Goal: Information Seeking & Learning: Learn about a topic

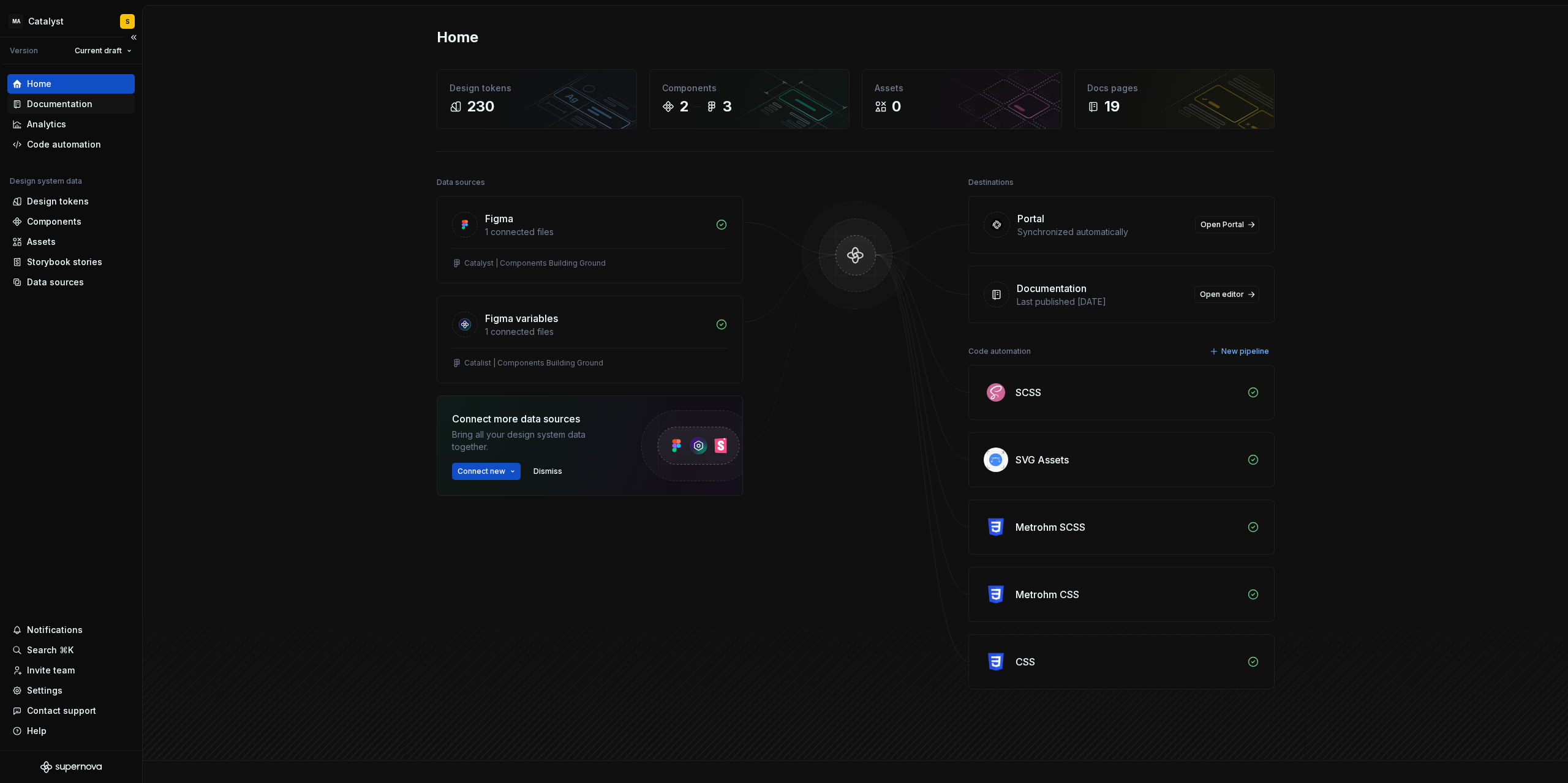
click at [34, 108] on div "Documentation" at bounding box center [59, 104] width 66 height 12
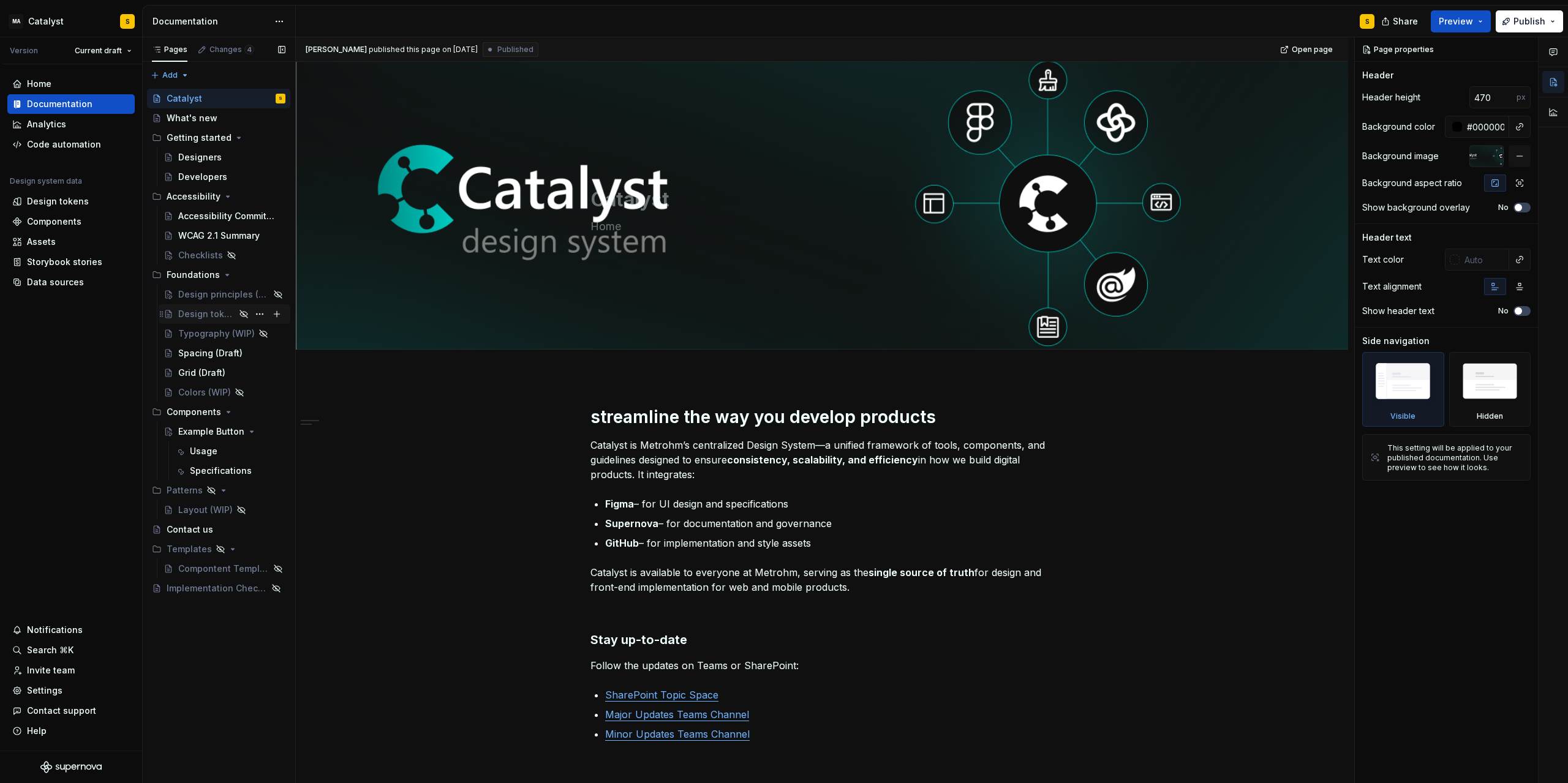
click at [209, 317] on div "Design tokens" at bounding box center [207, 314] width 57 height 12
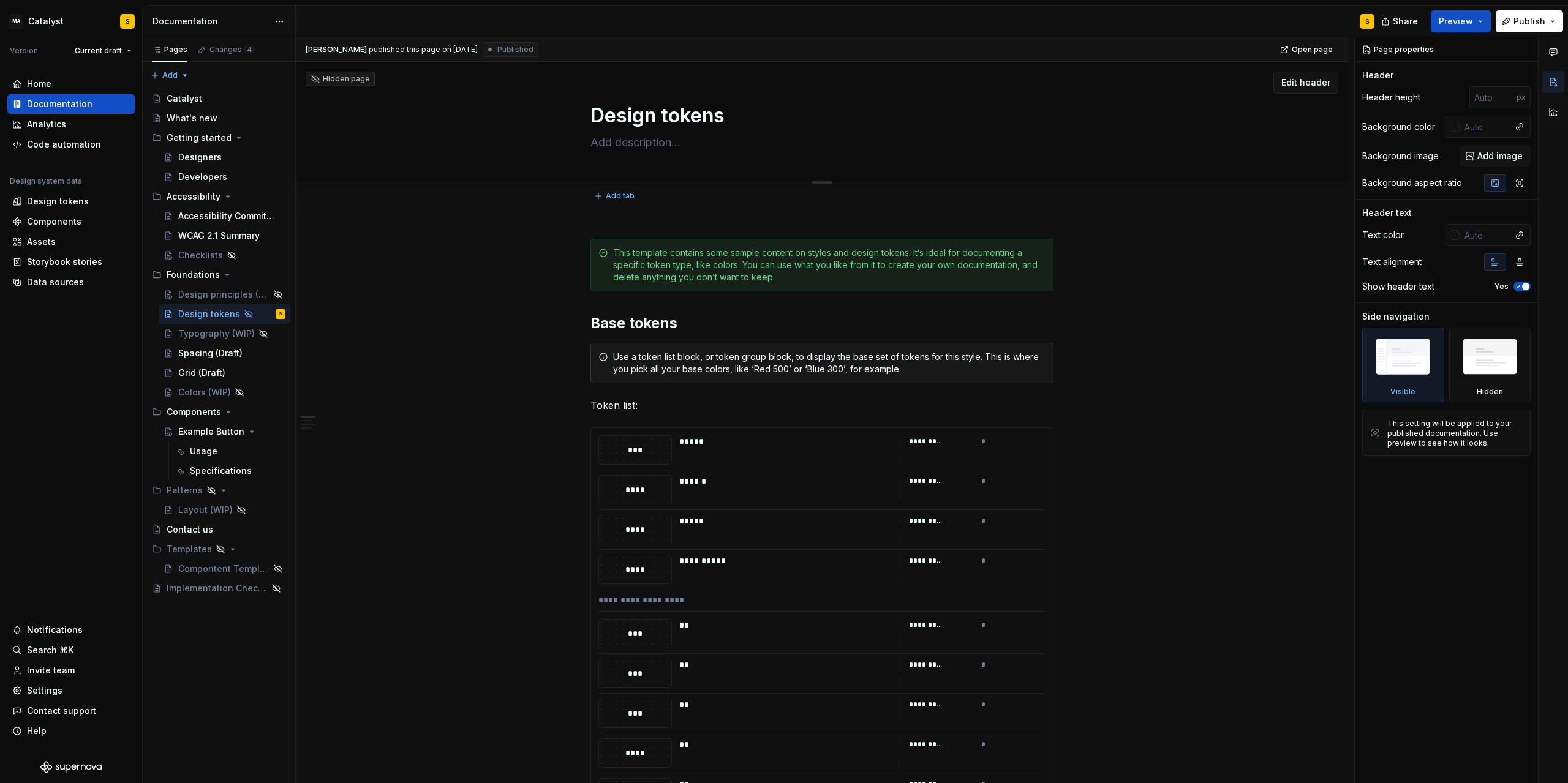
click at [660, 144] on textarea at bounding box center [820, 143] width 463 height 20
type textarea "*"
type textarea "F"
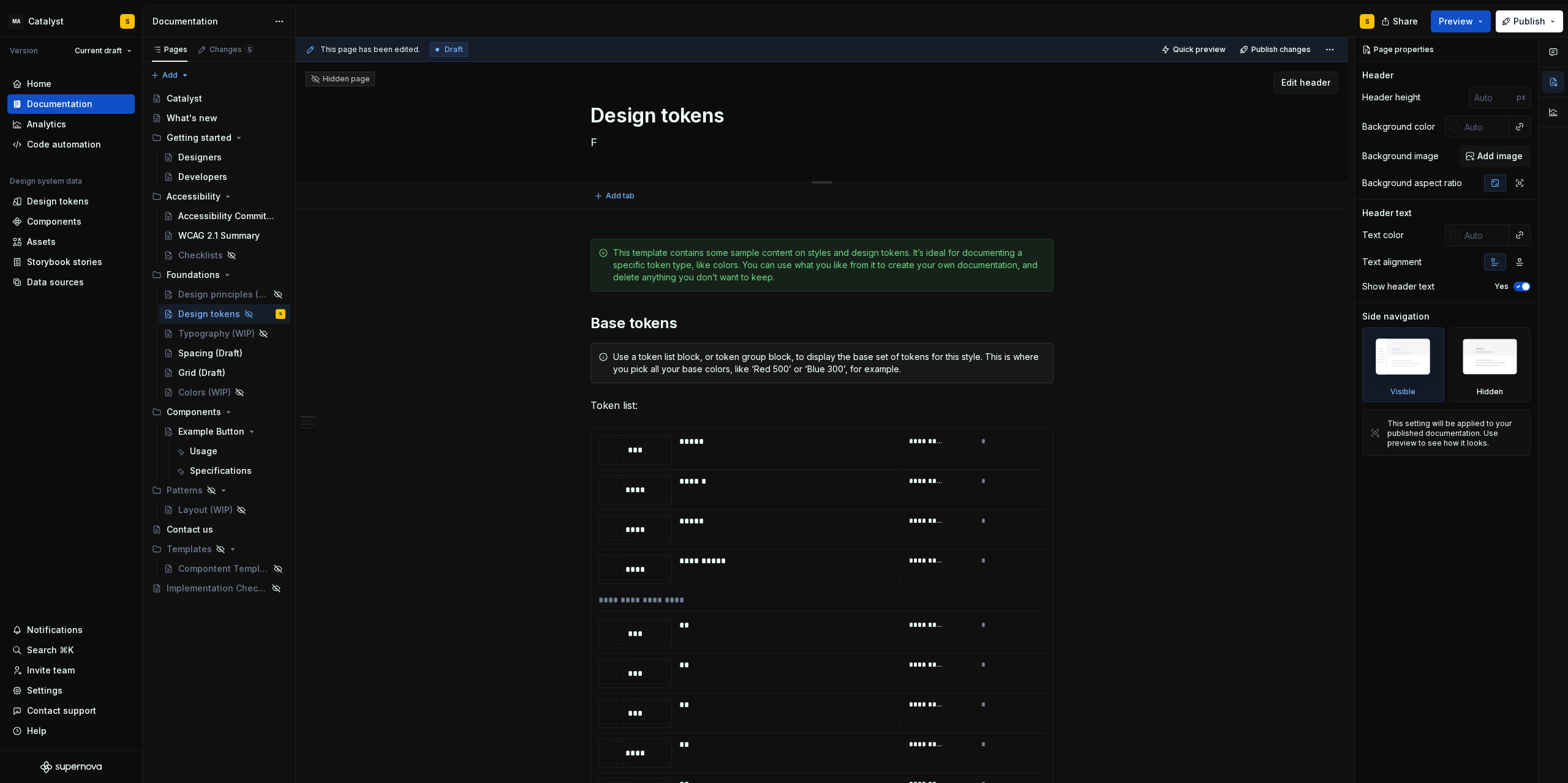
type textarea "*"
type textarea "Fou"
type textarea "*"
type textarea "Foun"
type textarea "*"
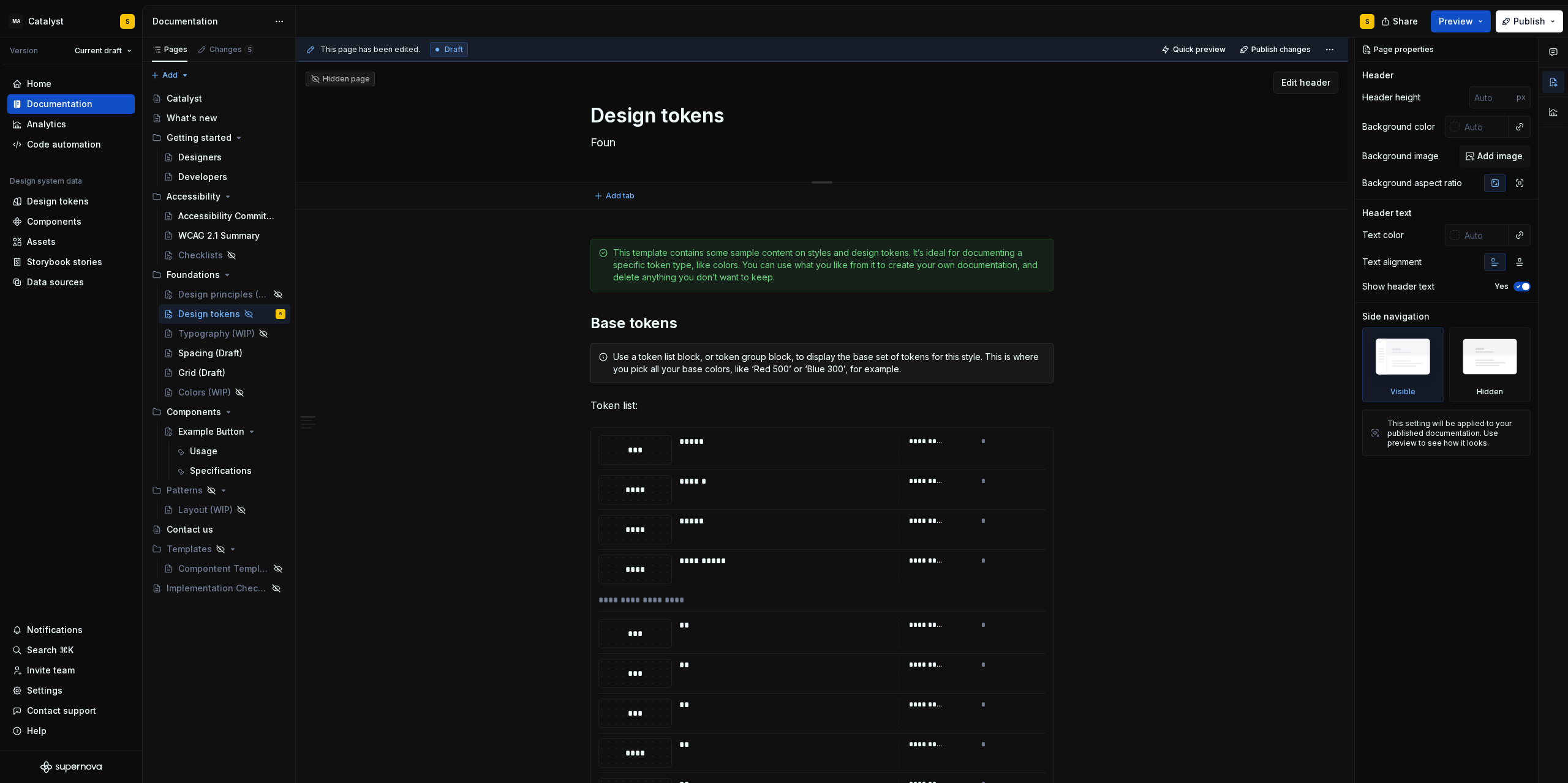
type textarea "Found"
type textarea "*"
type textarea "Founda"
type textarea "*"
type textarea "Foundat"
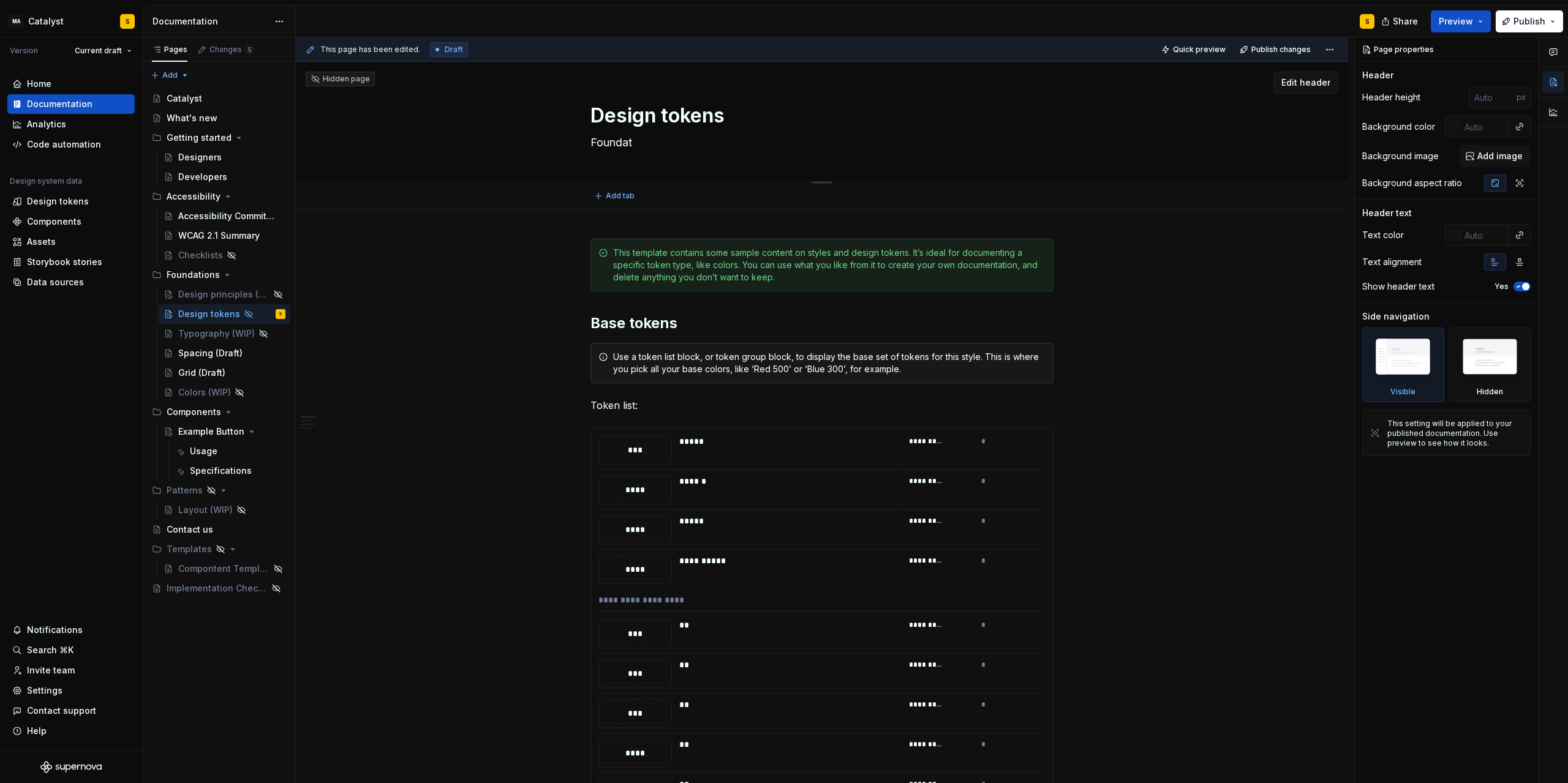
type textarea "*"
type textarea "Foundati"
type textarea "*"
type textarea "Foundatio"
type textarea "*"
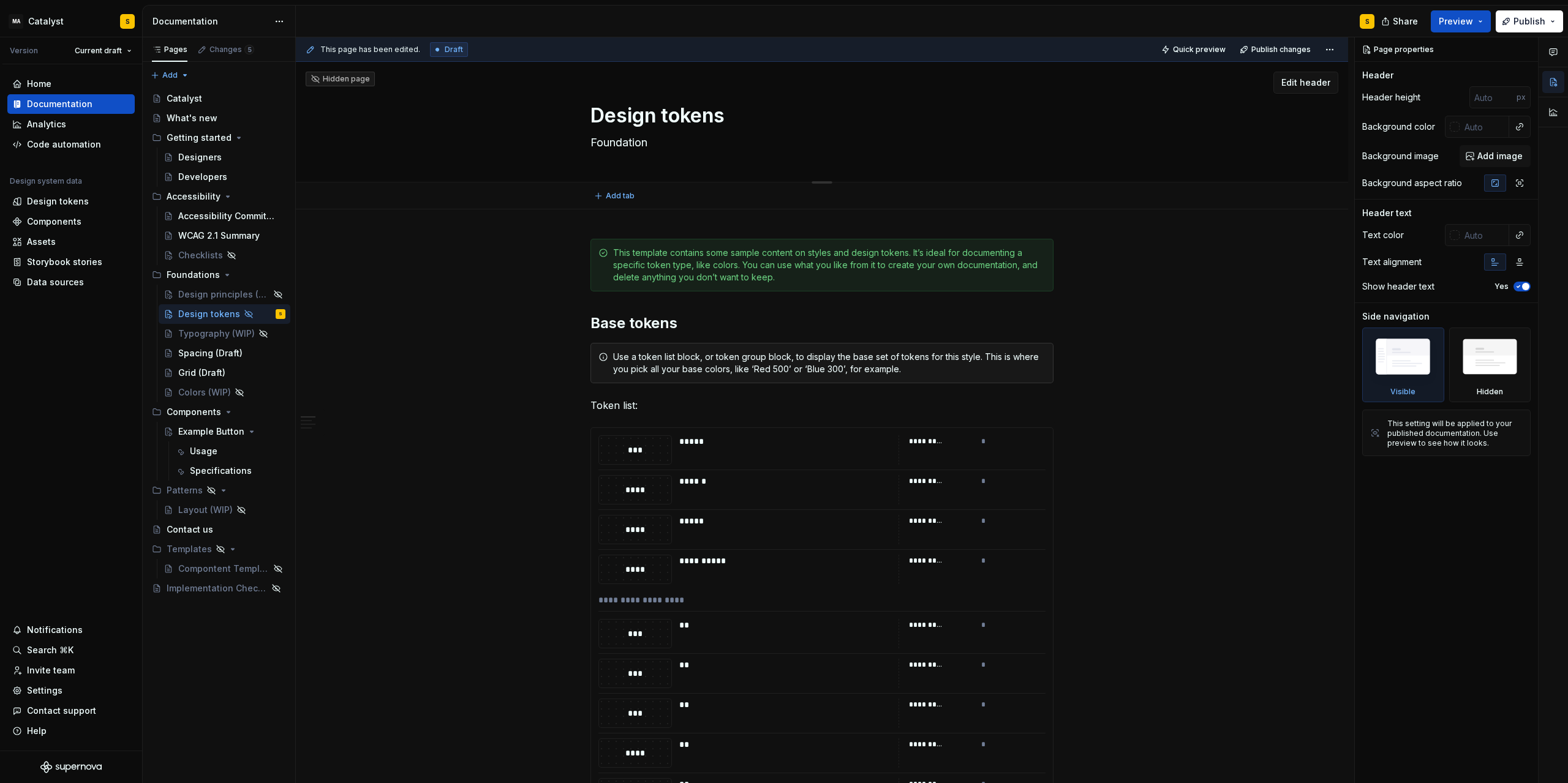
type textarea "Foundationa"
type textarea "*"
type textarea "Foundational"
type textarea "*"
type textarea "Foundational"
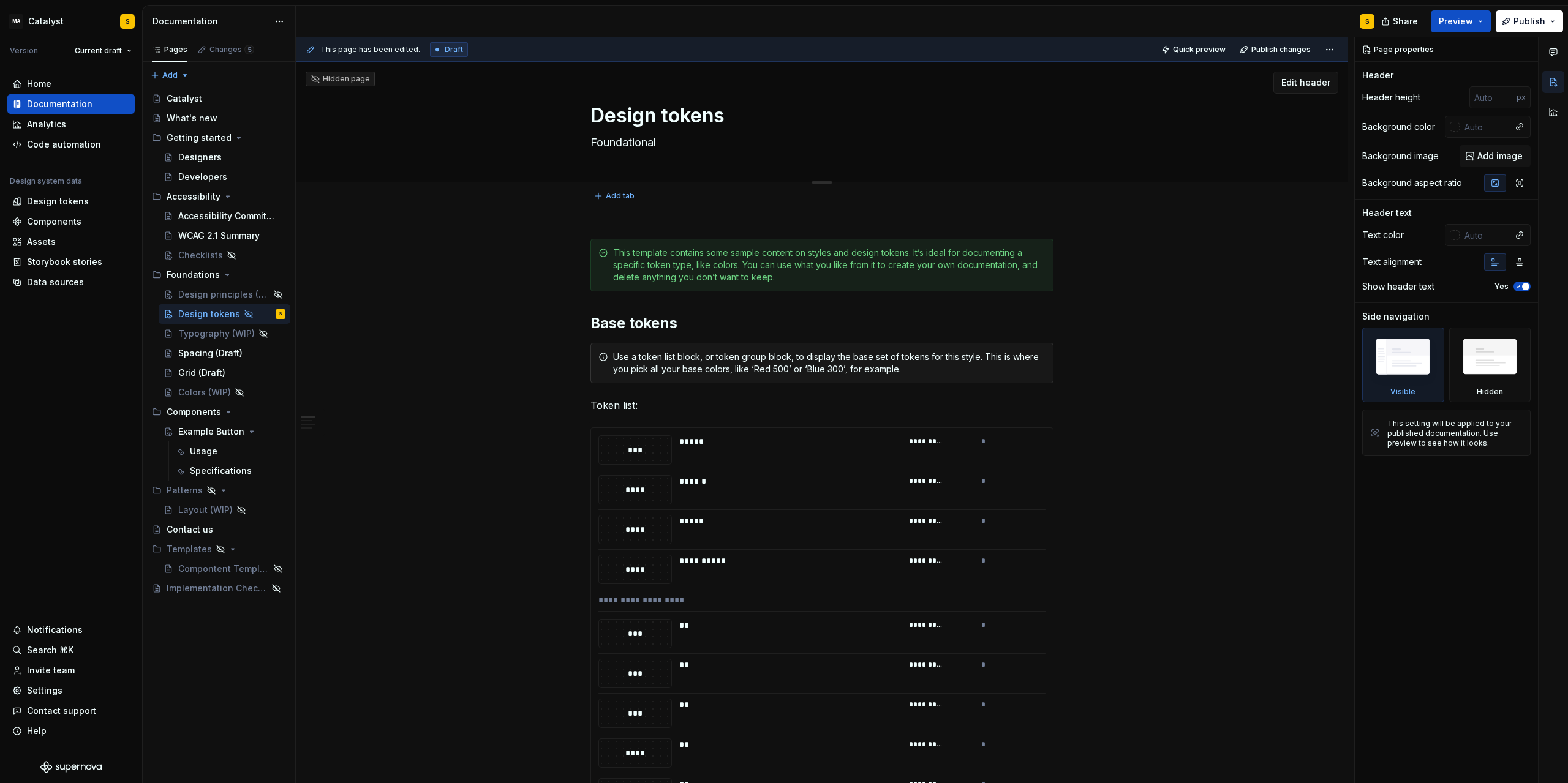
type textarea "*"
type textarea "Foundational b"
type textarea "*"
type textarea "Foundational bu"
type textarea "*"
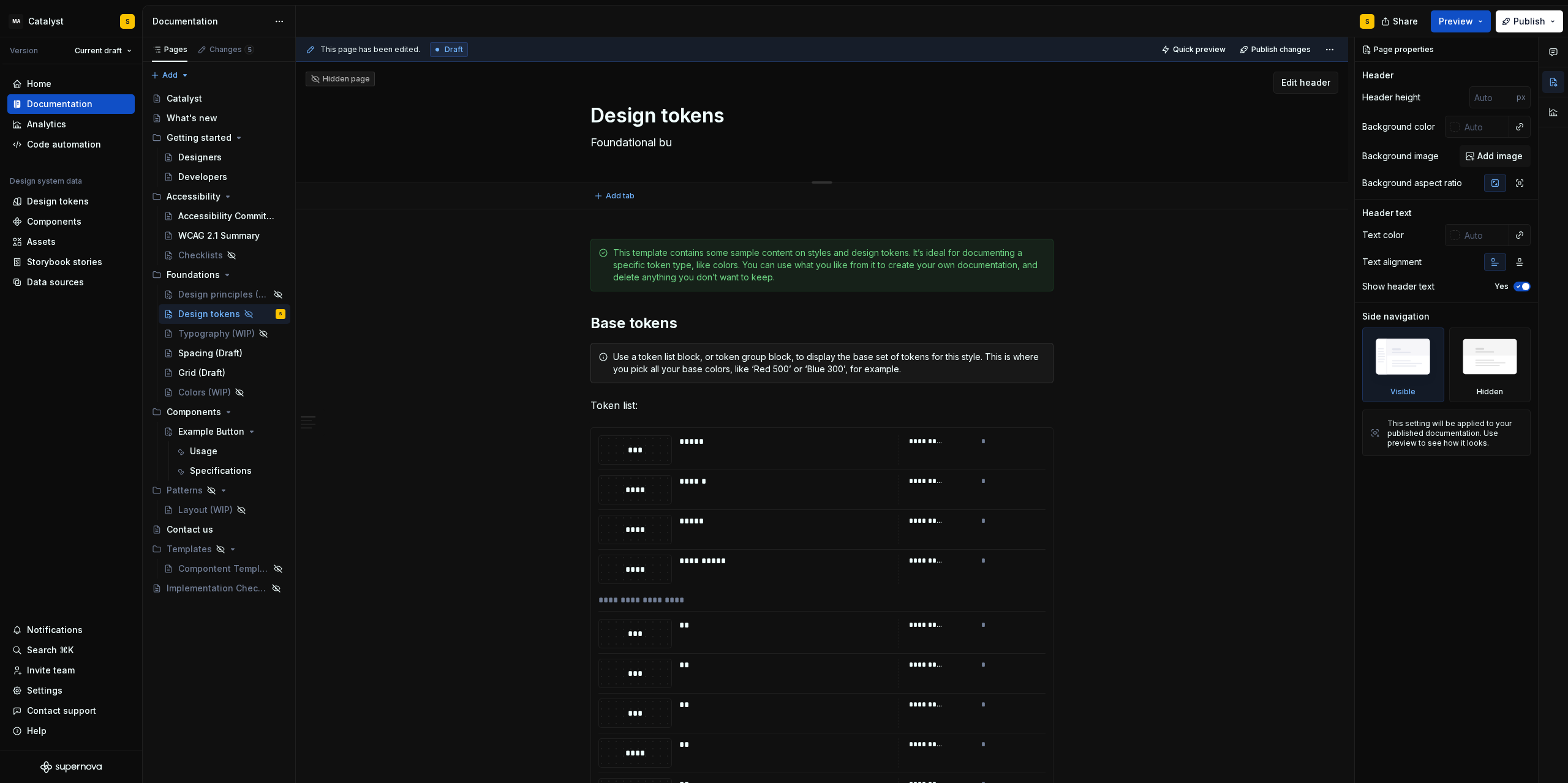
type textarea "Foundational [PERSON_NAME]"
type textarea "*"
type textarea "Foundational buil"
type textarea "*"
type textarea "Foundational build"
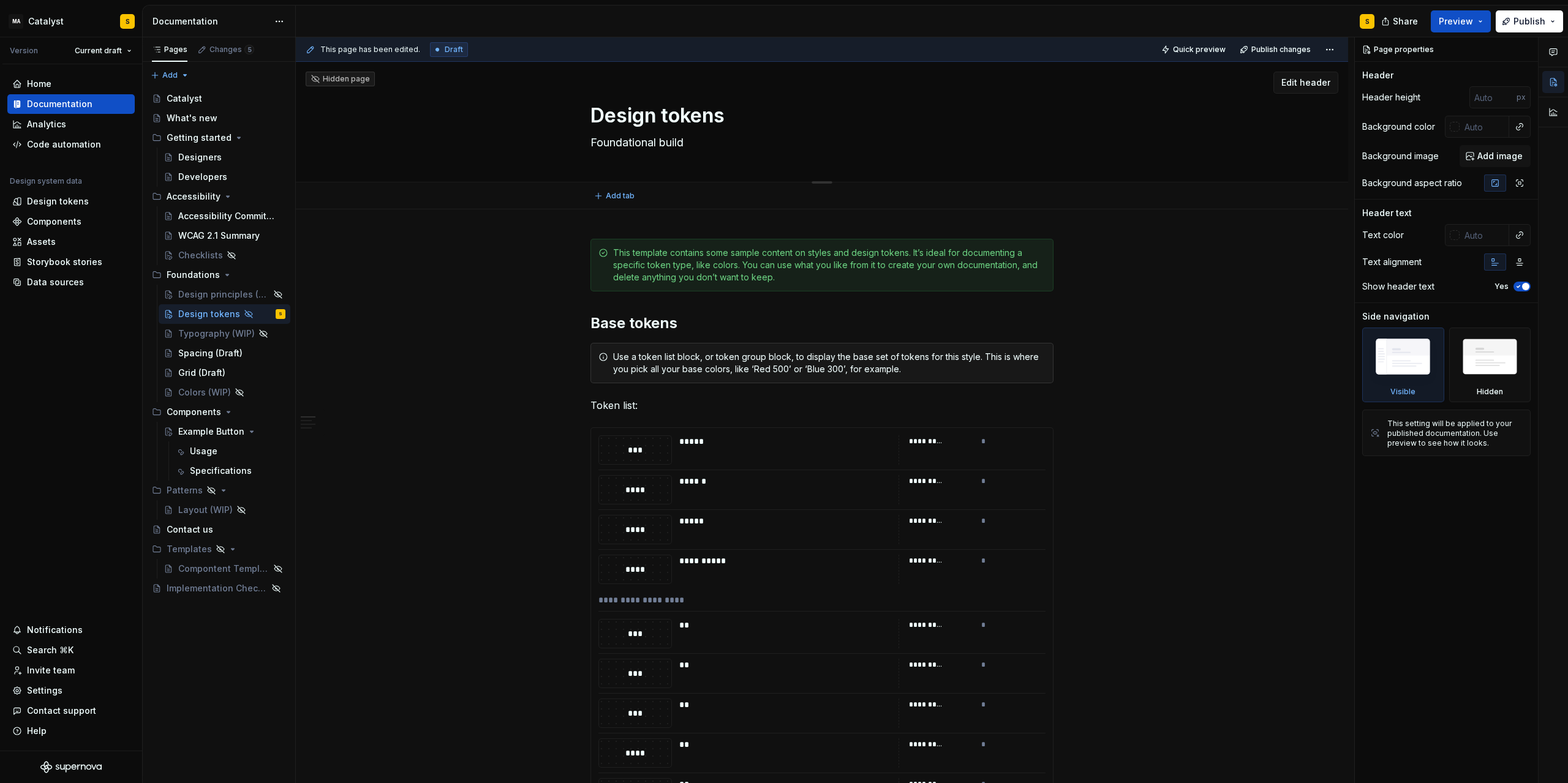
type textarea "*"
type textarea "Foundational buildi"
type textarea "*"
type textarea "Foundational buildin"
type textarea "*"
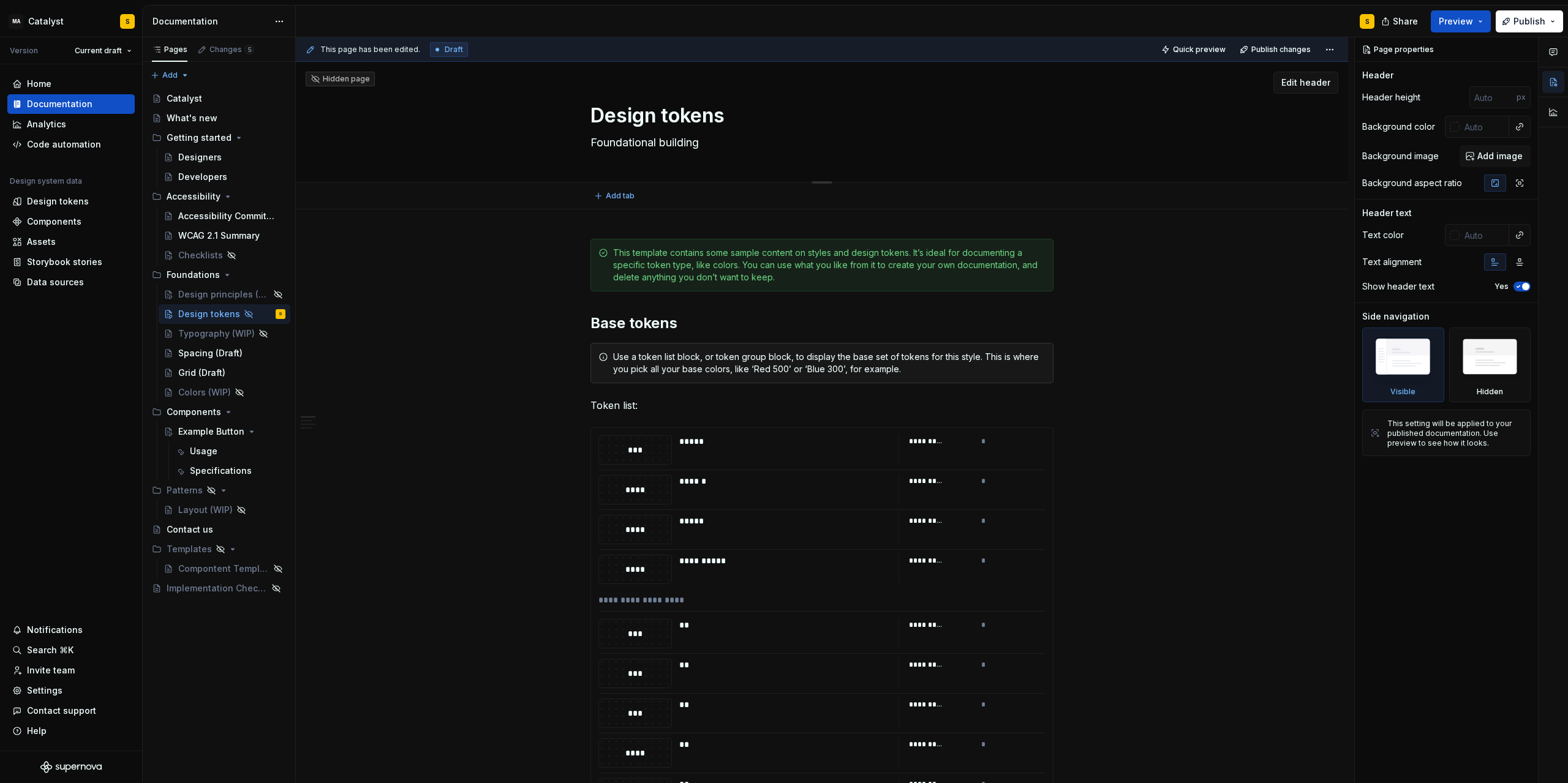
type textarea "Foundational building"
type textarea "*"
type textarea "Foundational building b"
type textarea "*"
type textarea "Foundational building bl"
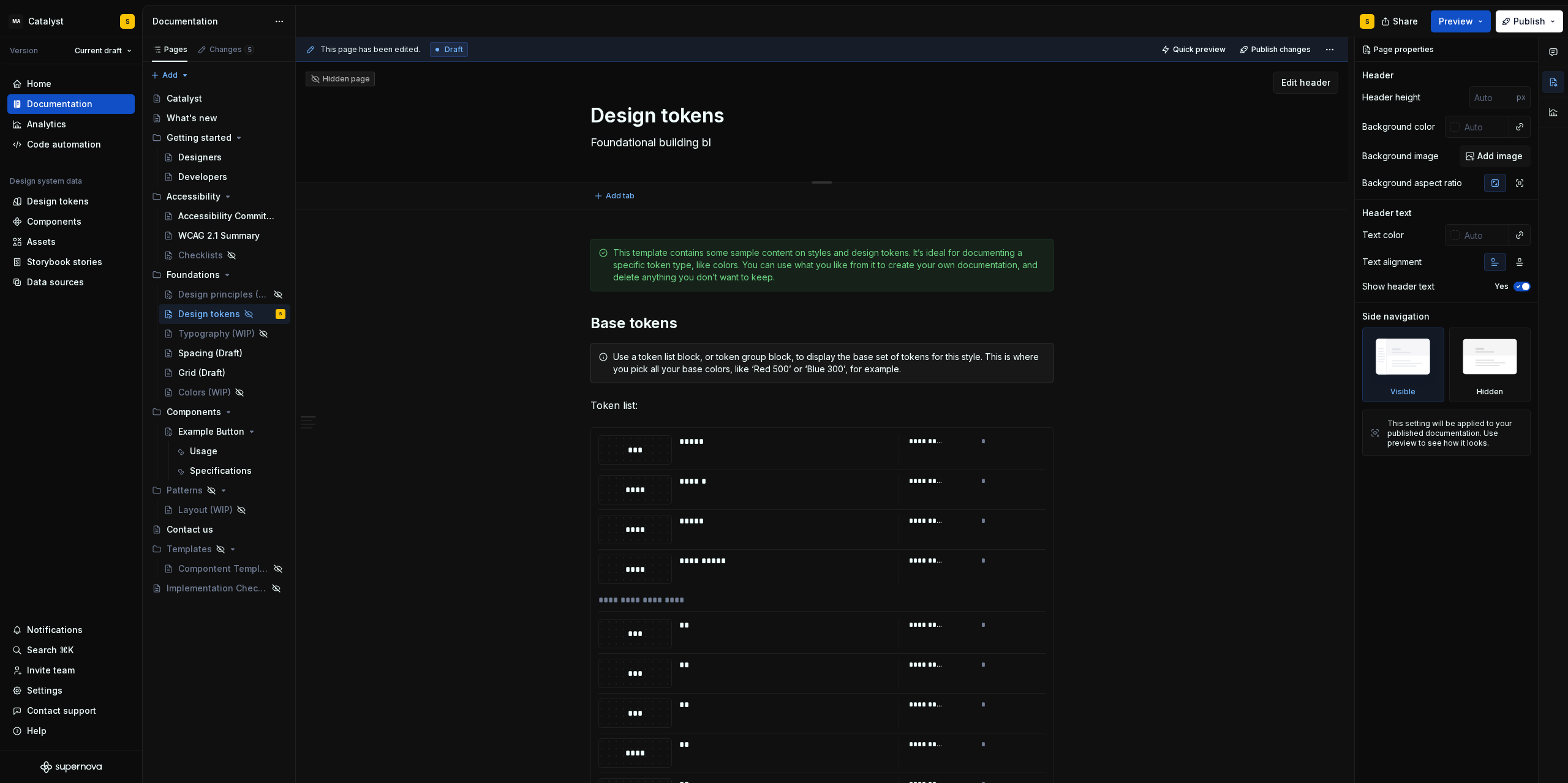
type textarea "*"
type textarea "Foundational building blo"
type textarea "*"
type textarea "Foundational building bloc"
type textarea "*"
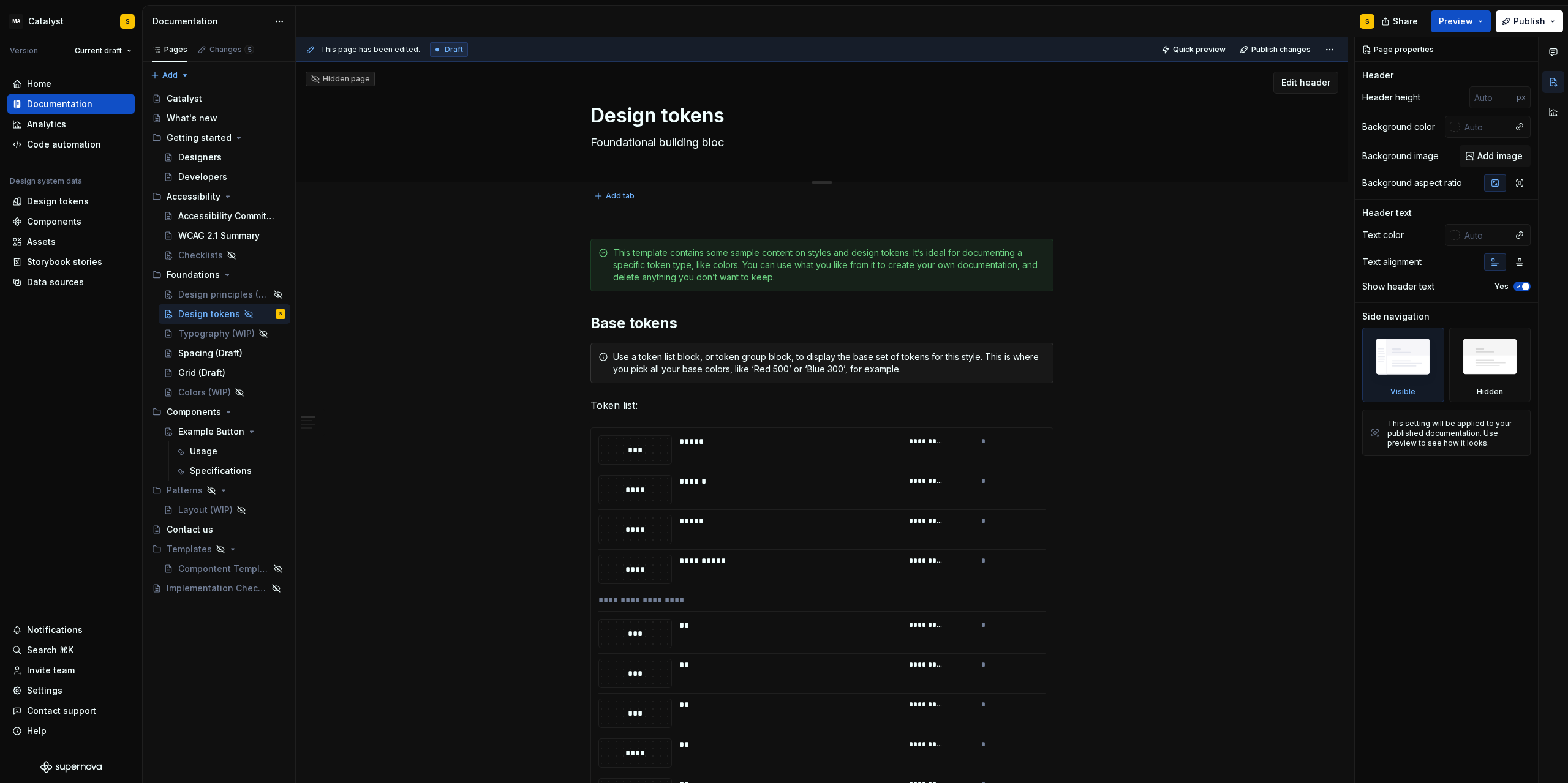
type textarea "Foundational building block"
type textarea "*"
type textarea "Foundational building blocks"
type textarea "*"
type textarea "Foundational building blocks"
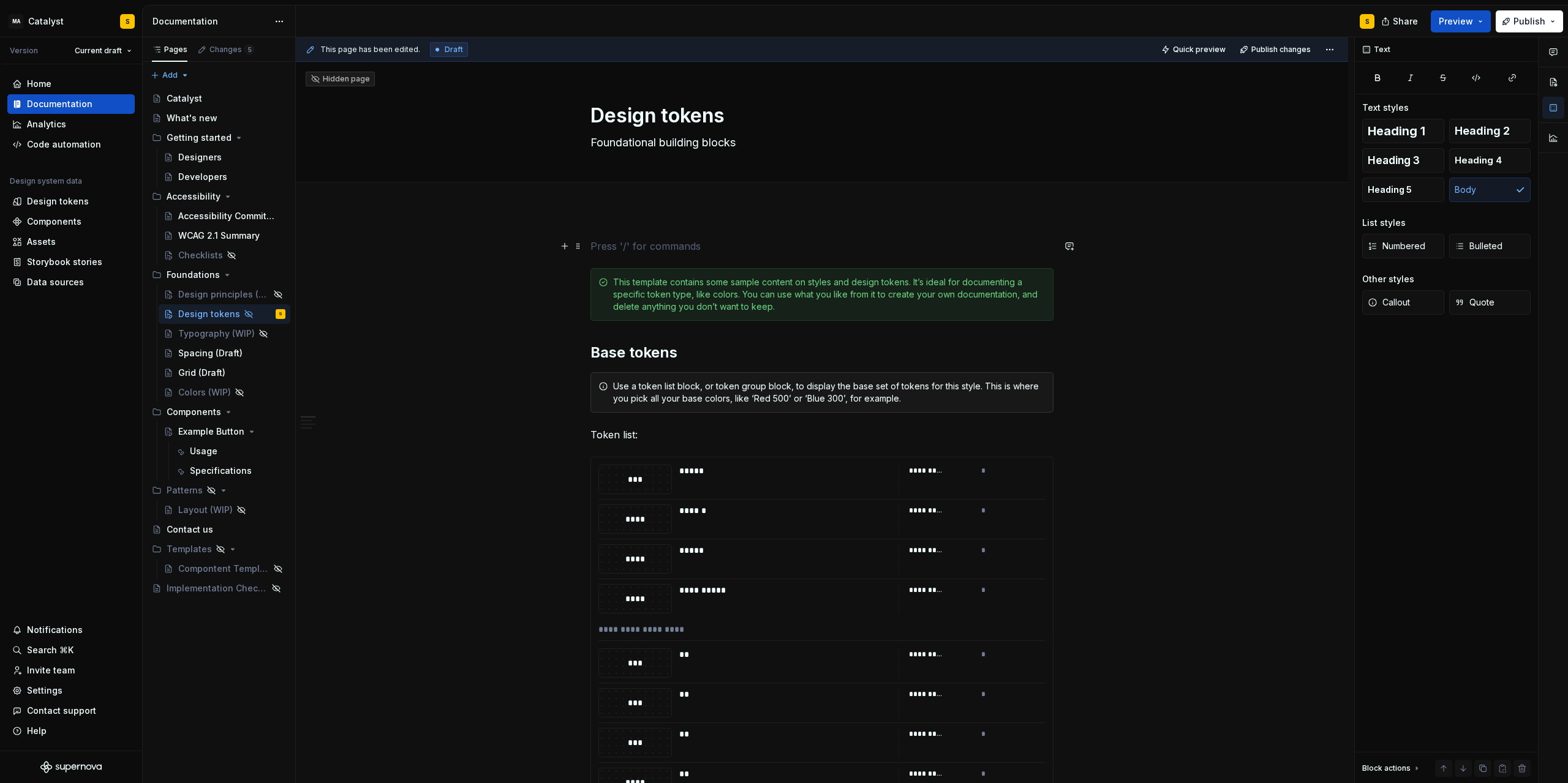
click at [610, 246] on p at bounding box center [822, 246] width 463 height 15
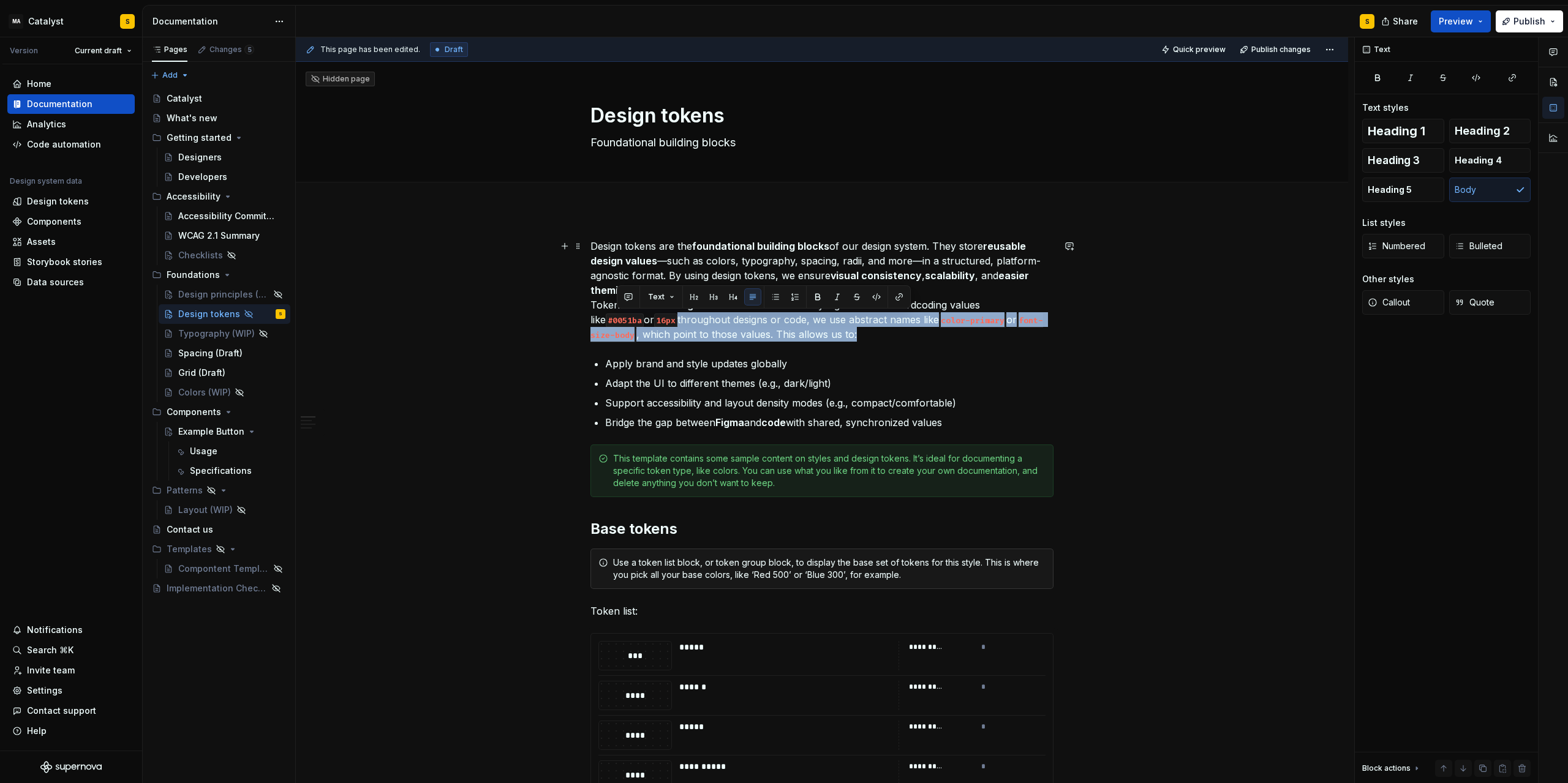
drag, startPoint x: 815, startPoint y: 336, endPoint x: 616, endPoint y: 325, distance: 199.3
click at [616, 325] on p "Design tokens are the foundational building blocks of our design system. They s…" at bounding box center [822, 290] width 463 height 103
click at [798, 332] on p "Design tokens are the foundational building blocks of our design system. They s…" at bounding box center [822, 290] width 463 height 103
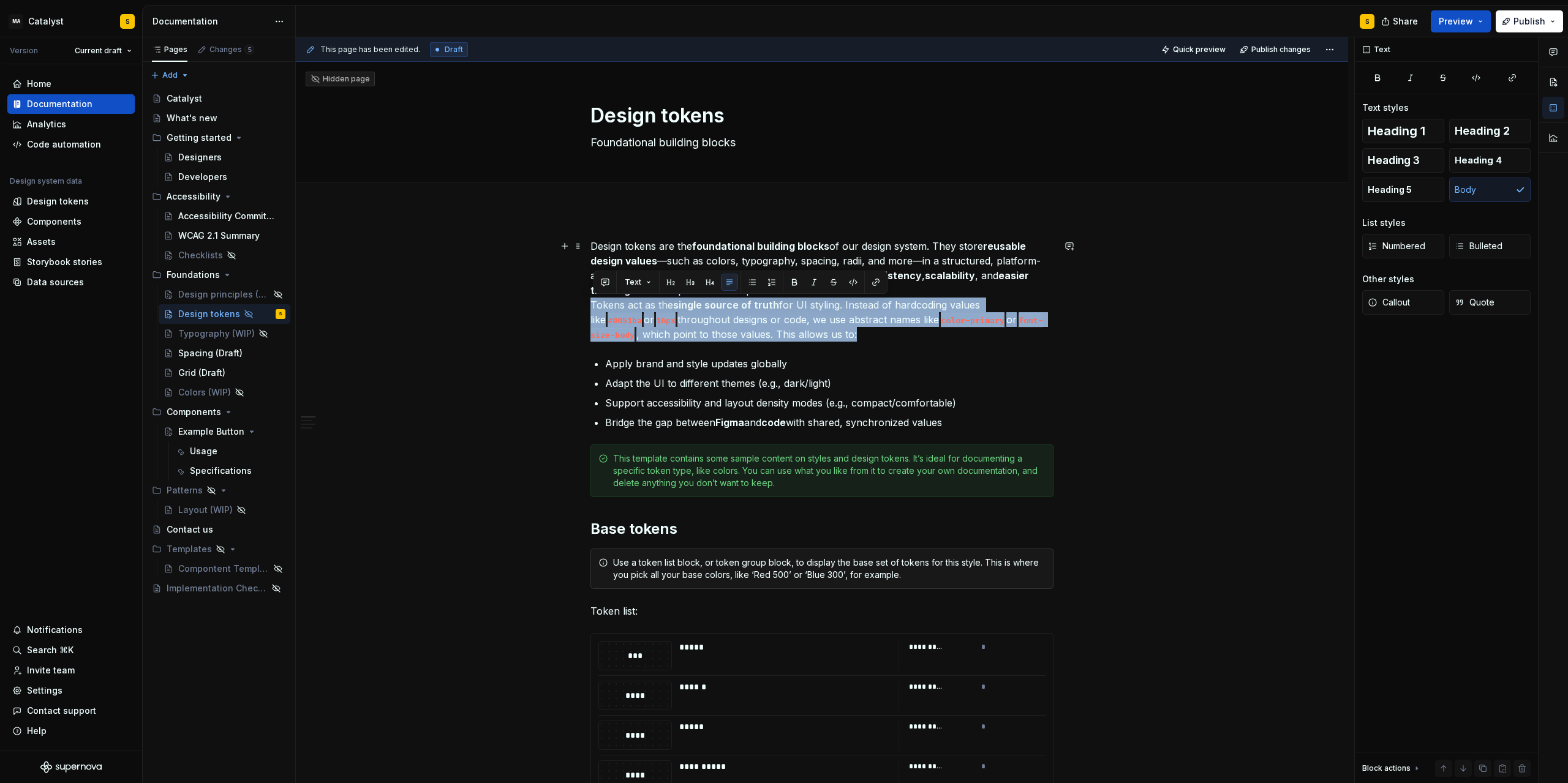
drag, startPoint x: 827, startPoint y: 336, endPoint x: 592, endPoint y: 305, distance: 237.0
click at [732, 339] on p "Design tokens are the foundational building blocks of our design system. They s…" at bounding box center [822, 290] width 463 height 103
drag, startPoint x: 723, startPoint y: 335, endPoint x: 593, endPoint y: 308, distance: 132.8
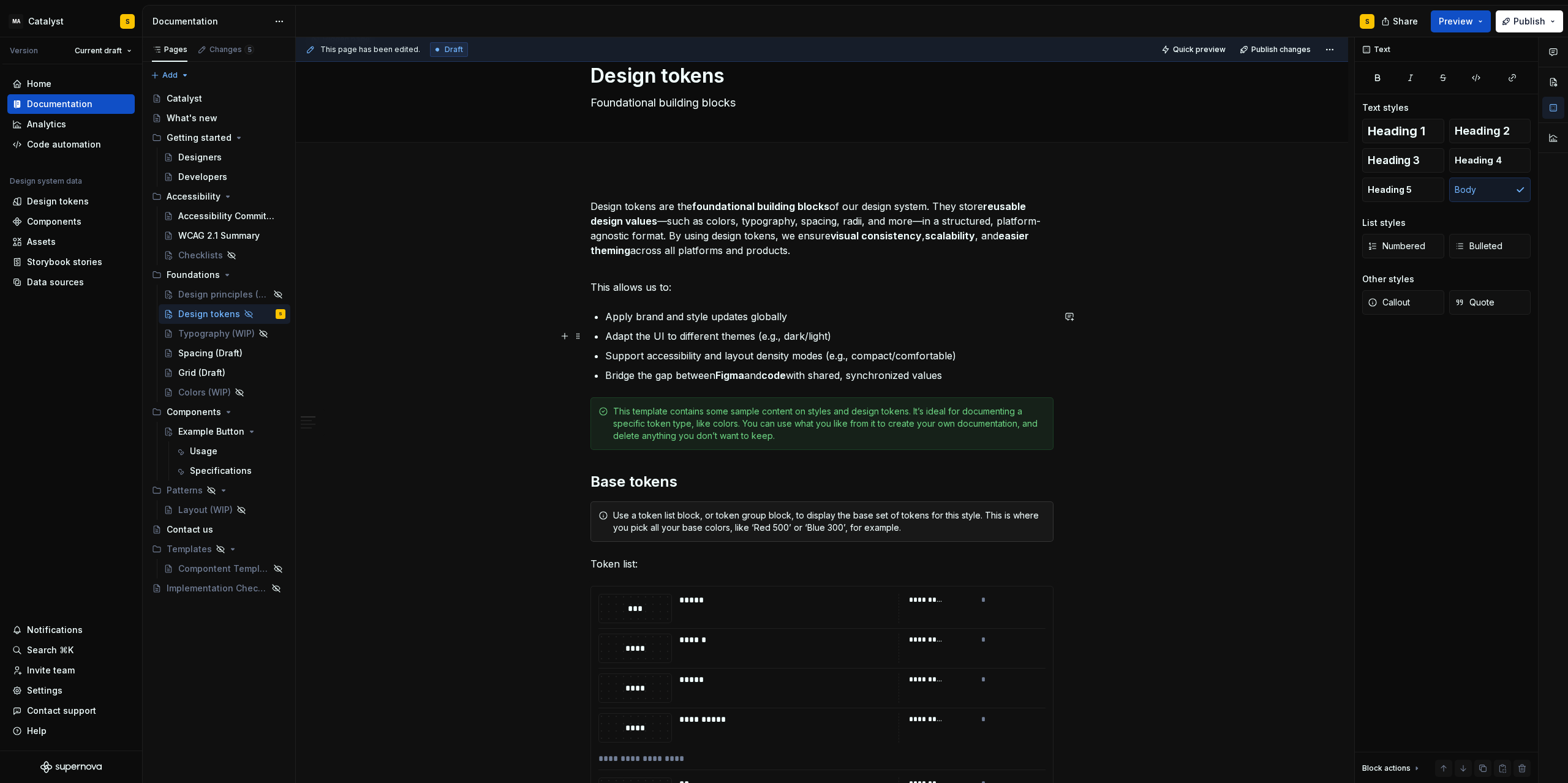
scroll to position [55, 0]
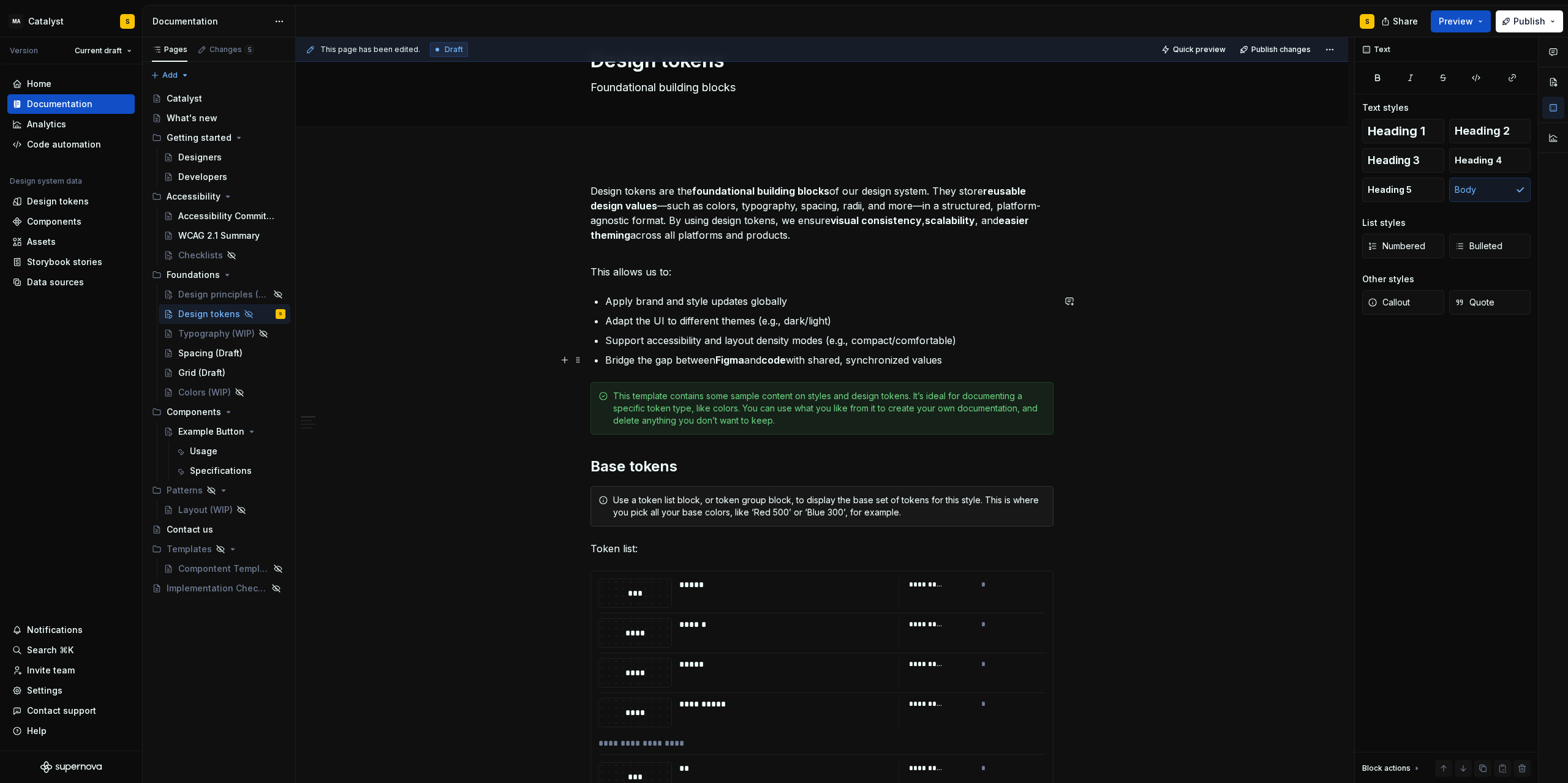
type textarea "*"
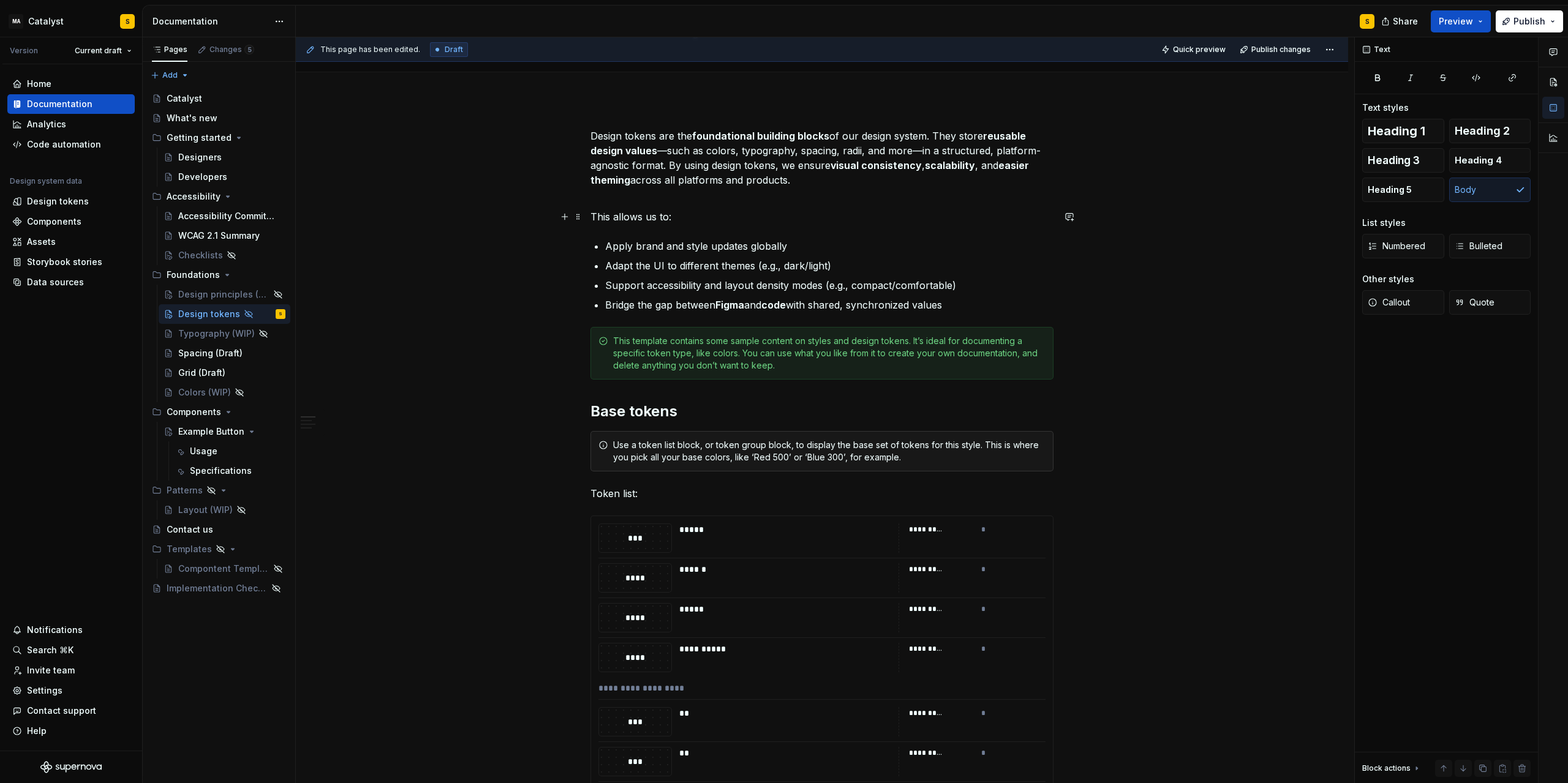
click at [601, 212] on p "This allows us to:" at bounding box center [822, 216] width 463 height 15
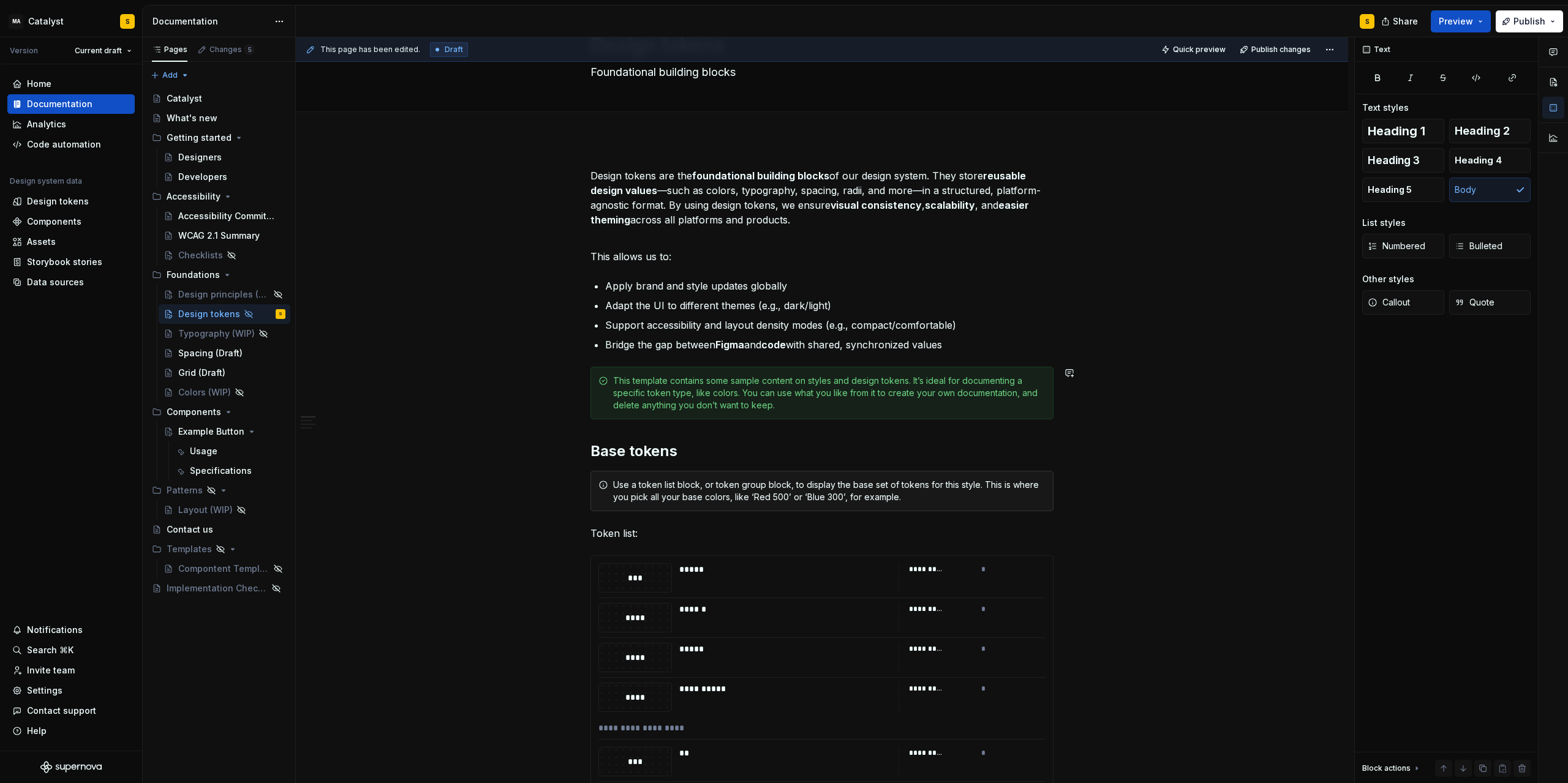
scroll to position [55, 0]
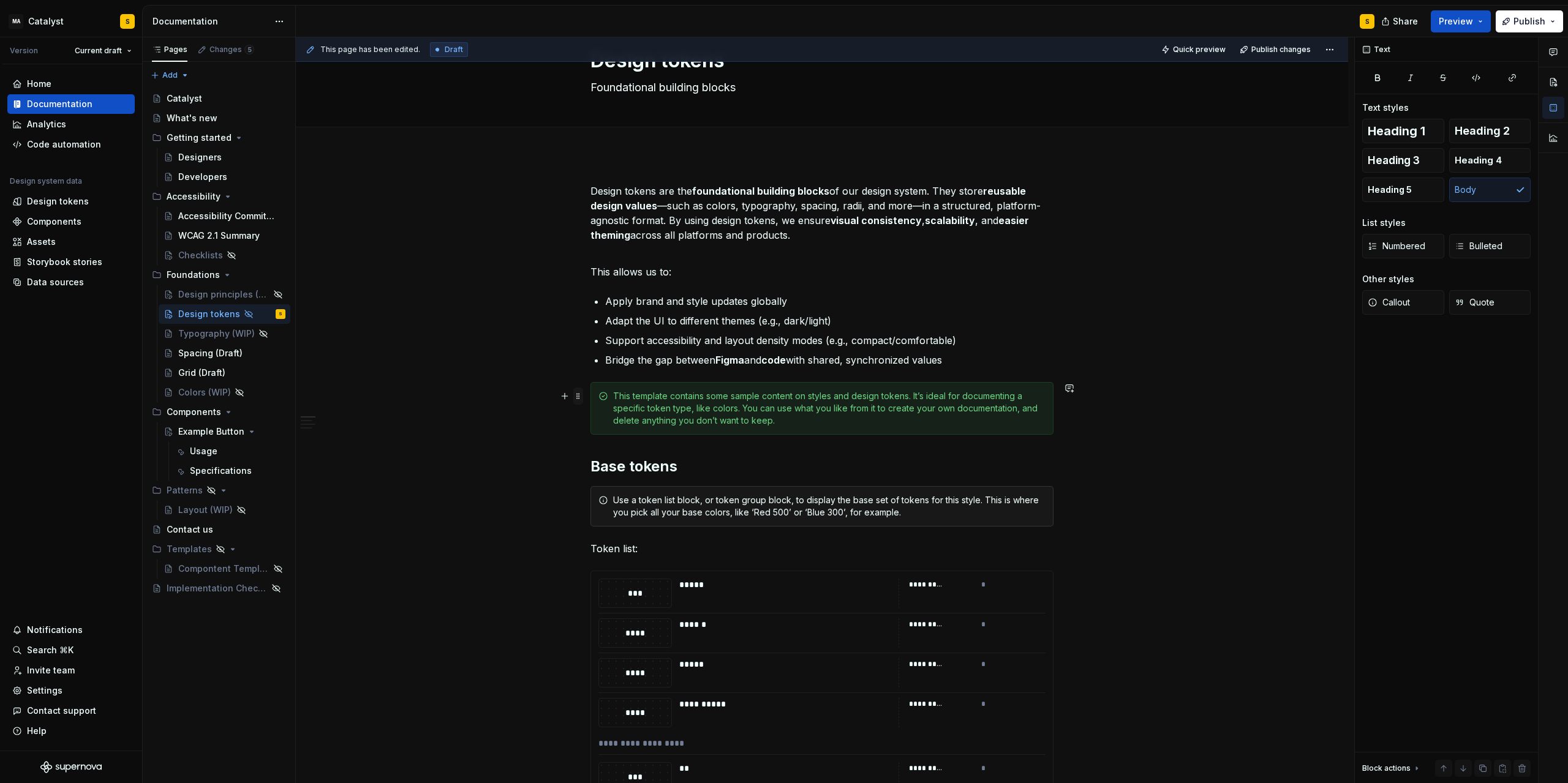
click at [580, 396] on span at bounding box center [578, 396] width 10 height 17
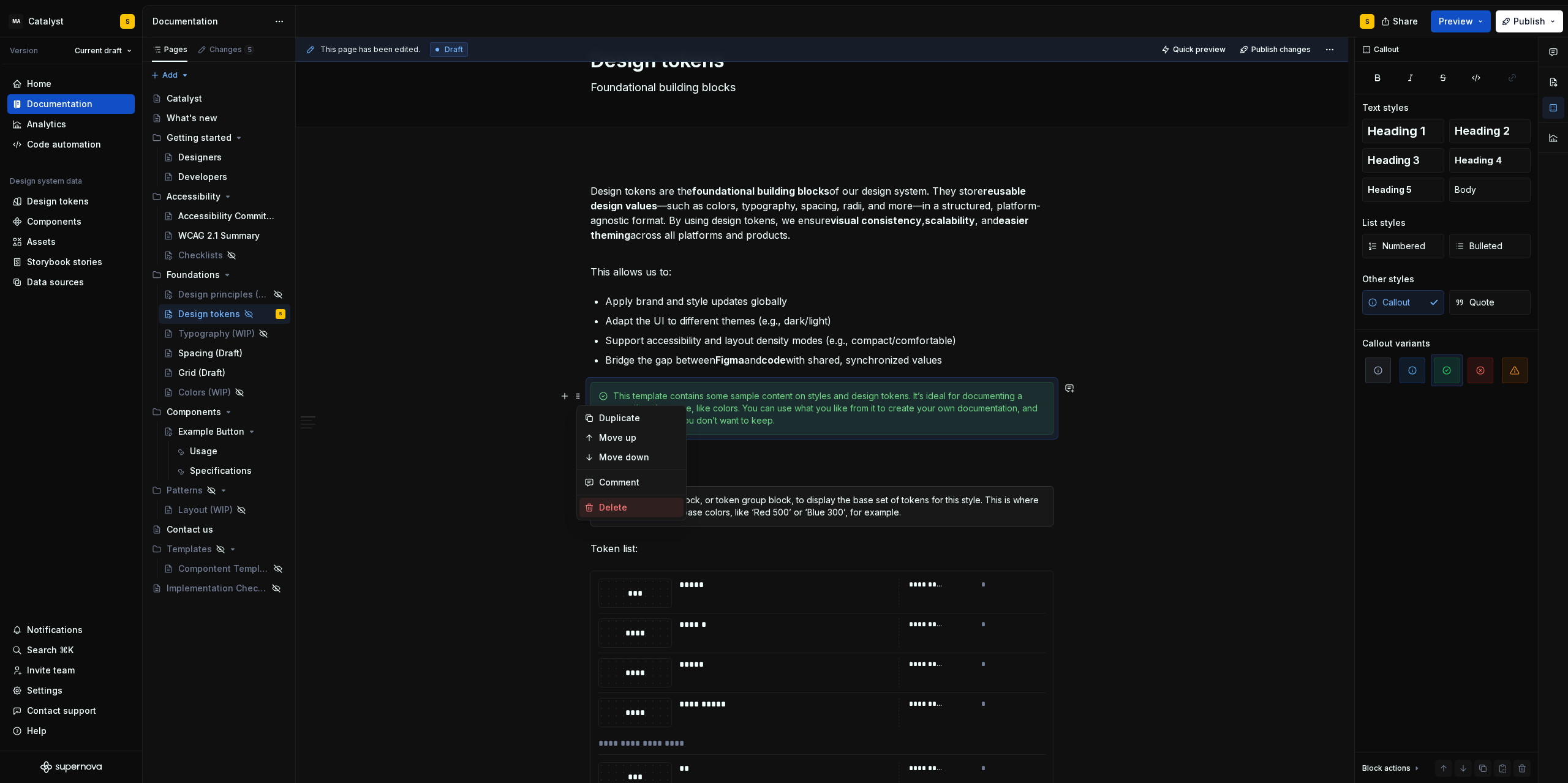
click at [627, 502] on div "Delete" at bounding box center [639, 507] width 79 height 12
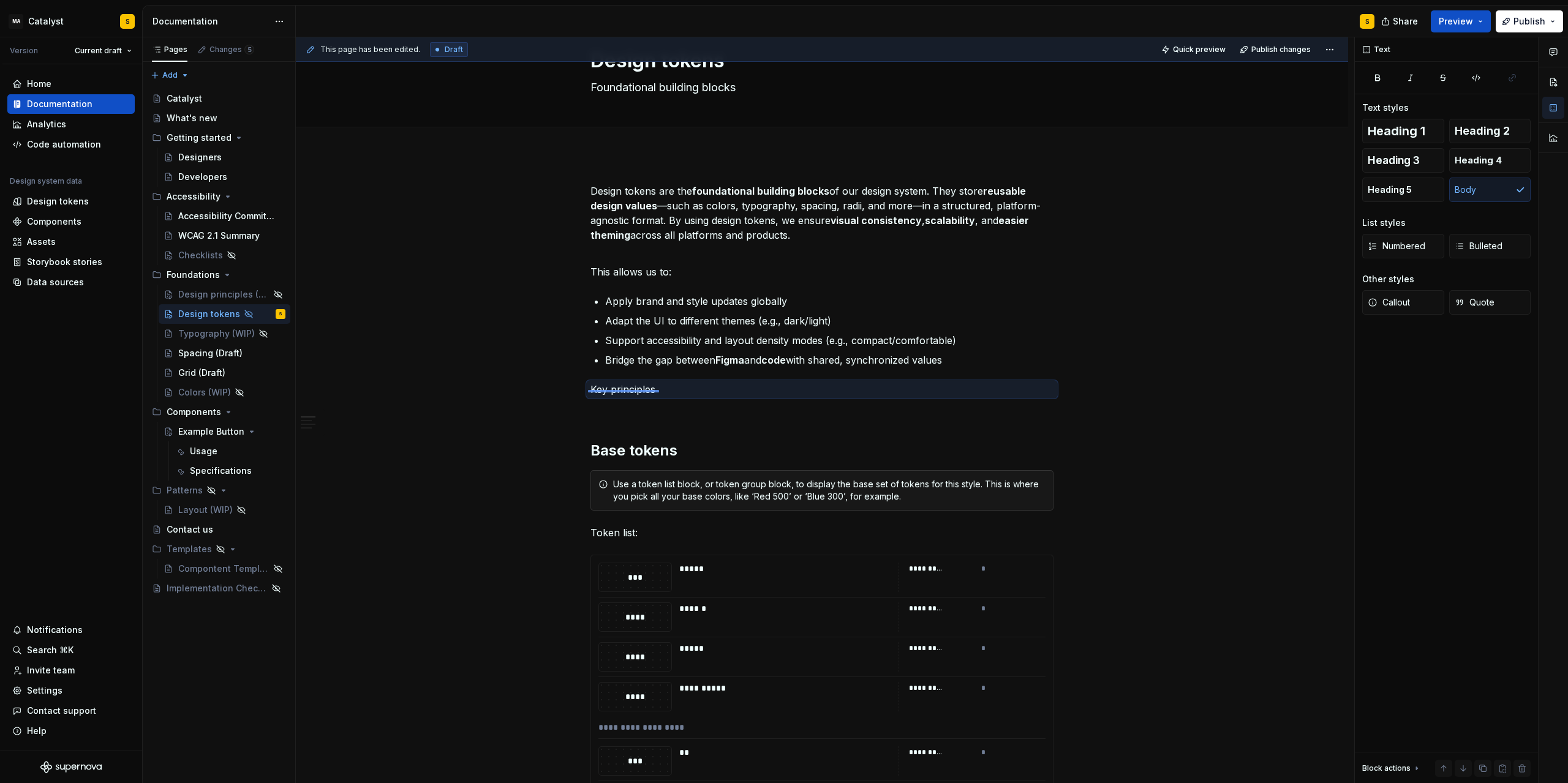
drag, startPoint x: 589, startPoint y: 390, endPoint x: 660, endPoint y: 392, distance: 71.0
click at [660, 392] on div "This page has been edited. Draft Quick preview Publish changes Hidden page Desi…" at bounding box center [824, 411] width 1058 height 747
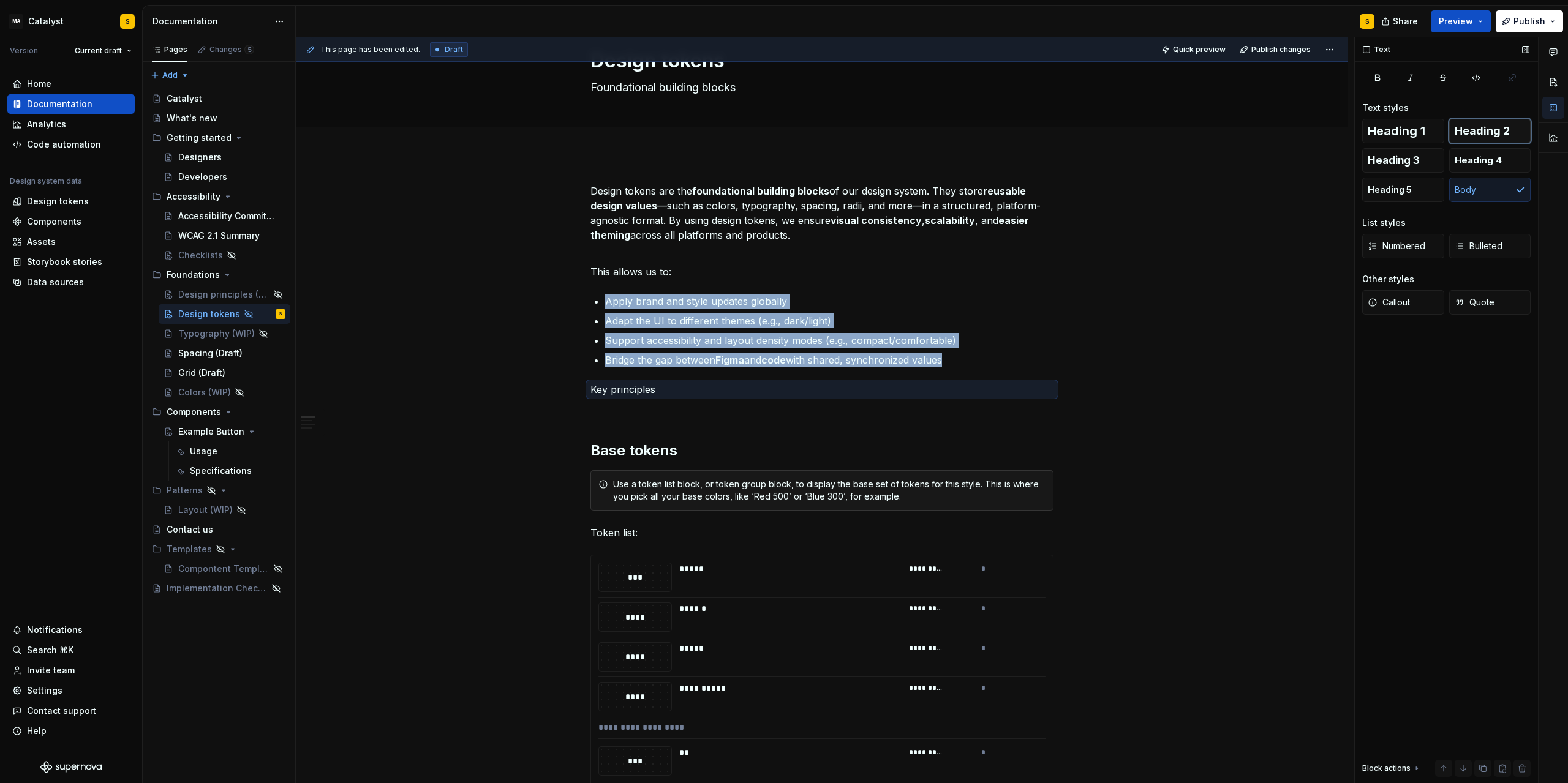
click at [1052, 132] on span "Heading 2" at bounding box center [1482, 131] width 55 height 12
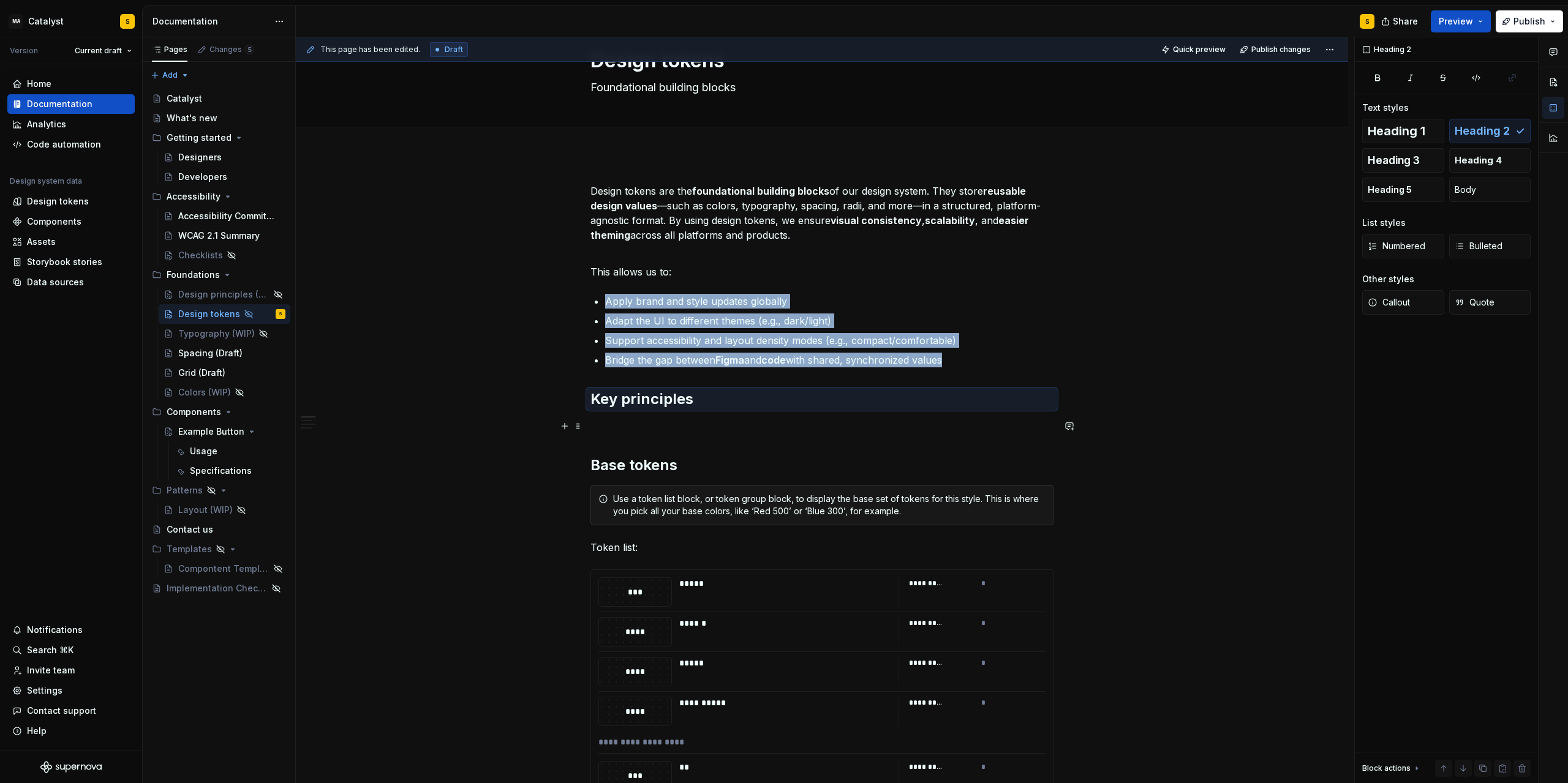
click at [648, 426] on p at bounding box center [822, 426] width 463 height 15
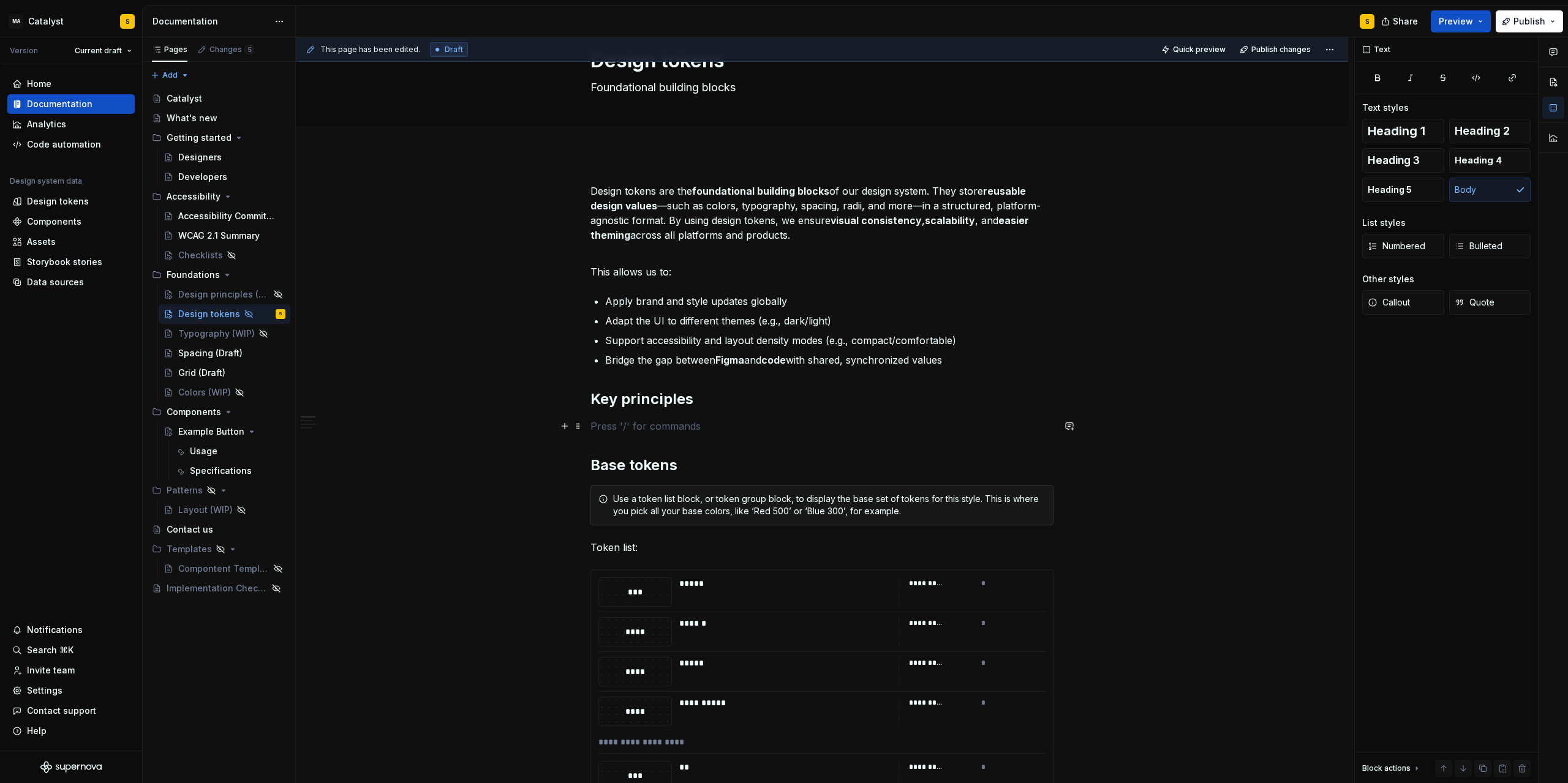
click at [614, 423] on p at bounding box center [822, 426] width 463 height 15
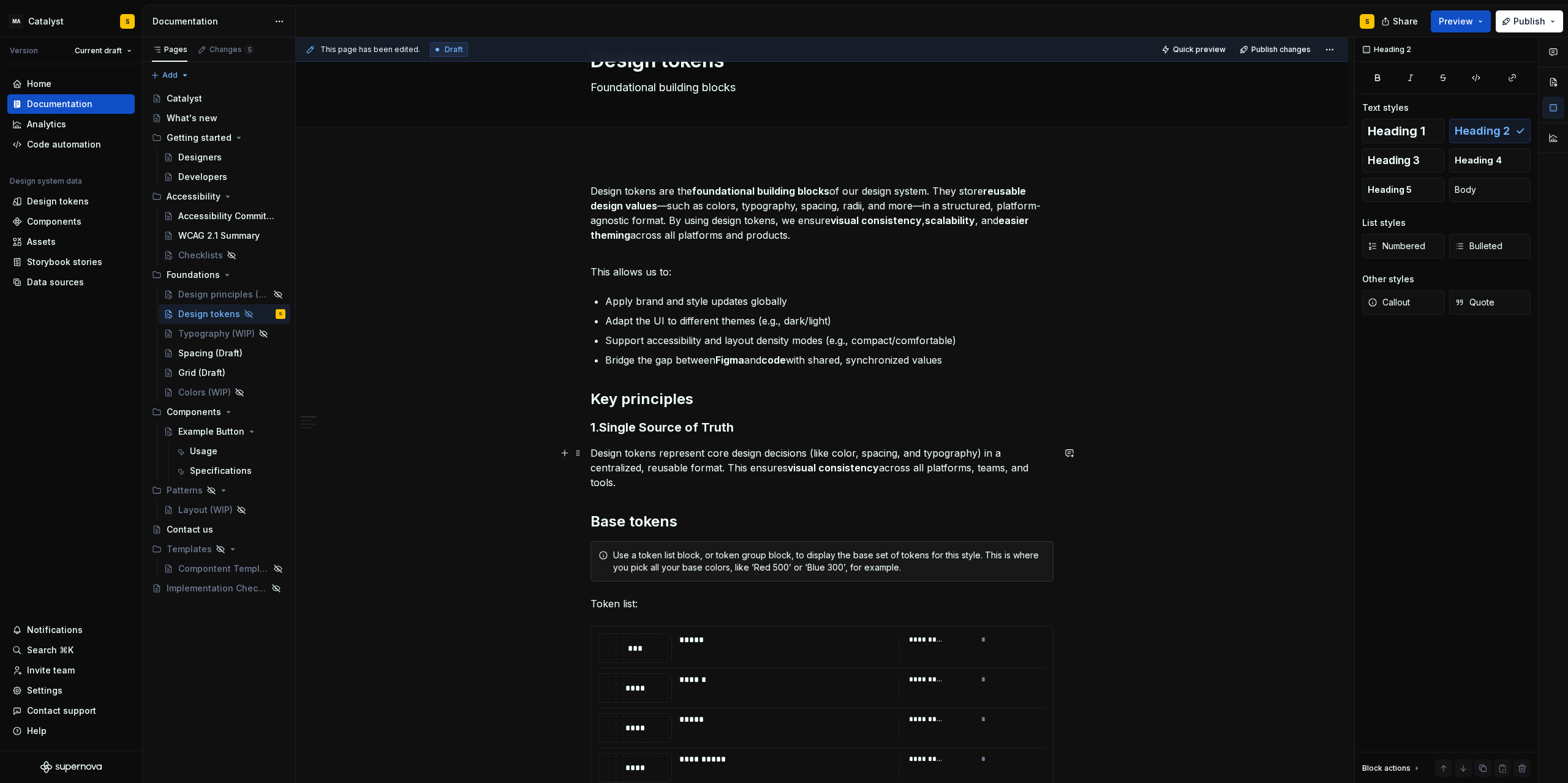
click at [637, 487] on p "Design tokens represent core design decisions (like color, spacing, and typogra…" at bounding box center [822, 468] width 463 height 44
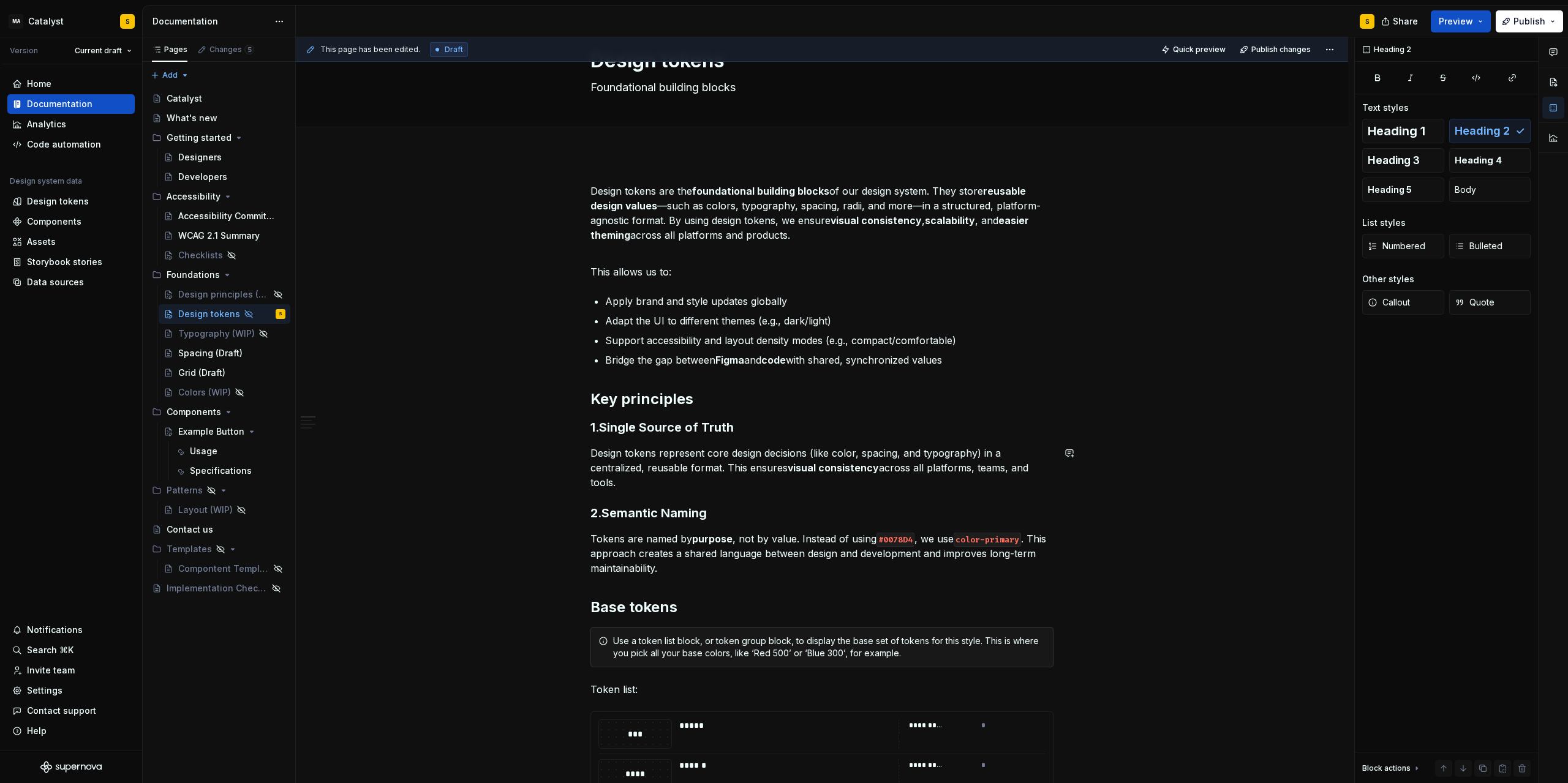
scroll to position [110, 0]
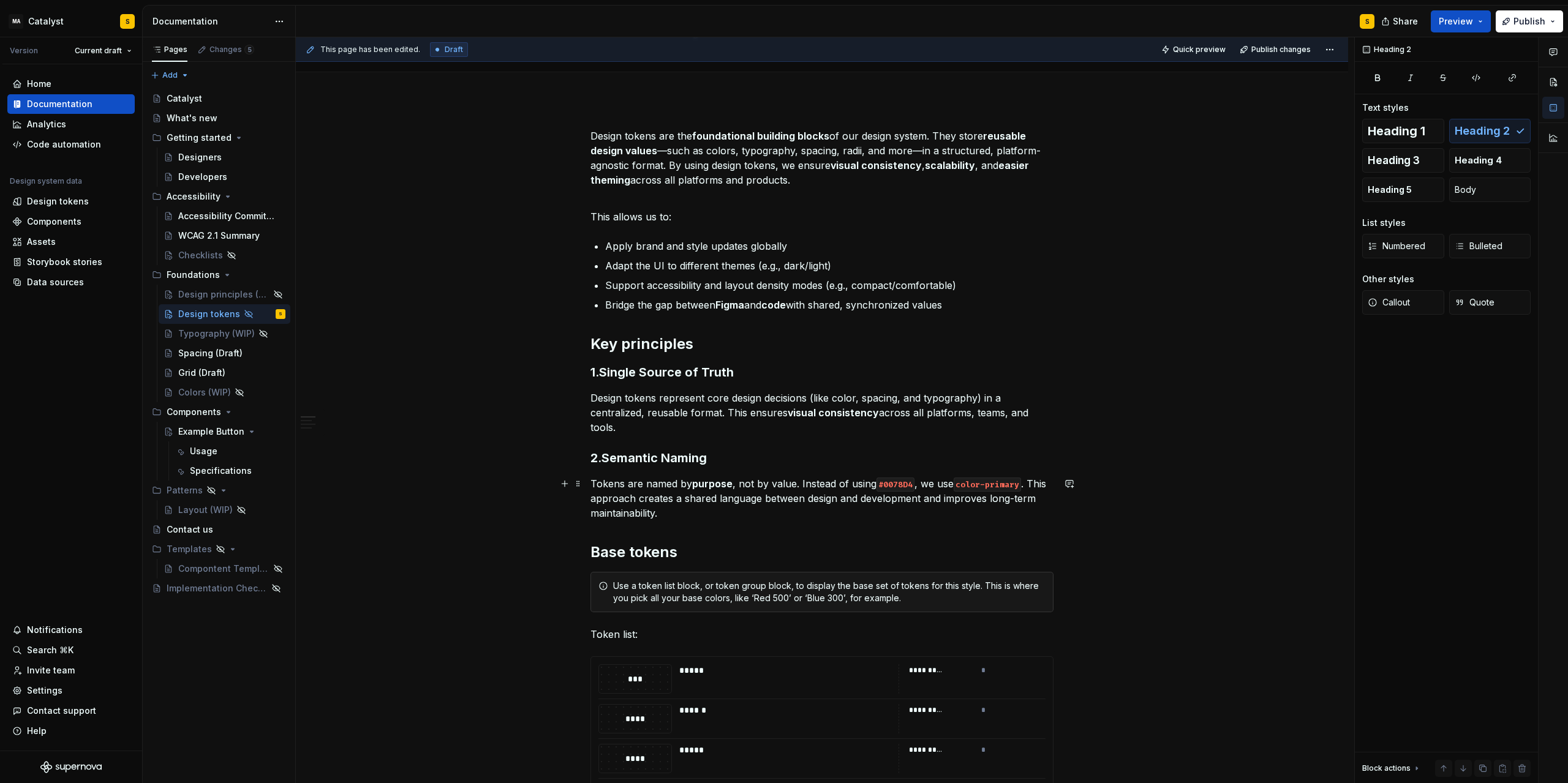
click at [680, 516] on p "Tokens are named by purpose , not by value. Instead of using #0078D4 , we use c…" at bounding box center [822, 498] width 463 height 44
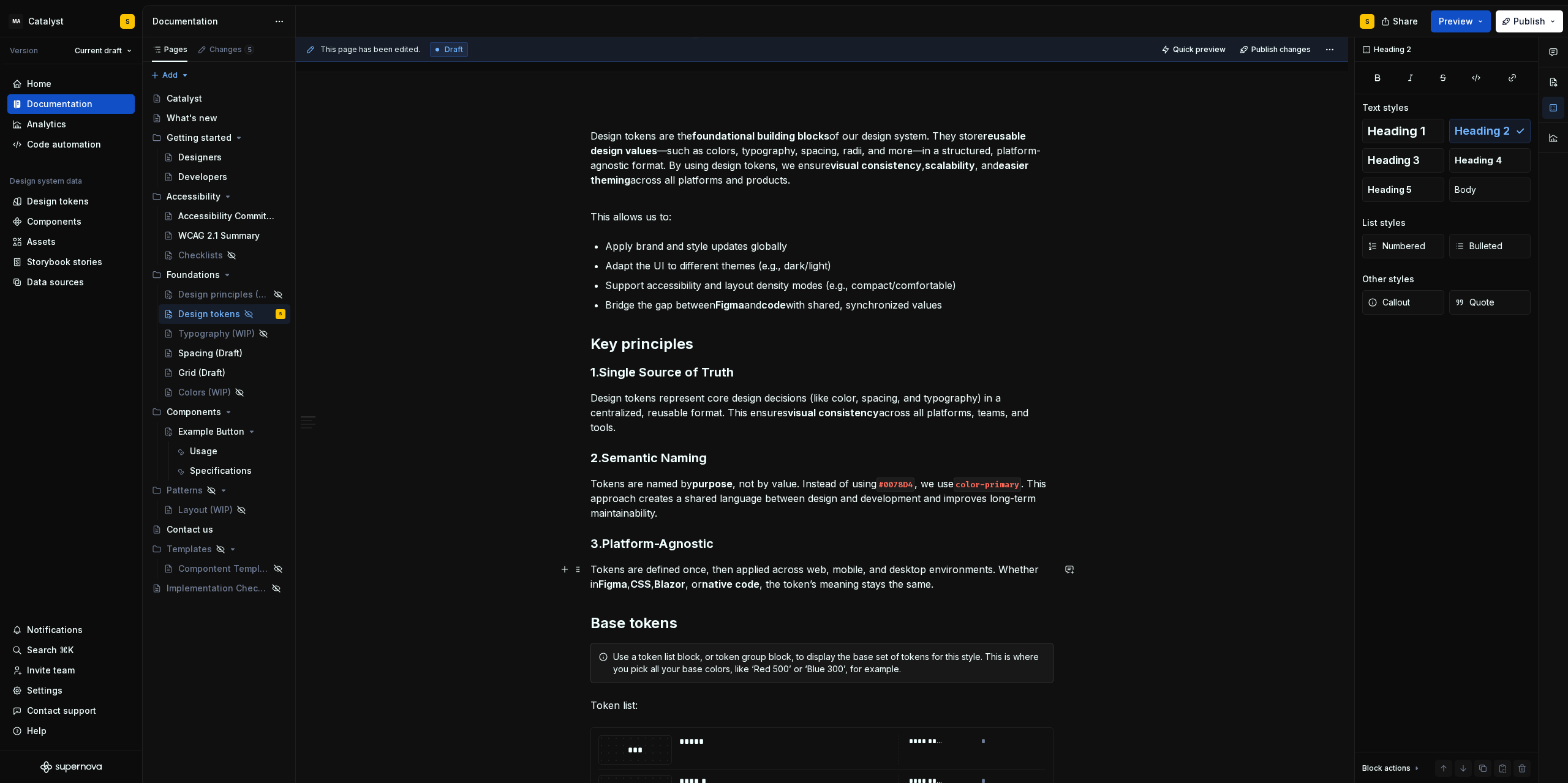
click at [719, 588] on strong "native code" at bounding box center [731, 584] width 58 height 12
click at [956, 587] on p "Tokens are defined once, then applied across web, mobile, and desktop environme…" at bounding box center [822, 576] width 463 height 29
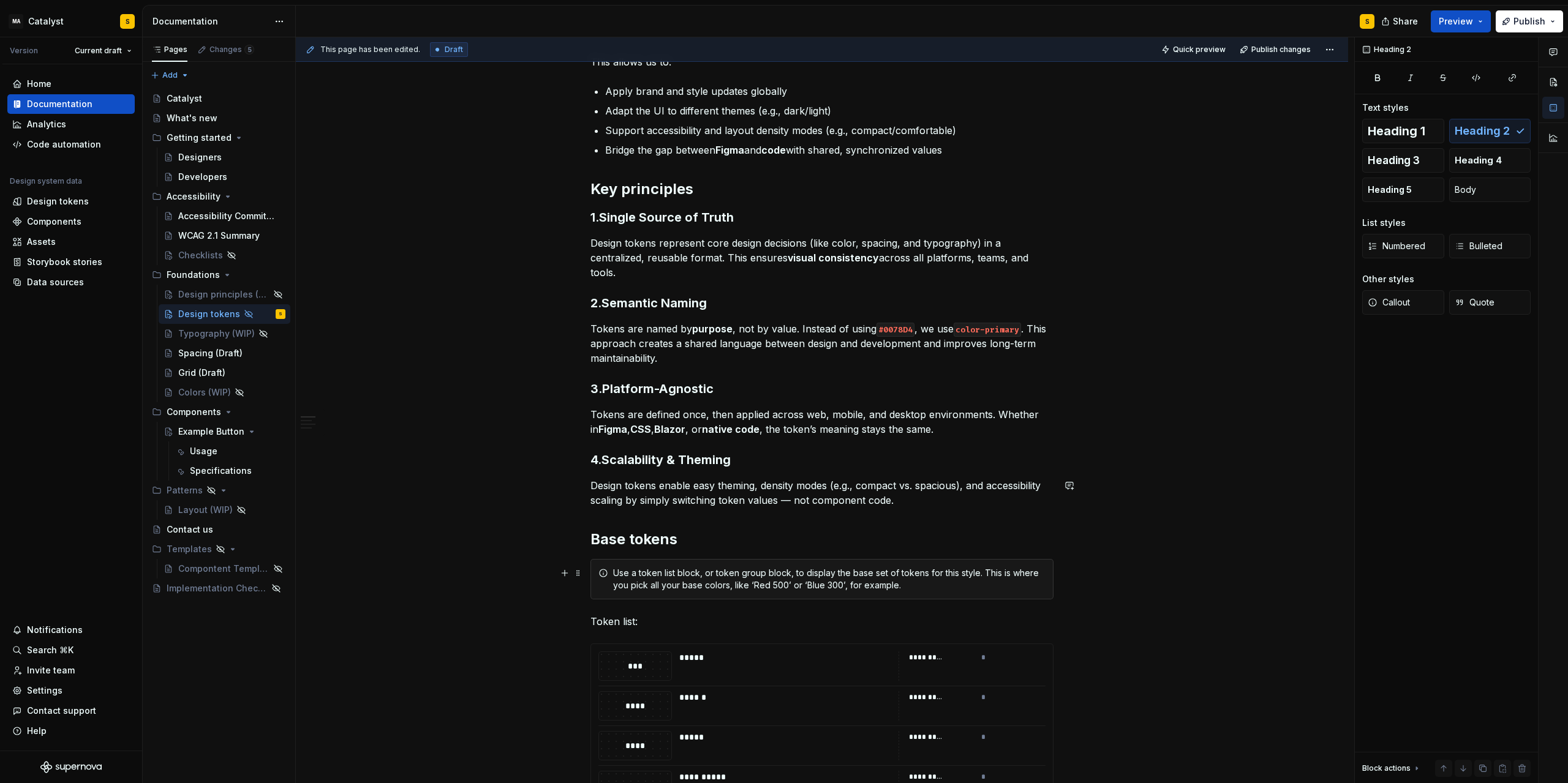
scroll to position [276, 0]
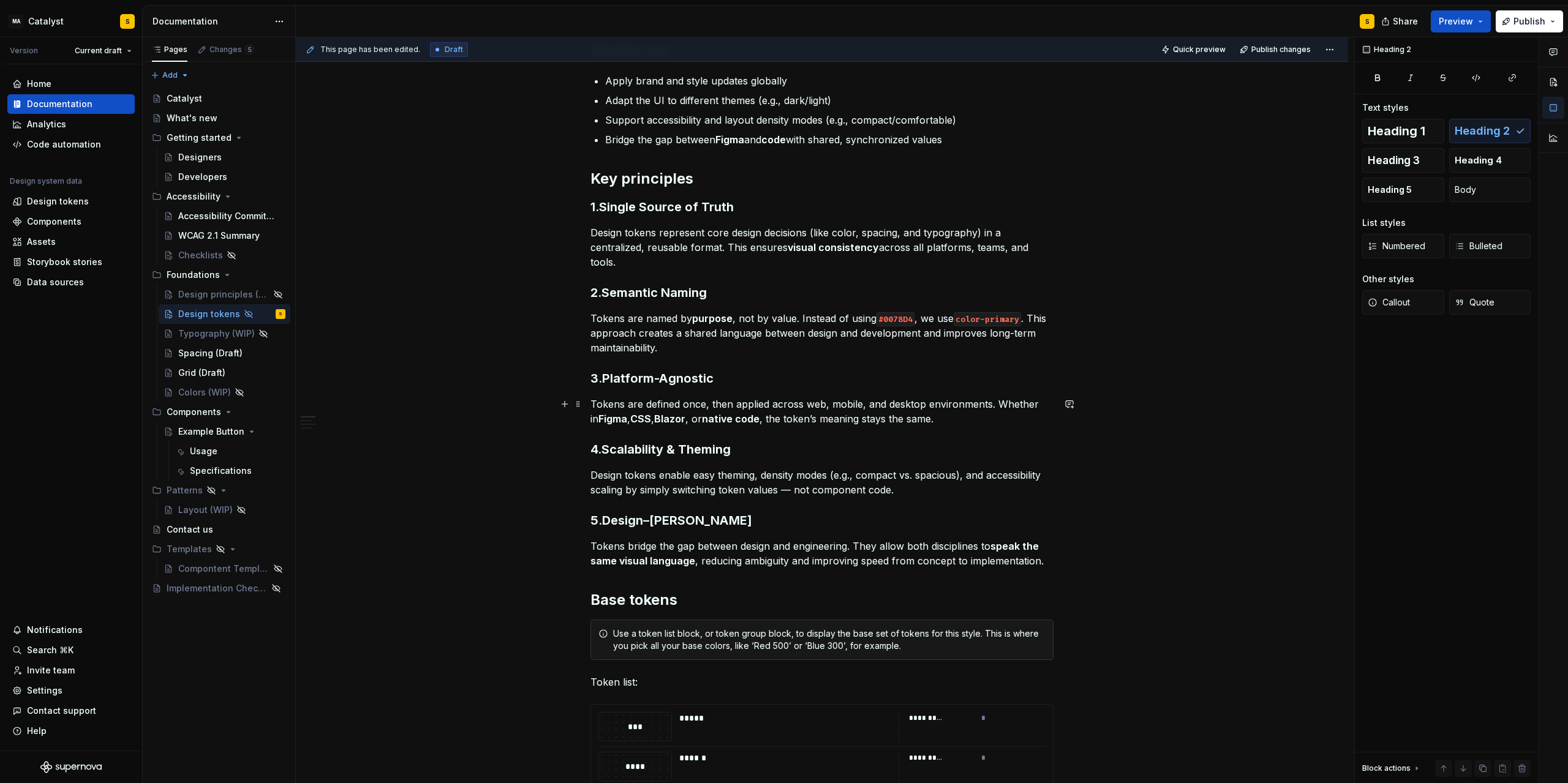
scroll to position [441, 0]
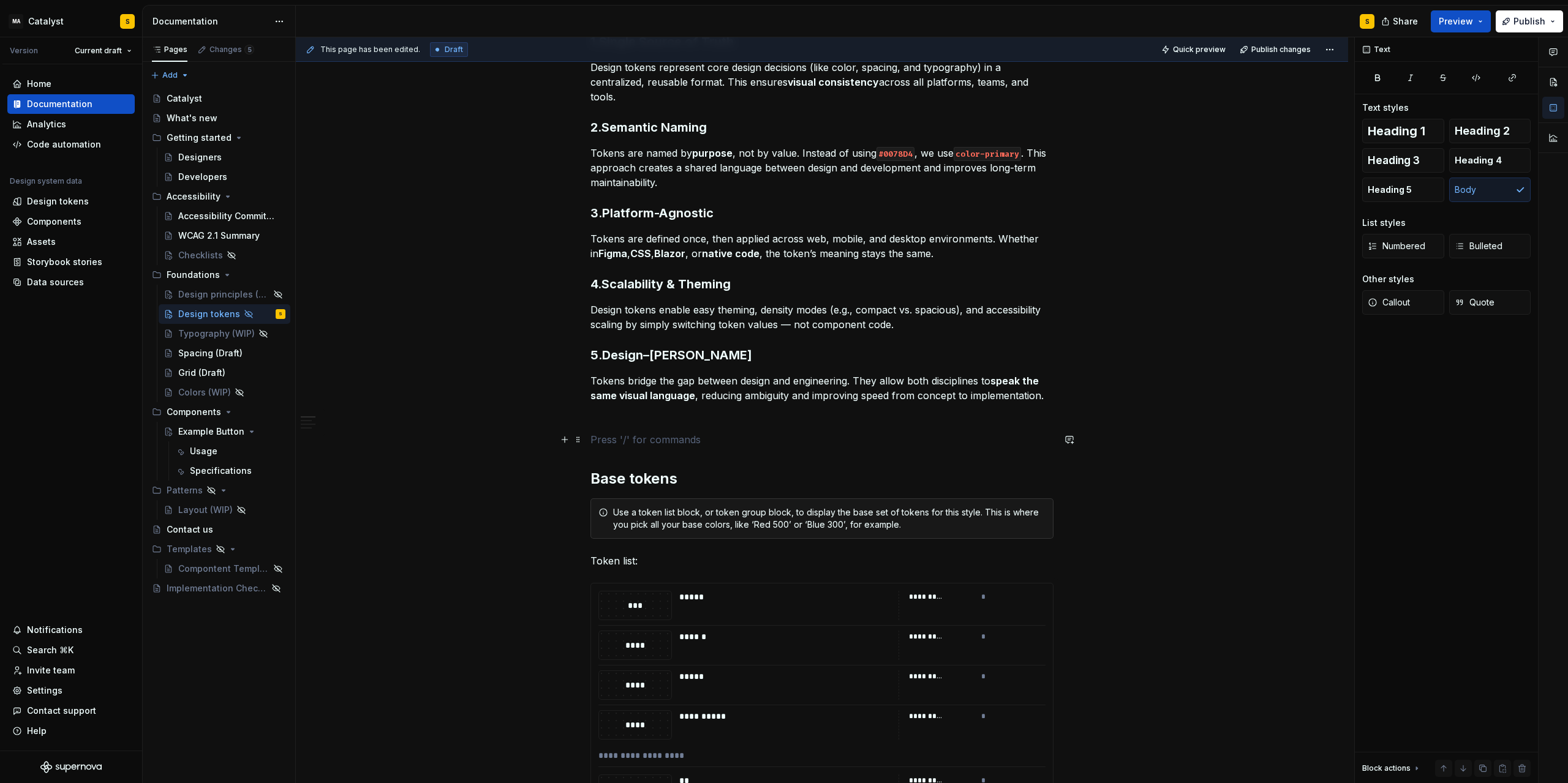
click at [643, 437] on p at bounding box center [822, 440] width 463 height 15
click at [1052, 128] on span "Heading 2" at bounding box center [1482, 131] width 55 height 12
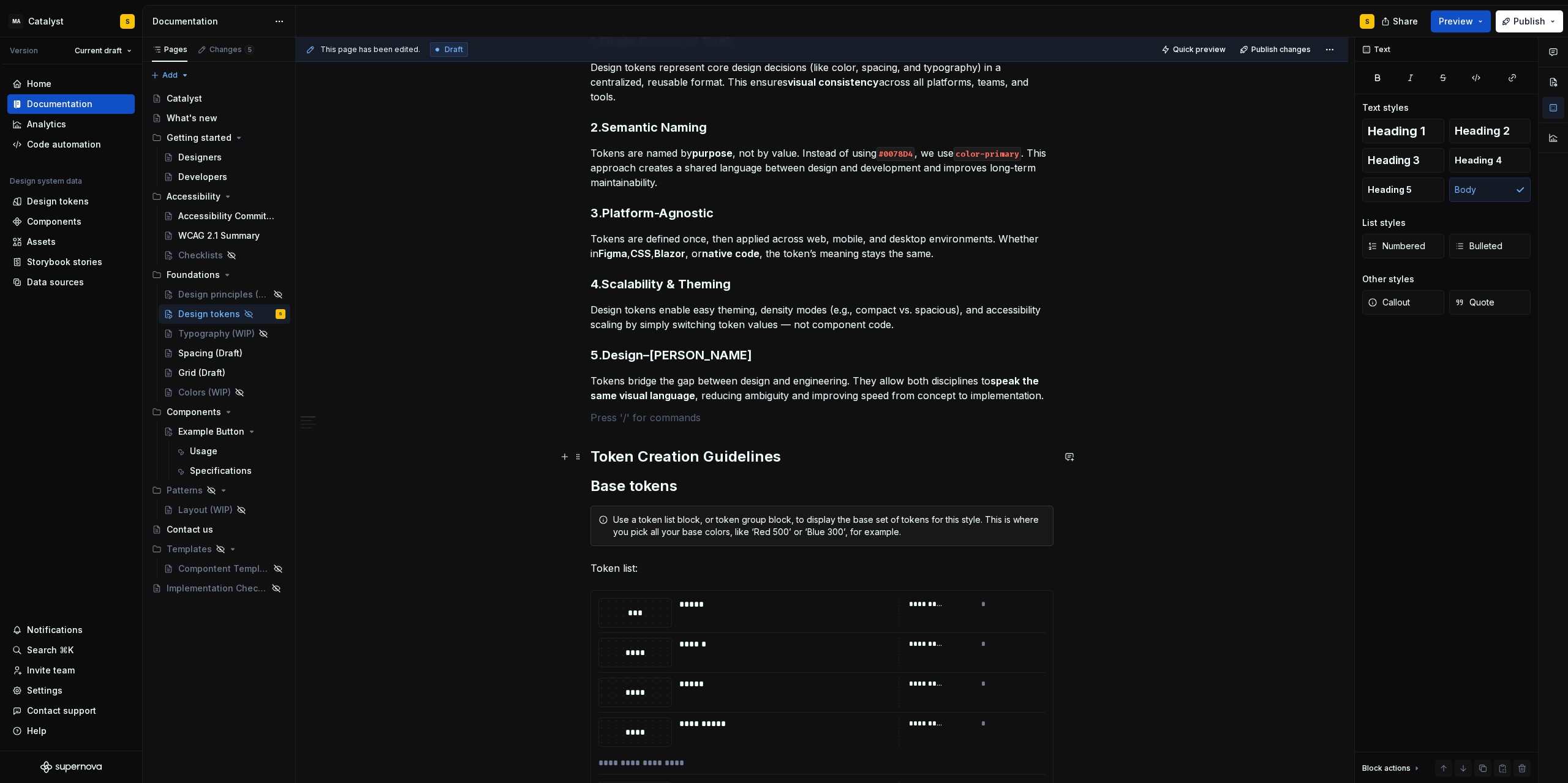
click at [813, 459] on h2 "Token Creation Guidelines" at bounding box center [822, 456] width 463 height 20
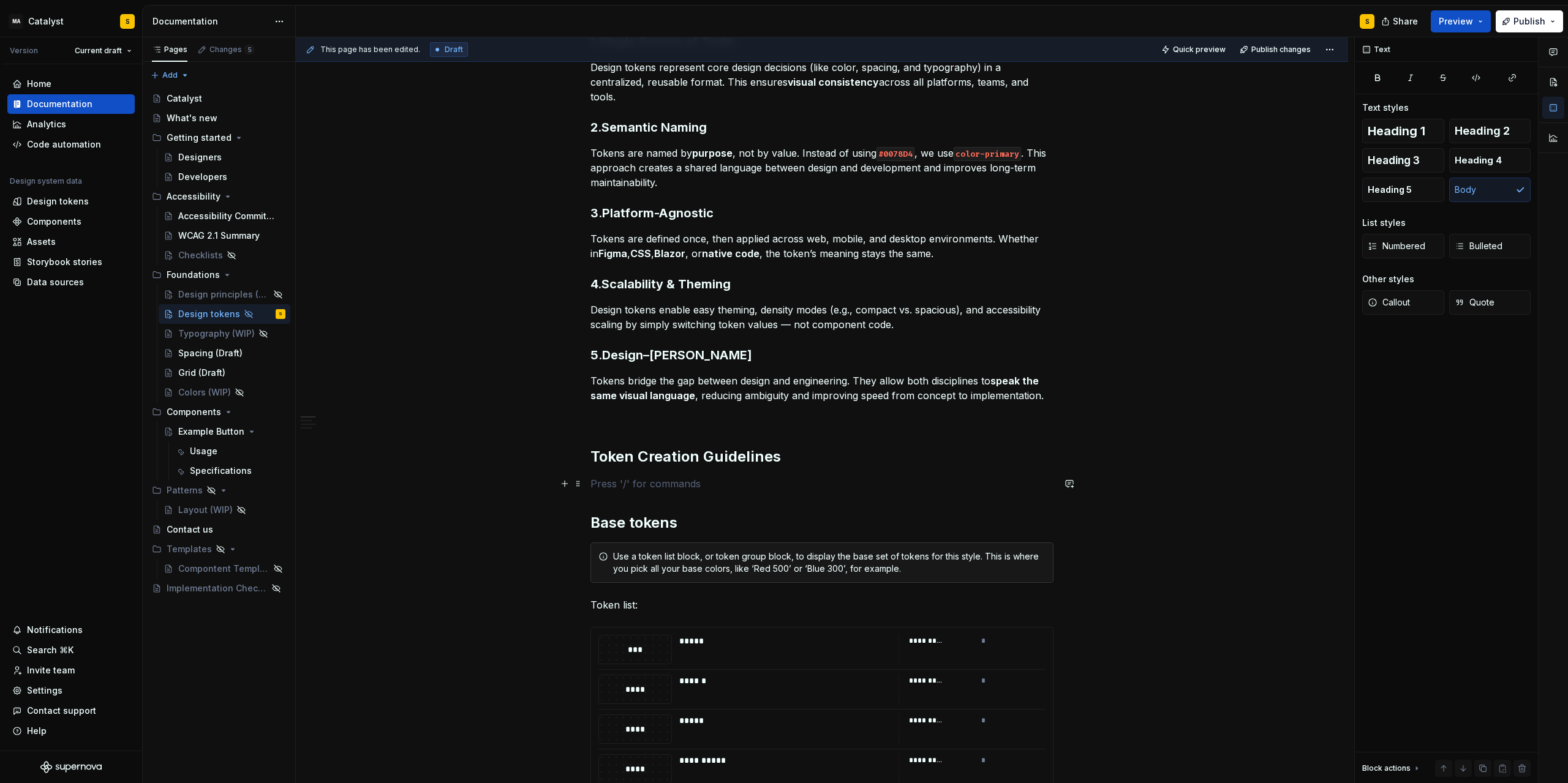
click at [652, 481] on p at bounding box center [822, 483] width 463 height 15
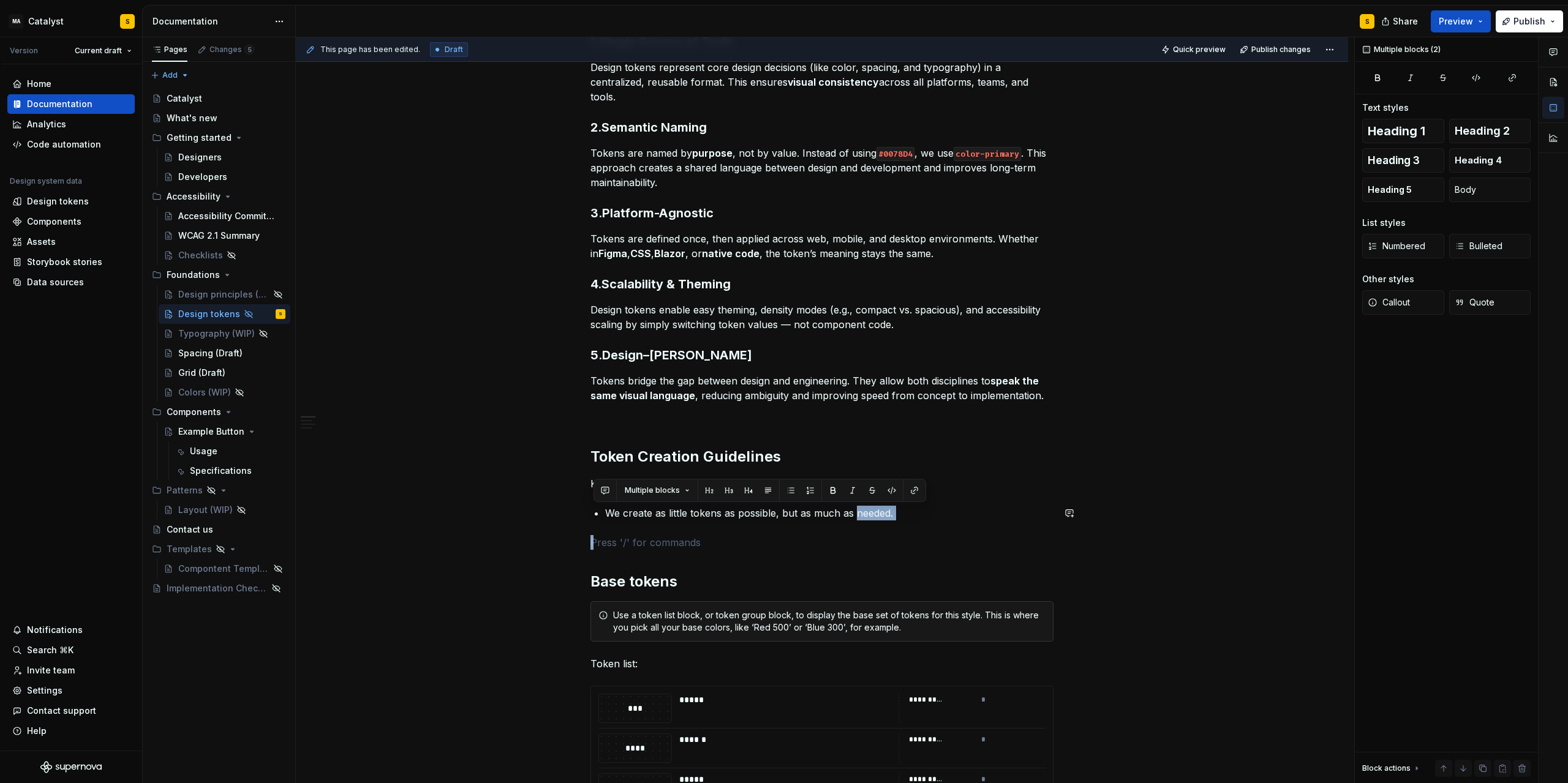
drag, startPoint x: 595, startPoint y: 514, endPoint x: 861, endPoint y: 522, distance: 266.1
click at [896, 511] on p "We create as little tokens as possible, but as much as needed." at bounding box center [830, 513] width 449 height 15
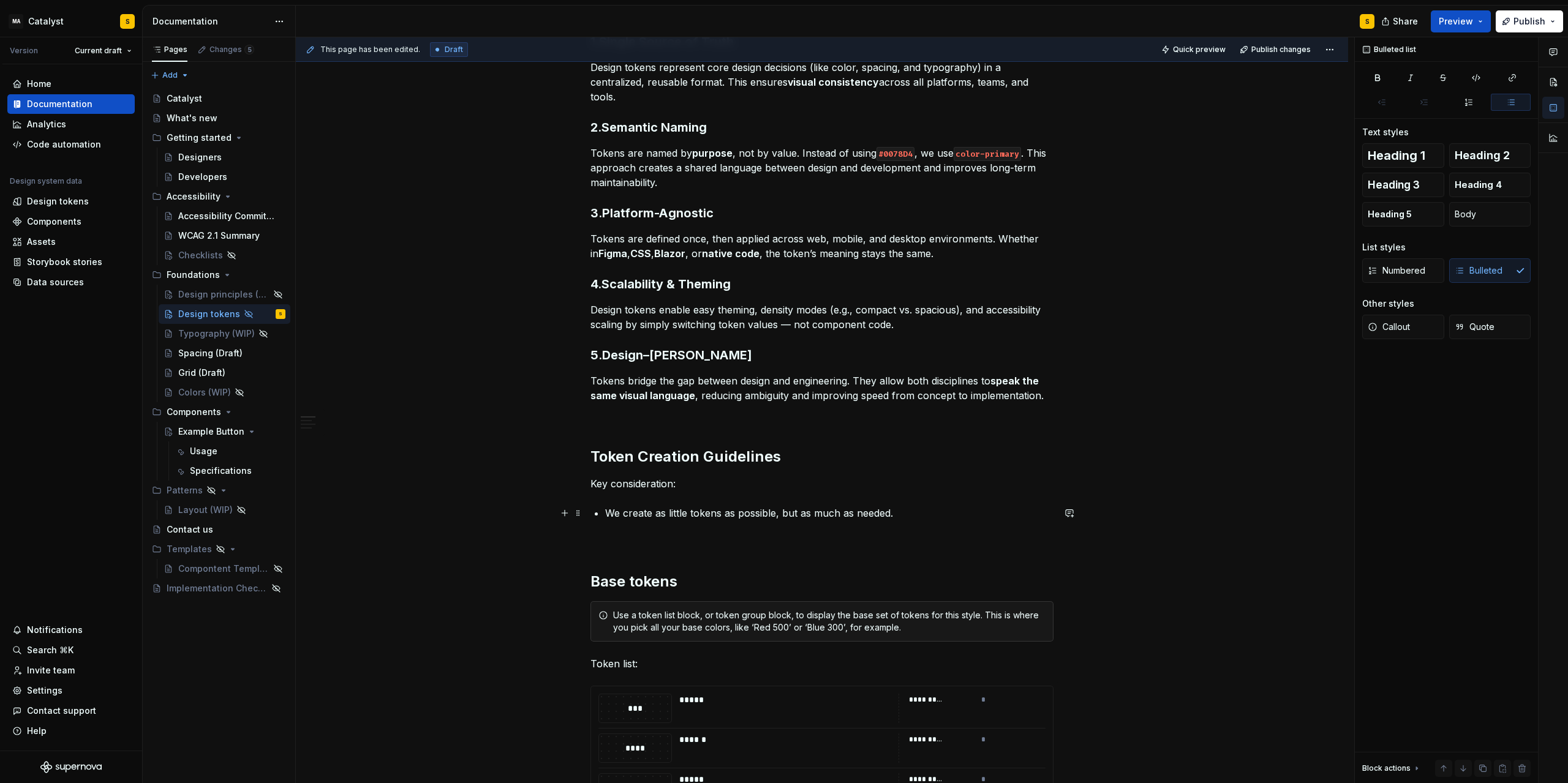
click at [904, 514] on p "We create as little tokens as possible, but as much as needed." at bounding box center [830, 513] width 449 height 15
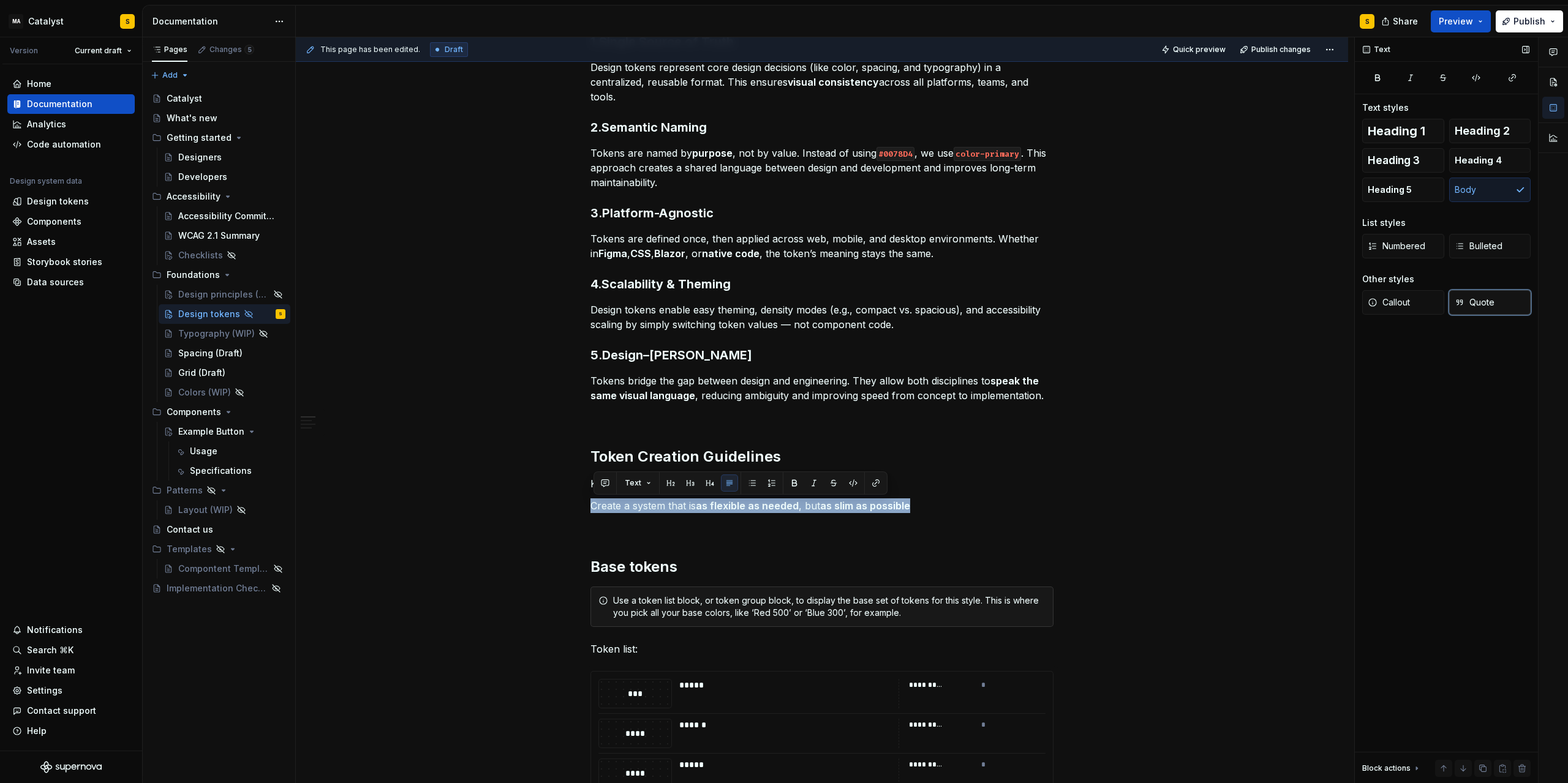
click at [1052, 296] on button "Quote" at bounding box center [1490, 302] width 82 height 25
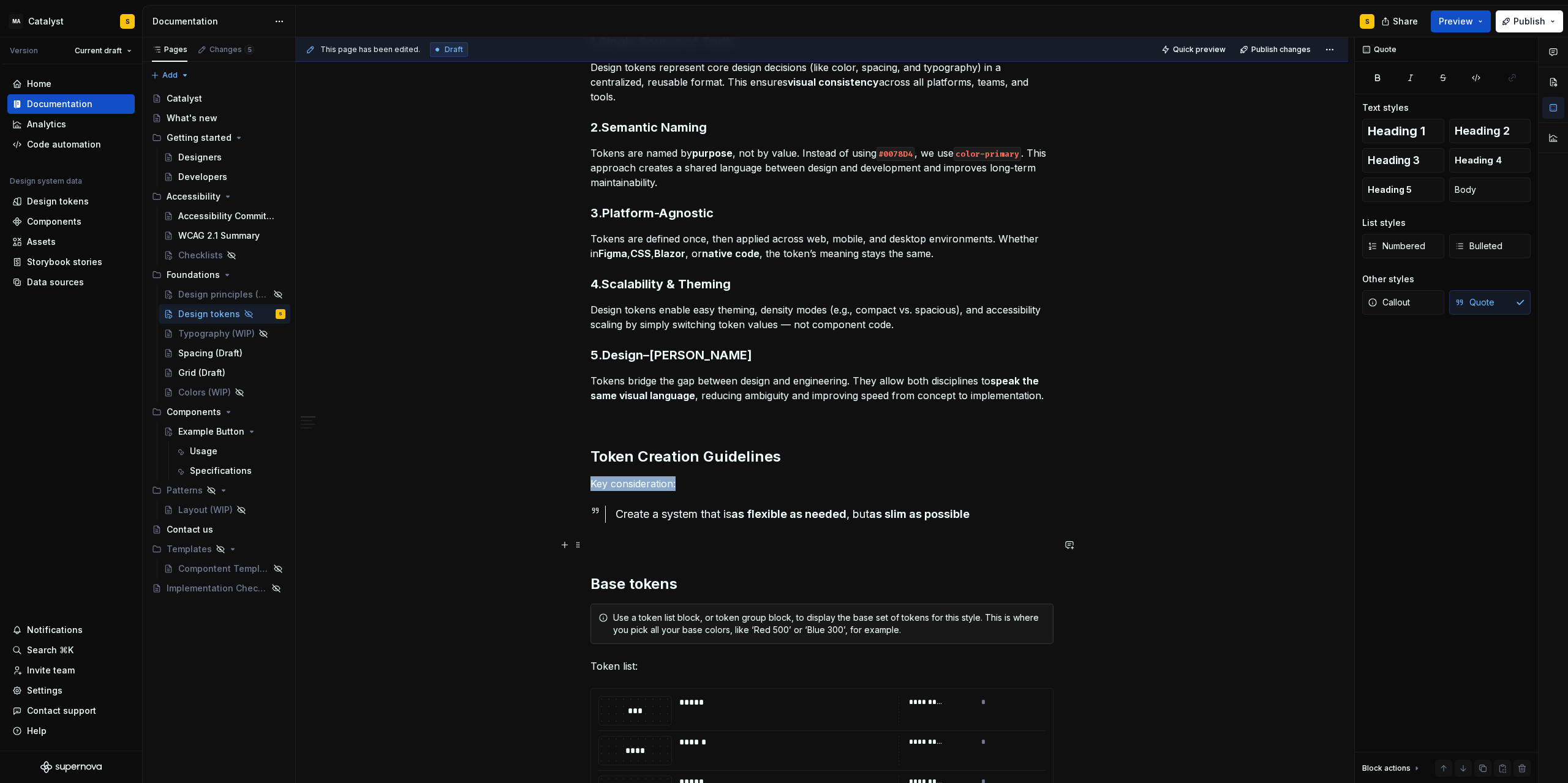
click at [640, 543] on p at bounding box center [822, 545] width 463 height 15
click at [619, 552] on p at bounding box center [822, 545] width 463 height 15
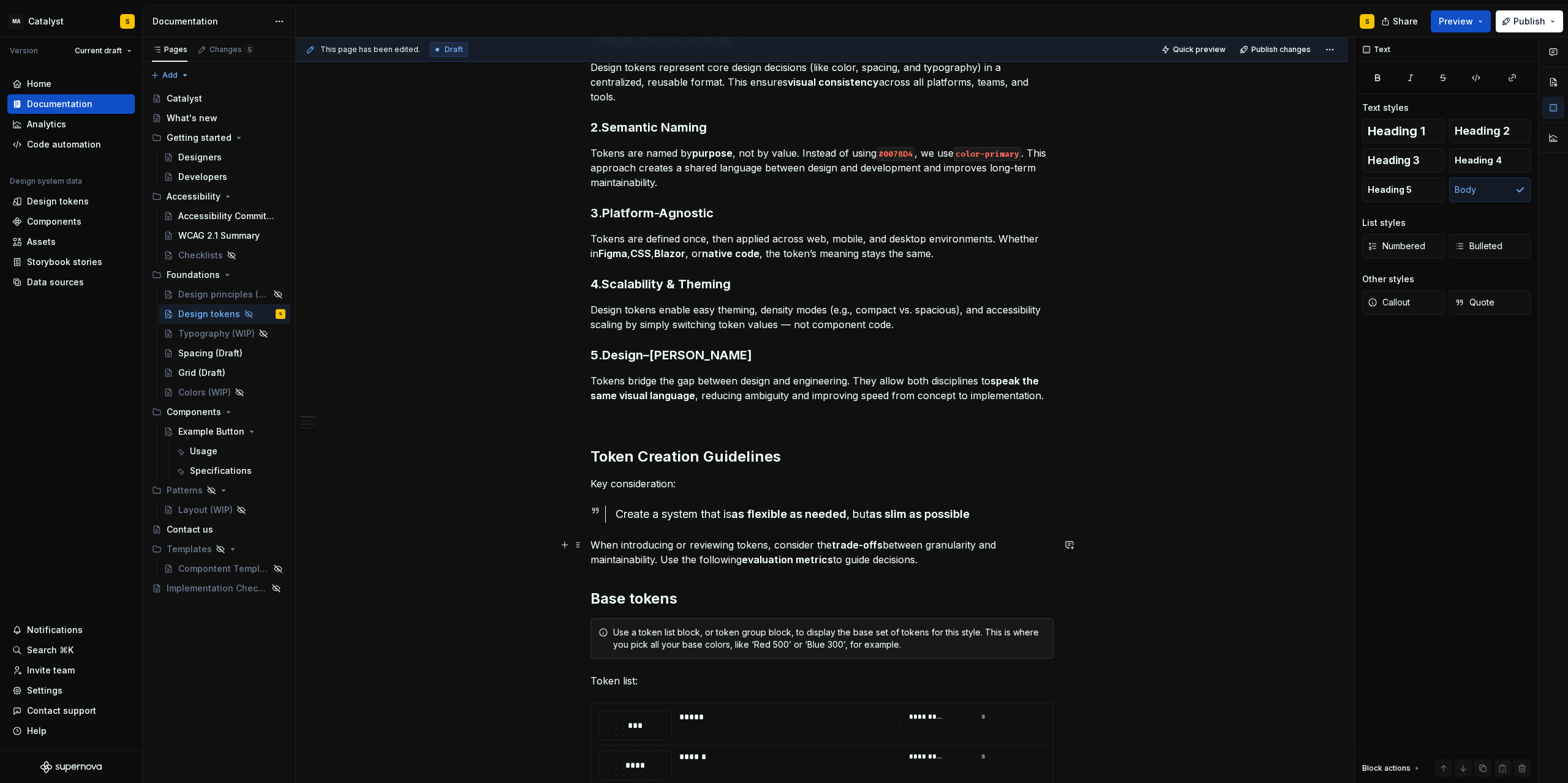
click at [947, 560] on p "When introducing or reviewing tokens, consider the trade-offs between granulari…" at bounding box center [822, 552] width 463 height 29
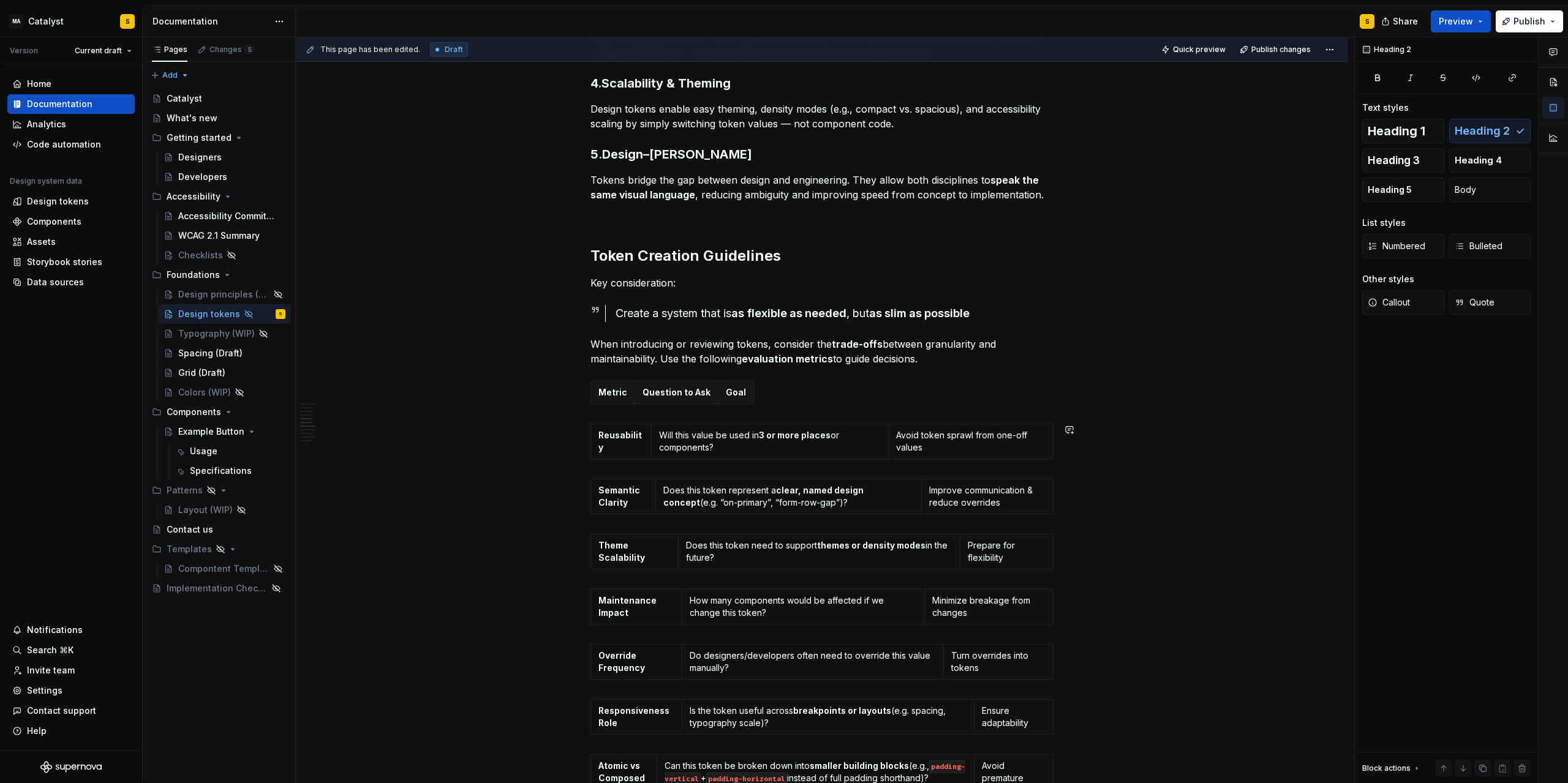
scroll to position [662, 0]
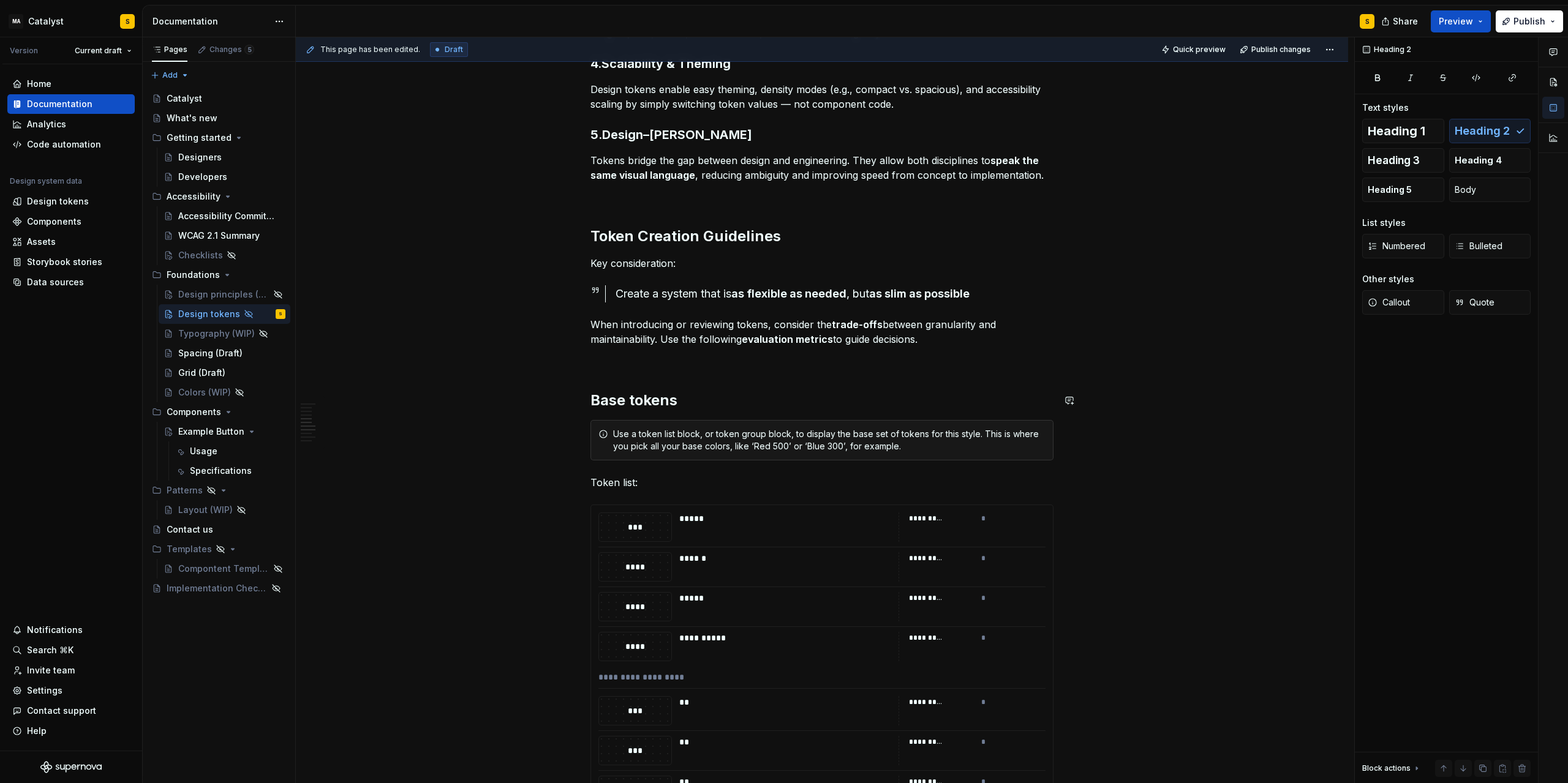
click at [614, 357] on p at bounding box center [822, 361] width 463 height 15
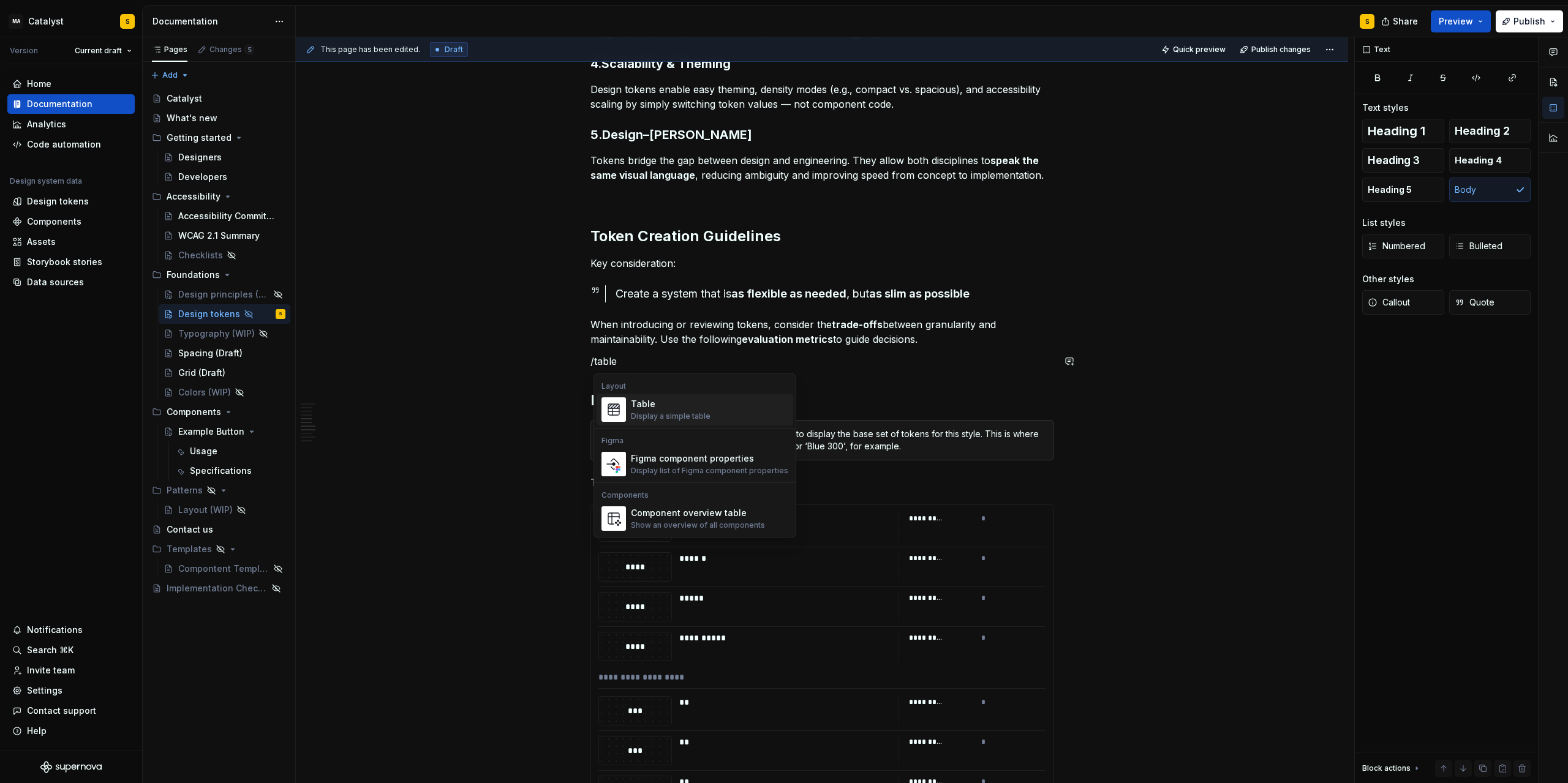
click at [648, 400] on div "Table" at bounding box center [671, 403] width 79 height 12
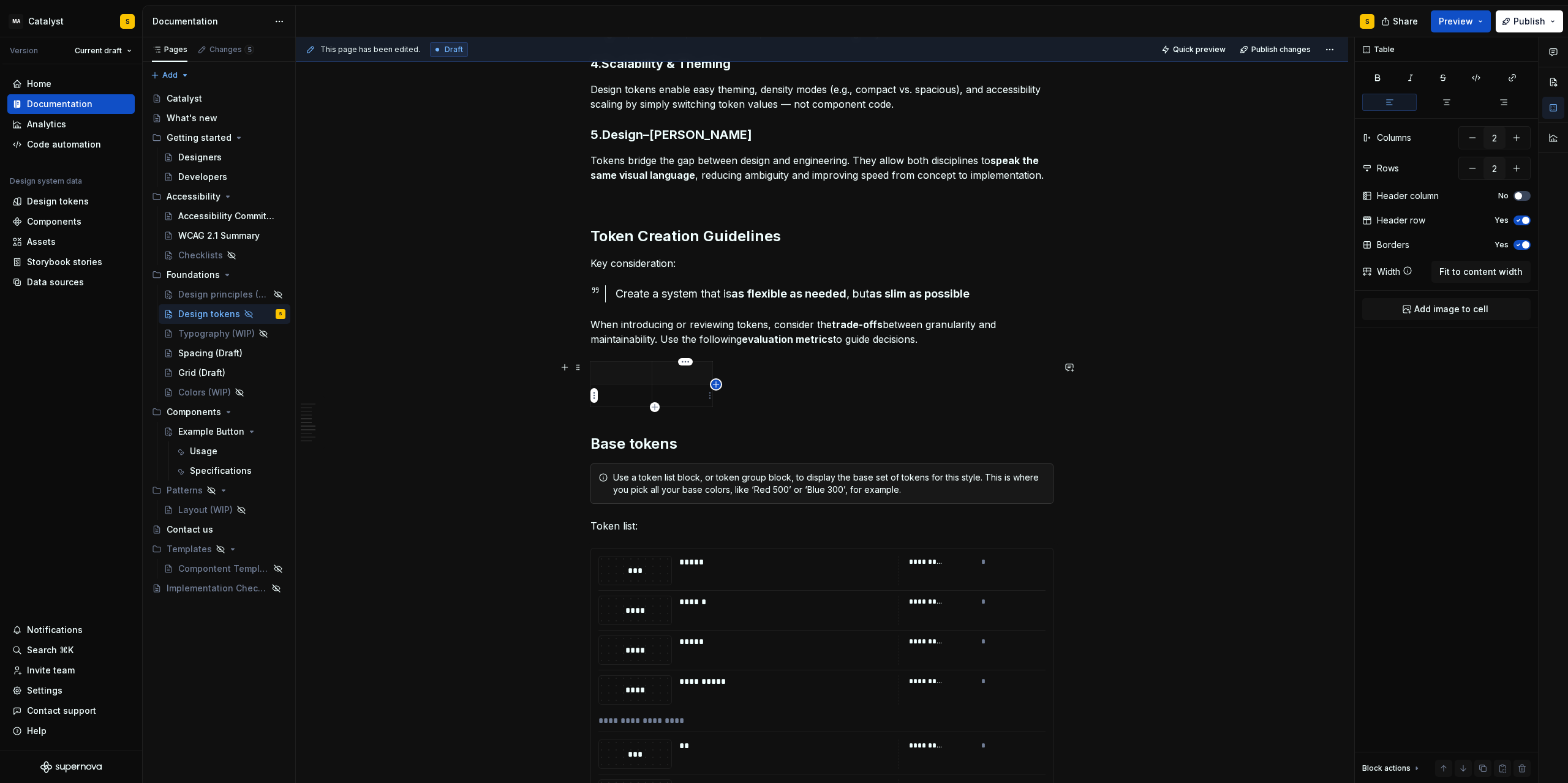
click at [717, 388] on icon "button" at bounding box center [716, 384] width 10 height 10
type input "3"
click at [613, 369] on p at bounding box center [621, 372] width 46 height 12
click at [692, 369] on p at bounding box center [683, 372] width 46 height 12
click at [670, 374] on p at bounding box center [683, 372] width 46 height 12
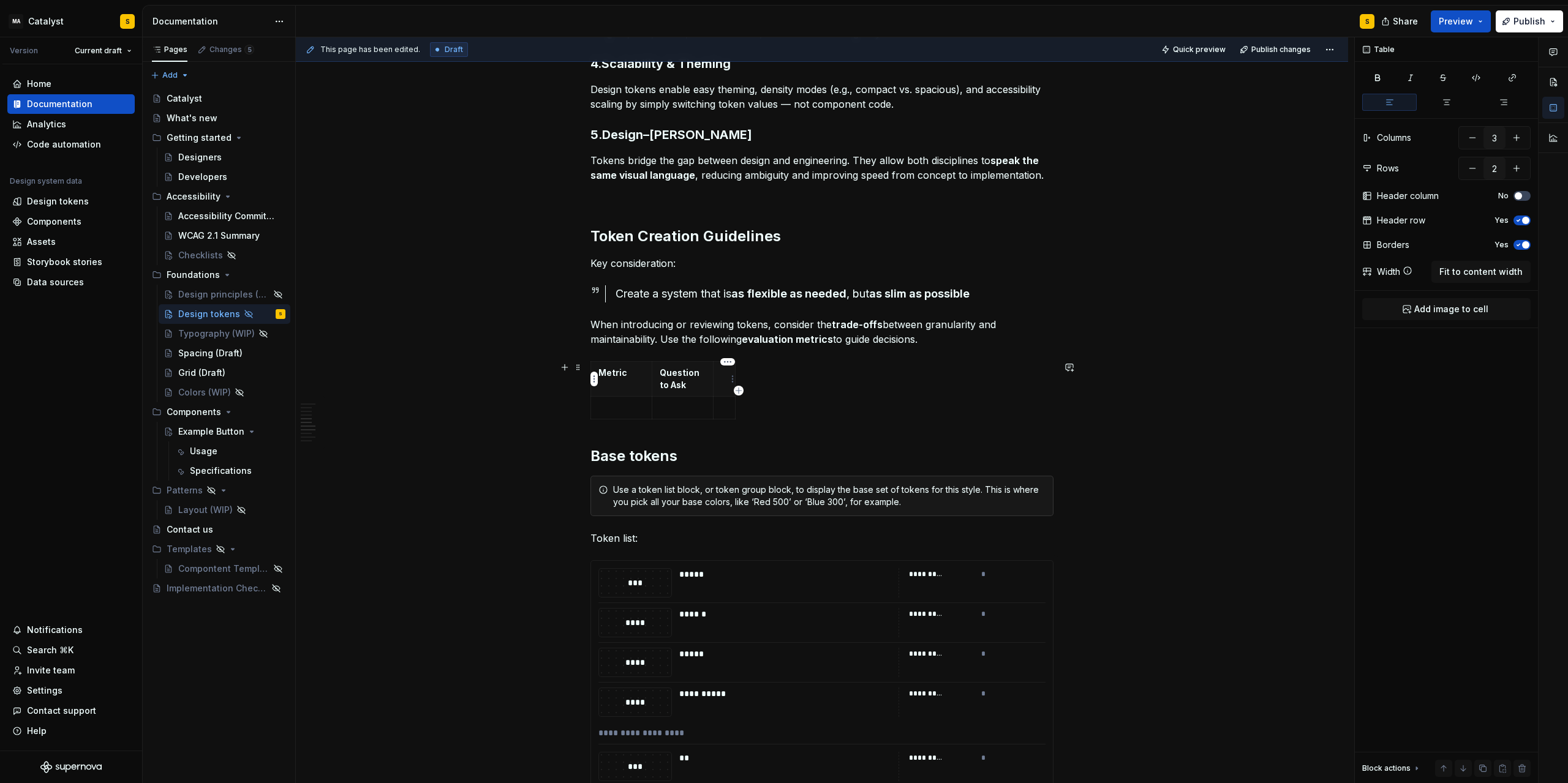
click at [724, 381] on th at bounding box center [725, 380] width 22 height 35
drag, startPoint x: 656, startPoint y: 378, endPoint x: 671, endPoint y: 376, distance: 15.1
click at [671, 376] on th "Question to Ask" at bounding box center [698, 380] width 61 height 35
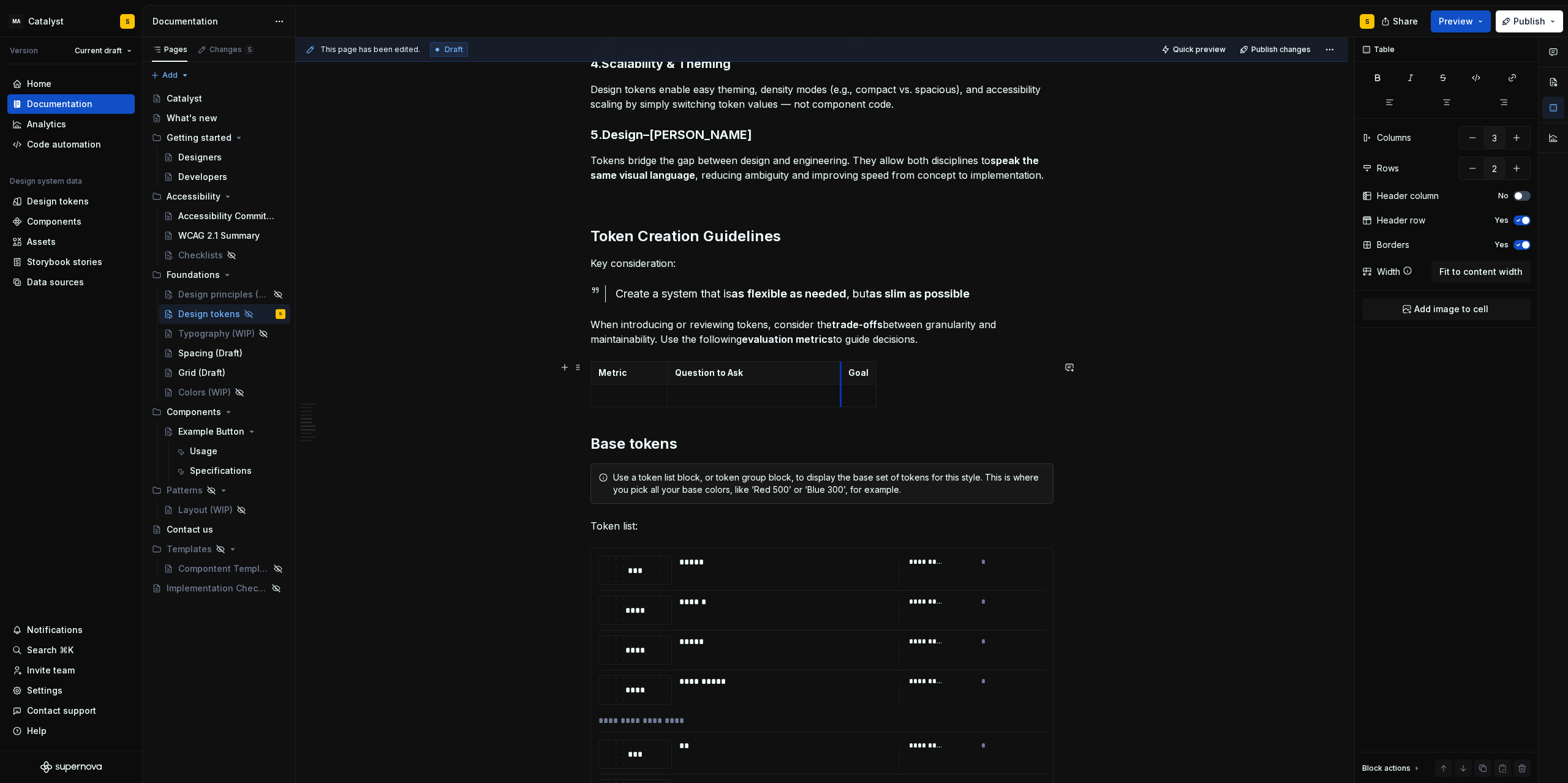
drag, startPoint x: 730, startPoint y: 379, endPoint x: 843, endPoint y: 381, distance: 113.0
drag, startPoint x: 878, startPoint y: 373, endPoint x: 1062, endPoint y: 379, distance: 184.1
click at [635, 392] on p at bounding box center [629, 395] width 61 height 12
click at [628, 393] on p at bounding box center [629, 395] width 61 height 12
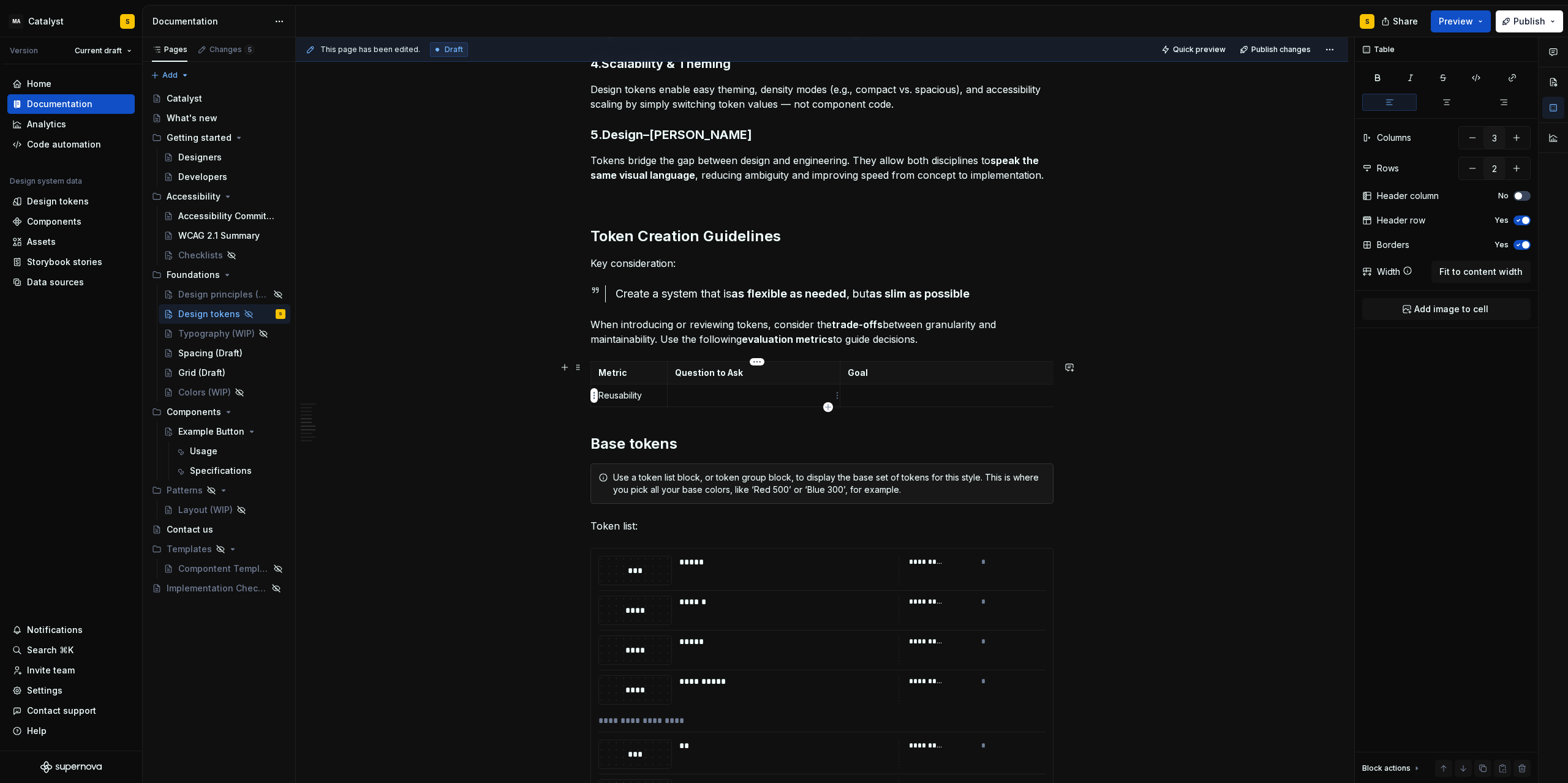
click at [716, 395] on p at bounding box center [754, 395] width 158 height 12
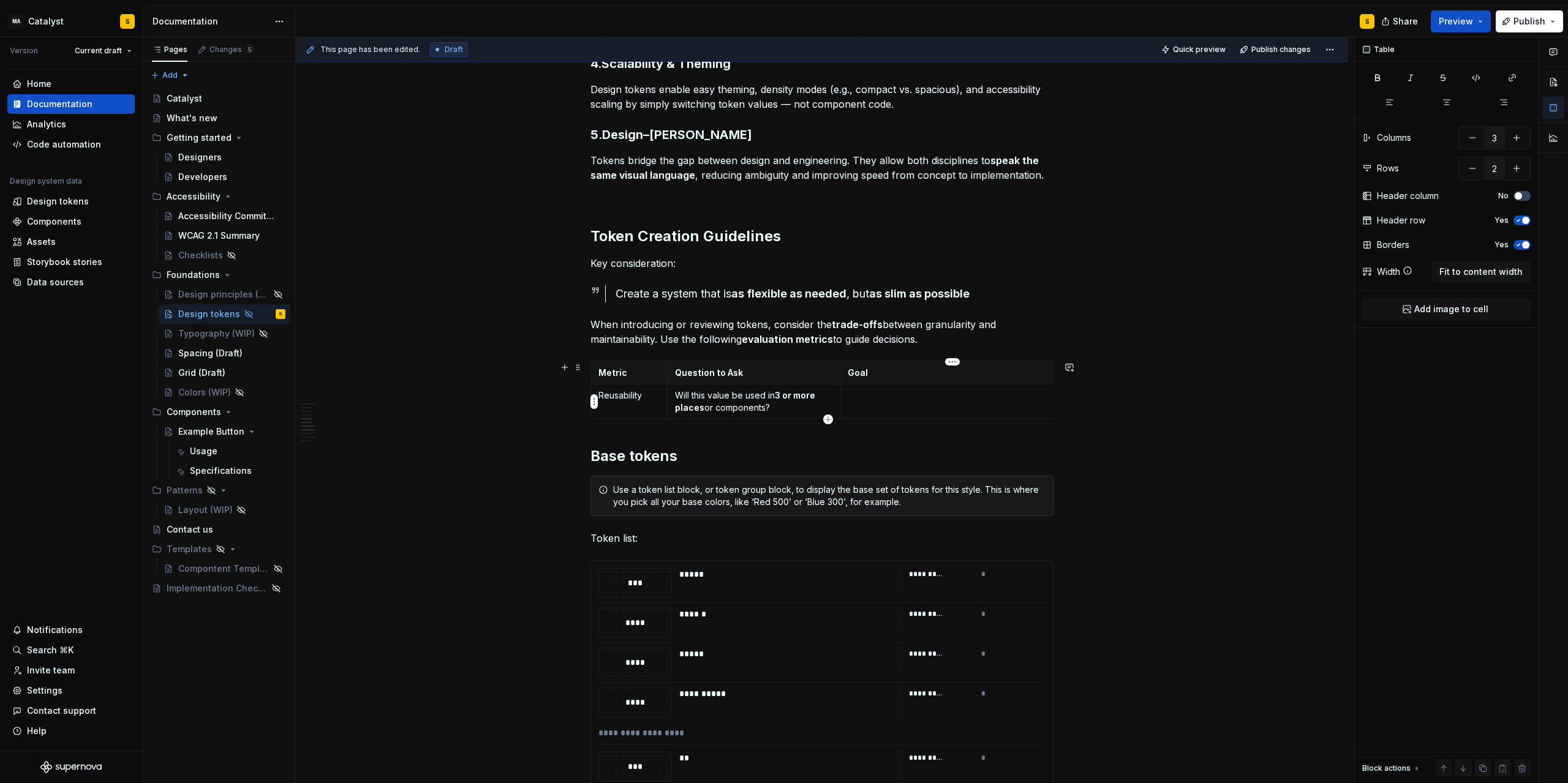
click at [897, 406] on td at bounding box center [950, 402] width 219 height 35
type input "3"
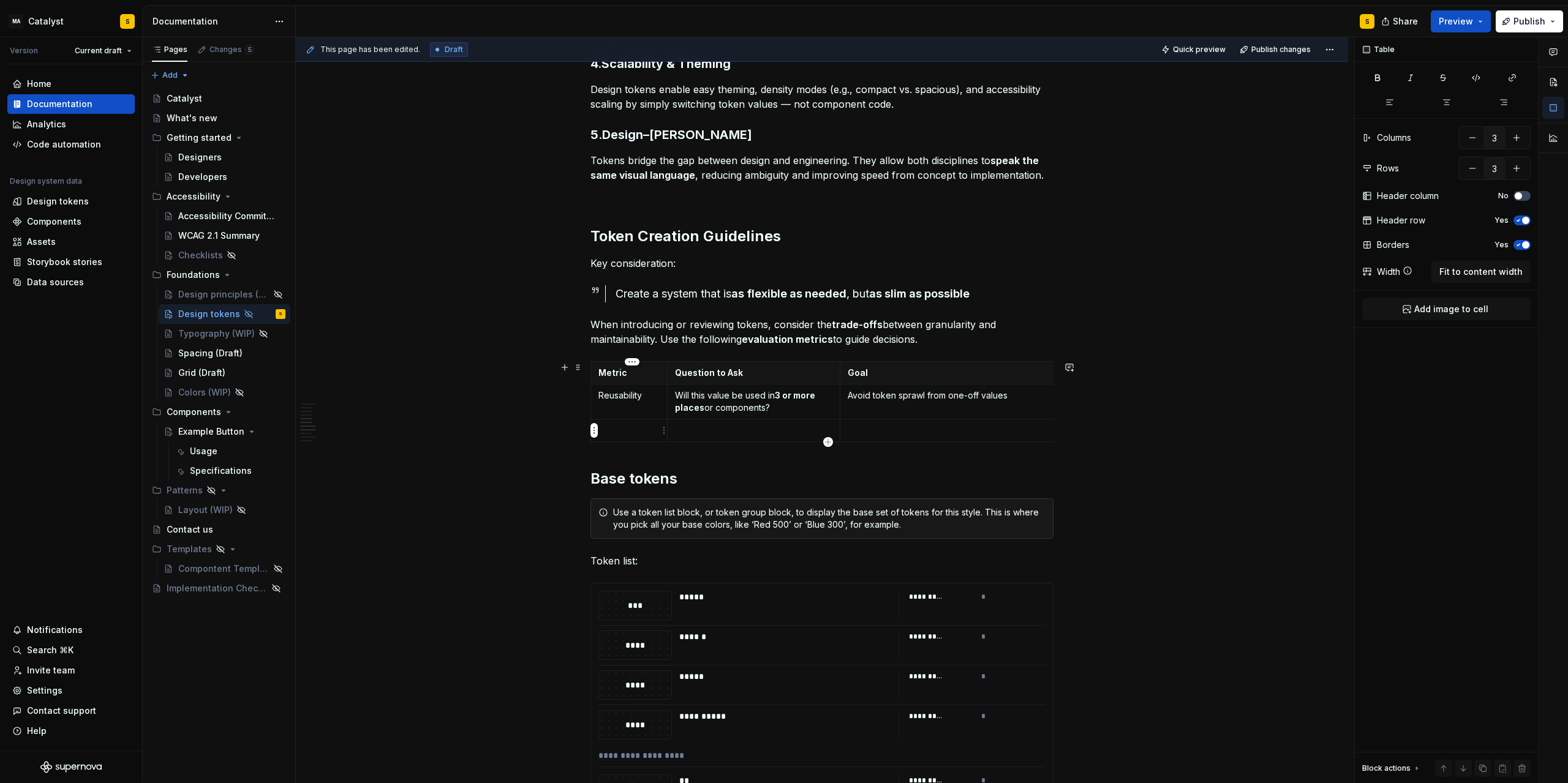
click at [629, 430] on p at bounding box center [629, 430] width 61 height 12
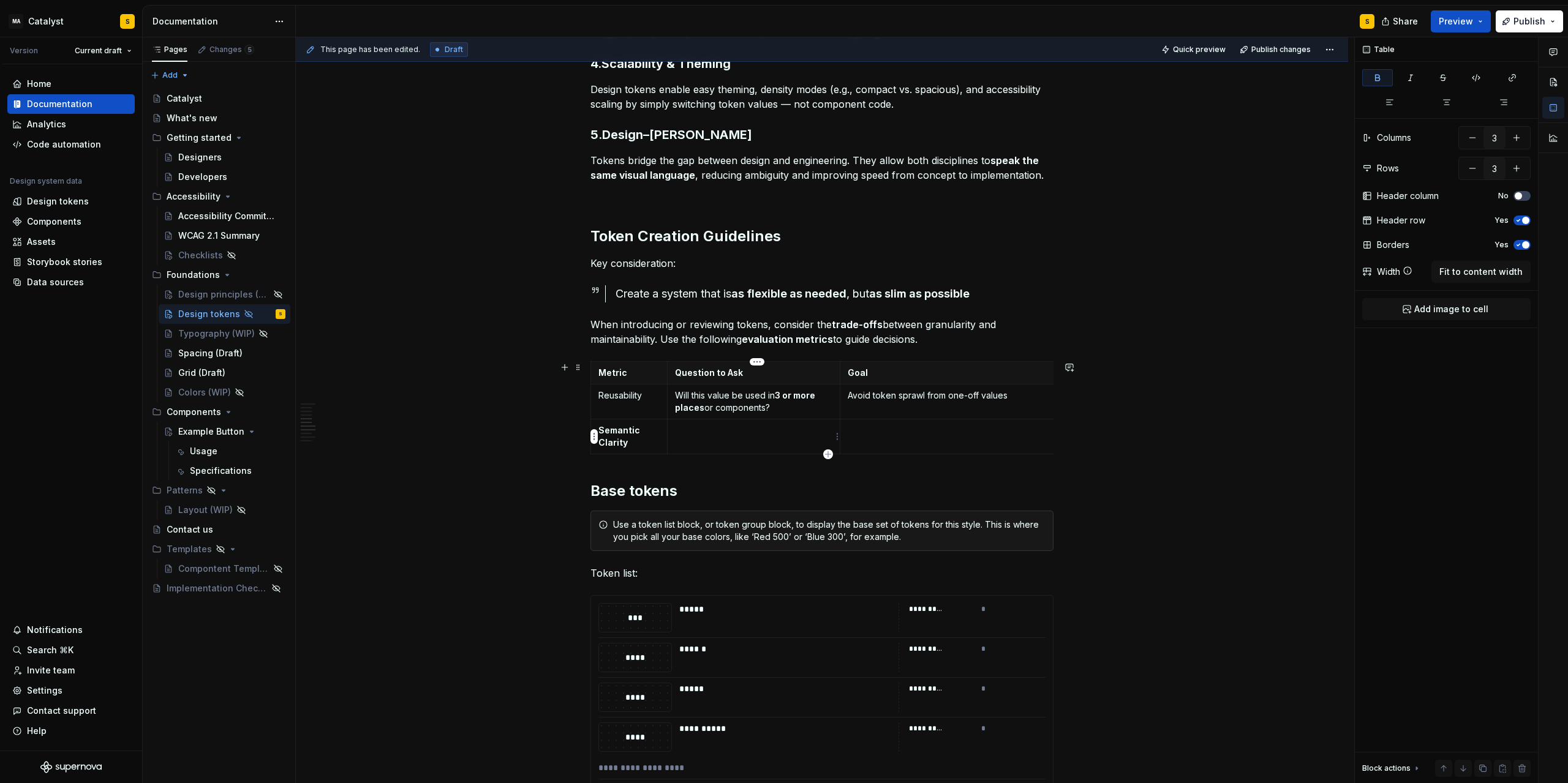
click at [701, 438] on td at bounding box center [754, 437] width 174 height 35
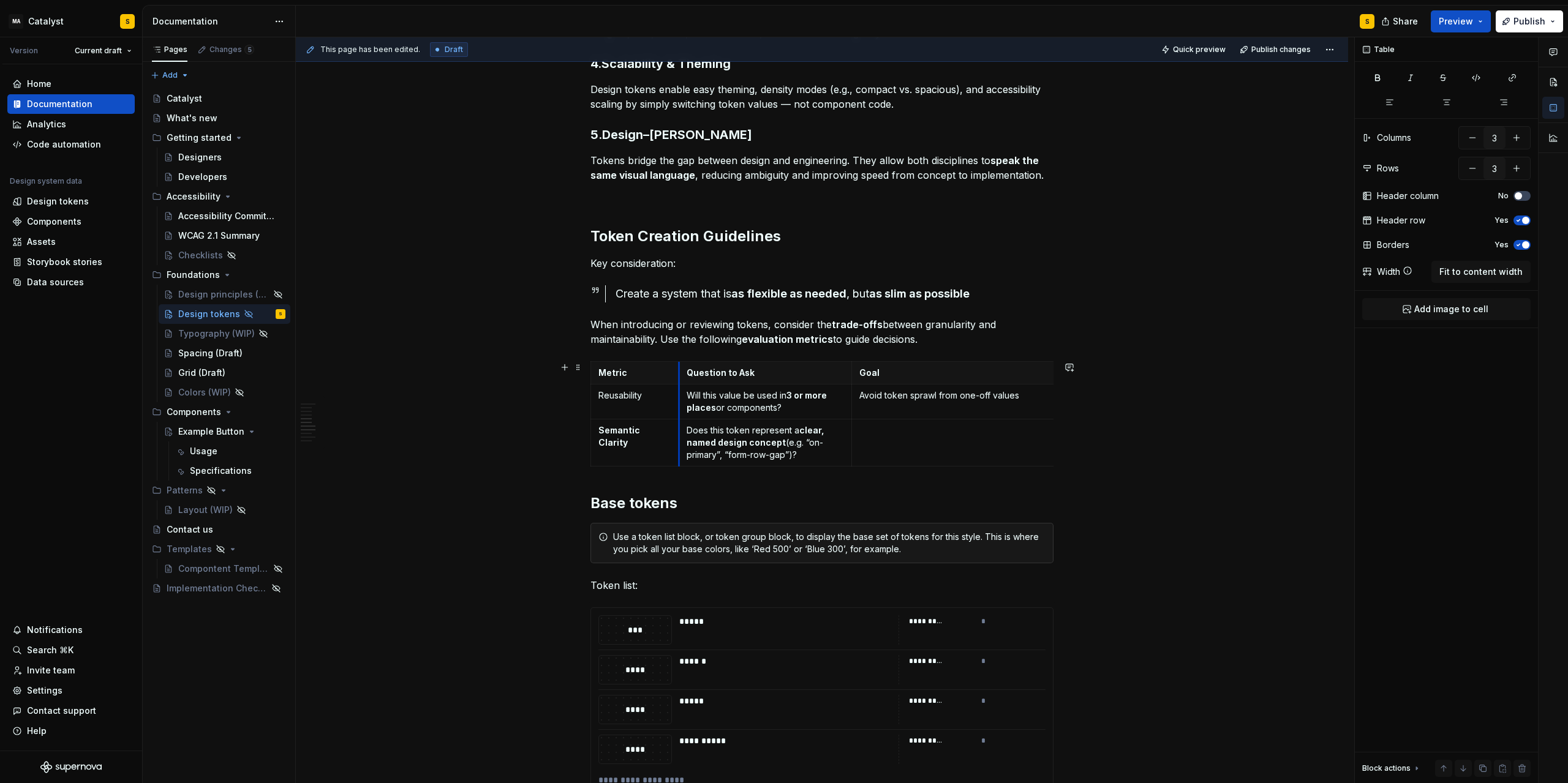
drag, startPoint x: 672, startPoint y: 373, endPoint x: 683, endPoint y: 373, distance: 11.0
click at [683, 373] on th "Question to Ask" at bounding box center [765, 373] width 174 height 23
drag, startPoint x: 855, startPoint y: 376, endPoint x: 915, endPoint y: 450, distance: 95.3
click at [914, 438] on td at bounding box center [987, 443] width 219 height 48
click at [937, 433] on p "Does this token represent a clear, named design concept (e.g. “on-primary”, “fo…" at bounding box center [987, 437] width 204 height 25
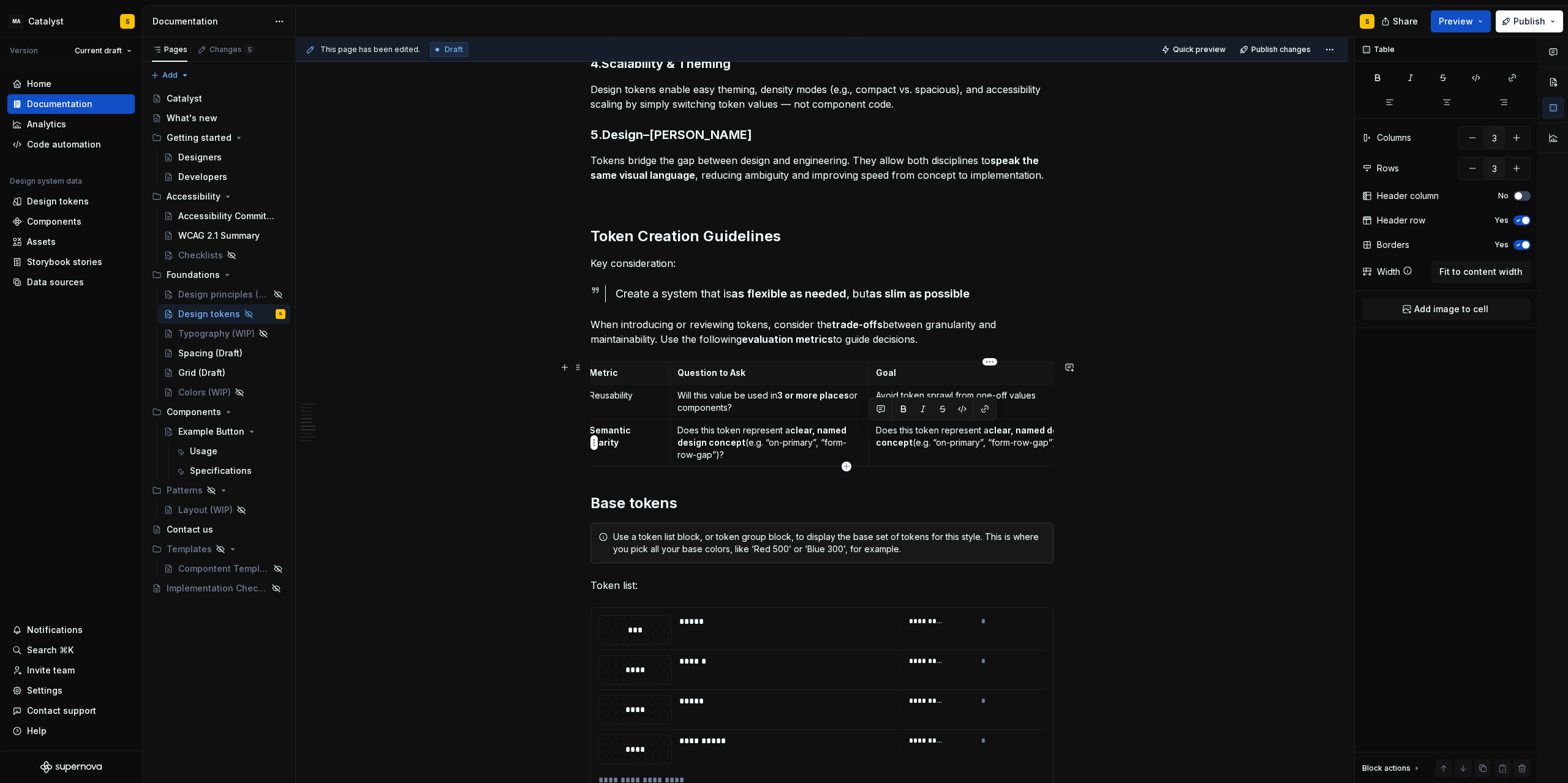
scroll to position [0, 43]
drag, startPoint x: 888, startPoint y: 430, endPoint x: 1060, endPoint y: 448, distance: 172.9
click at [1052, 448] on div "Metric Question to Ask Goal Reusability Will this value be used in 3 or more pl…" at bounding box center [822, 416] width 463 height 110
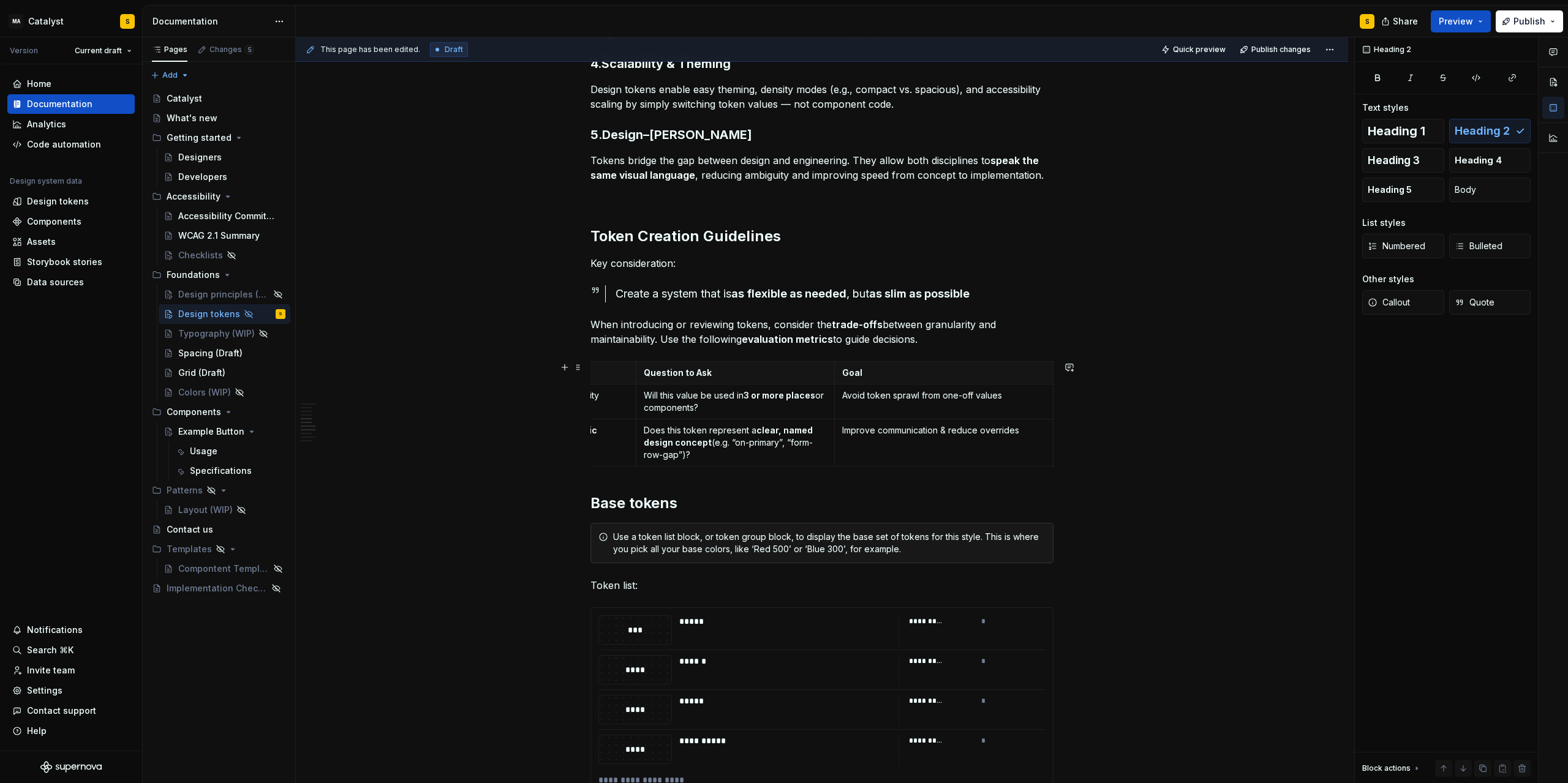
scroll to position [0, 0]
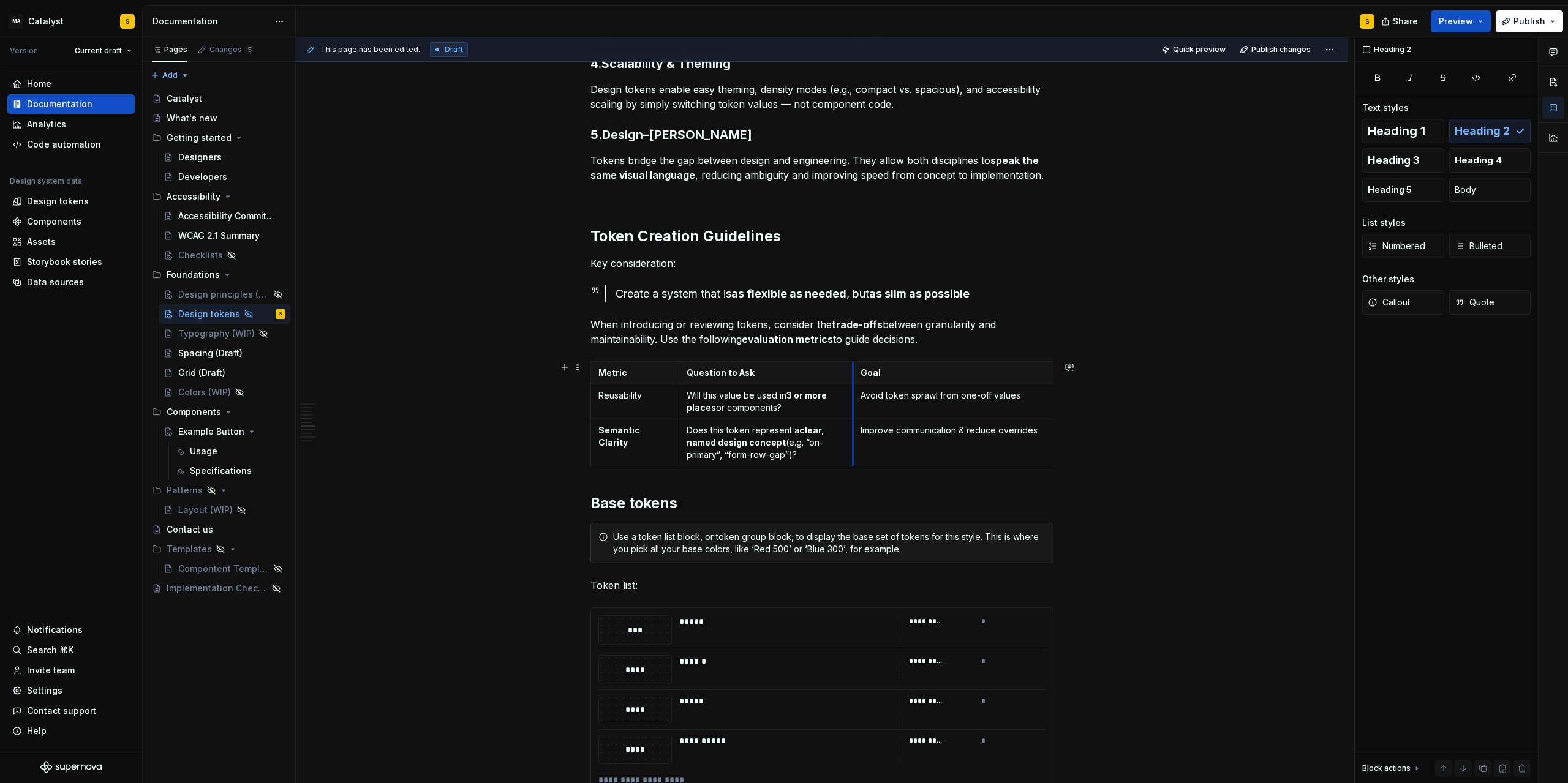
drag, startPoint x: 879, startPoint y: 414, endPoint x: 855, endPoint y: 414, distance: 24.0
type textarea "*"
drag, startPoint x: 682, startPoint y: 398, endPoint x: 671, endPoint y: 397, distance: 11.0
drag, startPoint x: 846, startPoint y: 407, endPoint x: 829, endPoint y: 407, distance: 17.0
click at [829, 407] on td "Avoid token sprawl from one-off values" at bounding box center [935, 402] width 219 height 35
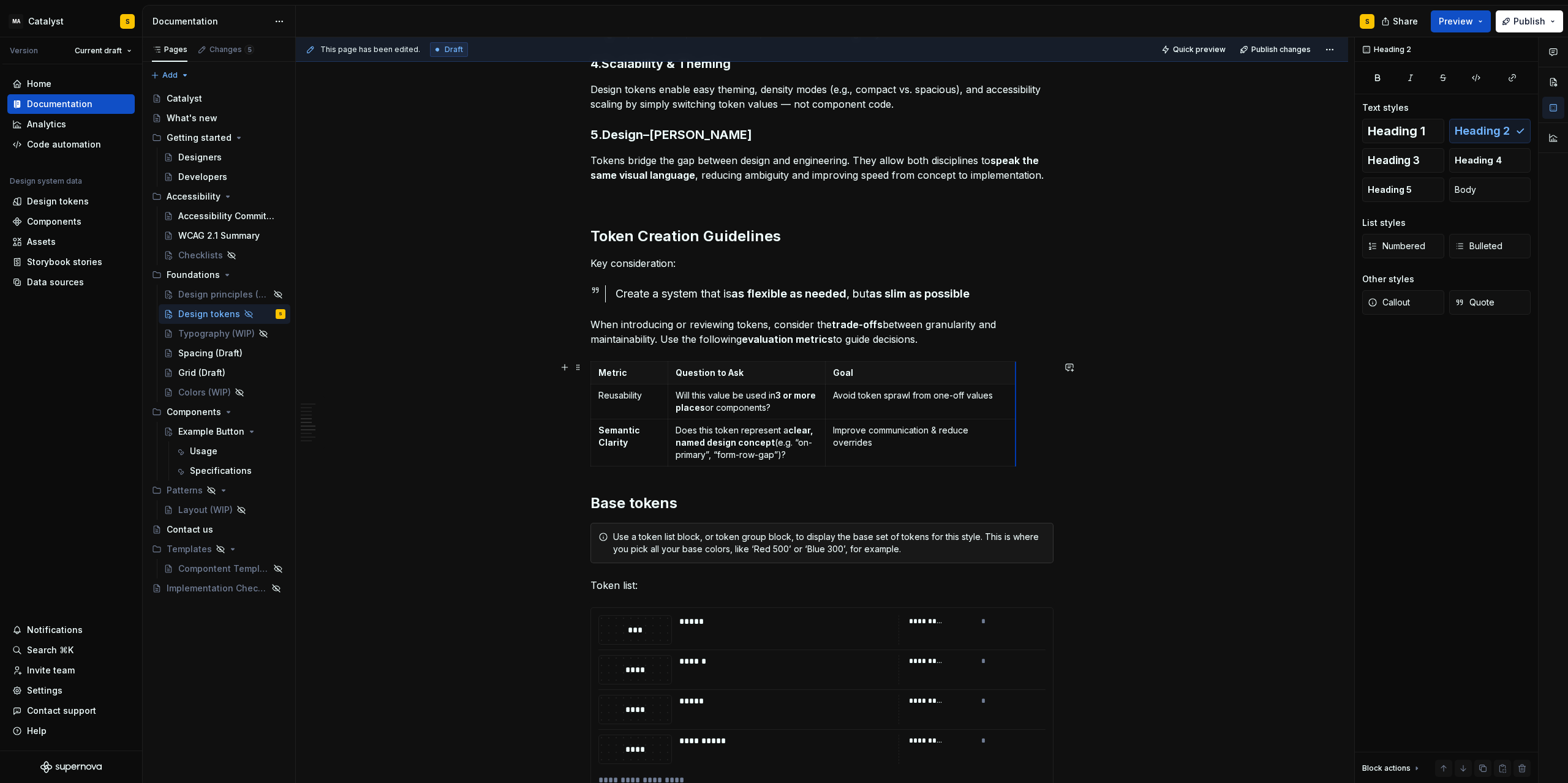
drag, startPoint x: 1046, startPoint y: 392, endPoint x: 1018, endPoint y: 392, distance: 28.0
drag, startPoint x: 829, startPoint y: 403, endPoint x: 855, endPoint y: 403, distance: 26.0
click at [855, 403] on td "Avoid token sprawl from one-off values" at bounding box center [947, 402] width 190 height 35
drag, startPoint x: 1045, startPoint y: 394, endPoint x: 1056, endPoint y: 393, distance: 11.0
click at [904, 444] on td "Improve communication & reduce overrides" at bounding box center [952, 443] width 201 height 48
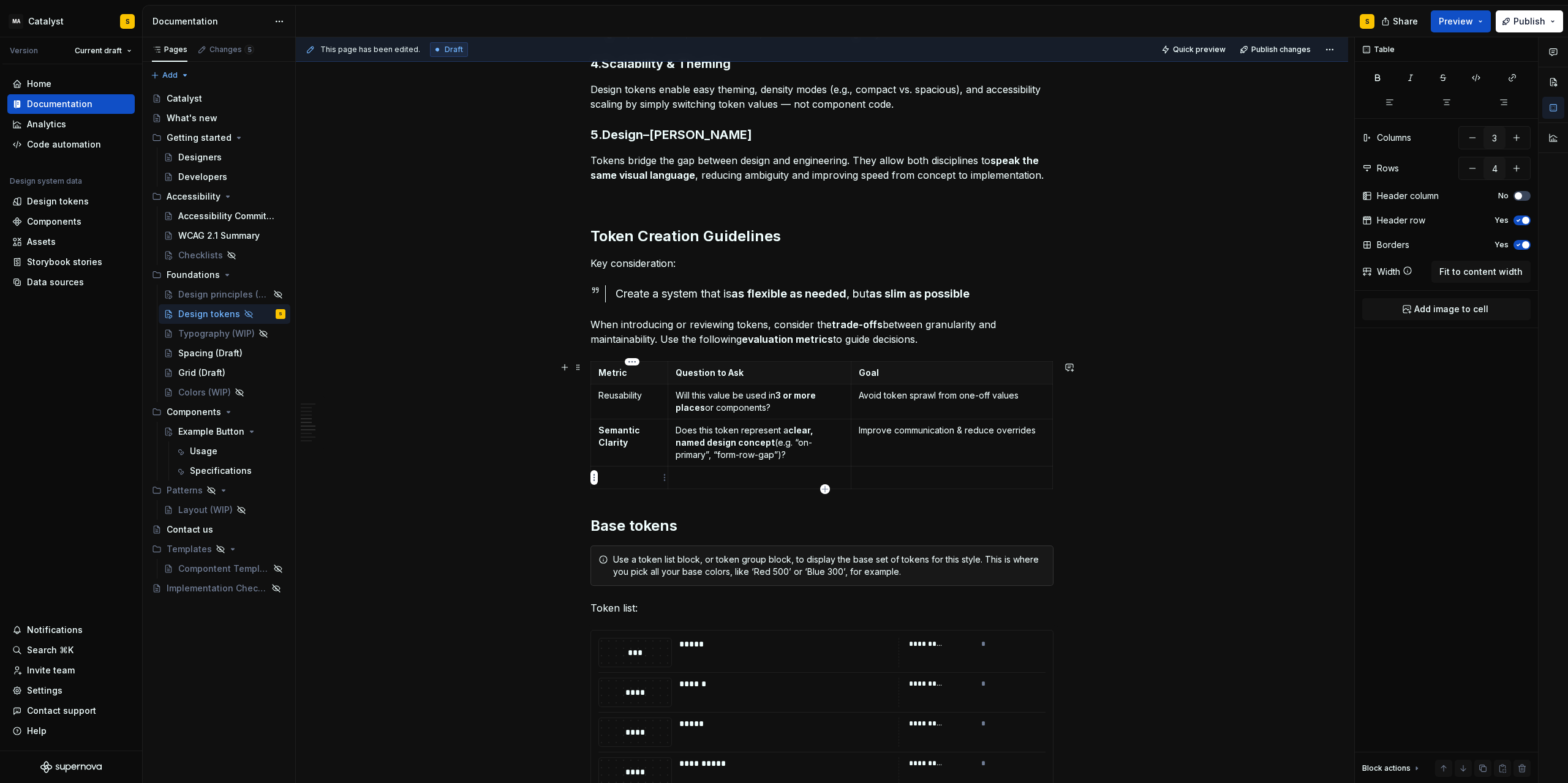
click at [632, 476] on p at bounding box center [629, 477] width 62 height 12
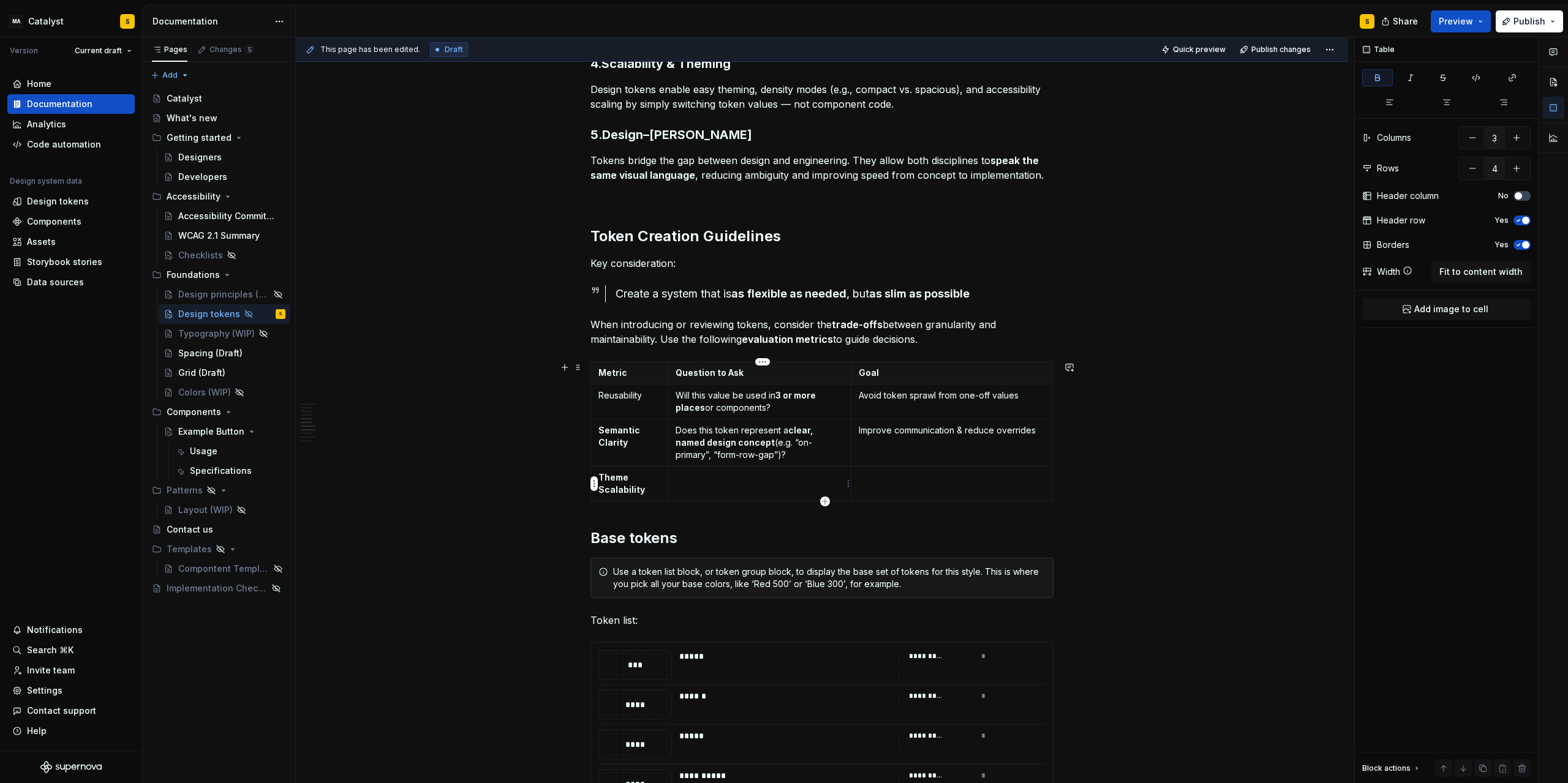
click at [690, 479] on p at bounding box center [759, 477] width 169 height 12
click at [698, 484] on td at bounding box center [759, 484] width 184 height 35
click at [920, 474] on p at bounding box center [951, 477] width 186 height 12
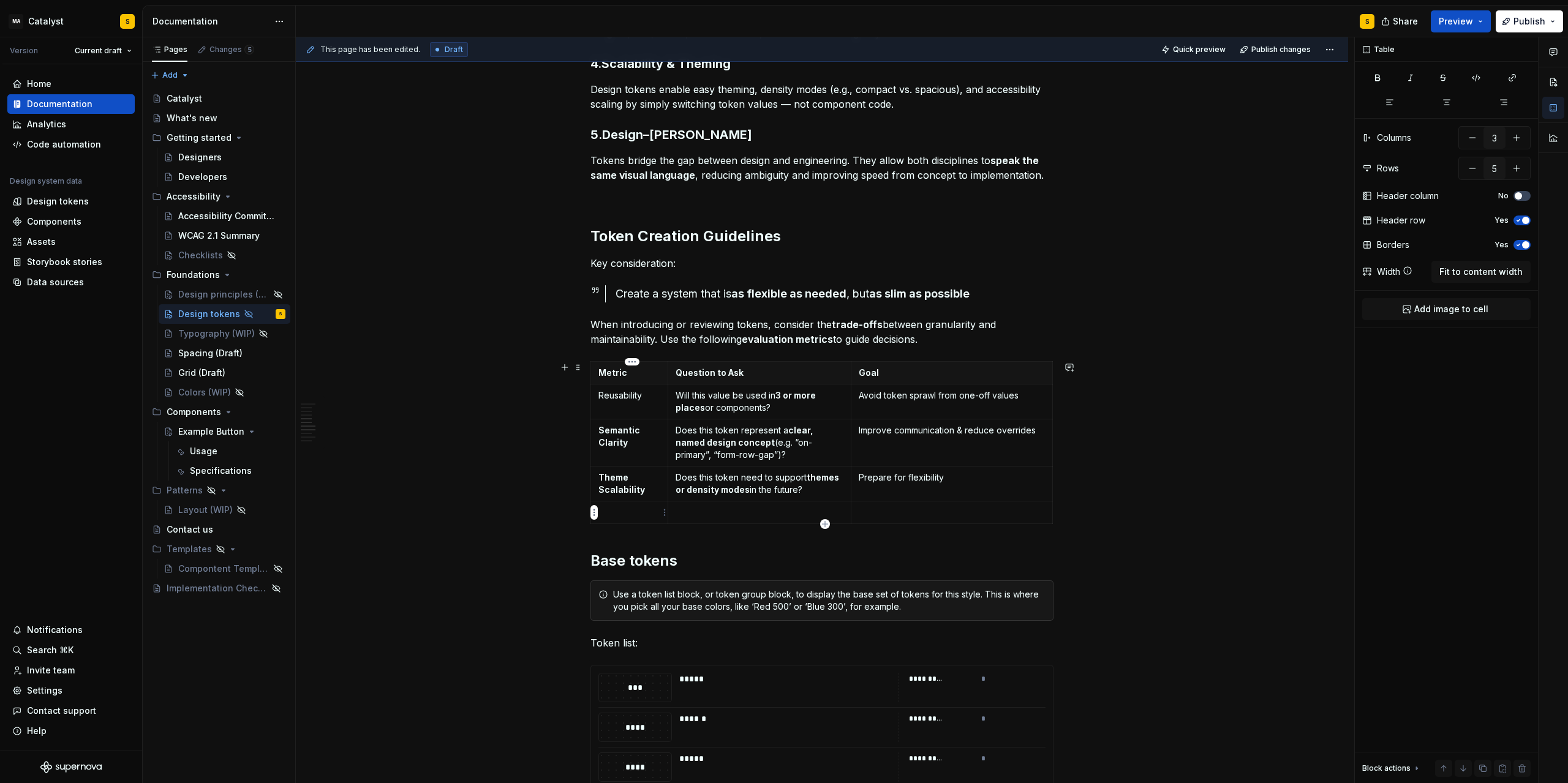
click at [630, 506] on td at bounding box center [629, 513] width 77 height 23
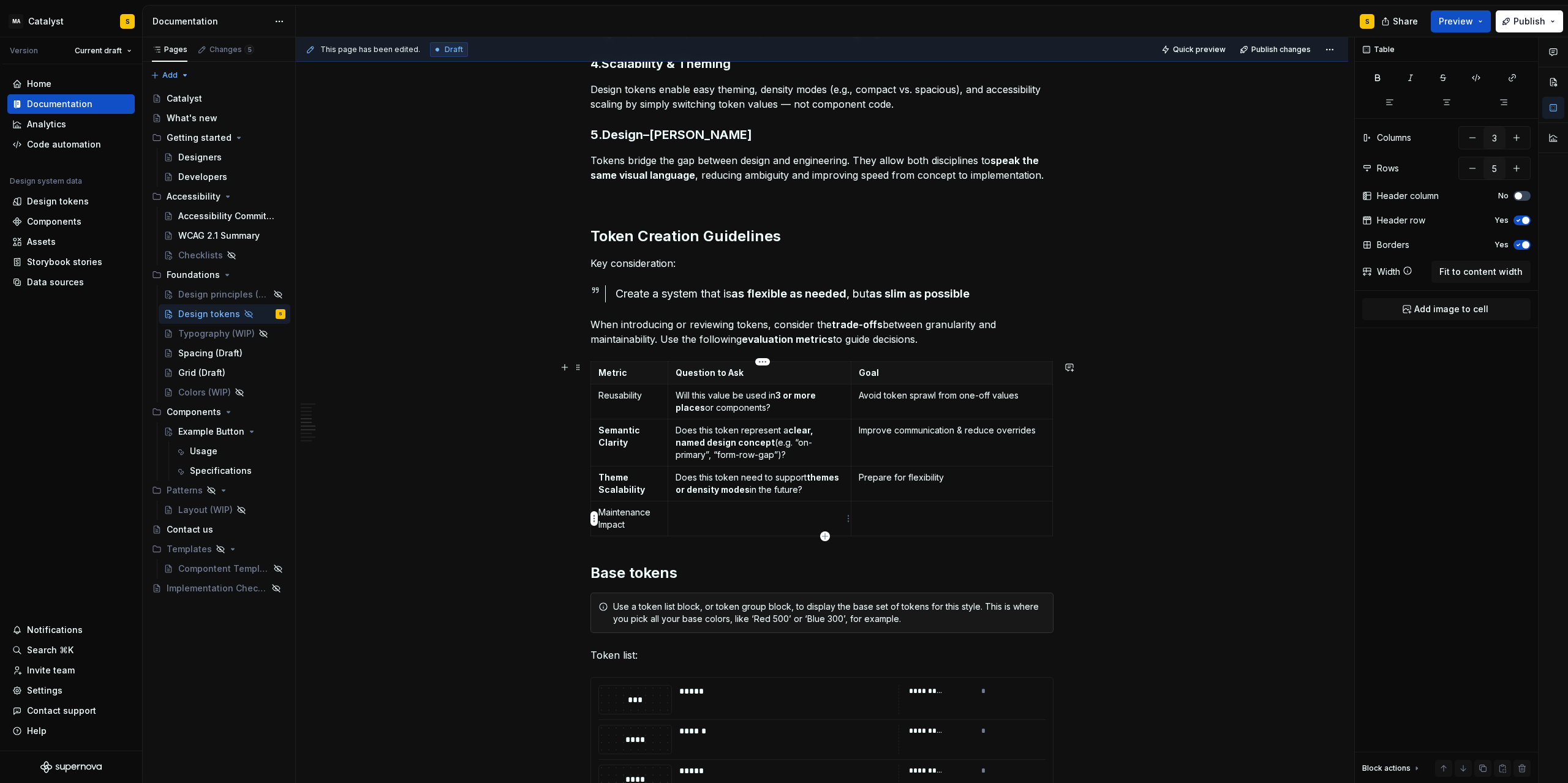
click at [727, 519] on td at bounding box center [759, 519] width 184 height 35
click at [875, 519] on td at bounding box center [952, 519] width 201 height 35
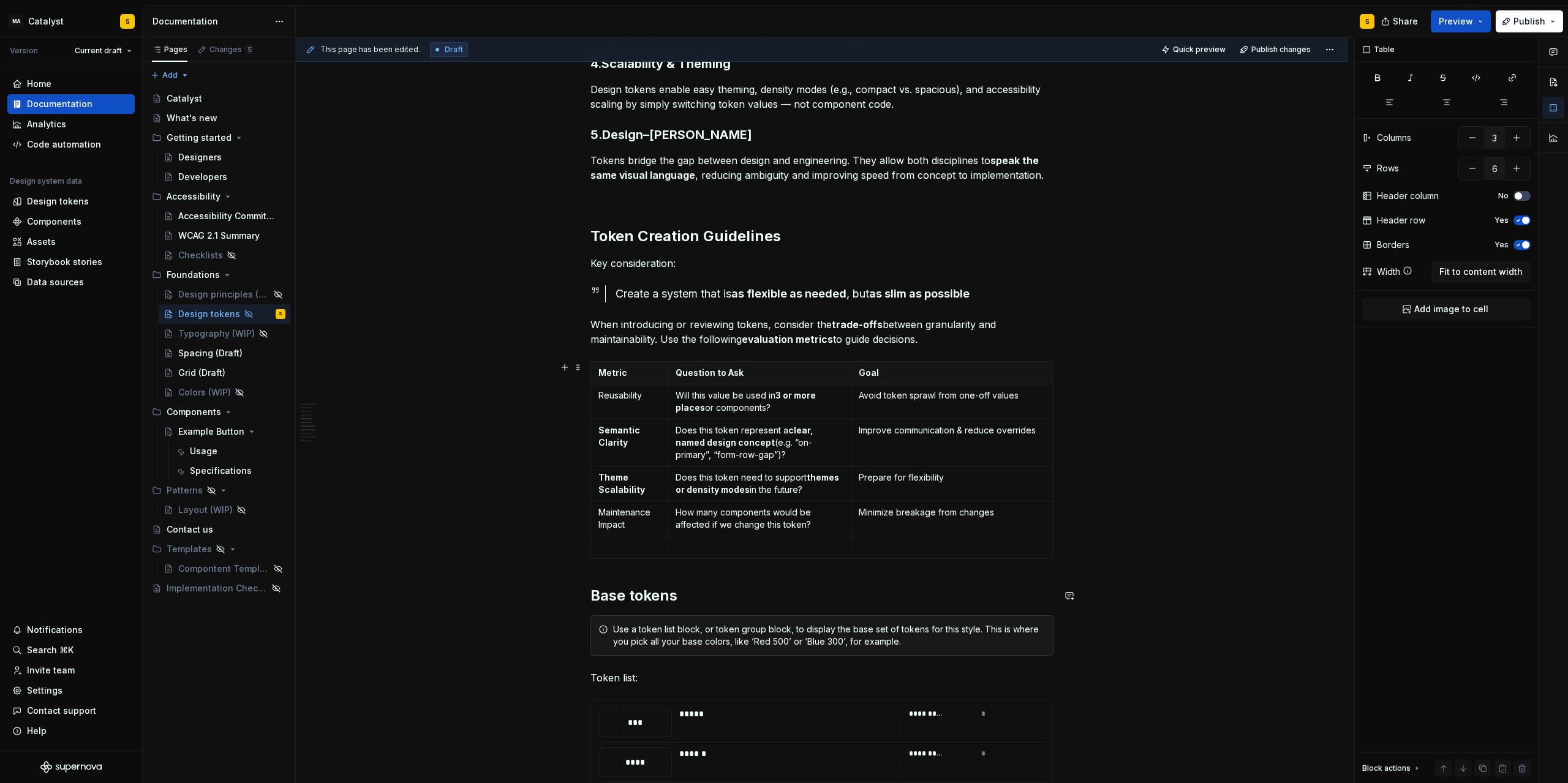
click at [628, 548] on p at bounding box center [629, 547] width 62 height 12
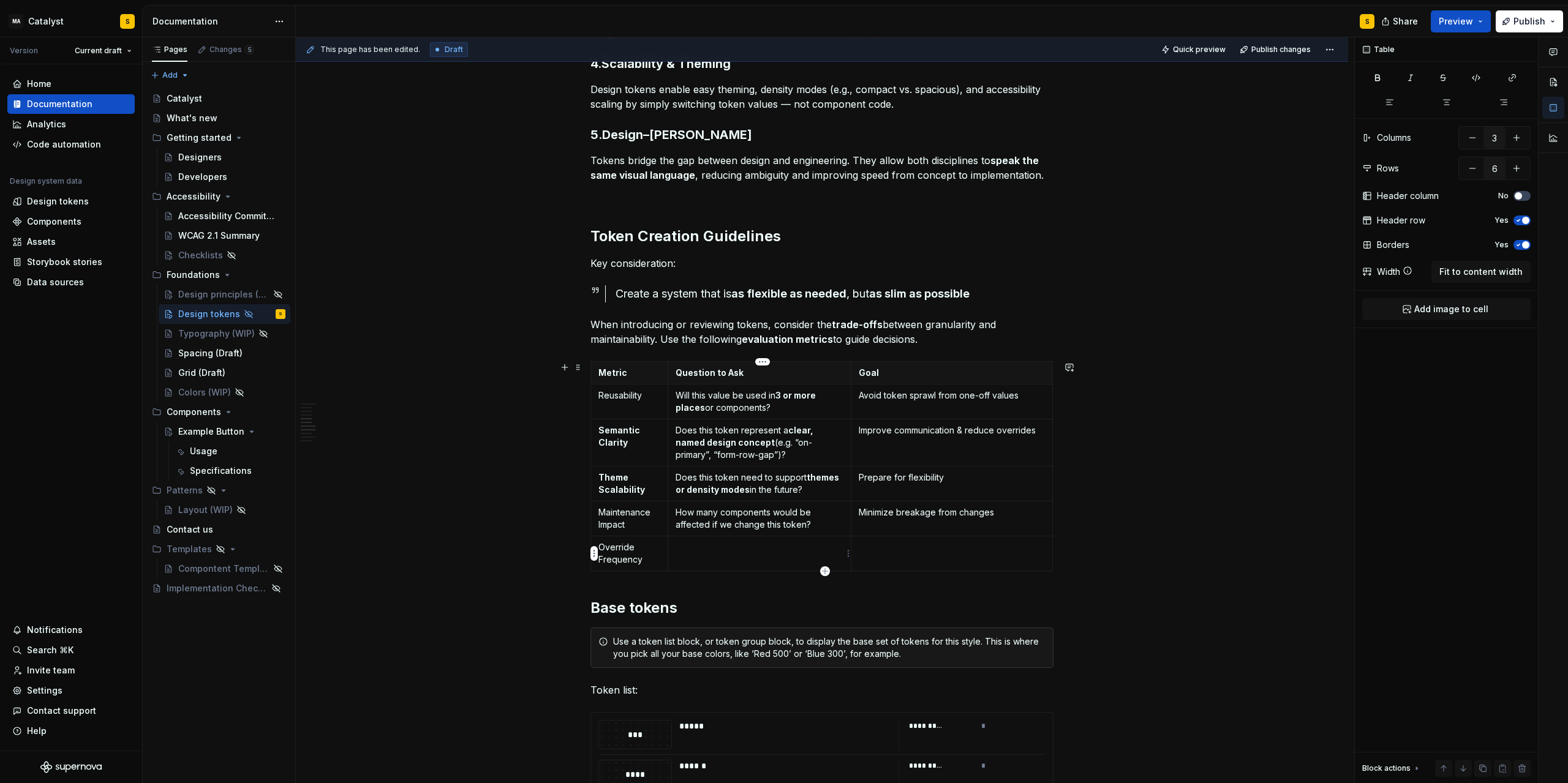
click at [701, 560] on td at bounding box center [759, 554] width 184 height 35
click at [908, 545] on p at bounding box center [951, 547] width 186 height 12
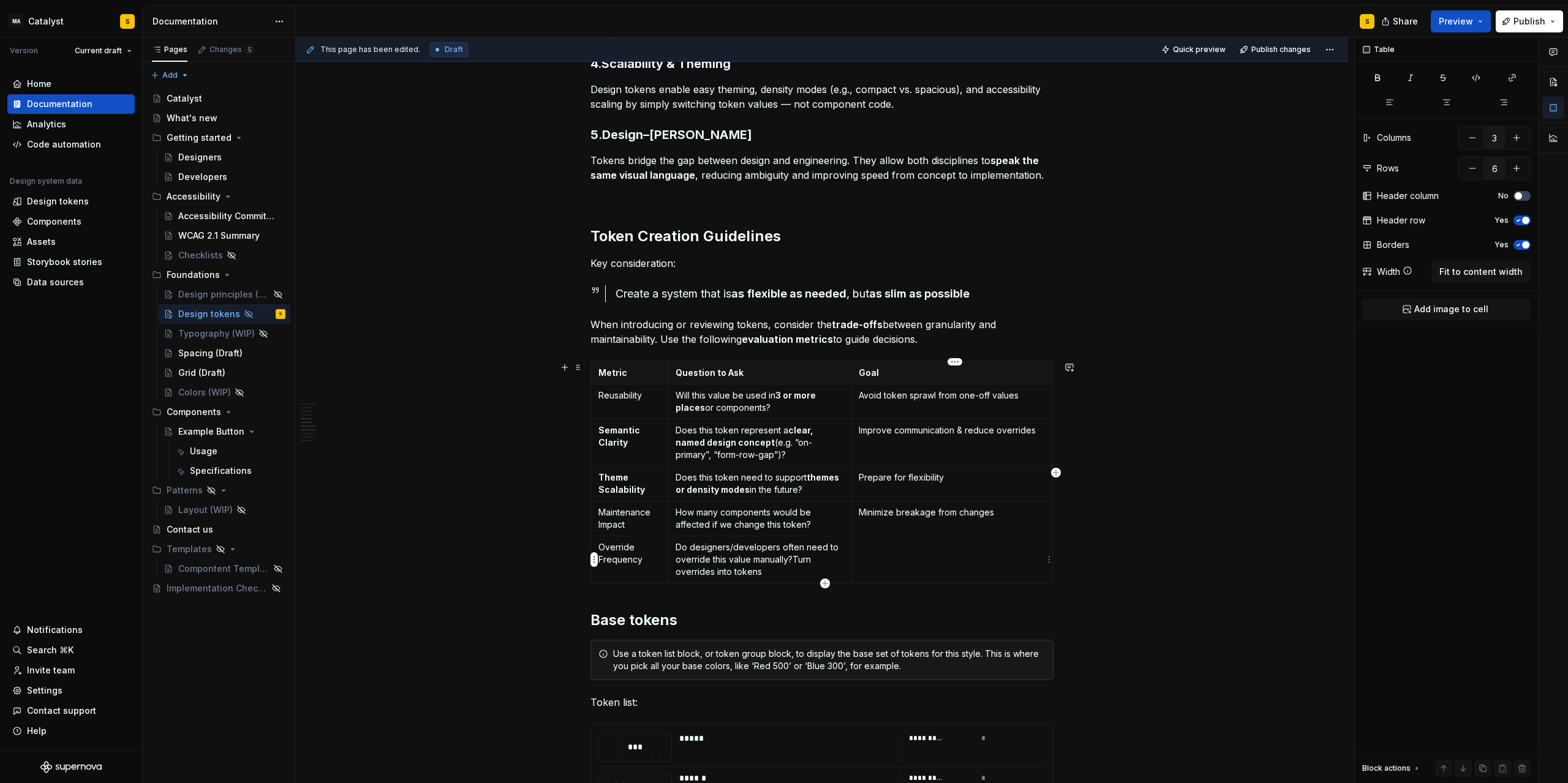
click at [930, 557] on td at bounding box center [952, 560] width 201 height 48
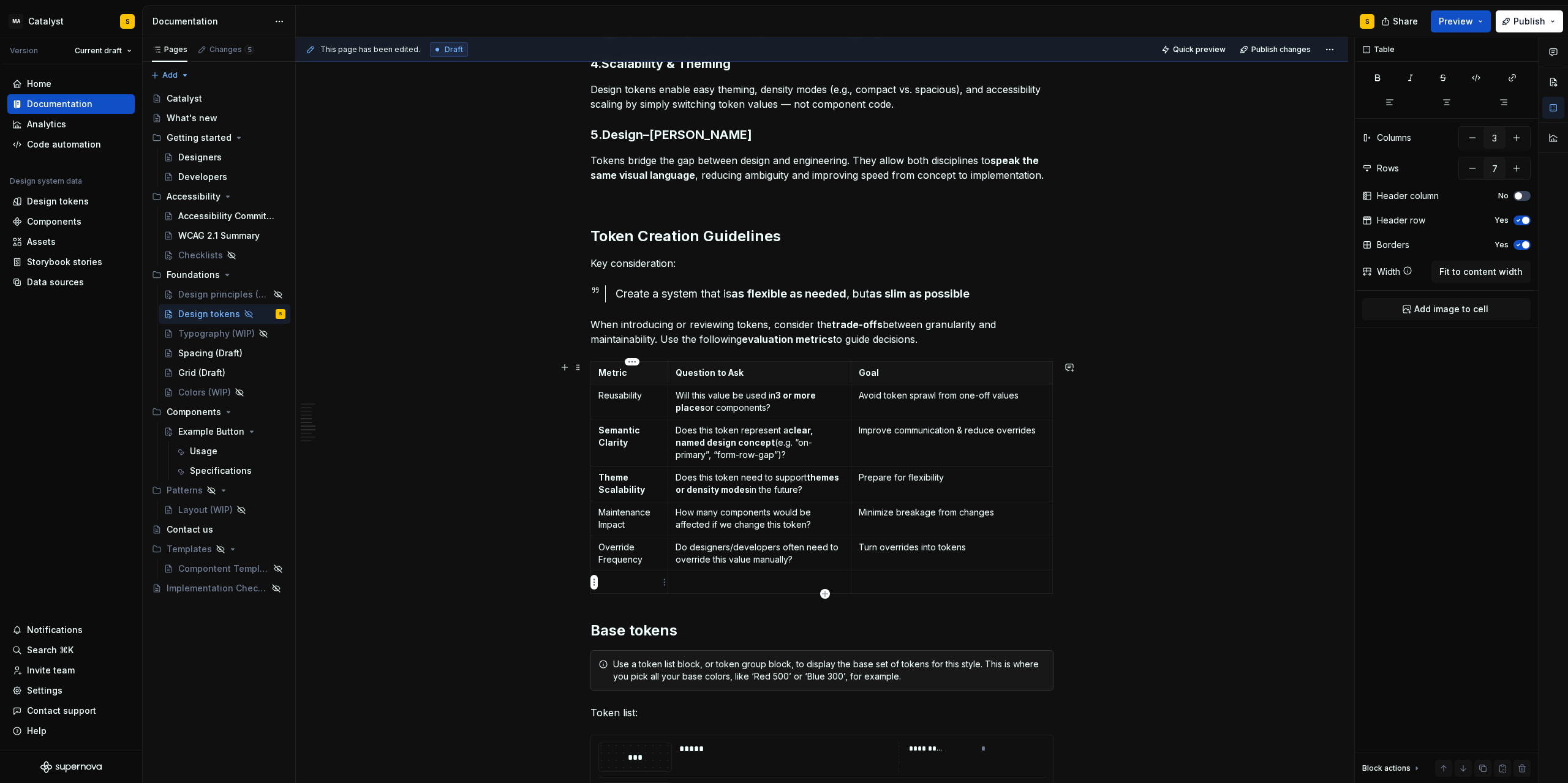
drag, startPoint x: 627, startPoint y: 581, endPoint x: 600, endPoint y: 582, distance: 27.0
click at [625, 582] on p at bounding box center [629, 582] width 62 height 12
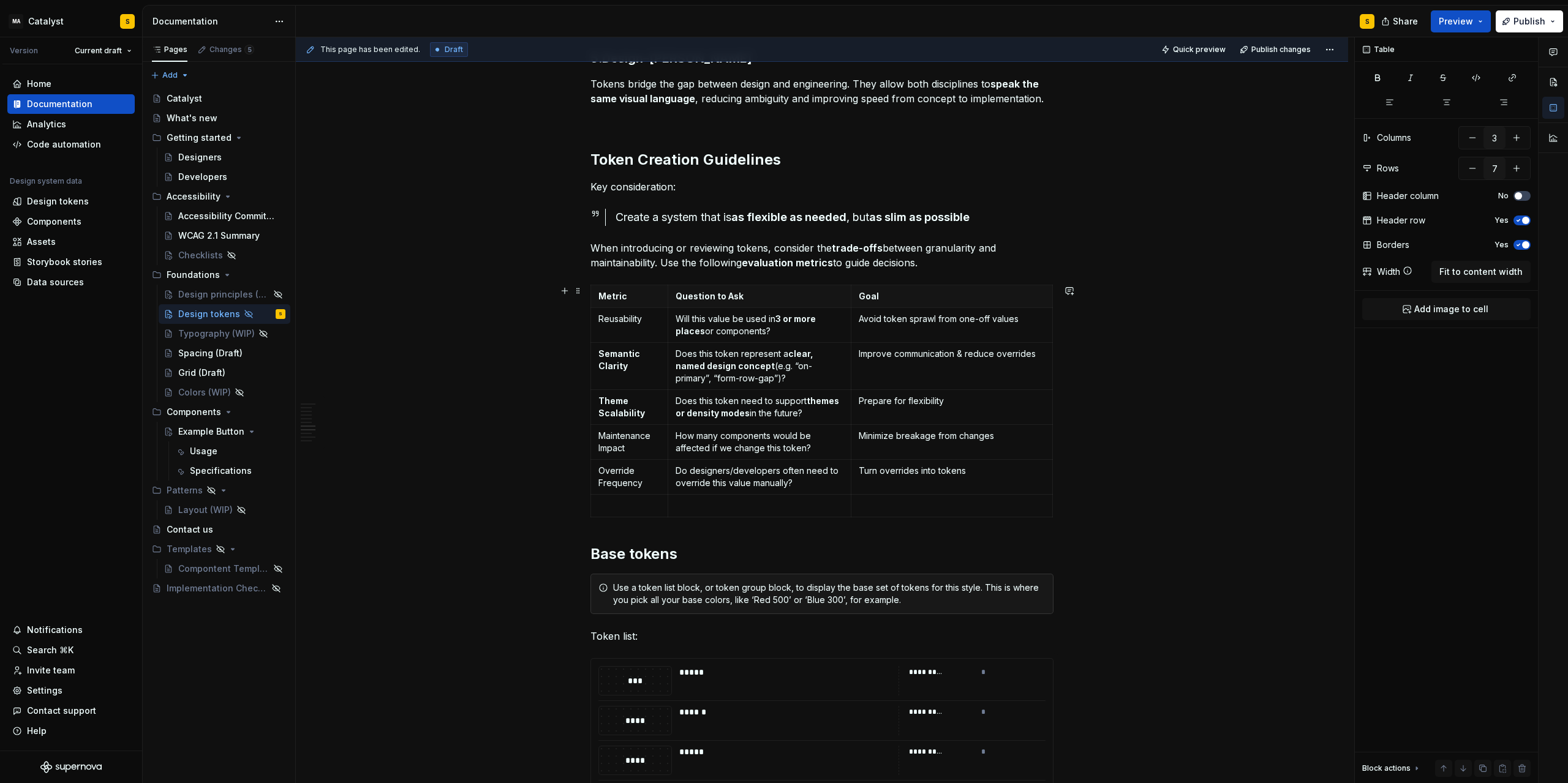
scroll to position [772, 0]
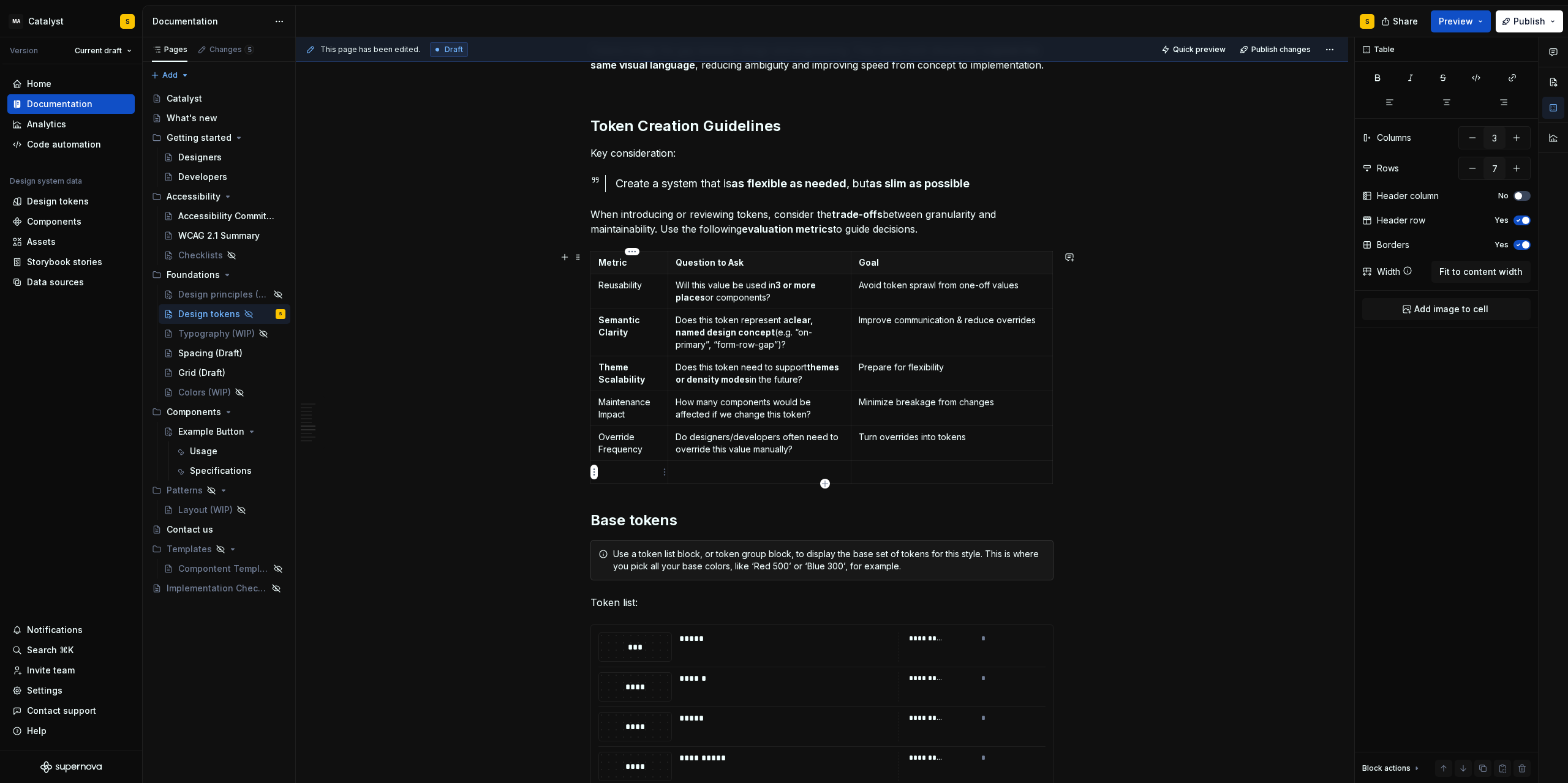
click at [634, 476] on p at bounding box center [629, 472] width 62 height 12
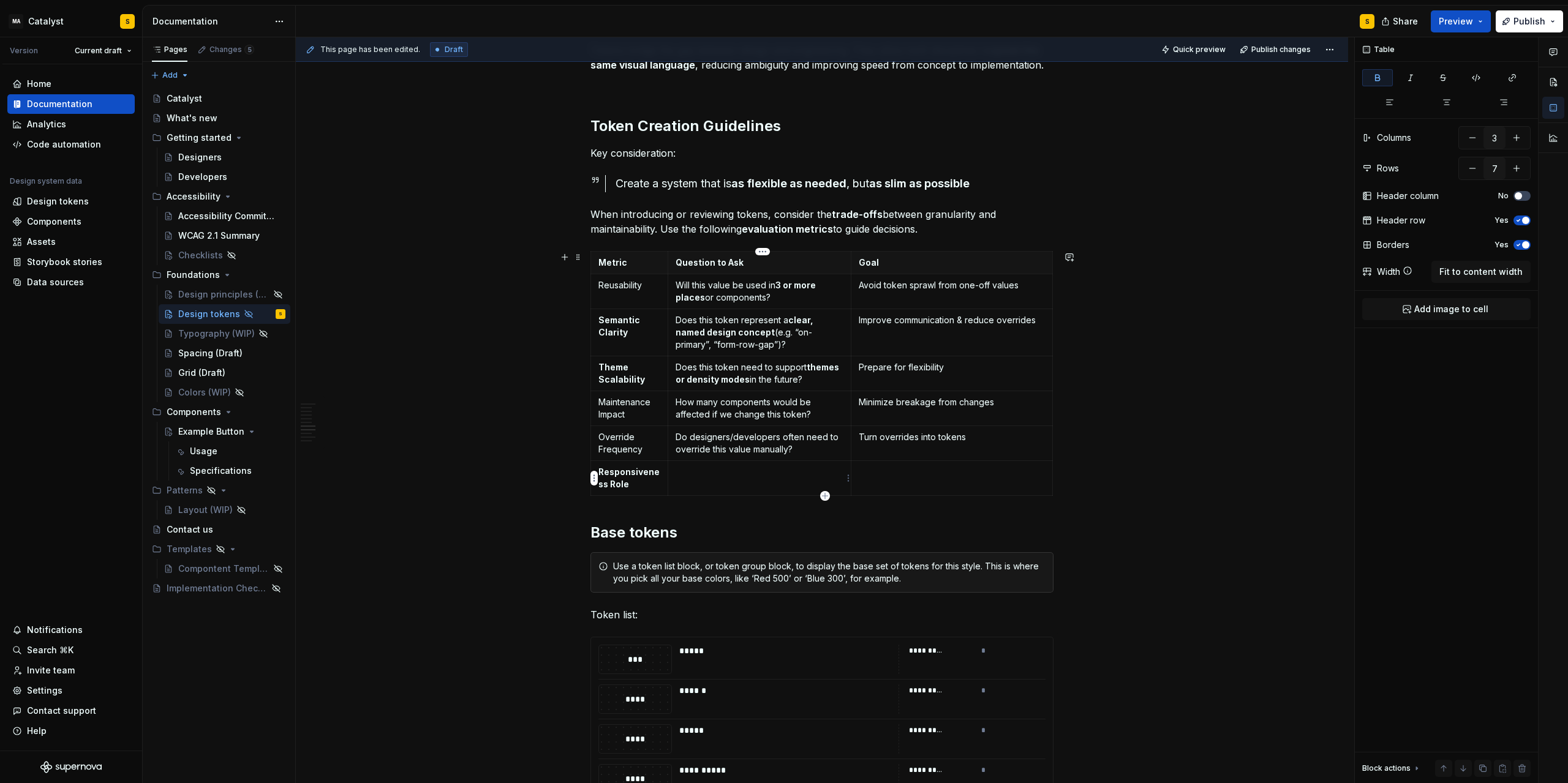
click at [738, 476] on p at bounding box center [759, 472] width 169 height 12
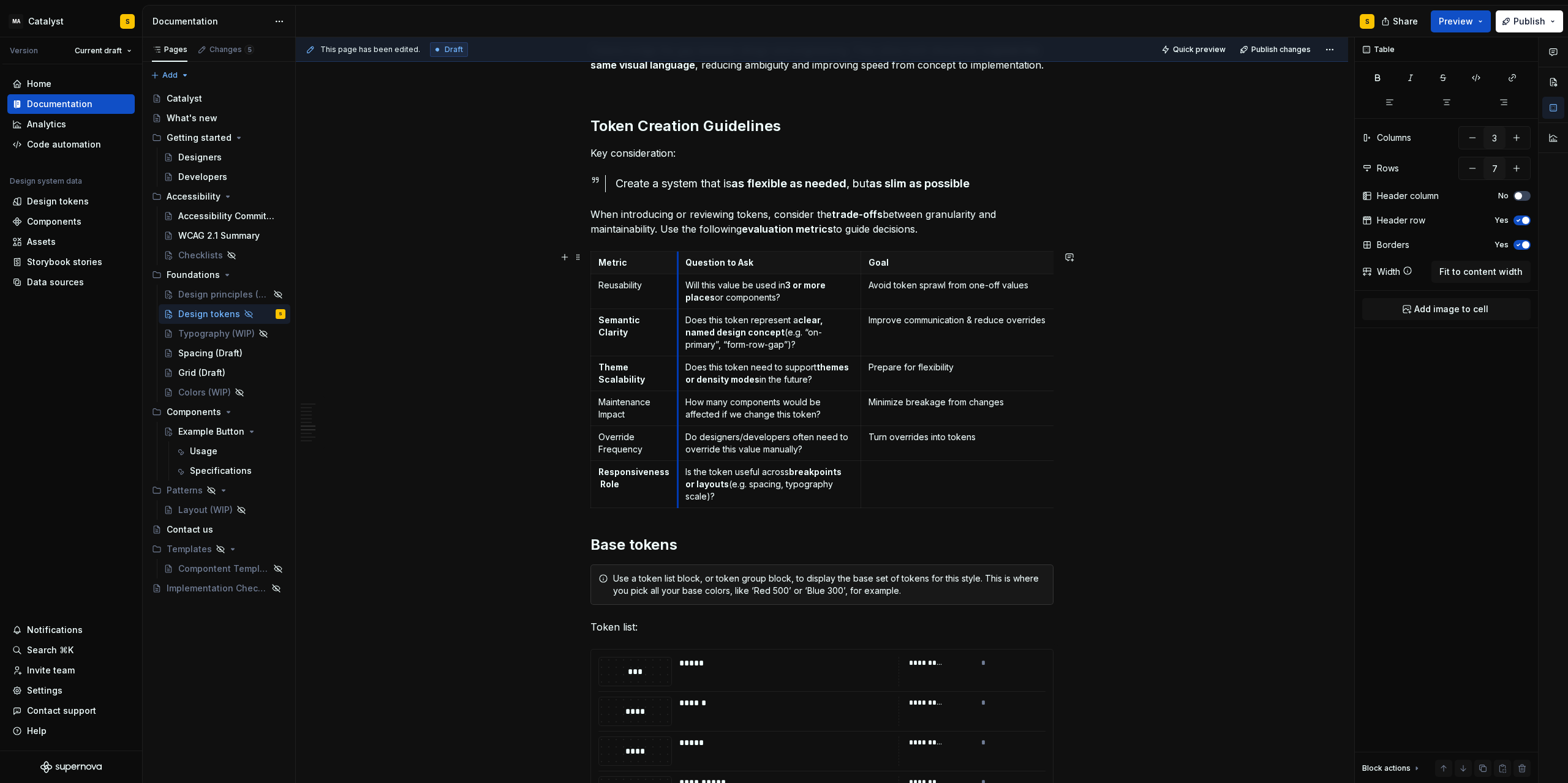
drag, startPoint x: 672, startPoint y: 448, endPoint x: 682, endPoint y: 449, distance: 10.0
click at [682, 449] on td "Do designers/developers often need to override this value manually?" at bounding box center [770, 444] width 184 height 35
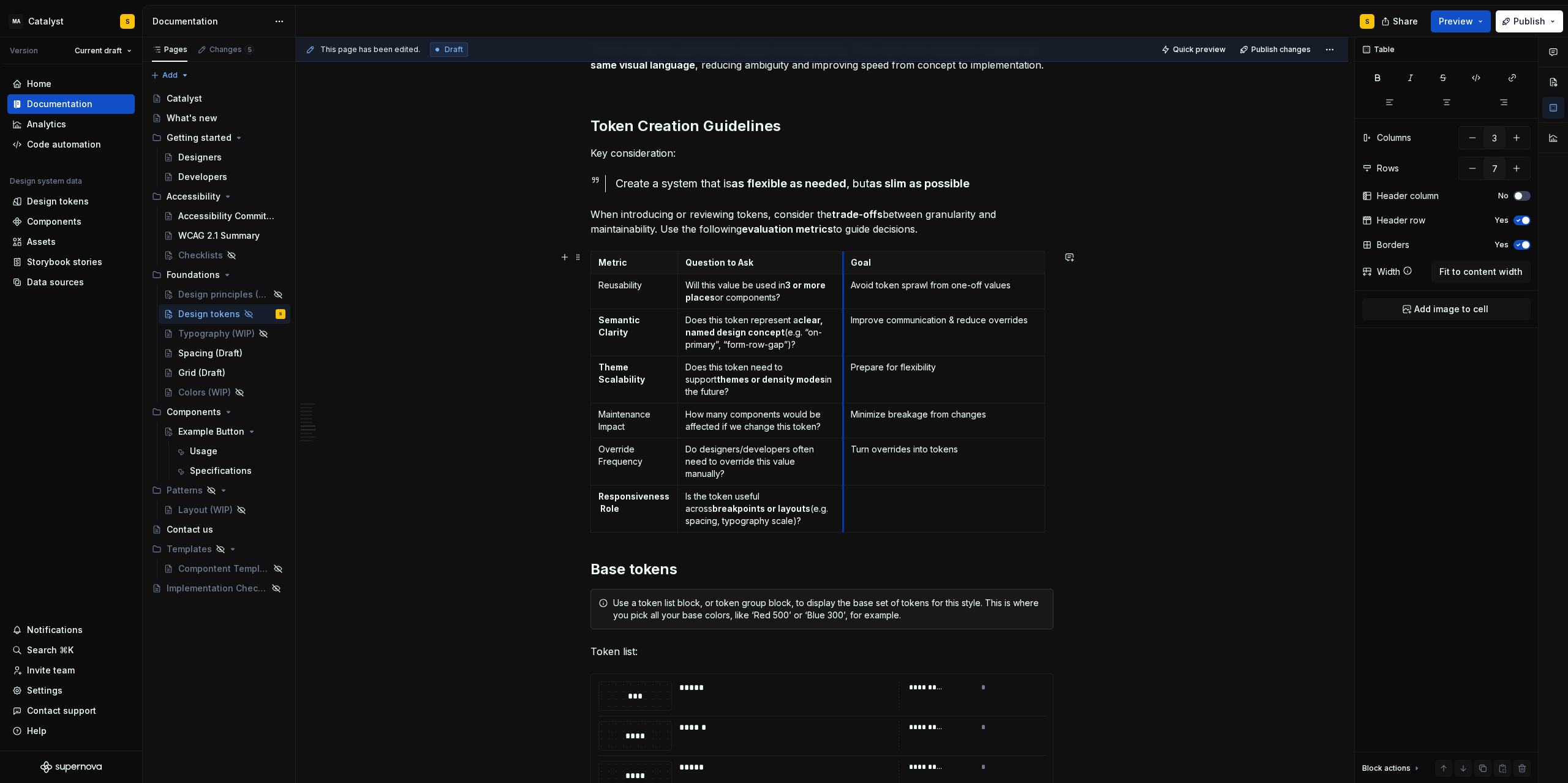
drag, startPoint x: 866, startPoint y: 456, endPoint x: 848, endPoint y: 454, distance: 18.1
click at [848, 454] on td "Turn overrides into tokens" at bounding box center [944, 462] width 201 height 48
drag, startPoint x: 1047, startPoint y: 414, endPoint x: 985, endPoint y: 414, distance: 62.0
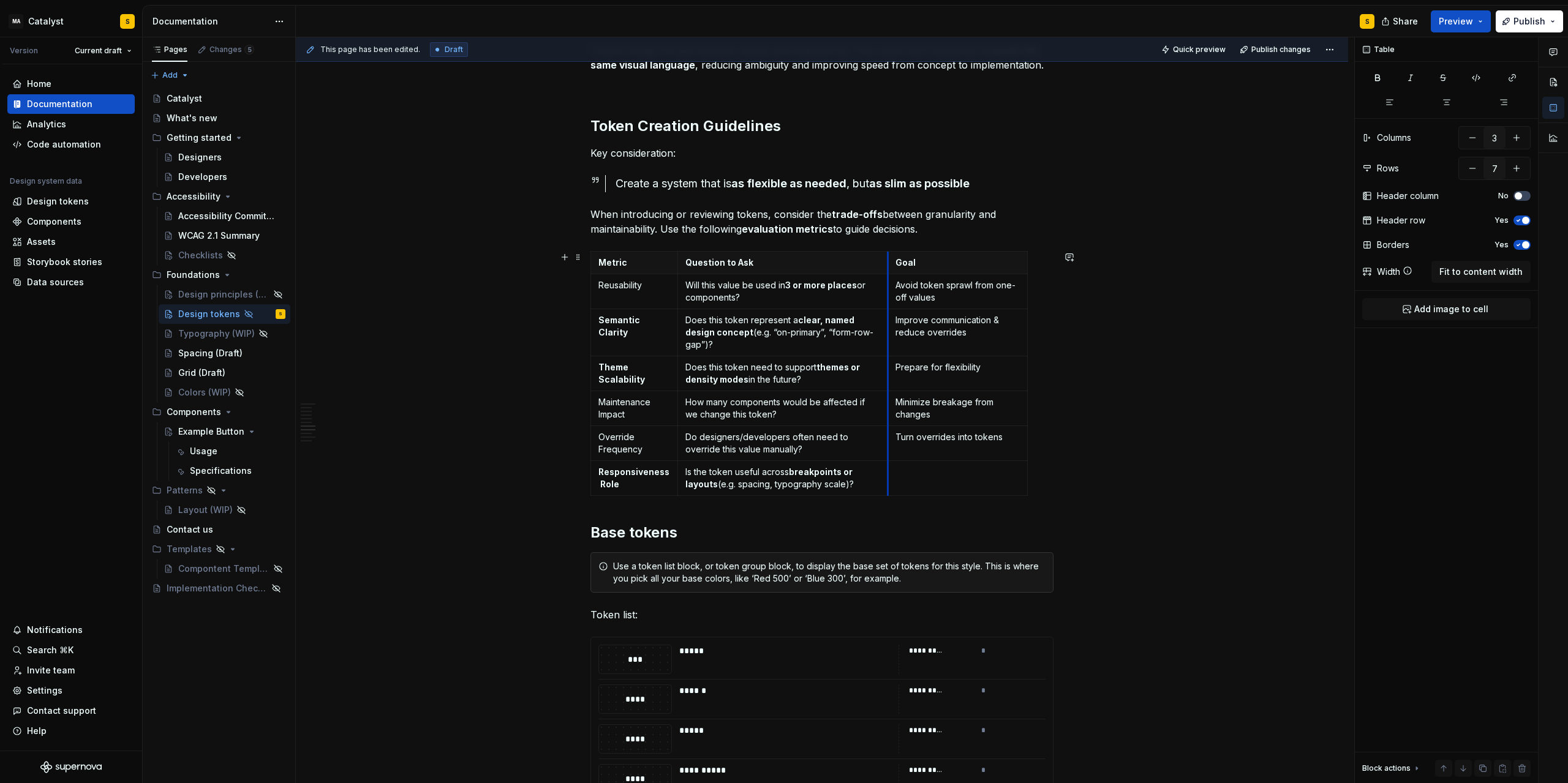
drag, startPoint x: 844, startPoint y: 395, endPoint x: 889, endPoint y: 407, distance: 46.6
click at [889, 407] on tbody "Metric Question to Ask Goal Reusability Will this value be used in 3 or more pl…" at bounding box center [809, 374] width 437 height 244
click at [924, 473] on p at bounding box center [958, 472] width 124 height 12
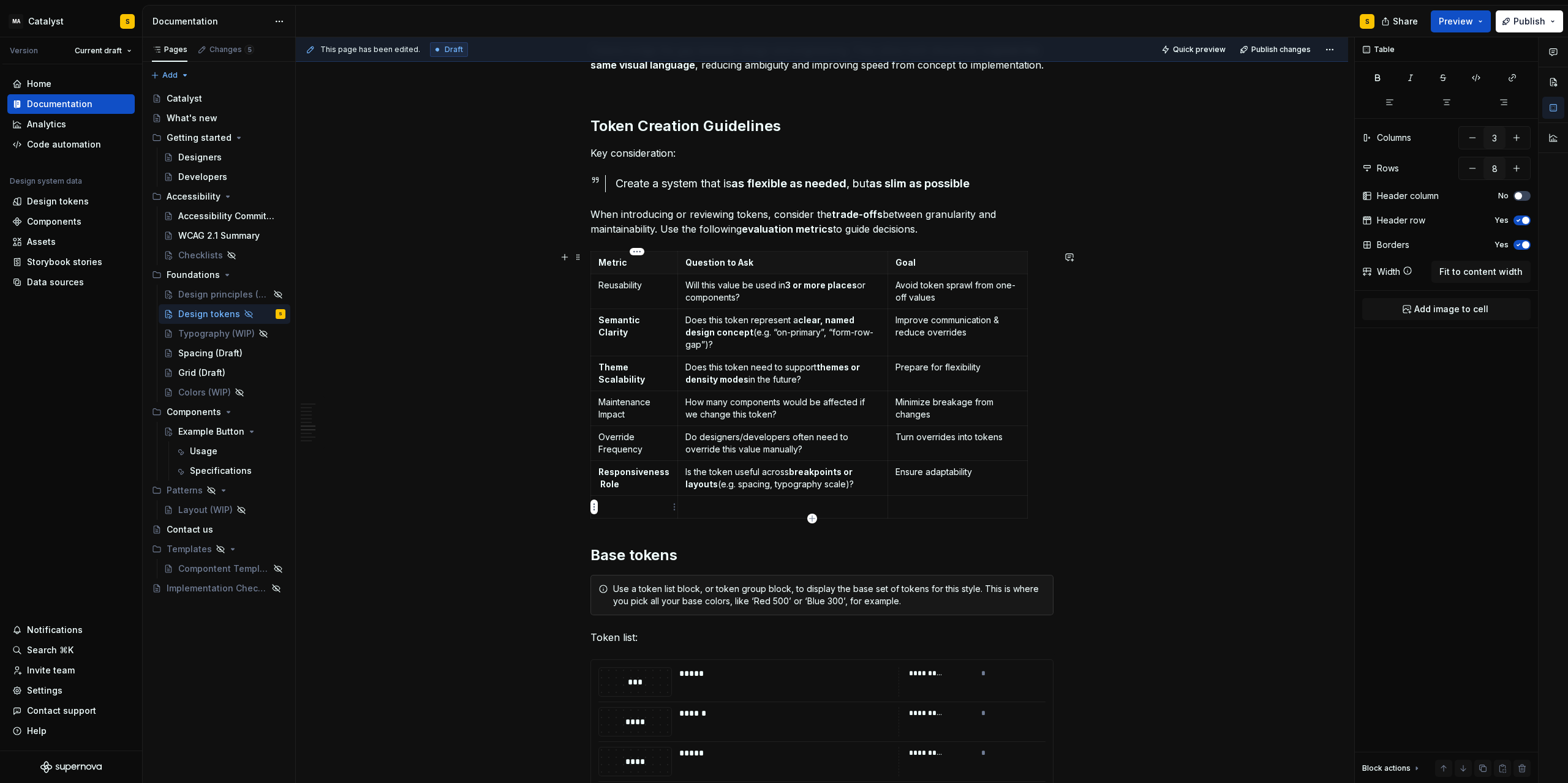
click at [641, 510] on p at bounding box center [634, 506] width 71 height 12
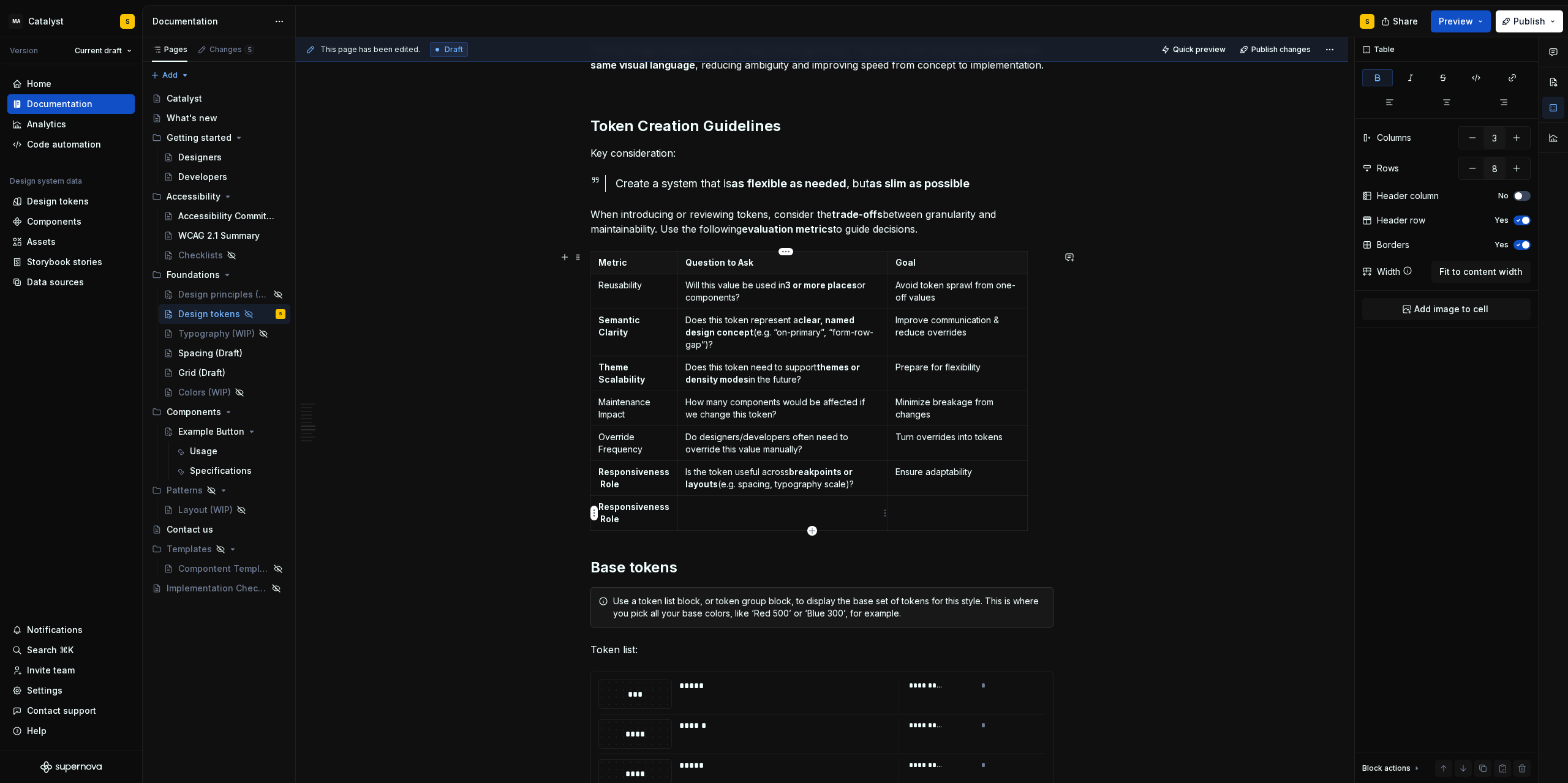
click at [755, 514] on td at bounding box center [782, 514] width 210 height 35
click at [921, 521] on td at bounding box center [958, 514] width 140 height 35
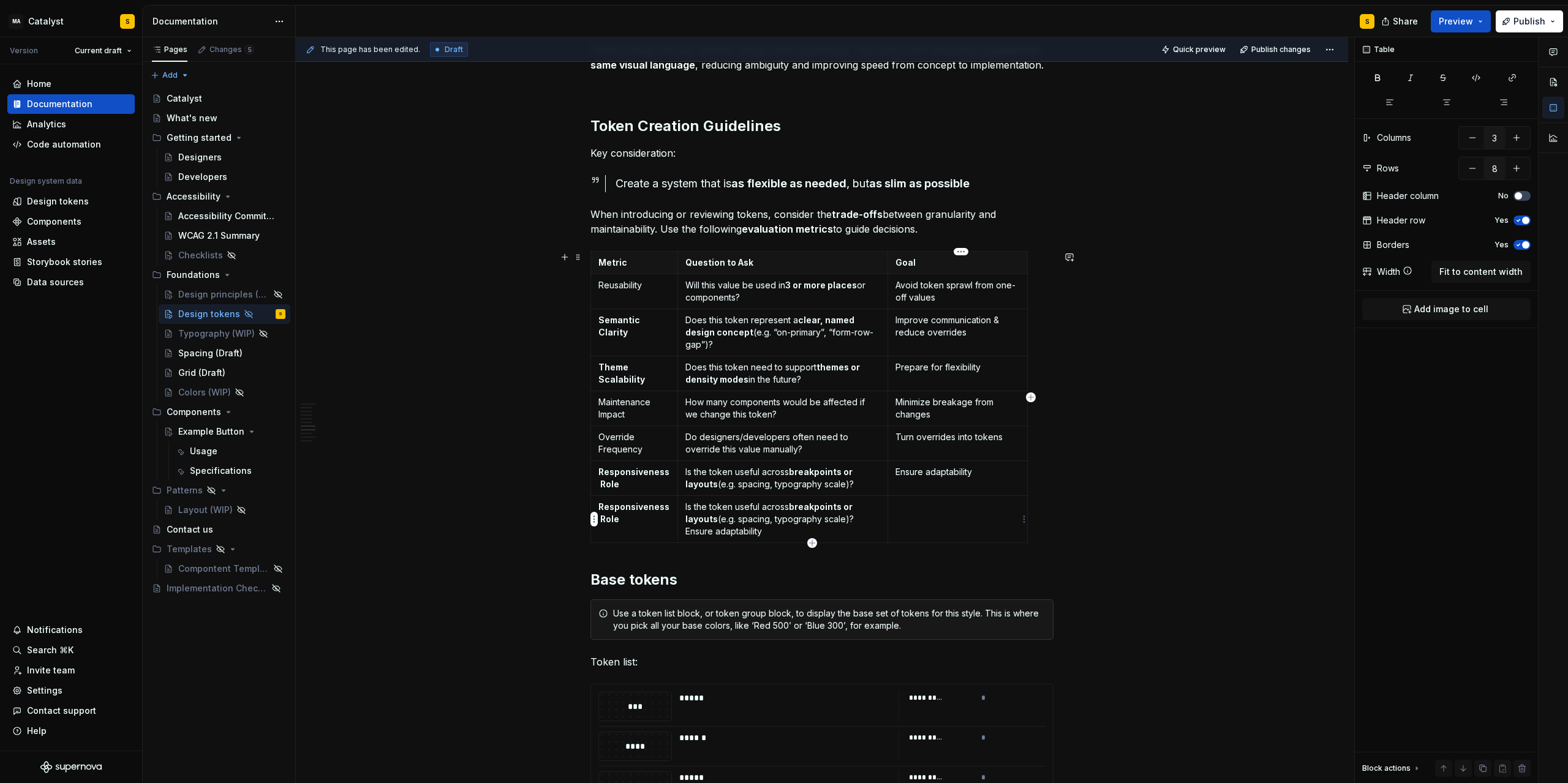
click at [911, 506] on p at bounding box center [958, 506] width 124 height 12
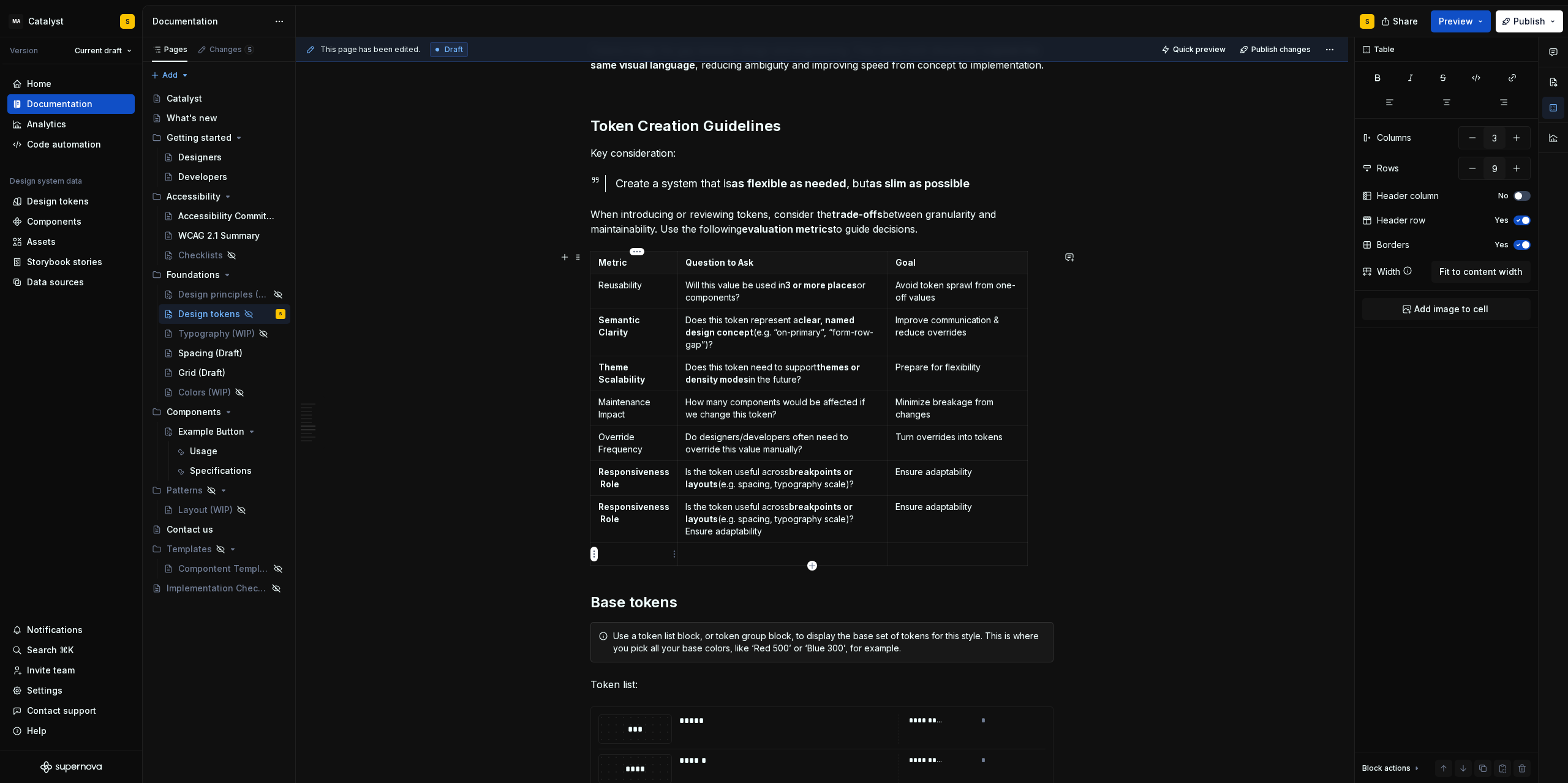
click at [662, 552] on p at bounding box center [634, 554] width 71 height 12
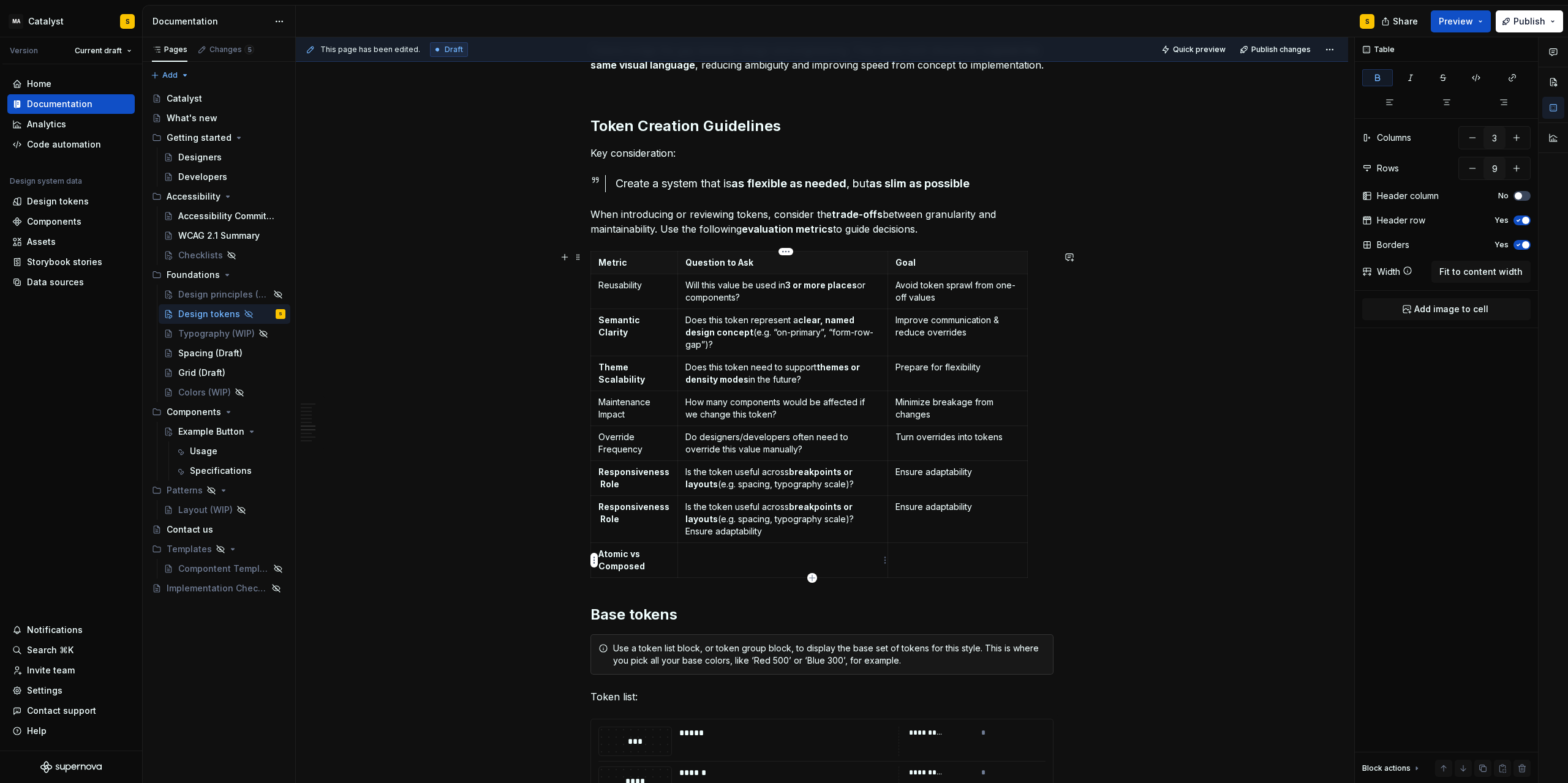
click at [740, 560] on p at bounding box center [783, 554] width 195 height 12
click at [726, 551] on p at bounding box center [783, 554] width 195 height 12
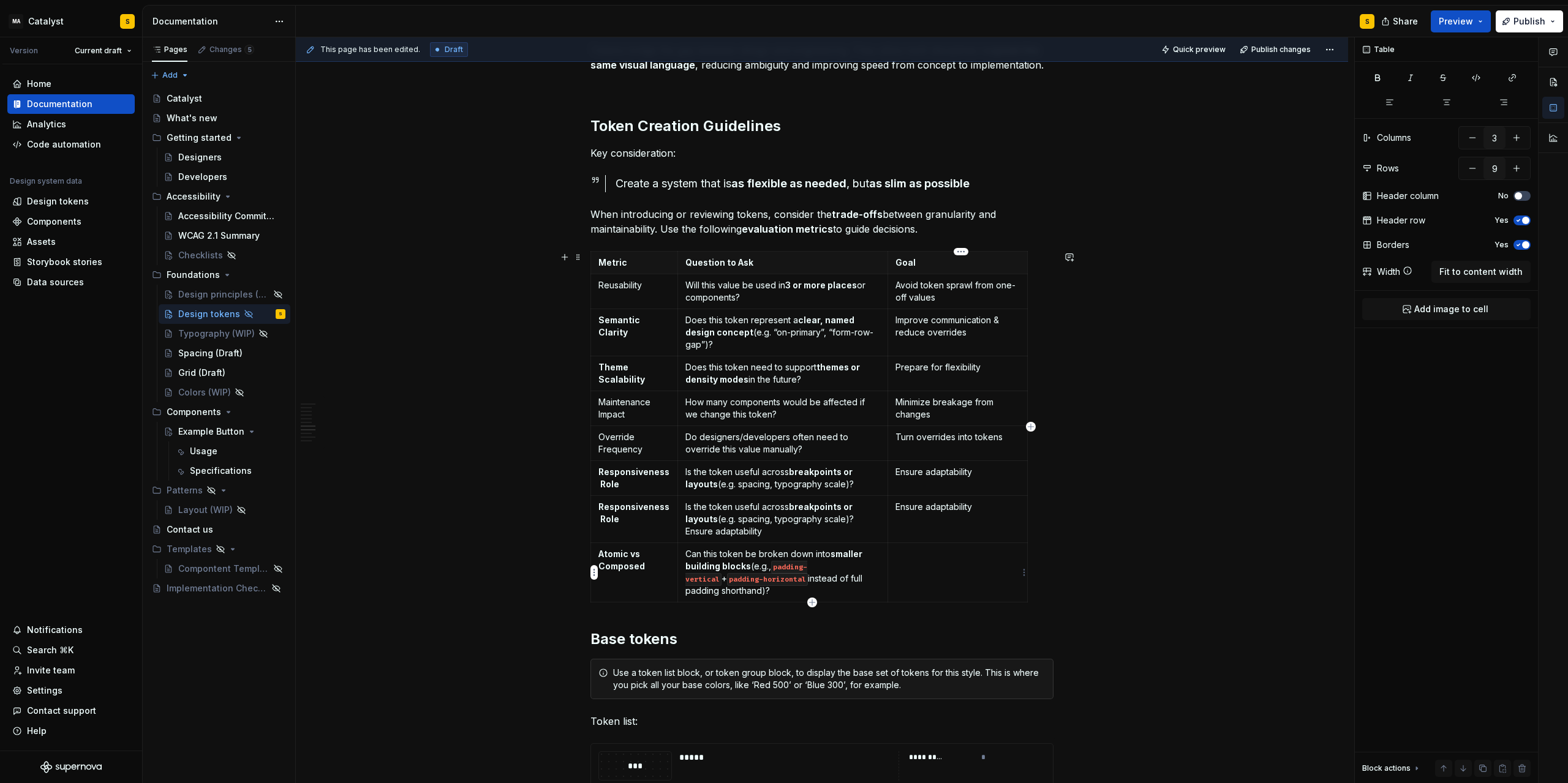
click at [929, 545] on td at bounding box center [958, 572] width 140 height 59
click at [662, 569] on p "Atomic vs Composed" at bounding box center [634, 560] width 71 height 25
type input "10"
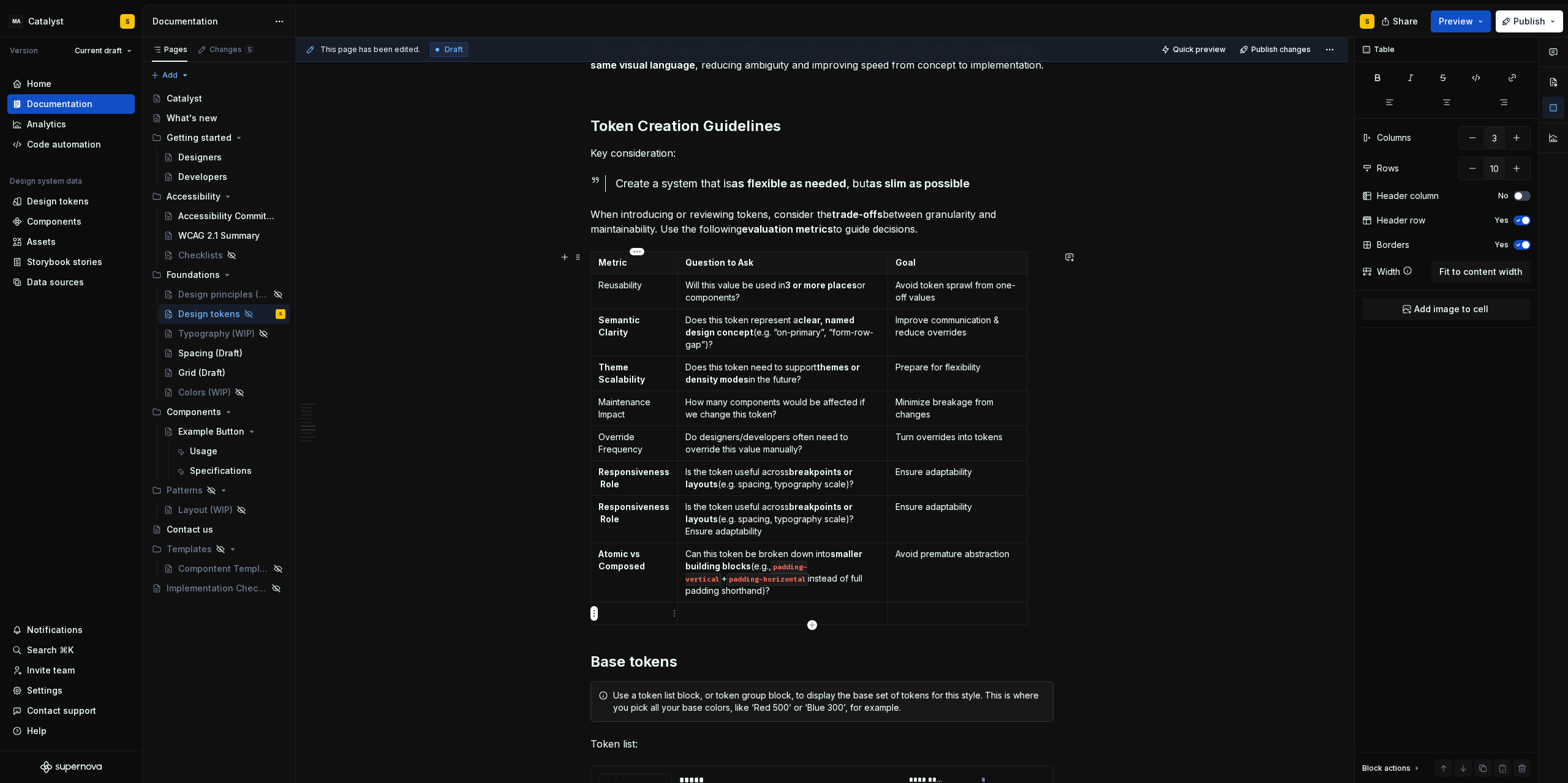
click at [633, 611] on p at bounding box center [634, 613] width 71 height 12
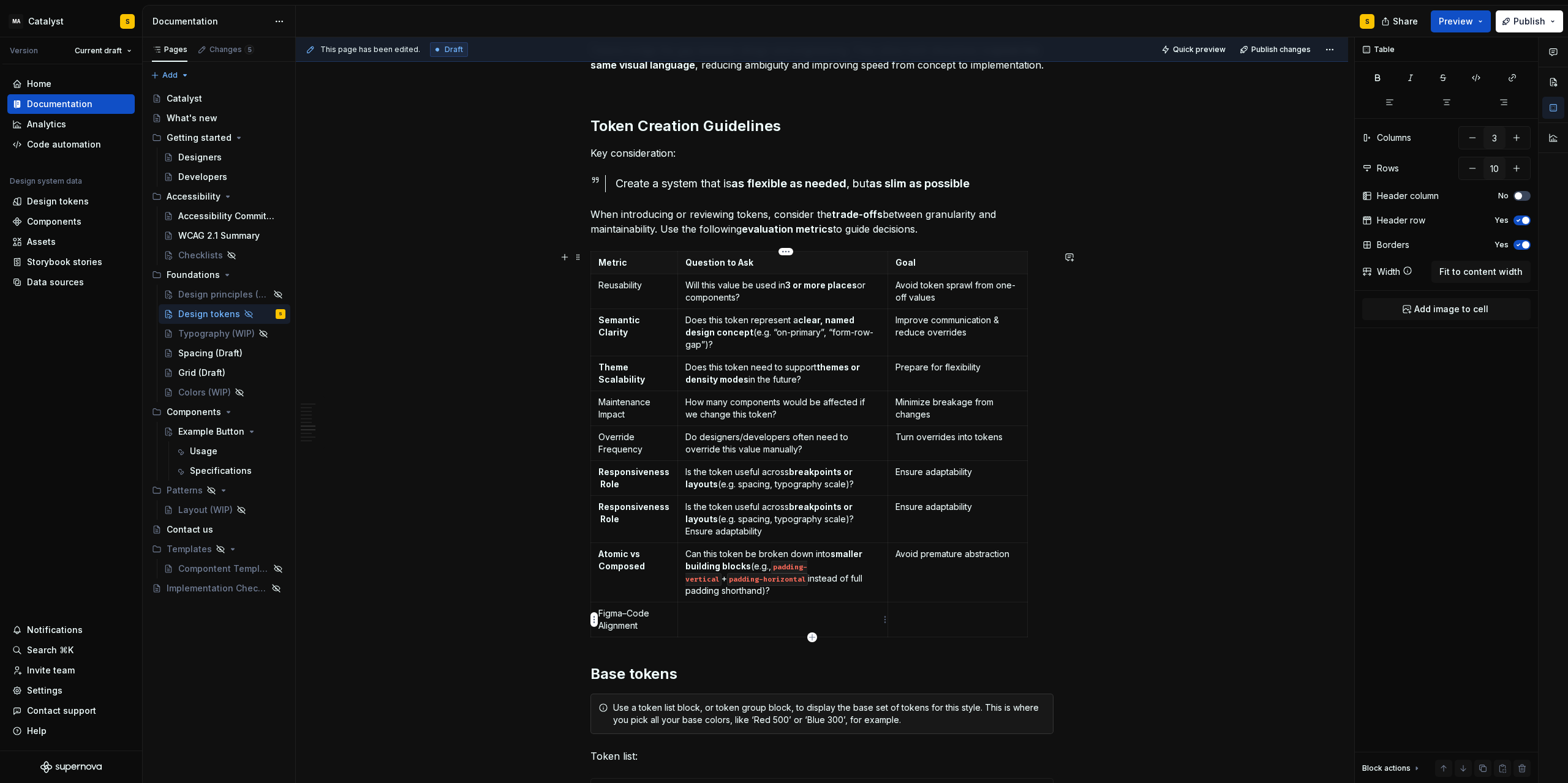
click at [728, 616] on p at bounding box center [783, 613] width 195 height 12
click at [941, 616] on p at bounding box center [958, 613] width 124 height 12
click at [939, 230] on p "When introducing or reviewing tokens, consider the trade-offs between granulari…" at bounding box center [822, 221] width 463 height 29
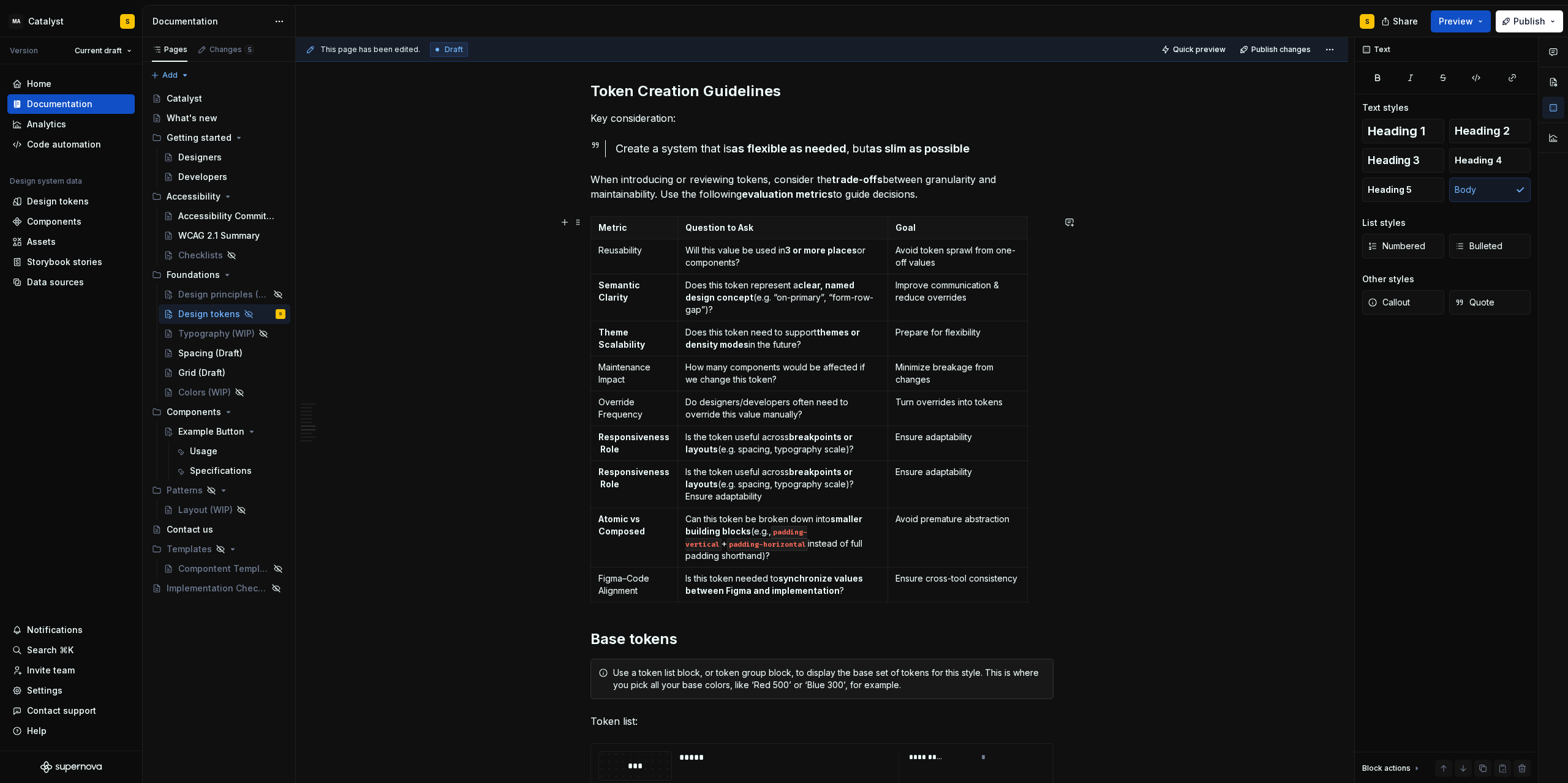
scroll to position [827, 0]
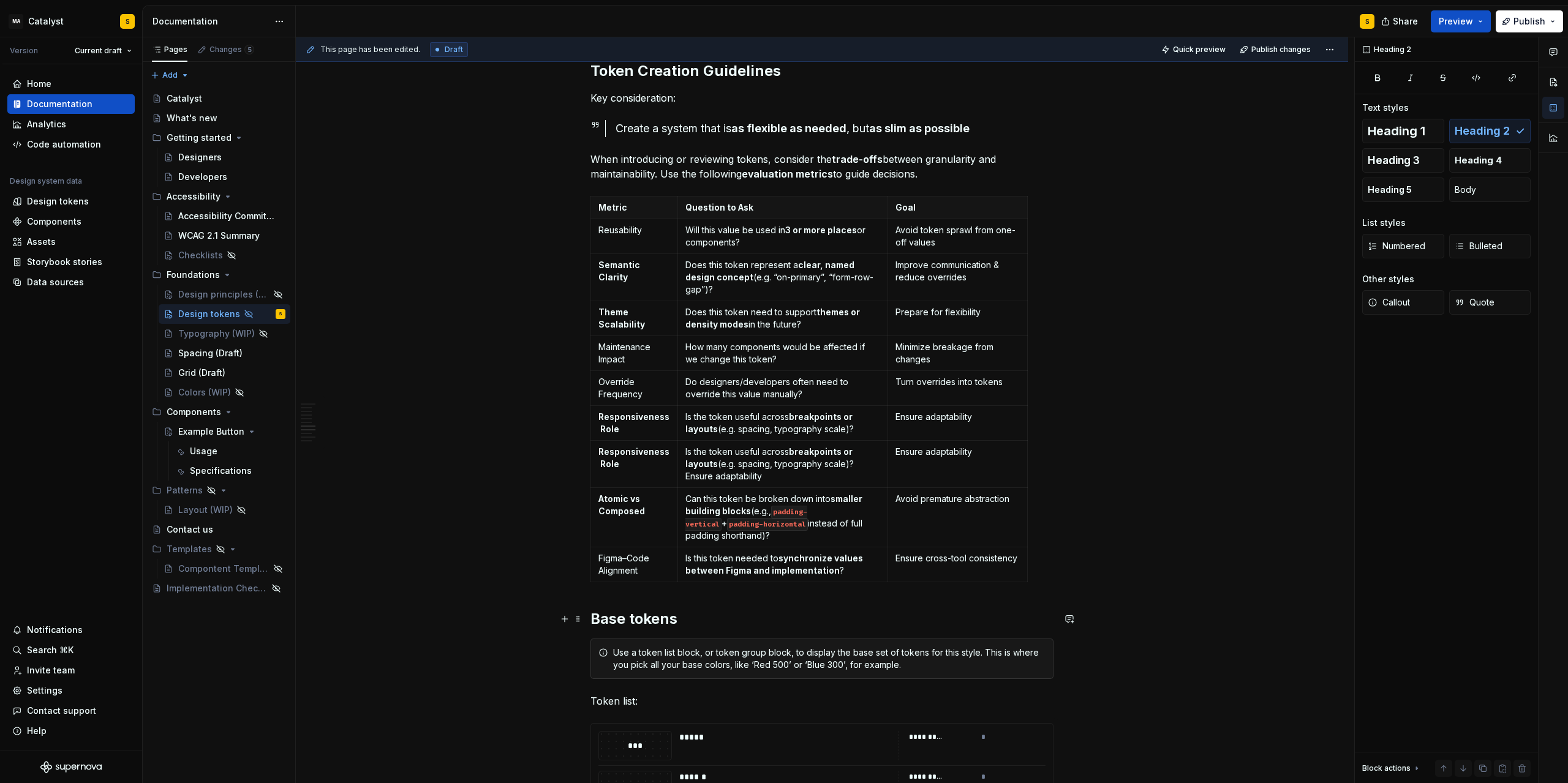
click at [595, 616] on h2 "Base tokens" at bounding box center [822, 619] width 463 height 20
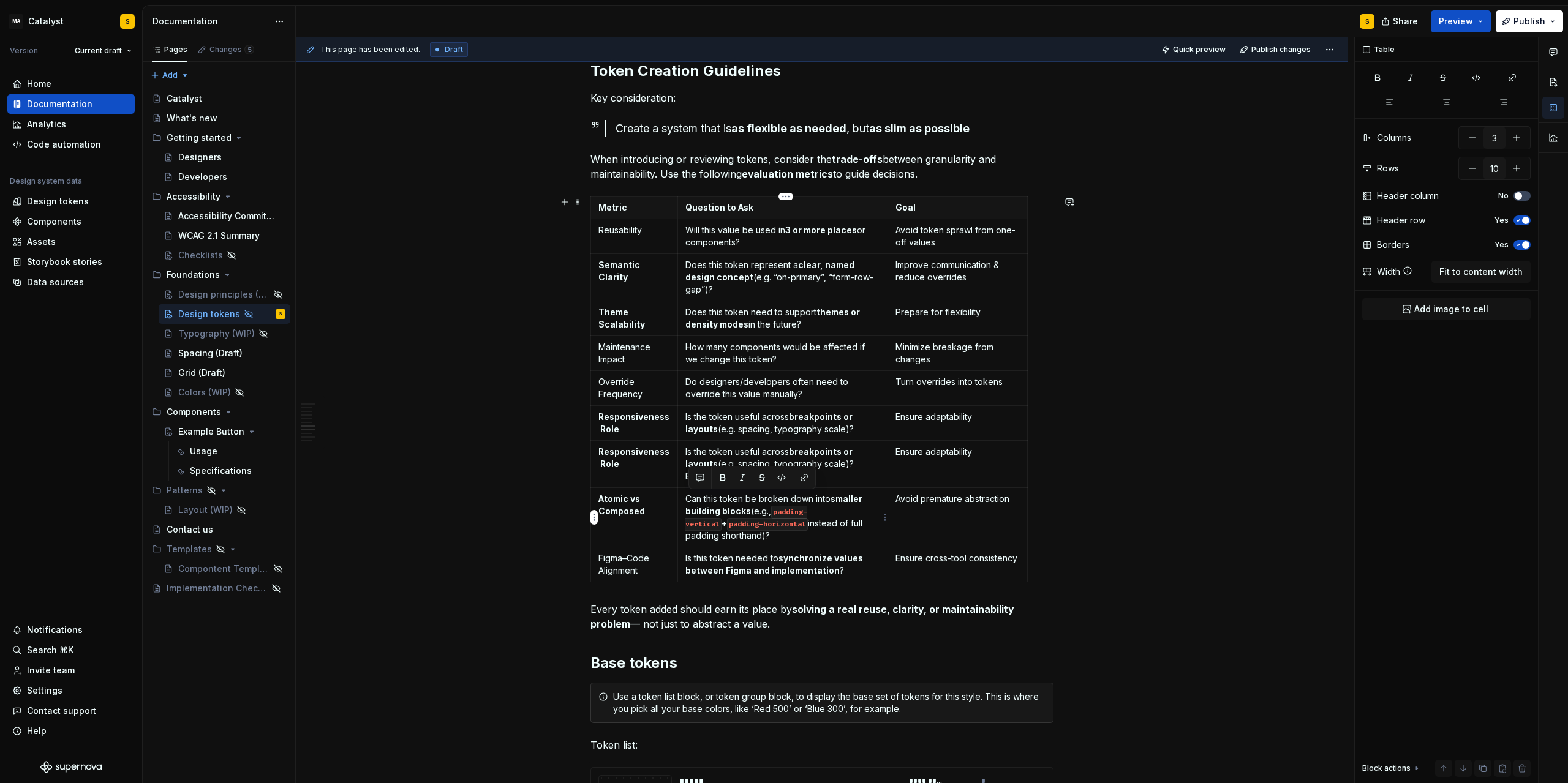
drag, startPoint x: 749, startPoint y: 536, endPoint x: 690, endPoint y: 499, distance: 69.6
click at [690, 499] on p "Can this token be broken down into smaller building blocks (e.g., padding-verti…" at bounding box center [783, 518] width 195 height 49
click at [739, 508] on strong "smaller building blocks" at bounding box center [775, 505] width 179 height 23
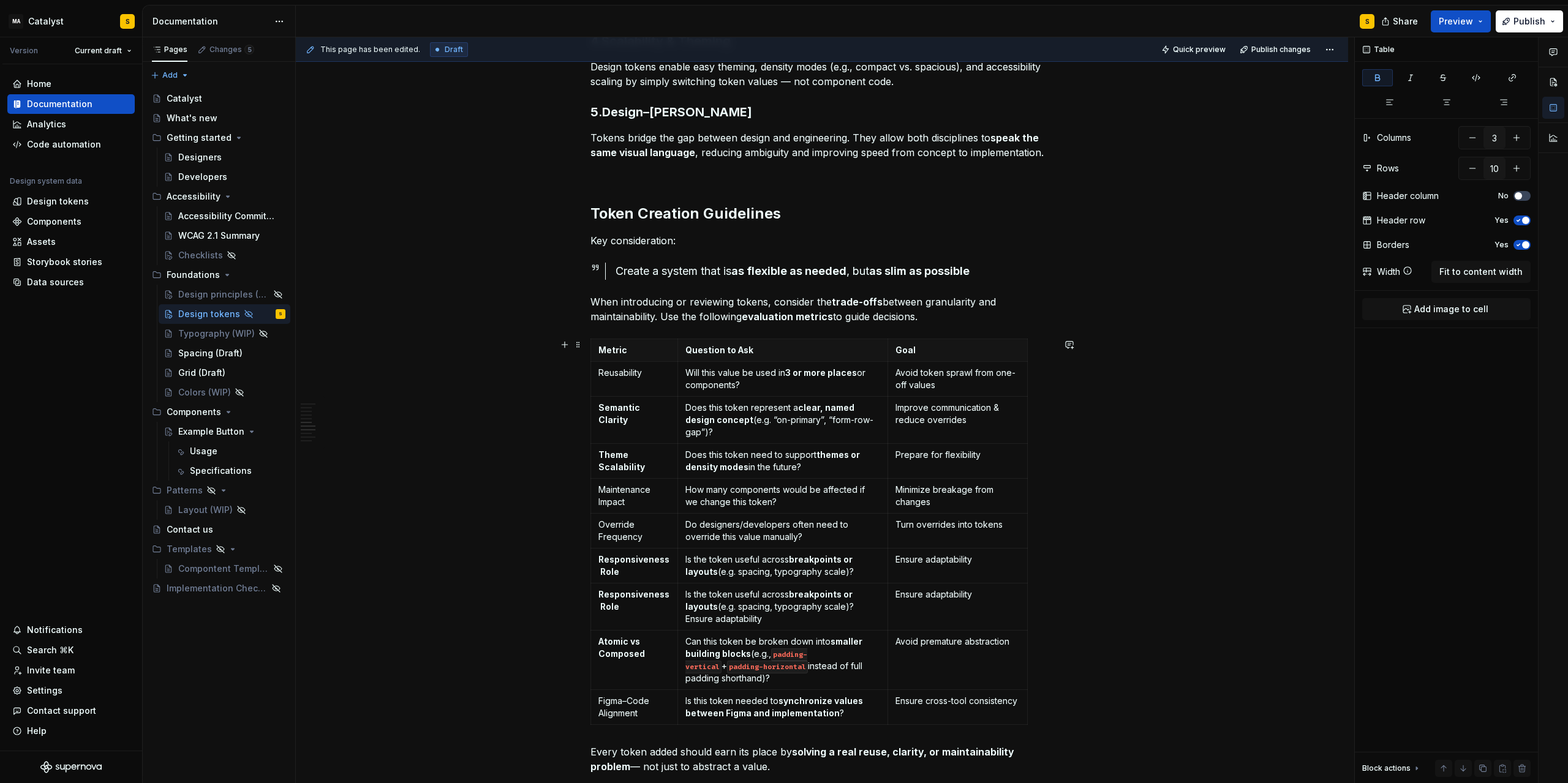
scroll to position [662, 0]
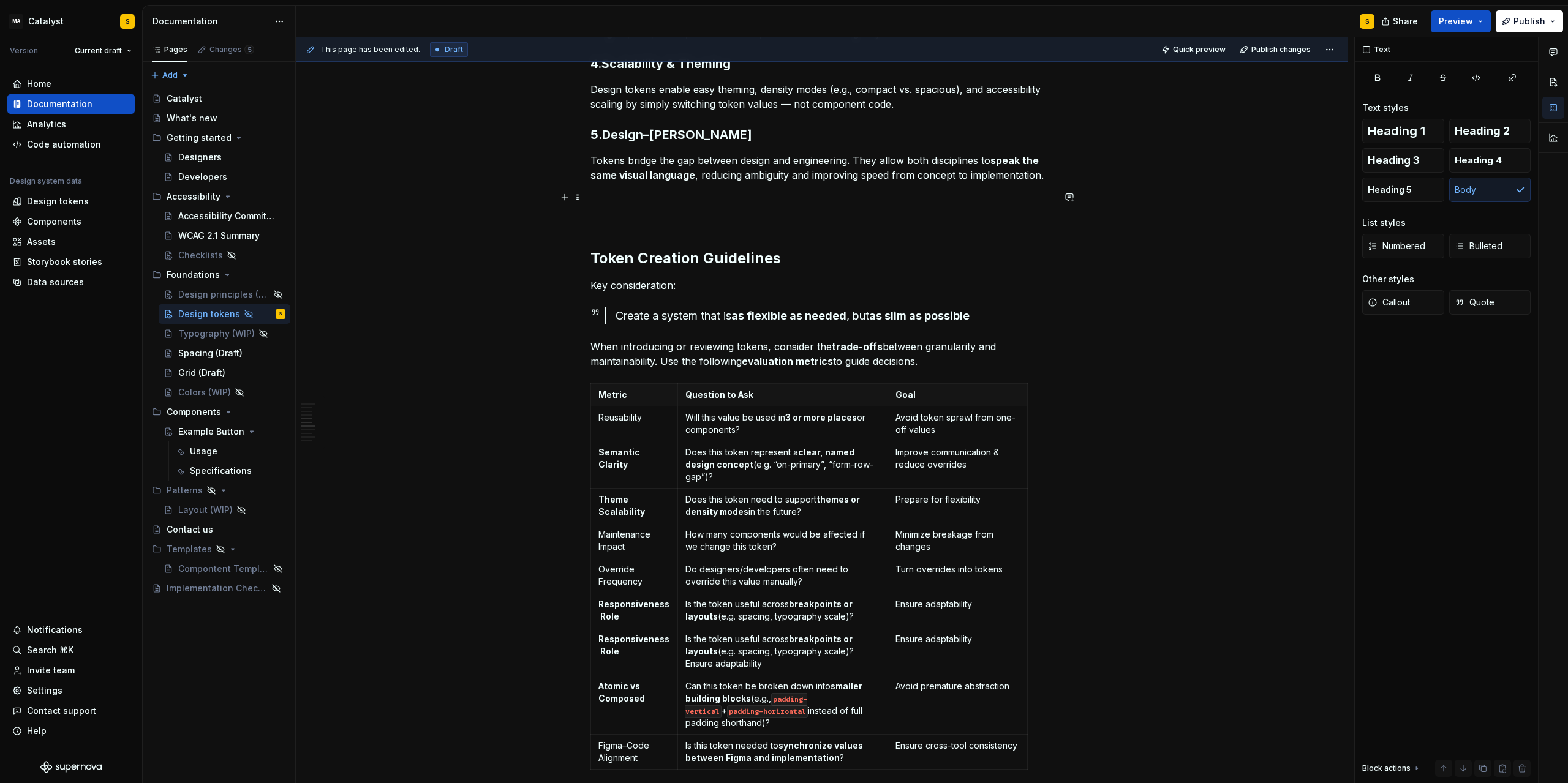
click at [606, 198] on strong "Design Token Creation Checklist" at bounding box center [671, 197] width 160 height 12
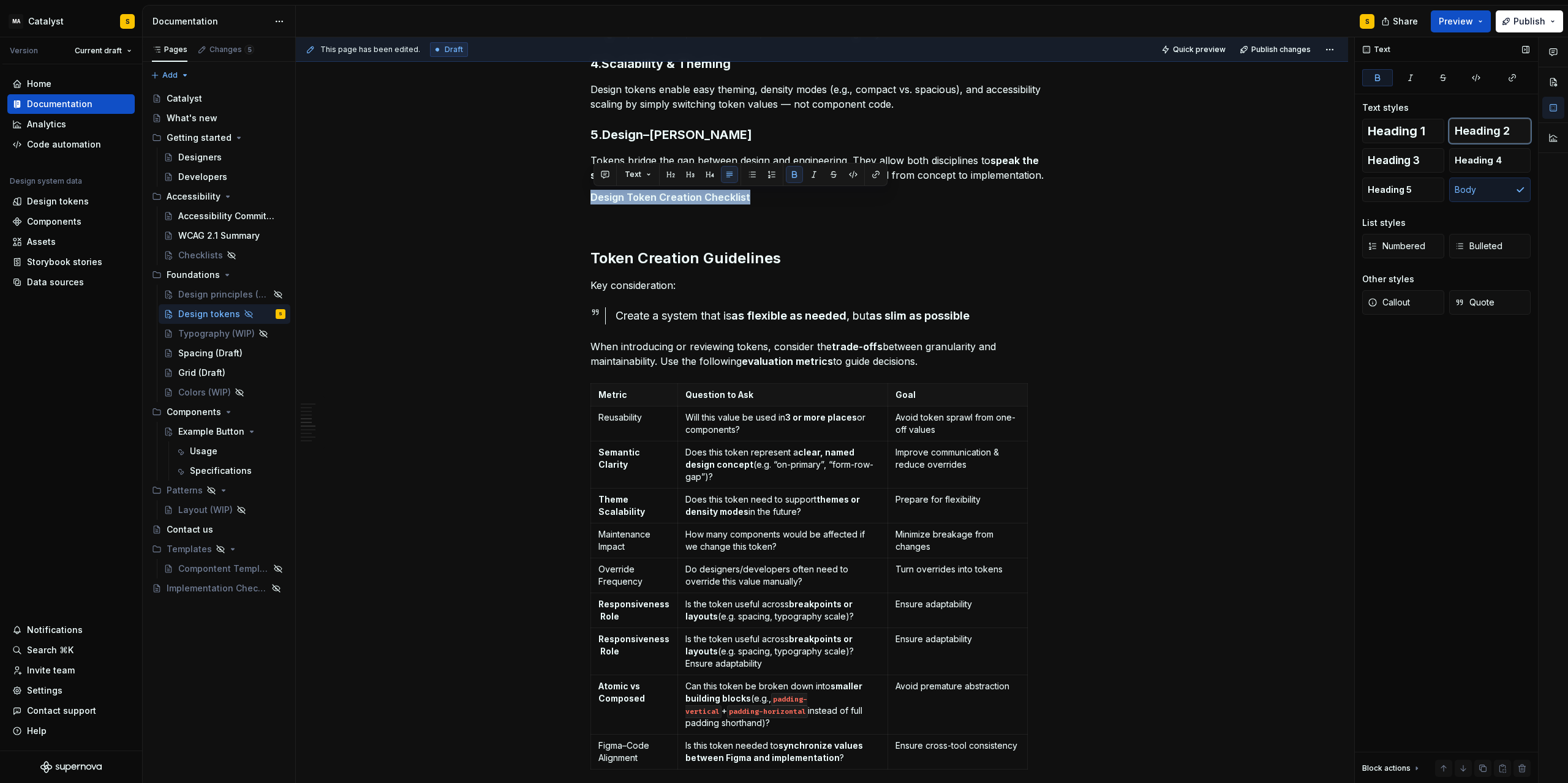
click at [1052, 129] on span "Heading 2" at bounding box center [1482, 131] width 55 height 12
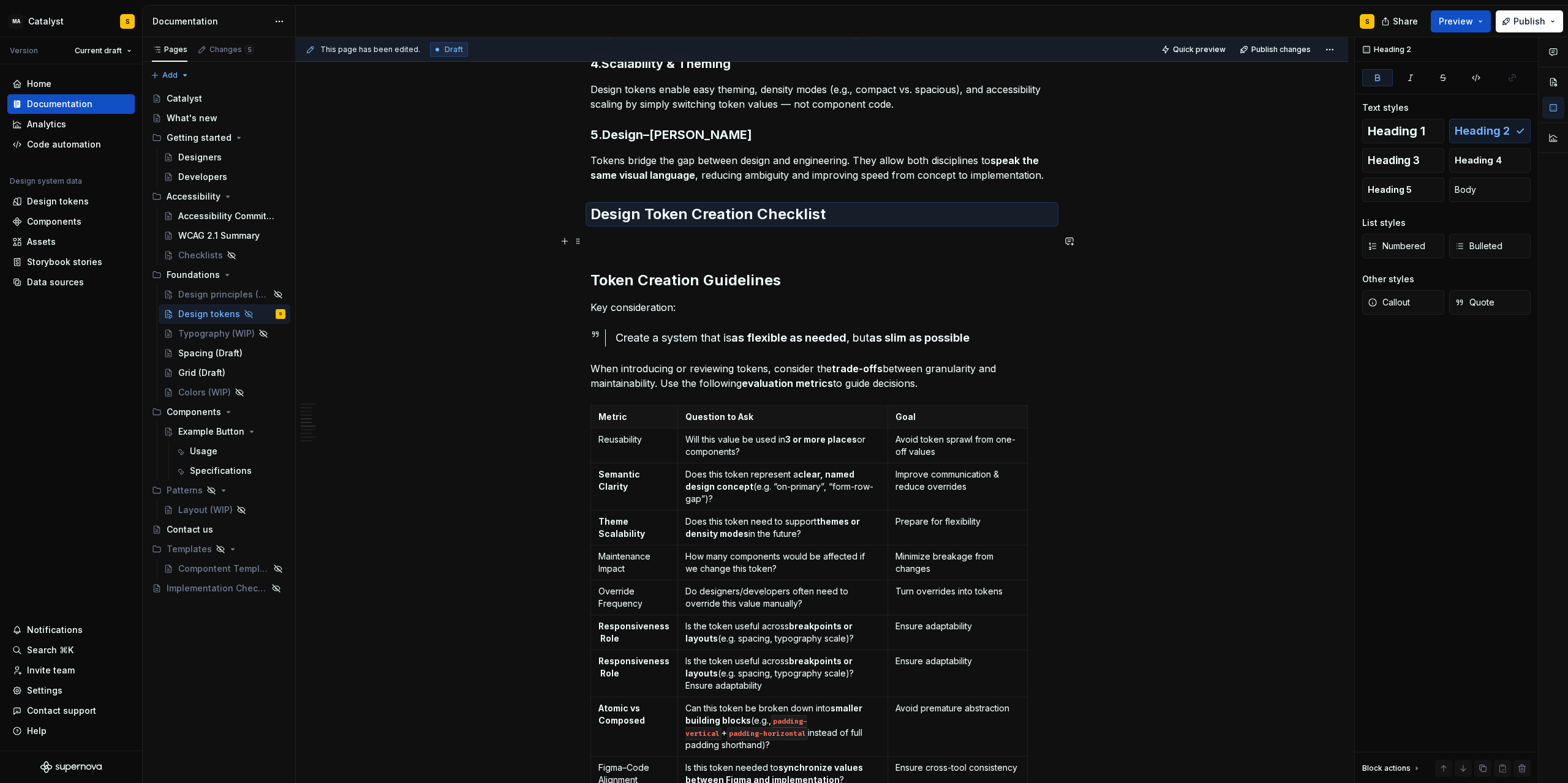
click at [656, 239] on p at bounding box center [822, 241] width 463 height 15
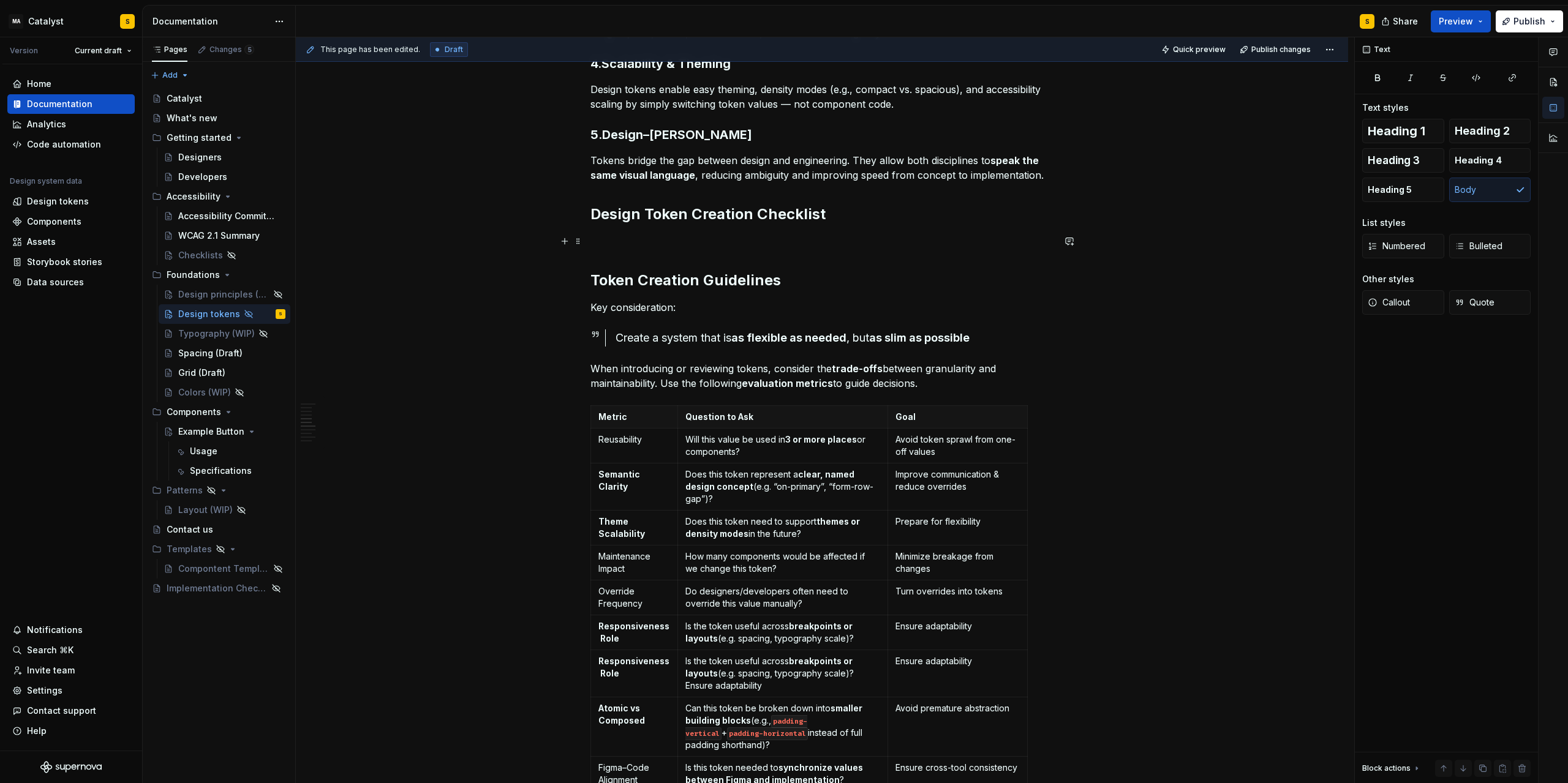
click at [609, 239] on p at bounding box center [822, 241] width 463 height 15
click at [602, 247] on p at bounding box center [822, 241] width 463 height 15
click at [617, 241] on p at bounding box center [822, 241] width 463 height 15
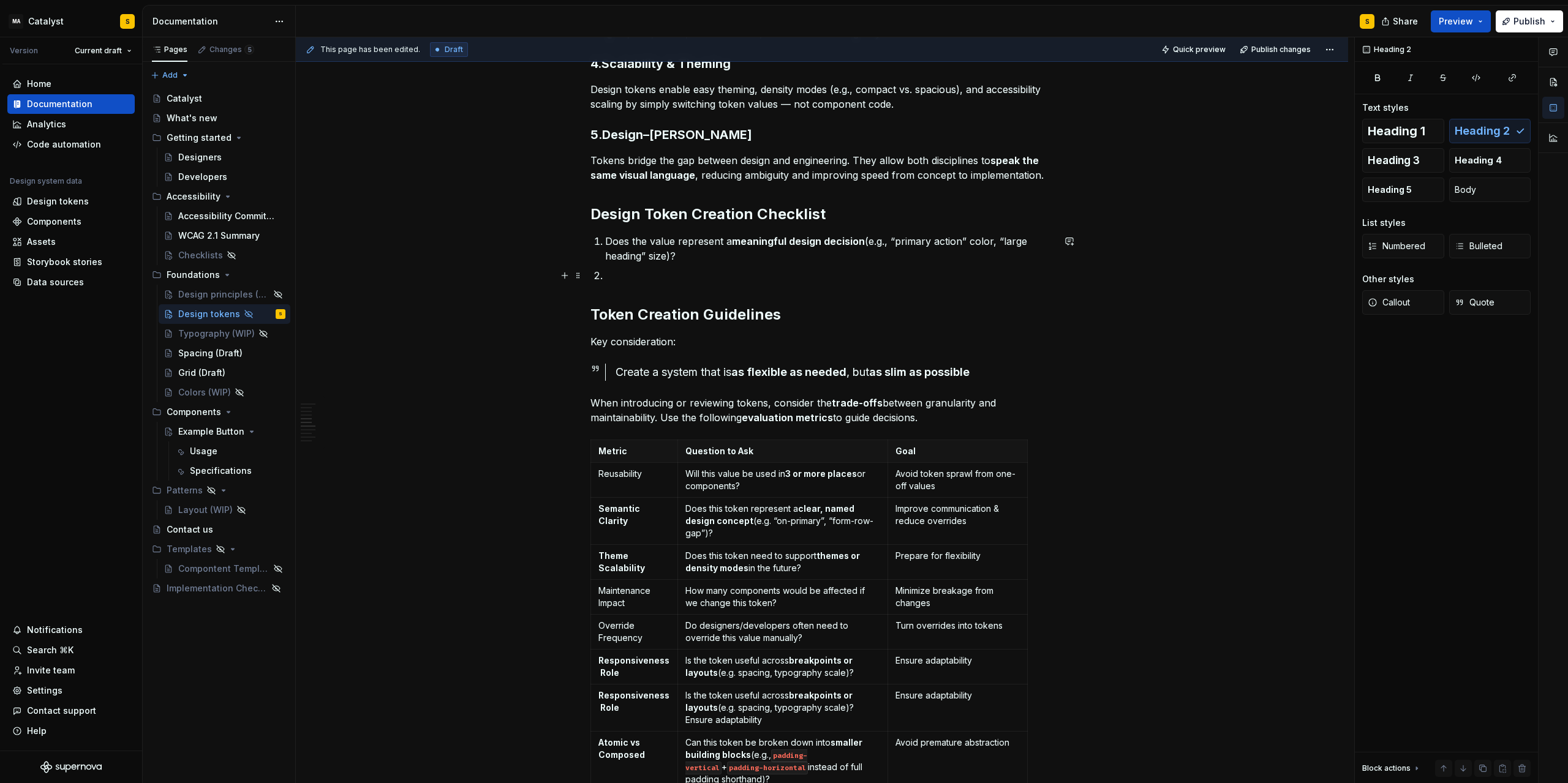
click at [640, 274] on p at bounding box center [830, 275] width 449 height 15
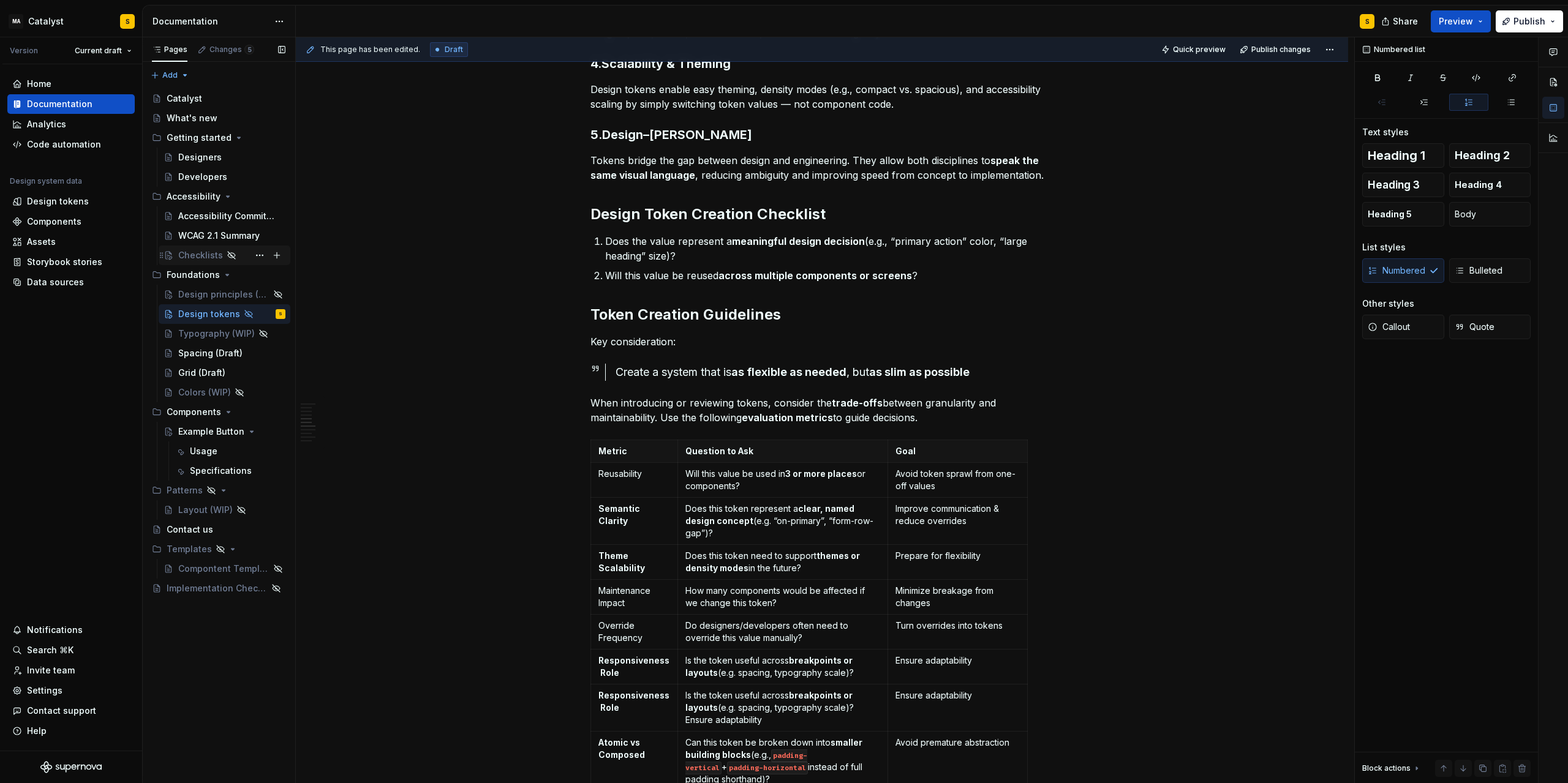
click at [204, 257] on div "Checklists" at bounding box center [201, 255] width 44 height 12
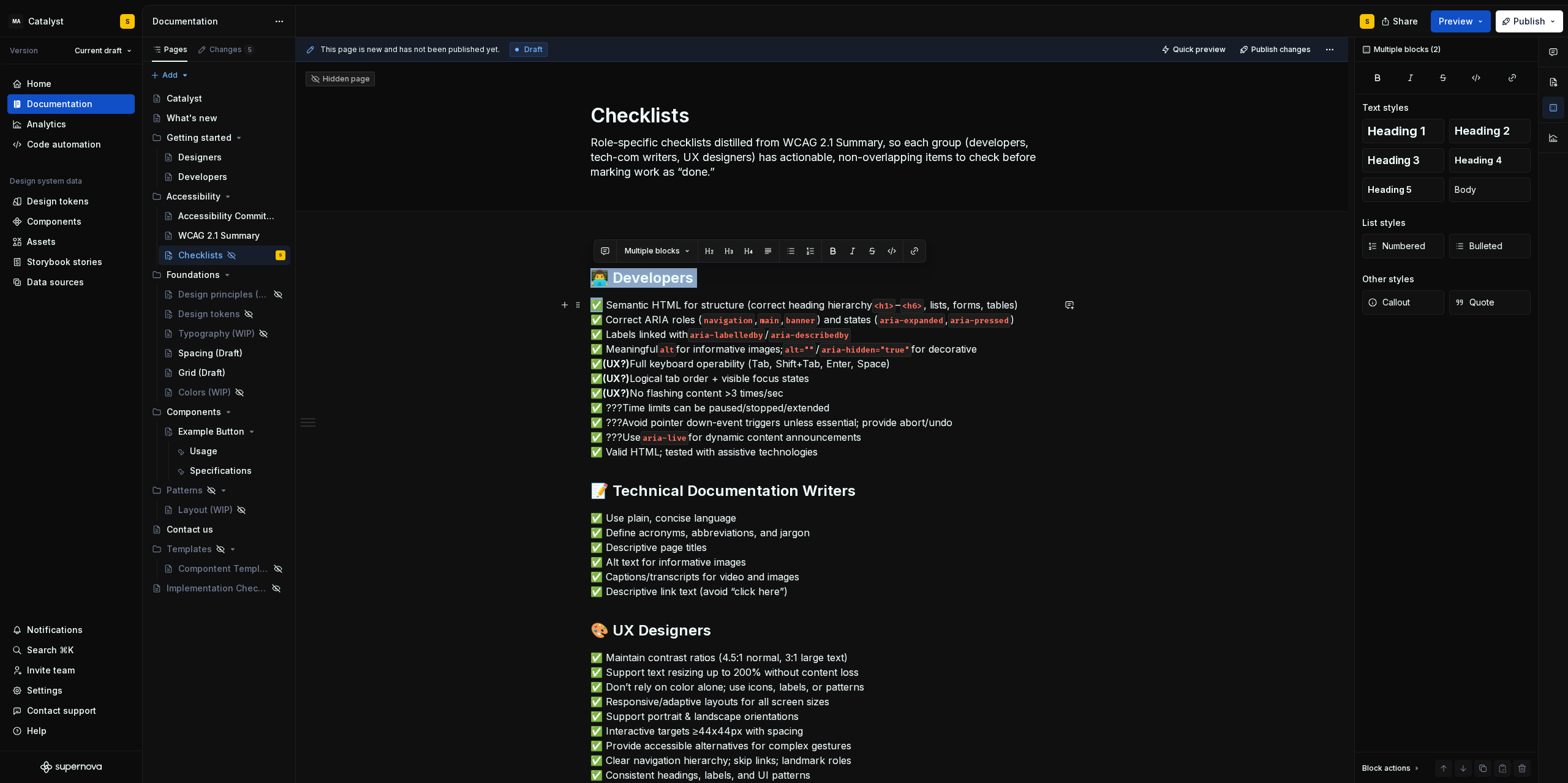
drag, startPoint x: 597, startPoint y: 300, endPoint x: 605, endPoint y: 300, distance: 8.0
click at [605, 300] on p "✅ Semantic HTML for structure (correct heading hierarchy <h1> – <h6> , lists, f…" at bounding box center [822, 379] width 463 height 162
copy div "👨‍💻 Developers ✅"
click at [205, 314] on div "Design tokens" at bounding box center [207, 314] width 57 height 12
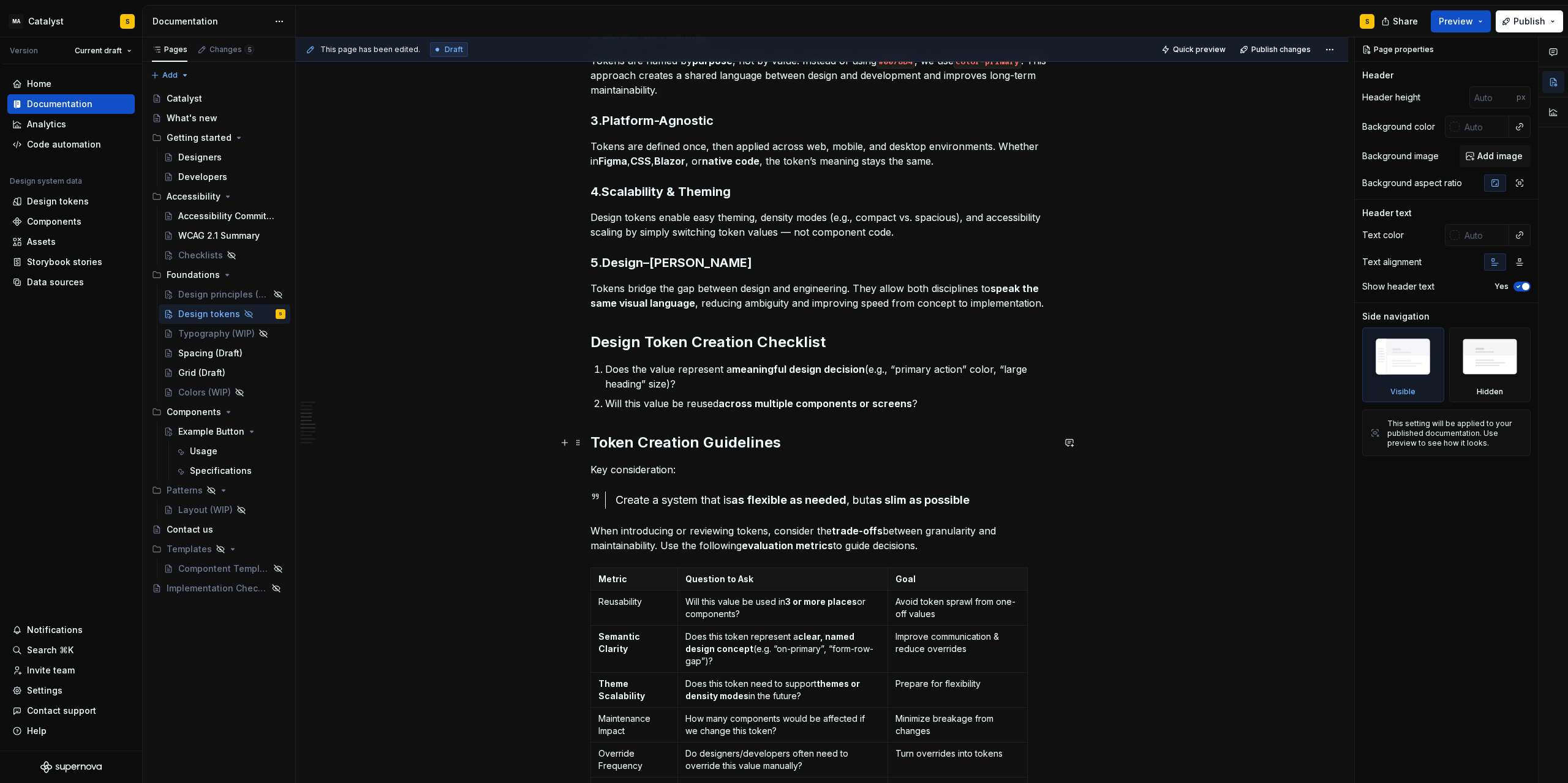
scroll to position [552, 0]
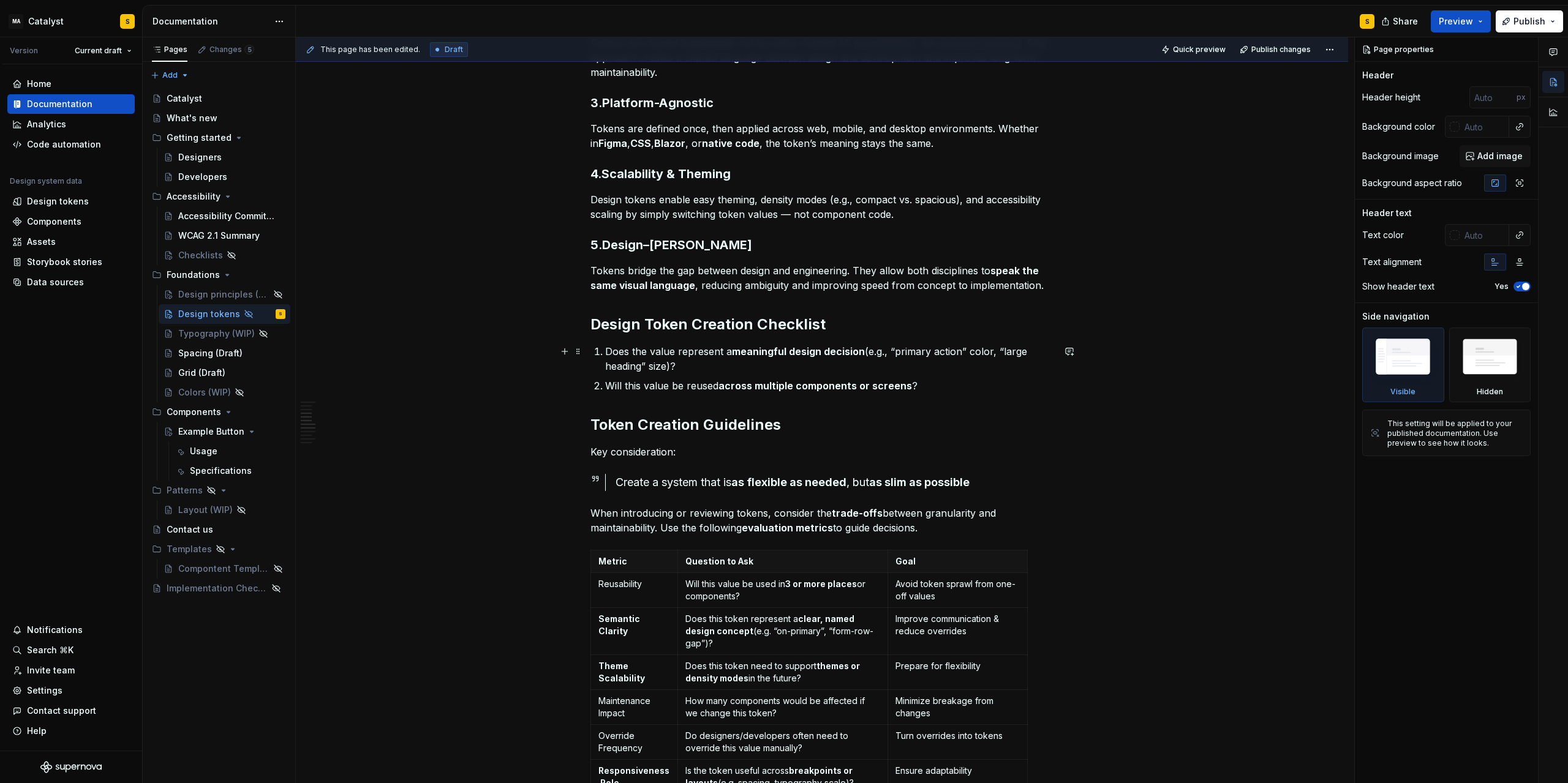
type textarea "*"
drag, startPoint x: 593, startPoint y: 351, endPoint x: 604, endPoint y: 352, distance: 11.0
click at [604, 352] on div "This page has been edited. Draft Quick preview Publish changes Hidden page Desi…" at bounding box center [824, 411] width 1058 height 747
click at [606, 357] on li "Does the value represent a meaningful design decision (e.g., “primary action” c…" at bounding box center [830, 358] width 449 height 29
click at [607, 350] on li "Does the value represent a meaningful design decision (e.g., “primary action” c…" at bounding box center [830, 358] width 449 height 29
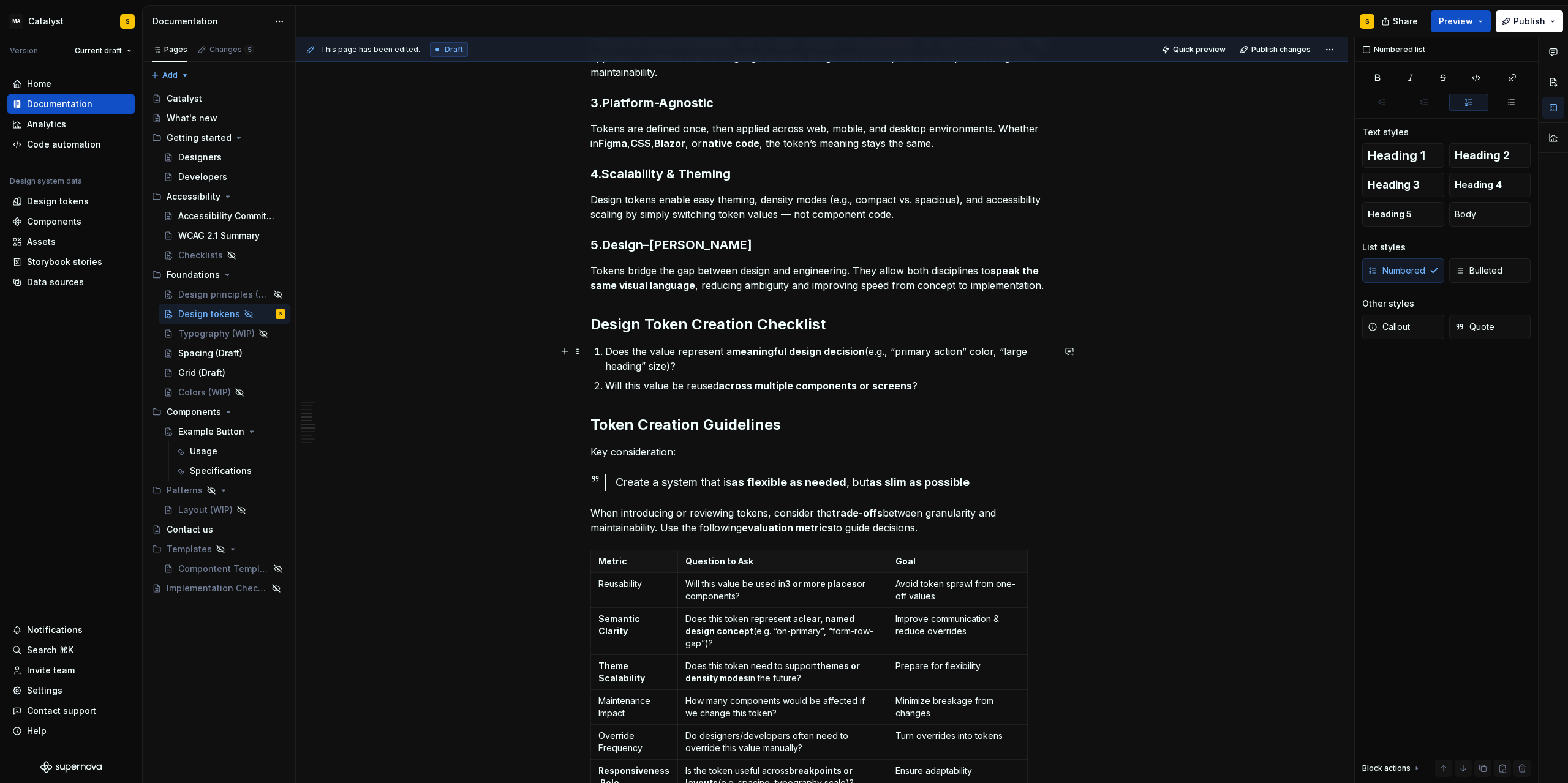
click at [618, 353] on p "Does the value represent a meaningful design decision (e.g., “primary action” c…" at bounding box center [830, 358] width 449 height 29
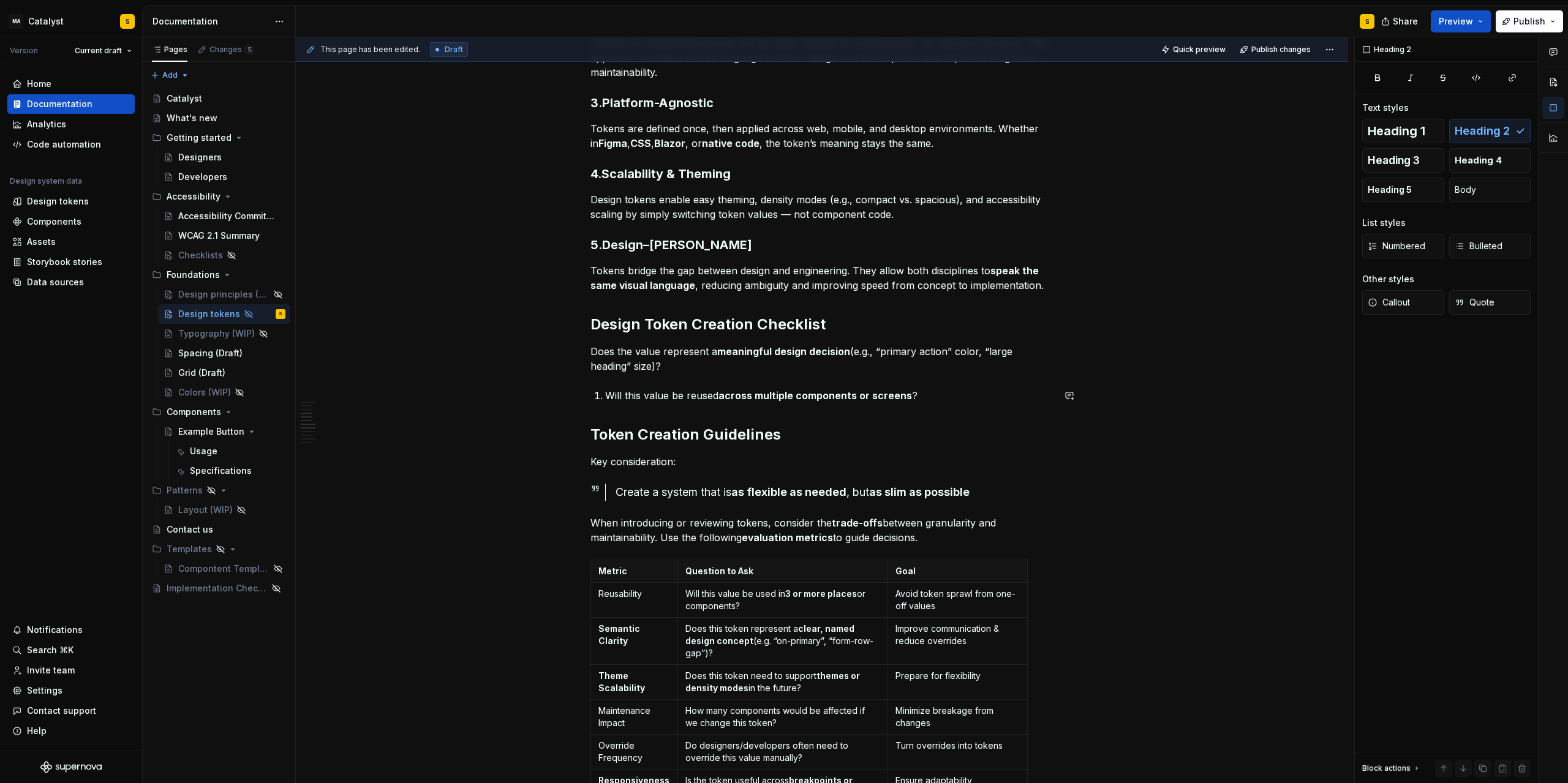
paste div
click at [609, 354] on p "✅ Does the value represent a meaningful design decision (e.g., “primary action”…" at bounding box center [822, 358] width 463 height 29
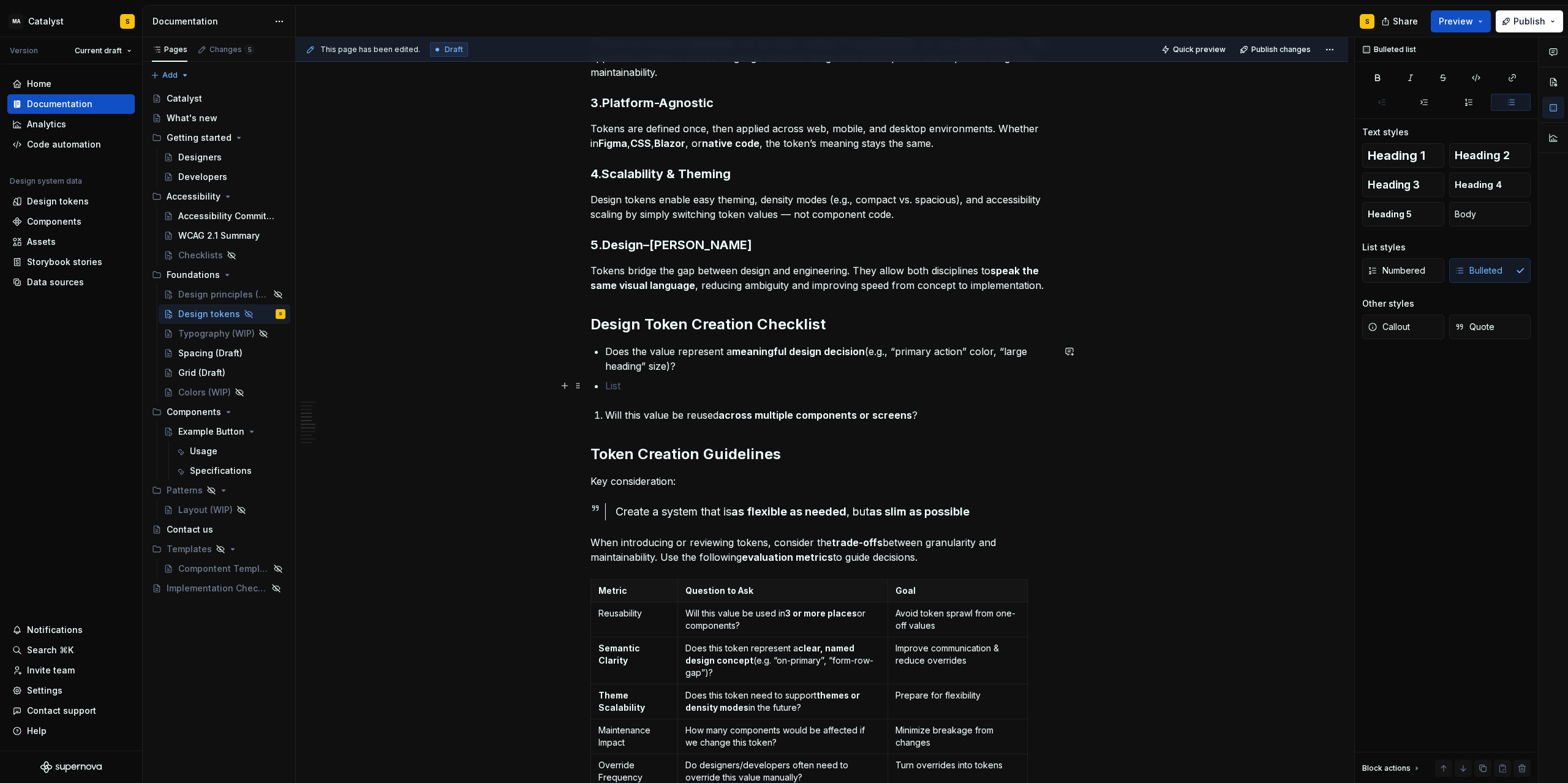
click at [639, 385] on p at bounding box center [830, 386] width 449 height 15
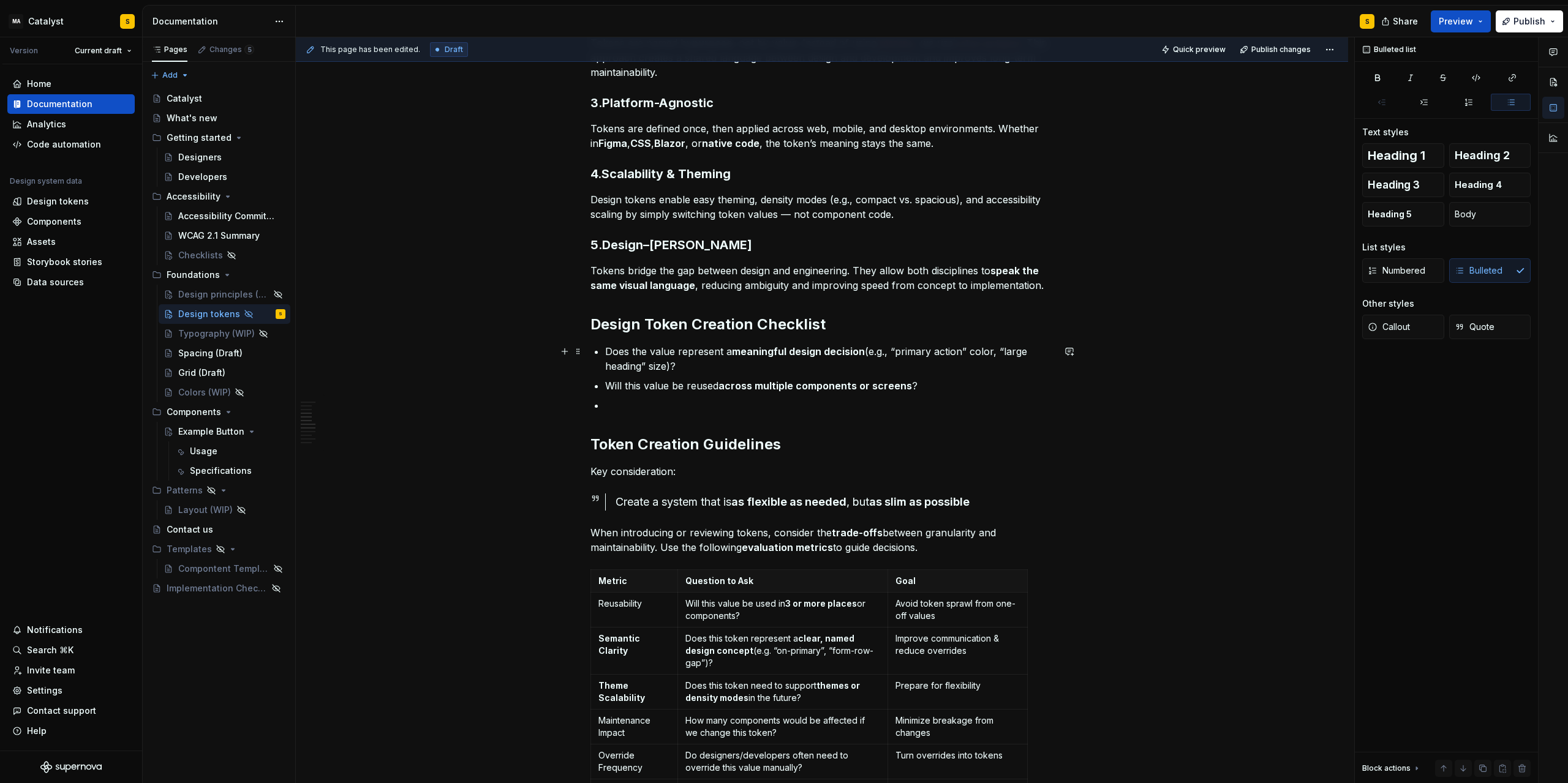
click at [609, 349] on p "Does the value represent a meaningful design decision (e.g., “primary action” c…" at bounding box center [830, 358] width 449 height 29
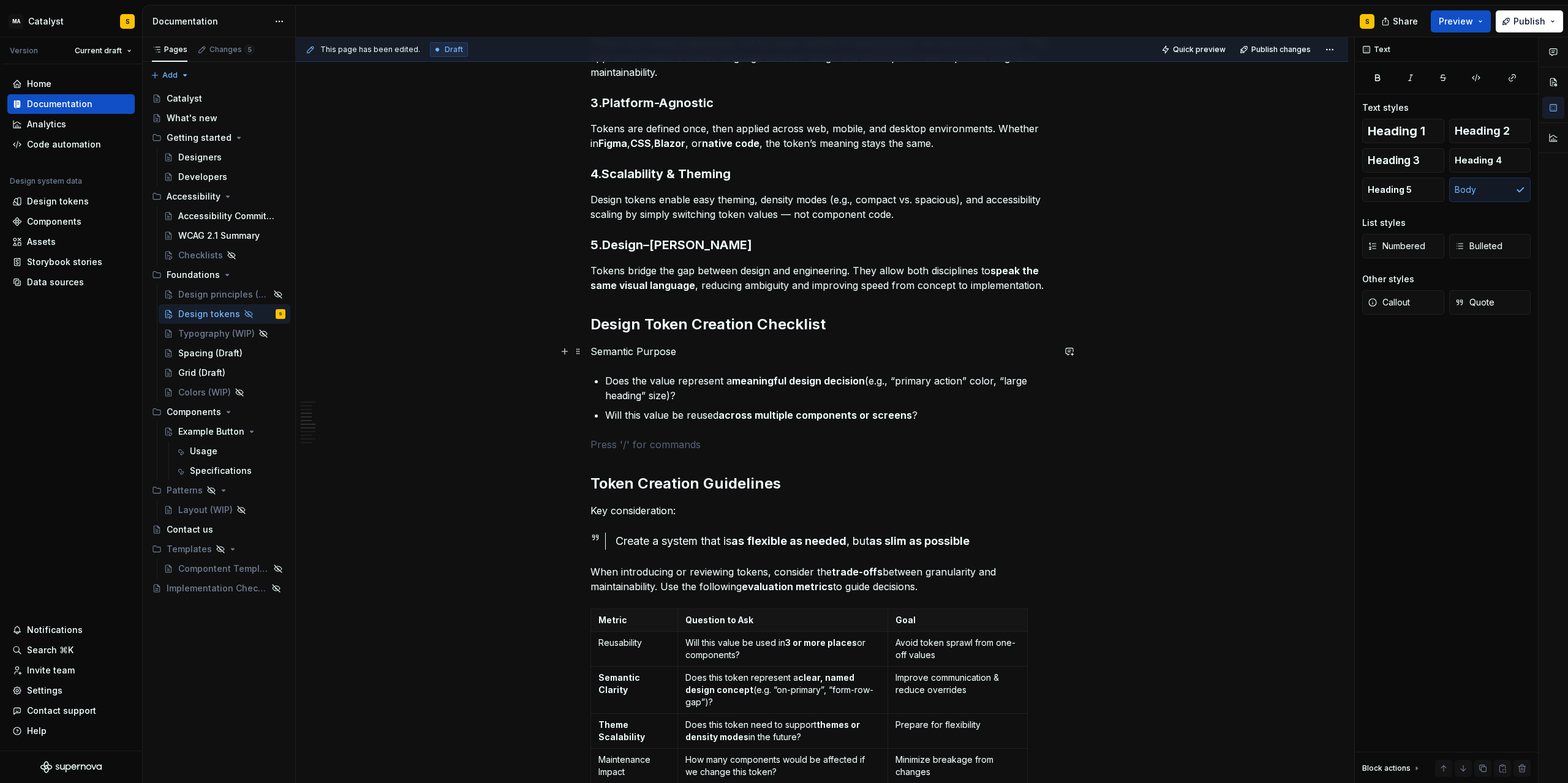
click at [612, 347] on p "Semantic Purpose" at bounding box center [822, 351] width 463 height 15
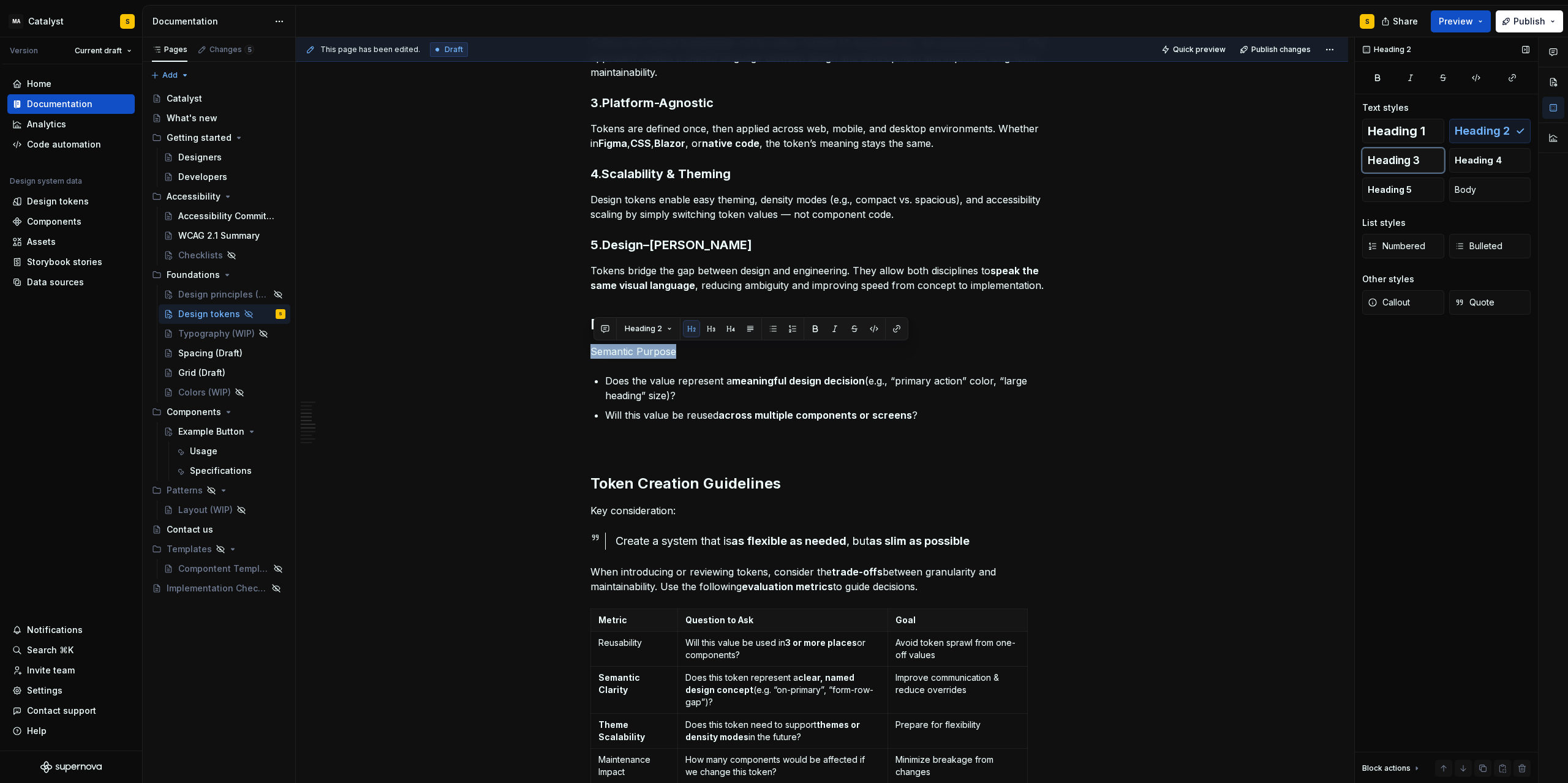
click at [1052, 158] on span "Heading 3" at bounding box center [1394, 160] width 52 height 12
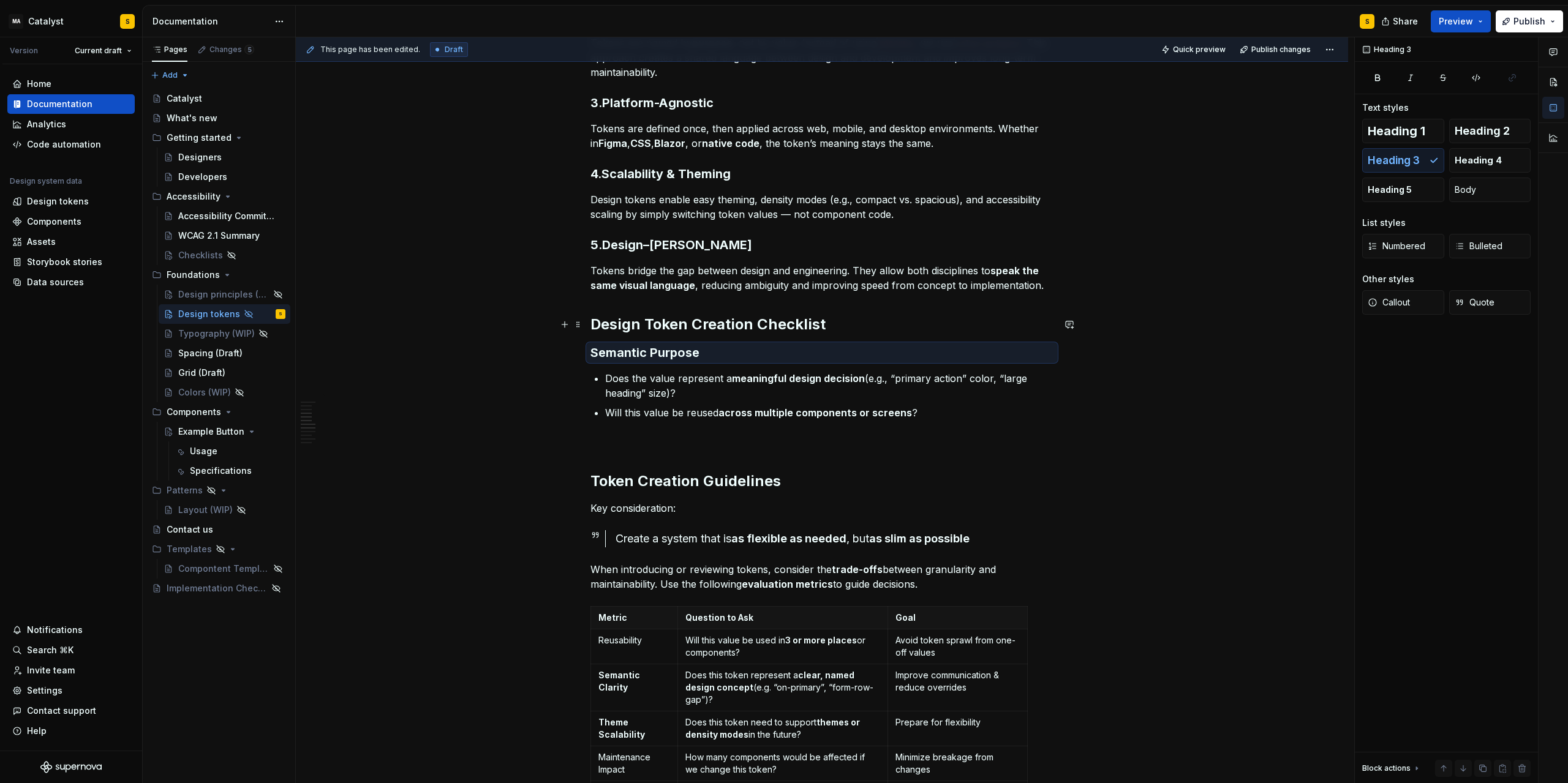
click at [633, 328] on strong "Design Token Creation Checklist" at bounding box center [708, 324] width 235 height 17
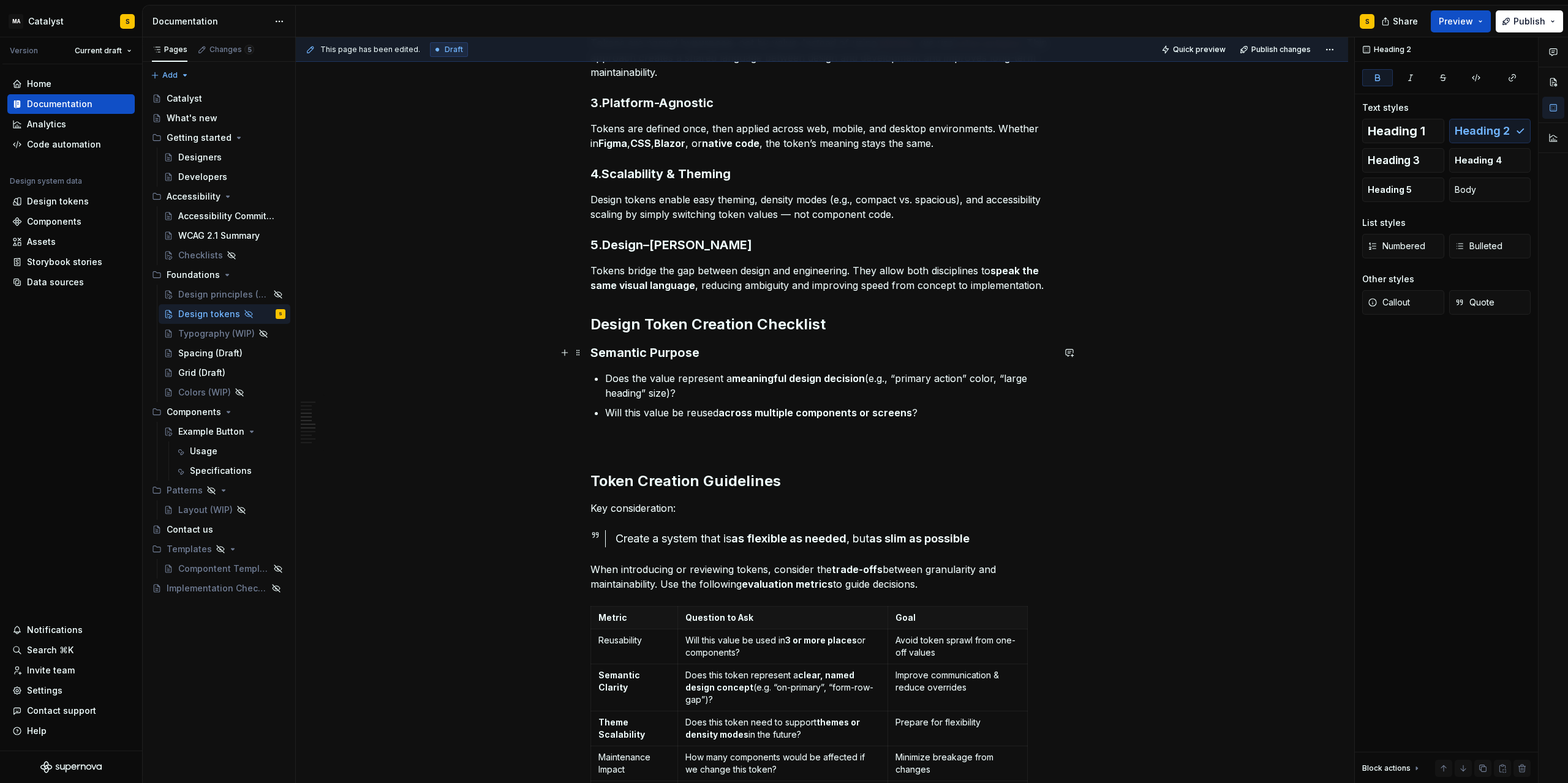
click at [626, 345] on h3 "Semantic Purpose" at bounding box center [822, 353] width 463 height 17
click at [616, 435] on p at bounding box center [822, 442] width 463 height 15
click at [596, 438] on p at bounding box center [822, 442] width 463 height 15
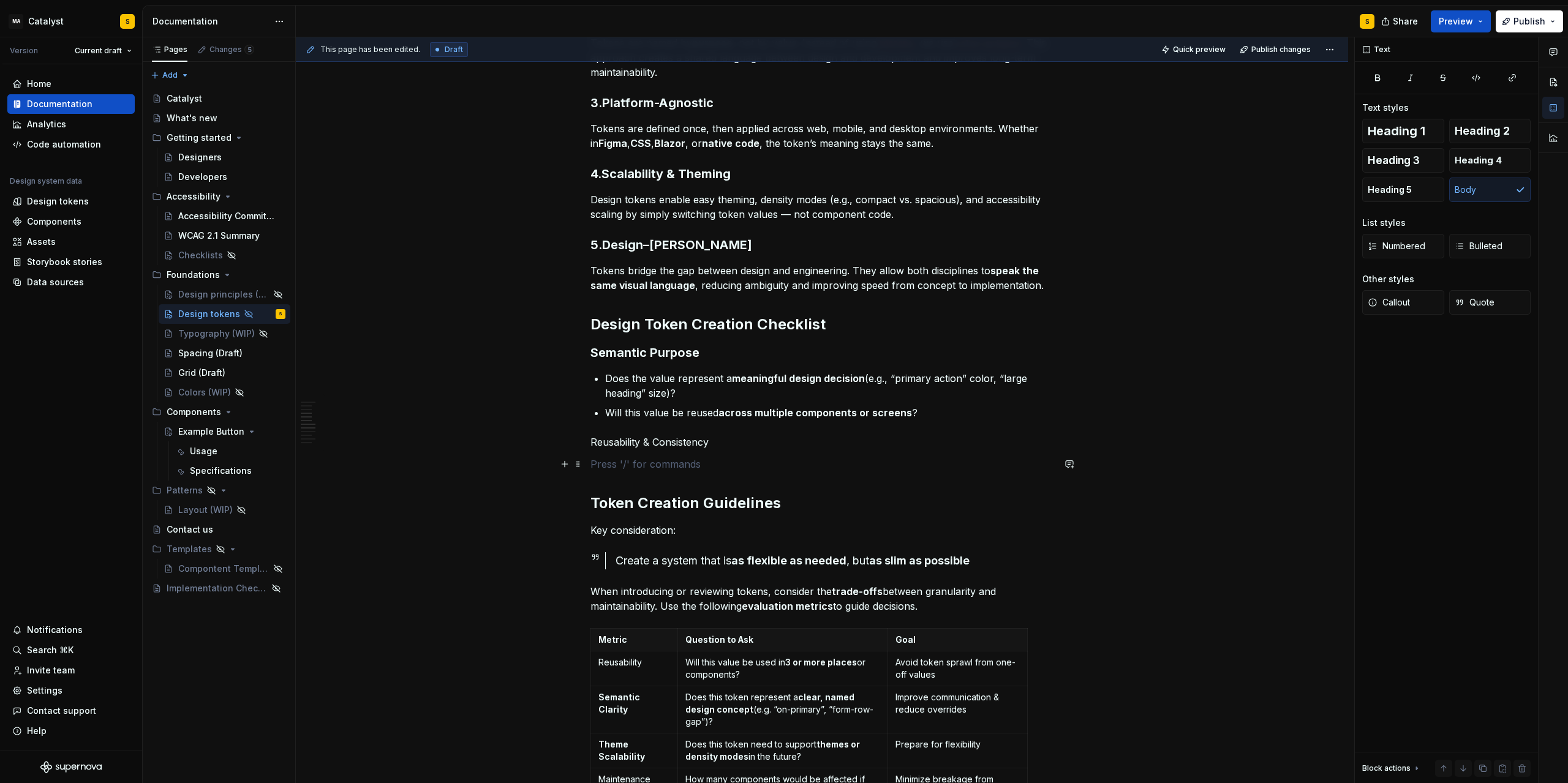
click at [597, 463] on p at bounding box center [822, 464] width 463 height 15
click at [595, 466] on p "Have you or others repeated this value more than once in [GEOGRAPHIC_DATA]?" at bounding box center [822, 464] width 463 height 15
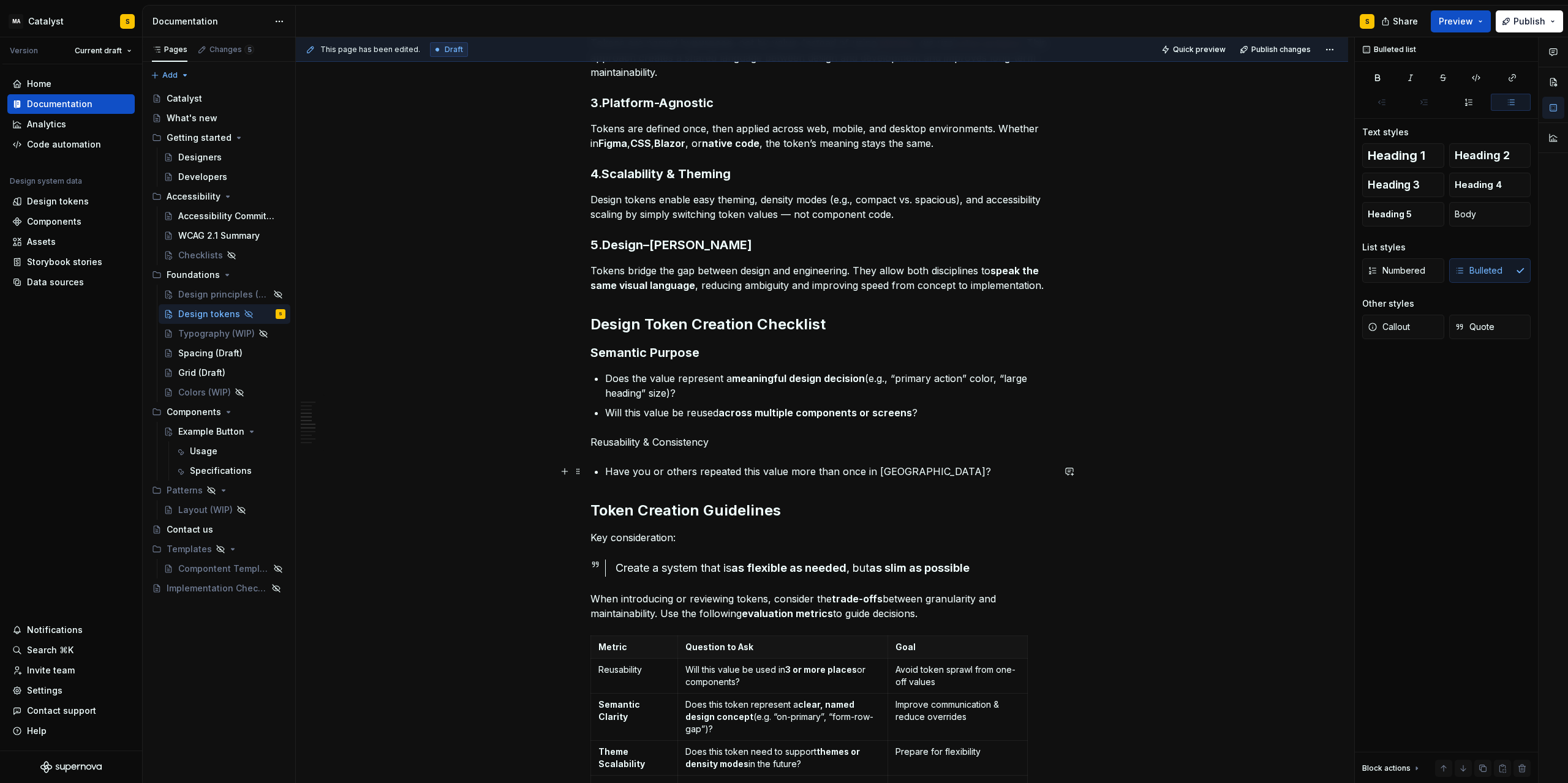
click at [915, 472] on p "Have you or others repeated this value more than once in [GEOGRAPHIC_DATA]?" at bounding box center [830, 472] width 449 height 15
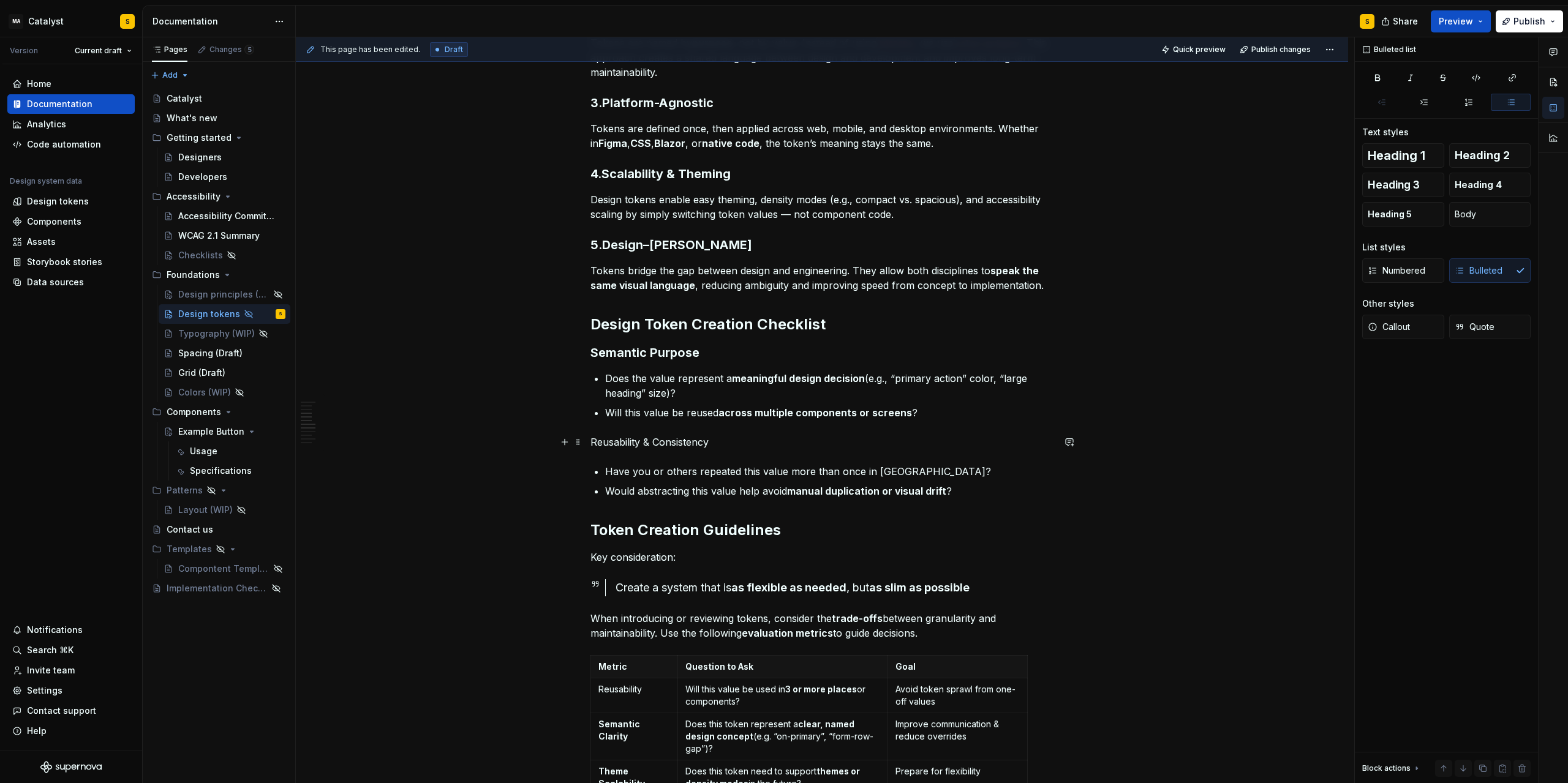
click at [594, 437] on p "Reusability & Consistency" at bounding box center [822, 442] width 463 height 15
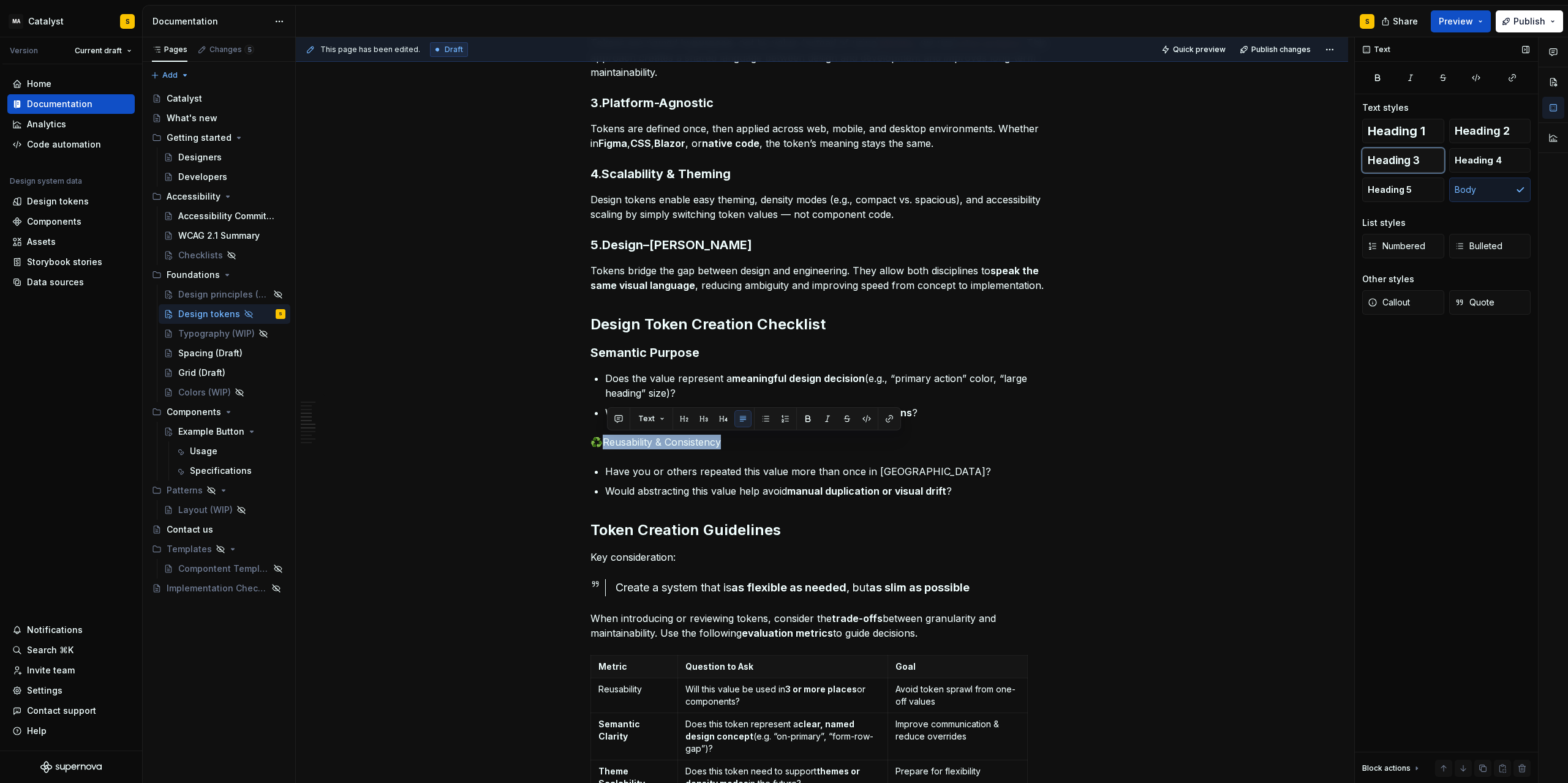
click at [1052, 156] on span "Heading 3" at bounding box center [1394, 160] width 52 height 12
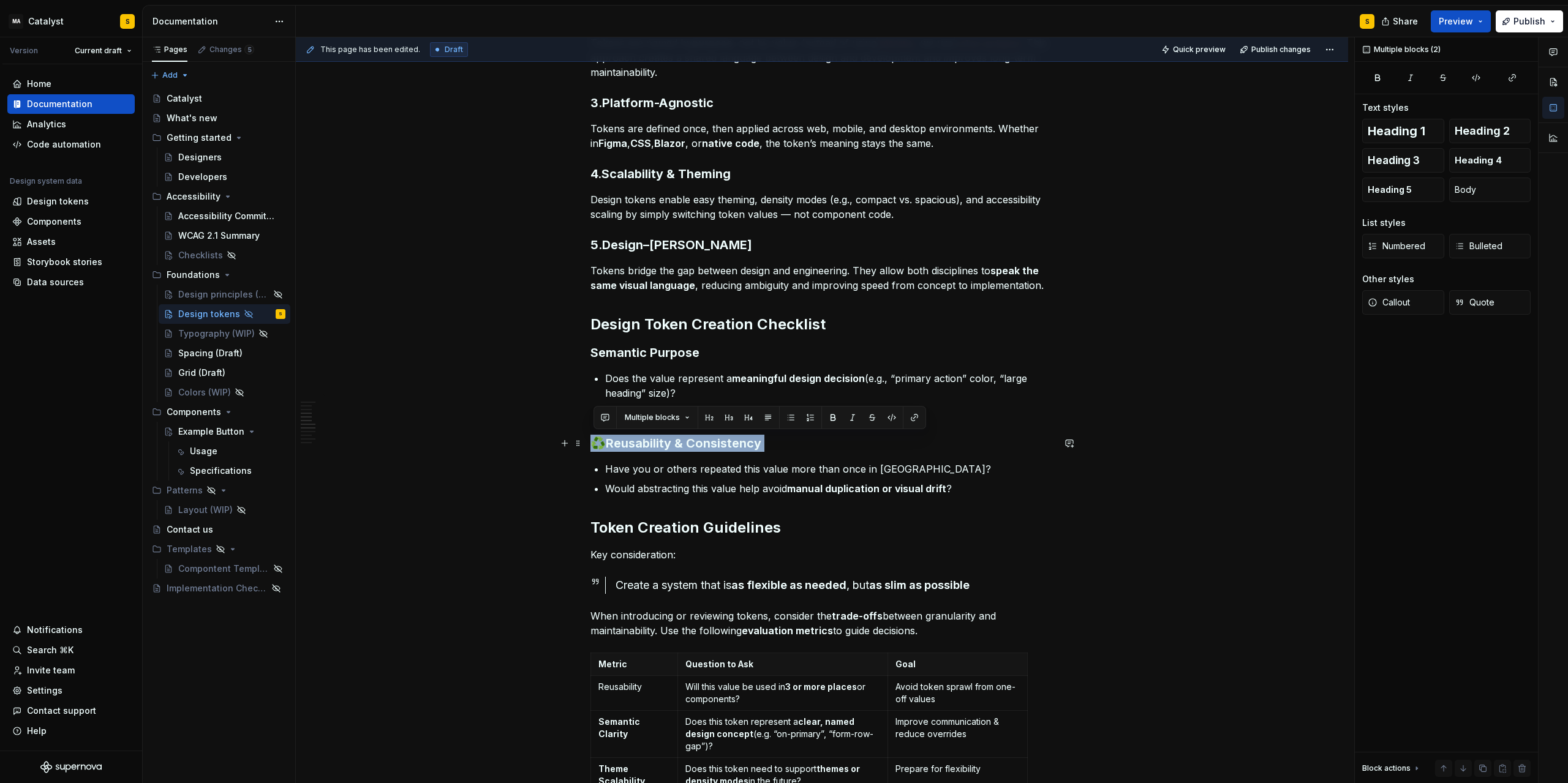
drag, startPoint x: 607, startPoint y: 442, endPoint x: 597, endPoint y: 441, distance: 10.0
click at [597, 441] on h3 "♻️Reusability & Consistency" at bounding box center [822, 444] width 463 height 17
click at [600, 441] on h3 "♻️Reusability & Consistency" at bounding box center [822, 444] width 463 height 17
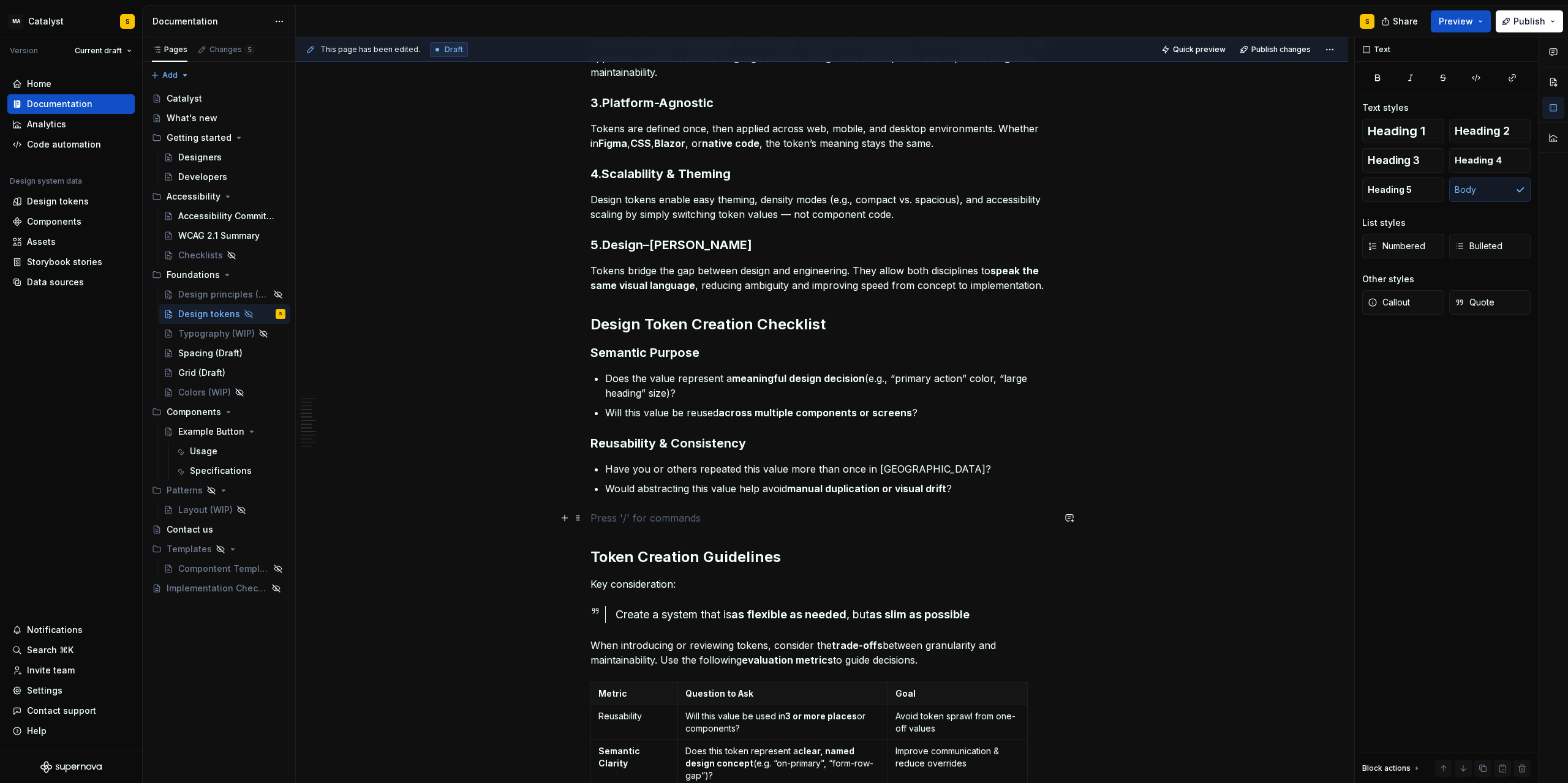
click at [616, 514] on p at bounding box center [822, 518] width 463 height 15
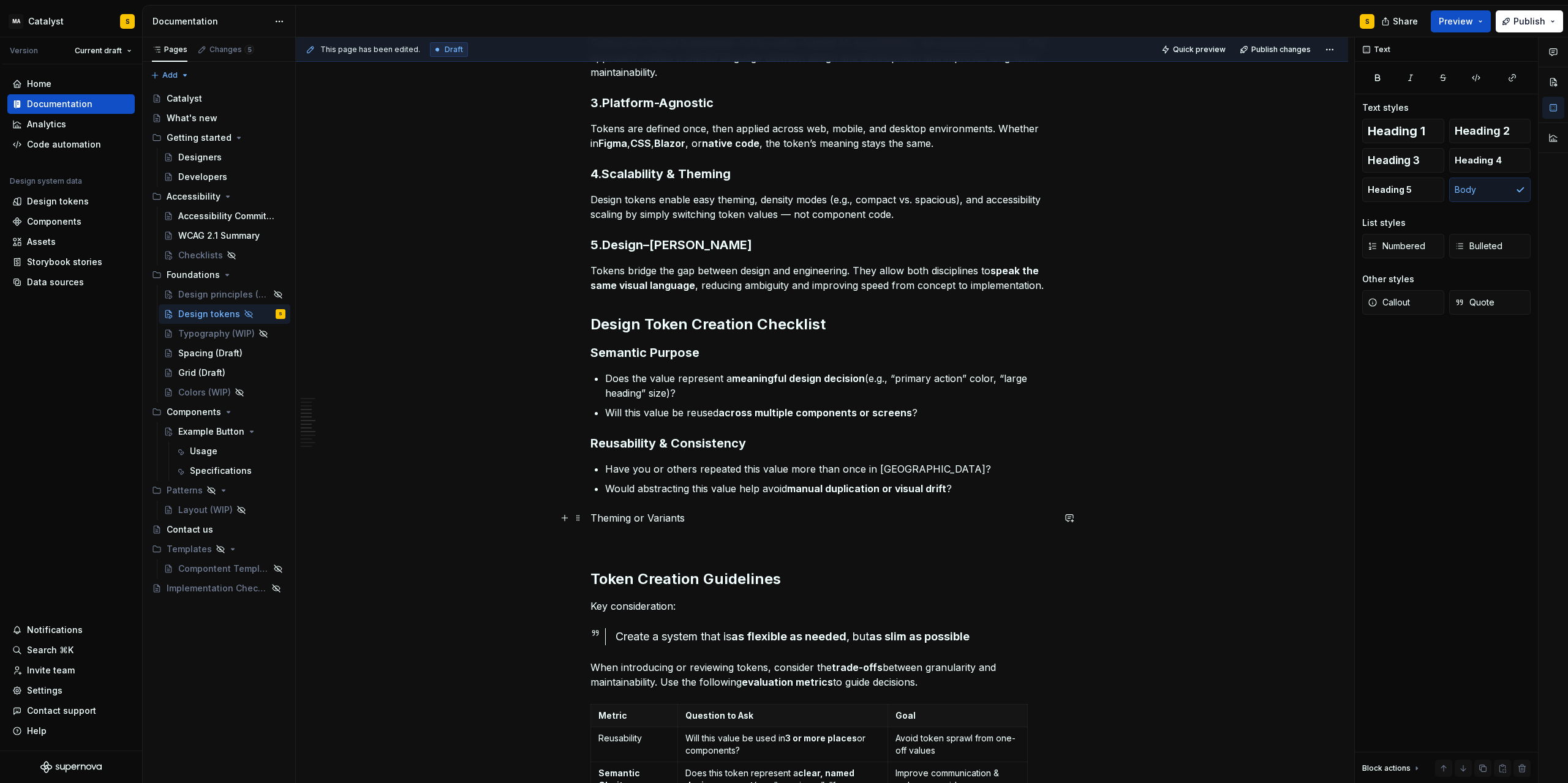
click at [668, 519] on p "Theming or Variants" at bounding box center [822, 518] width 463 height 15
click at [1052, 160] on span "Heading 3" at bounding box center [1394, 160] width 52 height 12
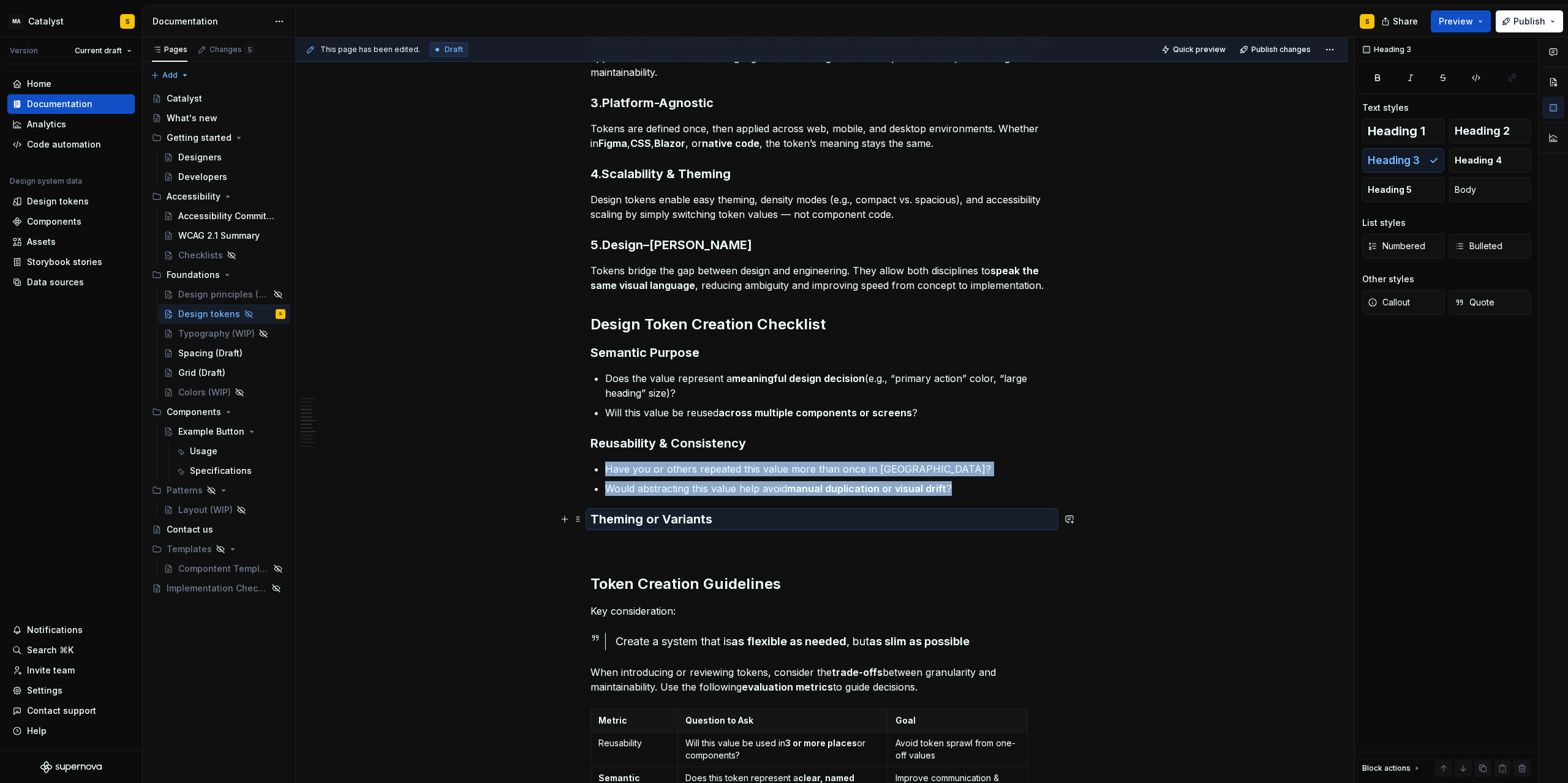
click at [650, 548] on p at bounding box center [822, 545] width 463 height 15
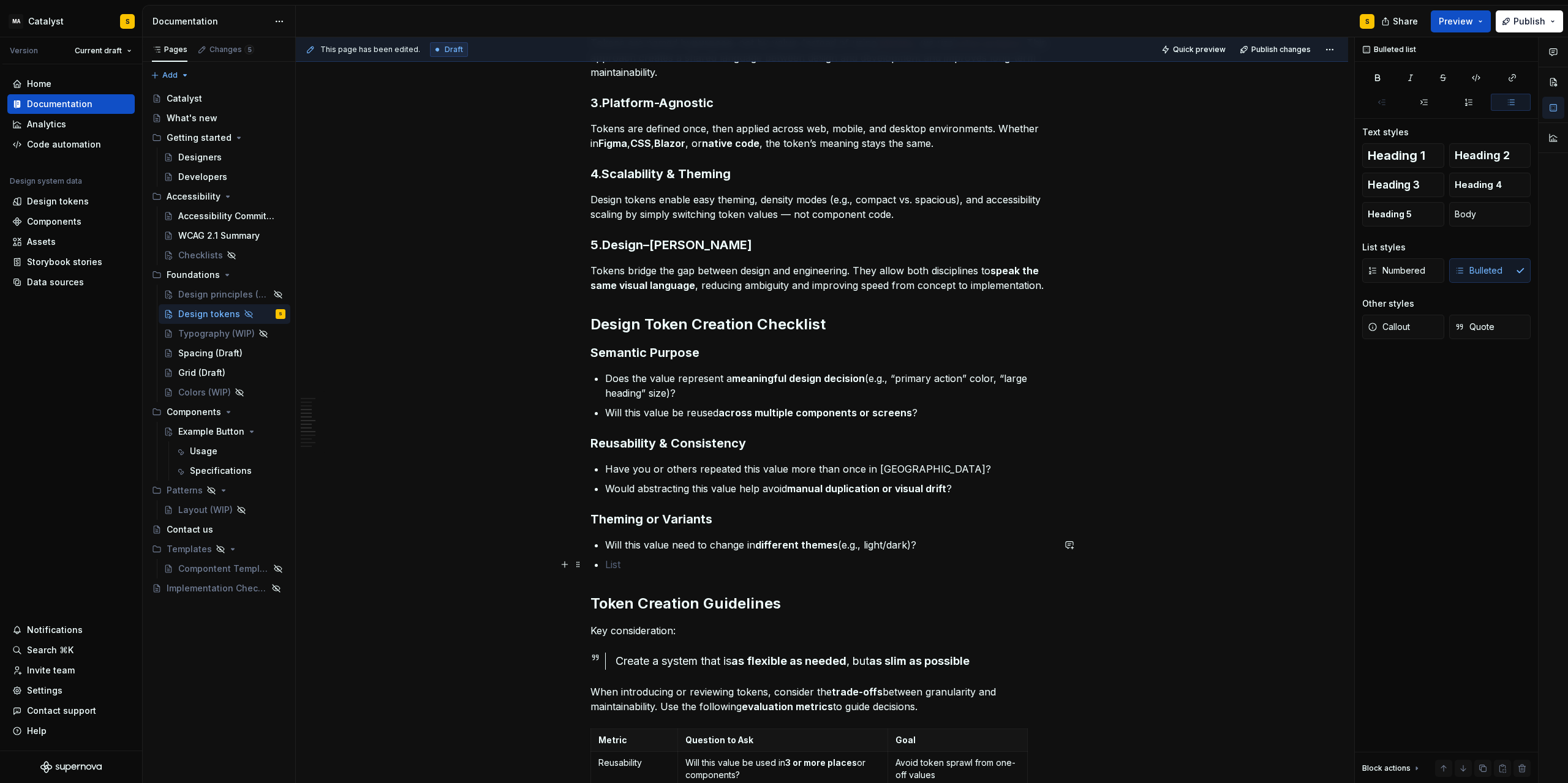
click at [628, 563] on p at bounding box center [830, 564] width 449 height 15
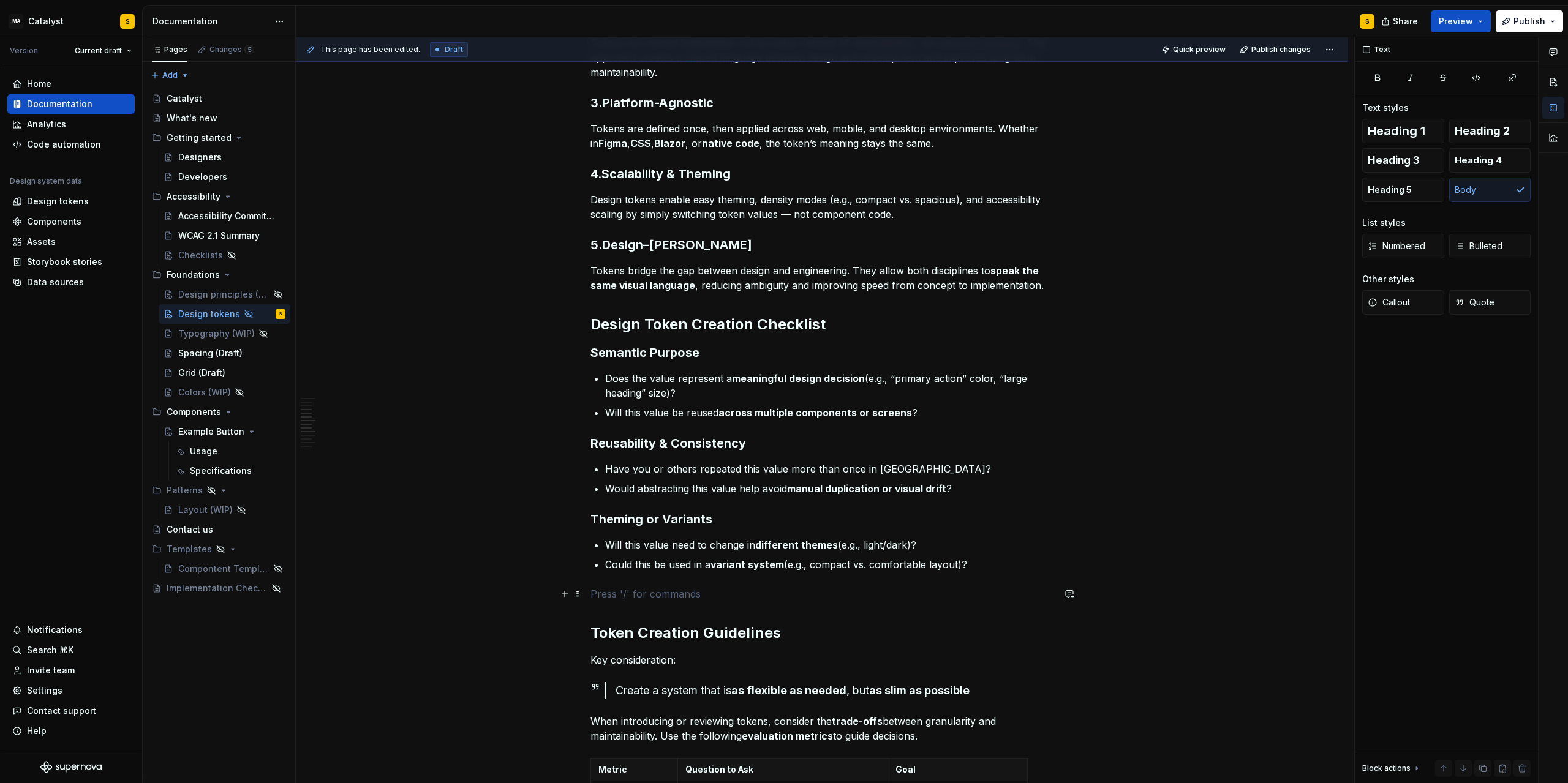
click at [610, 596] on p at bounding box center [822, 594] width 463 height 15
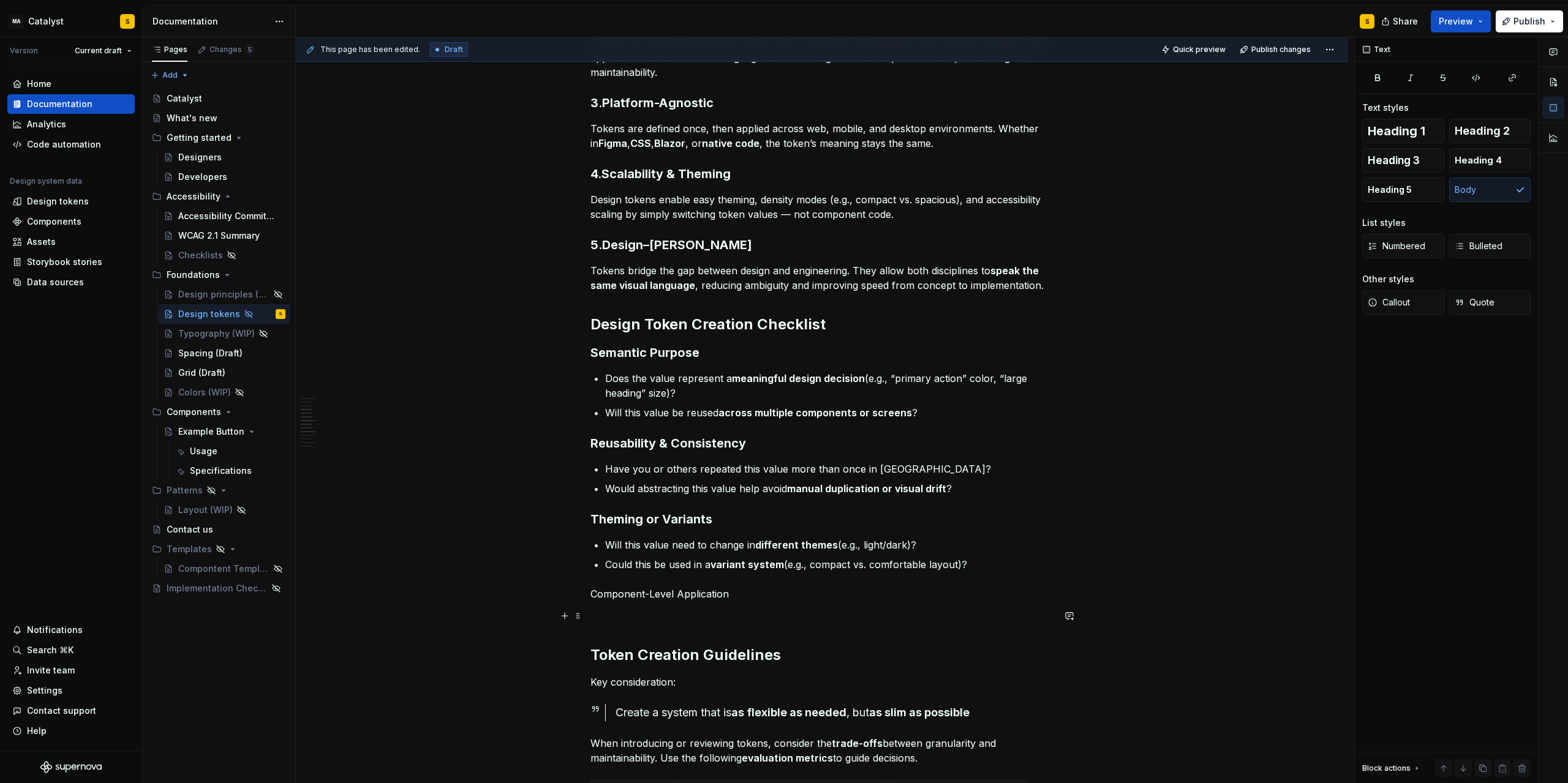
click at [637, 616] on p at bounding box center [822, 616] width 463 height 15
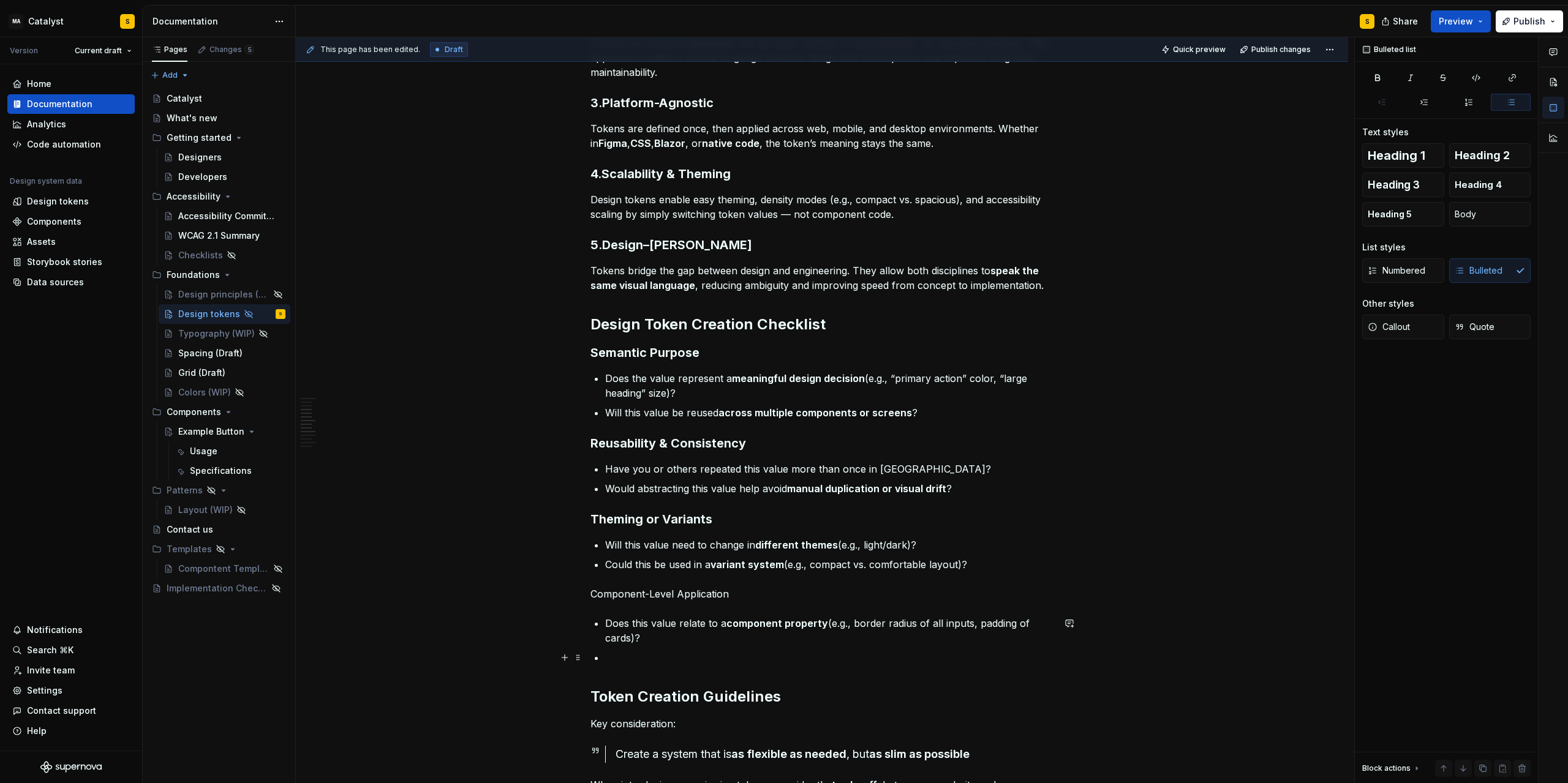
click at [625, 652] on p at bounding box center [830, 658] width 449 height 15
click at [614, 594] on p "Component-Level Application" at bounding box center [822, 594] width 463 height 15
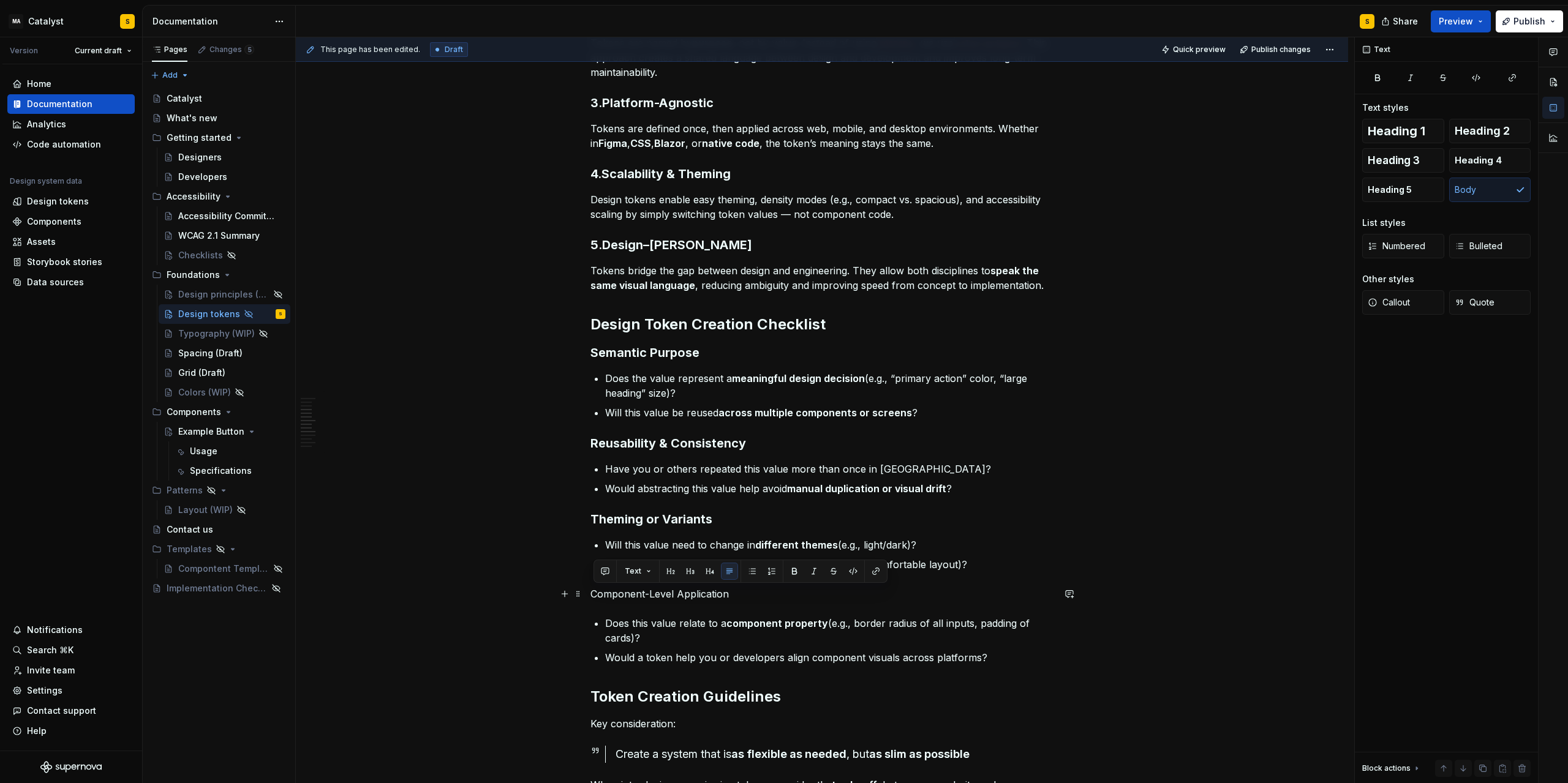
click at [614, 594] on p "Component-Level Application" at bounding box center [822, 594] width 463 height 15
click at [691, 571] on button "button" at bounding box center [690, 571] width 17 height 17
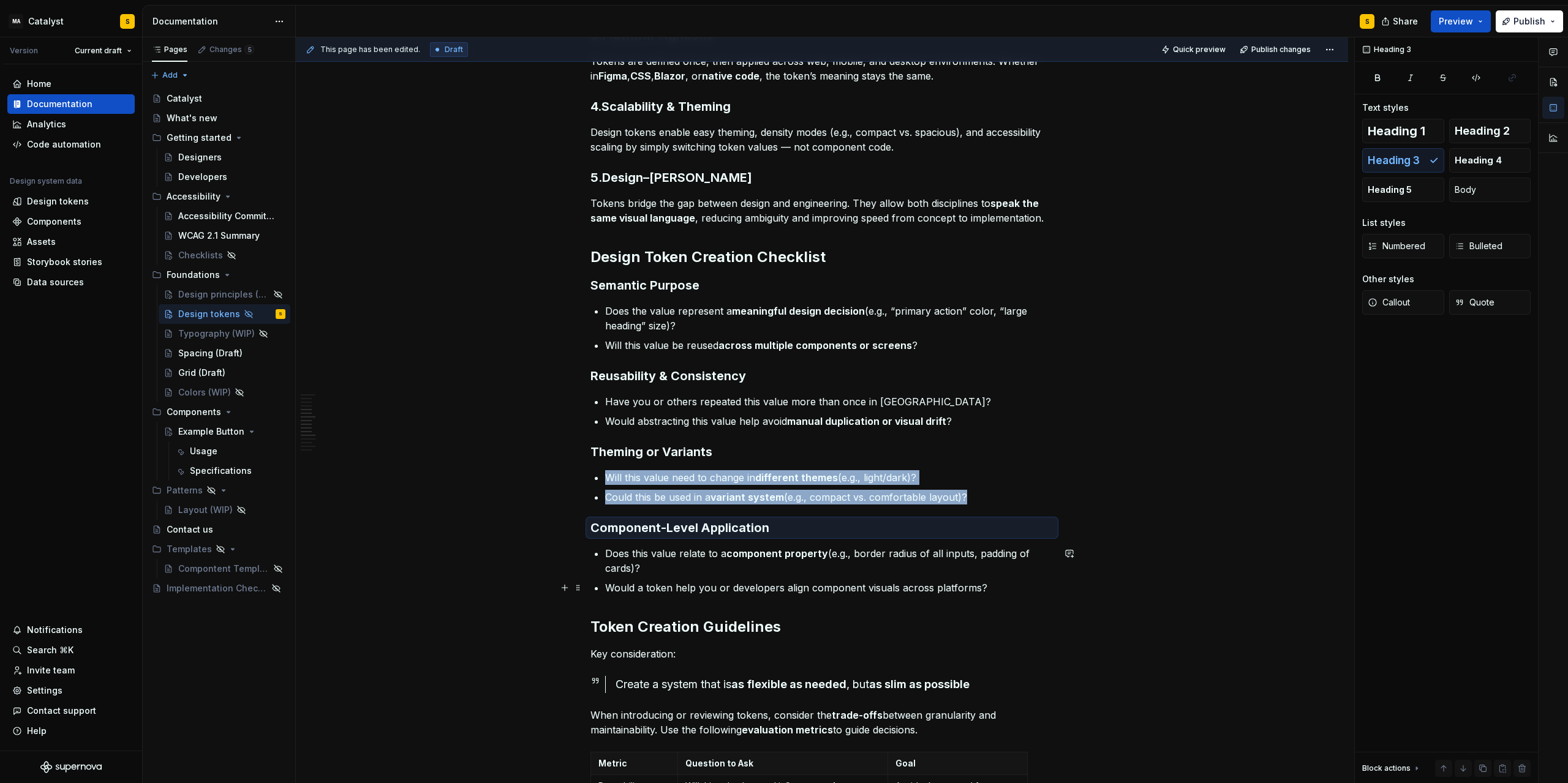
scroll to position [662, 0]
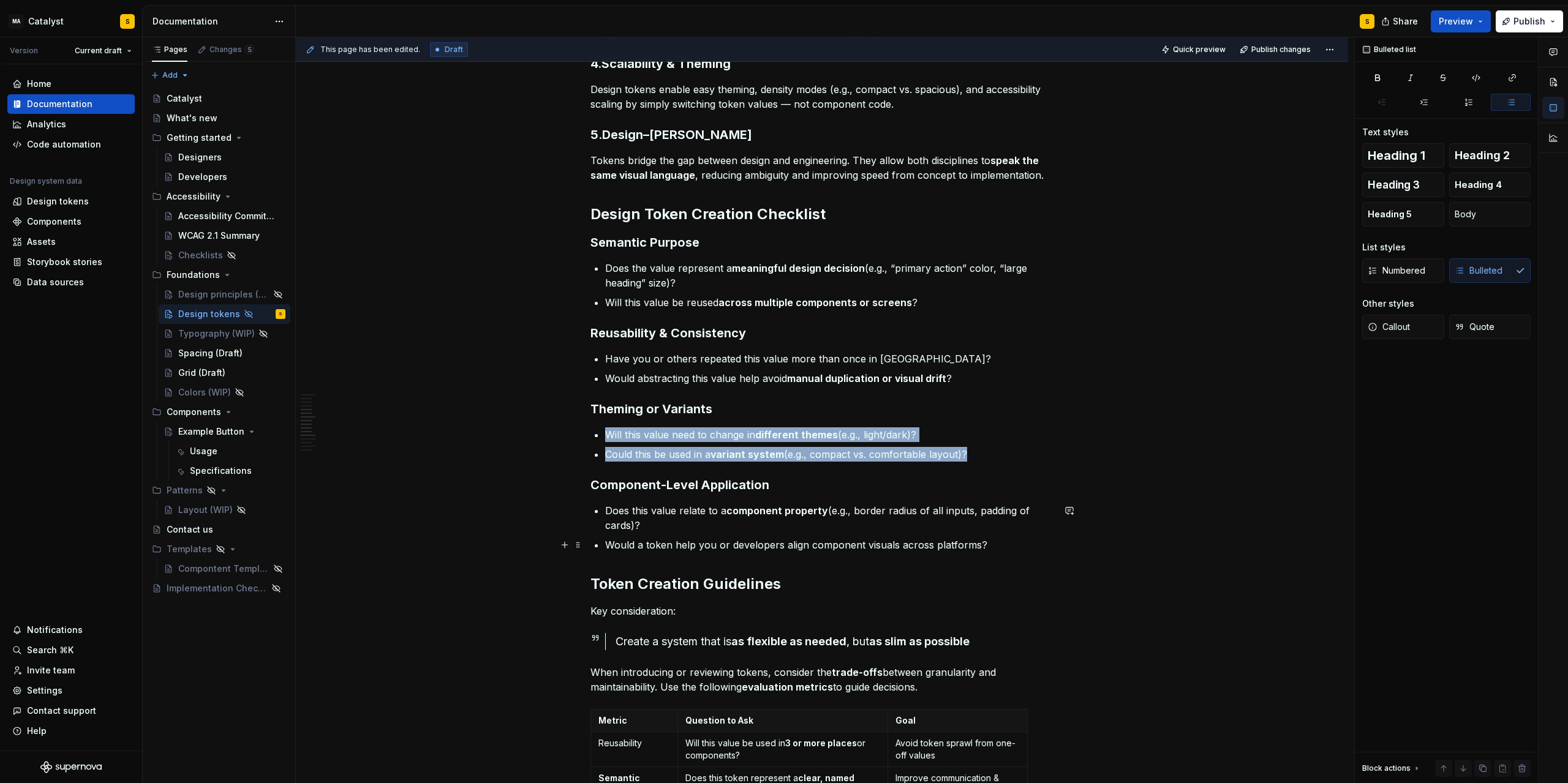
click at [1005, 548] on p "Would a token help you or developers align component visuals across platforms?" at bounding box center [830, 545] width 449 height 15
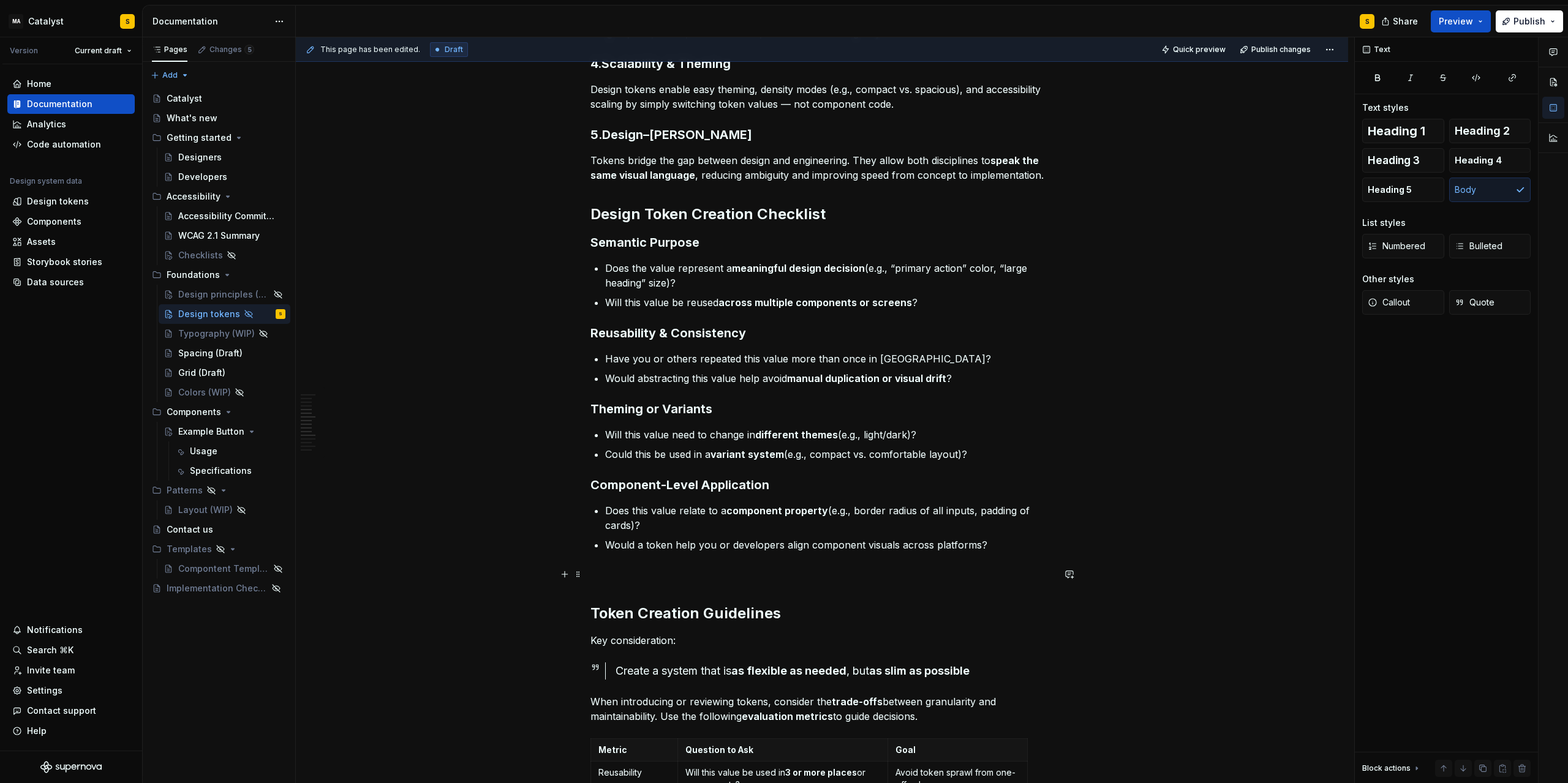
click at [624, 567] on p at bounding box center [822, 575] width 463 height 15
click at [618, 575] on p "Clarity & Maintainability" at bounding box center [822, 575] width 463 height 15
click at [619, 575] on p "Clarity & Maintainability" at bounding box center [822, 575] width 463 height 15
click at [686, 553] on button "button" at bounding box center [690, 552] width 17 height 17
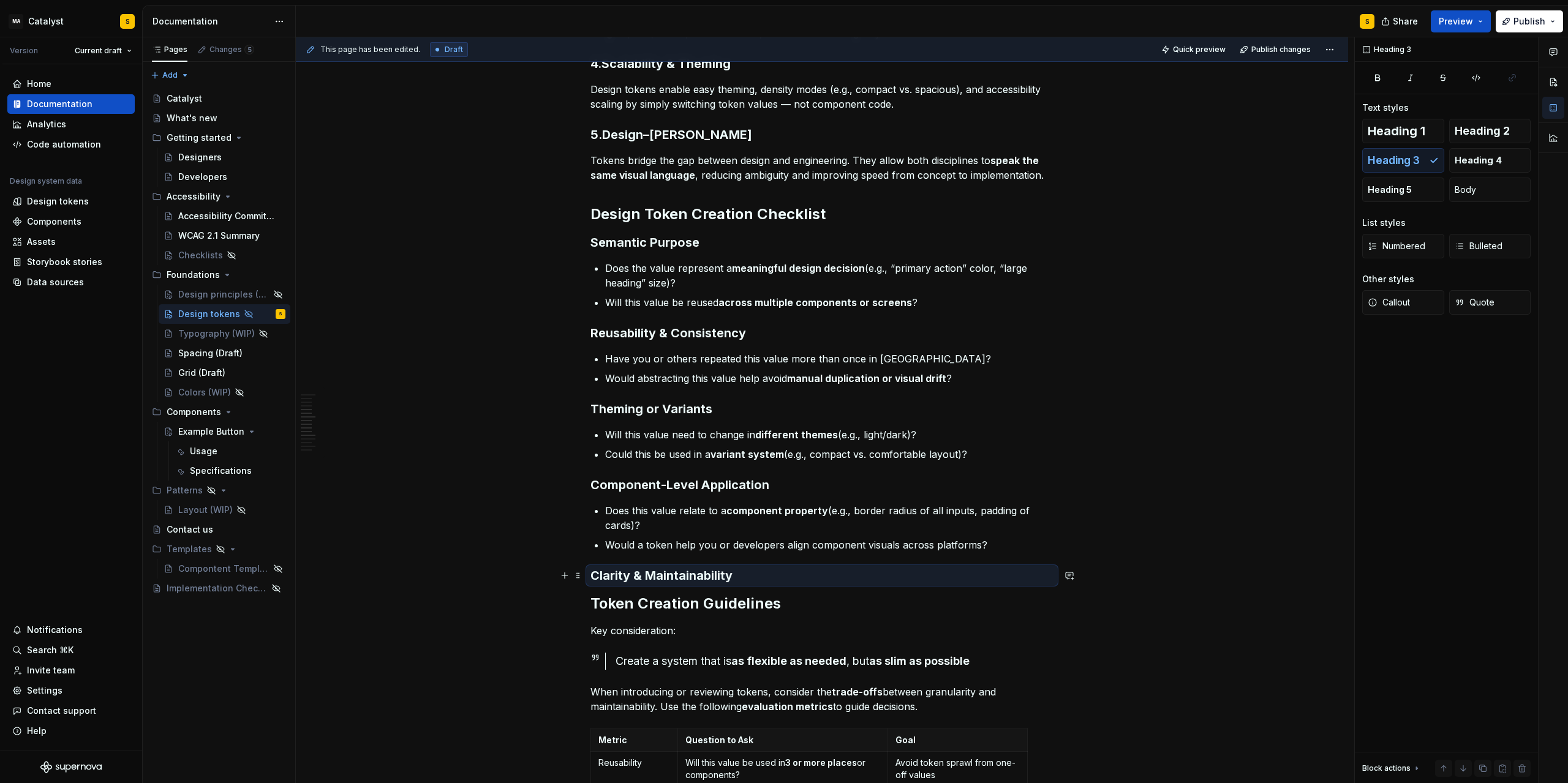
click at [776, 571] on h3 "Clarity & Maintainability" at bounding box center [822, 576] width 463 height 17
drag, startPoint x: 753, startPoint y: 578, endPoint x: 721, endPoint y: 575, distance: 32.1
click at [751, 578] on h3 "Clarity & Maintainability" at bounding box center [822, 576] width 463 height 17
click at [734, 576] on h3 "Clarity & Maintainability" at bounding box center [822, 576] width 463 height 17
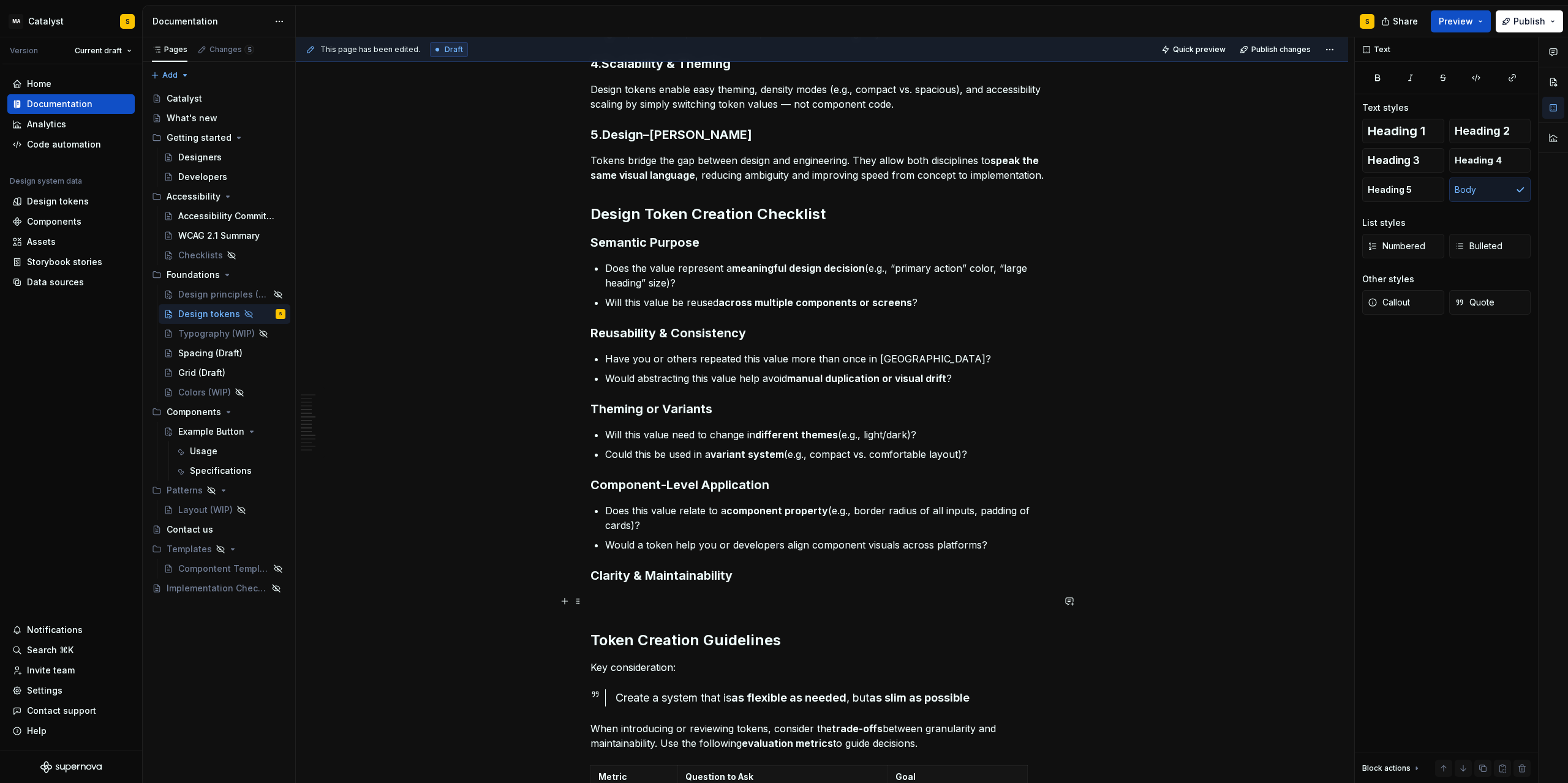
click at [606, 597] on p at bounding box center [822, 602] width 463 height 15
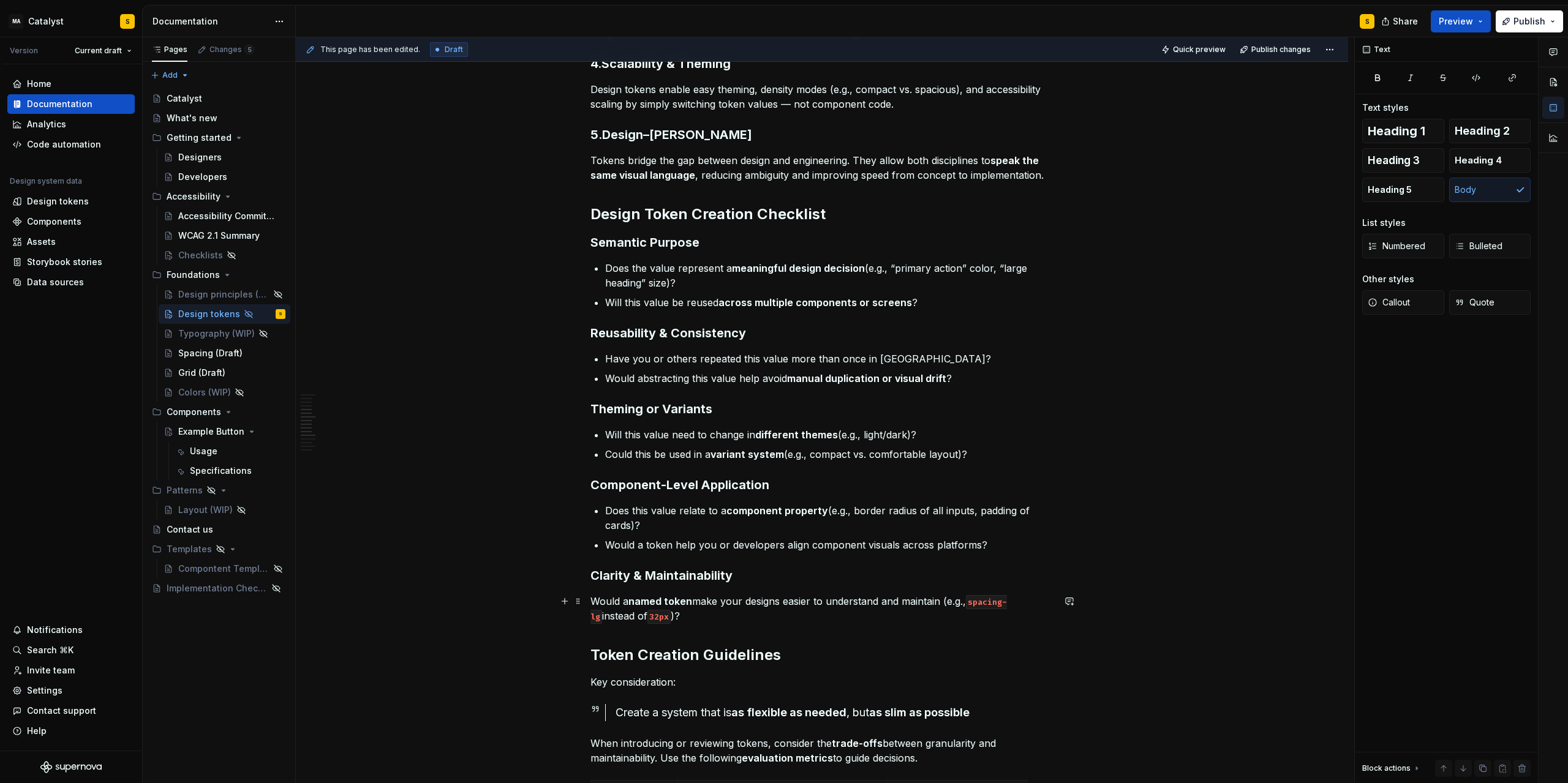
click at [595, 599] on p "Would a named token make your designs easier to understand and maintain (e.g., …" at bounding box center [822, 609] width 463 height 29
click at [1052, 246] on span "Bulleted" at bounding box center [1478, 246] width 48 height 12
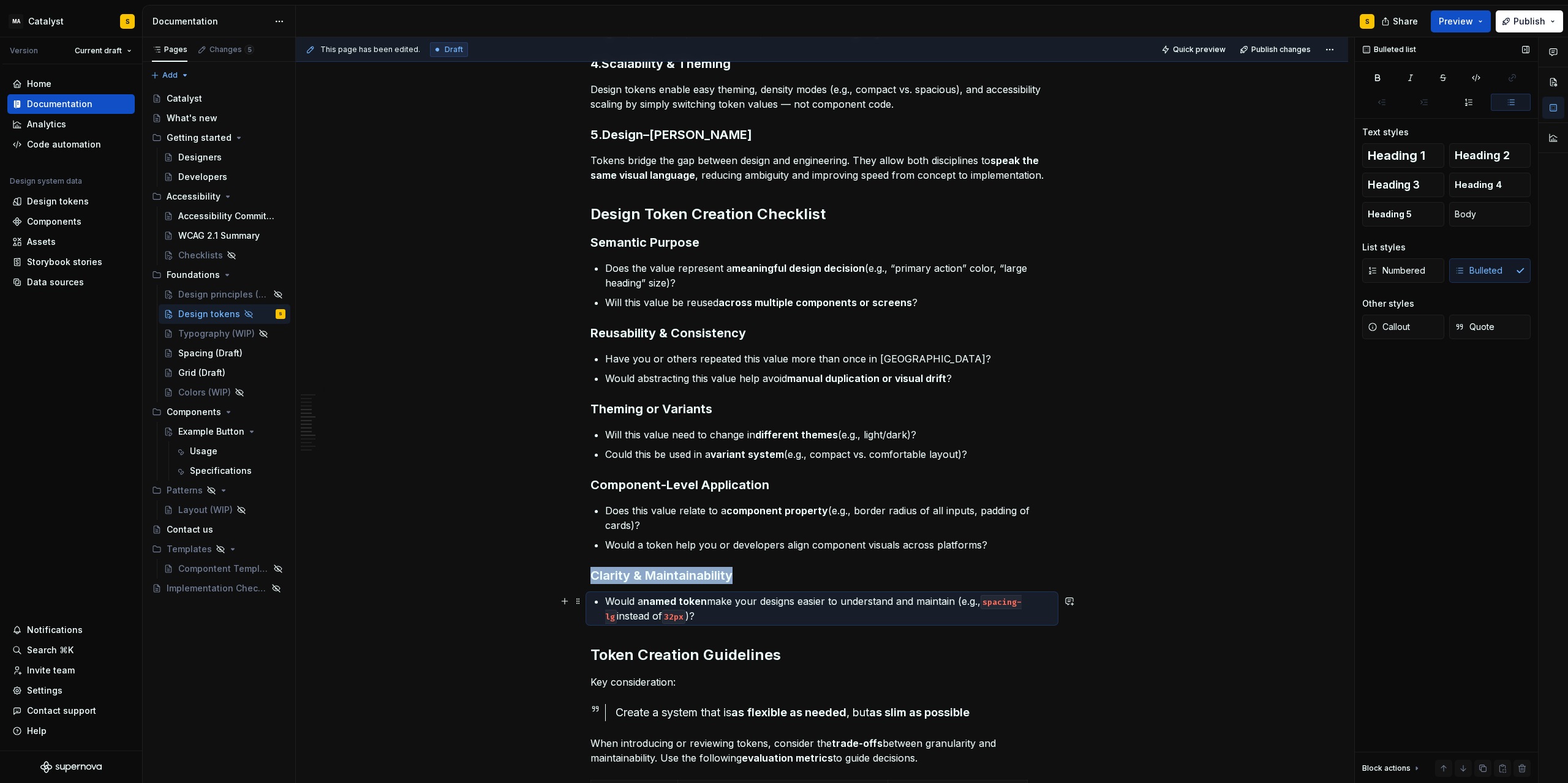
click at [700, 614] on p "Would a named token make your designs easier to understand and maintain (e.g., …" at bounding box center [830, 609] width 449 height 29
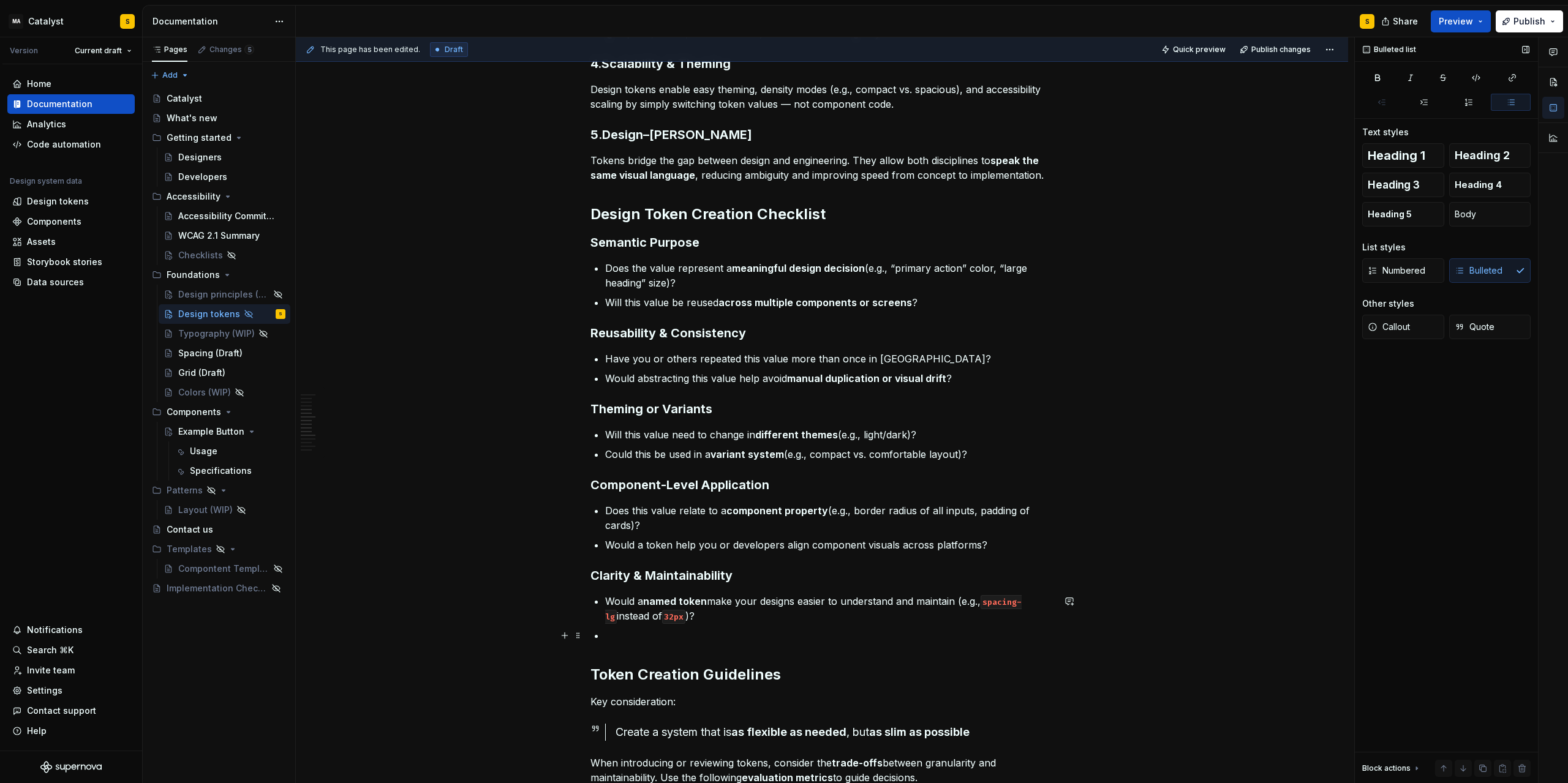
click at [654, 636] on p at bounding box center [830, 636] width 449 height 15
click at [678, 643] on p "Does naming this value help communicate its intended role (e.g., color-on-surfa…" at bounding box center [830, 636] width 449 height 15
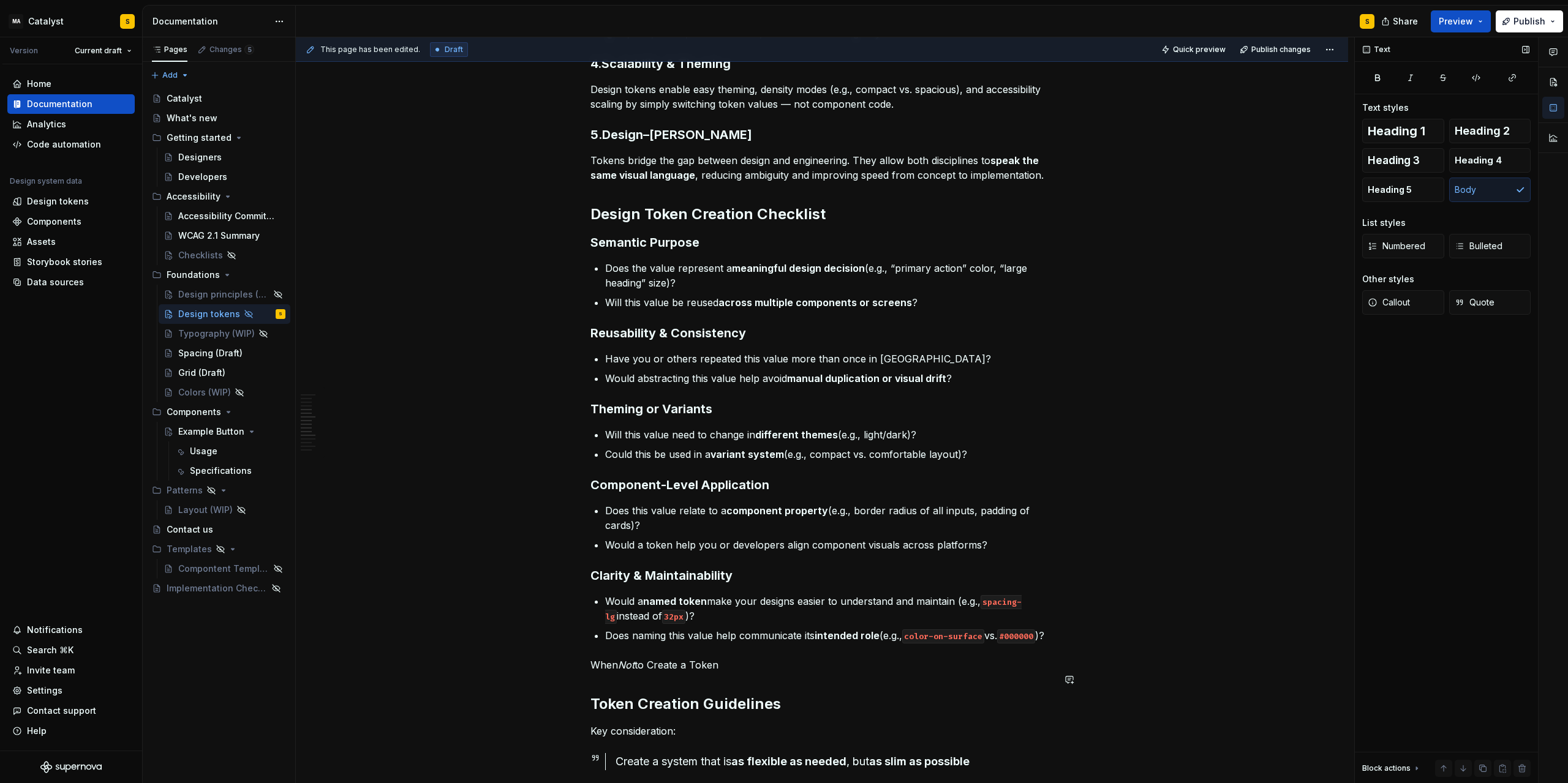
click at [635, 671] on em "Not" at bounding box center [626, 665] width 17 height 12
click at [690, 657] on button "button" at bounding box center [690, 657] width 17 height 17
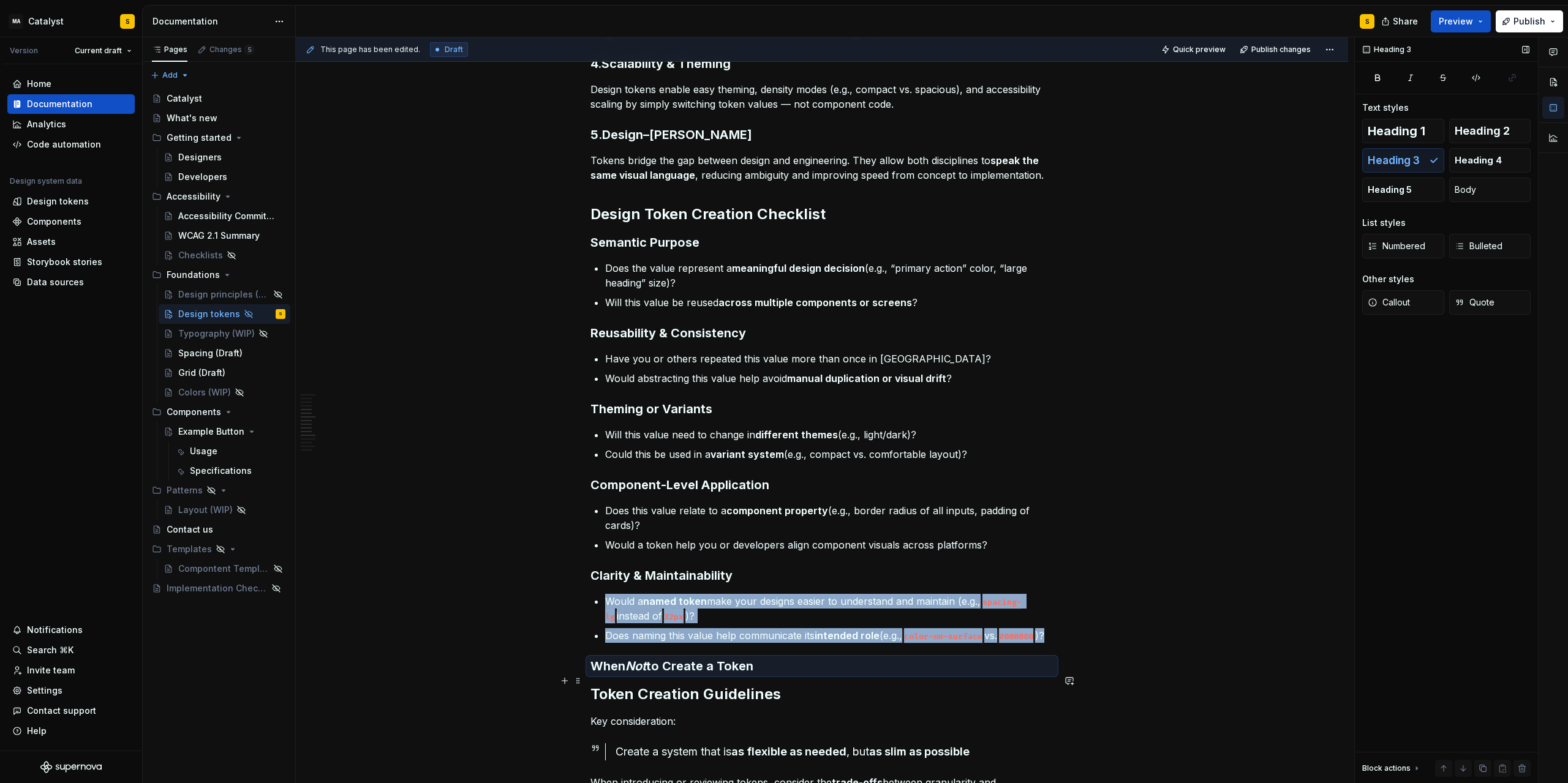
click at [775, 675] on h3 "When Not to Create a Token" at bounding box center [822, 667] width 463 height 17
click at [756, 675] on h3 "When Not to Create a Token" at bounding box center [822, 667] width 463 height 17
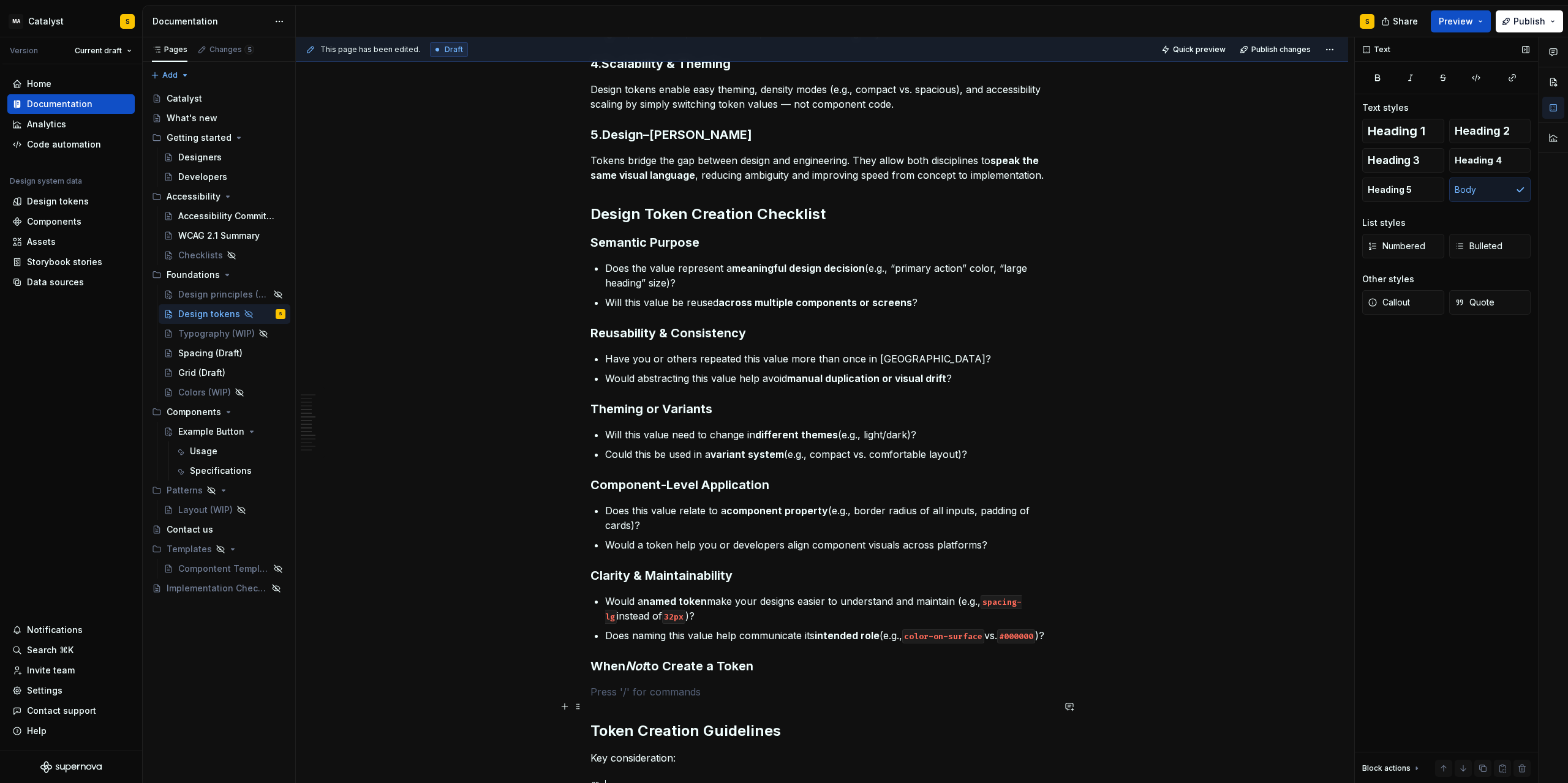
click at [633, 700] on p at bounding box center [822, 692] width 463 height 15
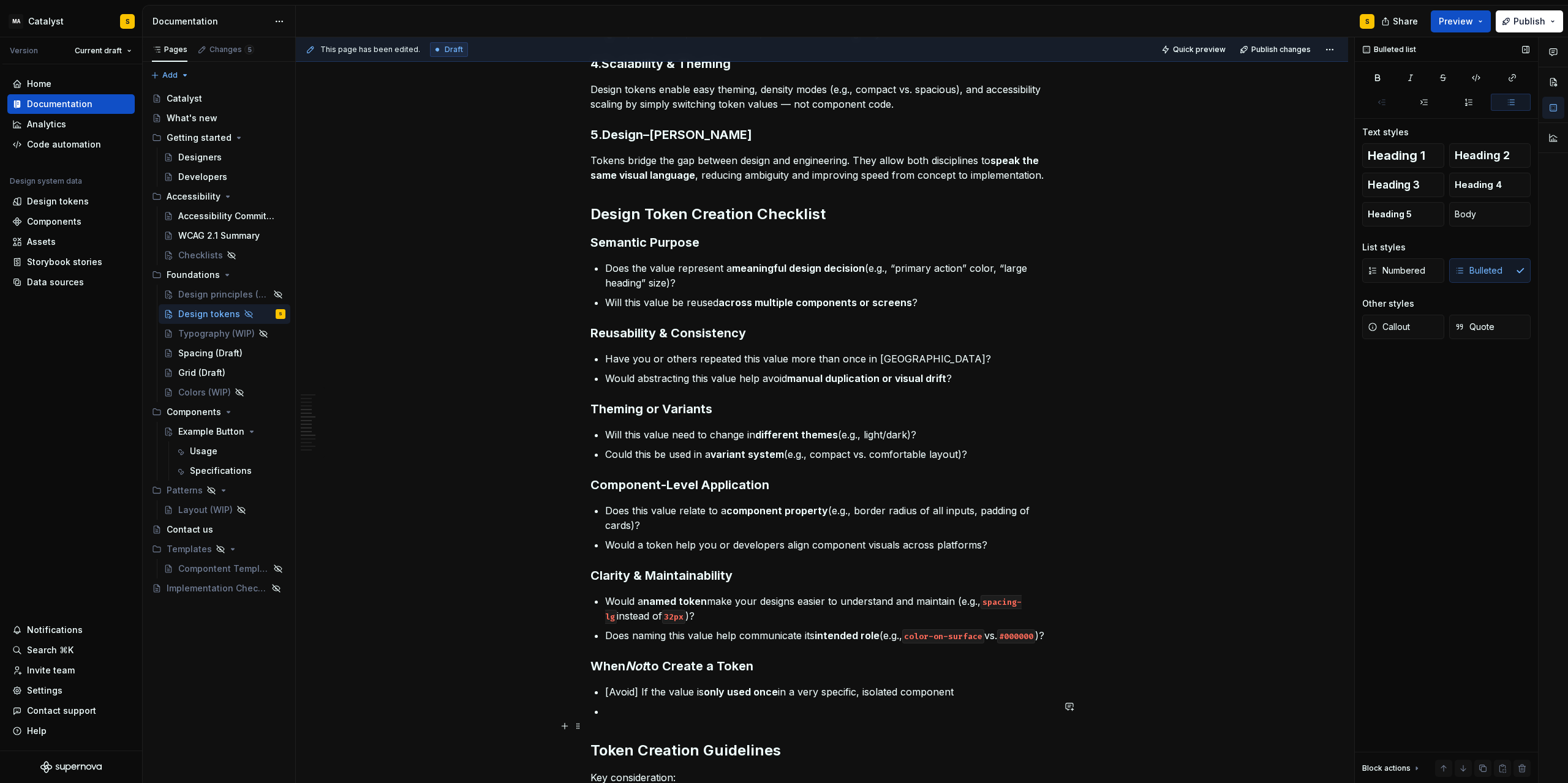
click at [635, 719] on p at bounding box center [830, 712] width 449 height 15
click at [655, 739] on p at bounding box center [830, 731] width 449 height 15
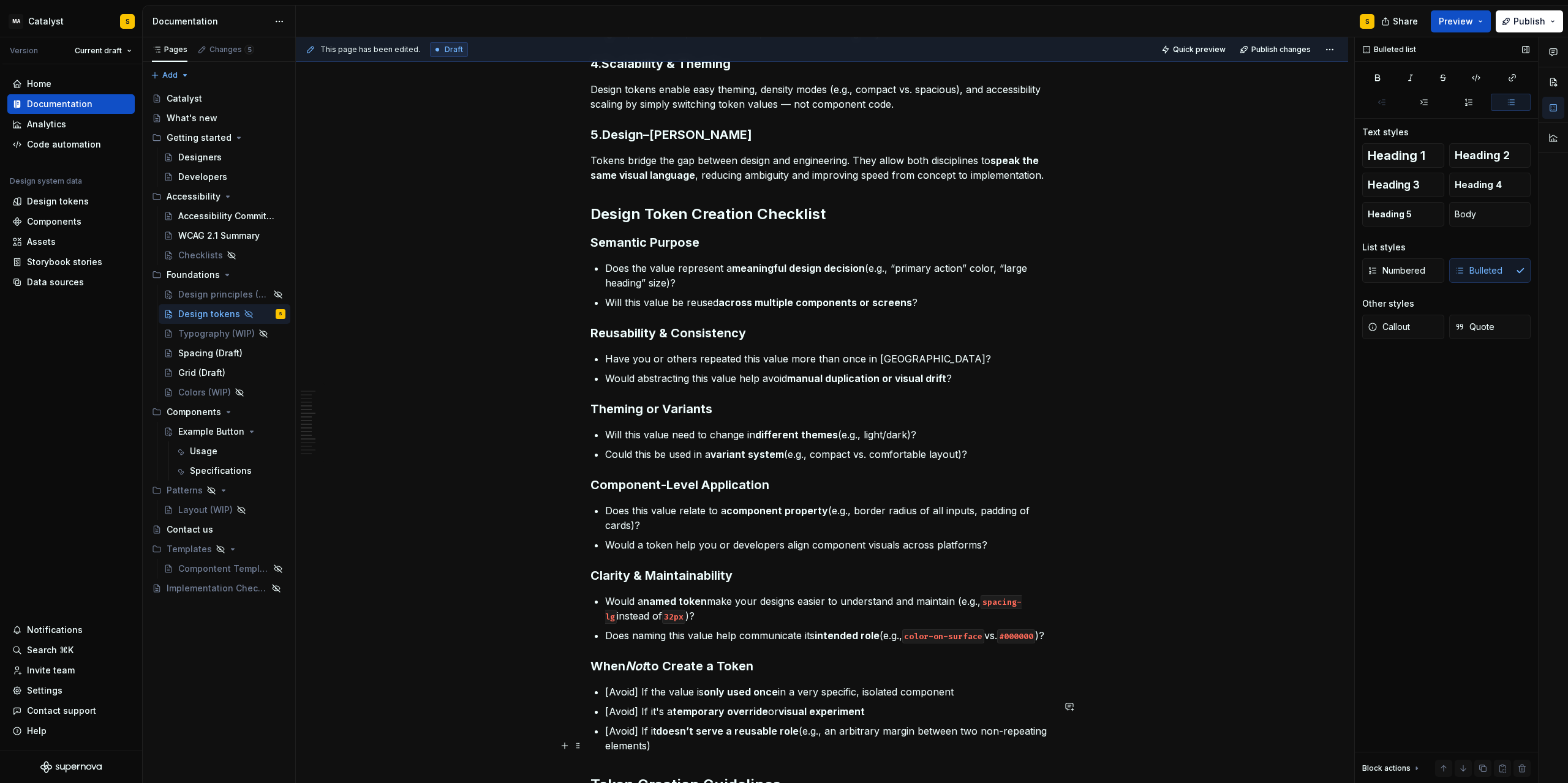
scroll to position [772, 0]
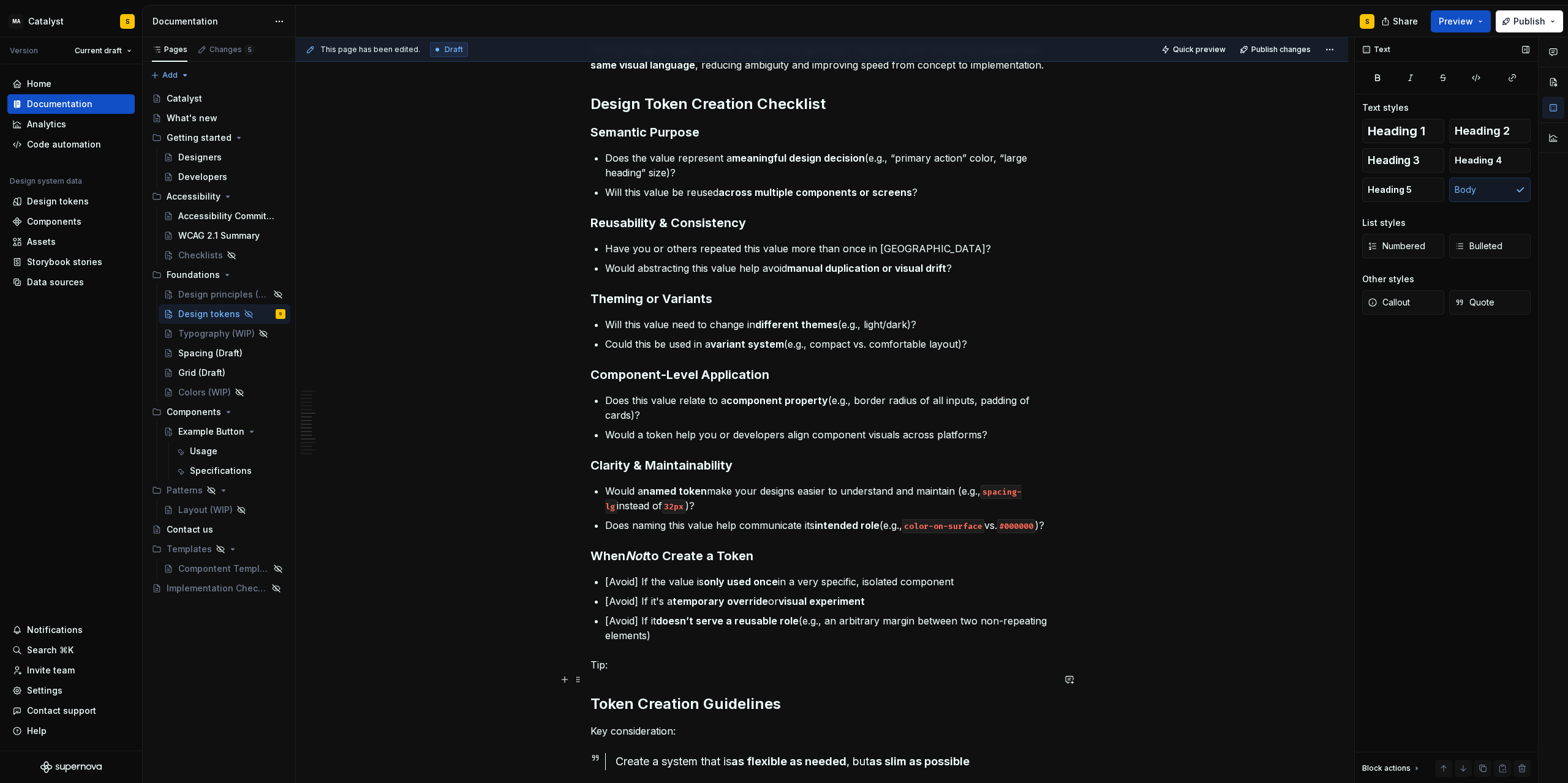
click at [630, 673] on p "Tip:" at bounding box center [822, 665] width 463 height 15
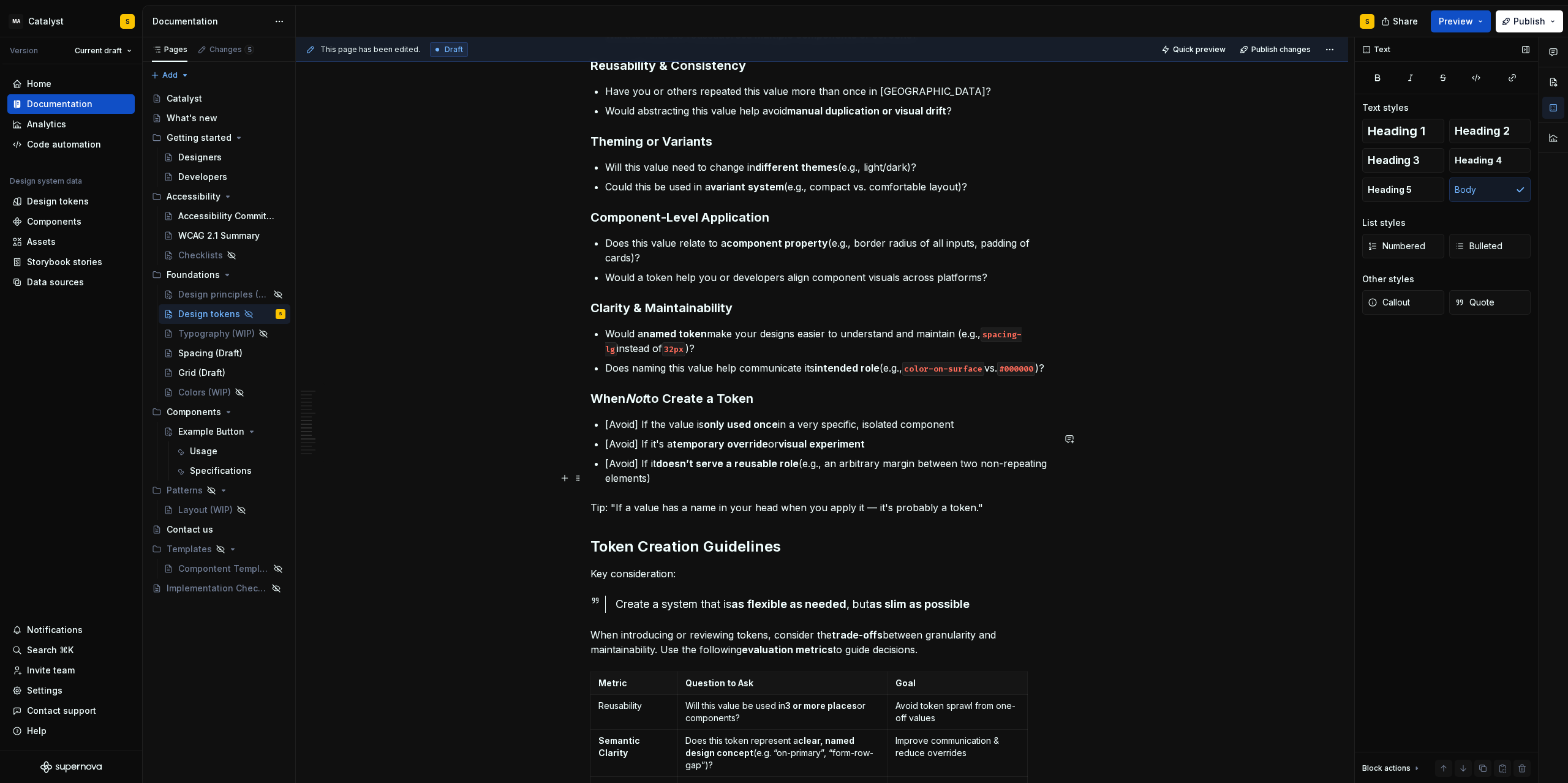
scroll to position [937, 0]
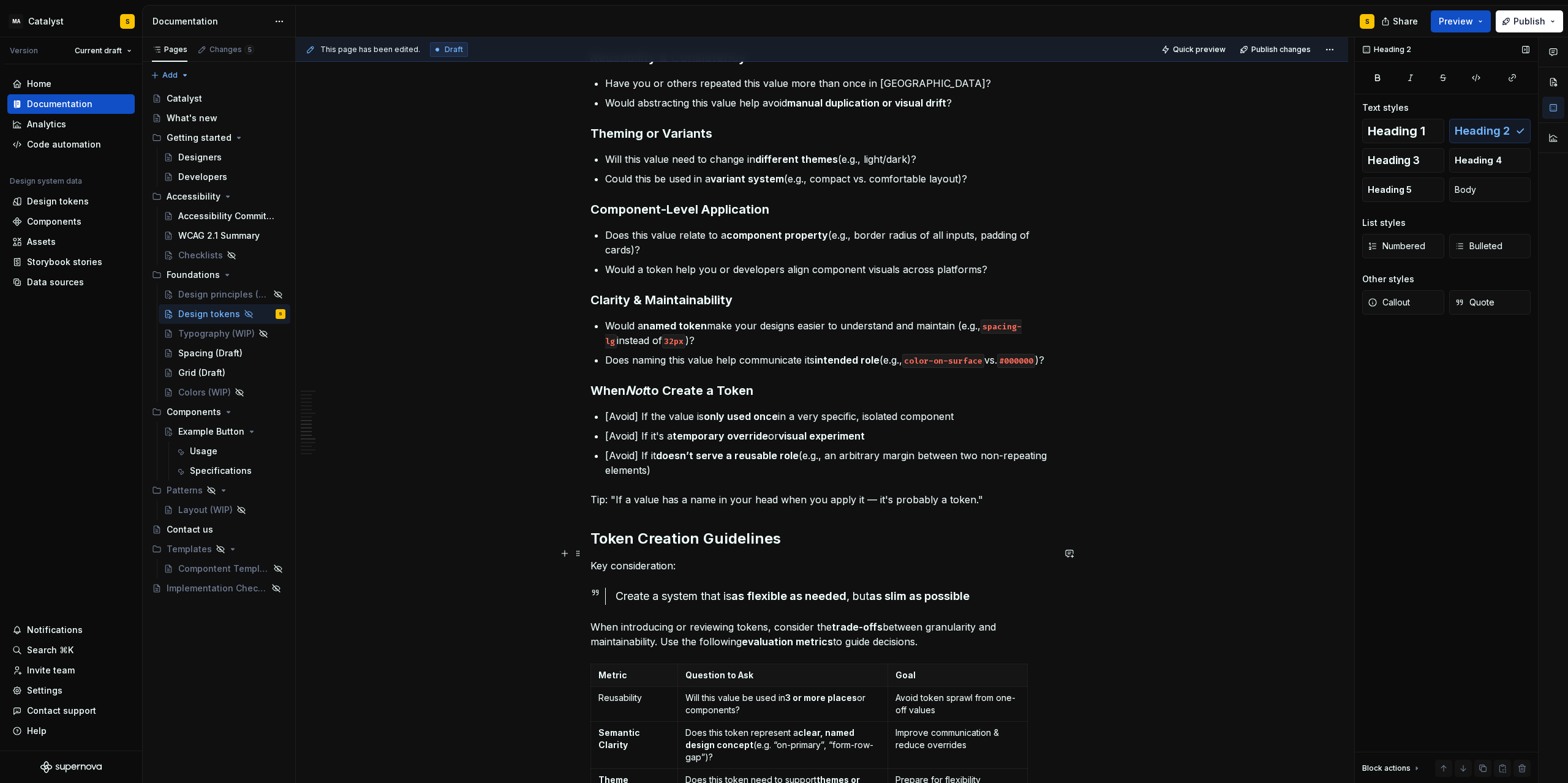
click at [602, 548] on h2 "Token Creation Guidelines" at bounding box center [822, 539] width 463 height 20
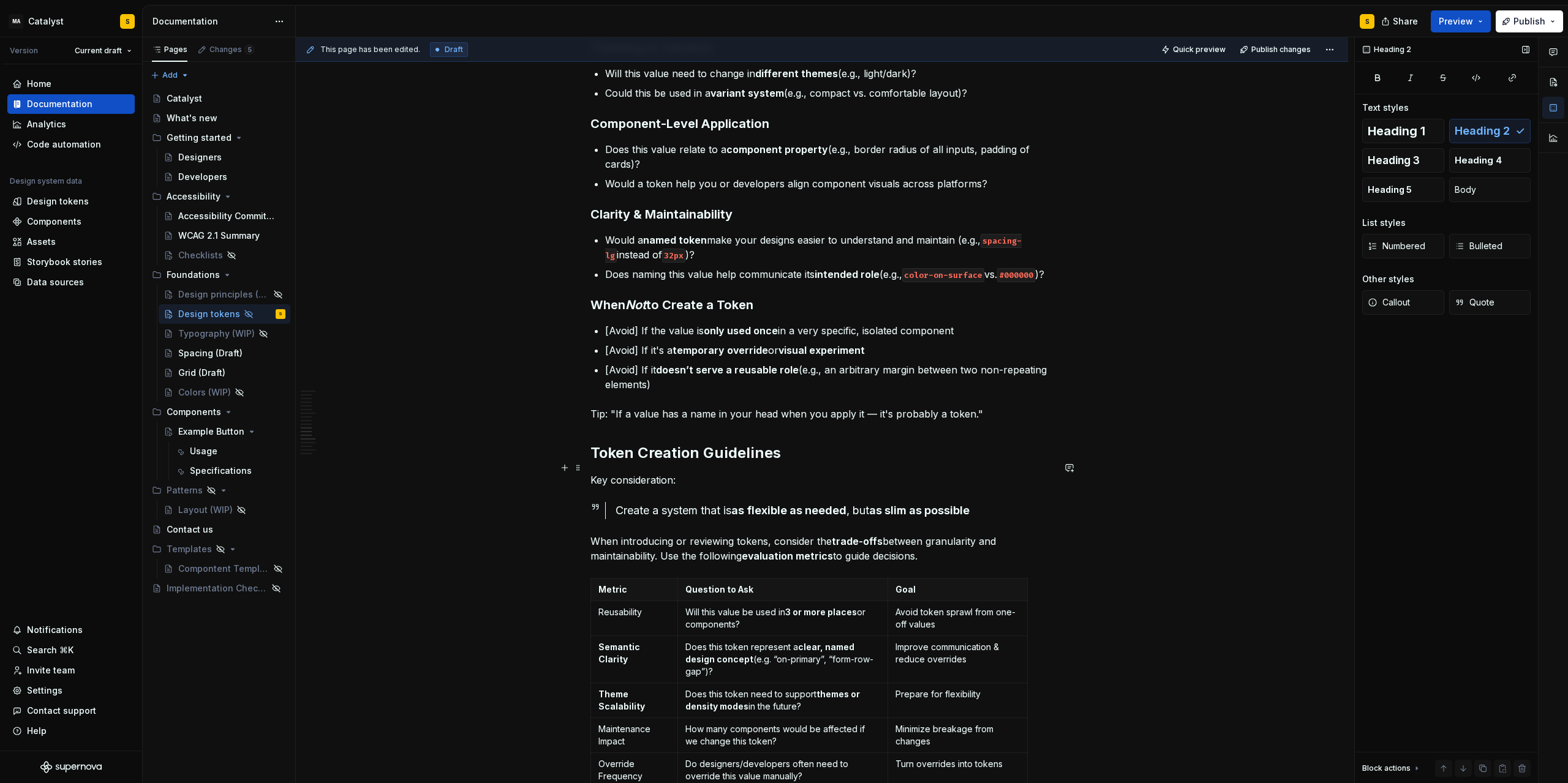
scroll to position [1048, 0]
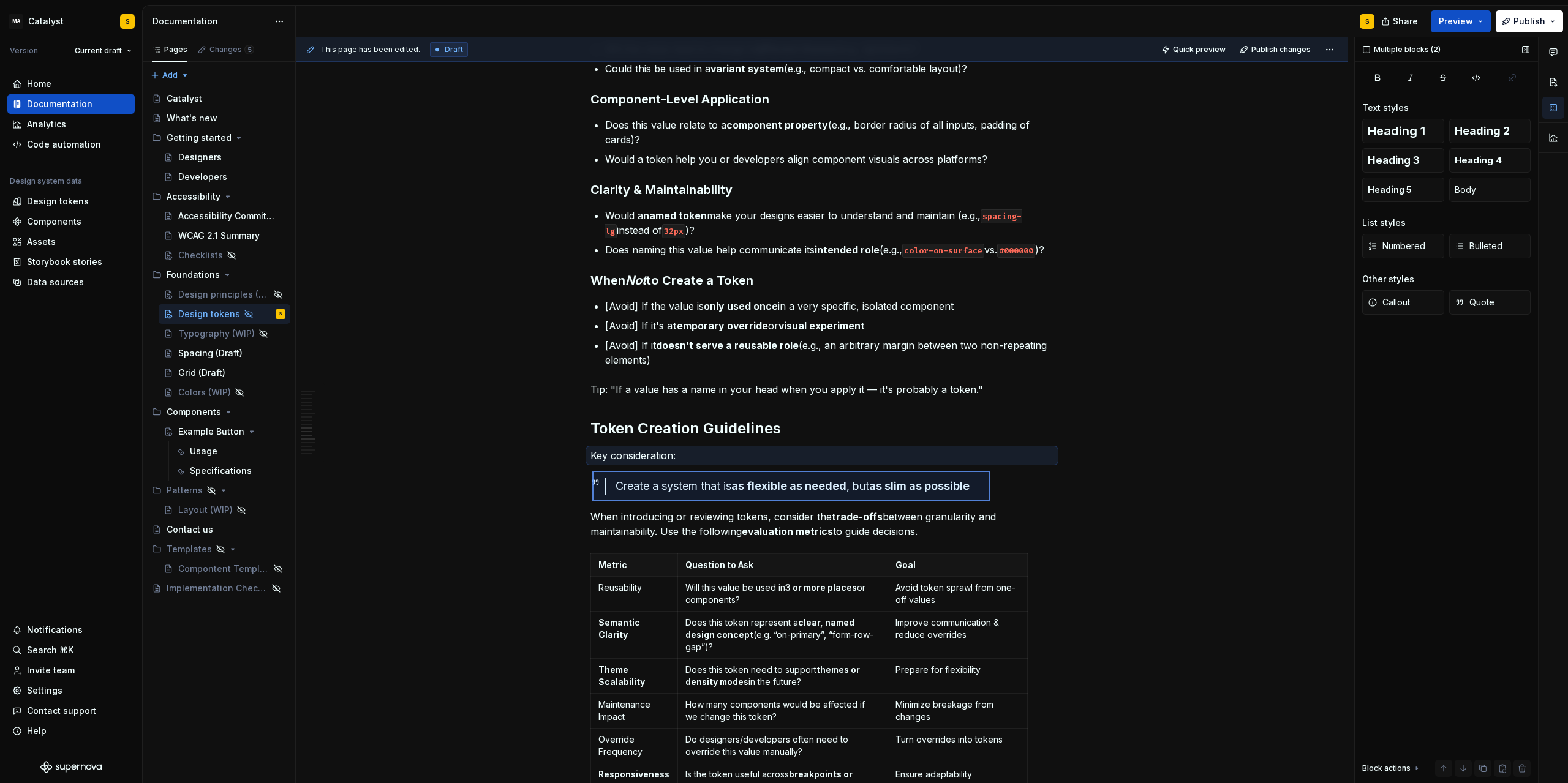
drag, startPoint x: 592, startPoint y: 471, endPoint x: 991, endPoint y: 502, distance: 400.2
click at [991, 502] on div "This page has been edited. Draft Quick preview Publish changes Hidden page Desi…" at bounding box center [824, 411] width 1058 height 747
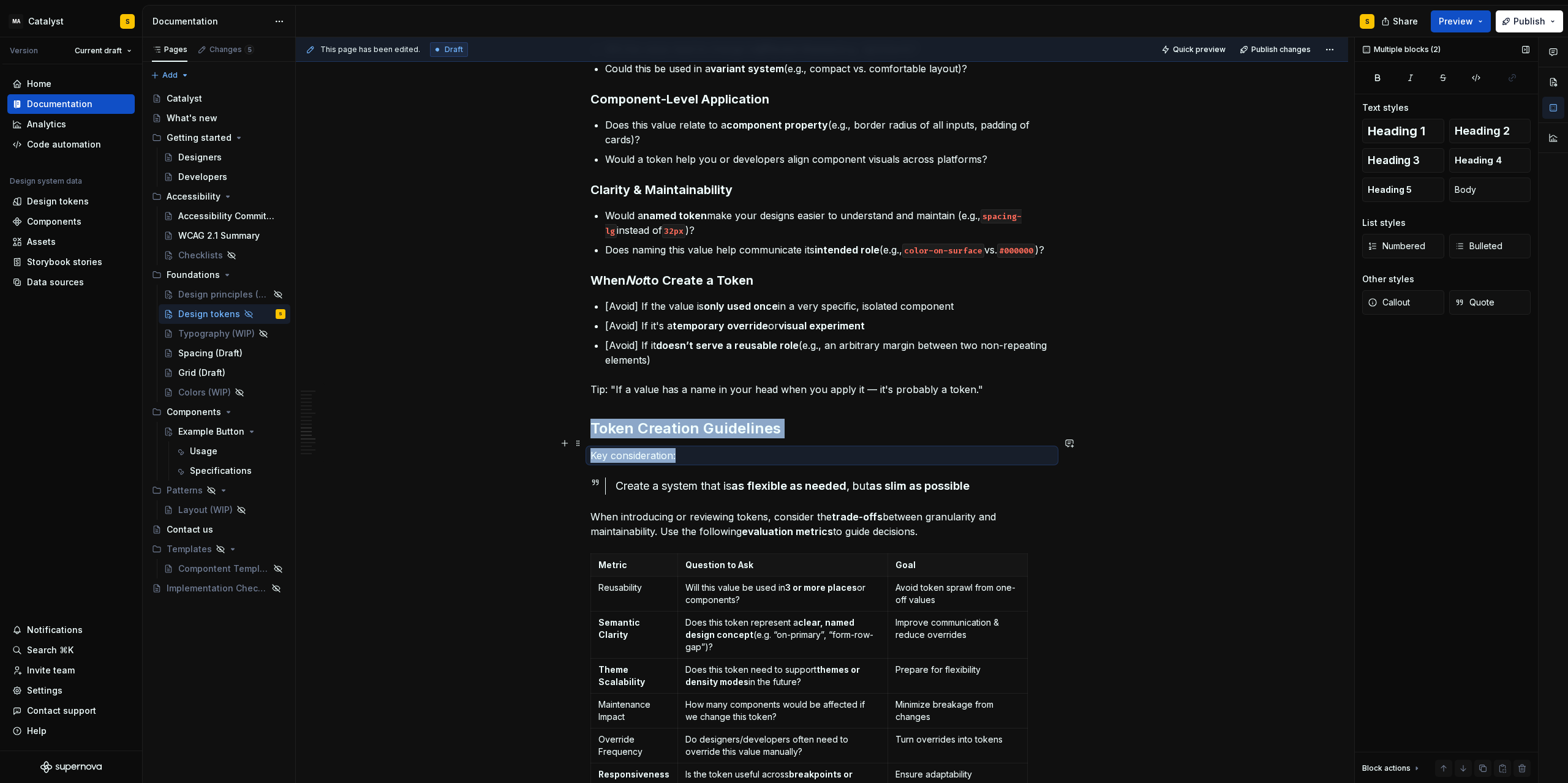
click at [730, 438] on h2 "Token Creation Guidelines" at bounding box center [822, 429] width 463 height 20
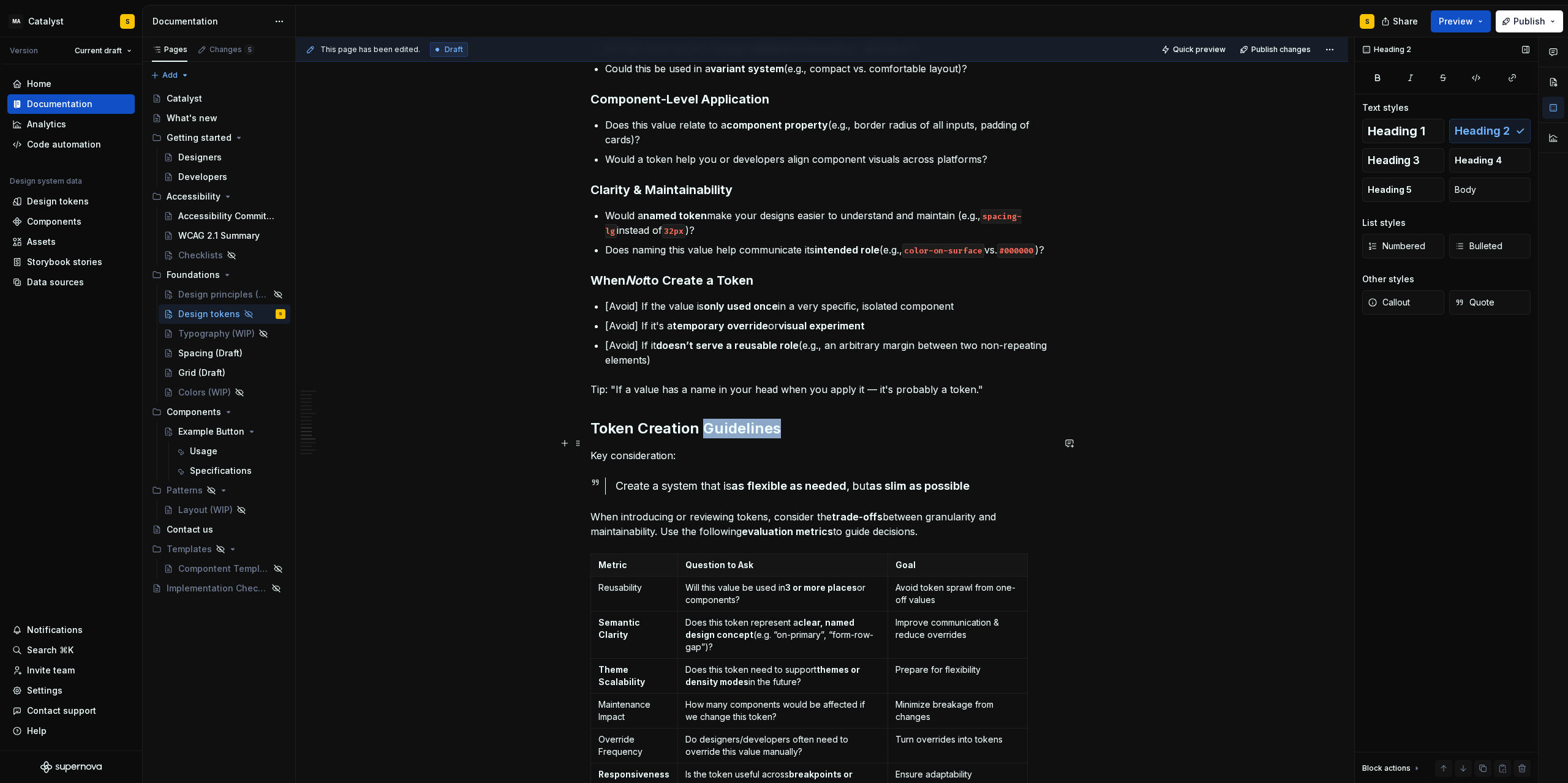
click at [730, 438] on h2 "Token Creation Guidelines" at bounding box center [822, 429] width 463 height 20
click at [579, 444] on span at bounding box center [578, 444] width 10 height 17
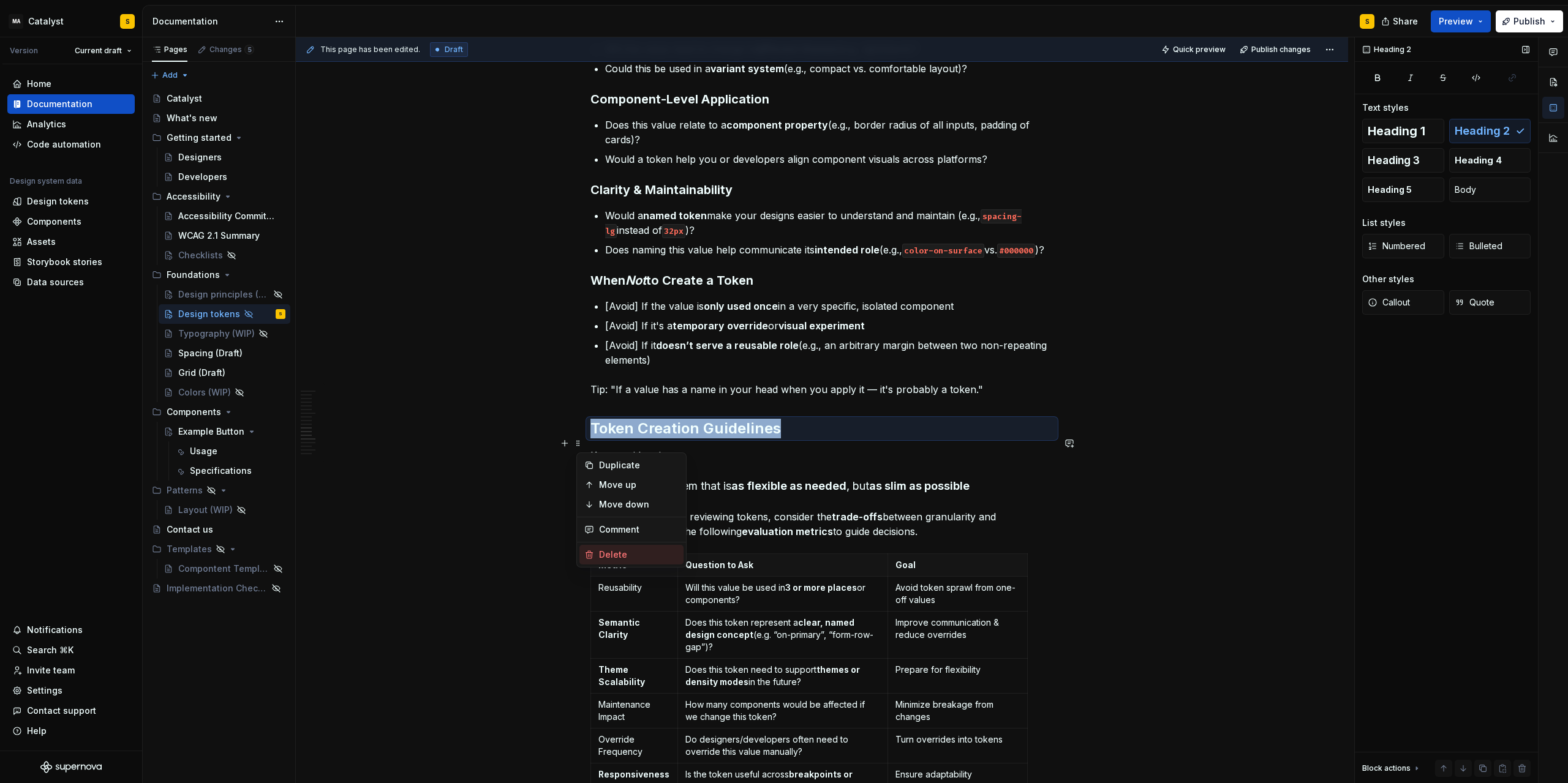
click at [627, 546] on div "Delete" at bounding box center [631, 555] width 104 height 20
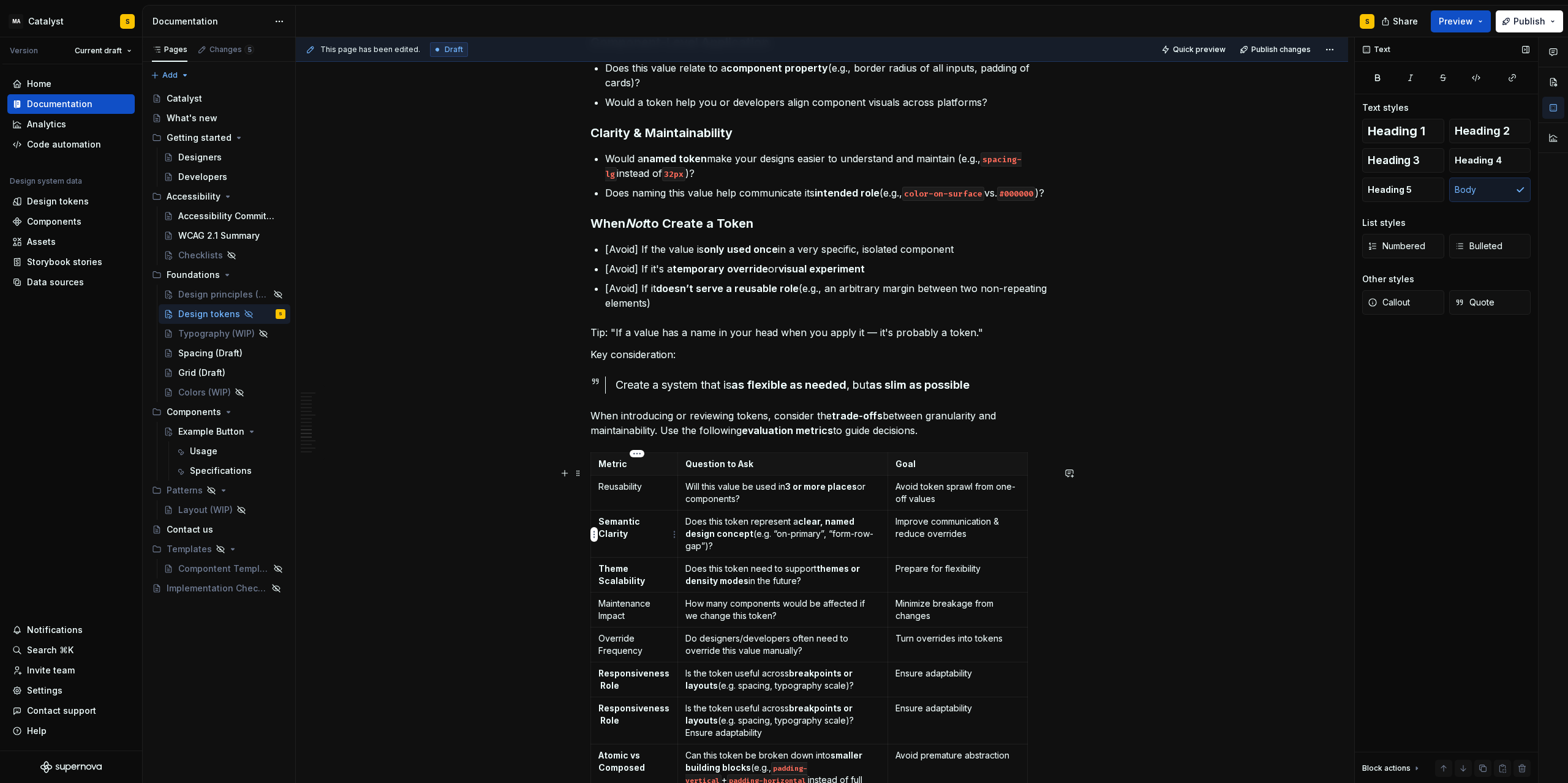
scroll to position [1158, 0]
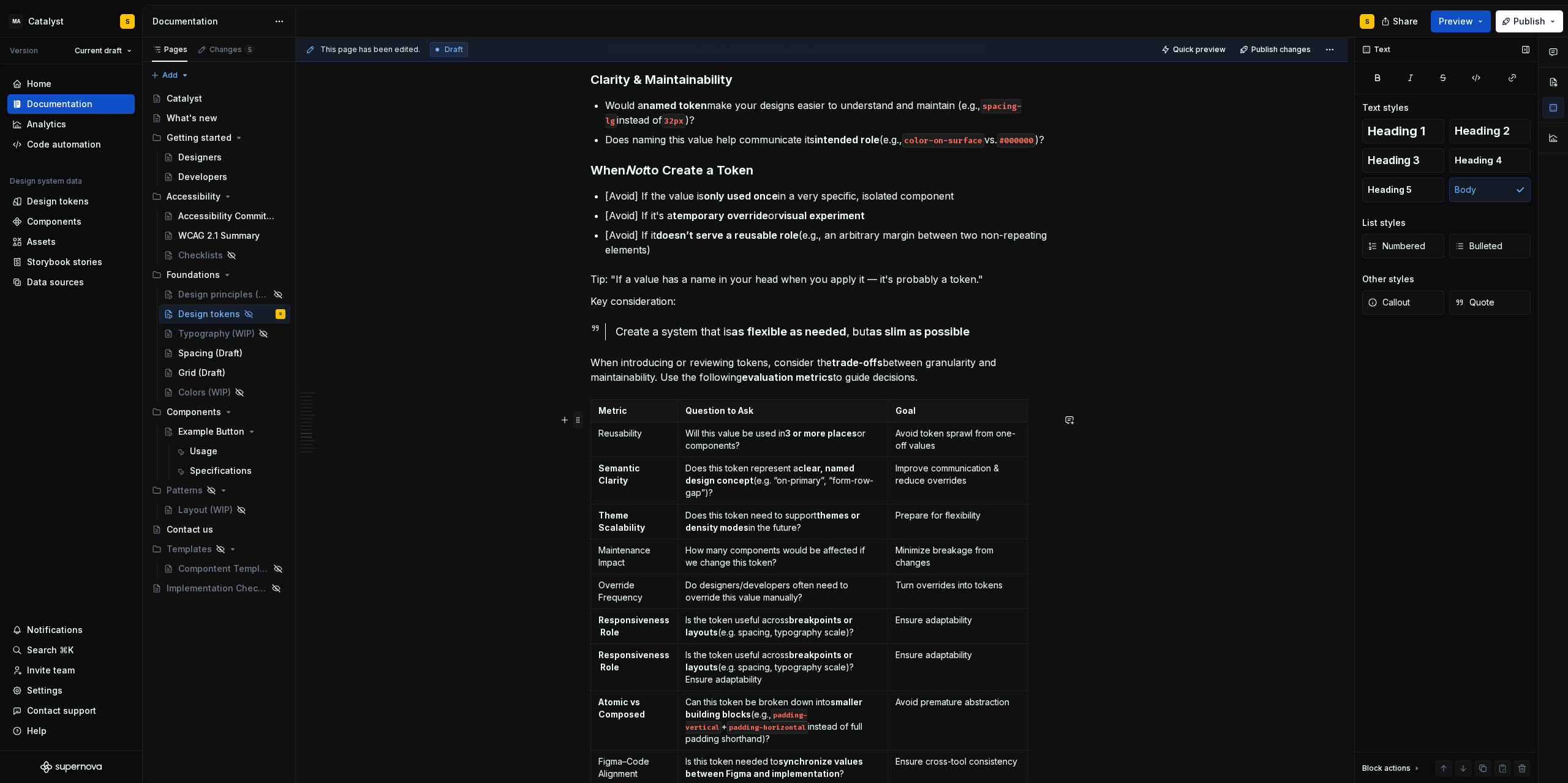
click at [583, 419] on span at bounding box center [578, 420] width 10 height 17
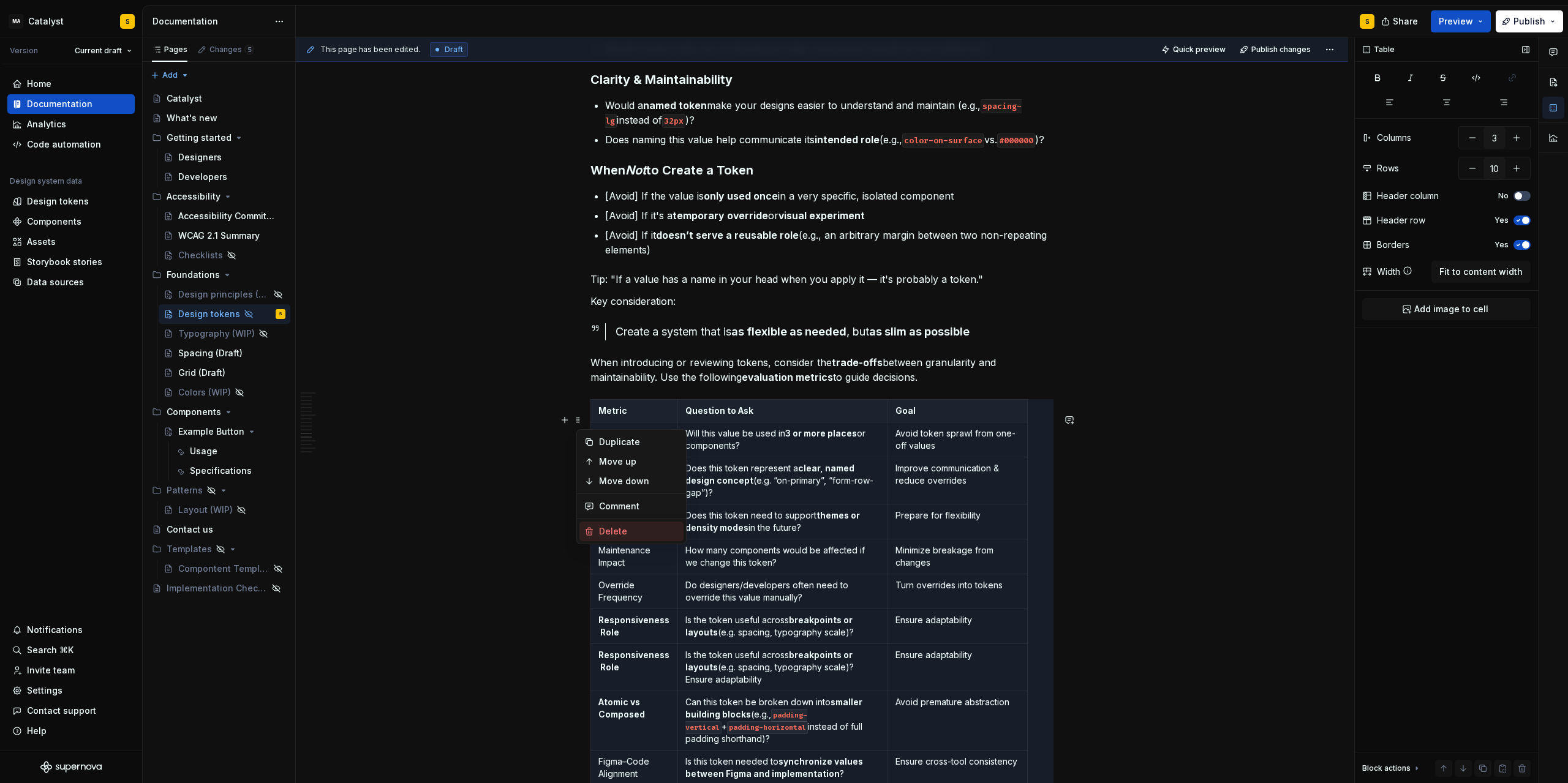
click at [628, 528] on div "Delete" at bounding box center [639, 531] width 79 height 12
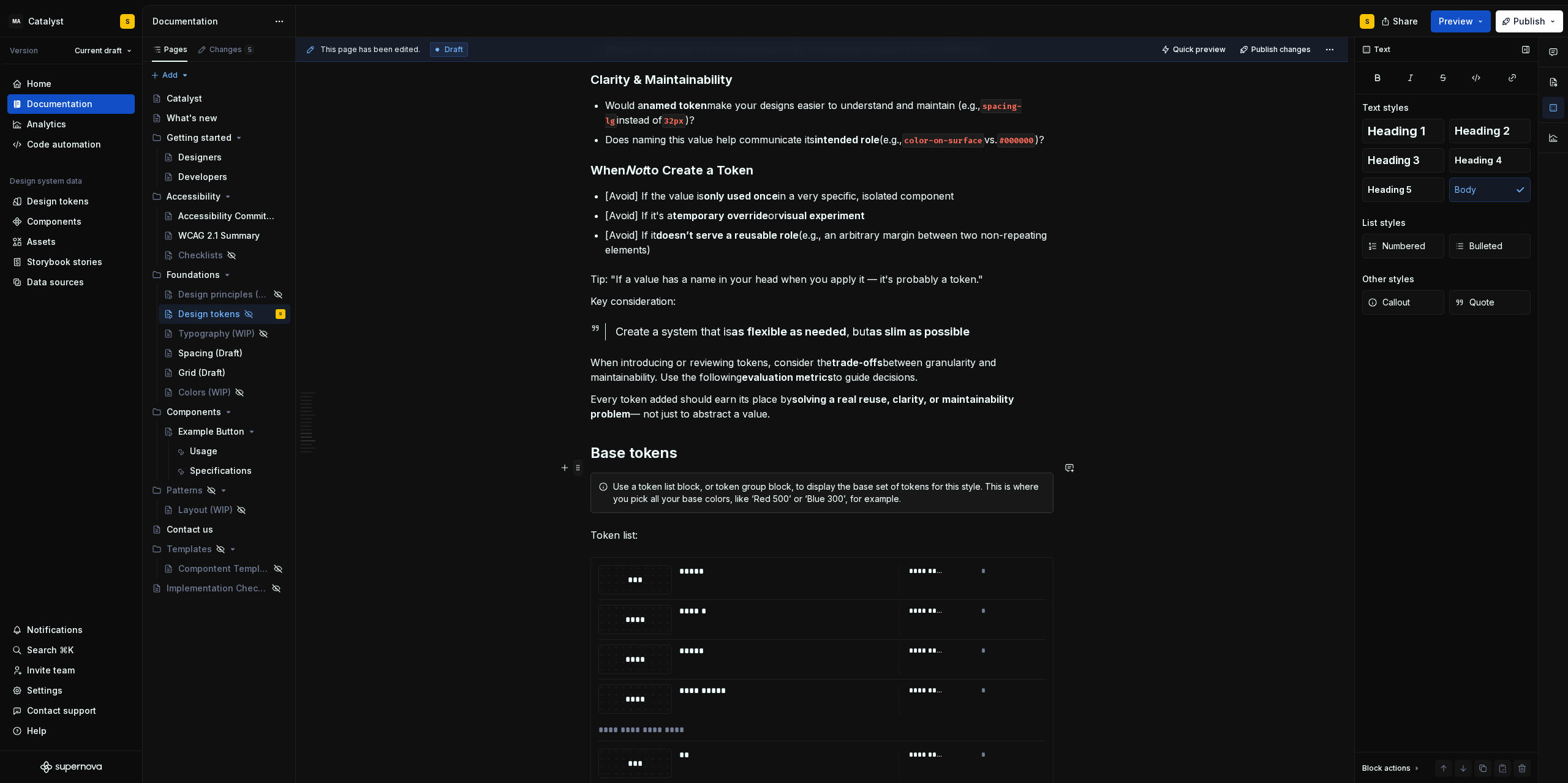
click at [583, 467] on span at bounding box center [578, 468] width 10 height 17
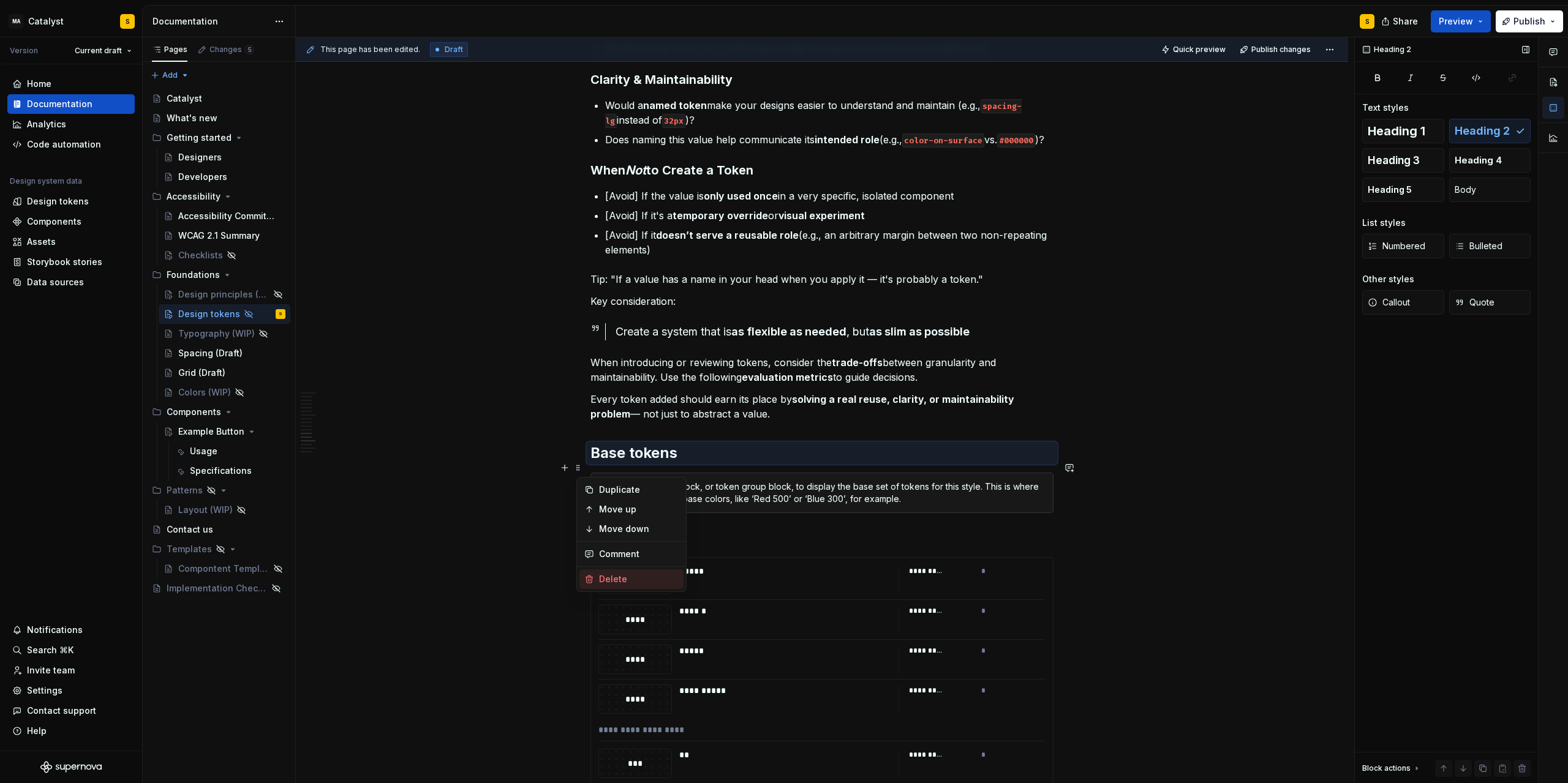
click at [628, 570] on div "Delete" at bounding box center [631, 579] width 104 height 20
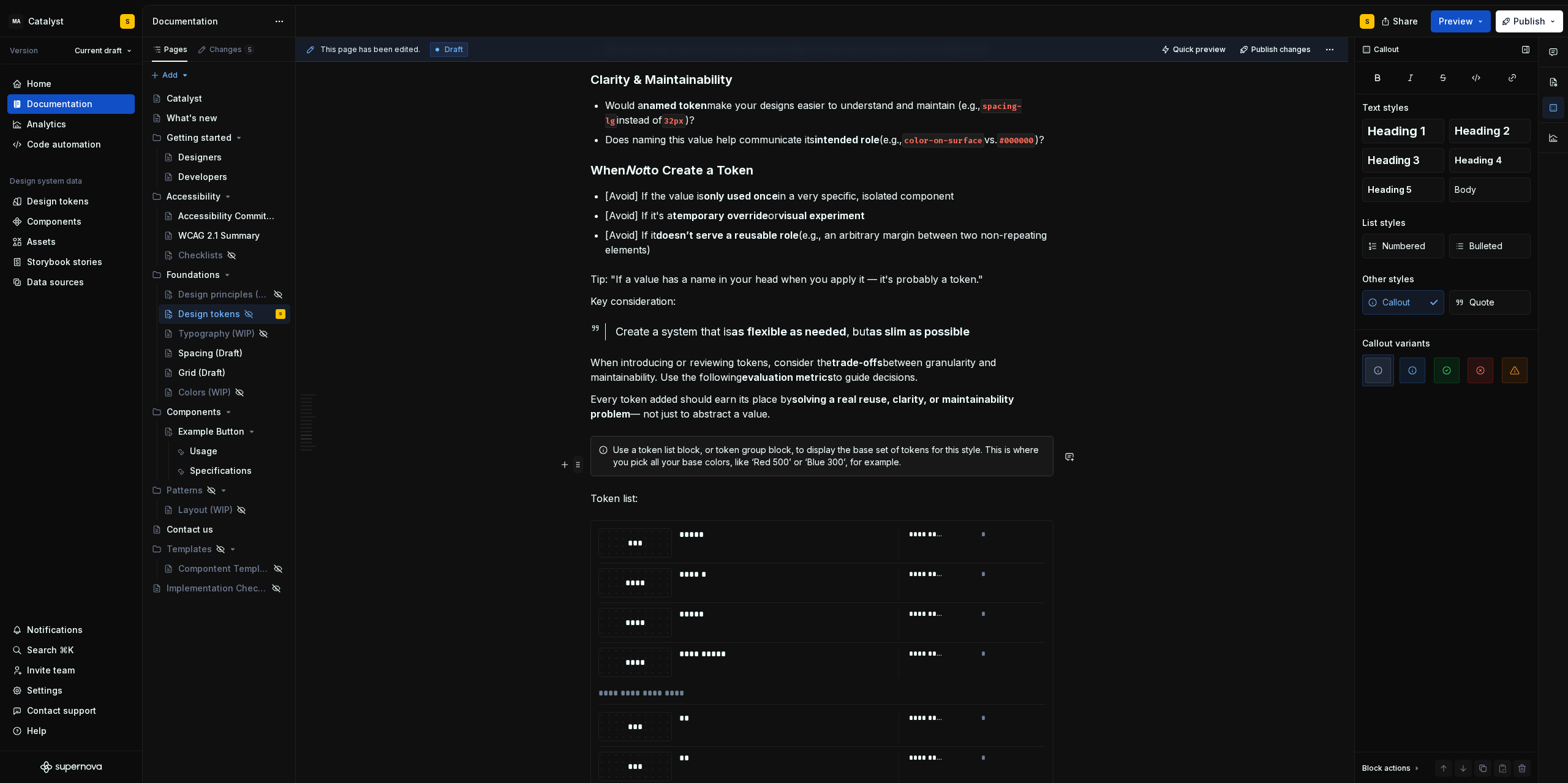
click at [581, 467] on span at bounding box center [578, 465] width 10 height 17
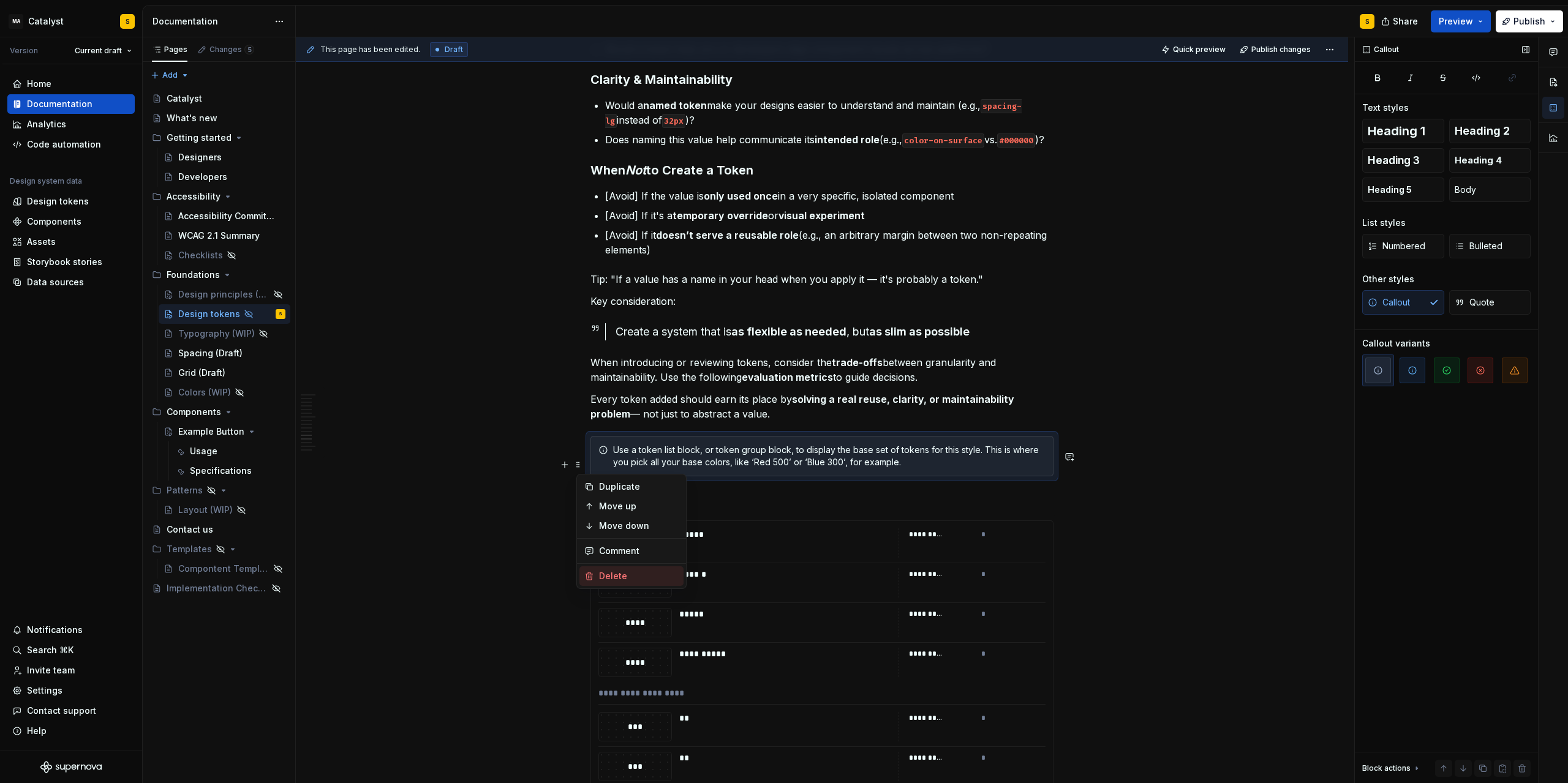
click at [613, 570] on div "Delete" at bounding box center [639, 575] width 79 height 12
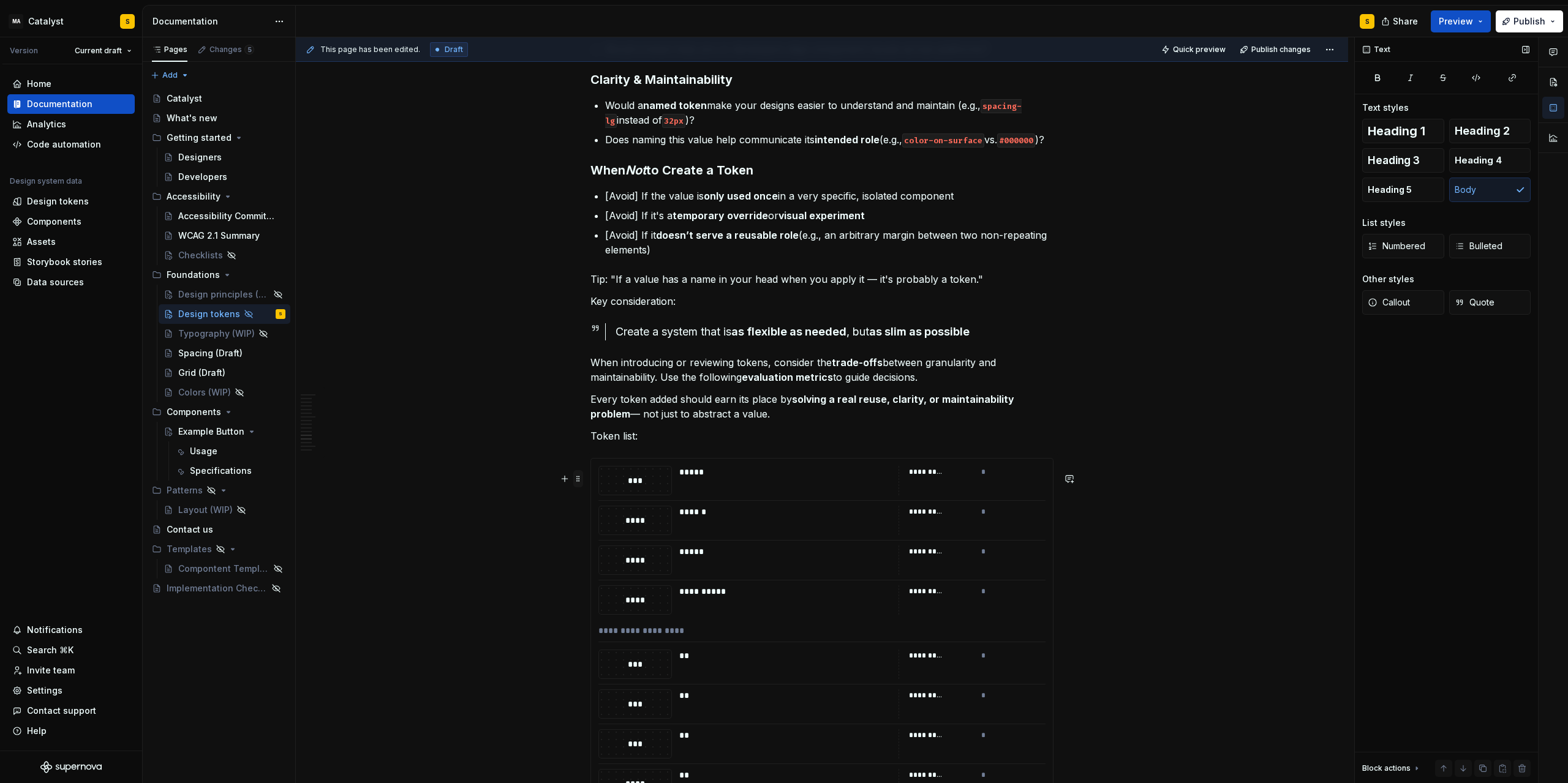
click at [579, 479] on span at bounding box center [578, 479] width 10 height 17
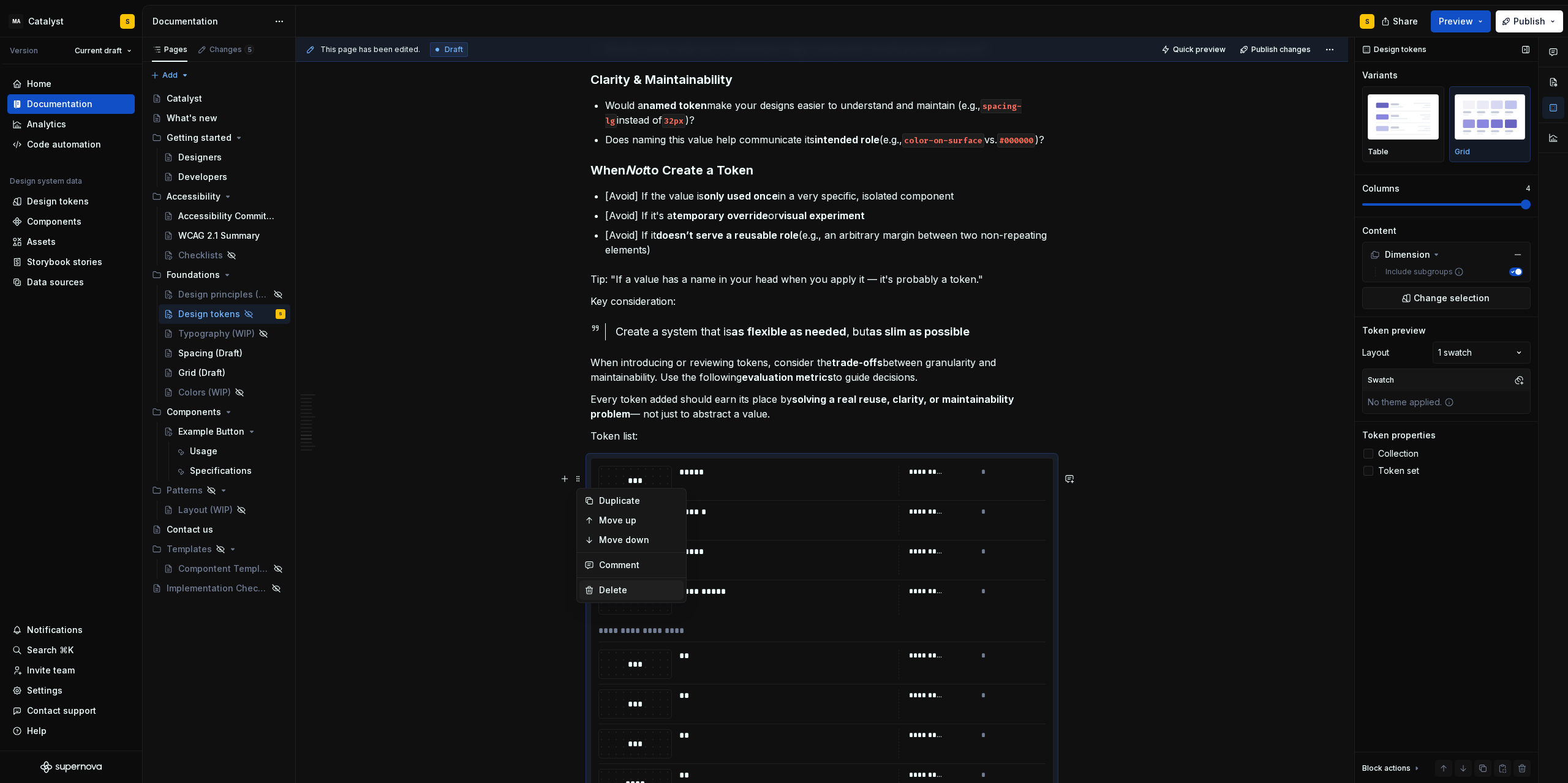
click at [616, 585] on div "Delete" at bounding box center [639, 590] width 79 height 12
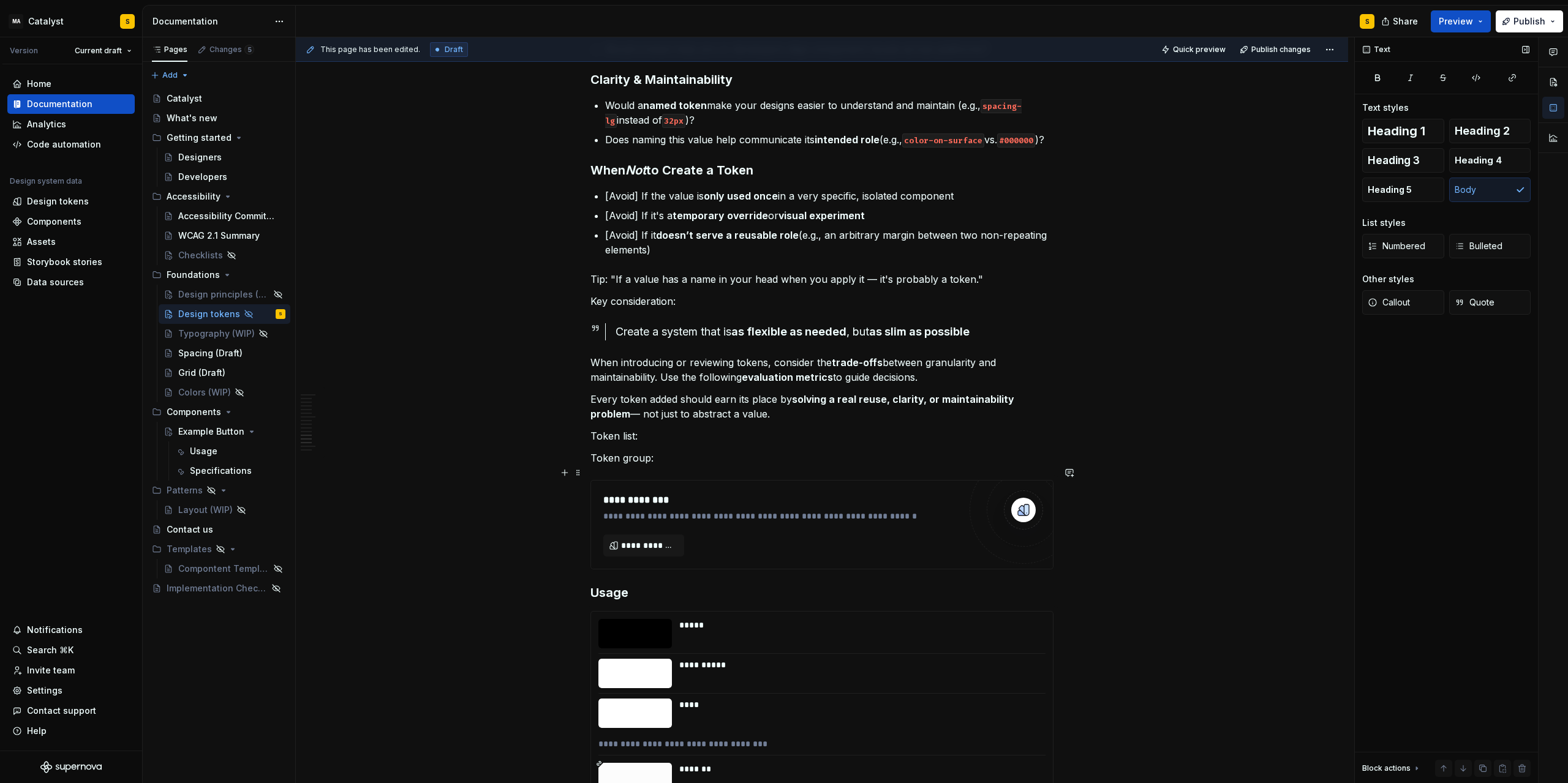
click at [581, 471] on span at bounding box center [578, 473] width 10 height 17
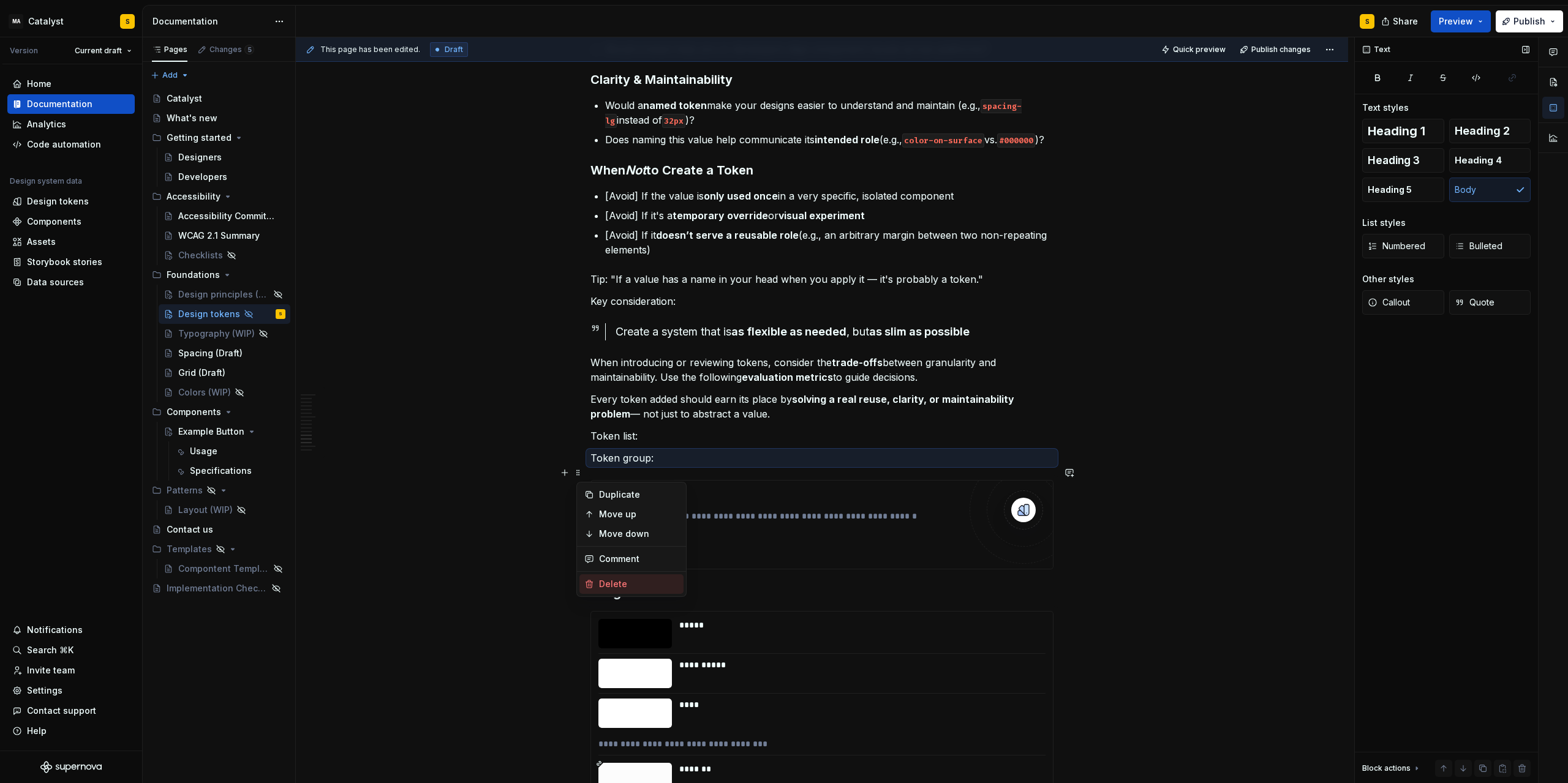
click at [618, 583] on div "Delete" at bounding box center [639, 584] width 79 height 12
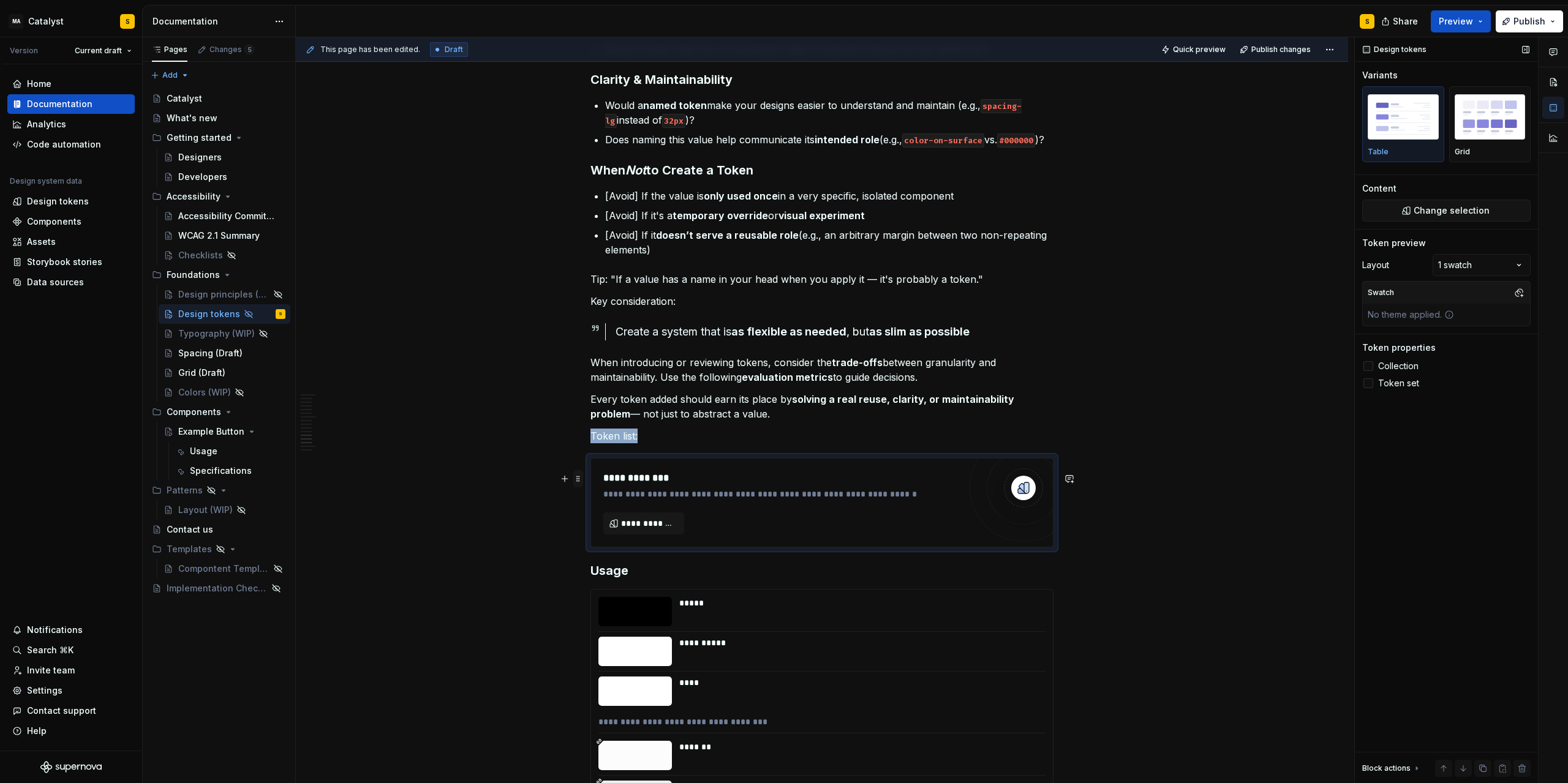
click at [579, 481] on span at bounding box center [578, 479] width 10 height 17
click at [604, 592] on div "Delete" at bounding box center [639, 590] width 79 height 12
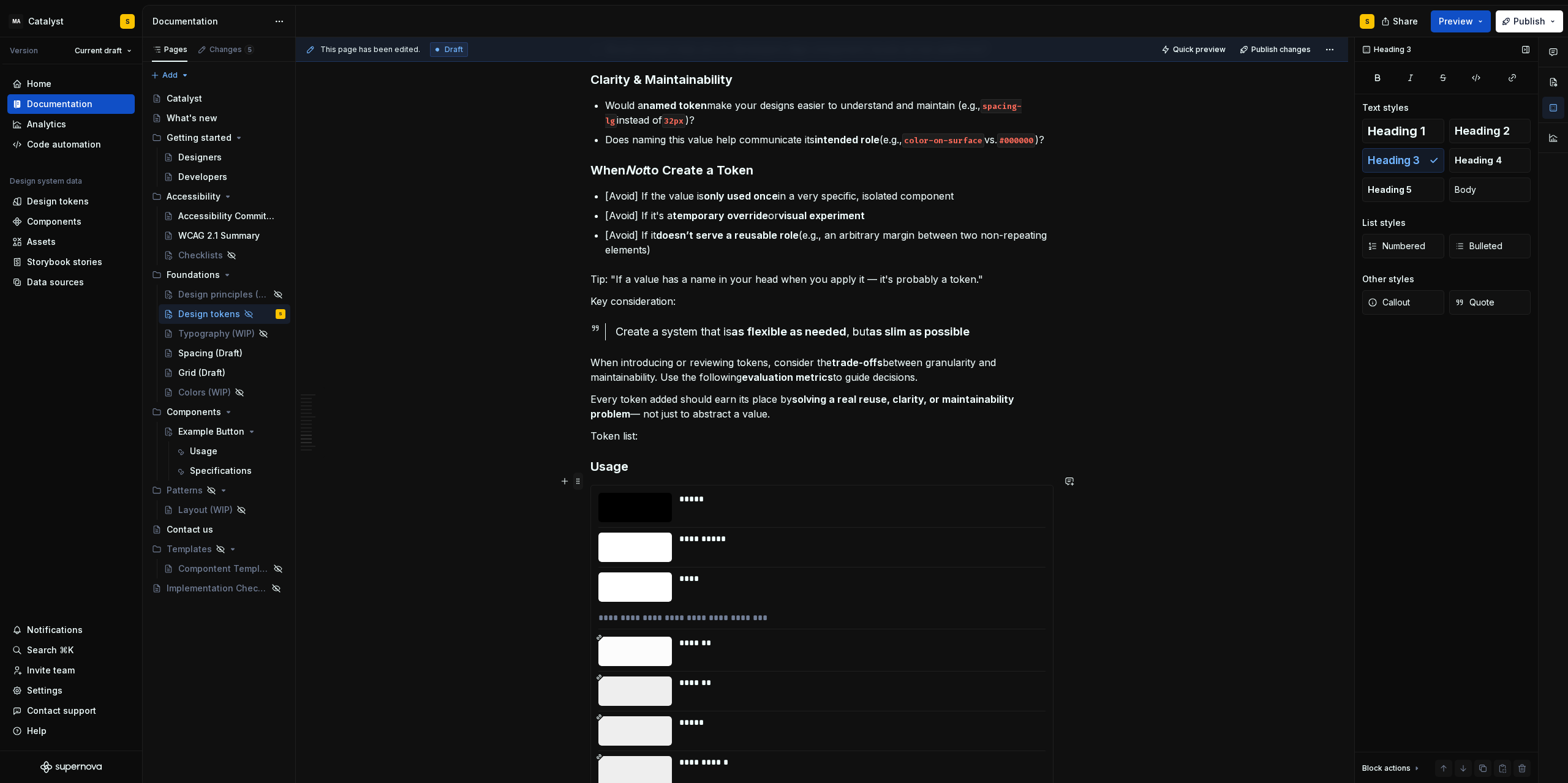
click at [581, 480] on span at bounding box center [578, 482] width 10 height 17
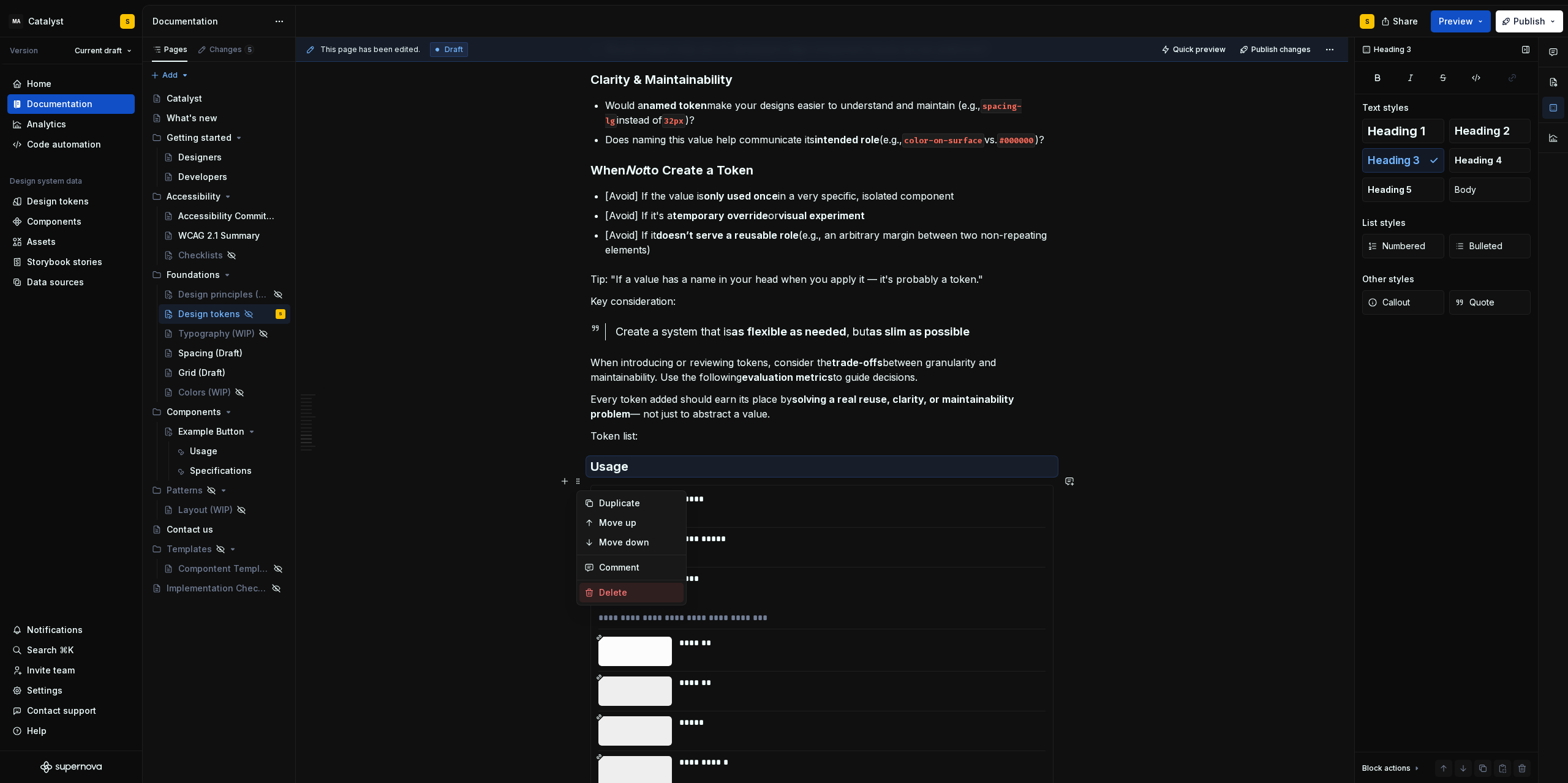
click at [613, 590] on div "Delete" at bounding box center [639, 592] width 79 height 12
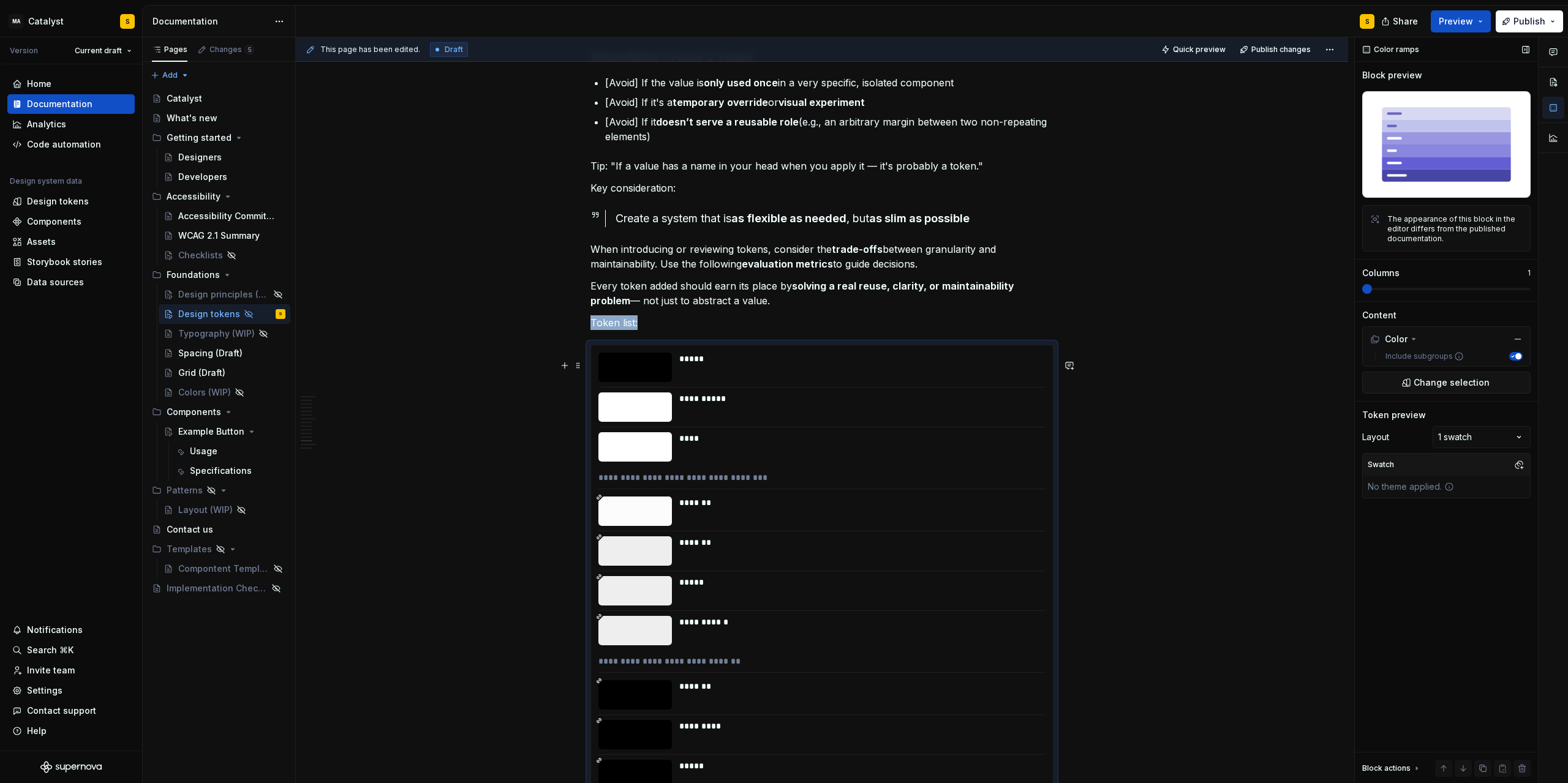
scroll to position [1262, 0]
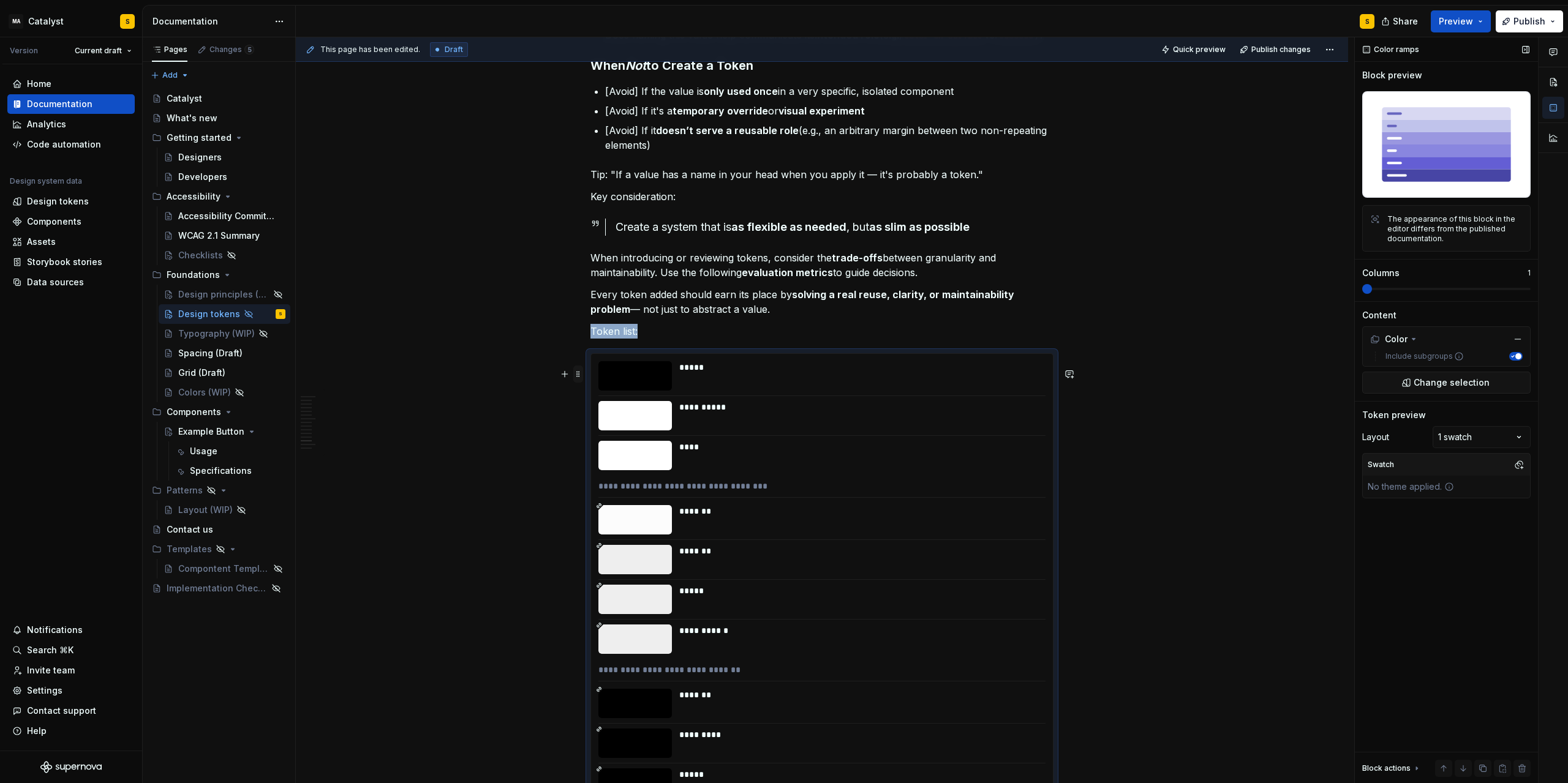
click at [583, 376] on span at bounding box center [578, 374] width 10 height 17
click at [610, 483] on div "Delete" at bounding box center [639, 485] width 79 height 12
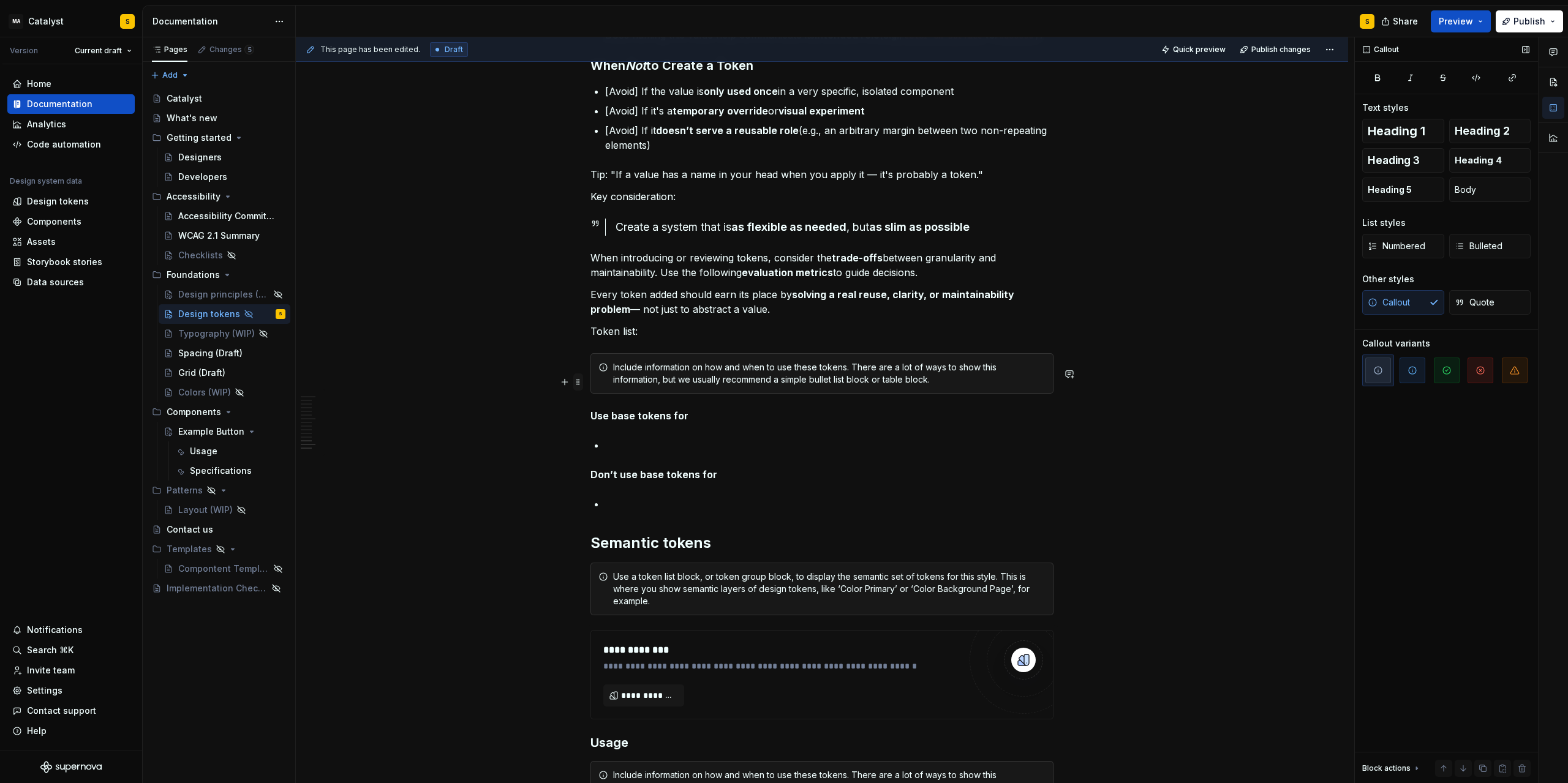
click at [583, 379] on span at bounding box center [578, 382] width 10 height 17
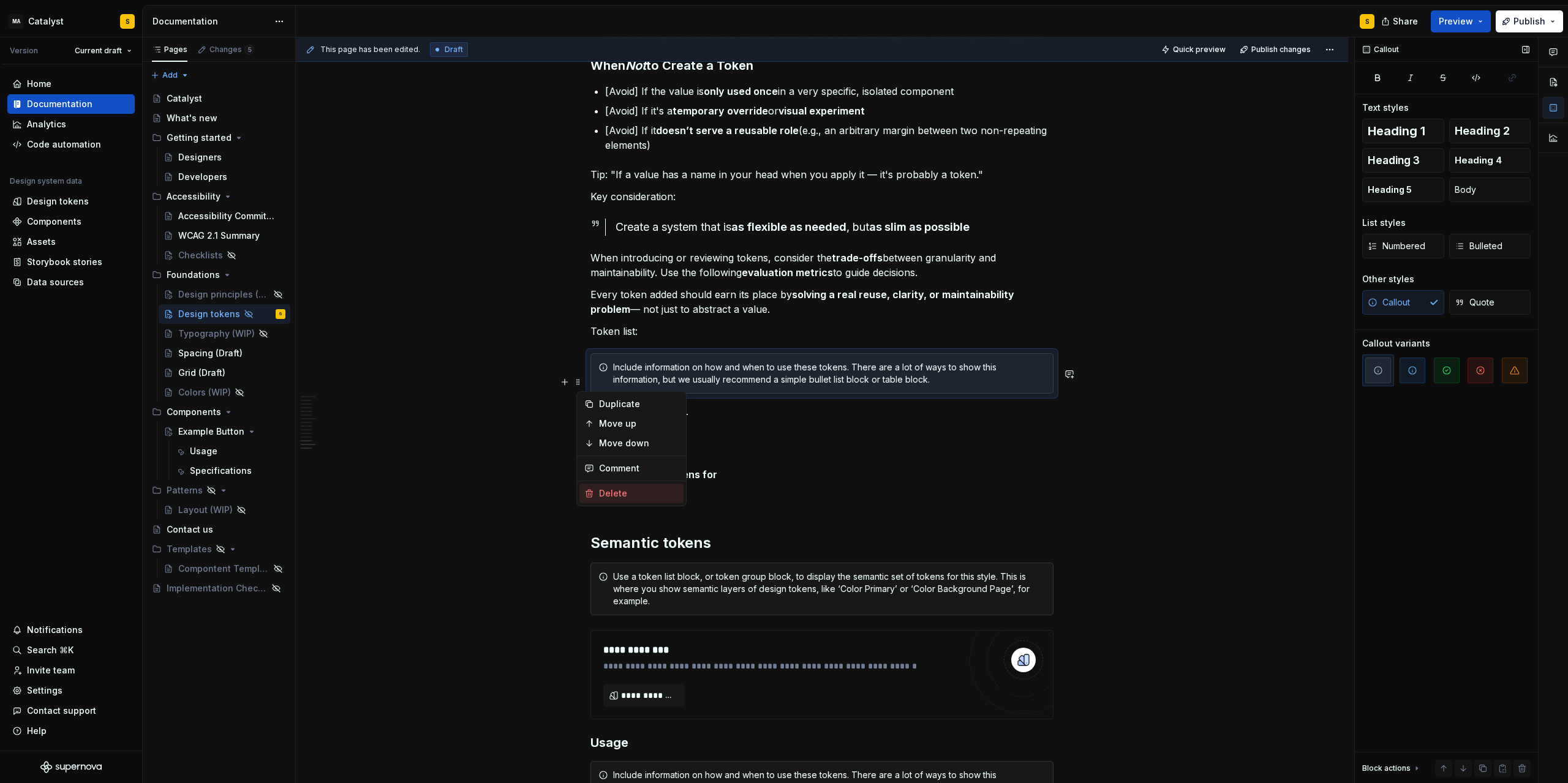
click at [619, 491] on div "Delete" at bounding box center [639, 493] width 79 height 12
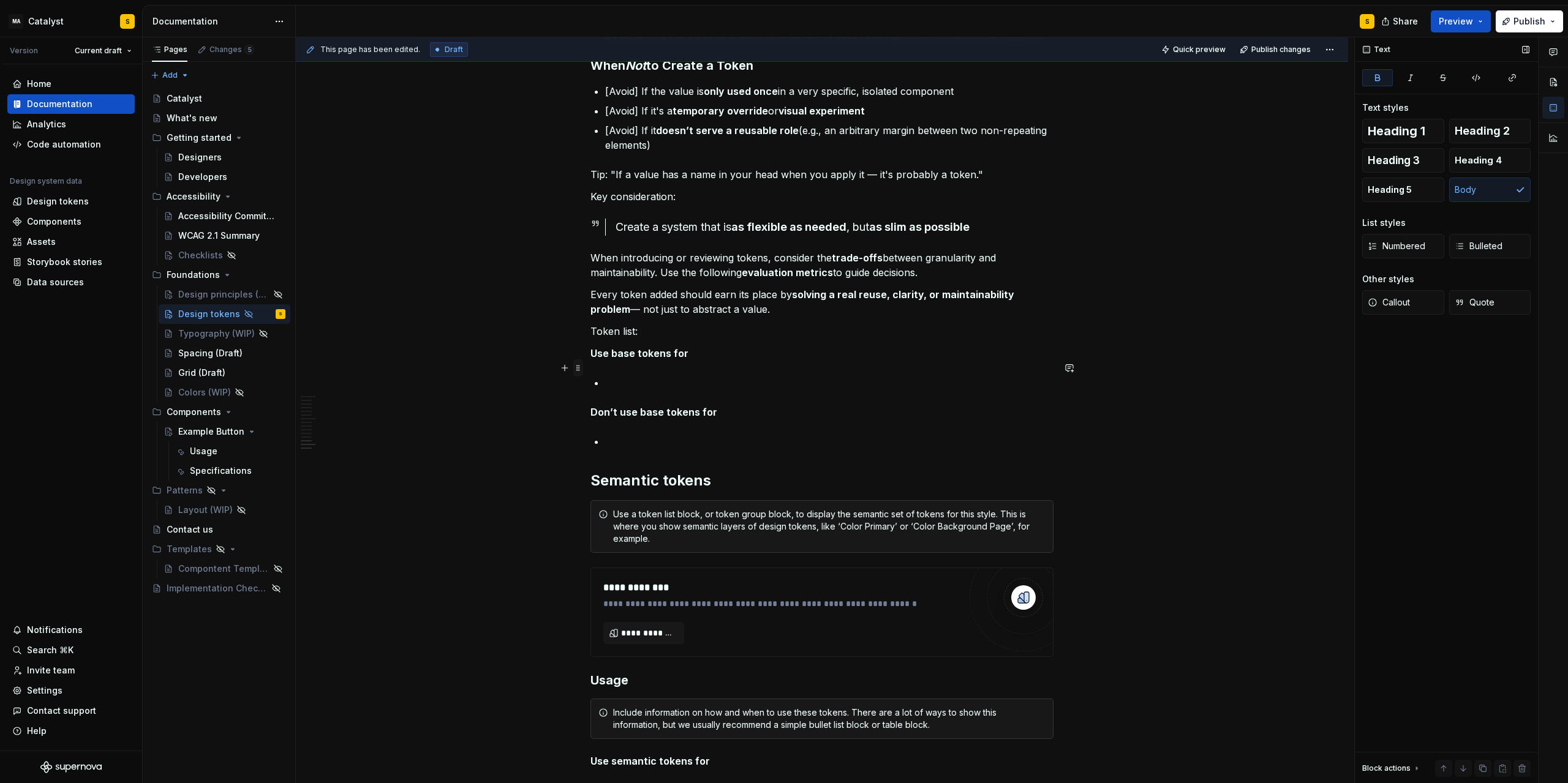
click at [583, 369] on span at bounding box center [578, 369] width 10 height 17
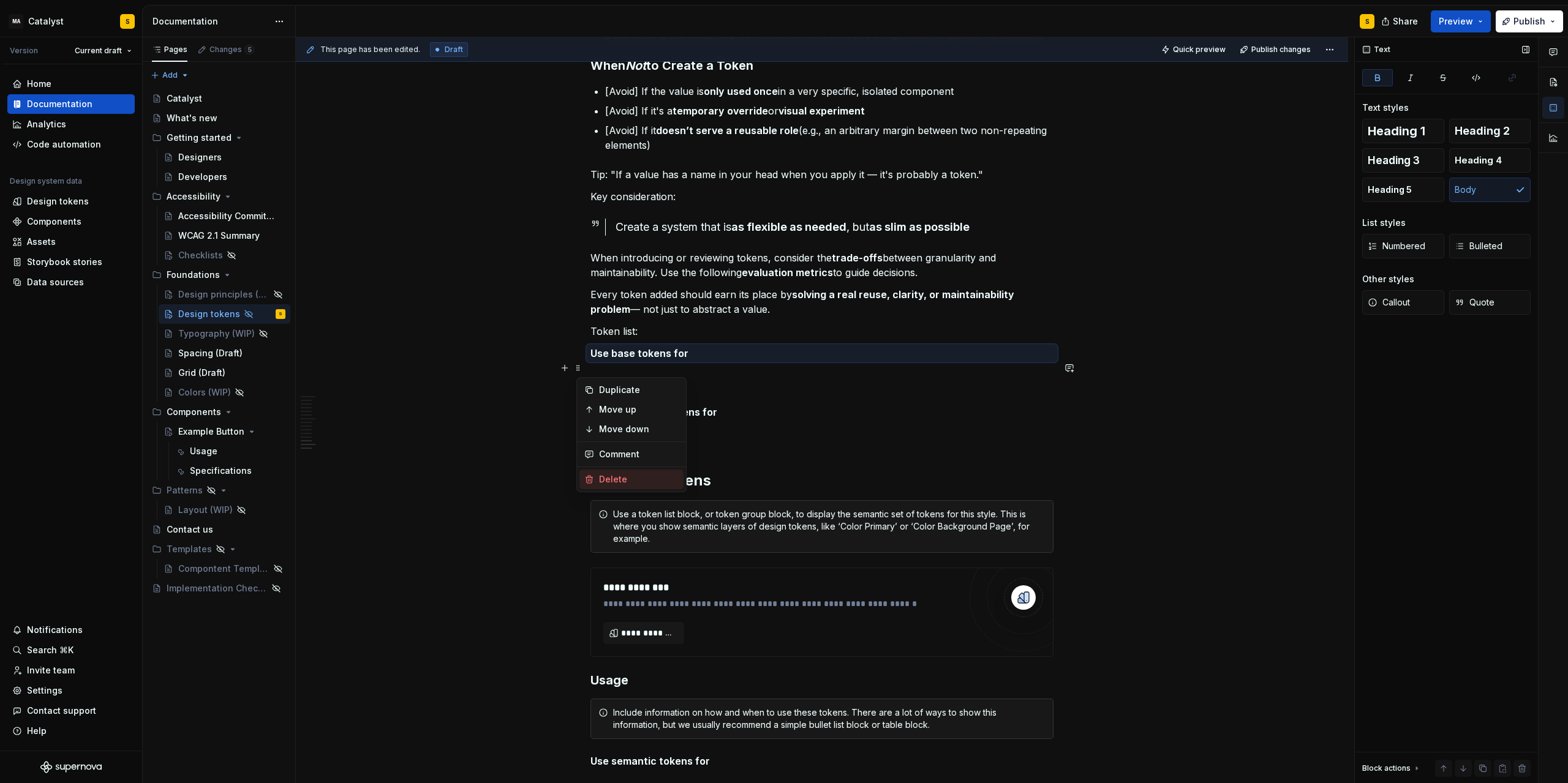
click at [610, 473] on div "Delete" at bounding box center [631, 479] width 104 height 20
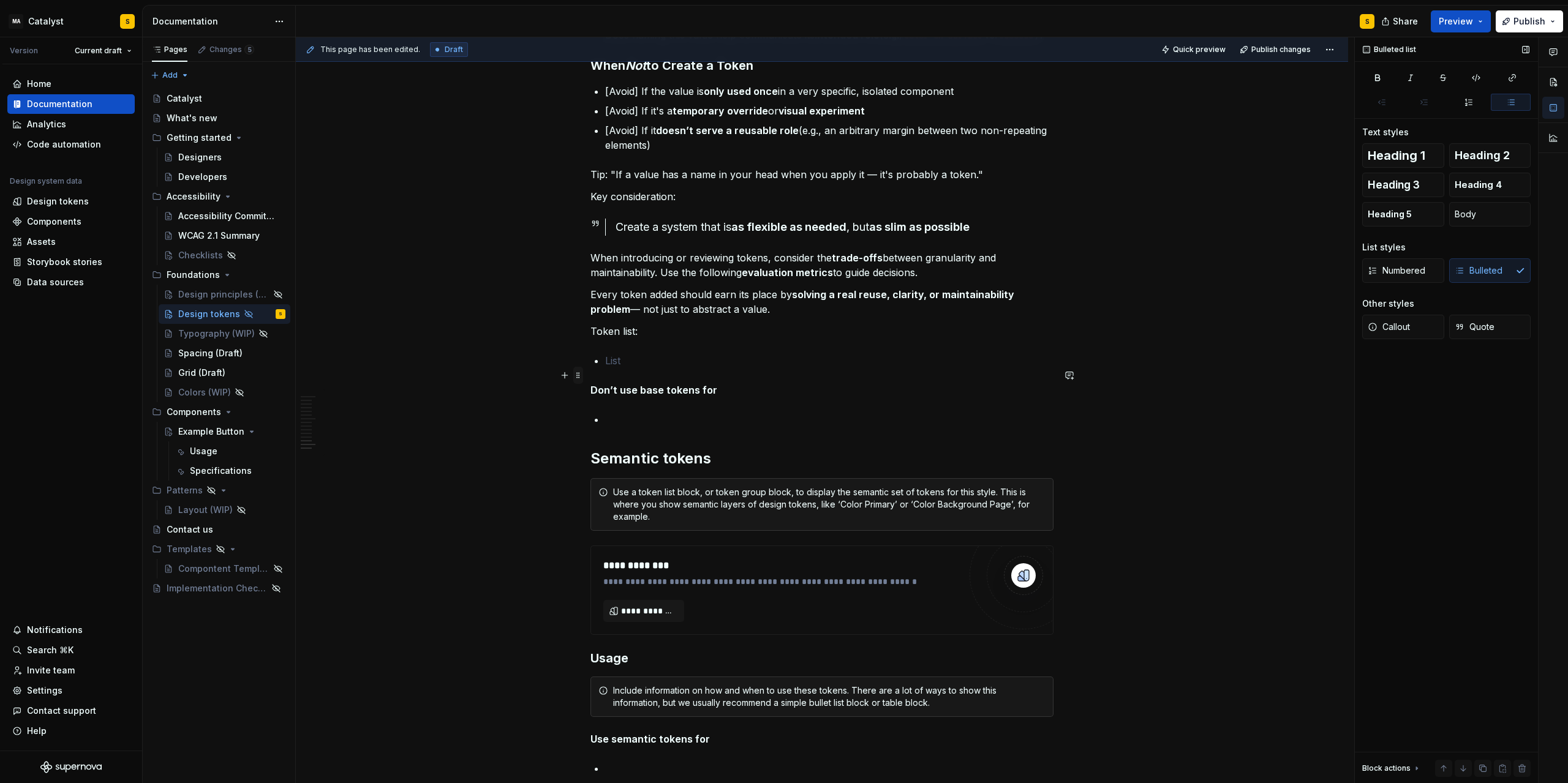
click at [579, 374] on span at bounding box center [578, 376] width 10 height 17
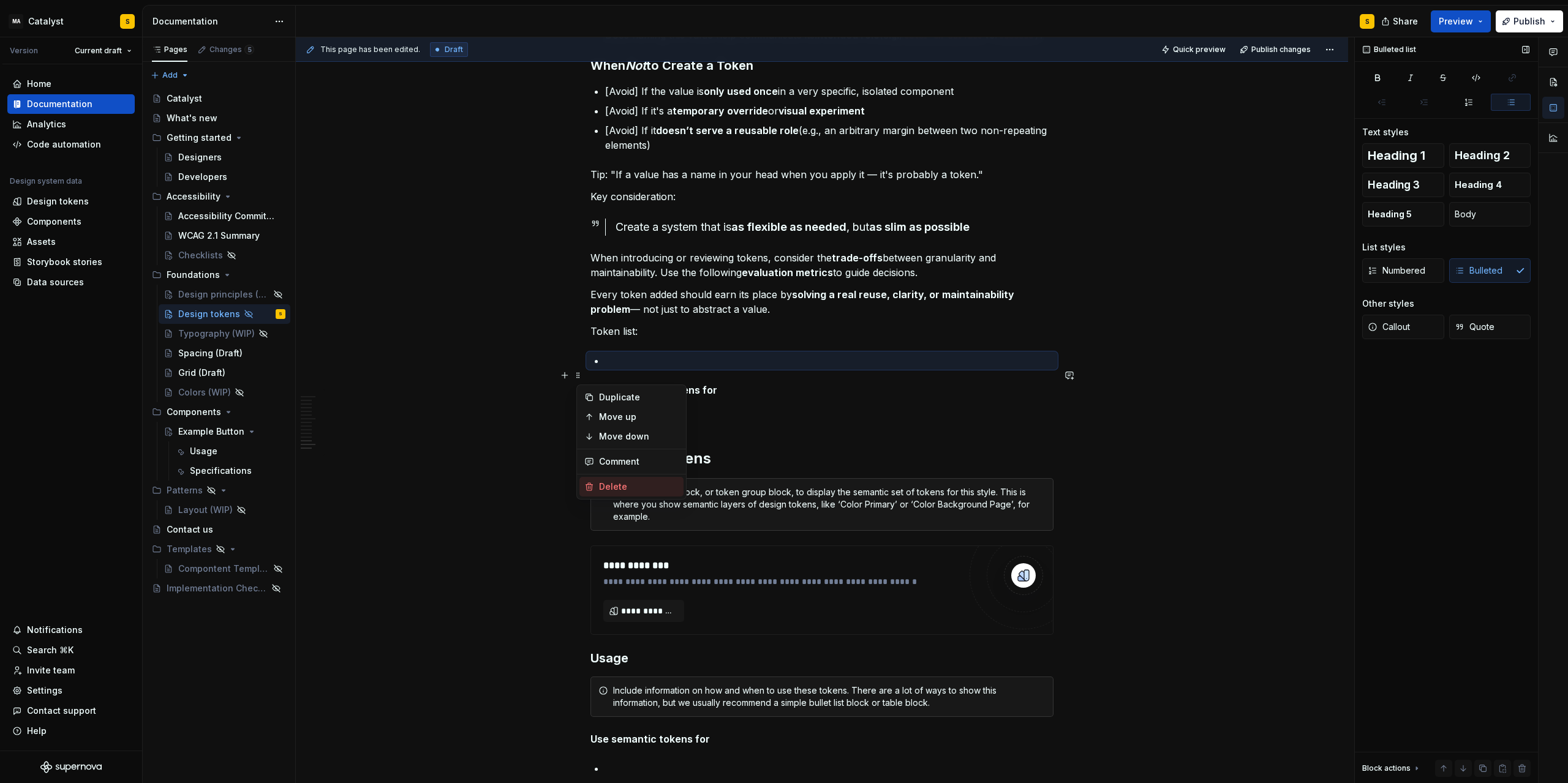
click at [623, 485] on div "Delete" at bounding box center [639, 487] width 79 height 12
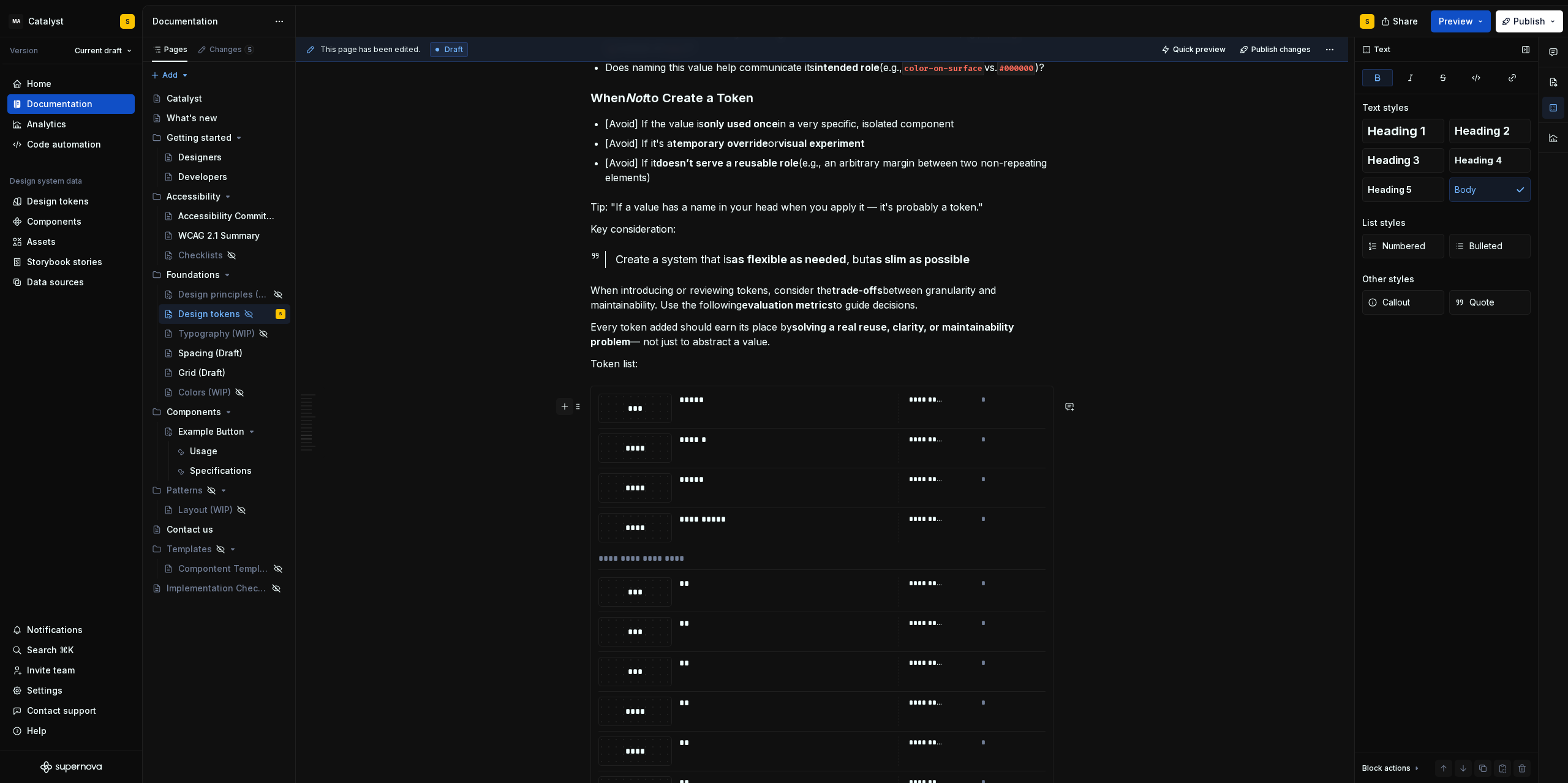
scroll to position [1282, 0]
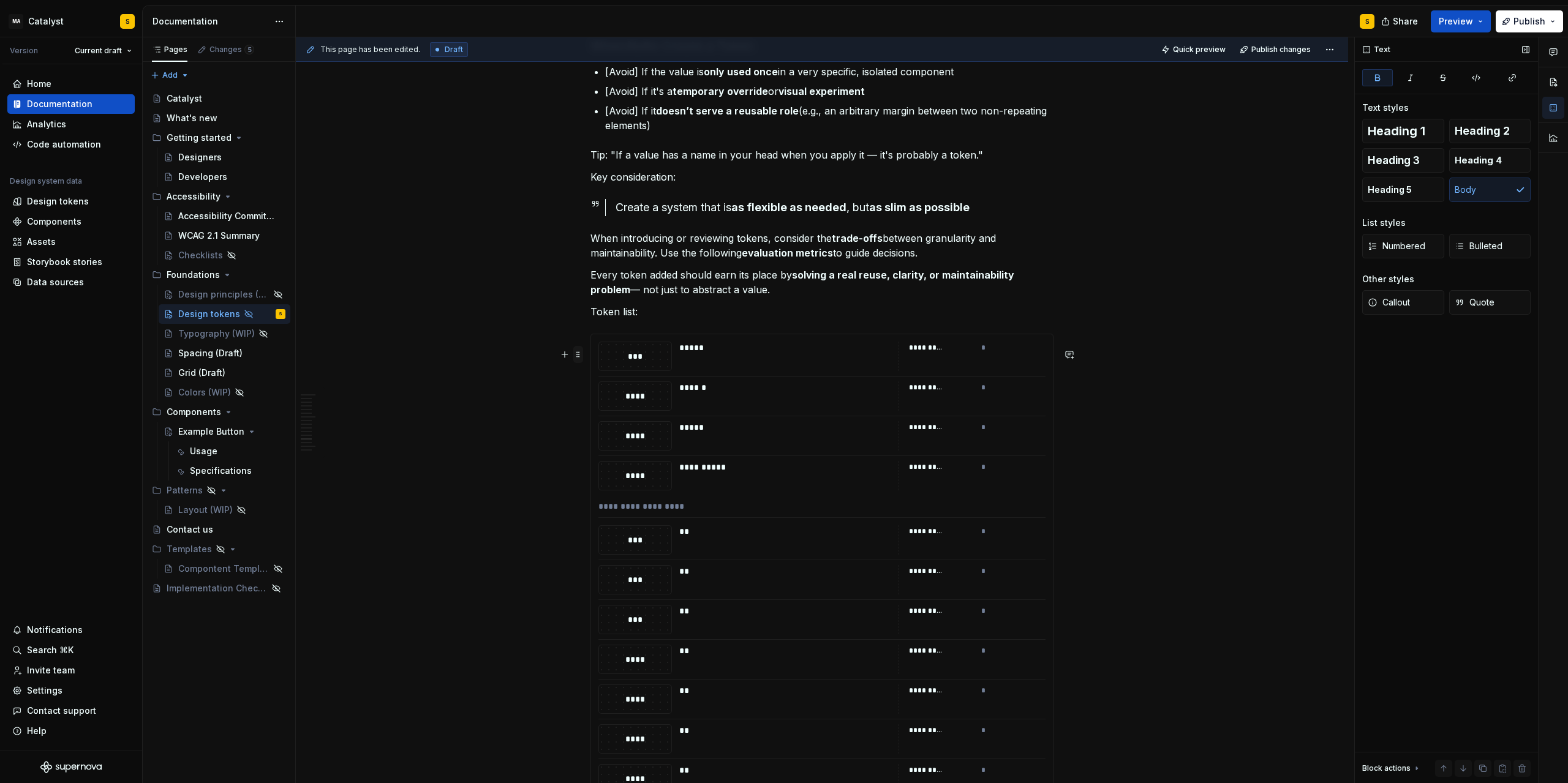
click at [579, 354] on span at bounding box center [578, 355] width 10 height 17
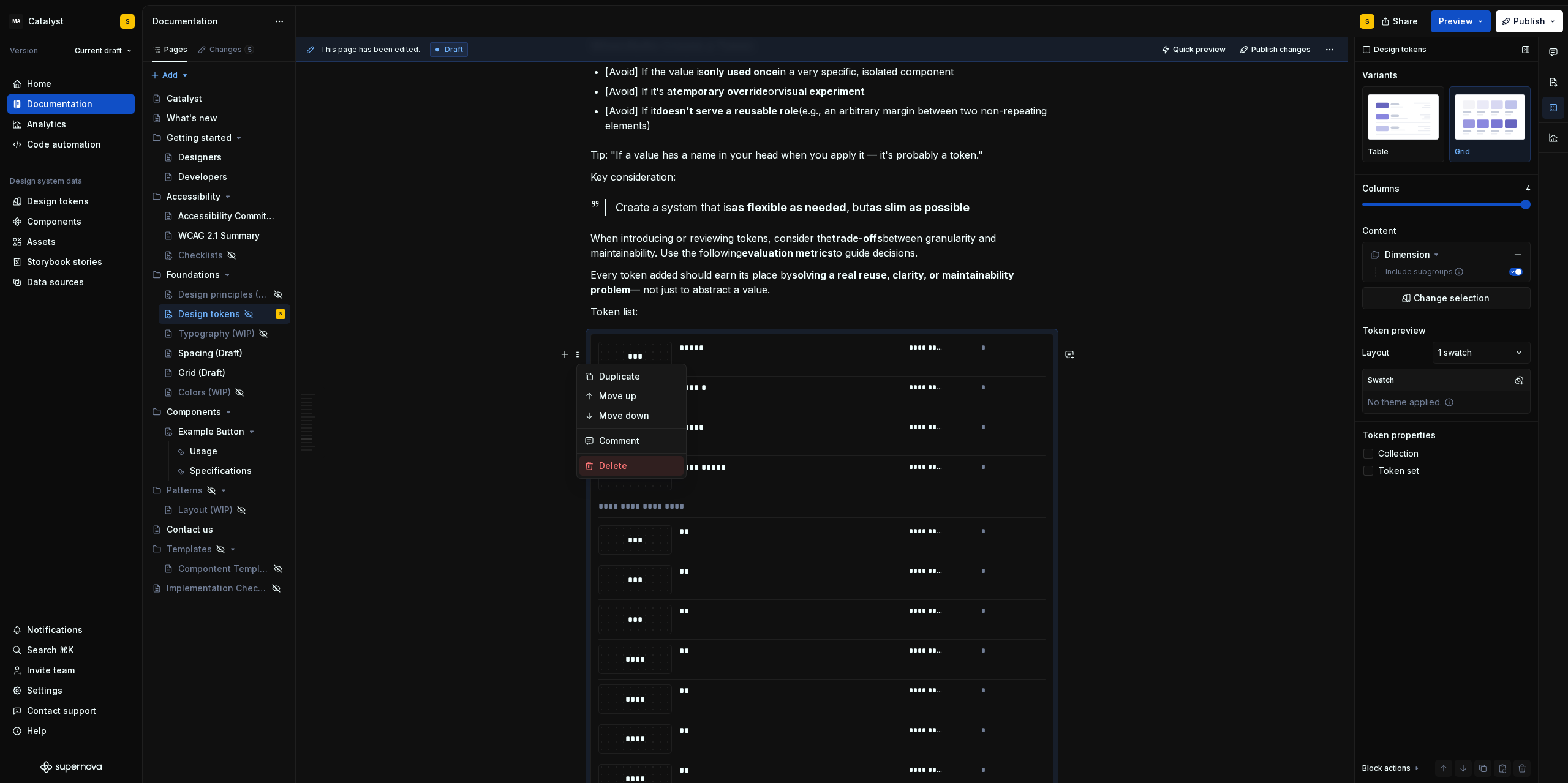
click at [619, 470] on div "Delete" at bounding box center [639, 465] width 79 height 12
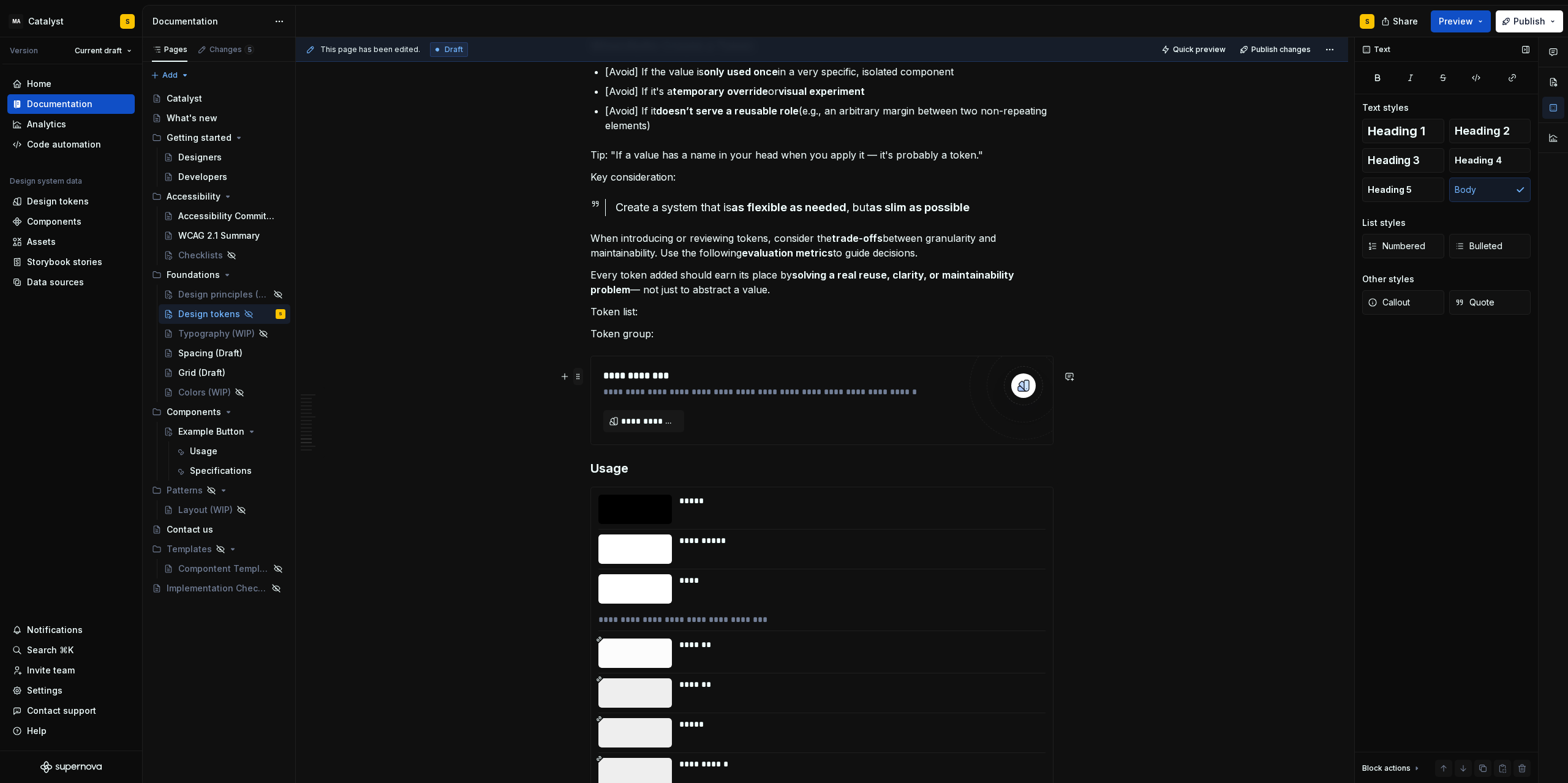
click at [581, 373] on span at bounding box center [578, 376] width 10 height 17
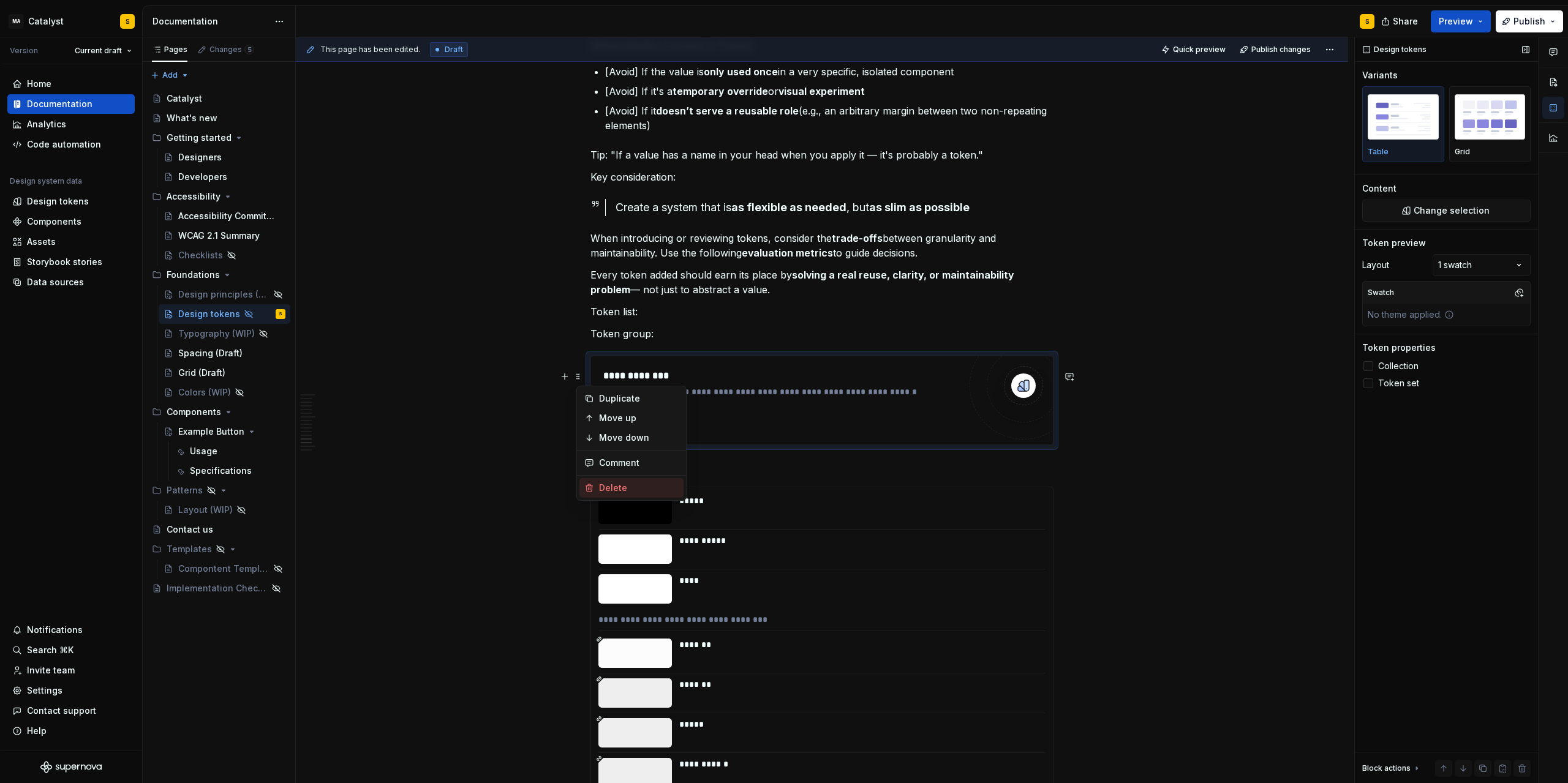
click at [618, 482] on div "Delete" at bounding box center [639, 487] width 79 height 12
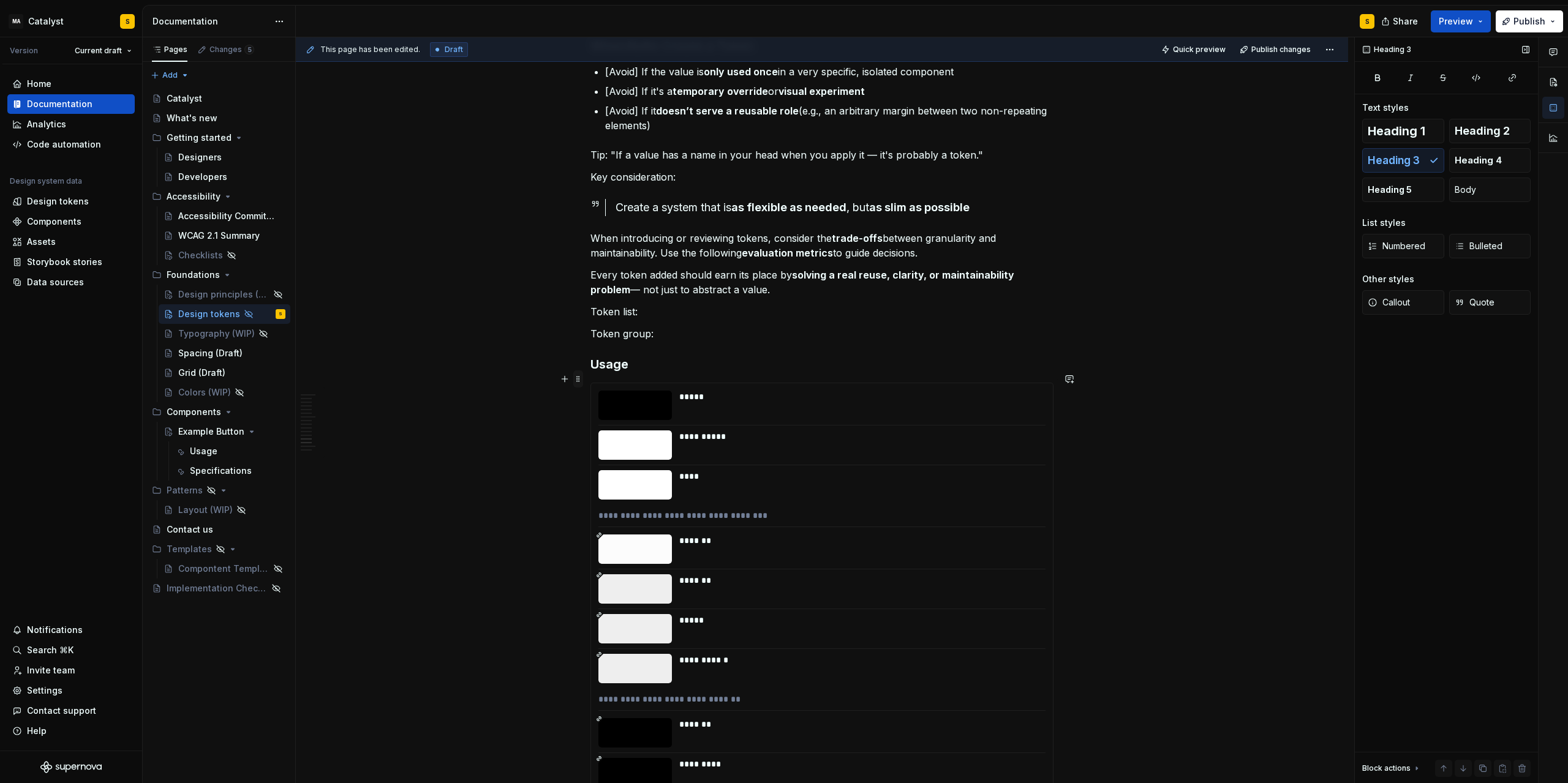
click at [581, 379] on span at bounding box center [578, 380] width 10 height 17
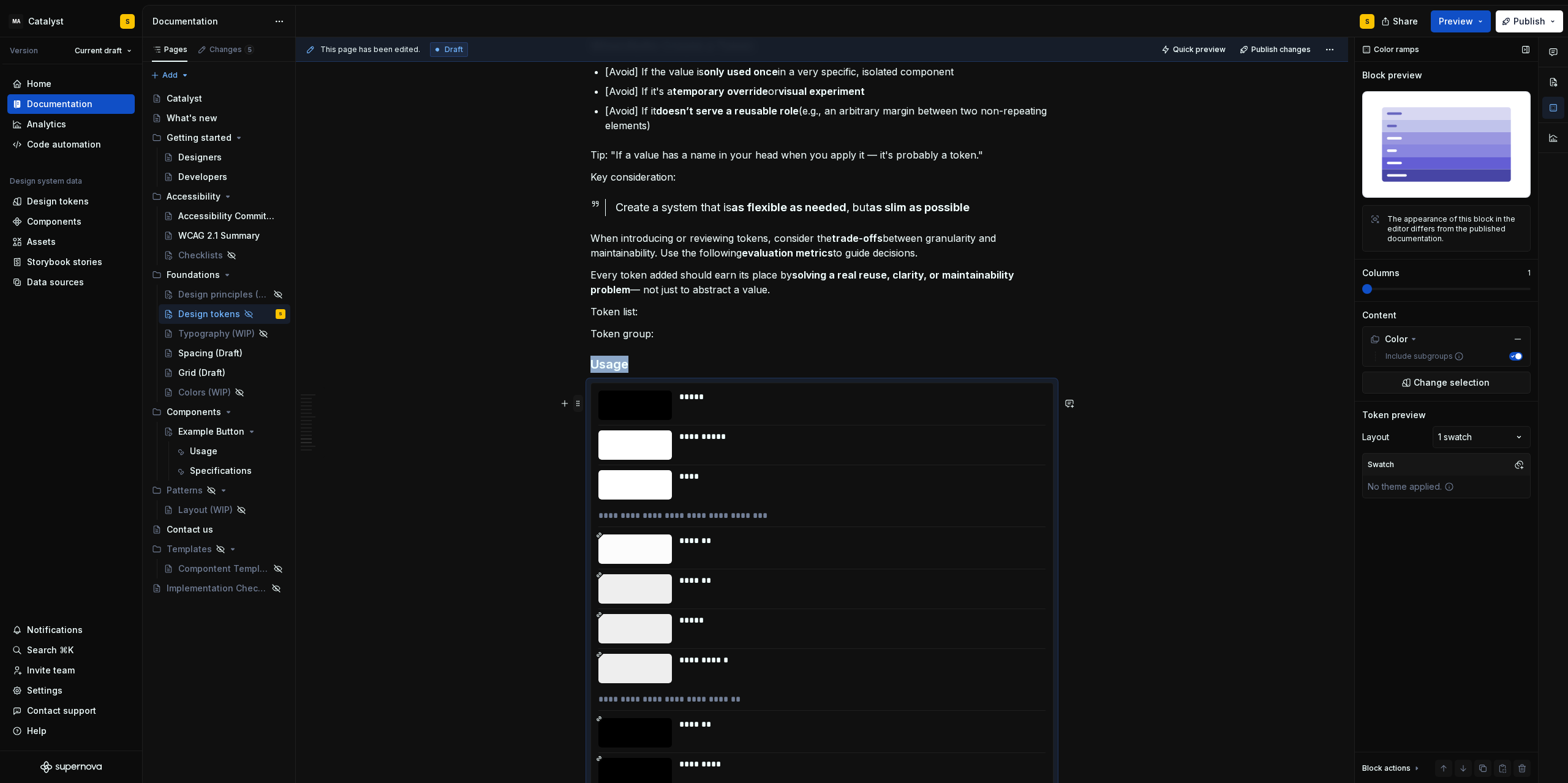
click at [579, 403] on span at bounding box center [578, 403] width 10 height 17
click at [610, 516] on div "Delete" at bounding box center [639, 514] width 79 height 12
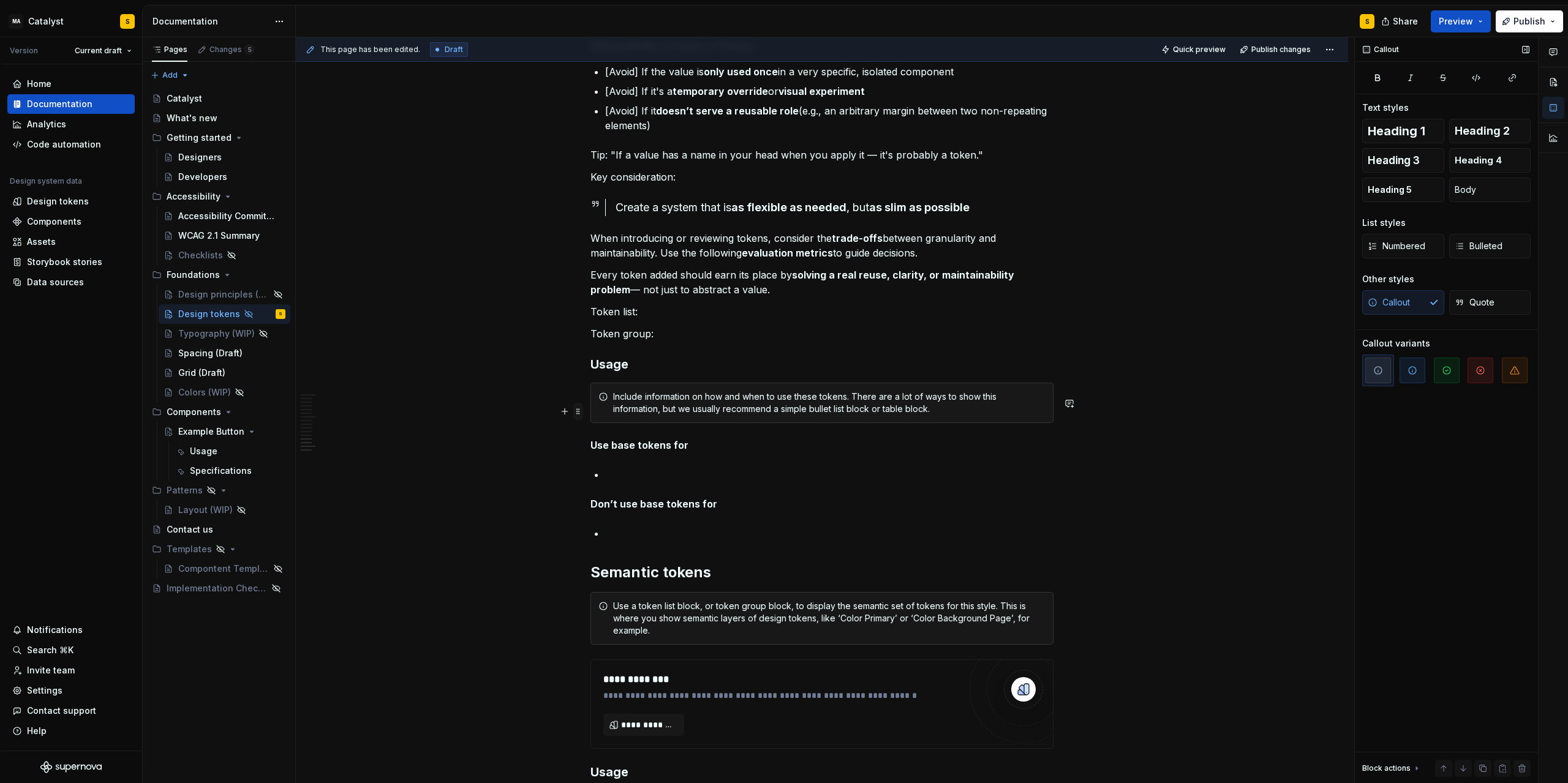
click at [581, 414] on span at bounding box center [578, 412] width 10 height 17
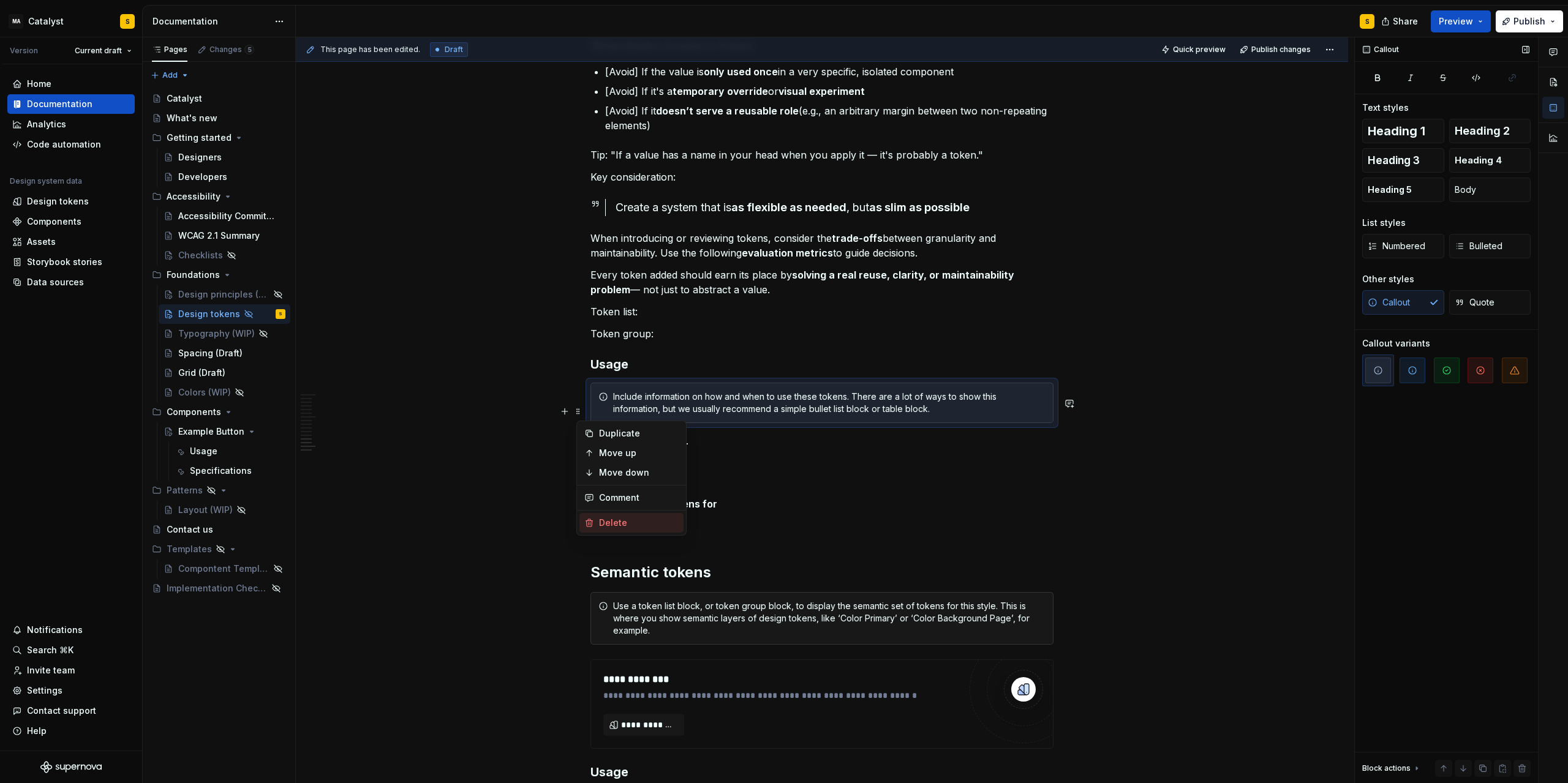
click at [621, 518] on div "Delete" at bounding box center [639, 522] width 79 height 12
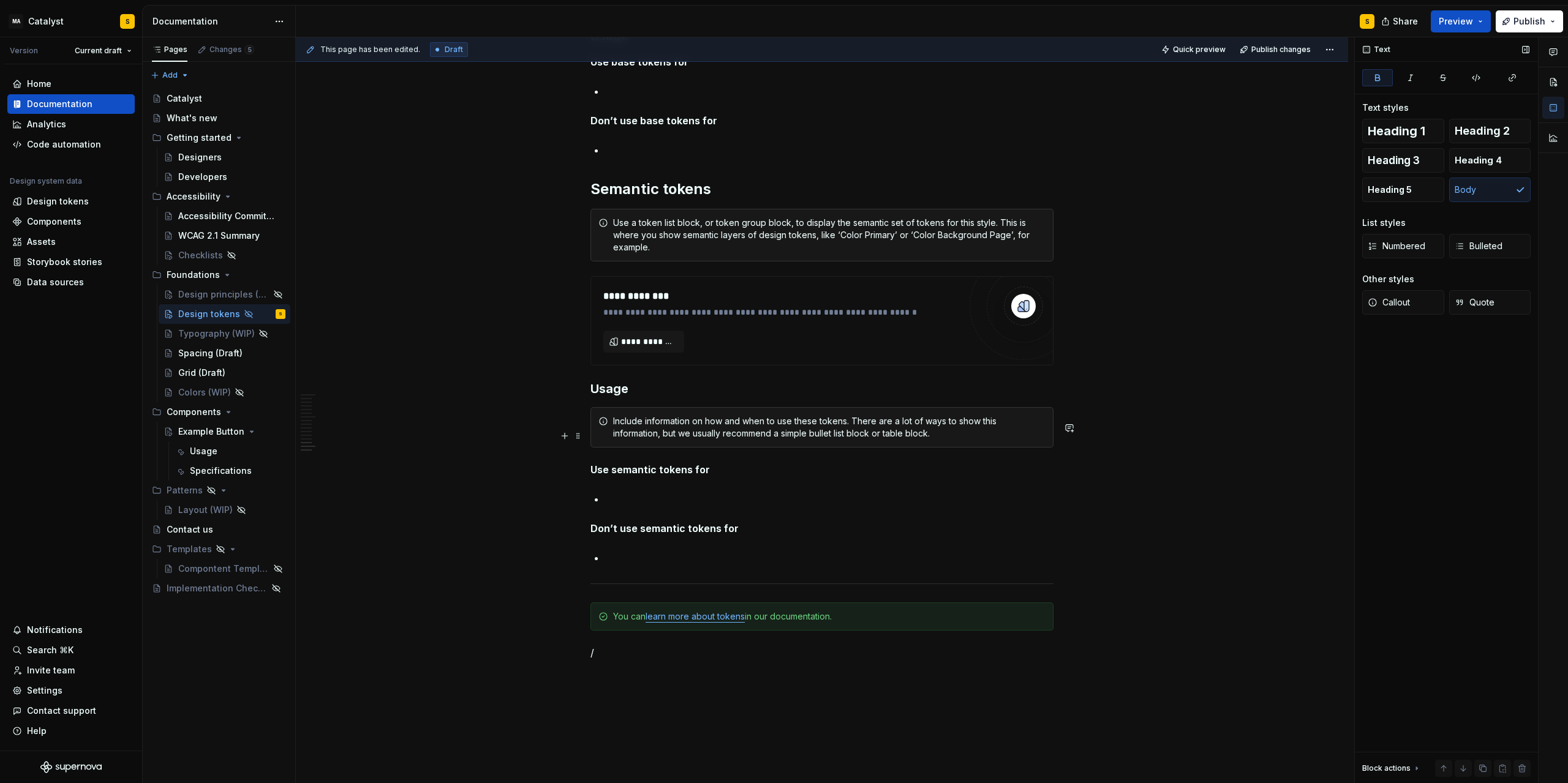
scroll to position [1723, 0]
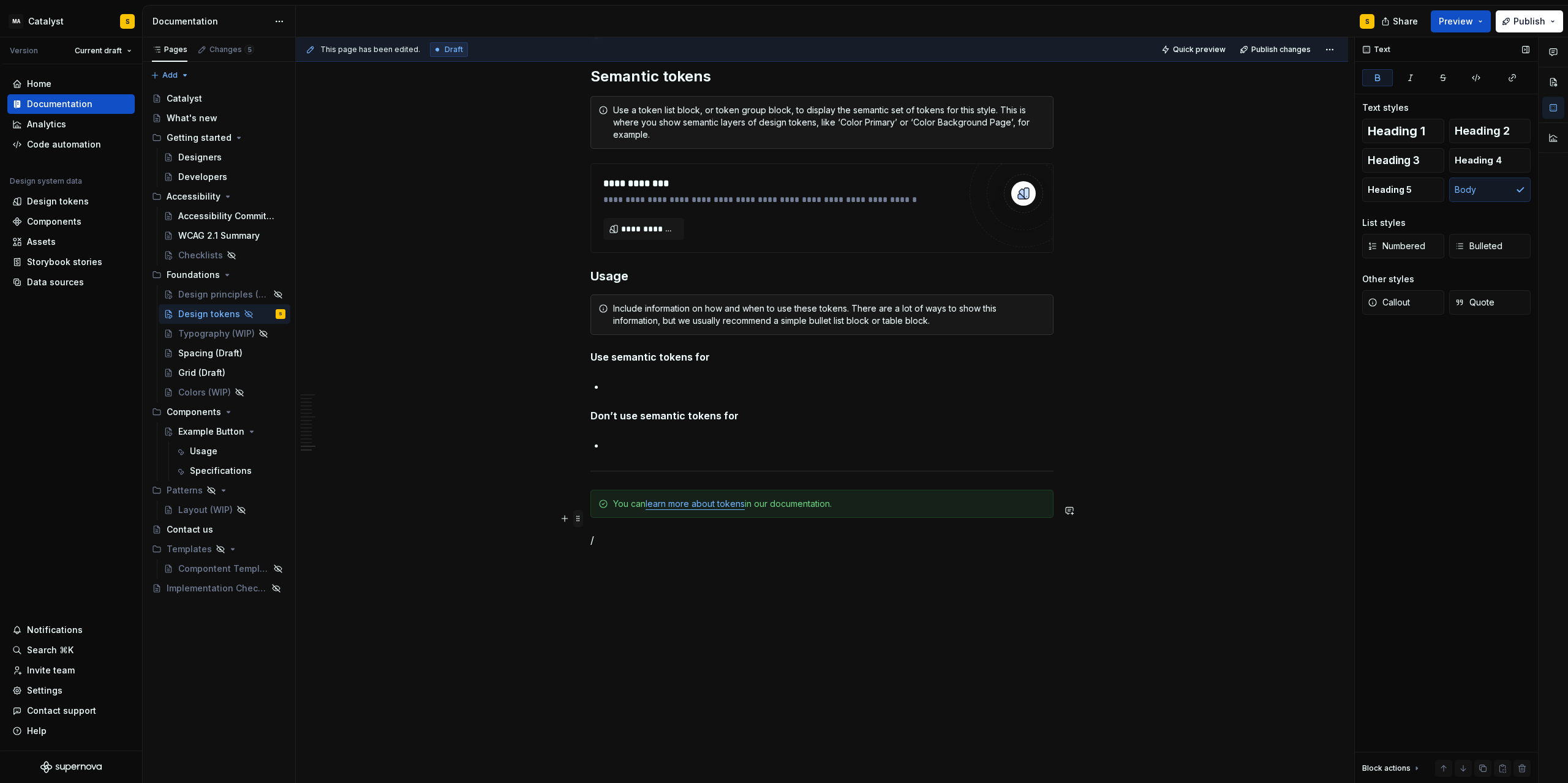
click at [579, 516] on span at bounding box center [578, 519] width 10 height 17
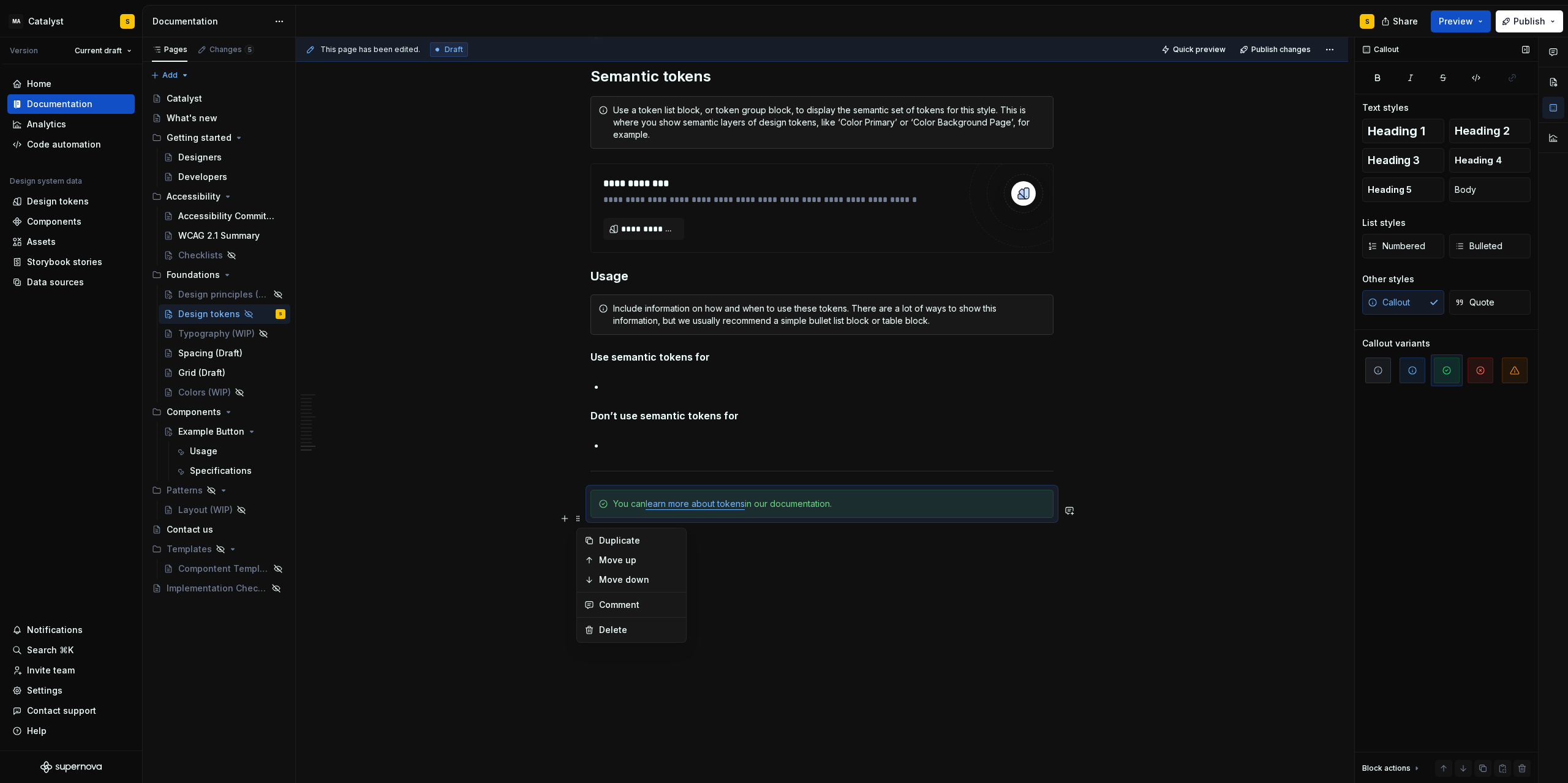
click at [583, 519] on span at bounding box center [578, 519] width 10 height 17
click at [621, 625] on div "Delete" at bounding box center [639, 630] width 79 height 12
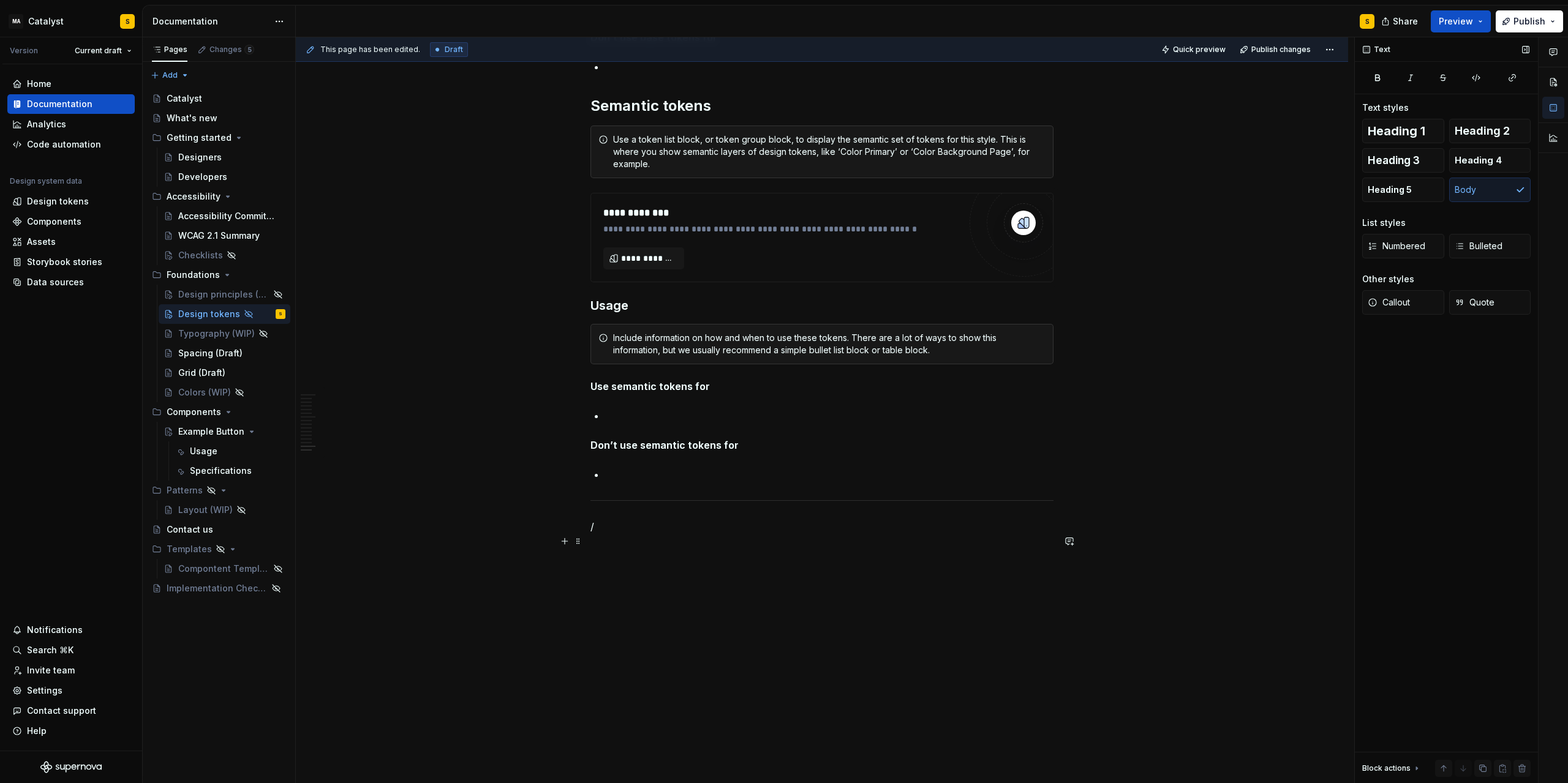
click at [608, 530] on p "/" at bounding box center [822, 526] width 463 height 15
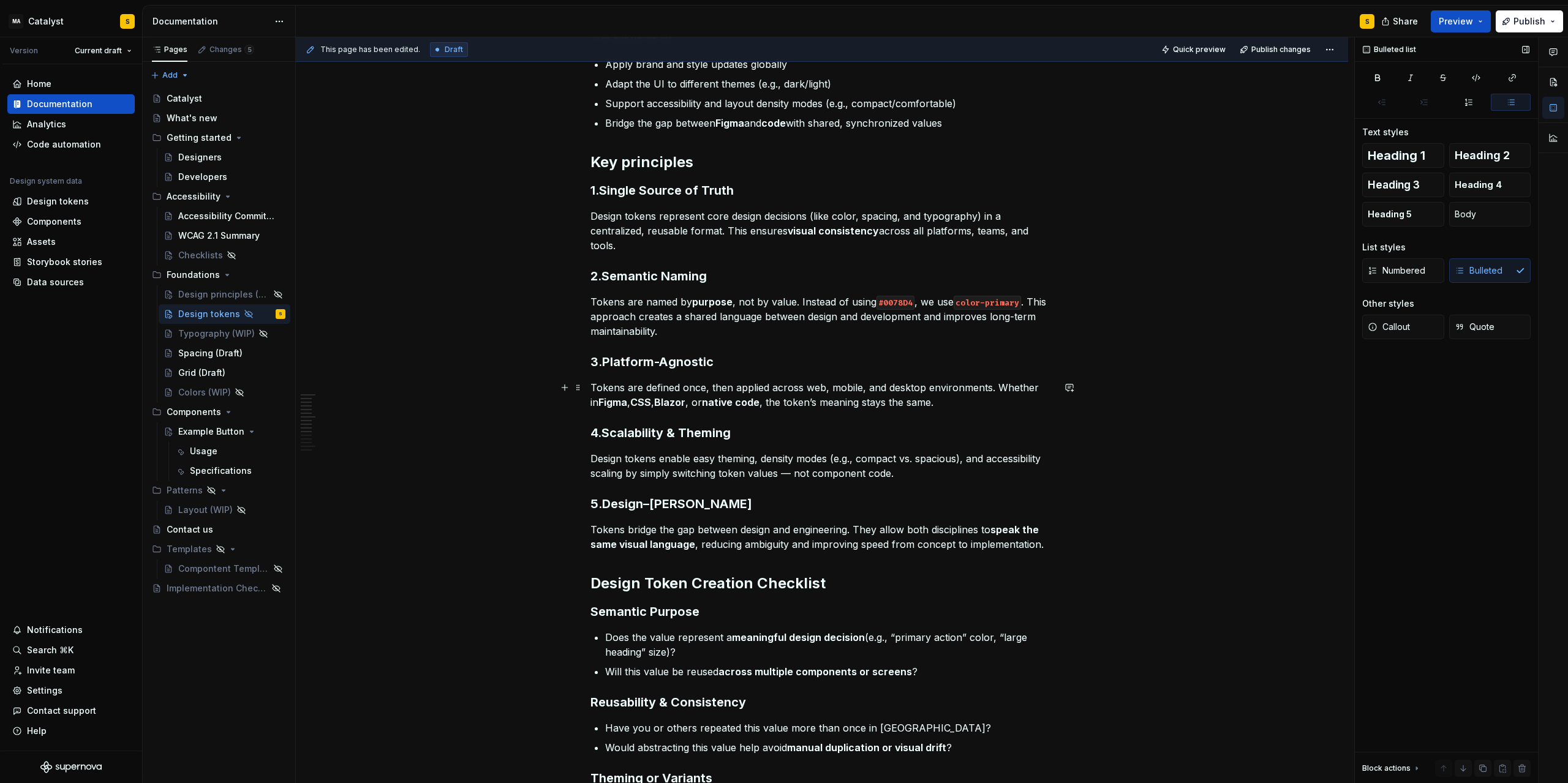
scroll to position [441, 0]
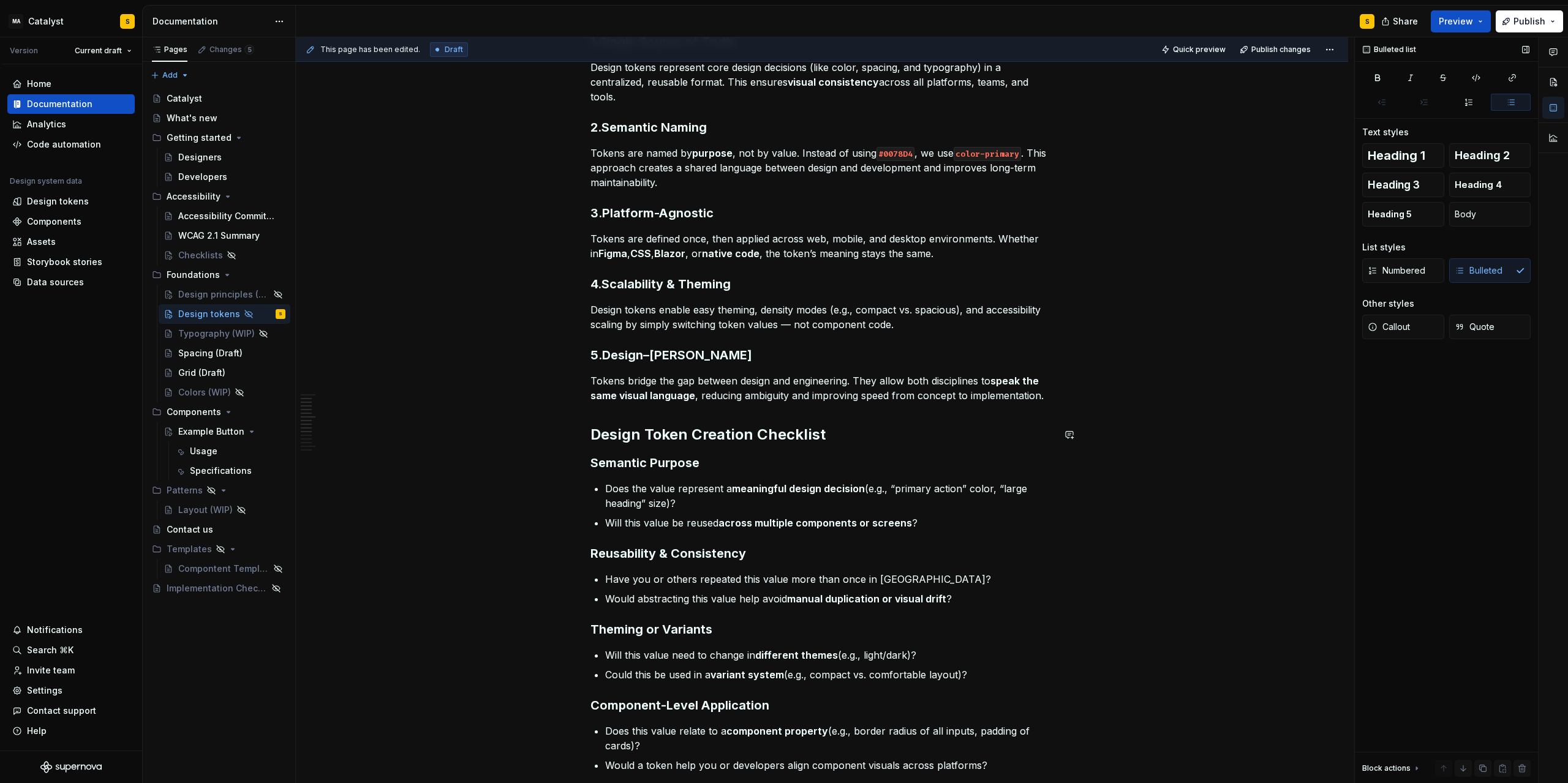
click at [610, 414] on div "Design tokens are the foundational building blocks of our design system. They s…" at bounding box center [822, 766] width 463 height 1937
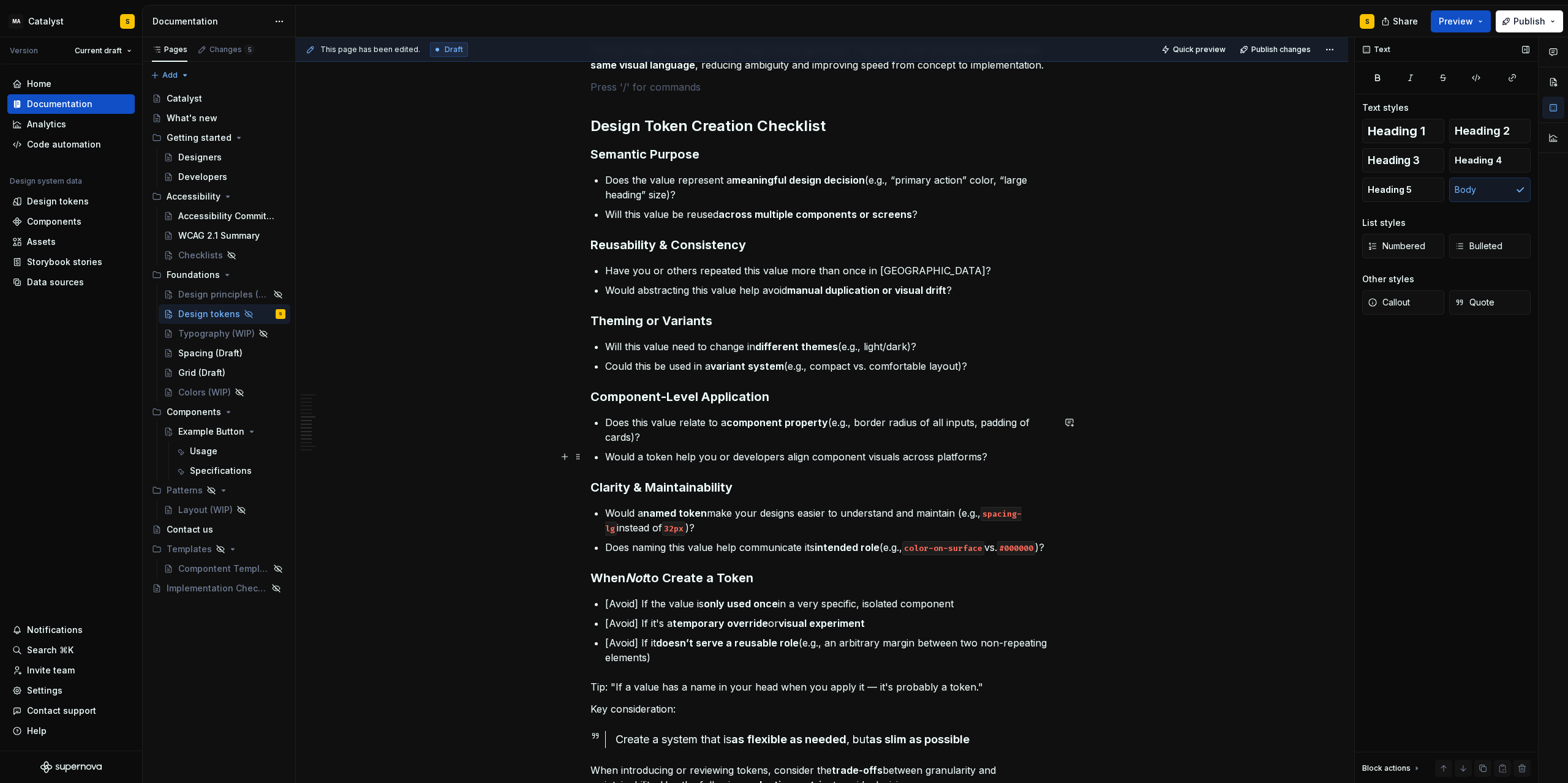
scroll to position [882, 0]
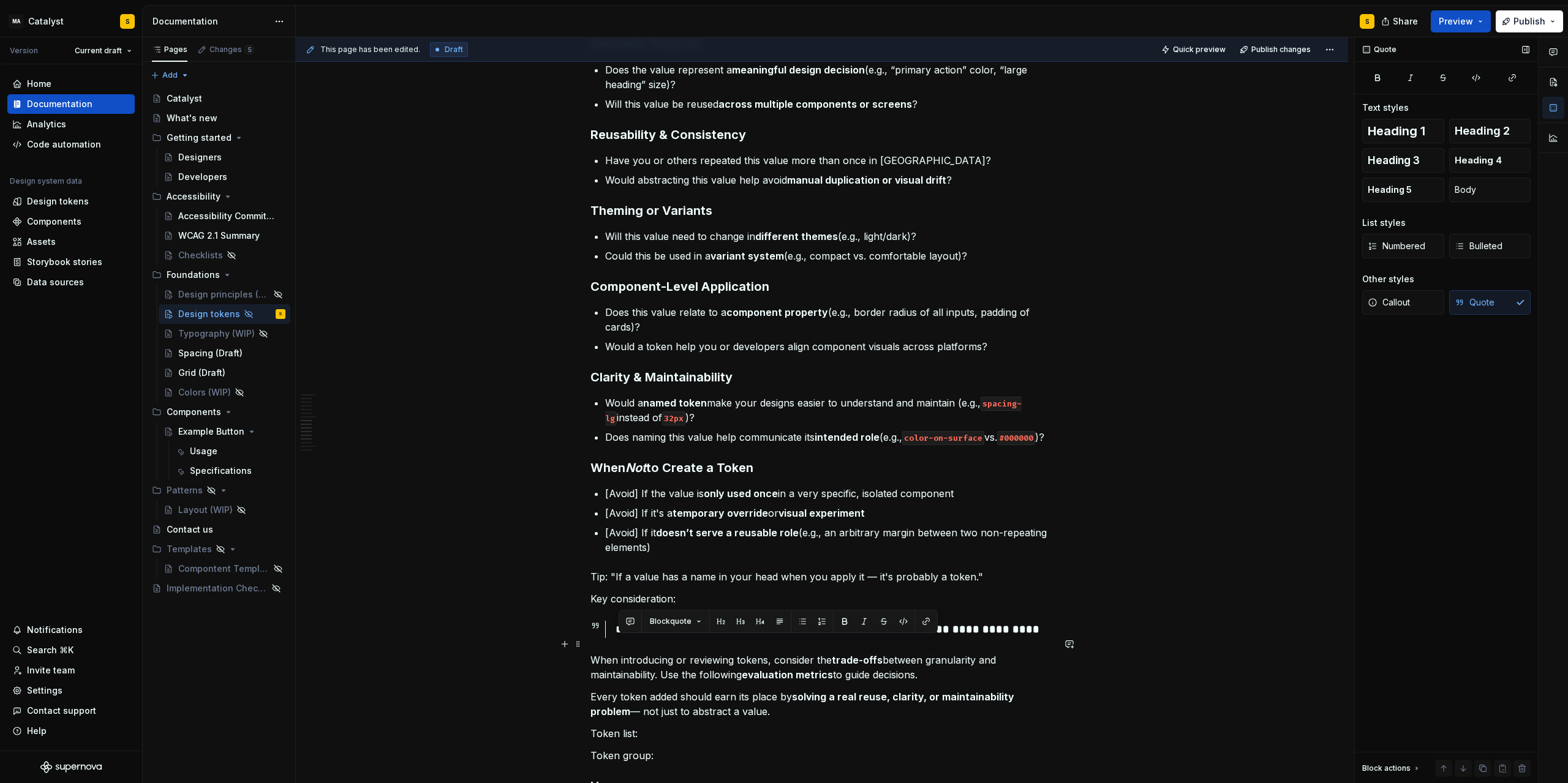
drag, startPoint x: 996, startPoint y: 645, endPoint x: 608, endPoint y: 641, distance: 388.0
click at [608, 638] on div "**********" at bounding box center [822, 630] width 463 height 17
copy div "**********"
click at [706, 501] on p "[Avoid] If the value is only used once in a very specific, isolated component" at bounding box center [830, 494] width 449 height 15
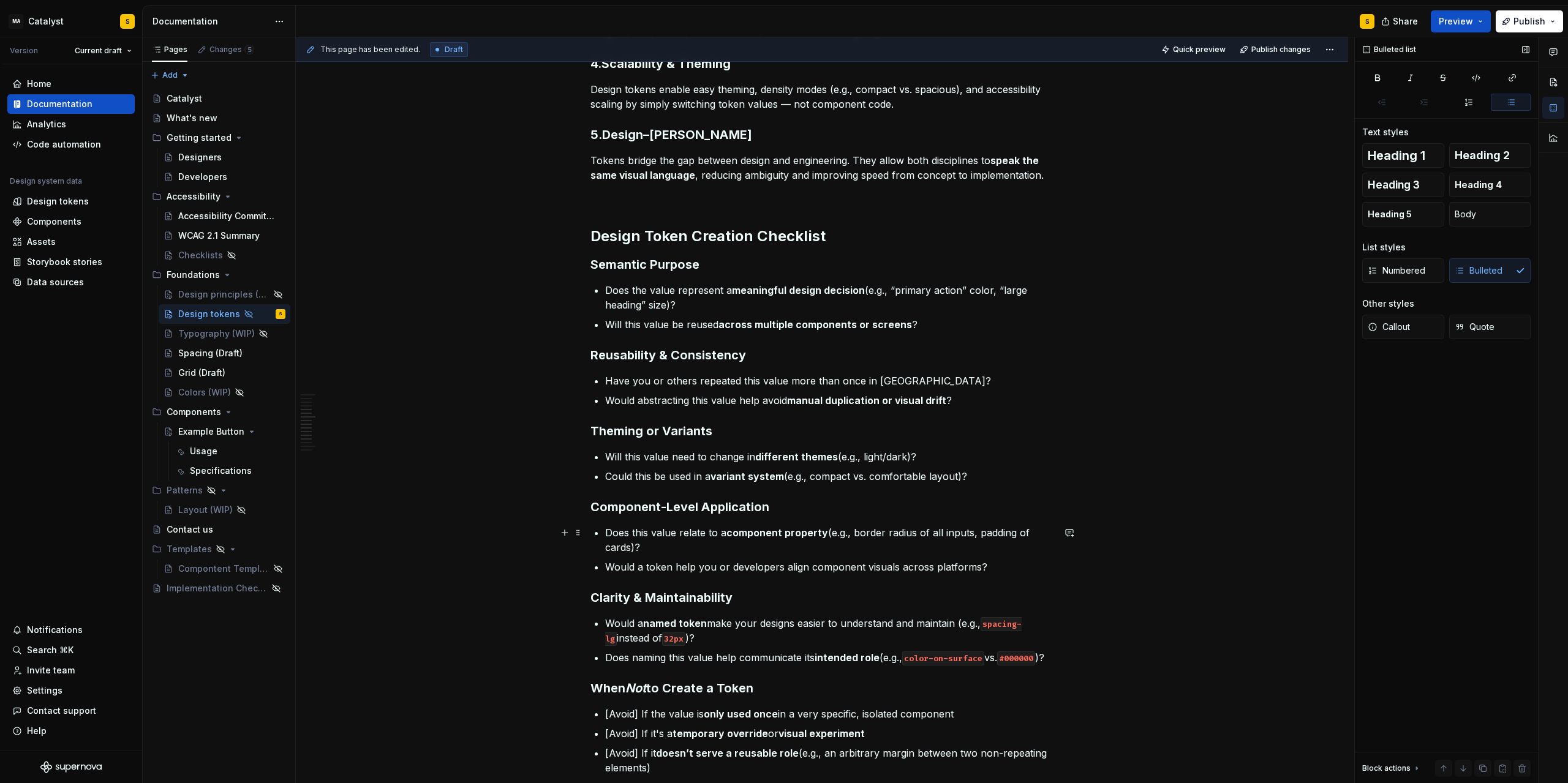
scroll to position [496, 0]
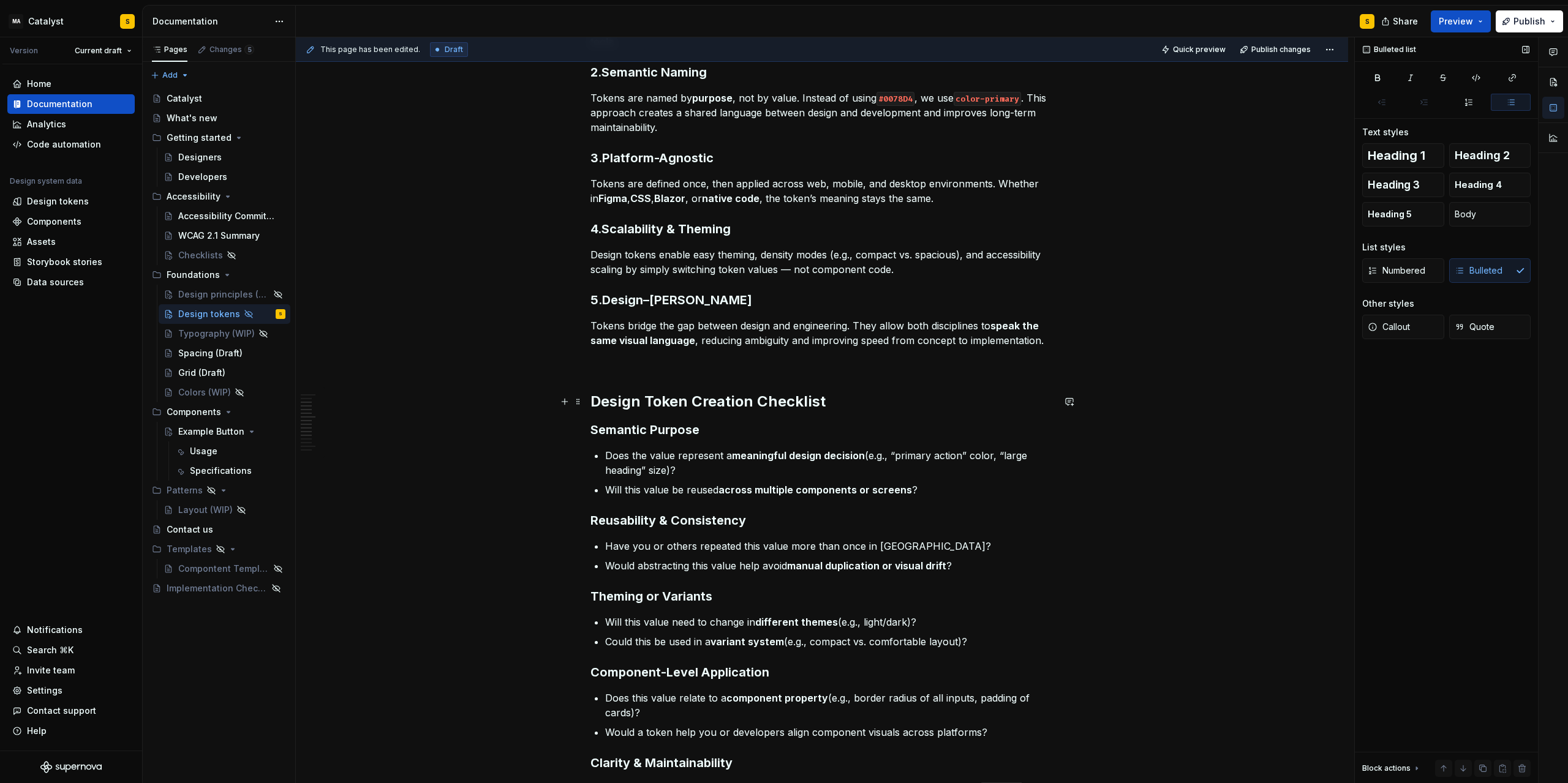
click at [847, 401] on h2 "Design Token Creation Checklist" at bounding box center [822, 402] width 463 height 20
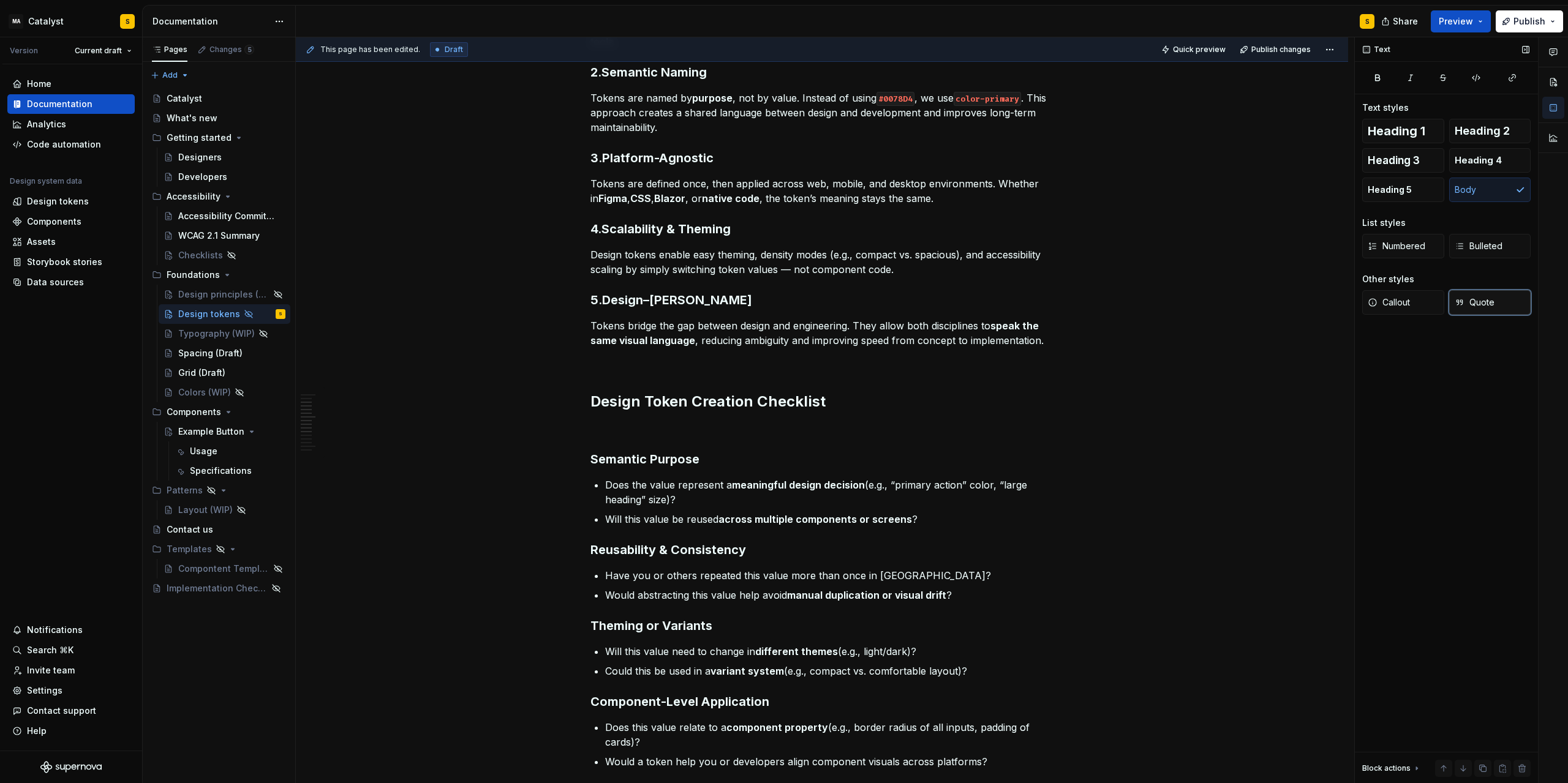
click at [1052, 300] on span "Quote" at bounding box center [1474, 302] width 40 height 12
drag, startPoint x: 594, startPoint y: 430, endPoint x: 942, endPoint y: 429, distance: 348.0
click at [942, 429] on p "Create a system that is as flexible as needed , but as slim as possible" at bounding box center [822, 429] width 463 height 15
click at [1052, 306] on span "Quote" at bounding box center [1474, 302] width 40 height 12
click at [755, 447] on div "Design tokens are the foundational building blocks of our design system. They s…" at bounding box center [822, 738] width 463 height 1991
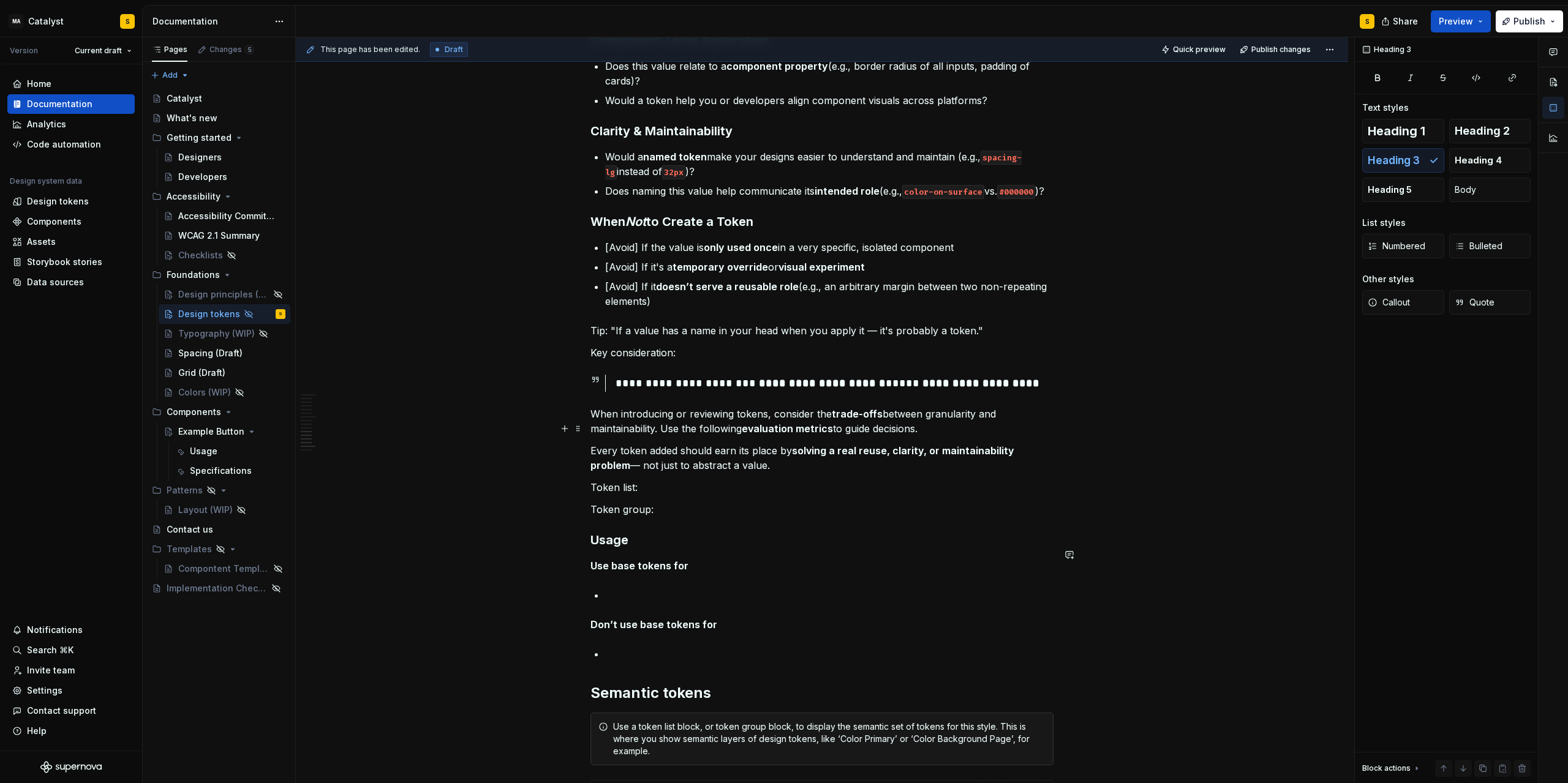
scroll to position [1158, 0]
click at [581, 372] on span at bounding box center [578, 370] width 10 height 17
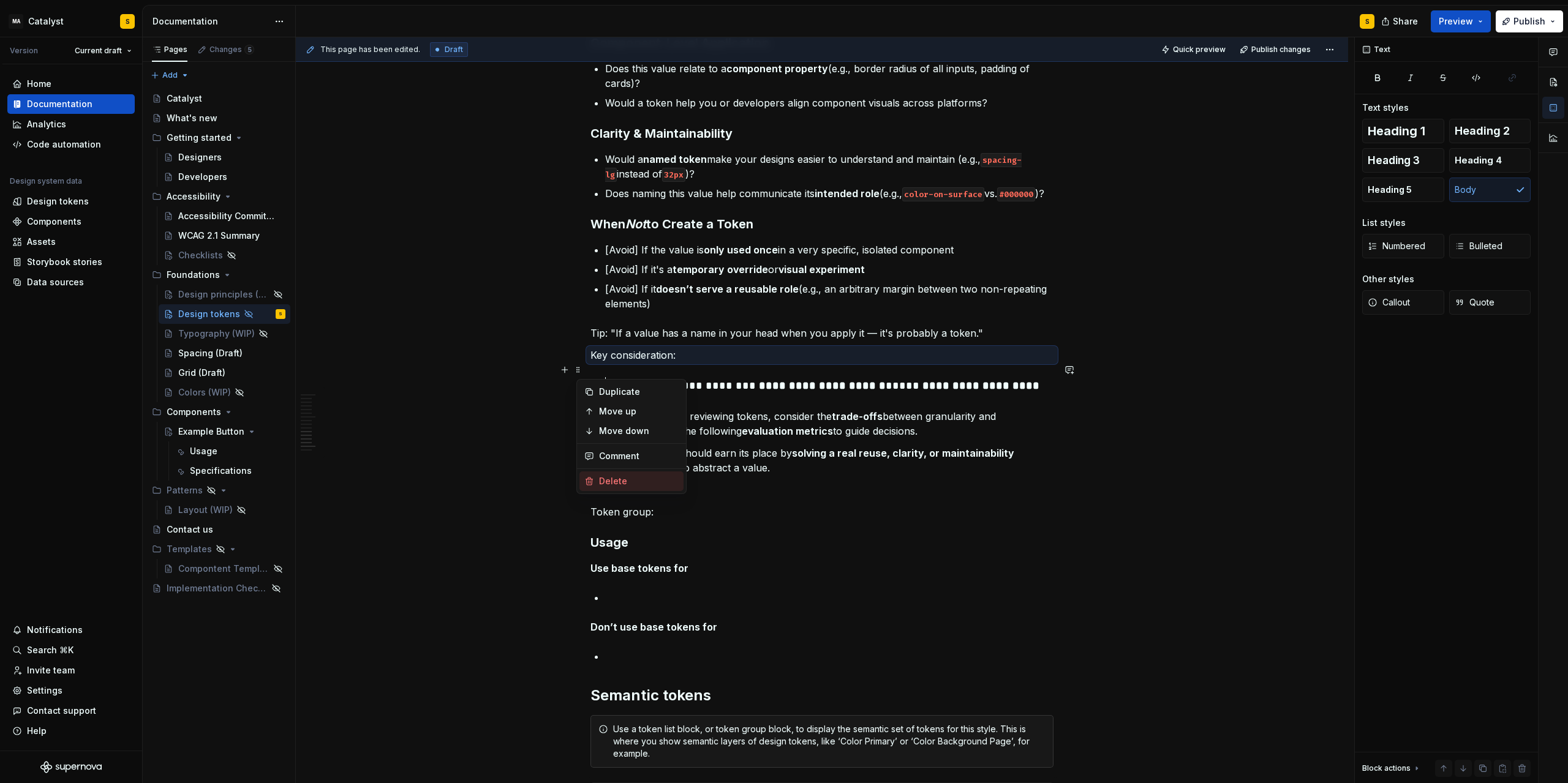
click at [614, 476] on div "Delete" at bounding box center [639, 481] width 79 height 12
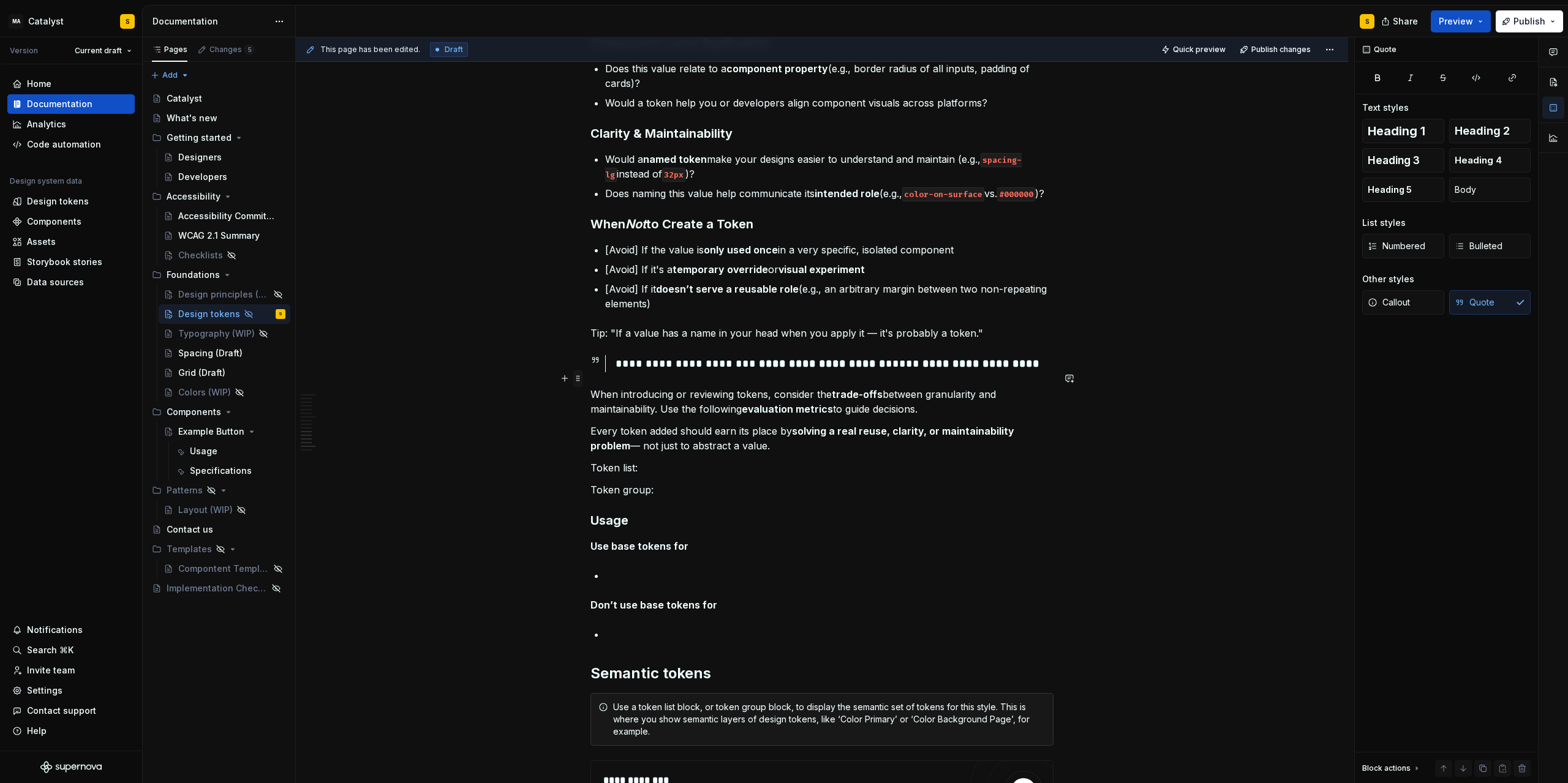
click at [582, 376] on span at bounding box center [578, 379] width 10 height 17
drag, startPoint x: 616, startPoint y: 485, endPoint x: 622, endPoint y: 441, distance: 44.4
click at [615, 483] on div "Delete" at bounding box center [631, 490] width 104 height 20
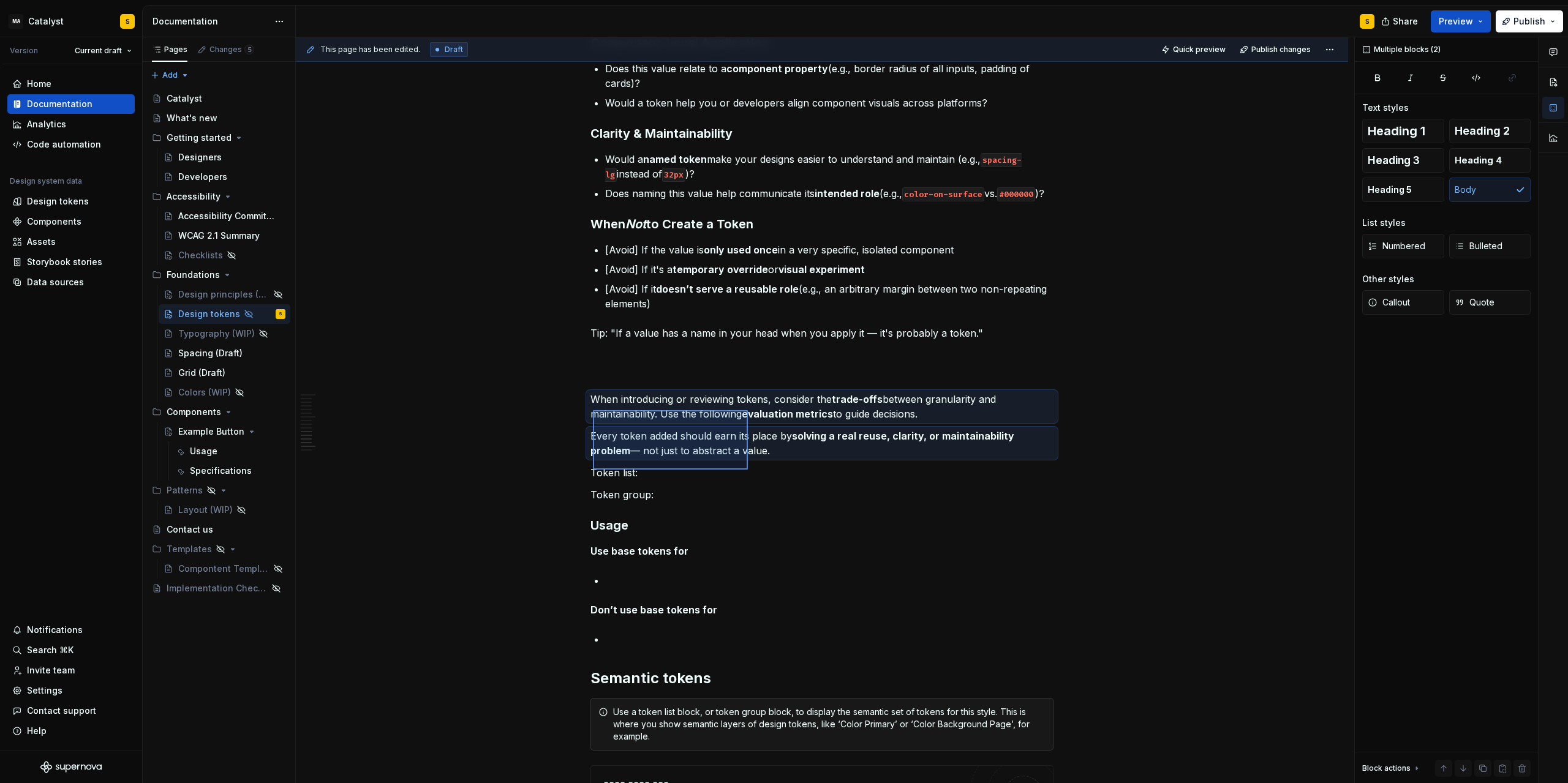
drag, startPoint x: 593, startPoint y: 411, endPoint x: 741, endPoint y: 472, distance: 160.1
click at [743, 471] on div "This page has been edited. Draft Quick preview Publish changes Hidden page Desi…" at bounding box center [824, 411] width 1058 height 747
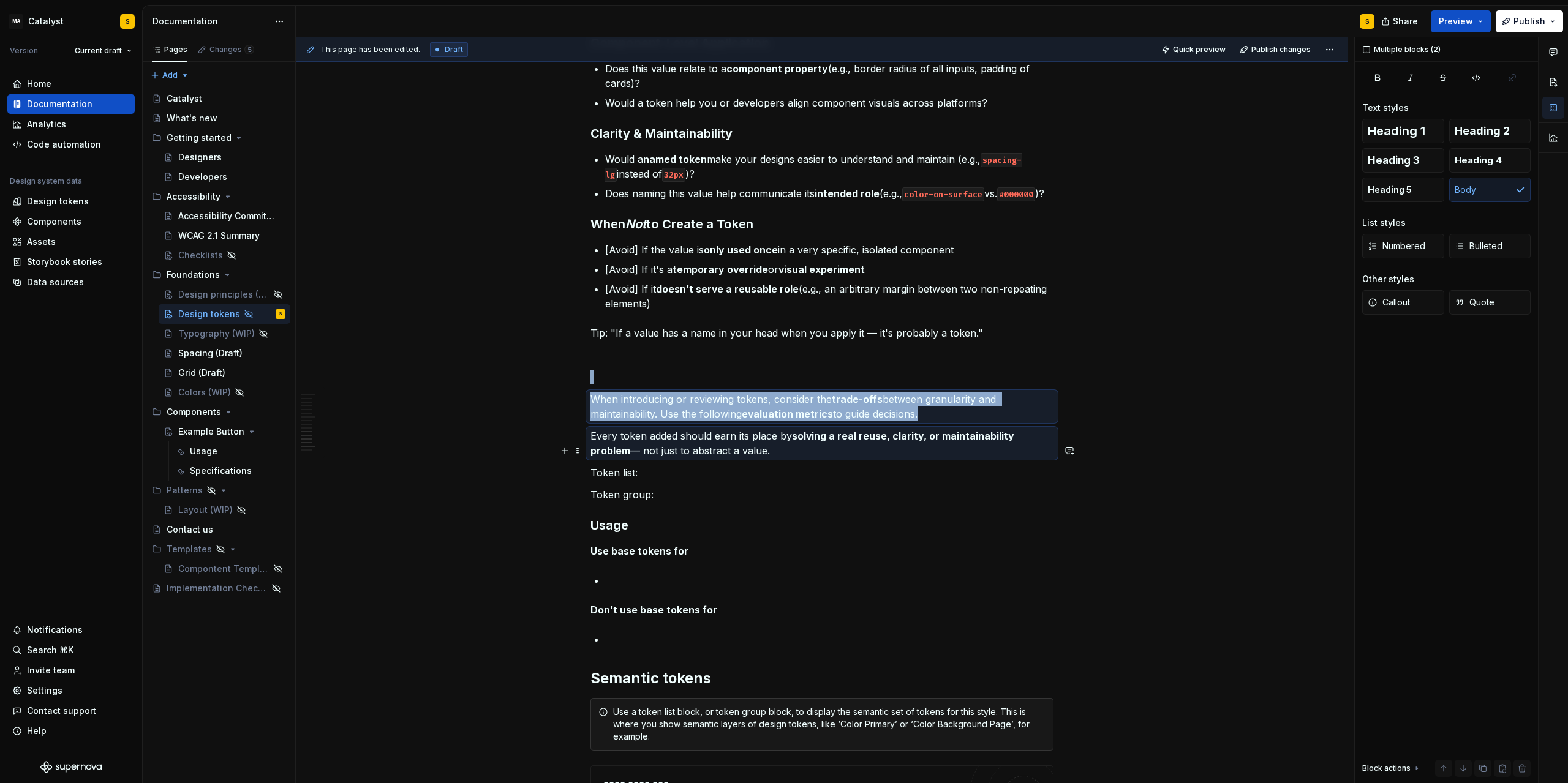
click at [740, 458] on p "Every token added should earn its place by solving a real reuse, clarity, or ma…" at bounding box center [822, 443] width 463 height 29
click at [725, 422] on p "When introducing or reviewing tokens, consider the trade-offs between granulari…" at bounding box center [822, 407] width 463 height 29
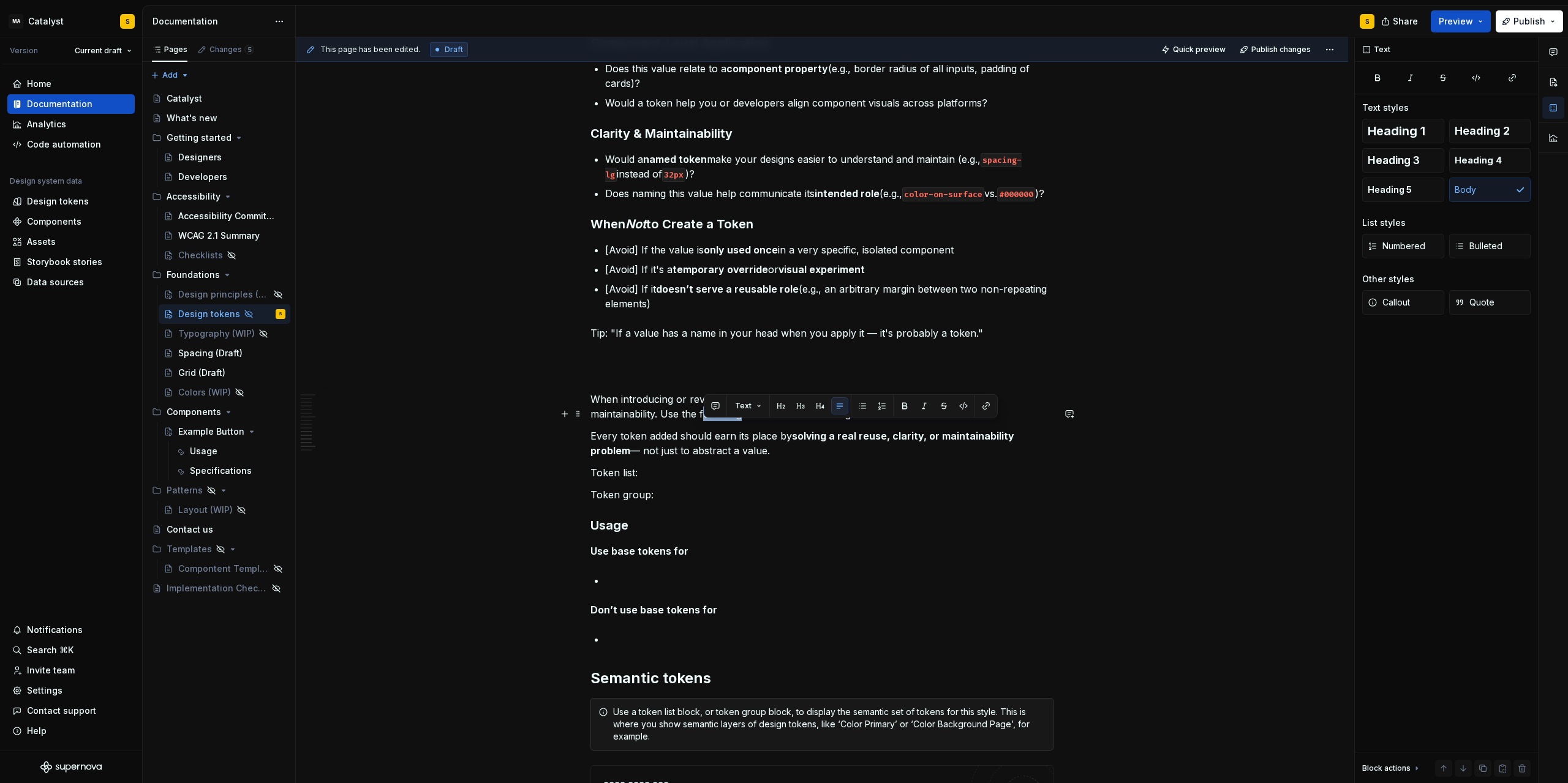
click at [725, 422] on p "When introducing or reviewing tokens, consider the trade-offs between granulari…" at bounding box center [822, 407] width 463 height 29
click at [742, 458] on p "Every token added should earn its place by solving a real reuse, clarity, or ma…" at bounding box center [822, 443] width 463 height 29
drag, startPoint x: 740, startPoint y: 468, endPoint x: 586, endPoint y: 449, distance: 155.2
click at [591, 449] on div "Design tokens are the foundational building blocks of our design system. They s…" at bounding box center [822, 75] width 463 height 1988
copy p "Every token added should earn its place by solving a real reuse, clarity, or ma…"
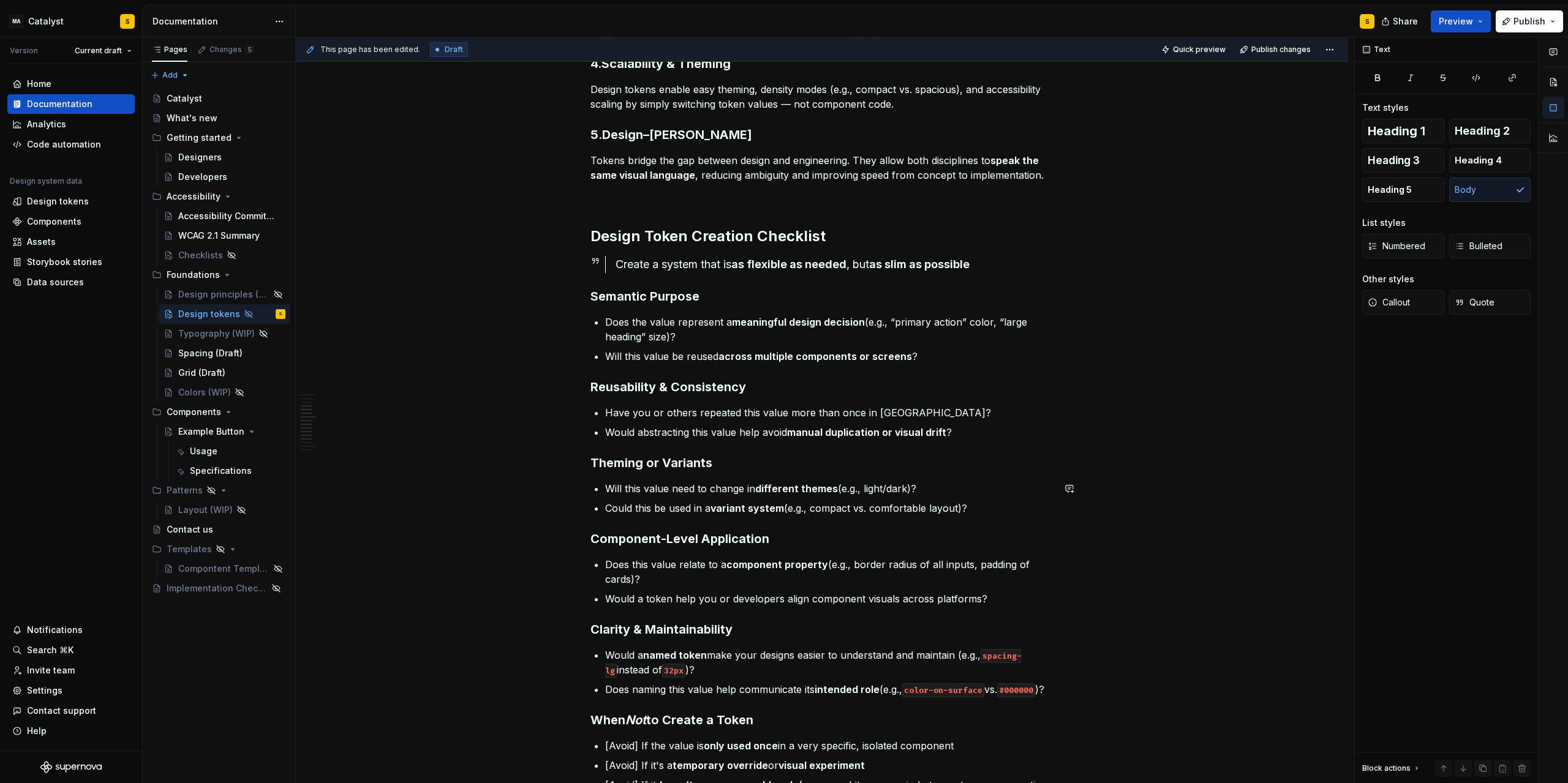
scroll to position [441, 0]
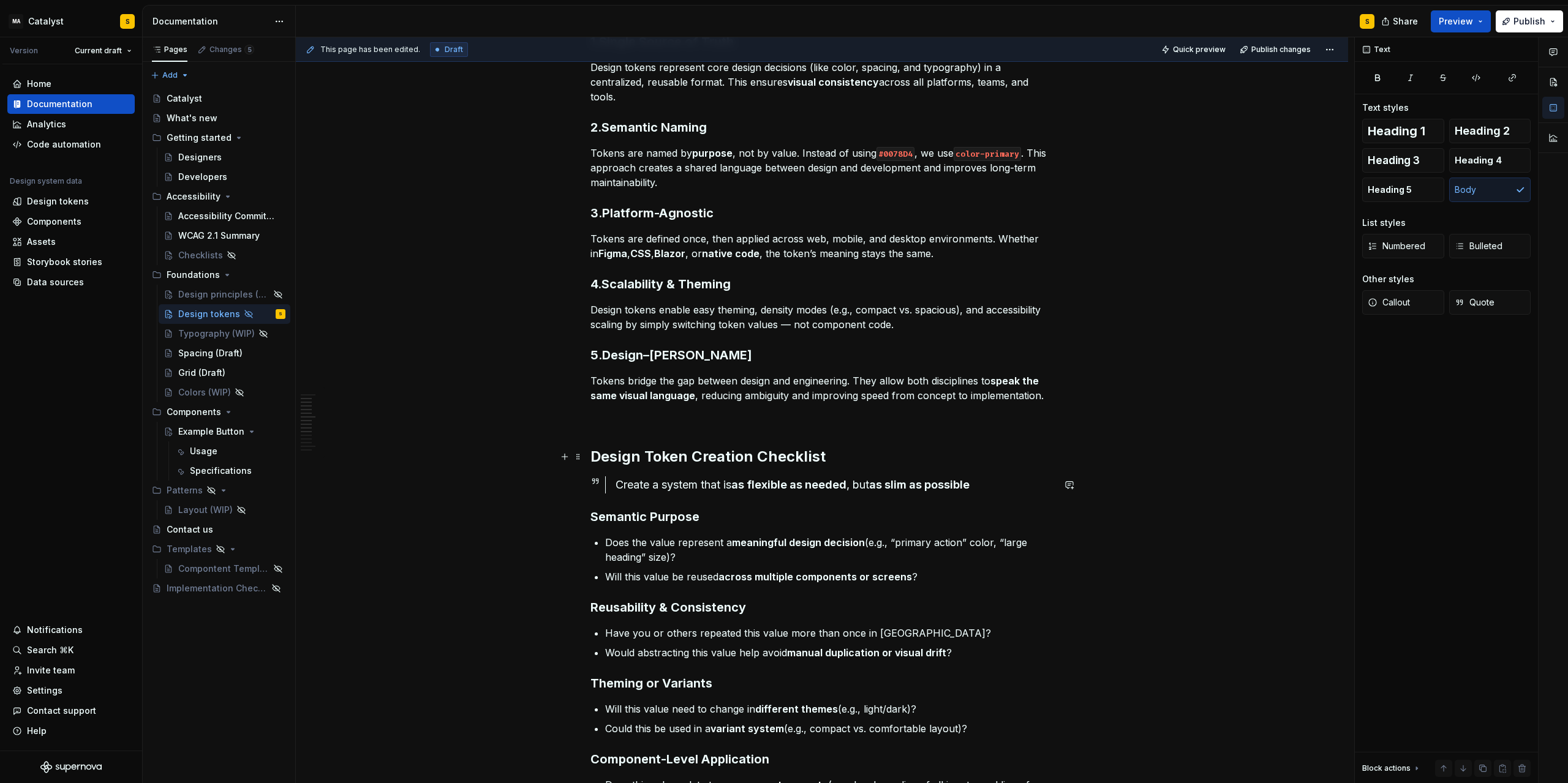
click at [834, 462] on h2 "Design Token Creation Checklist" at bounding box center [822, 456] width 463 height 20
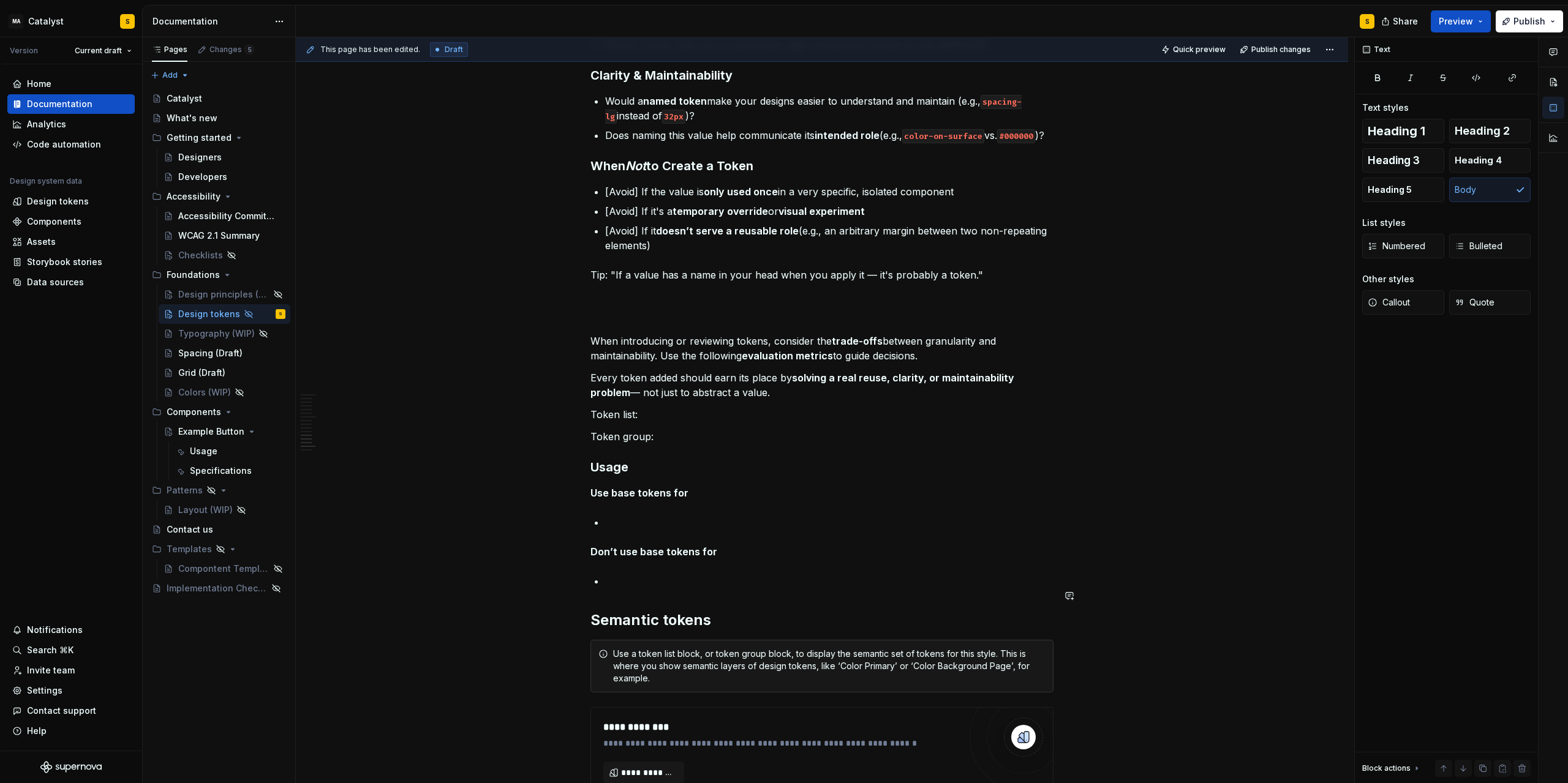
scroll to position [1213, 0]
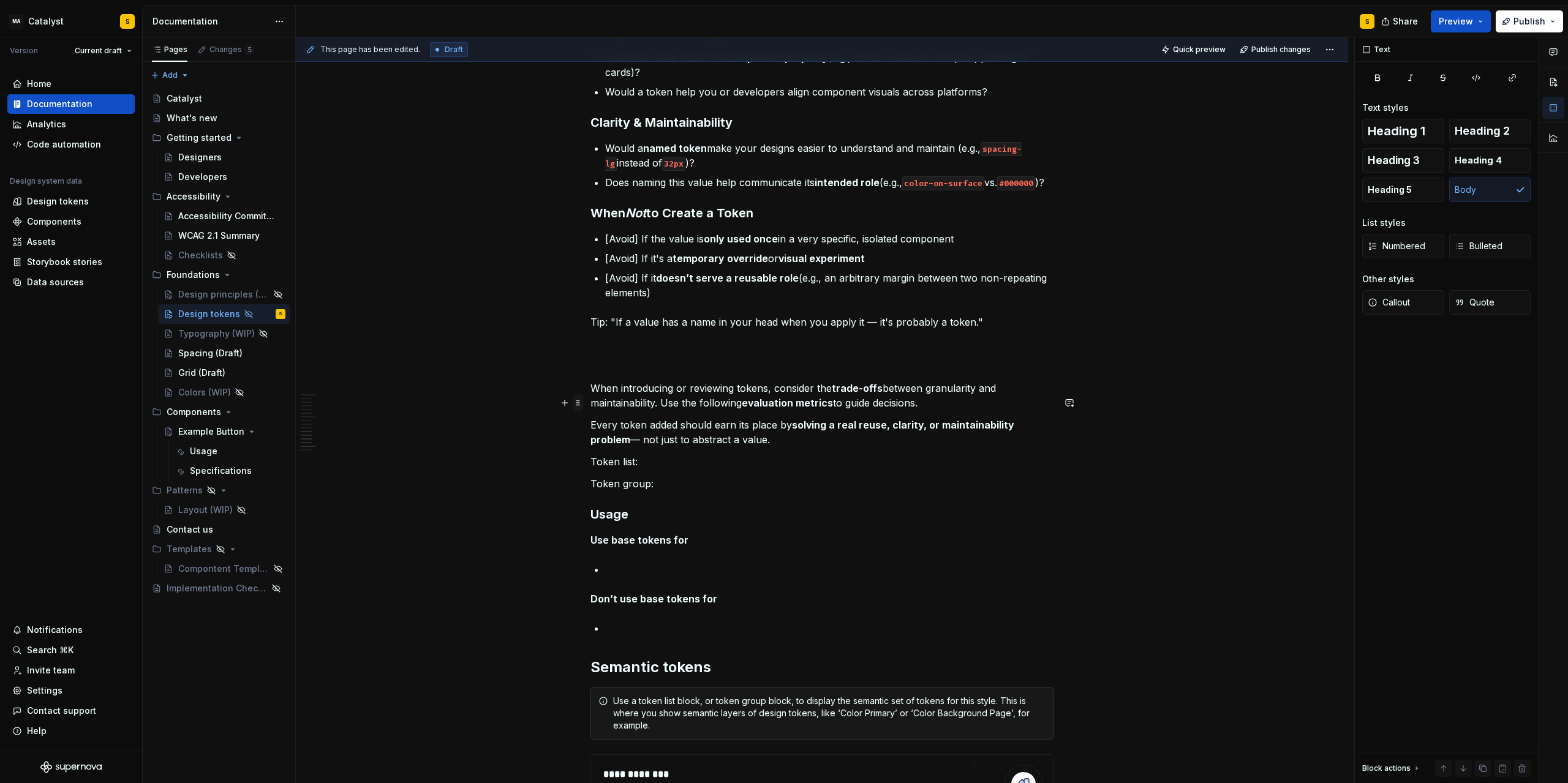
click at [581, 404] on span at bounding box center [578, 403] width 10 height 17
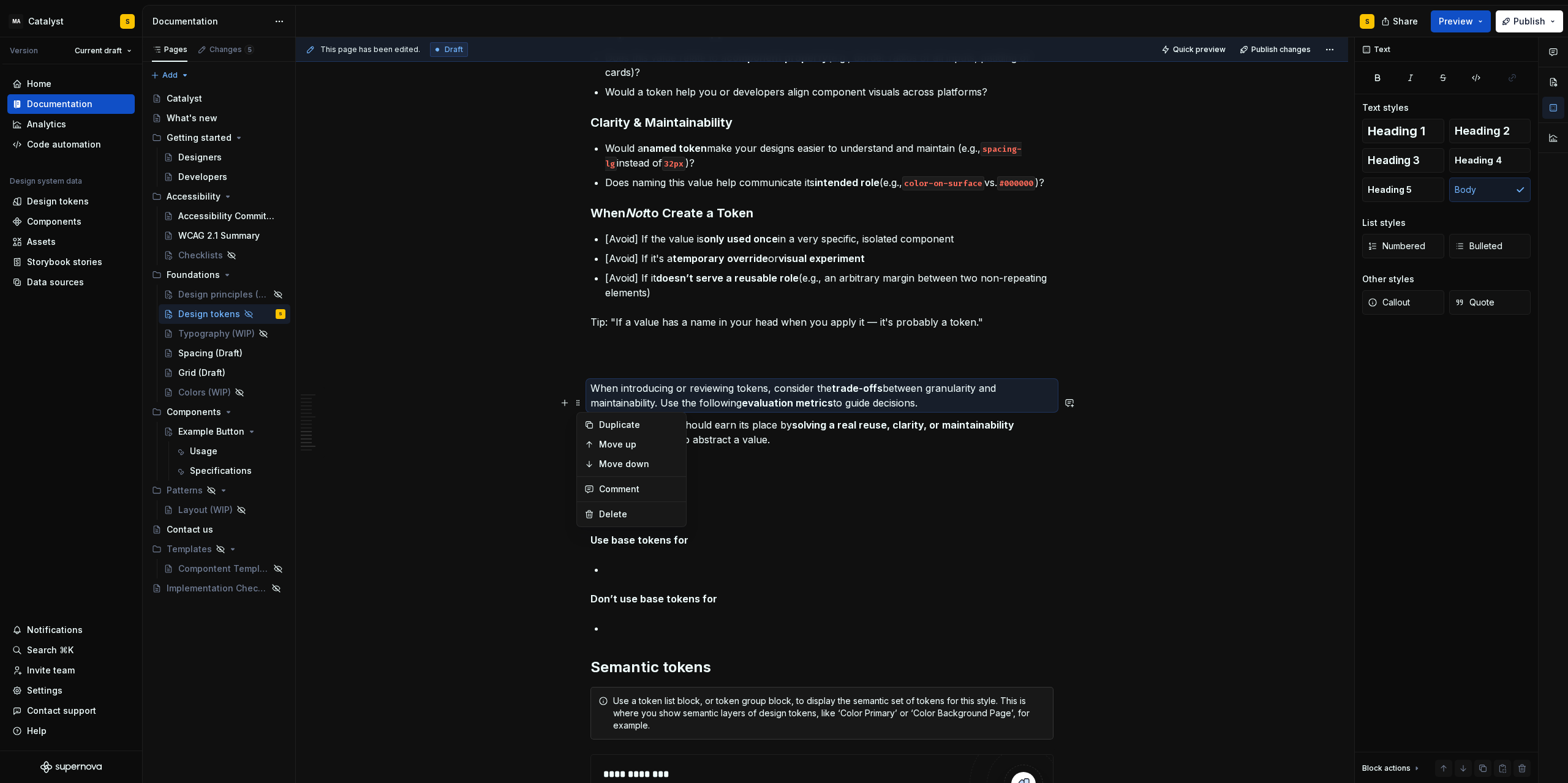
click at [797, 440] on strong "solving a real reuse, clarity, or maintainability problem" at bounding box center [804, 433] width 426 height 27
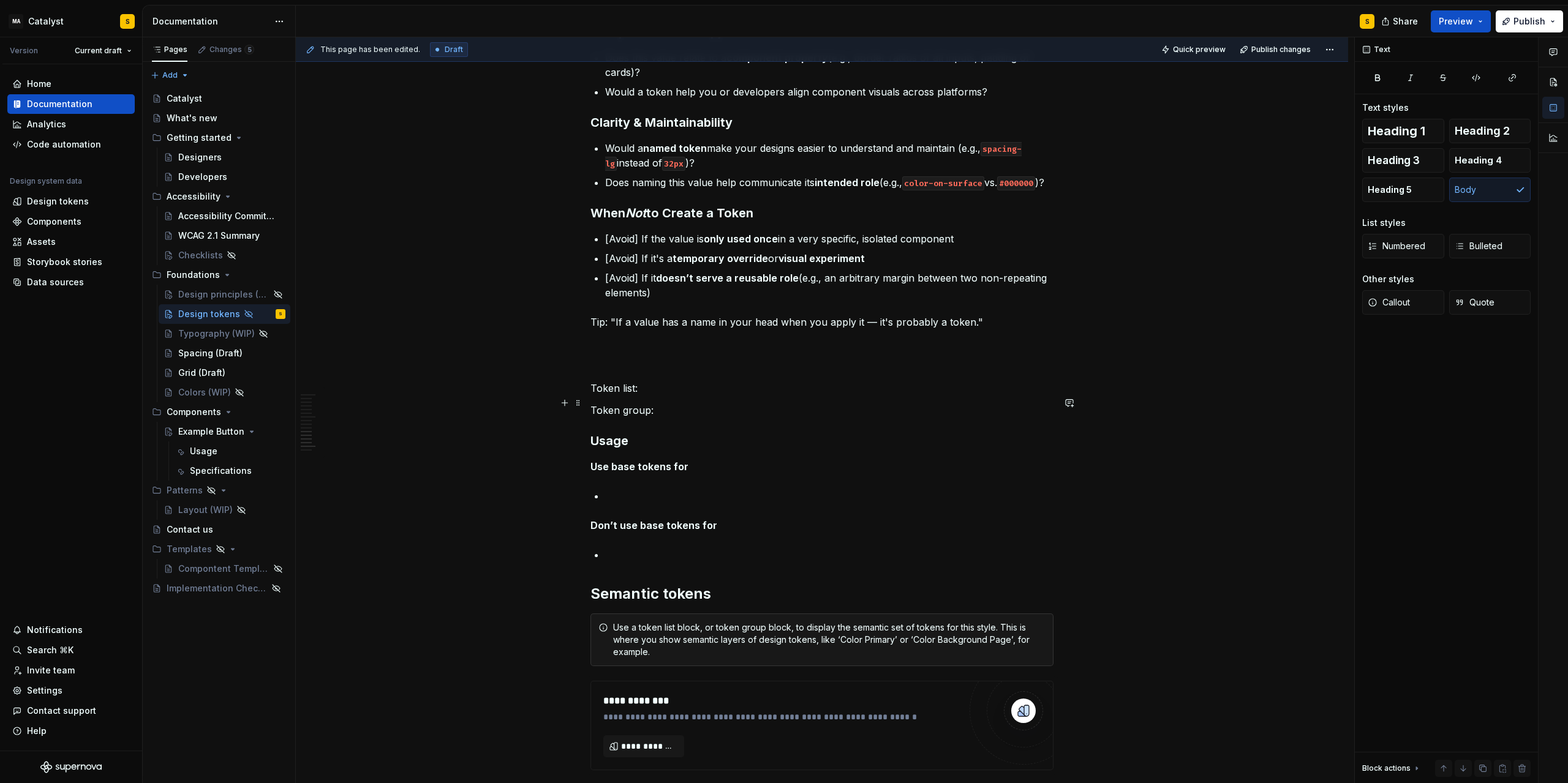
click at [658, 395] on p "Token list:" at bounding box center [822, 388] width 463 height 15
click at [580, 403] on span at bounding box center [578, 403] width 10 height 17
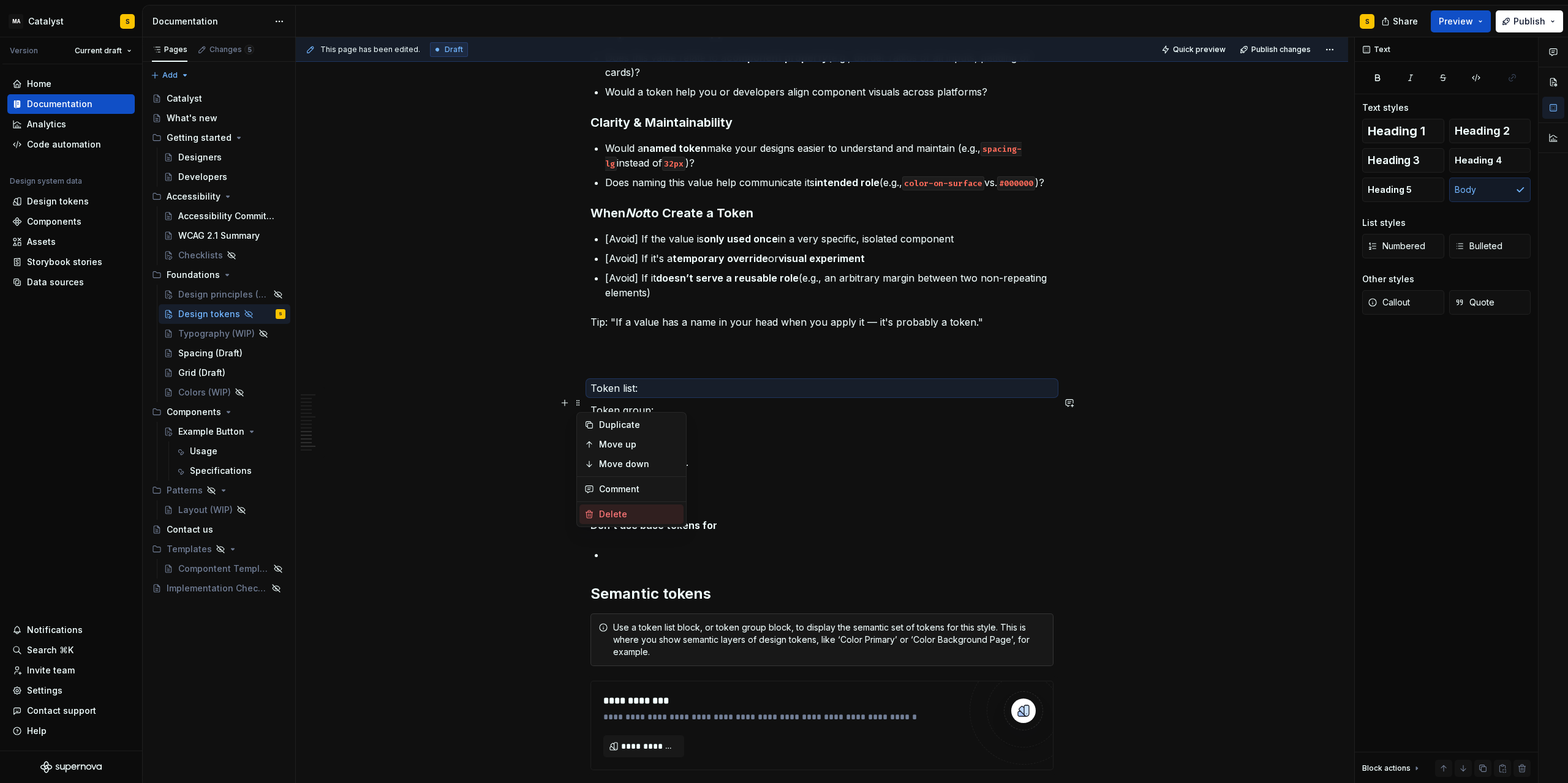
click at [614, 516] on div "Delete" at bounding box center [639, 514] width 79 height 12
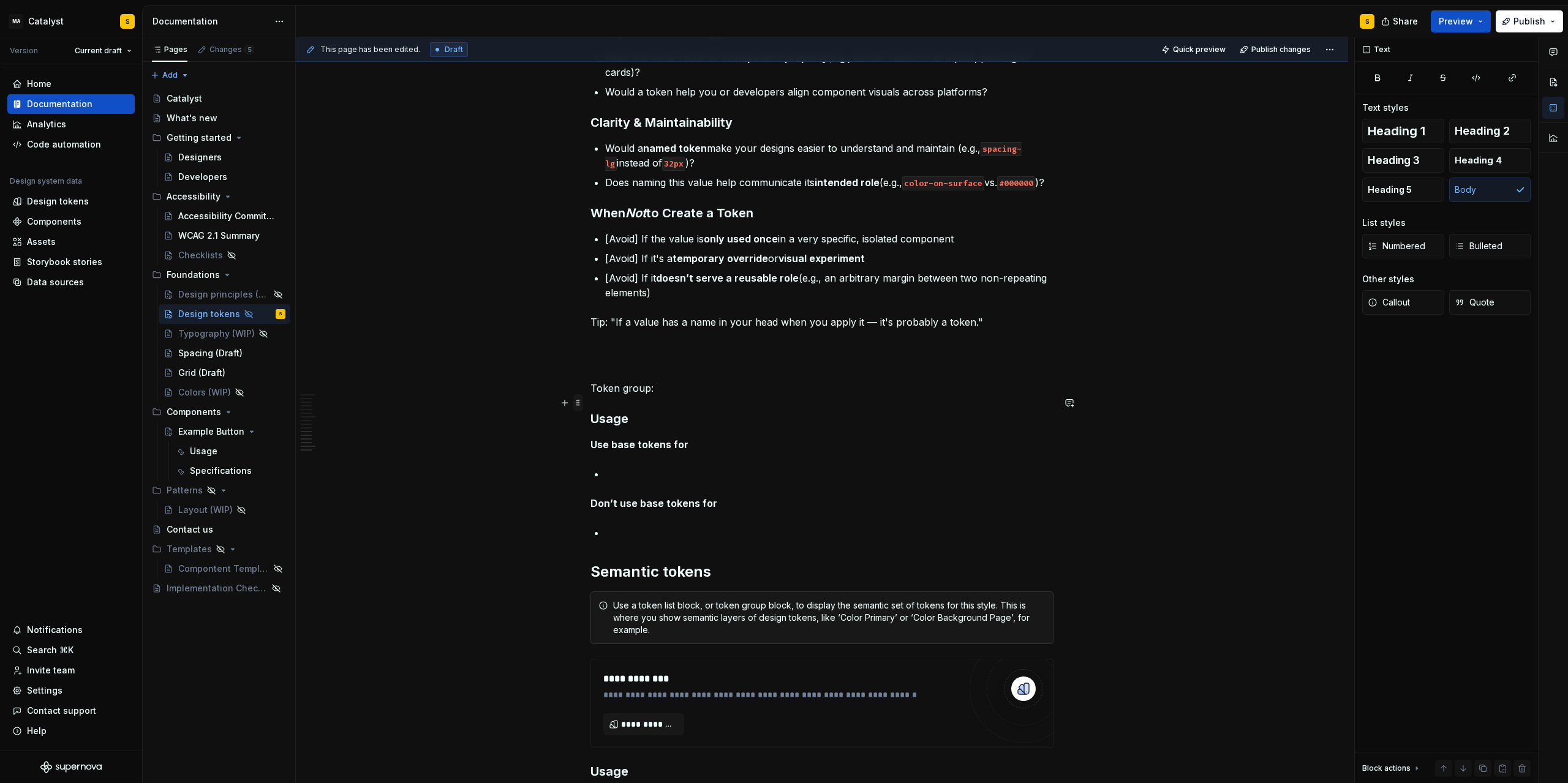
click at [583, 401] on span at bounding box center [578, 403] width 10 height 17
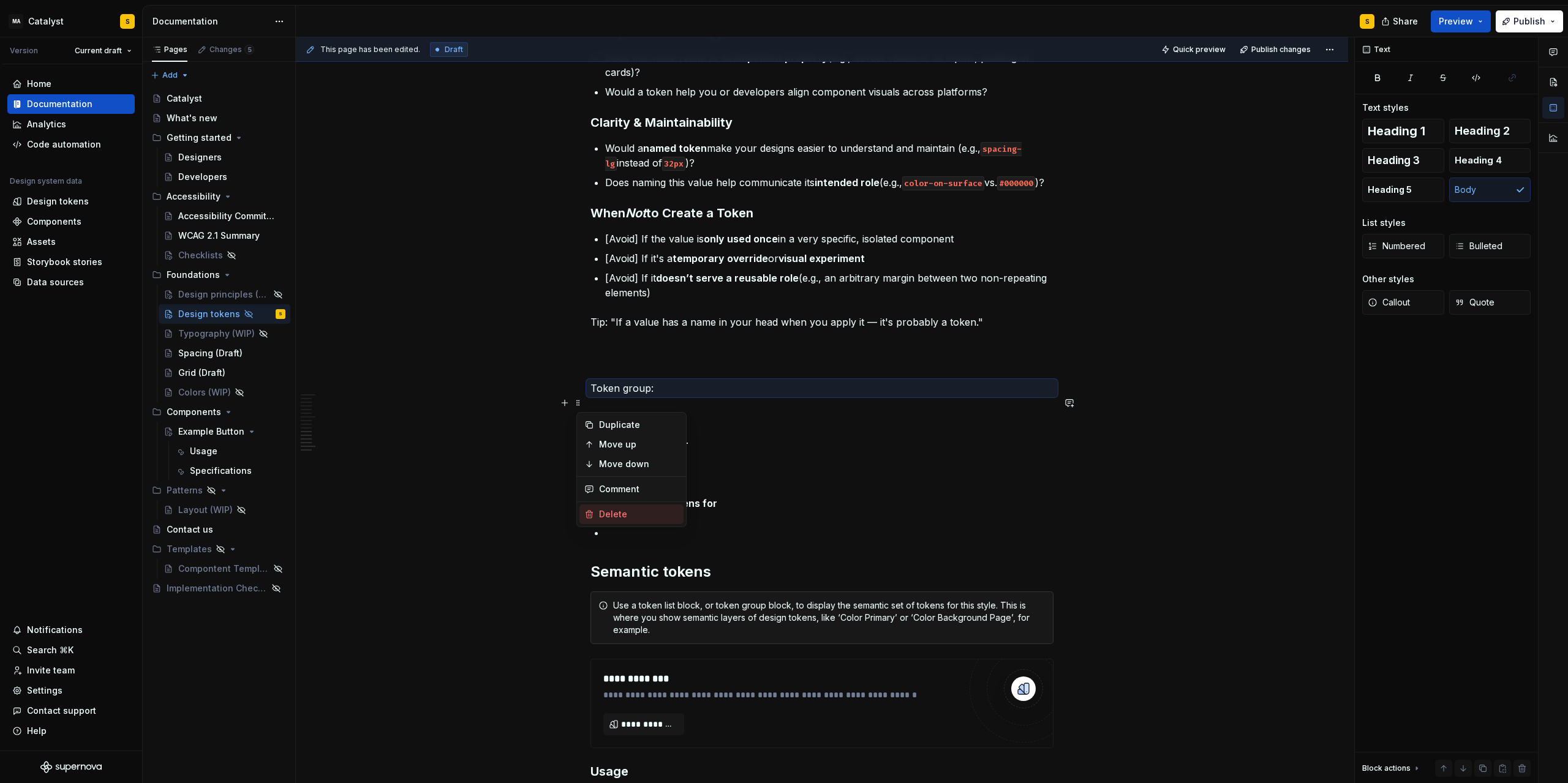
click at [609, 514] on div "Delete" at bounding box center [639, 514] width 79 height 12
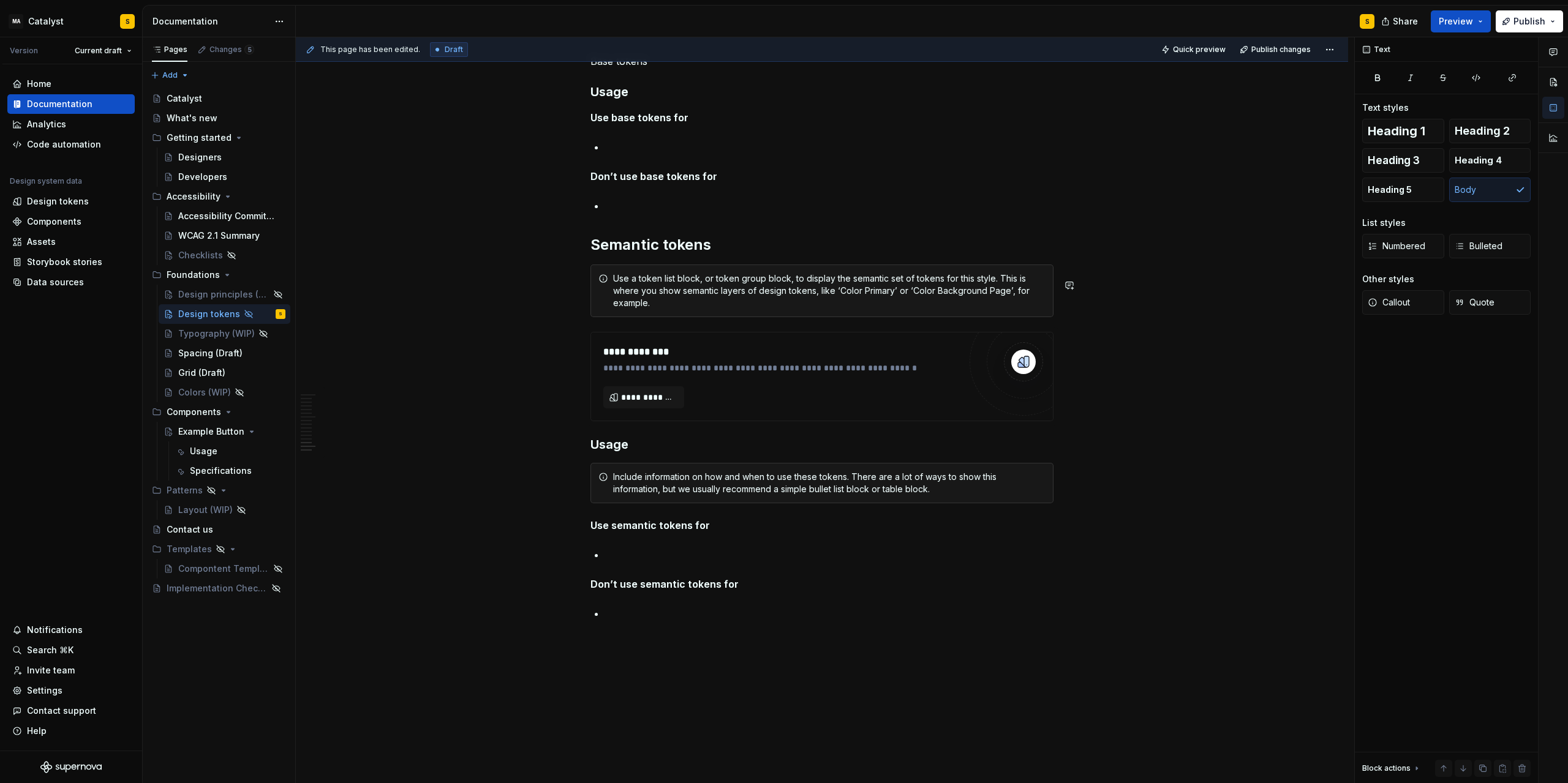
scroll to position [1543, 0]
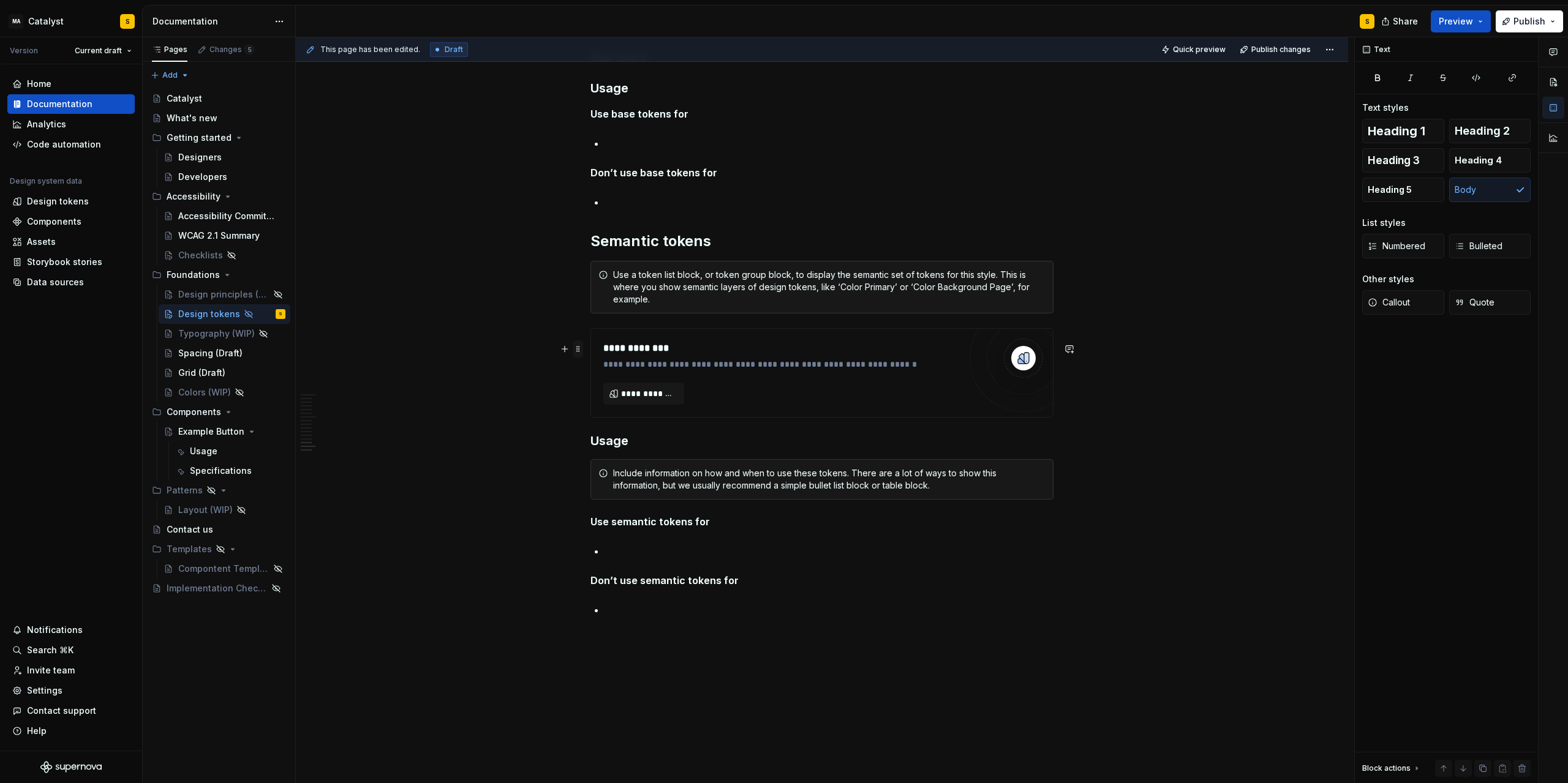
click at [581, 350] on span at bounding box center [578, 349] width 10 height 17
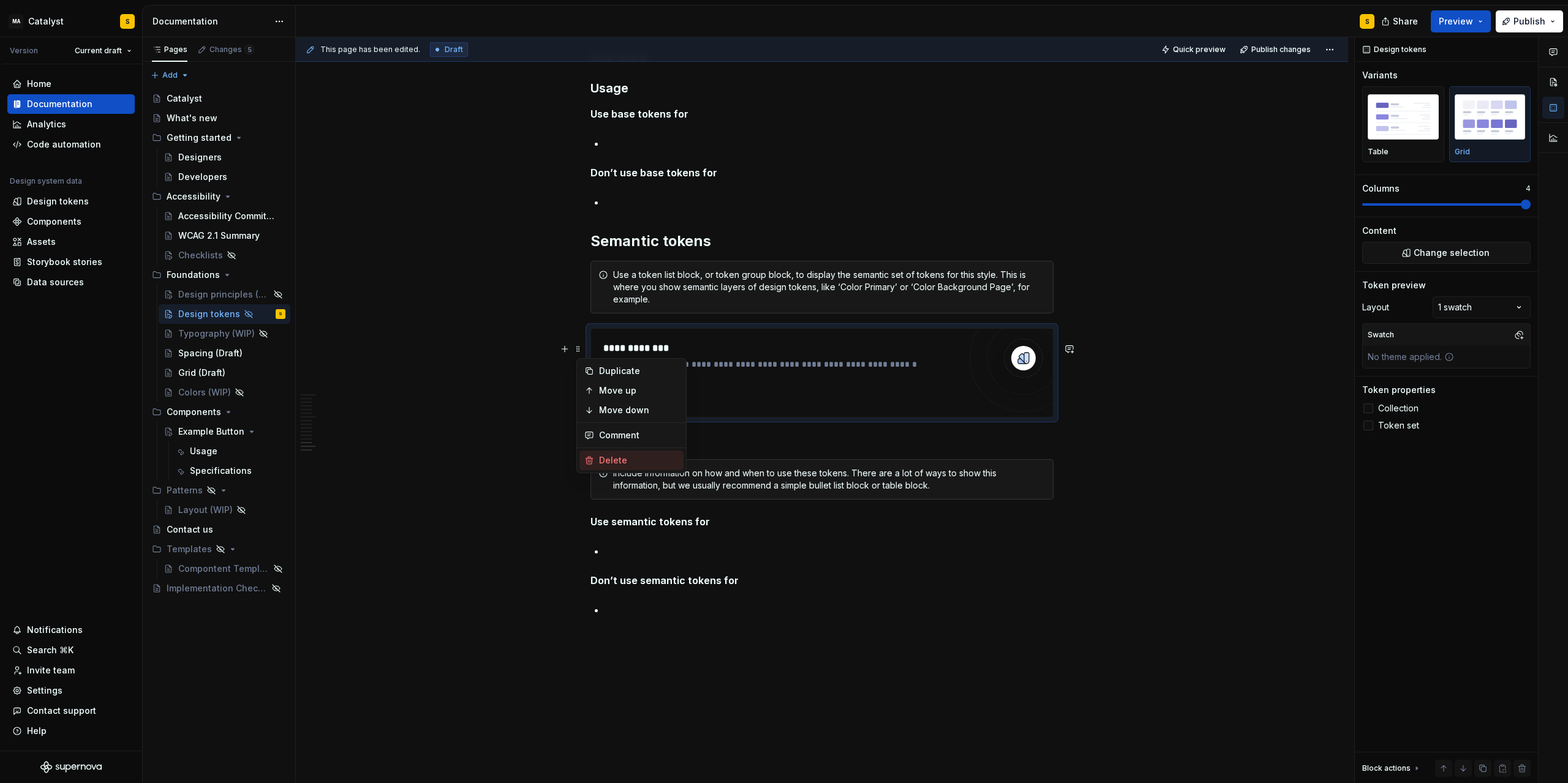
click at [621, 464] on div "Delete" at bounding box center [639, 460] width 79 height 12
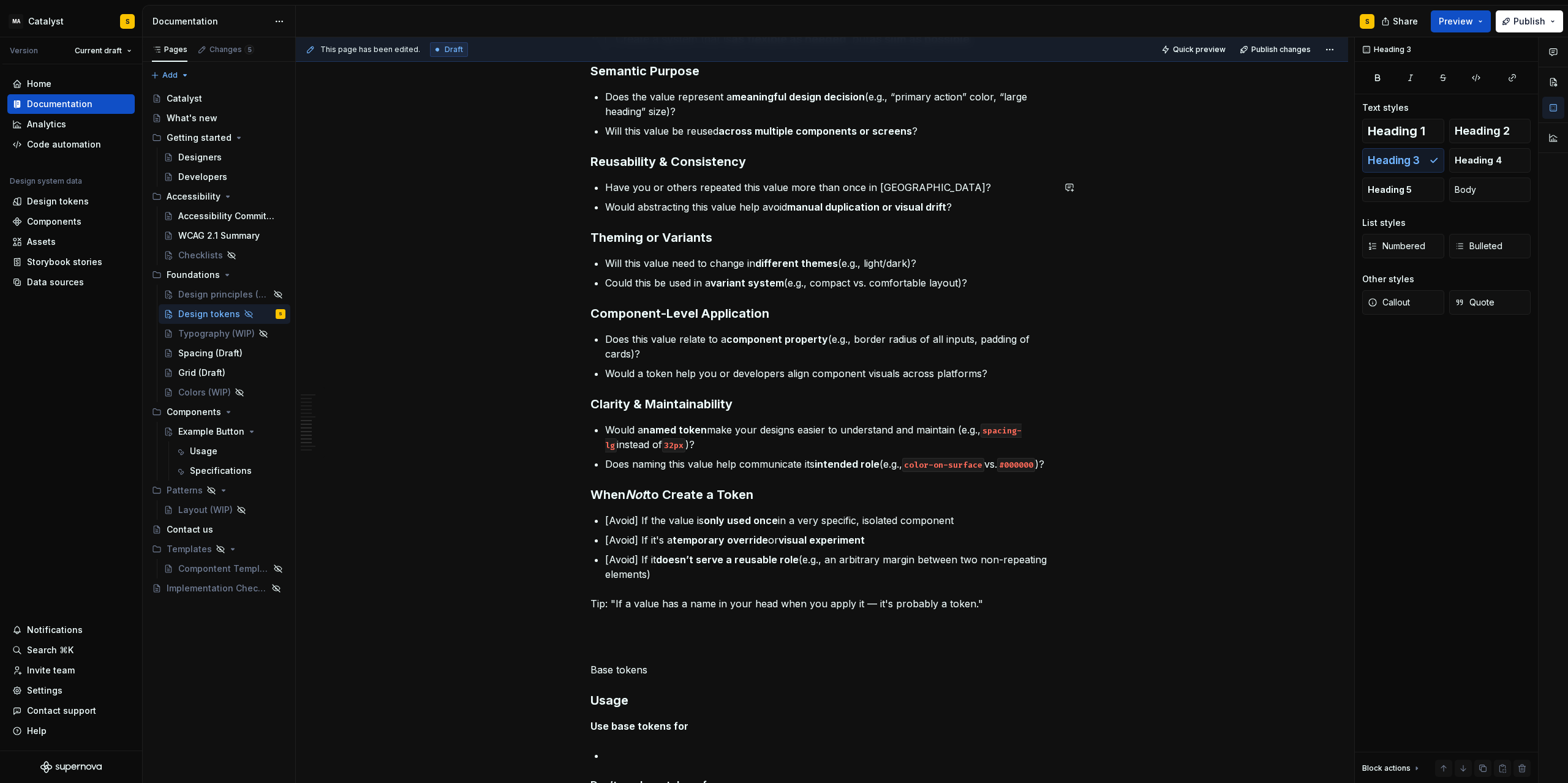
scroll to position [1152, 0]
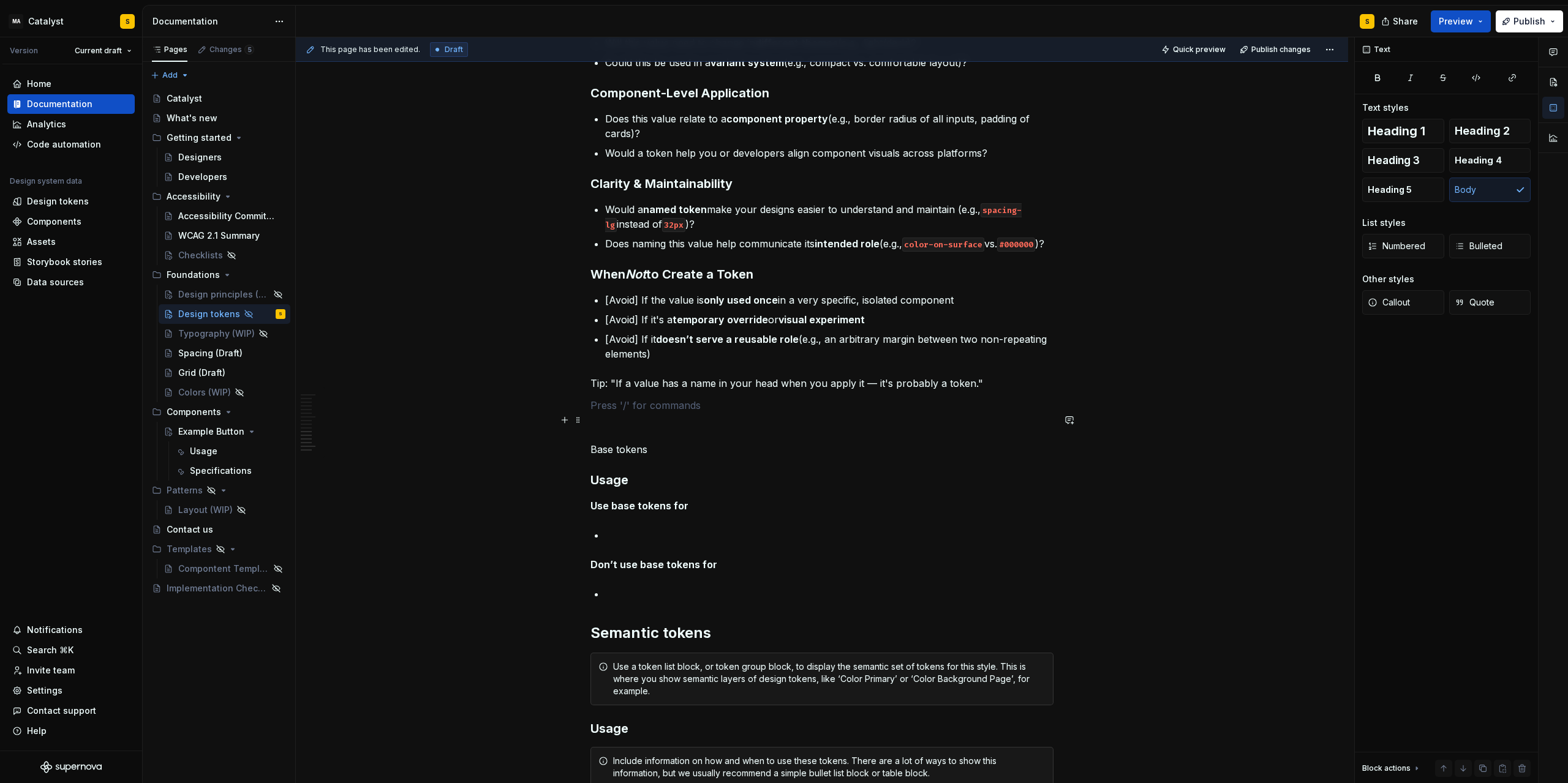
click at [614, 413] on p at bounding box center [822, 405] width 463 height 15
click at [610, 413] on p at bounding box center [822, 405] width 463 height 15
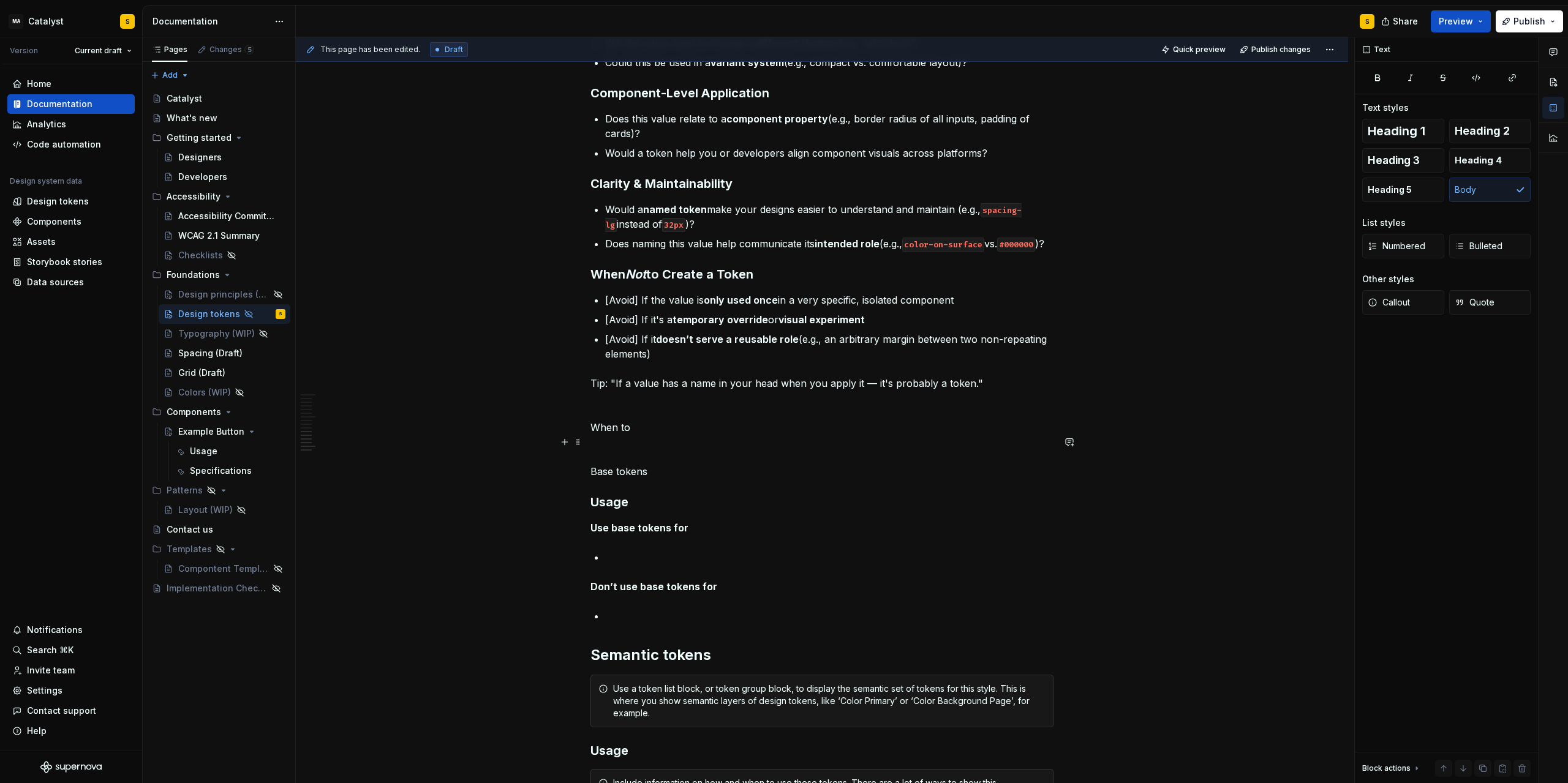
click at [606, 435] on p "When to" at bounding box center [822, 427] width 463 height 15
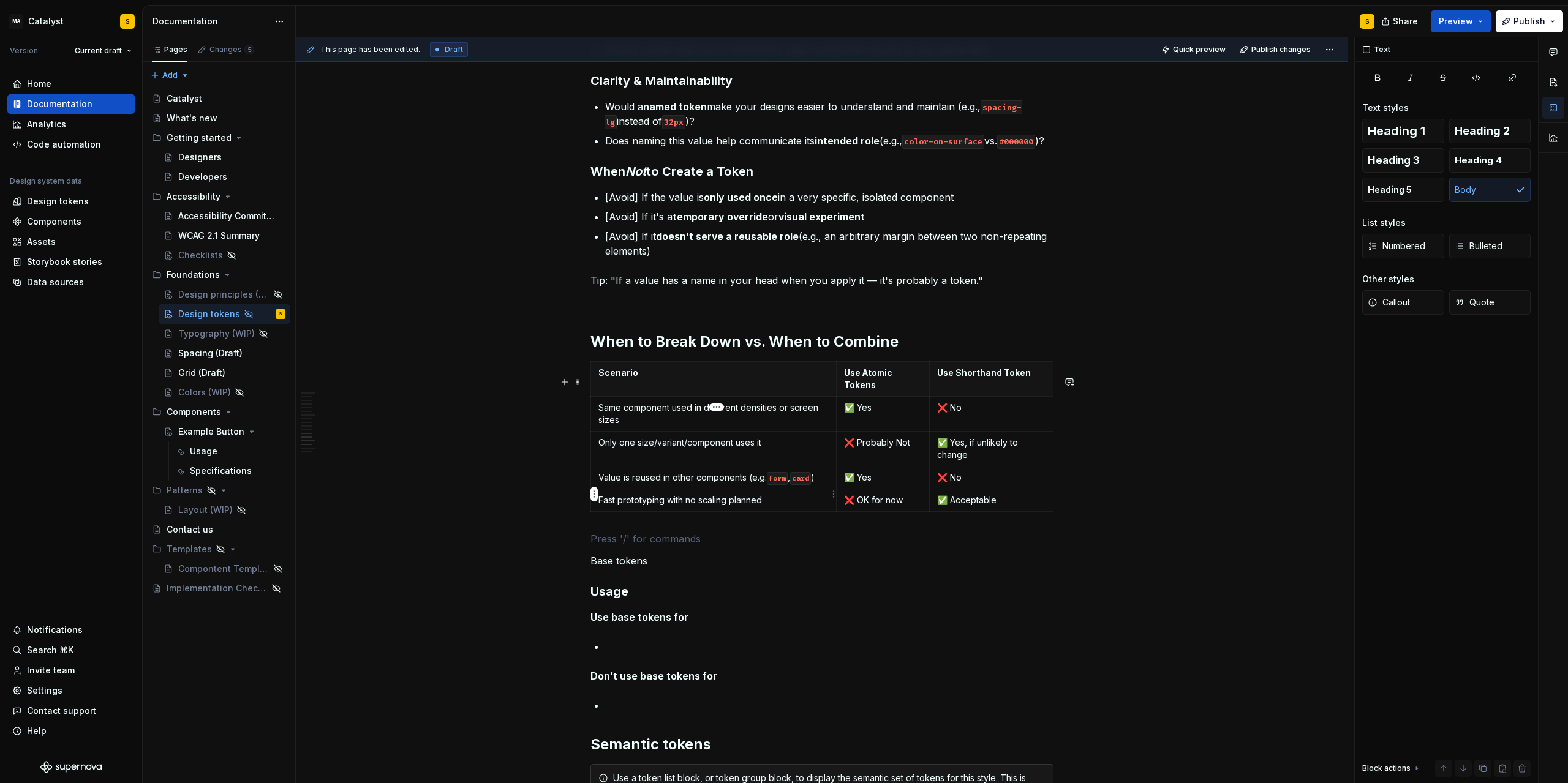
scroll to position [1262, 0]
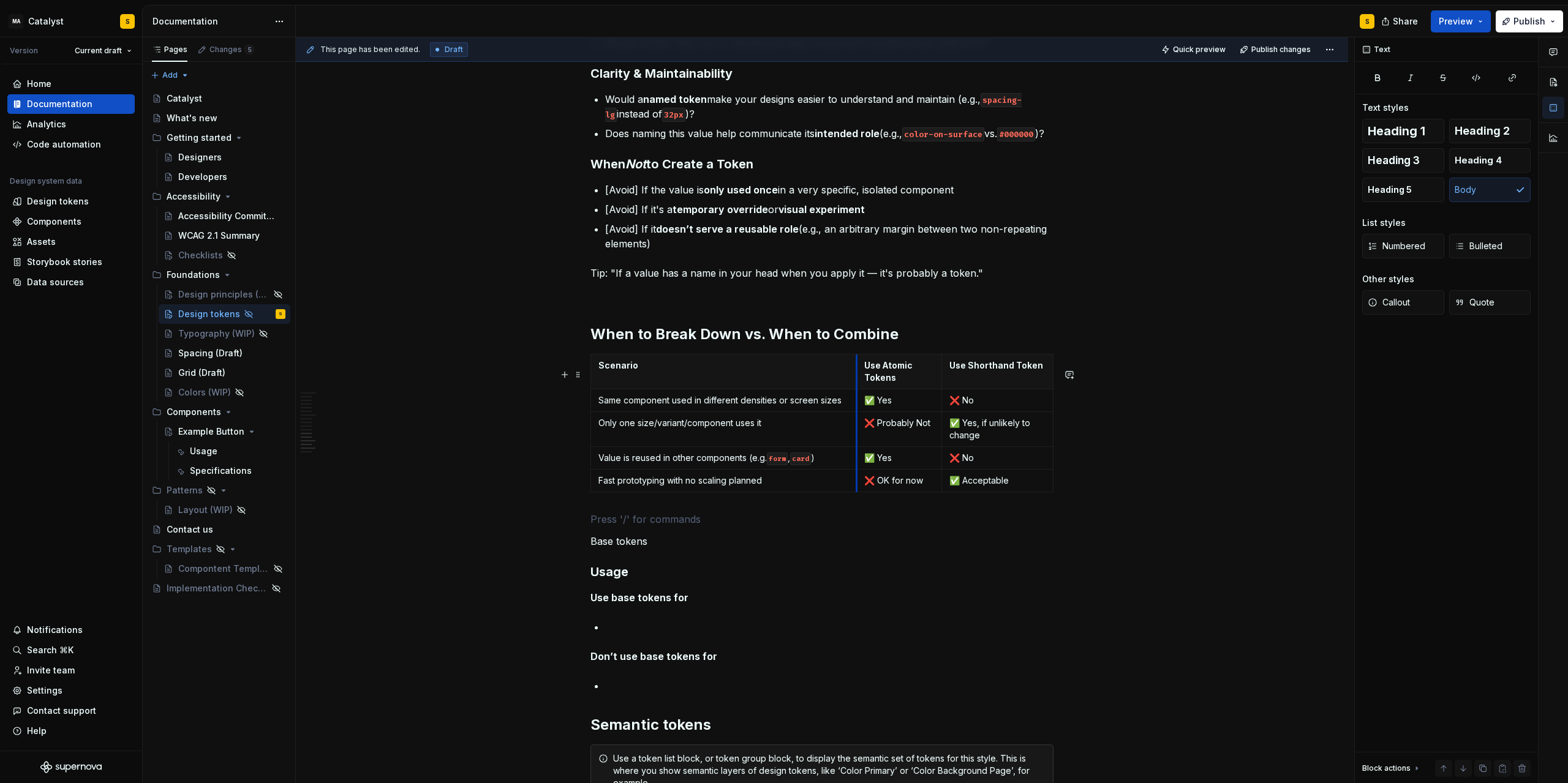
drag, startPoint x: 838, startPoint y: 399, endPoint x: 859, endPoint y: 397, distance: 21.1
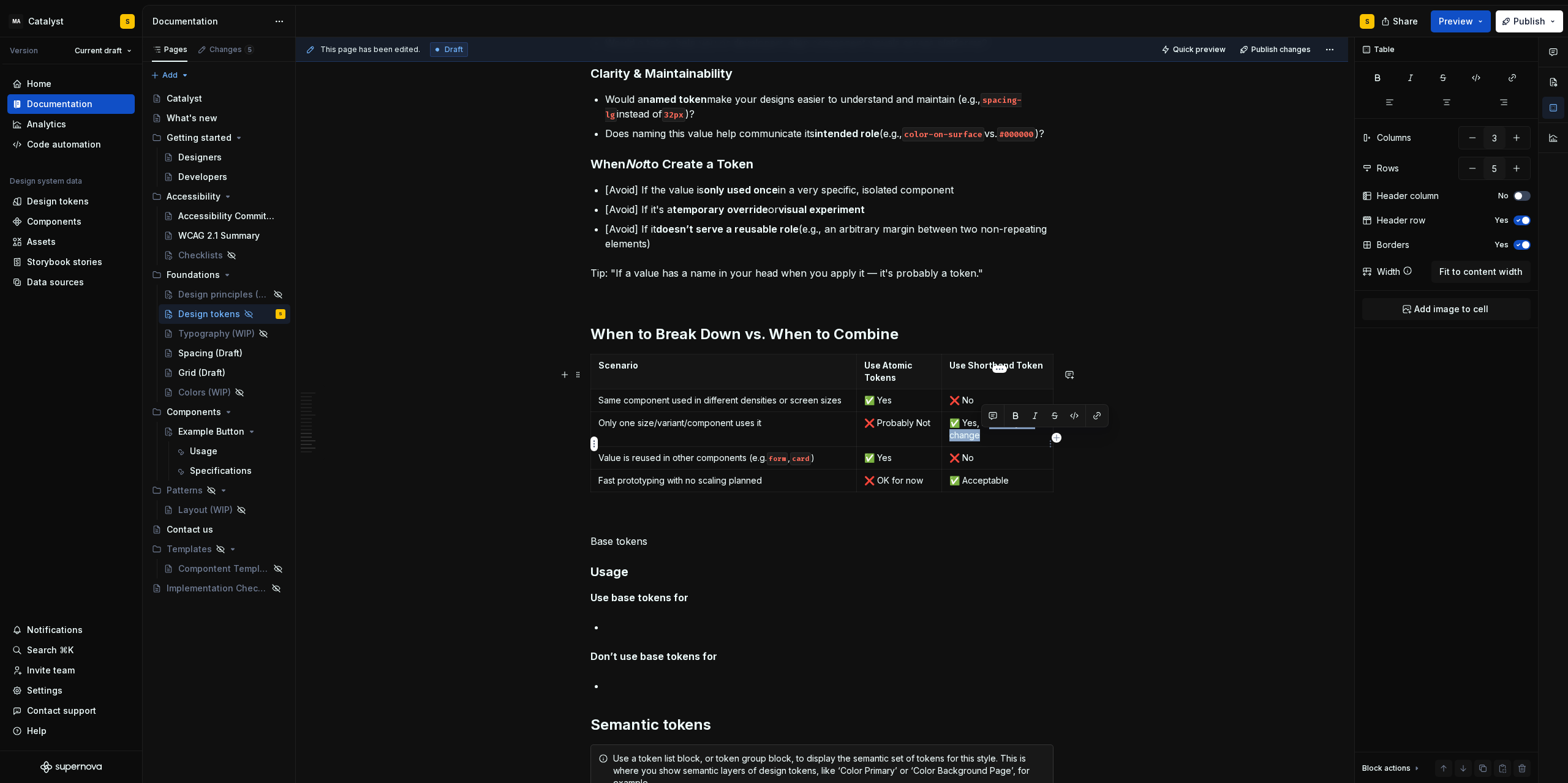
drag, startPoint x: 992, startPoint y: 438, endPoint x: 998, endPoint y: 446, distance: 10.0
click at [998, 441] on p "✅ Yes, if unlikely to change" at bounding box center [997, 429] width 96 height 25
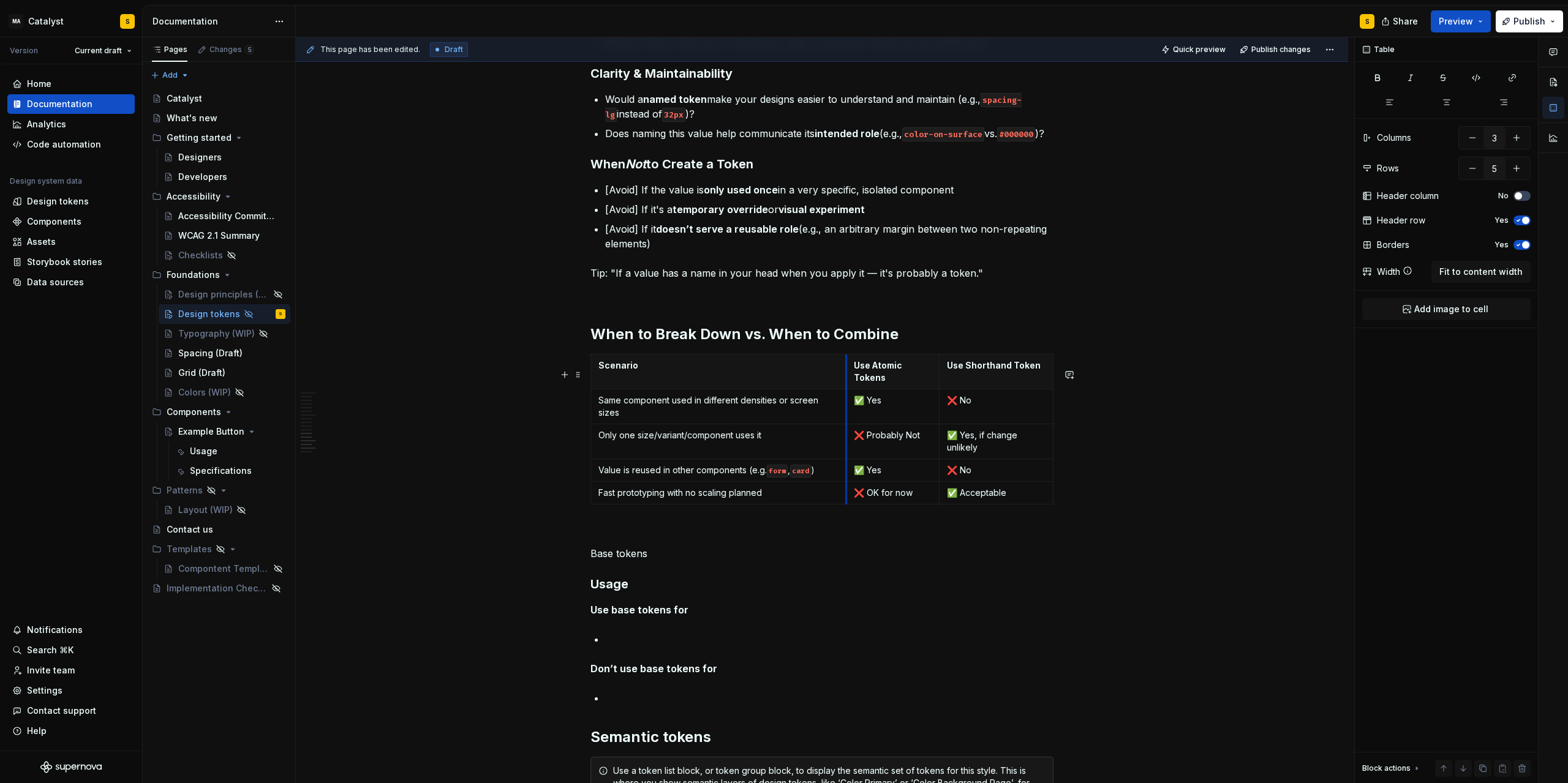
drag, startPoint x: 858, startPoint y: 451, endPoint x: 847, endPoint y: 450, distance: 11.0
drag, startPoint x: 940, startPoint y: 433, endPoint x: 947, endPoint y: 433, distance: 7.0
click at [947, 433] on tbody "Scenario Use Atomic Tokens Use Shorthand Token Same component used in different…" at bounding box center [822, 429] width 462 height 150
click at [983, 380] on p "Use Shorthand Token" at bounding box center [999, 372] width 93 height 25
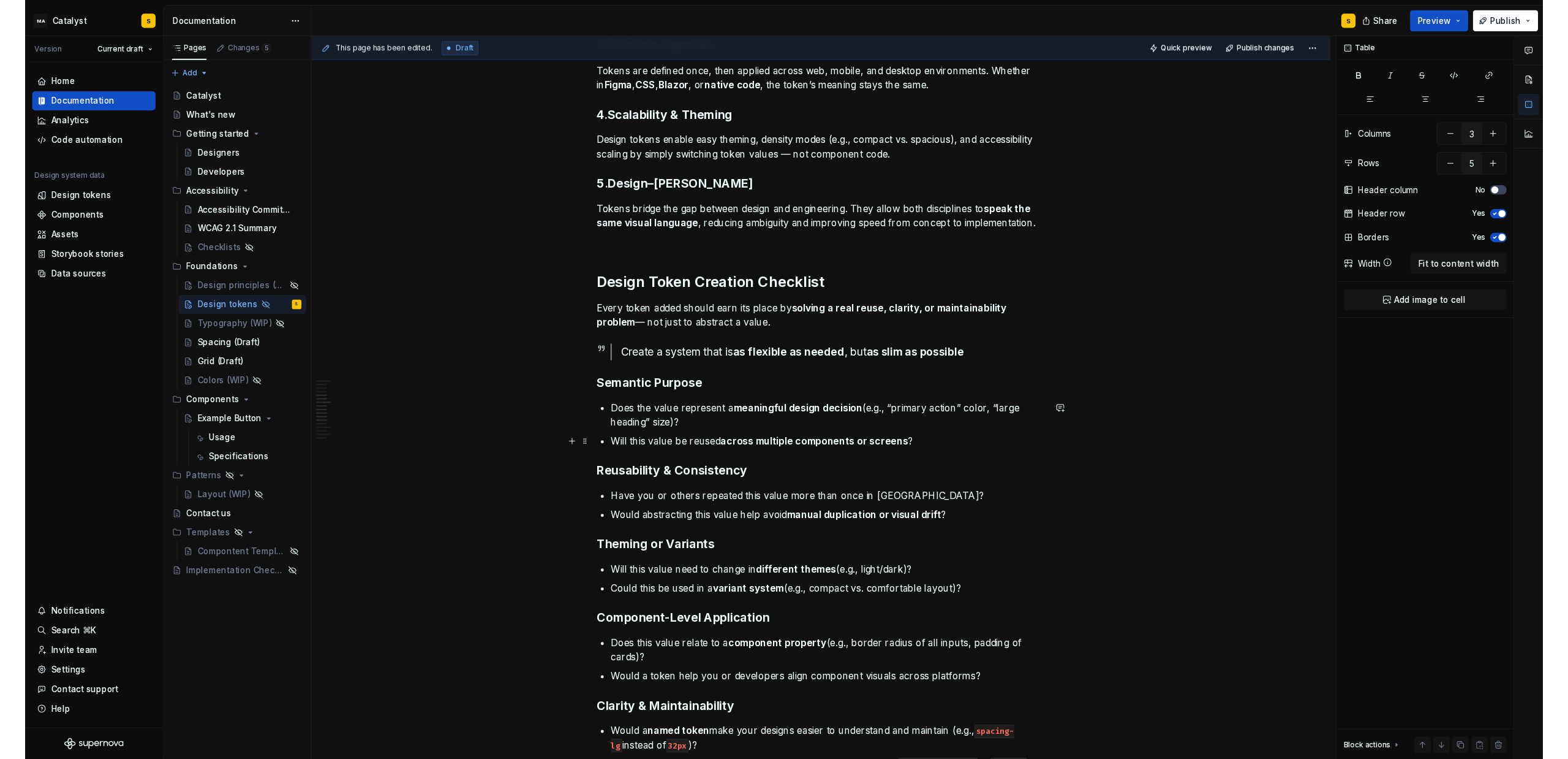
scroll to position [600, 0]
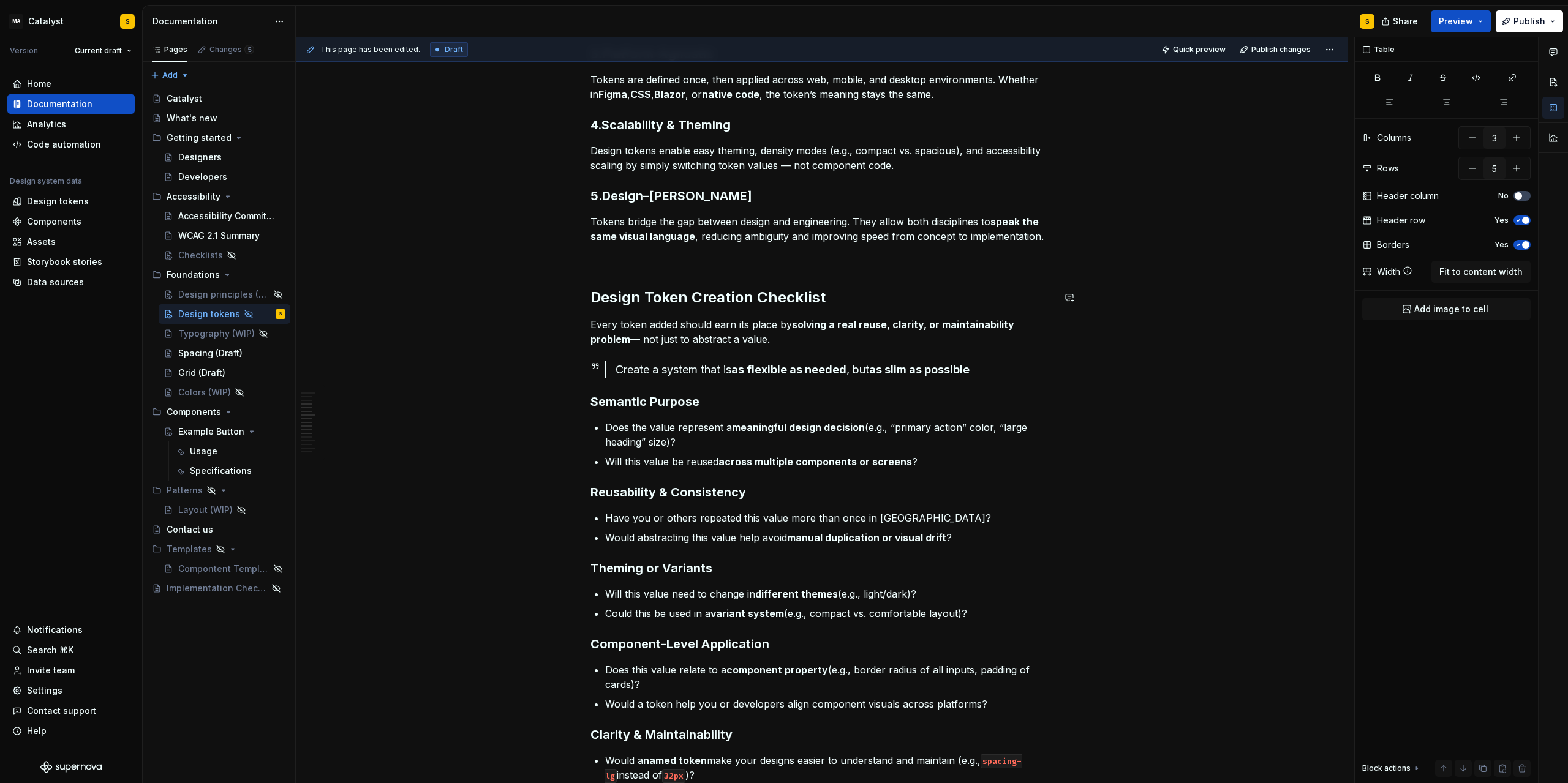
click at [1052, 269] on div "Design tokens are the foundational building blocks of our design system. They s…" at bounding box center [822, 765] width 1053 height 2312
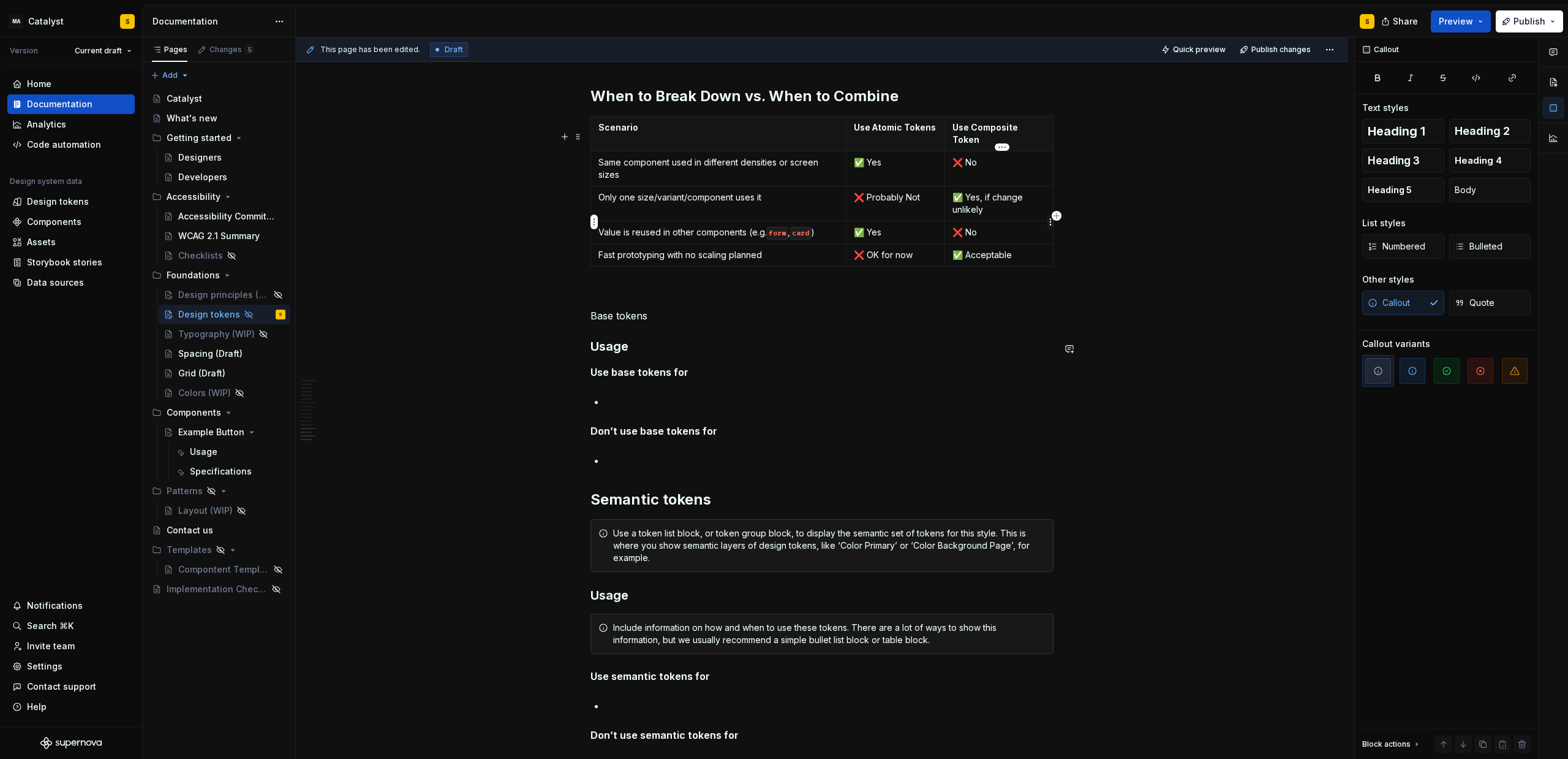
scroll to position [1485, 0]
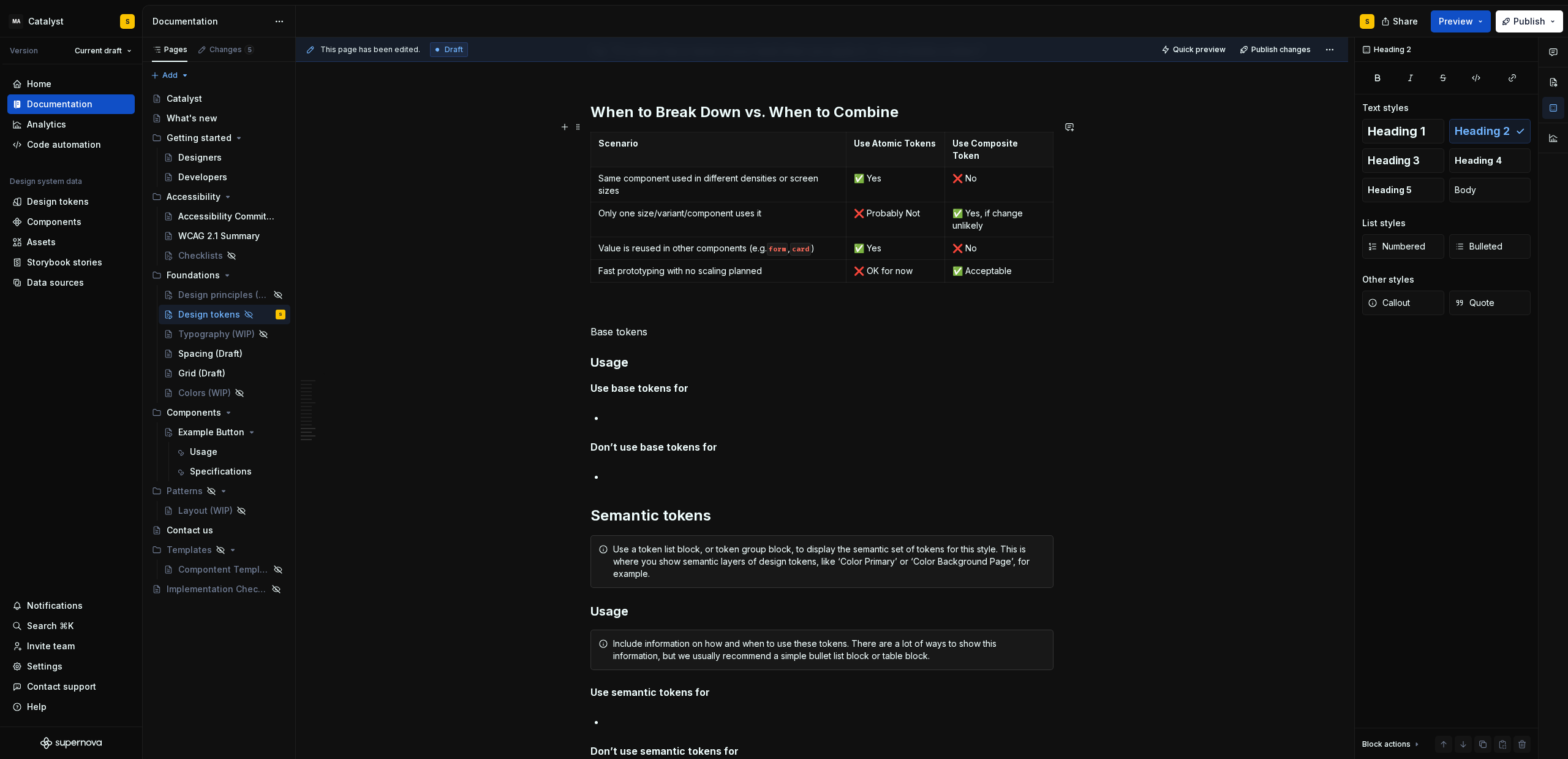
click at [915, 121] on h2 "When to Break Down vs. When to Combine" at bounding box center [822, 112] width 463 height 20
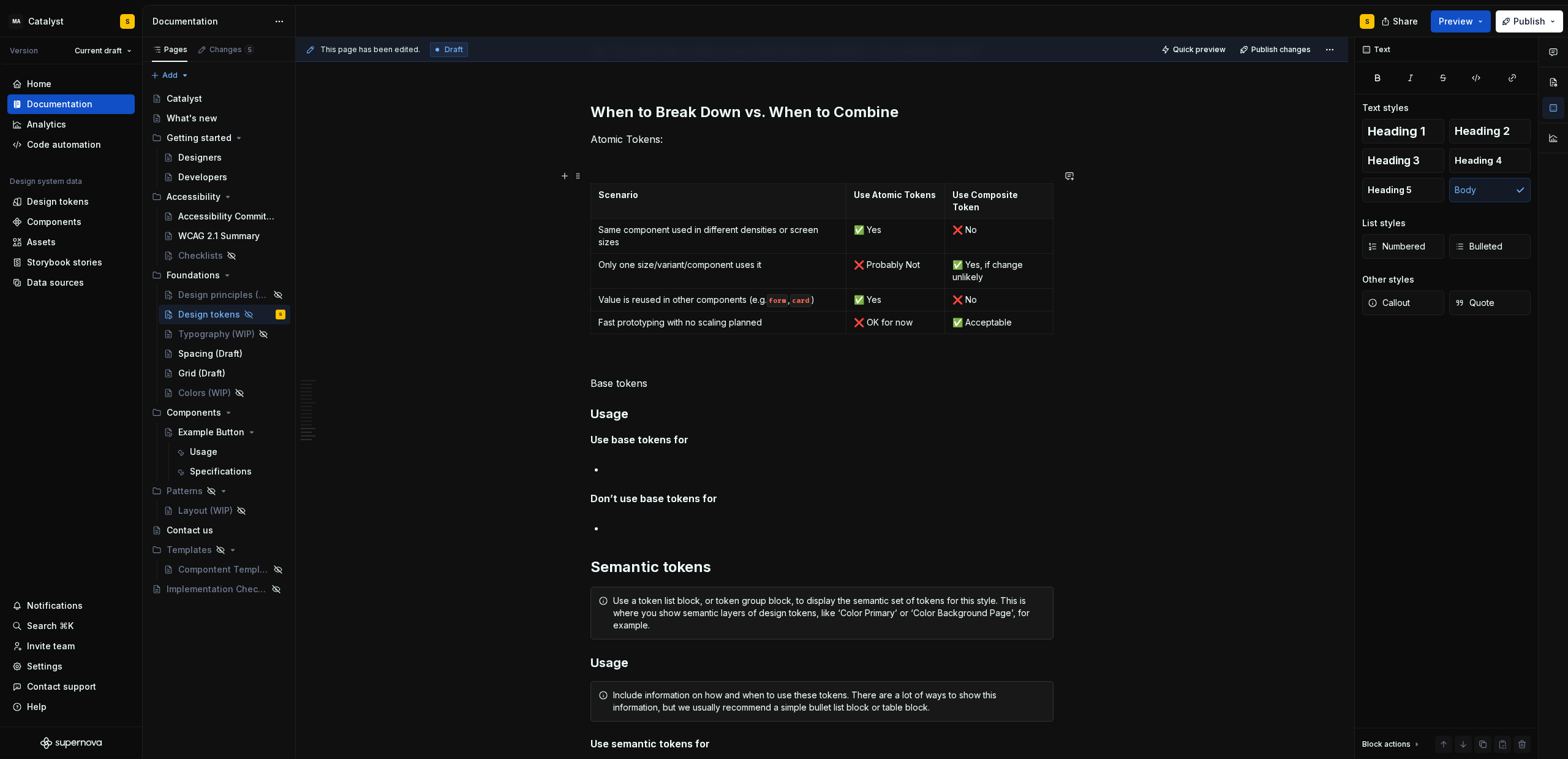
click at [619, 169] on p at bounding box center [822, 161] width 463 height 15
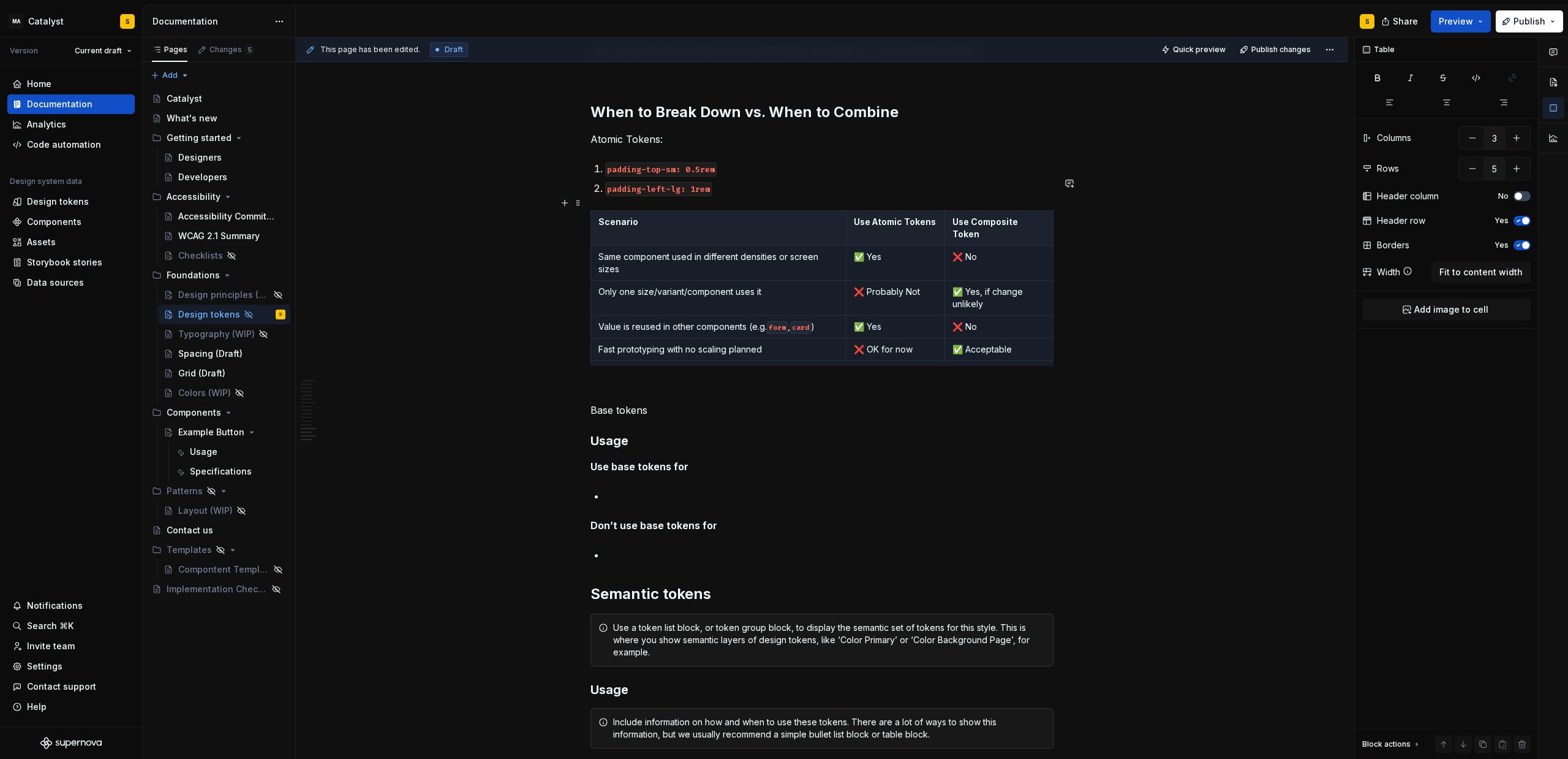
click at [731, 196] on p "padding-left-lg: 1rem" at bounding box center [830, 188] width 449 height 15
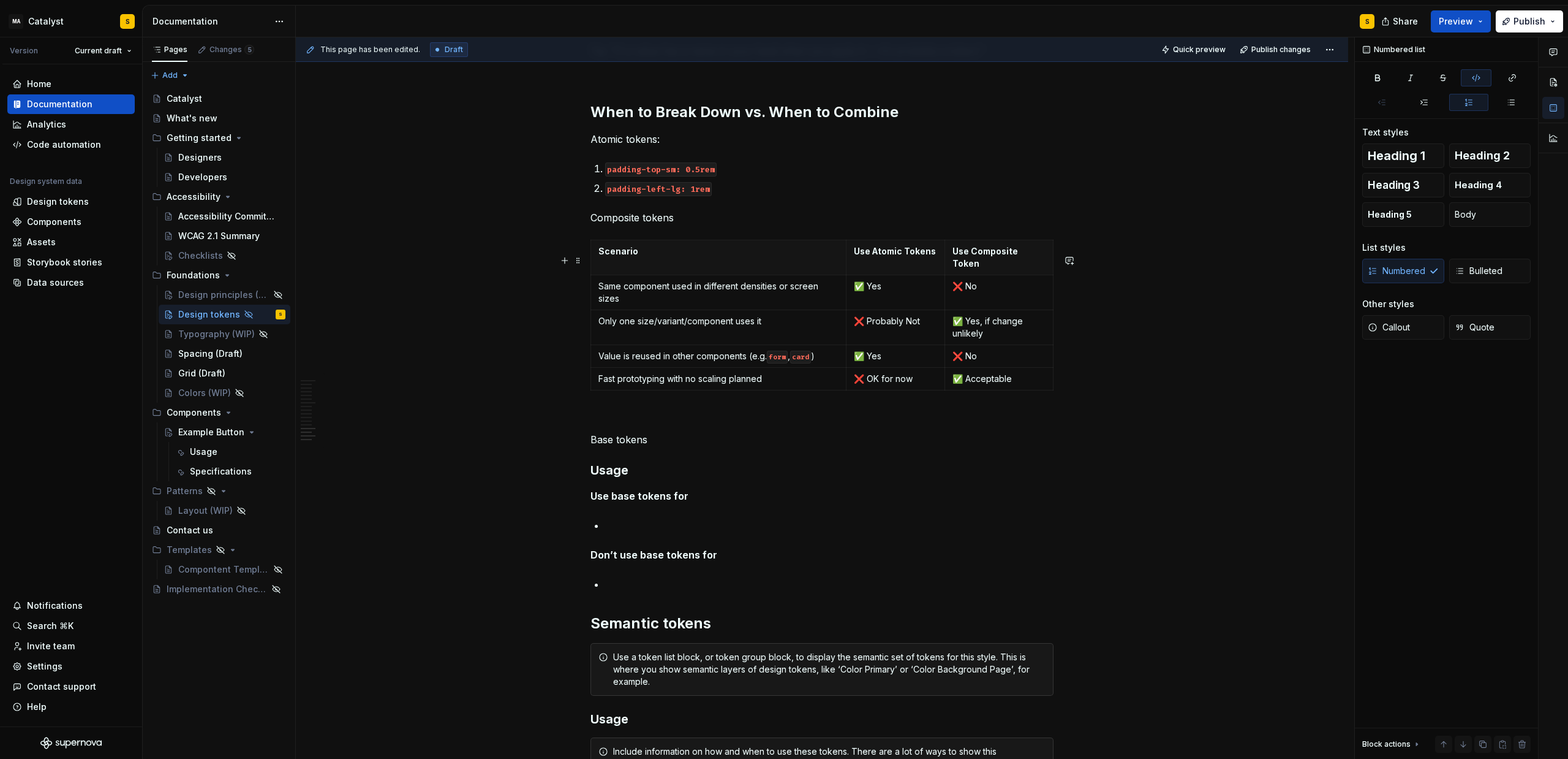
scroll to position [1430, 0]
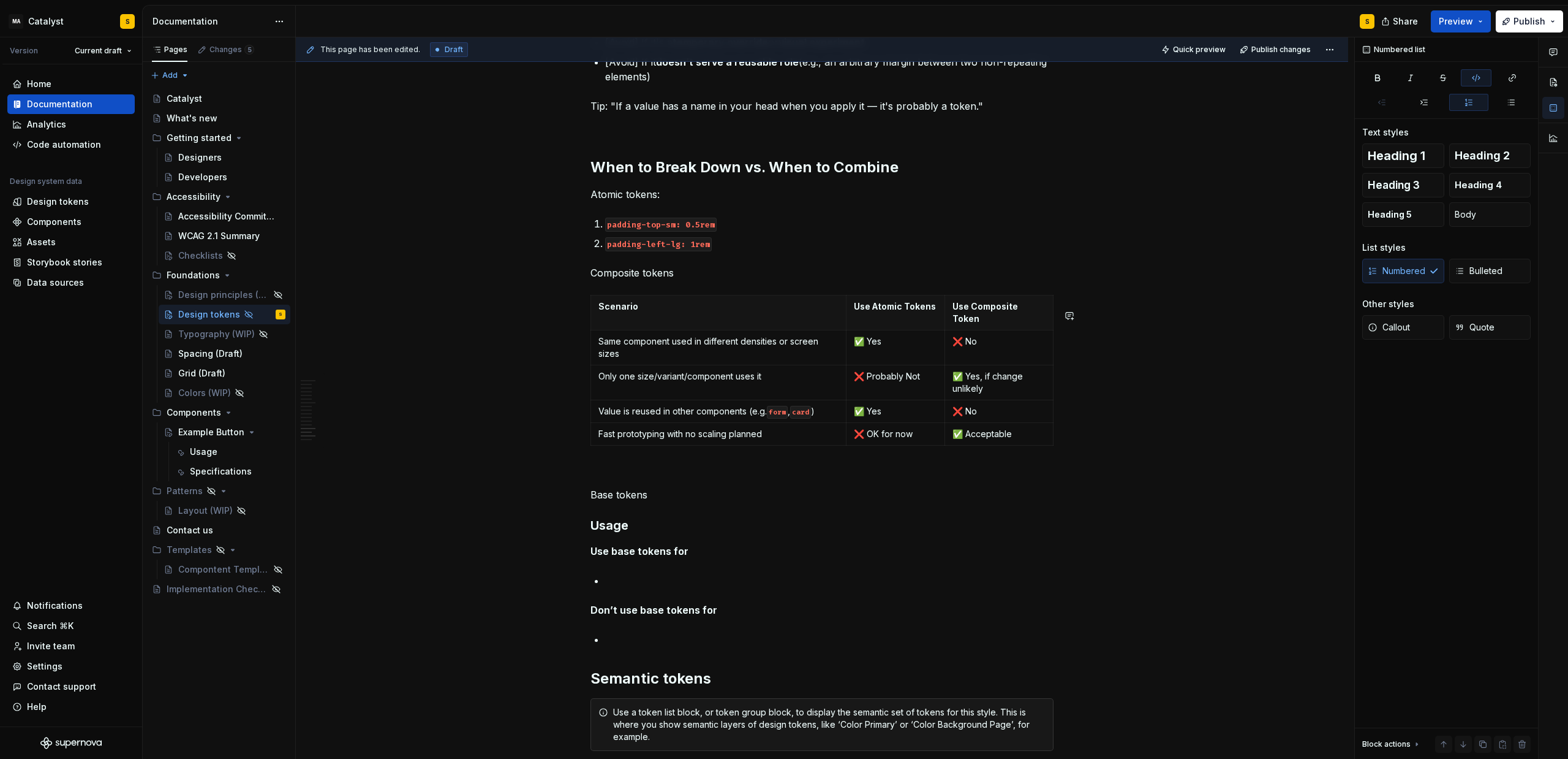
click at [702, 280] on p "Composite tokens" at bounding box center [822, 273] width 463 height 15
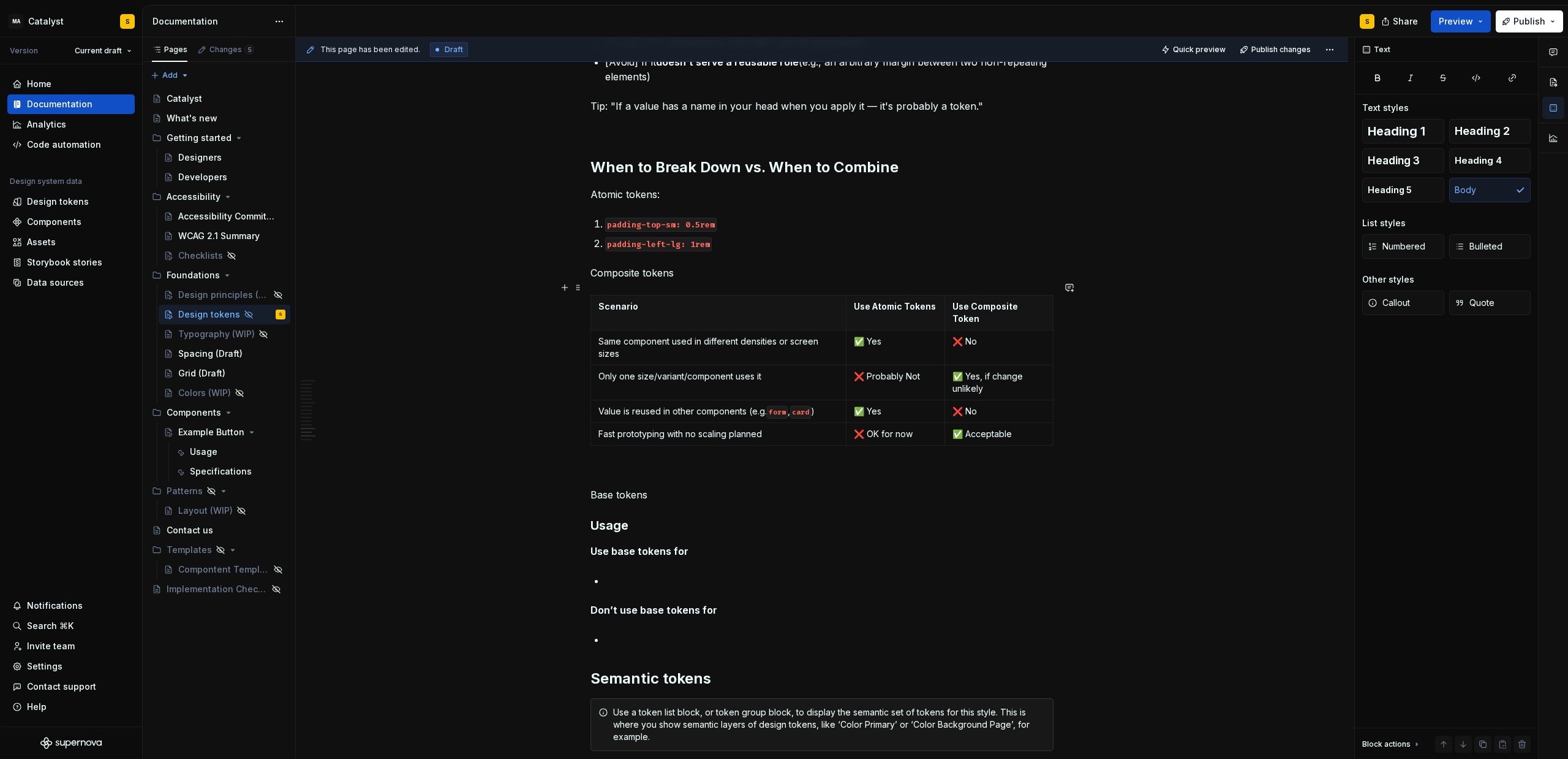
click at [686, 280] on p "Composite tokens" at bounding box center [822, 273] width 463 height 15
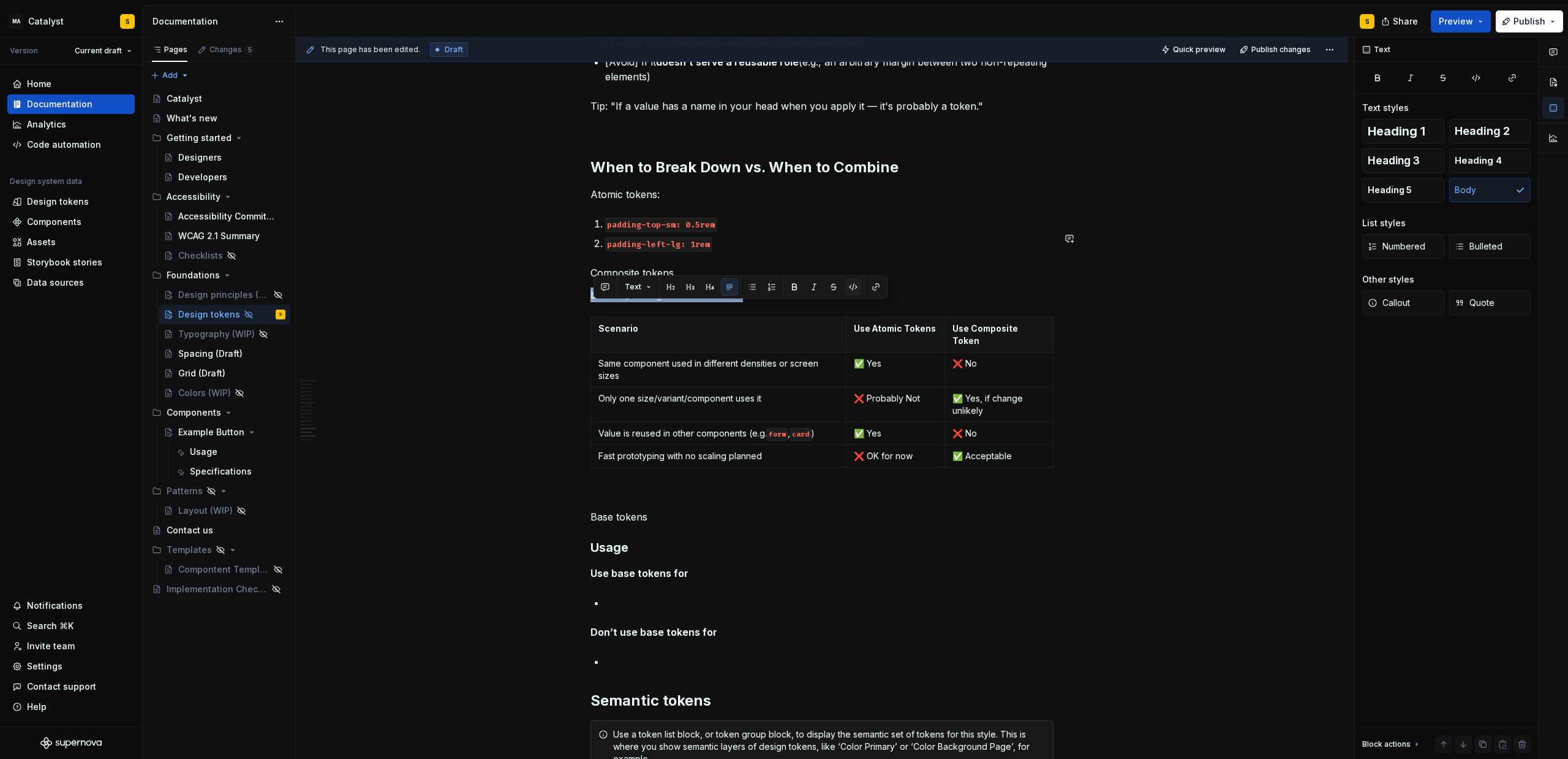
click at [847, 284] on button "button" at bounding box center [854, 287] width 17 height 17
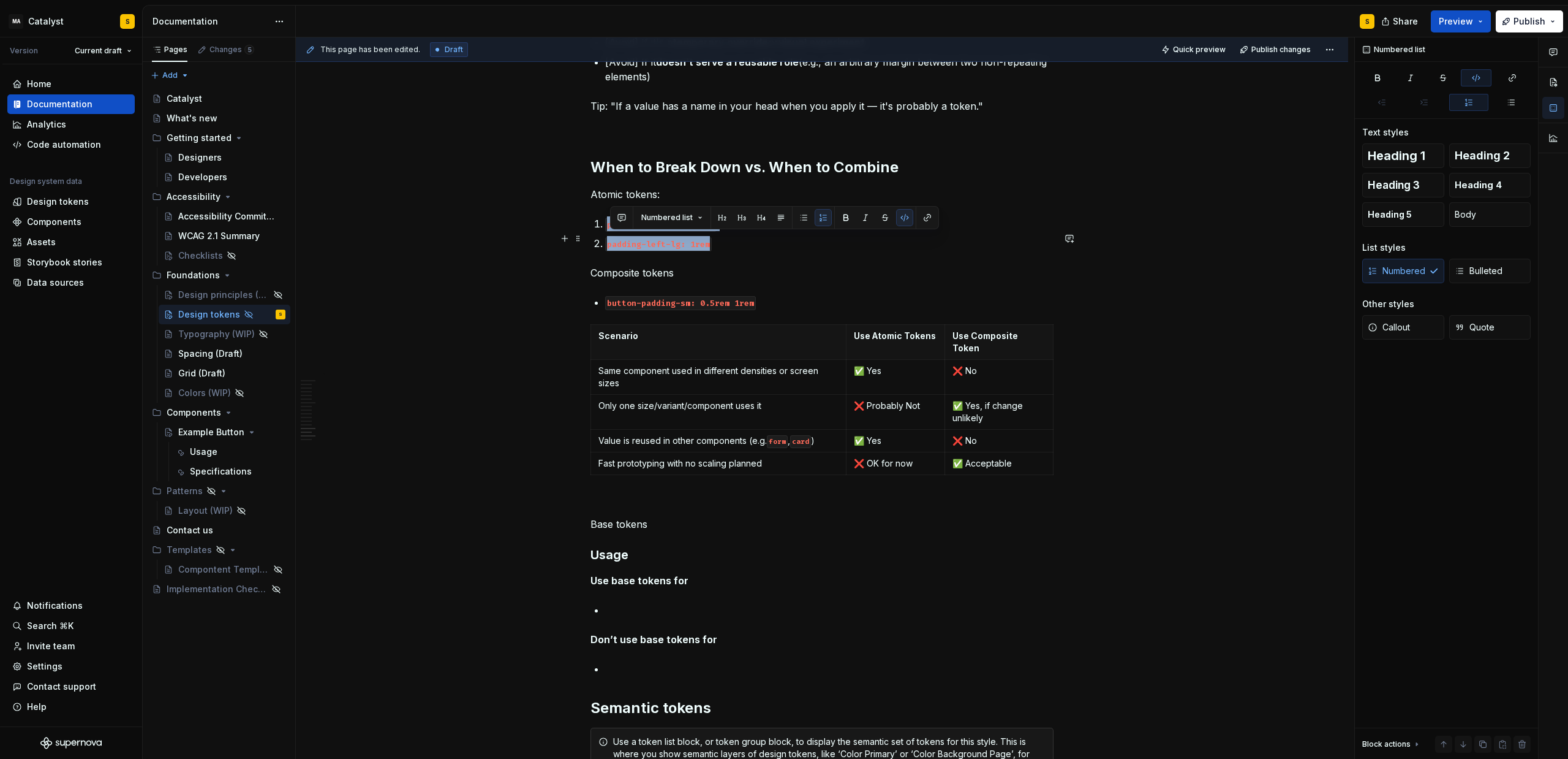
drag, startPoint x: 732, startPoint y: 263, endPoint x: 606, endPoint y: 241, distance: 127.9
click at [606, 241] on ol "padding-top-sm: 0.5rem padding-left-lg: 1rem" at bounding box center [830, 233] width 449 height 34
click at [803, 216] on button "button" at bounding box center [804, 218] width 17 height 17
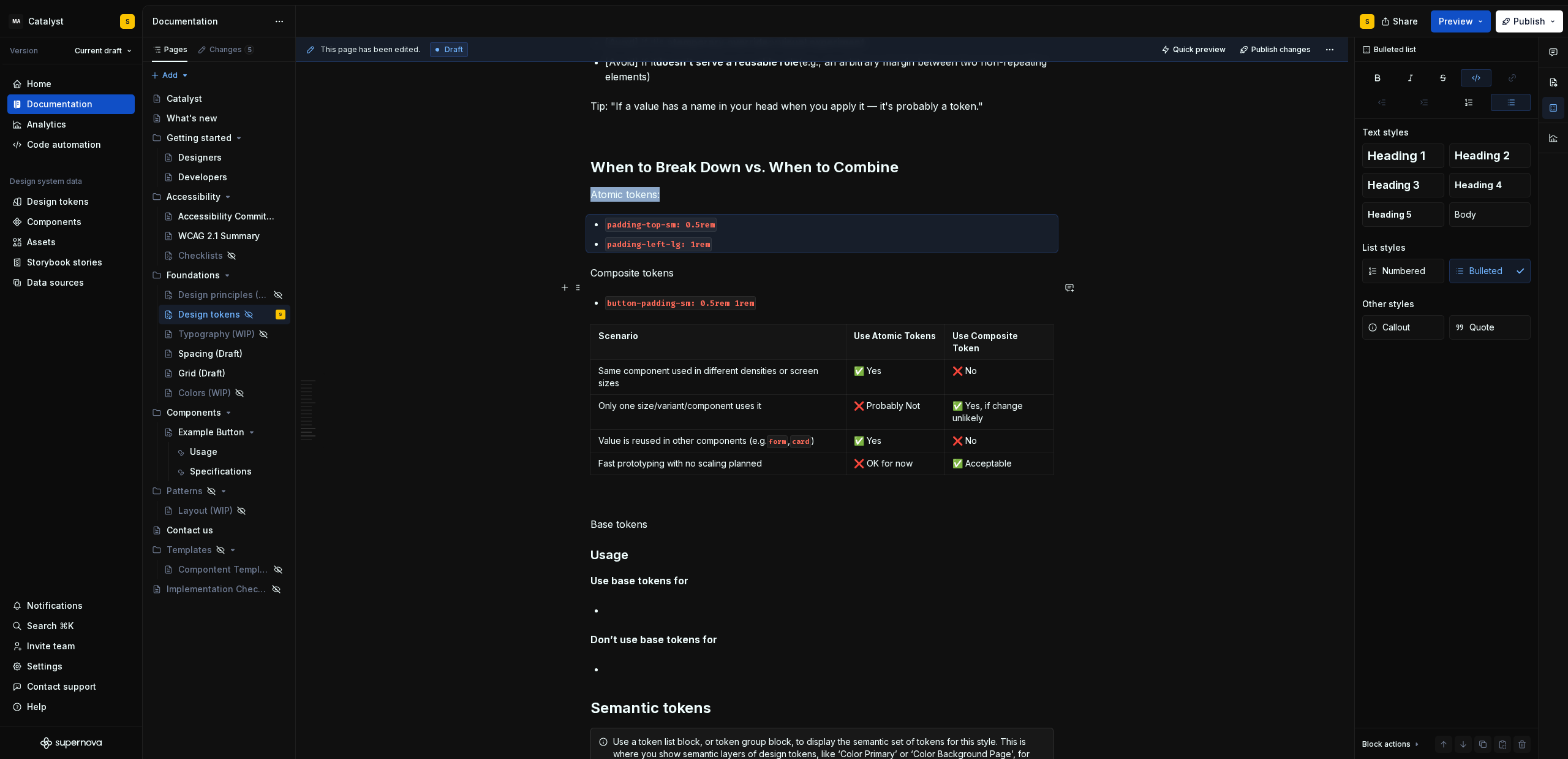
click at [493, 282] on div "Design tokens are the foundational building blocks of our design system. They s…" at bounding box center [822, 1] width 1053 height 2443
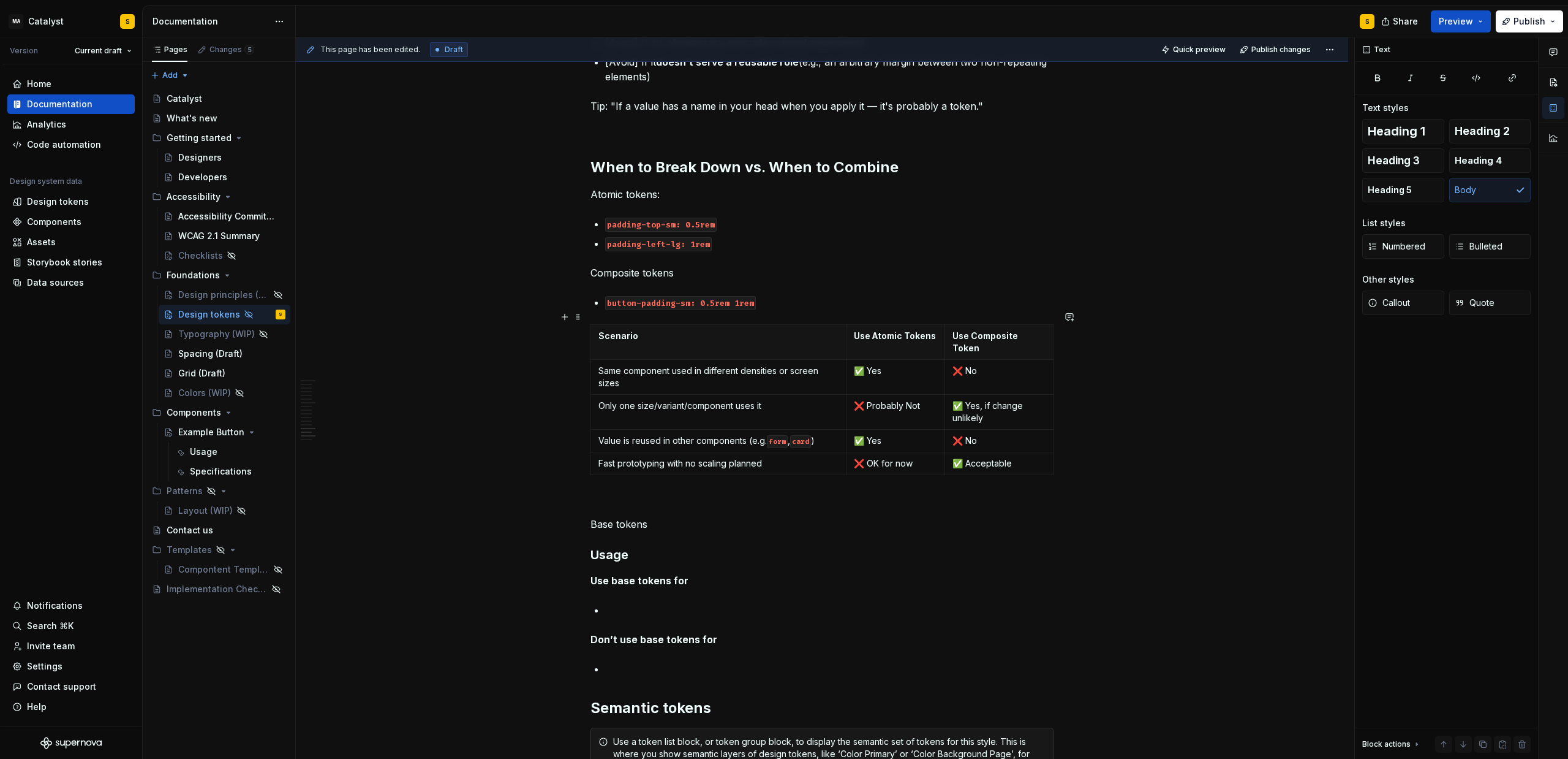
click at [683, 310] on code "button-padding-sm: 0.5rem 1rem" at bounding box center [681, 303] width 151 height 14
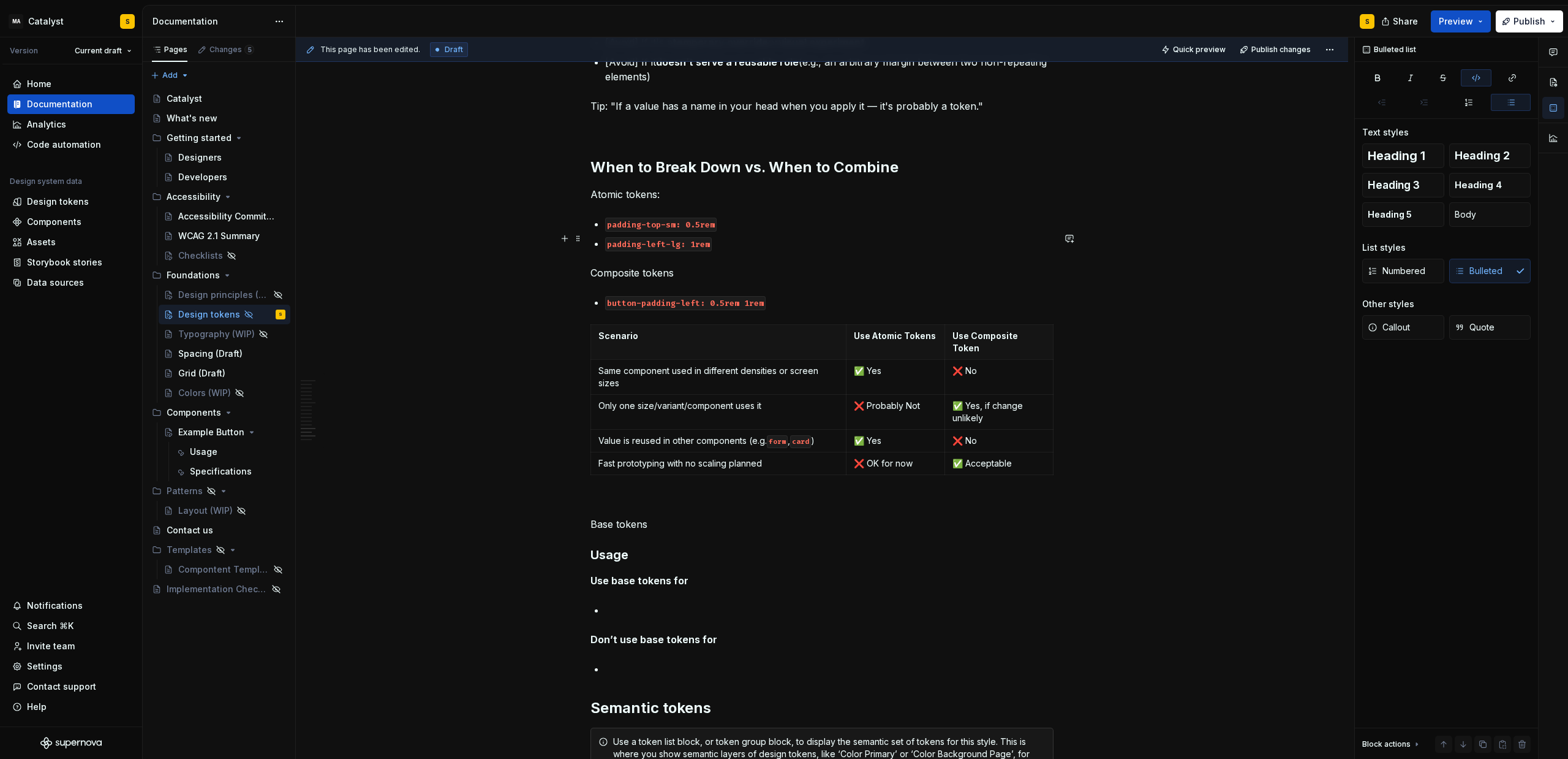
click at [655, 232] on code "padding-top-sm: 0.5rem" at bounding box center [661, 224] width 112 height 14
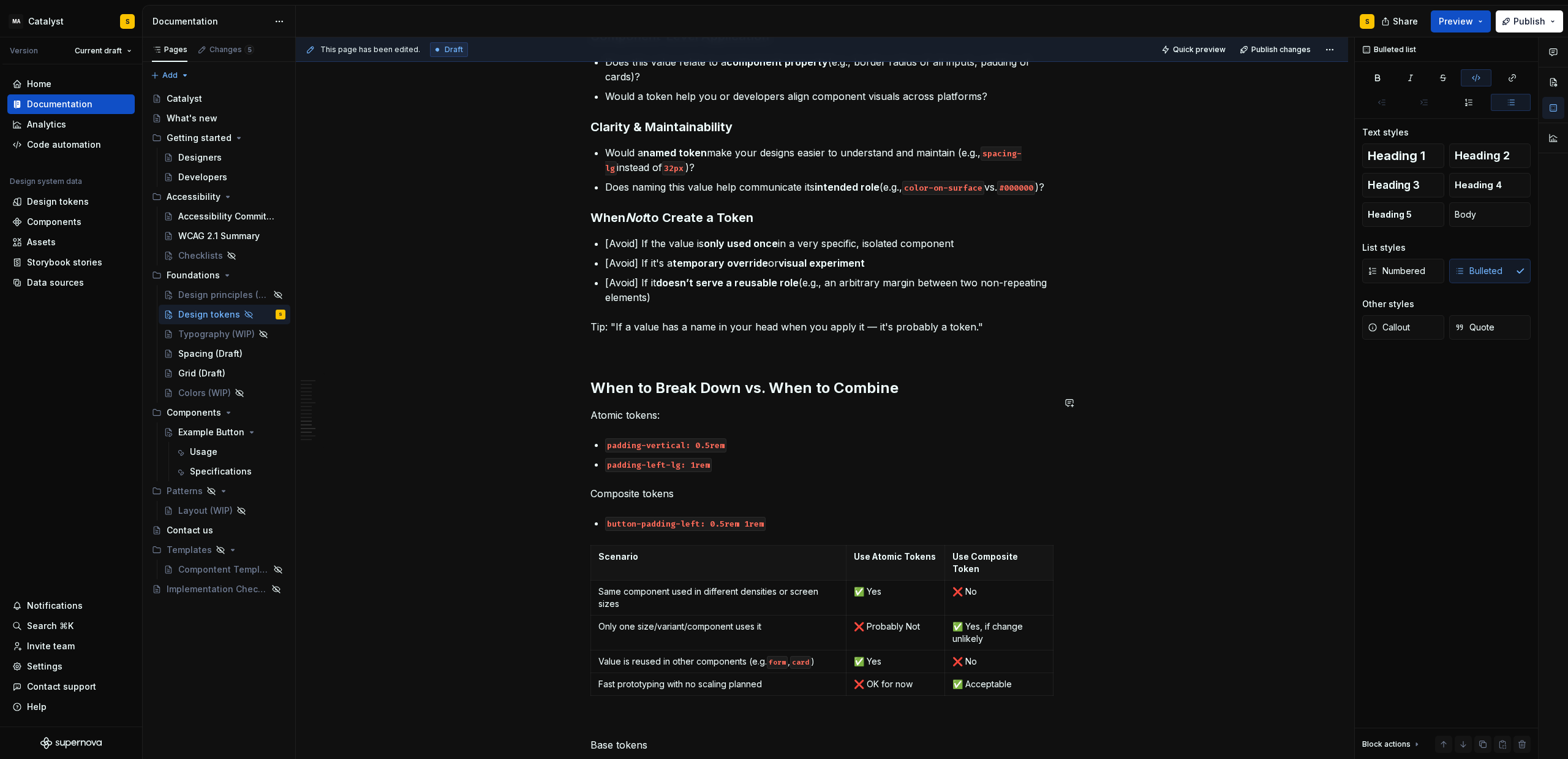
scroll to position [1264, 0]
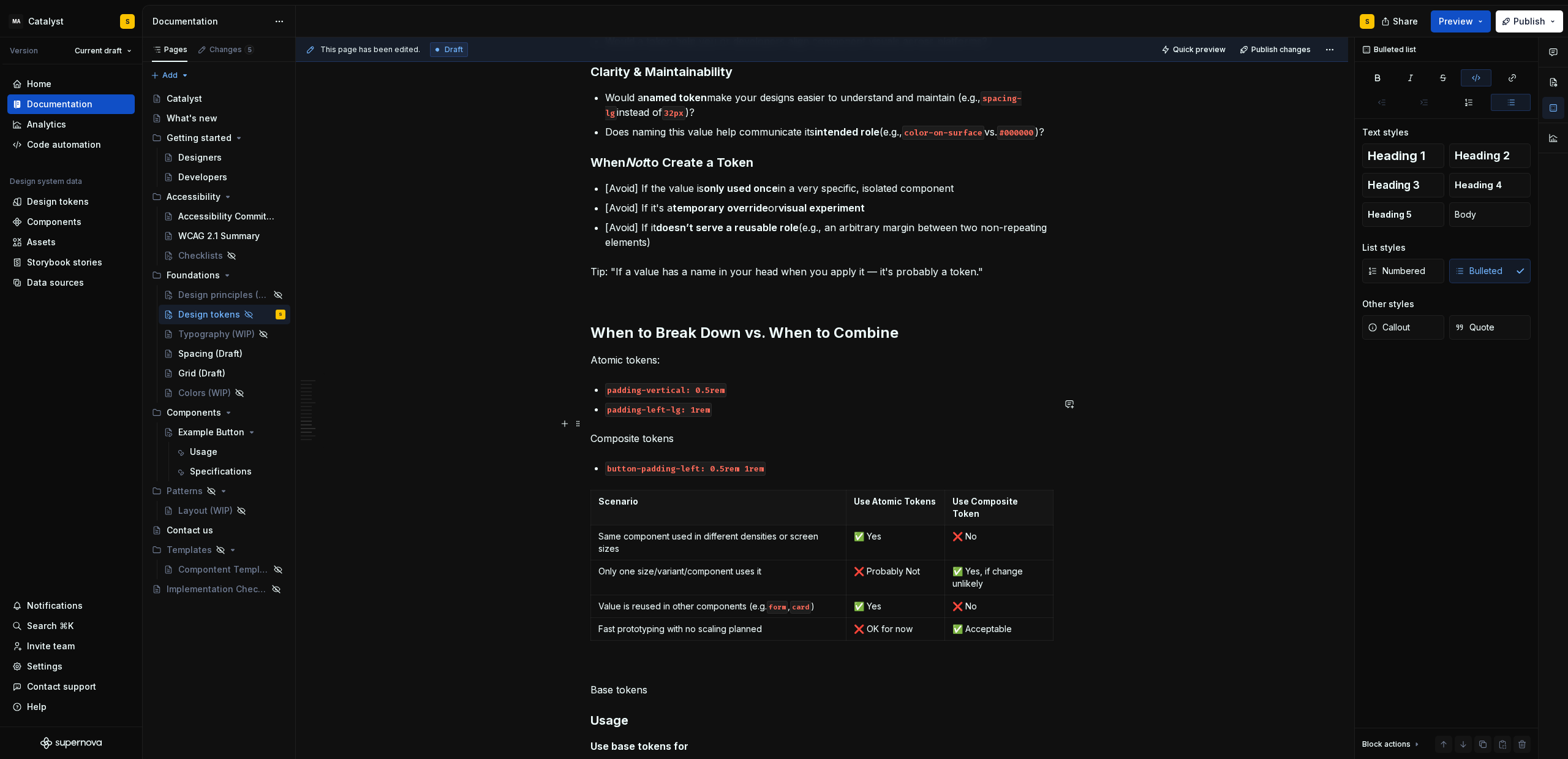
click at [652, 417] on code "padding-left-lg: 1rem" at bounding box center [659, 410] width 106 height 14
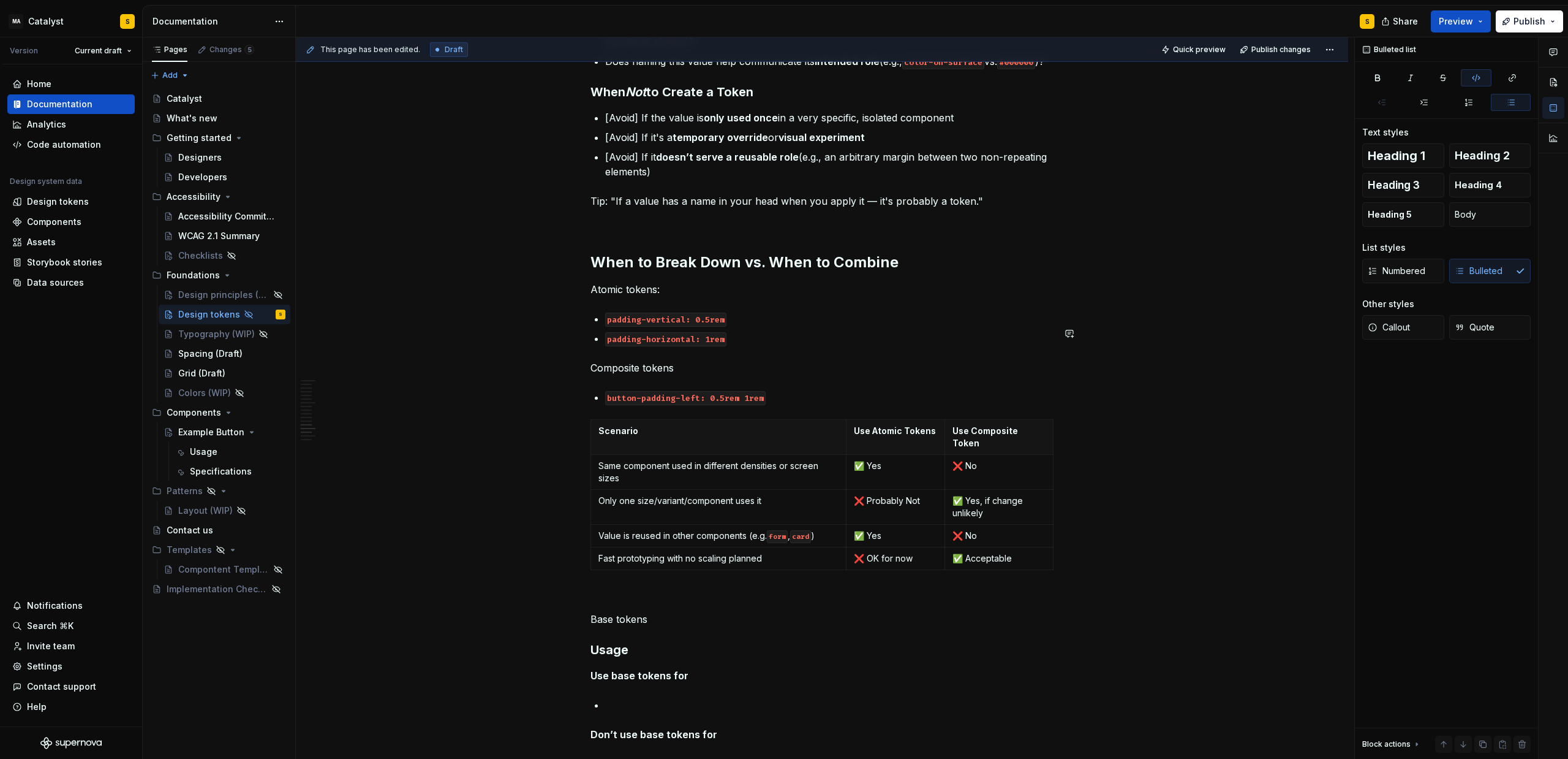
scroll to position [1374, 0]
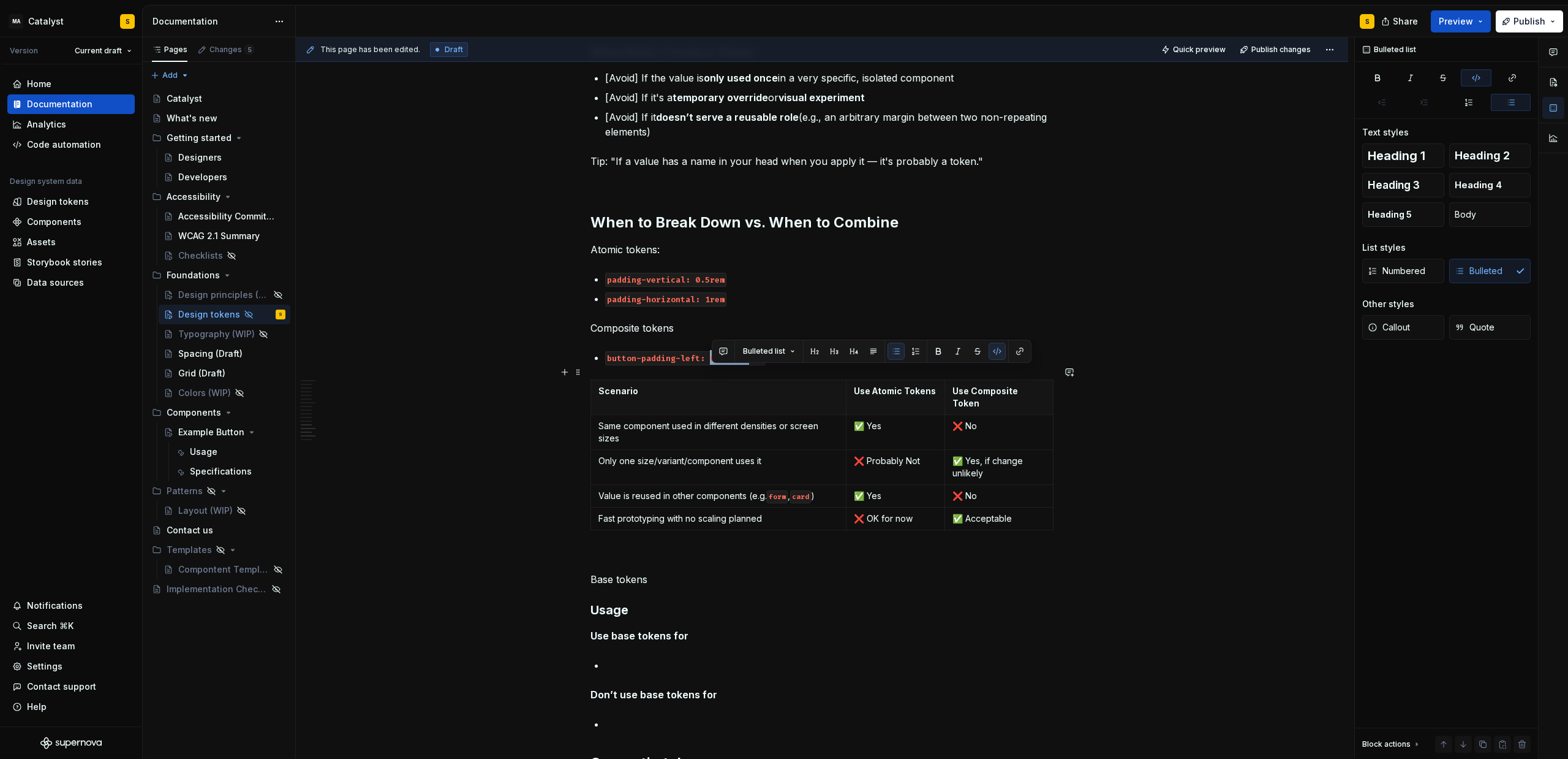
drag, startPoint x: 710, startPoint y: 374, endPoint x: 750, endPoint y: 373, distance: 40.0
click at [750, 366] on code "button-padding-left: 0.5rem 1rem" at bounding box center [686, 358] width 160 height 14
click at [739, 366] on code "button-padding-left: 0.5rem 1rem" at bounding box center [686, 358] width 160 height 14
drag, startPoint x: 713, startPoint y: 371, endPoint x: 740, endPoint y: 372, distance: 27.0
click at [740, 366] on code "button-padding-left: 0.5rem 1rem" at bounding box center [686, 358] width 160 height 14
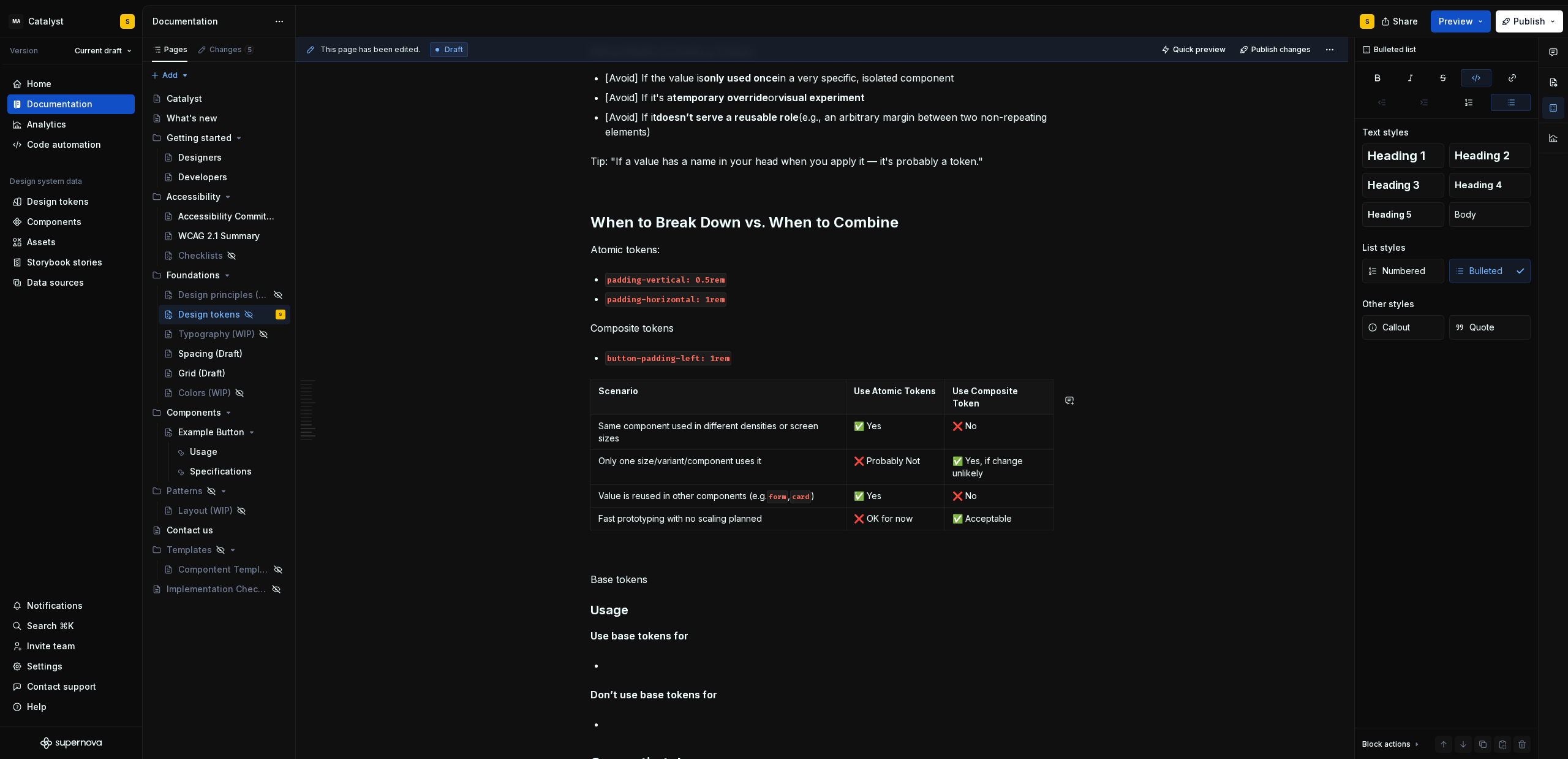
click at [516, 376] on div "Design tokens are the foundational building blocks of our design system. They s…" at bounding box center [822, 56] width 1053 height 2443
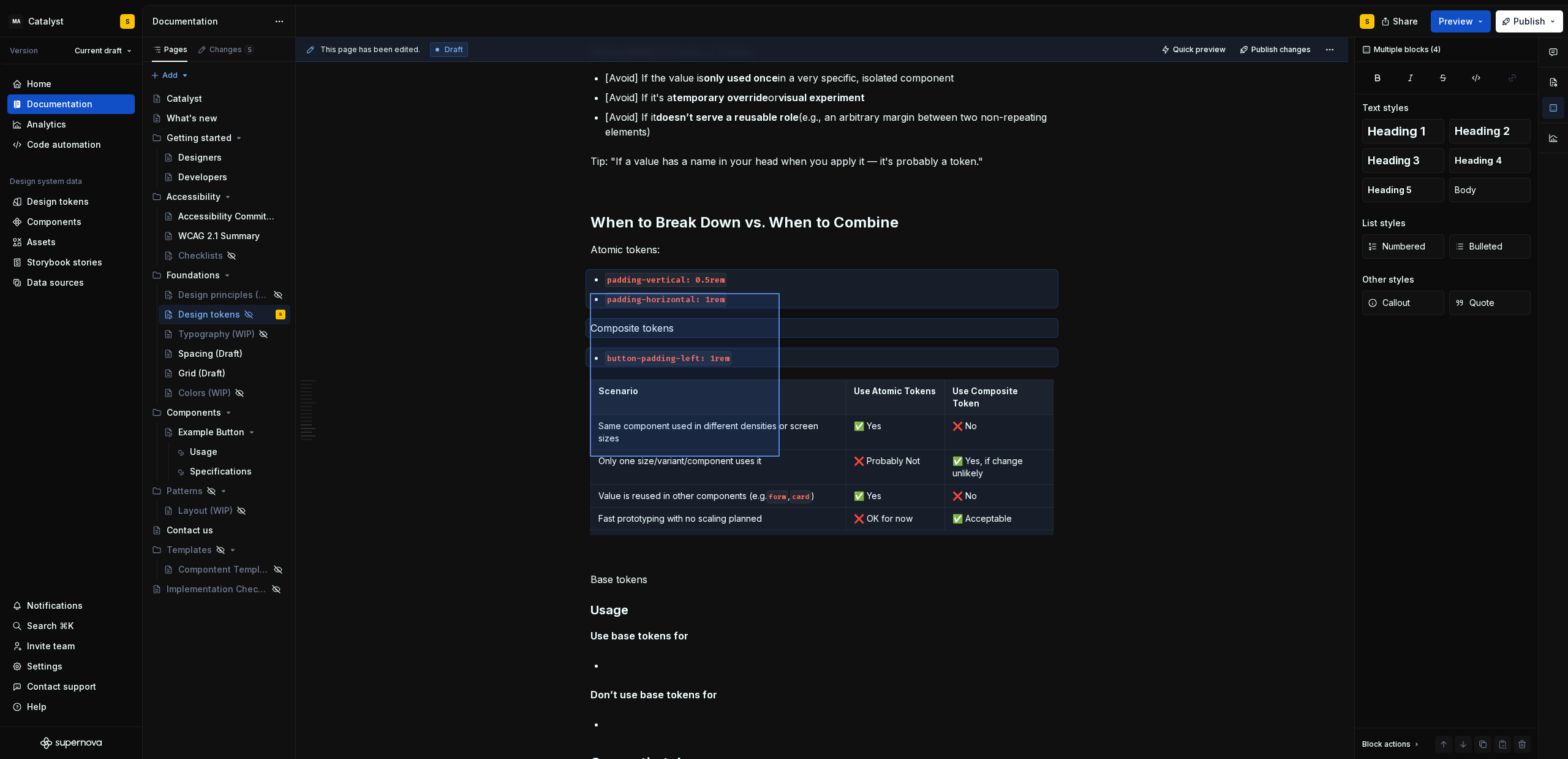
drag, startPoint x: 590, startPoint y: 293, endPoint x: 780, endPoint y: 457, distance: 251.0
click at [780, 457] on div "This page has been edited. Draft Quick preview Publish changes Hidden page Desi…" at bounding box center [824, 398] width 1058 height 722
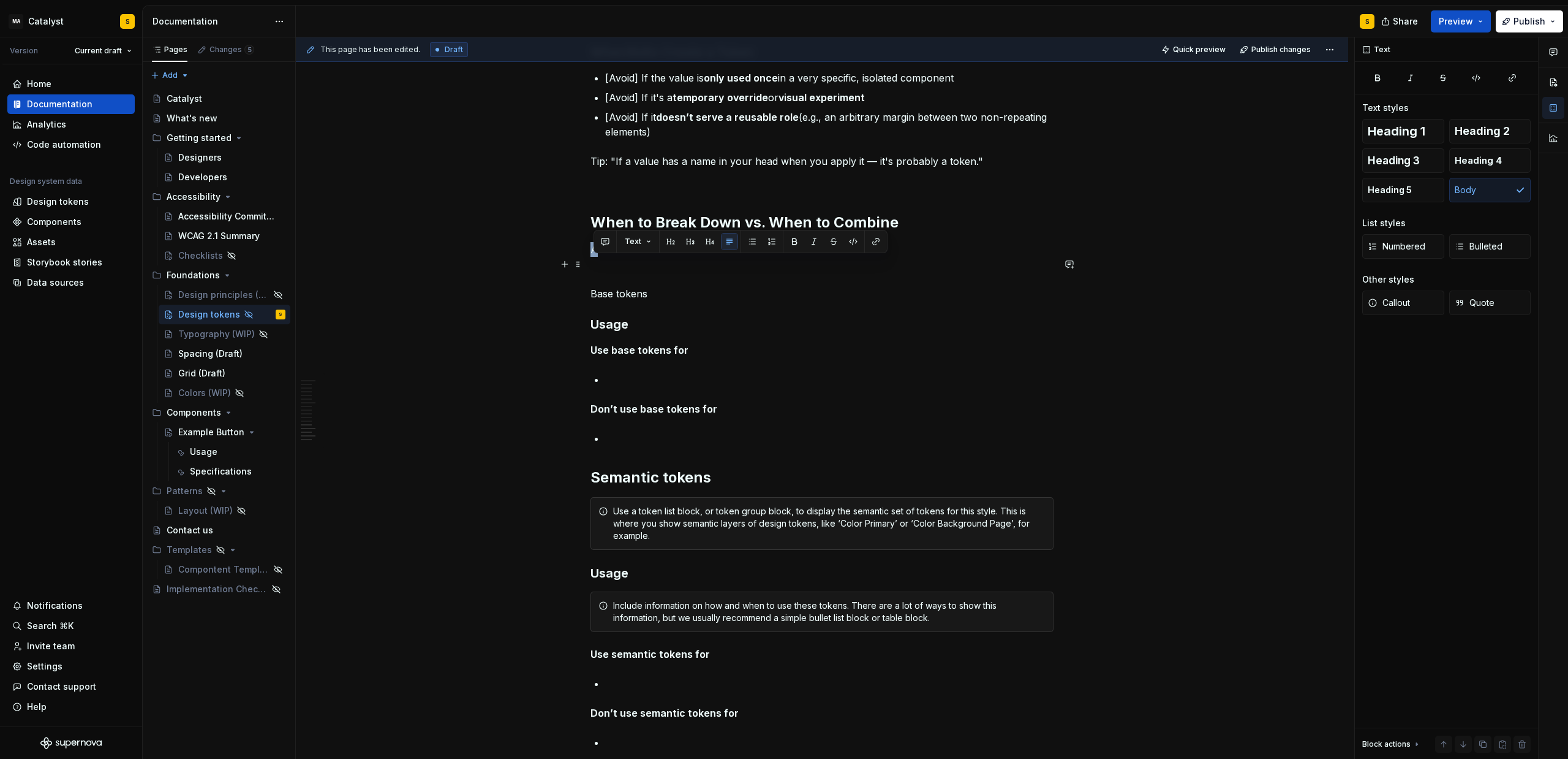
drag, startPoint x: 597, startPoint y: 263, endPoint x: 601, endPoint y: 268, distance: 6.4
click at [601, 257] on p "Atomic tokens:" at bounding box center [822, 249] width 463 height 15
click at [615, 301] on p "Base tokens" at bounding box center [822, 293] width 463 height 15
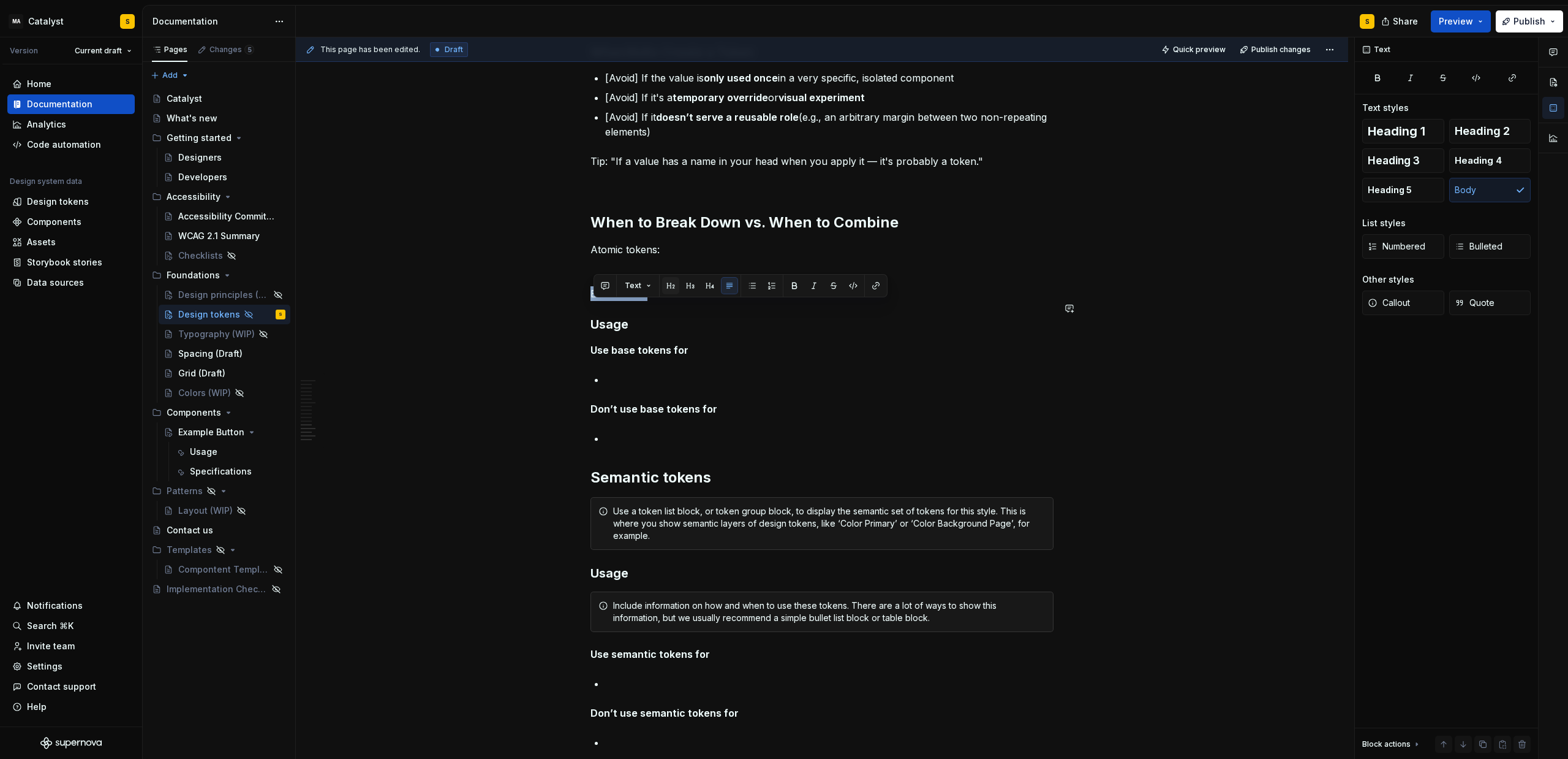
click at [667, 287] on button "button" at bounding box center [671, 286] width 17 height 17
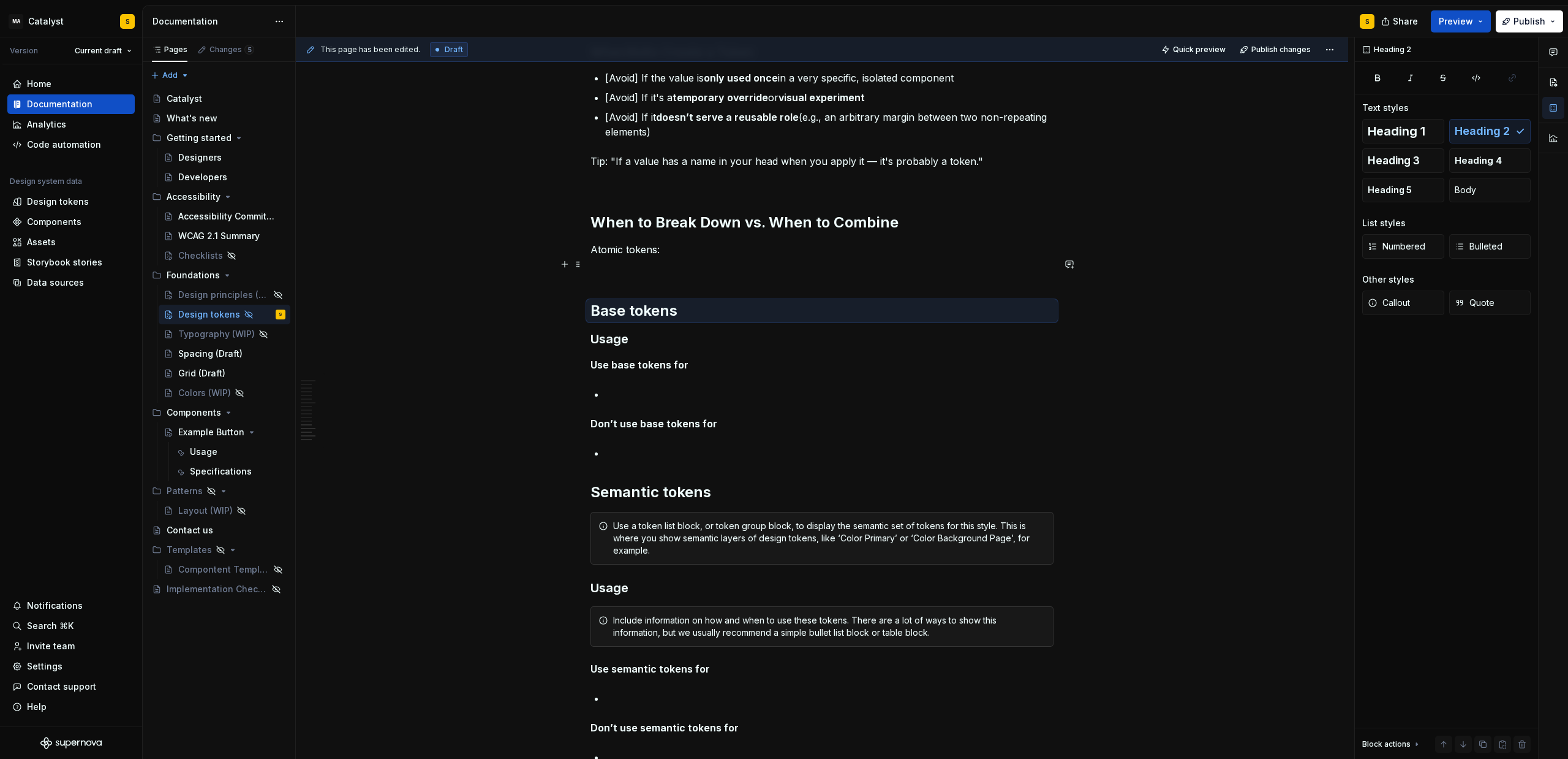
click at [606, 257] on p "Atomic tokens:" at bounding box center [822, 249] width 463 height 15
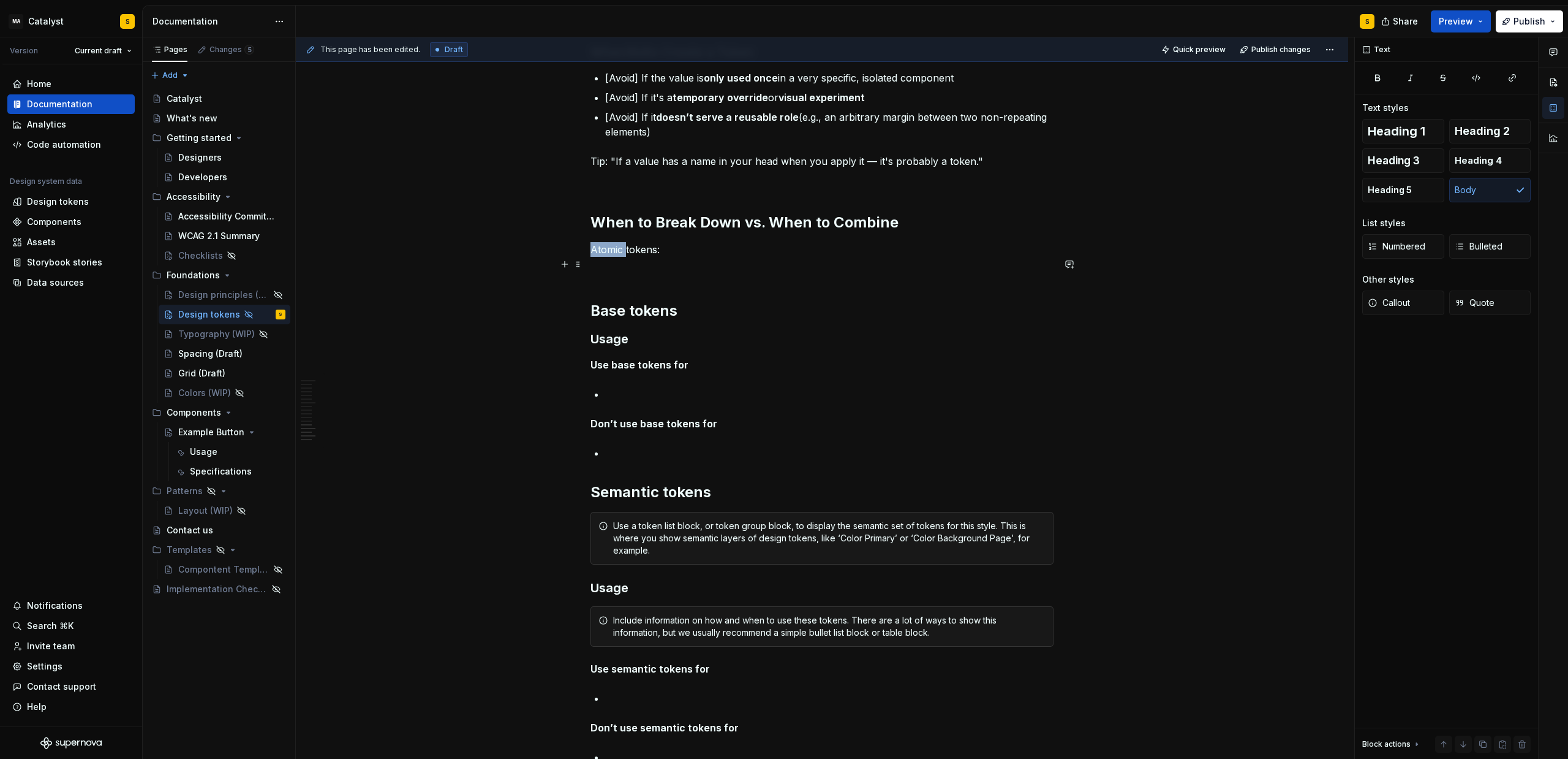
click at [606, 257] on p "Atomic tokens:" at bounding box center [822, 249] width 463 height 15
click at [698, 279] on p at bounding box center [822, 271] width 463 height 15
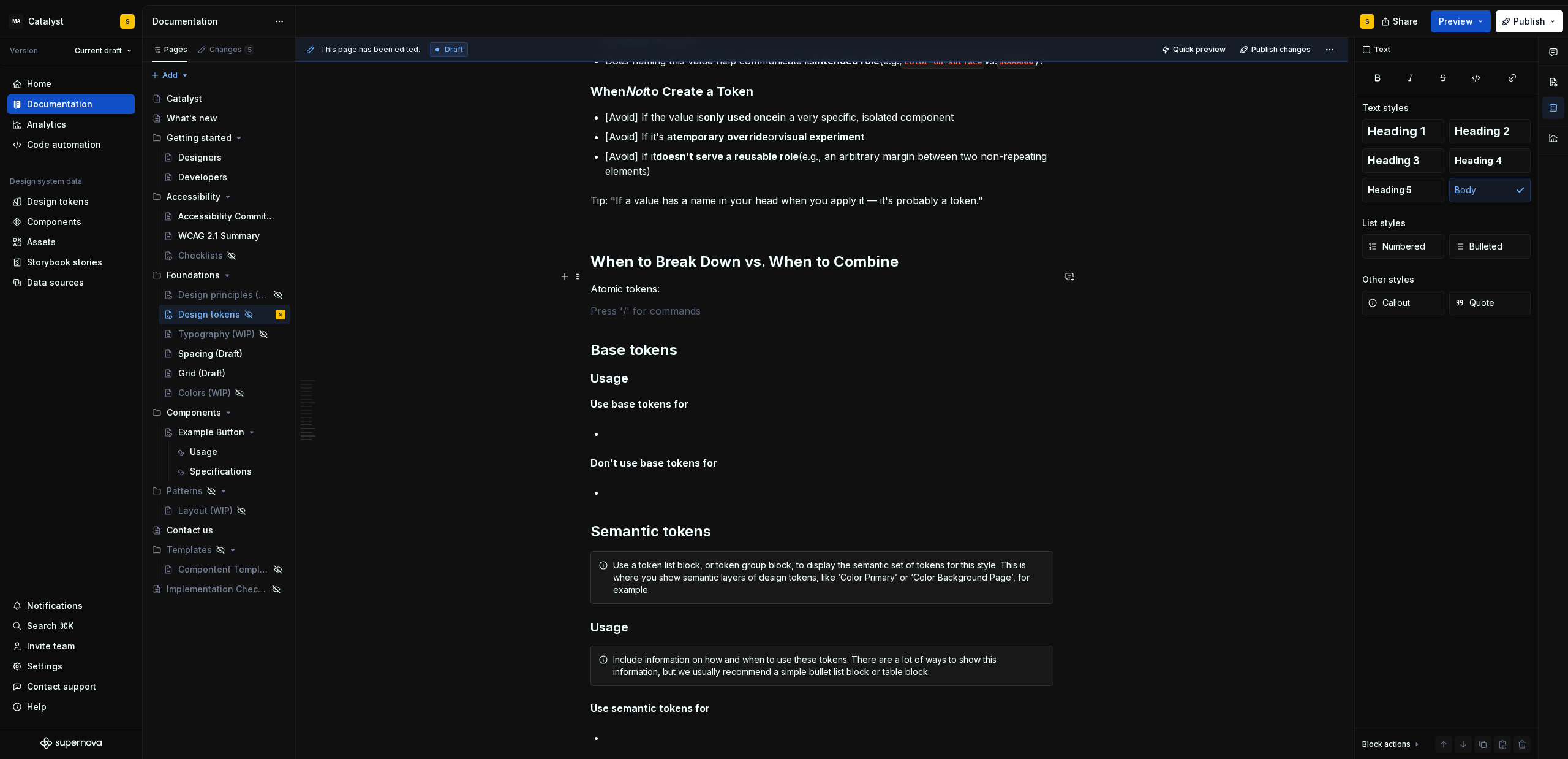
scroll to position [1320, 0]
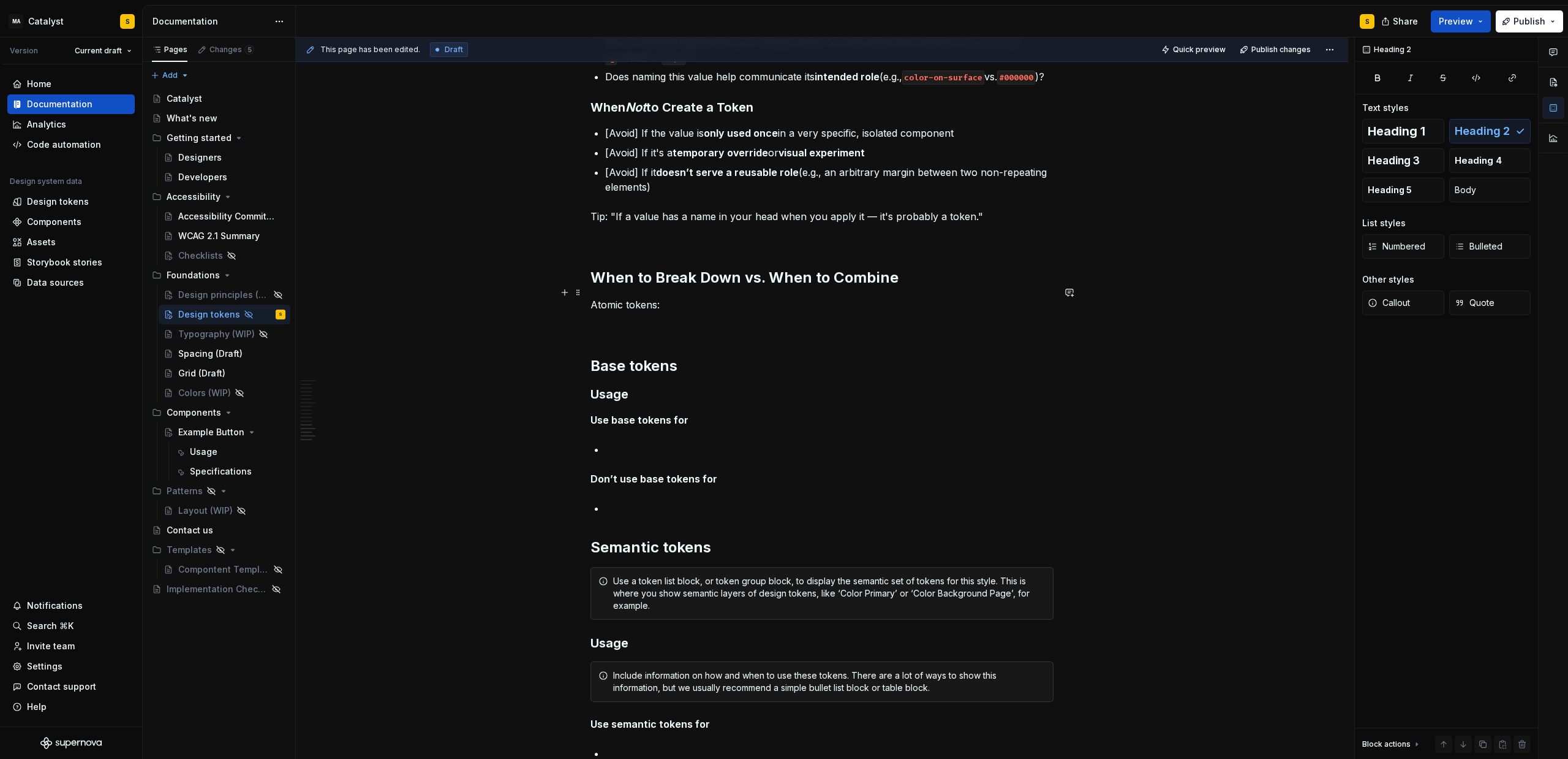
click at [619, 287] on h2 "When to Break Down vs. When to Combine" at bounding box center [822, 278] width 463 height 20
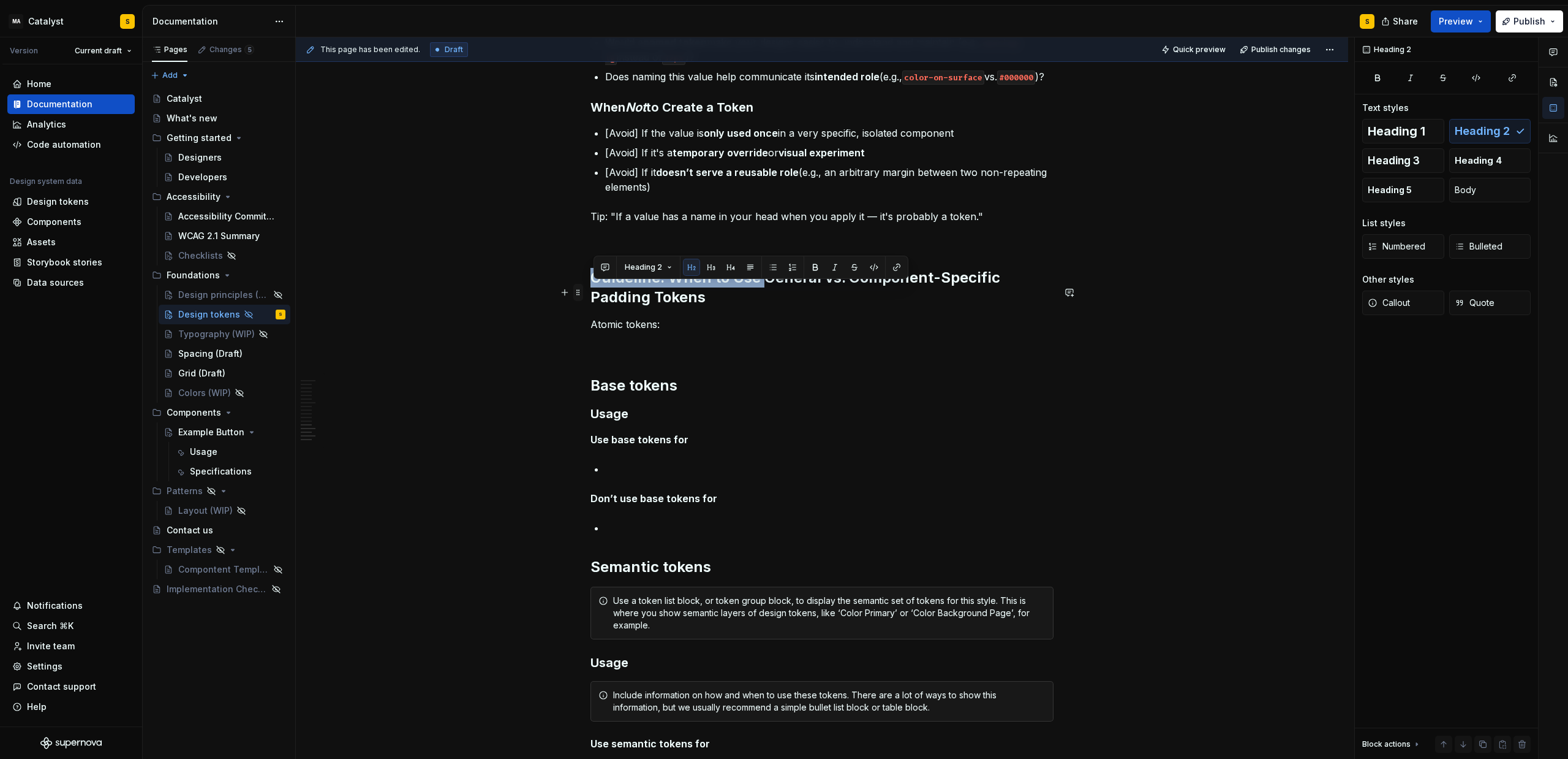
drag, startPoint x: 763, startPoint y: 293, endPoint x: 577, endPoint y: 289, distance: 186.0
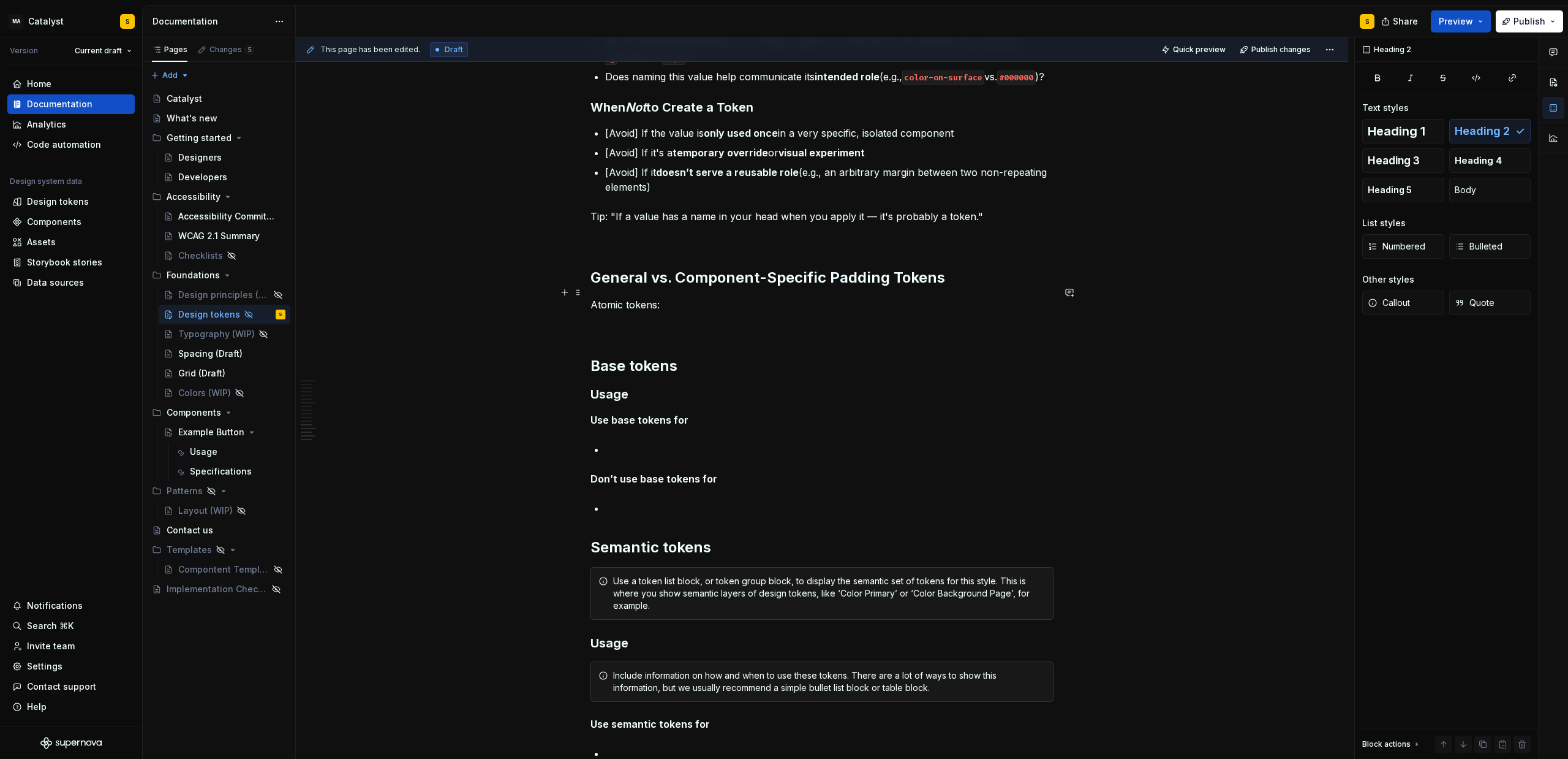
click at [859, 287] on h2 "General vs. Component-Specific Padding Tokens" at bounding box center [822, 278] width 463 height 20
click at [605, 312] on p "Atomic tokens:" at bounding box center [822, 305] width 463 height 15
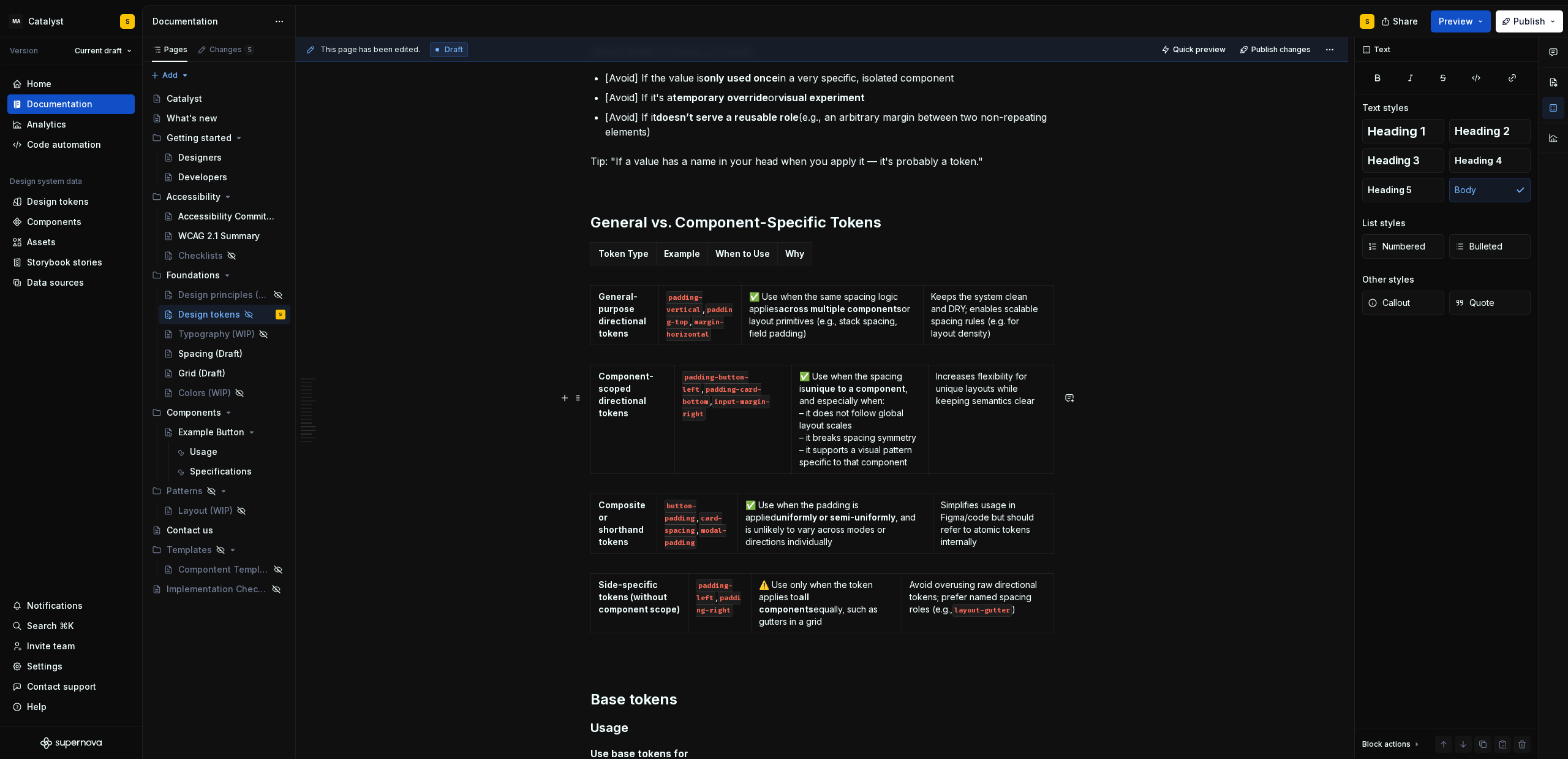
scroll to position [1430, 0]
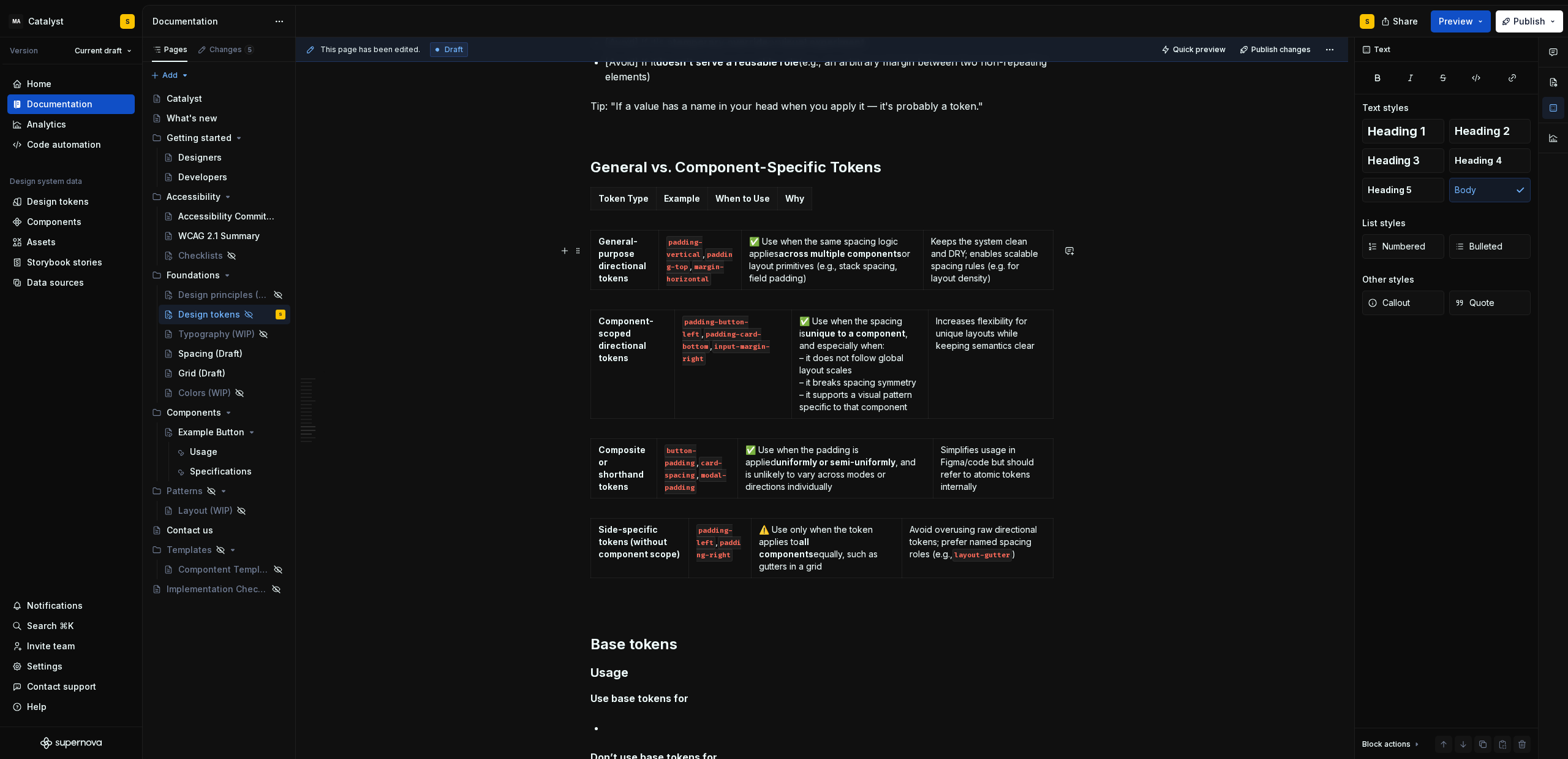
click at [530, 273] on div "Design tokens are the foundational building blocks of our design system. They s…" at bounding box center [822, 59] width 1053 height 2560
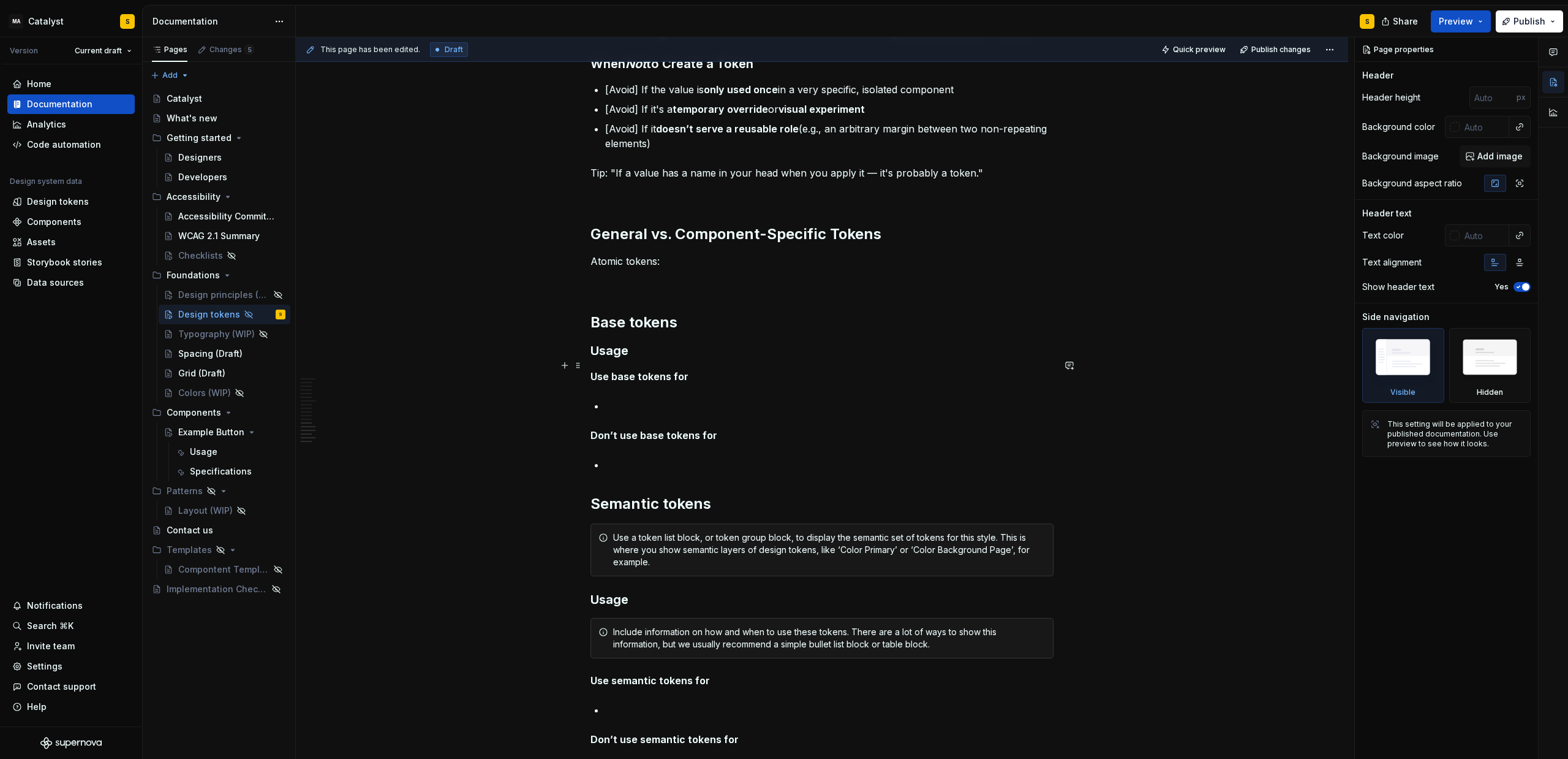
scroll to position [1374, 0]
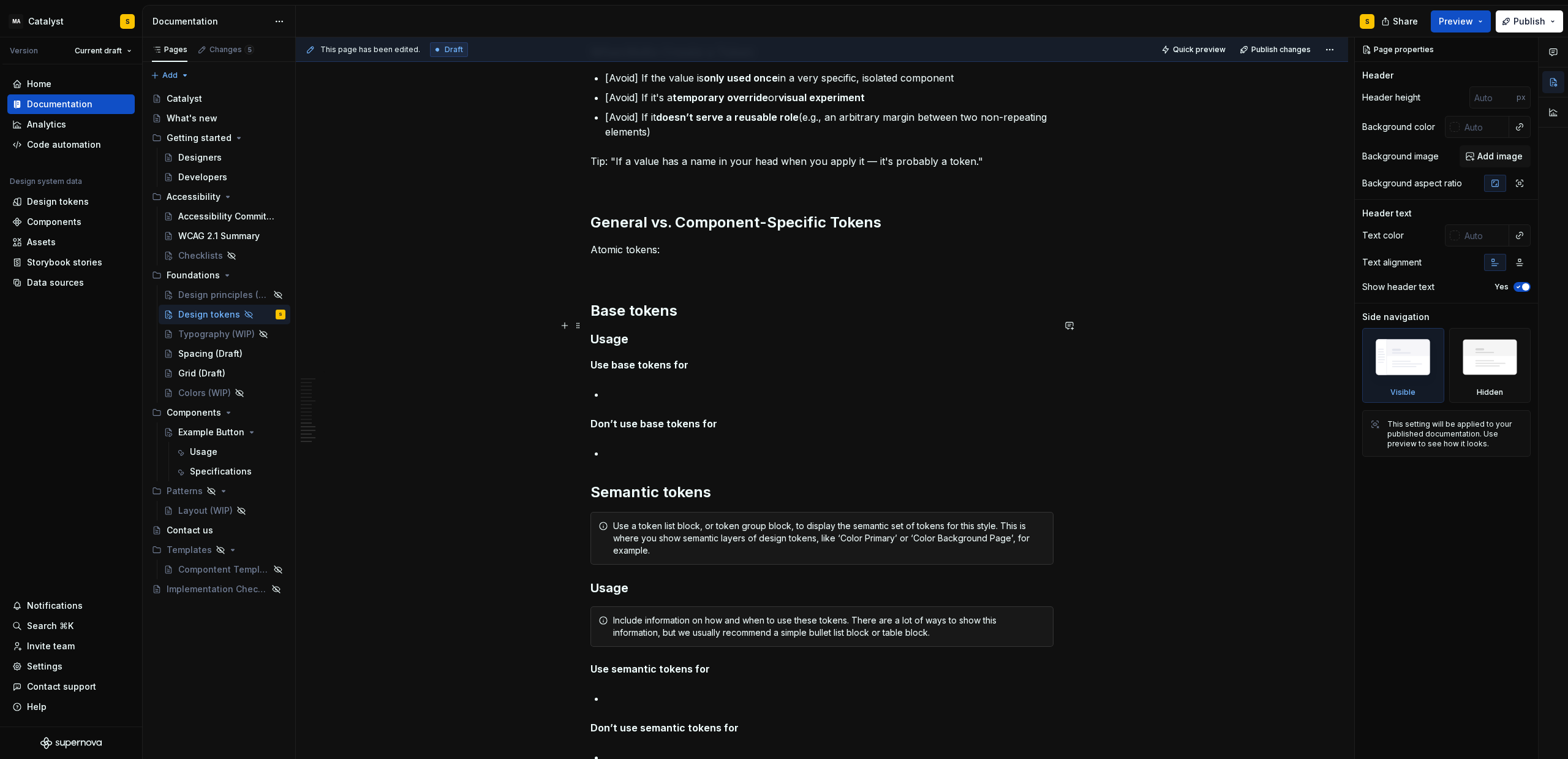
click at [698, 320] on h2 "Base tokens" at bounding box center [822, 310] width 463 height 20
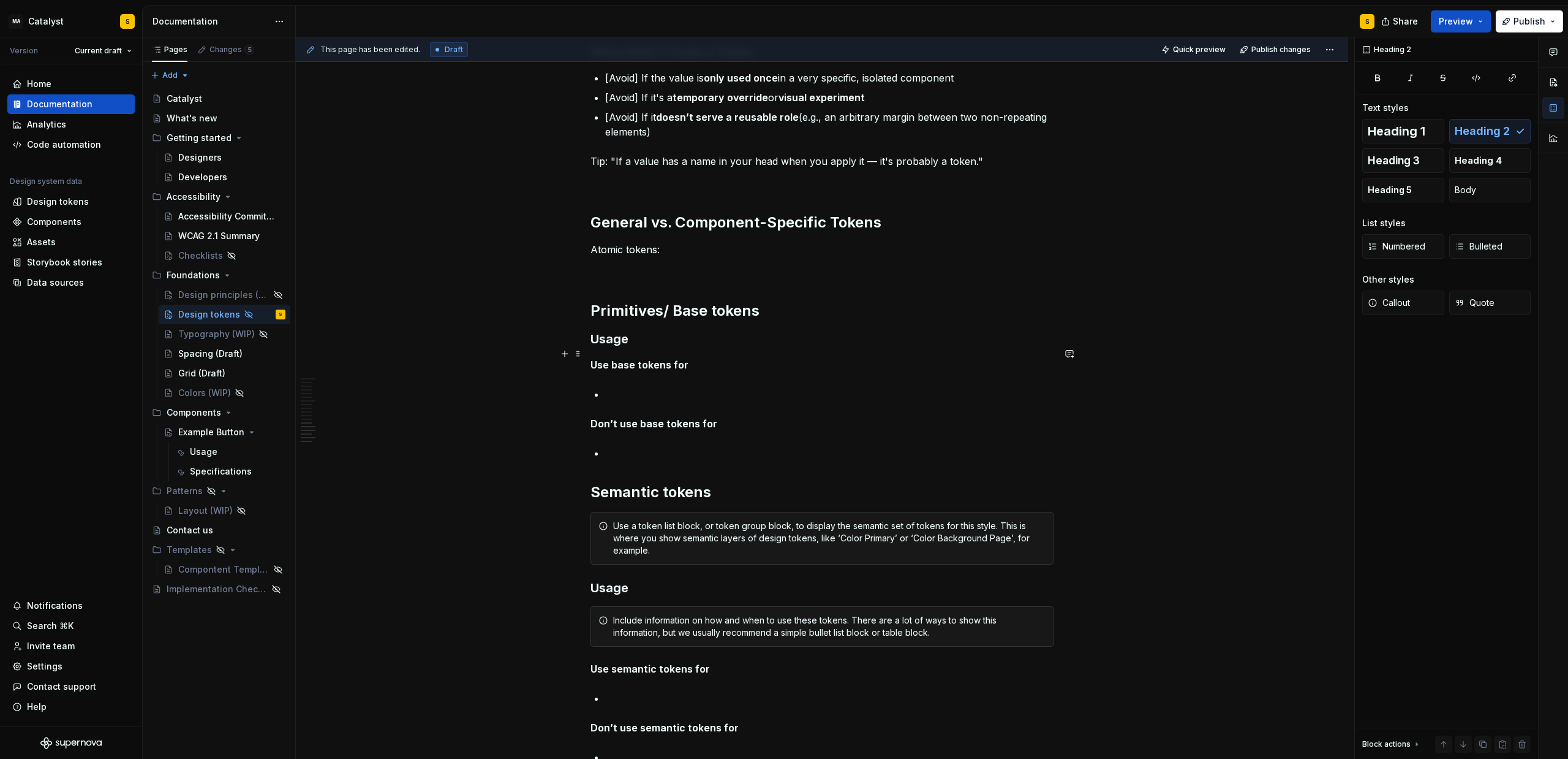
click at [594, 346] on h3 "Usage" at bounding box center [822, 339] width 463 height 17
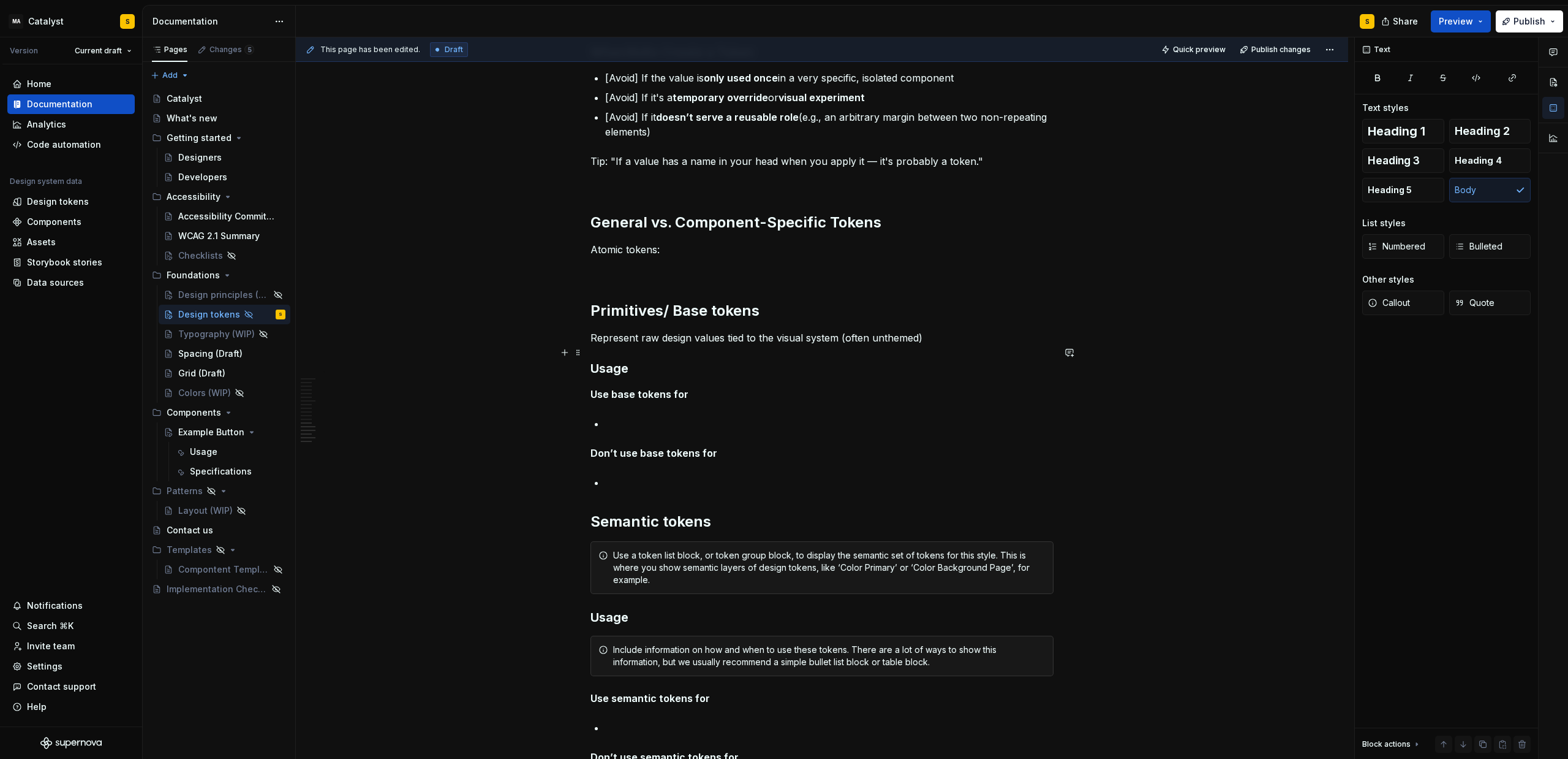
click at [858, 345] on p "Represent raw design values tied to the visual system (often unthemed)" at bounding box center [822, 338] width 463 height 15
click at [652, 401] on strong "Use base tokens for" at bounding box center [640, 393] width 98 height 12
click at [623, 401] on strong "Use base tokens for" at bounding box center [640, 393] width 98 height 12
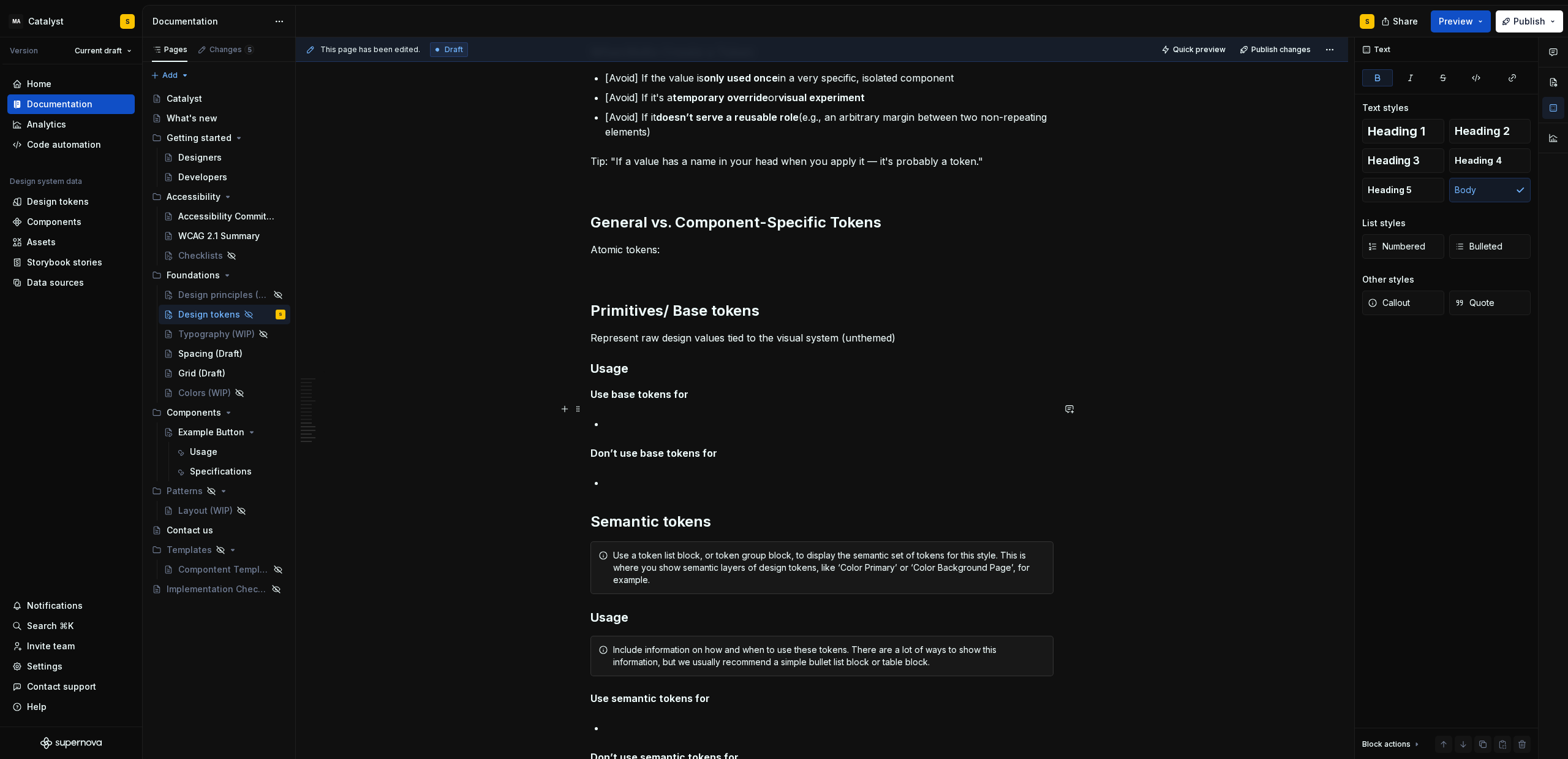
click at [679, 401] on strong "Use base tokens for" at bounding box center [640, 393] width 98 height 12
click at [621, 401] on strong "Use base tokens for" at bounding box center [640, 393] width 98 height 12
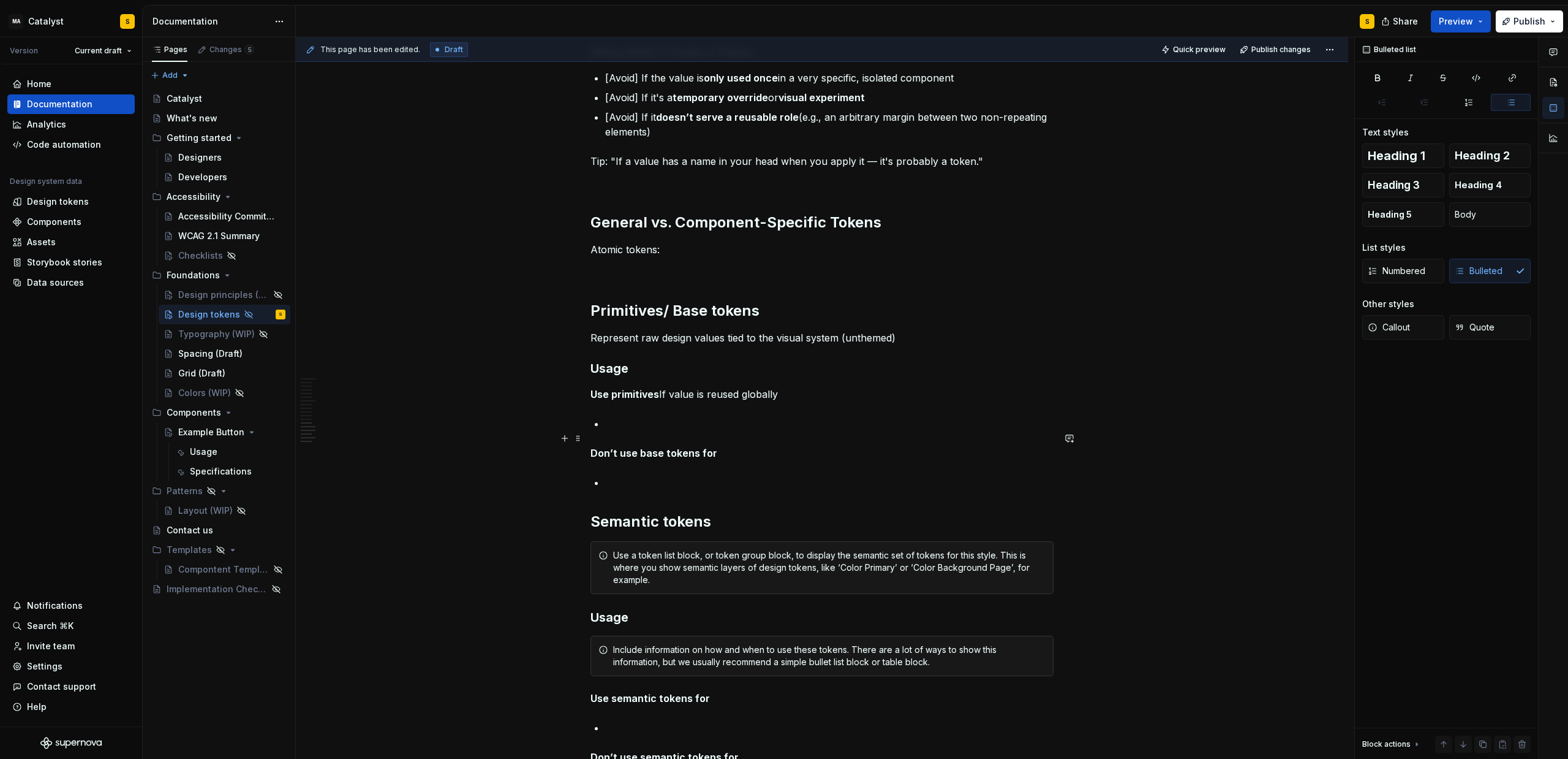
click at [648, 431] on p at bounding box center [830, 424] width 449 height 15
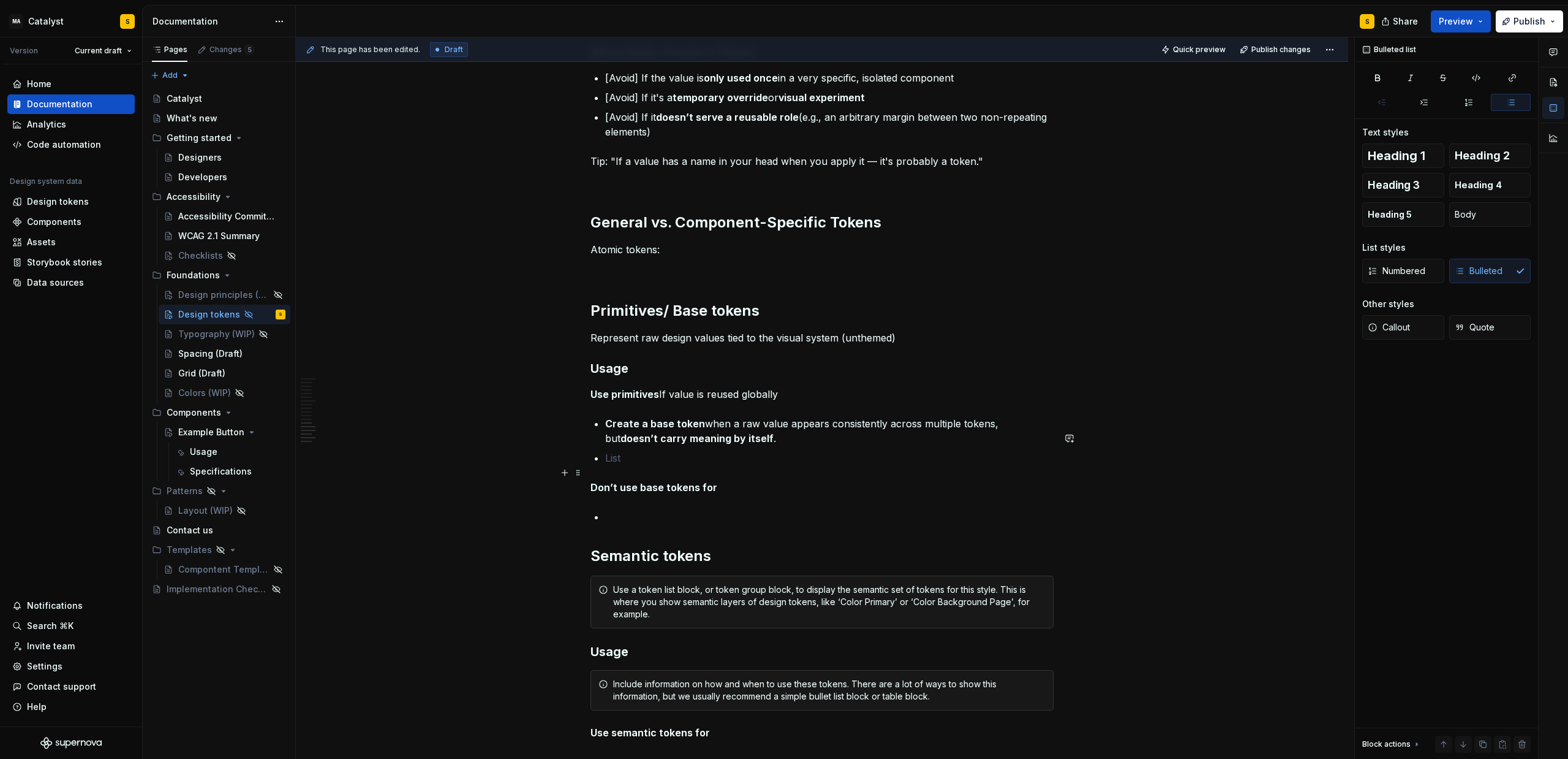
click at [621, 463] on ul "Create a base token when a raw value appears consistently across multiple token…" at bounding box center [830, 441] width 449 height 49
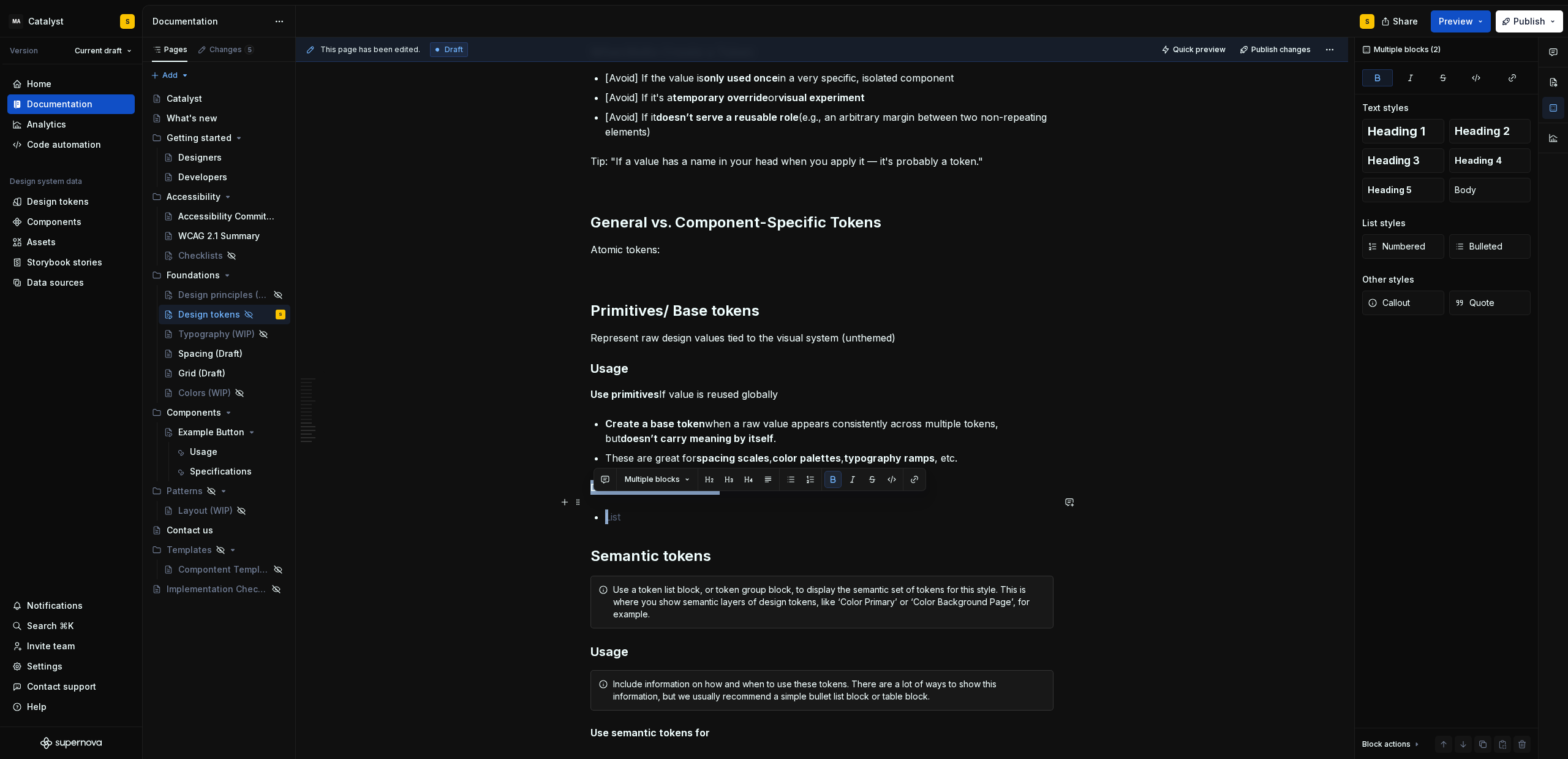
drag, startPoint x: 622, startPoint y: 533, endPoint x: 547, endPoint y: 504, distance: 80.4
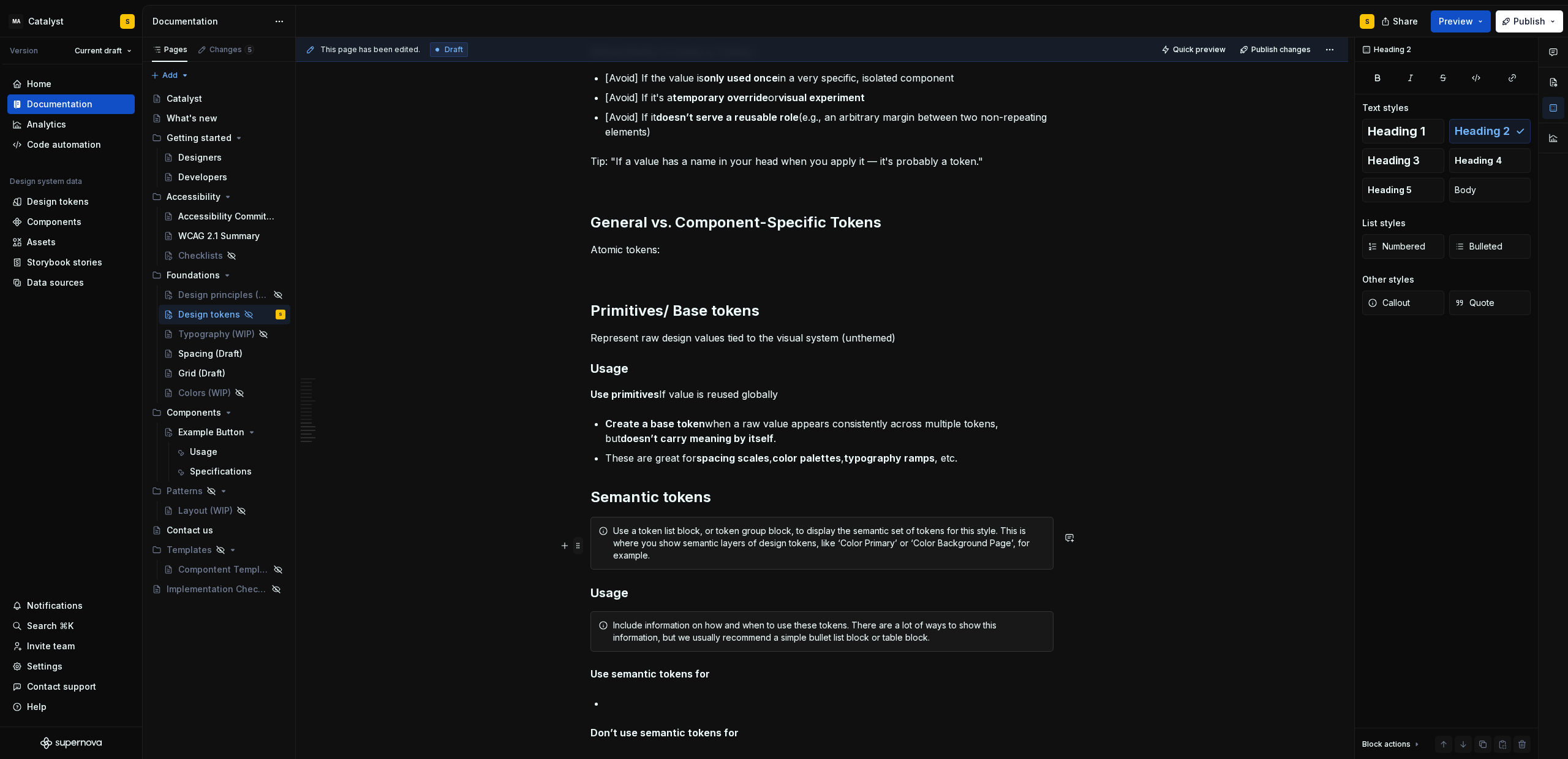
click at [579, 543] on span at bounding box center [578, 546] width 10 height 17
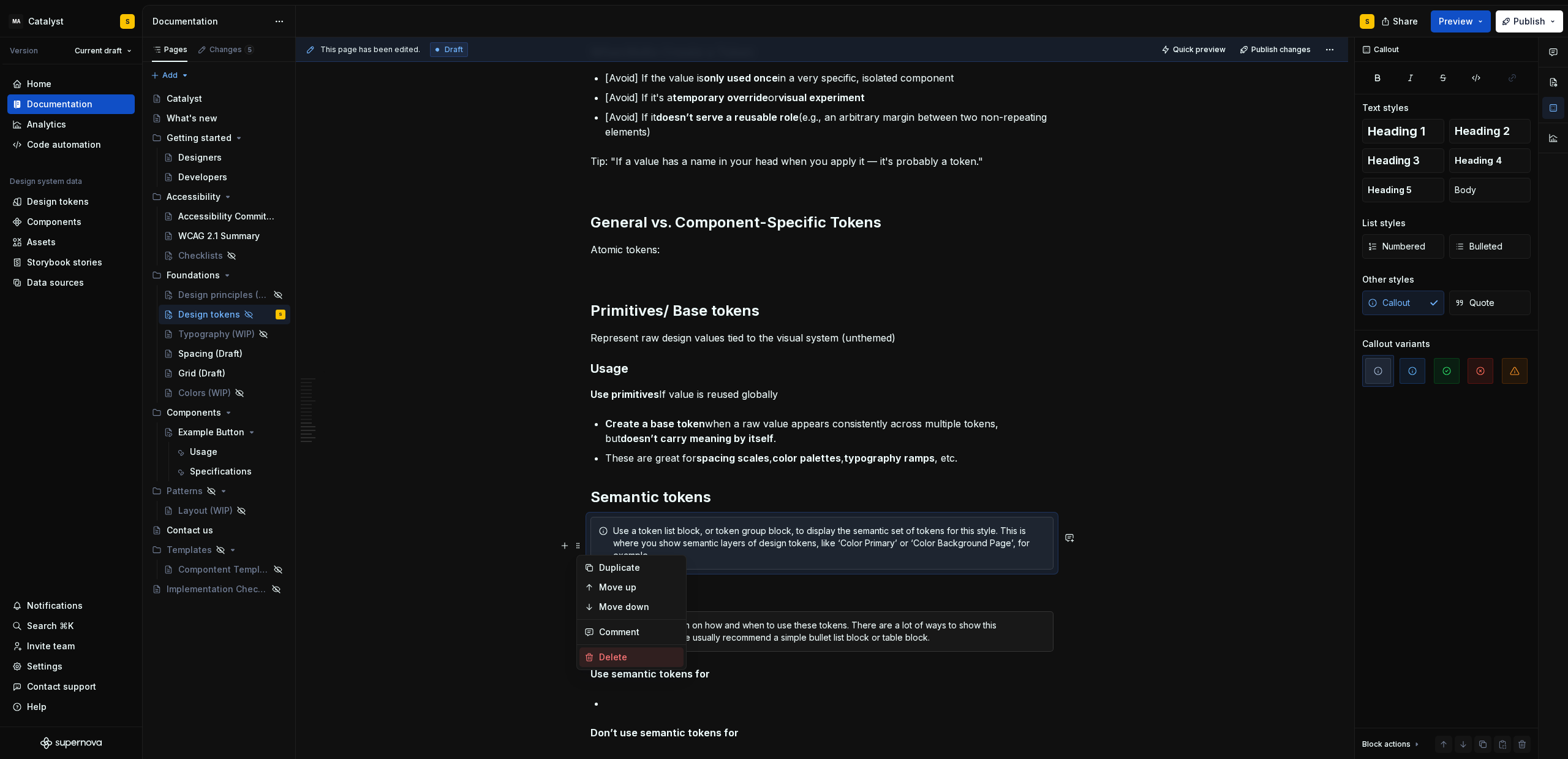
click at [623, 650] on div "Delete" at bounding box center [631, 657] width 104 height 20
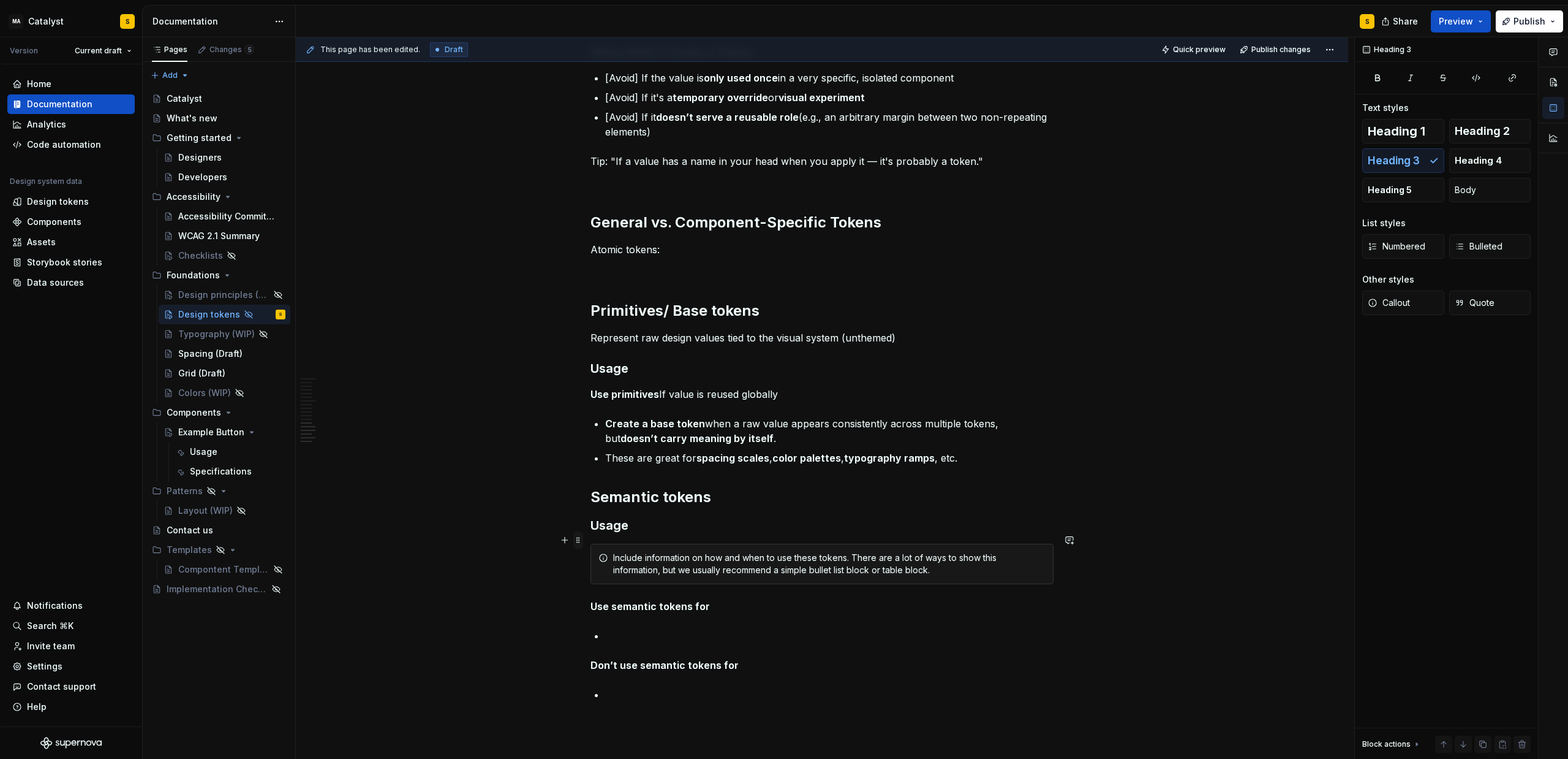
click at [583, 541] on span at bounding box center [578, 540] width 10 height 17
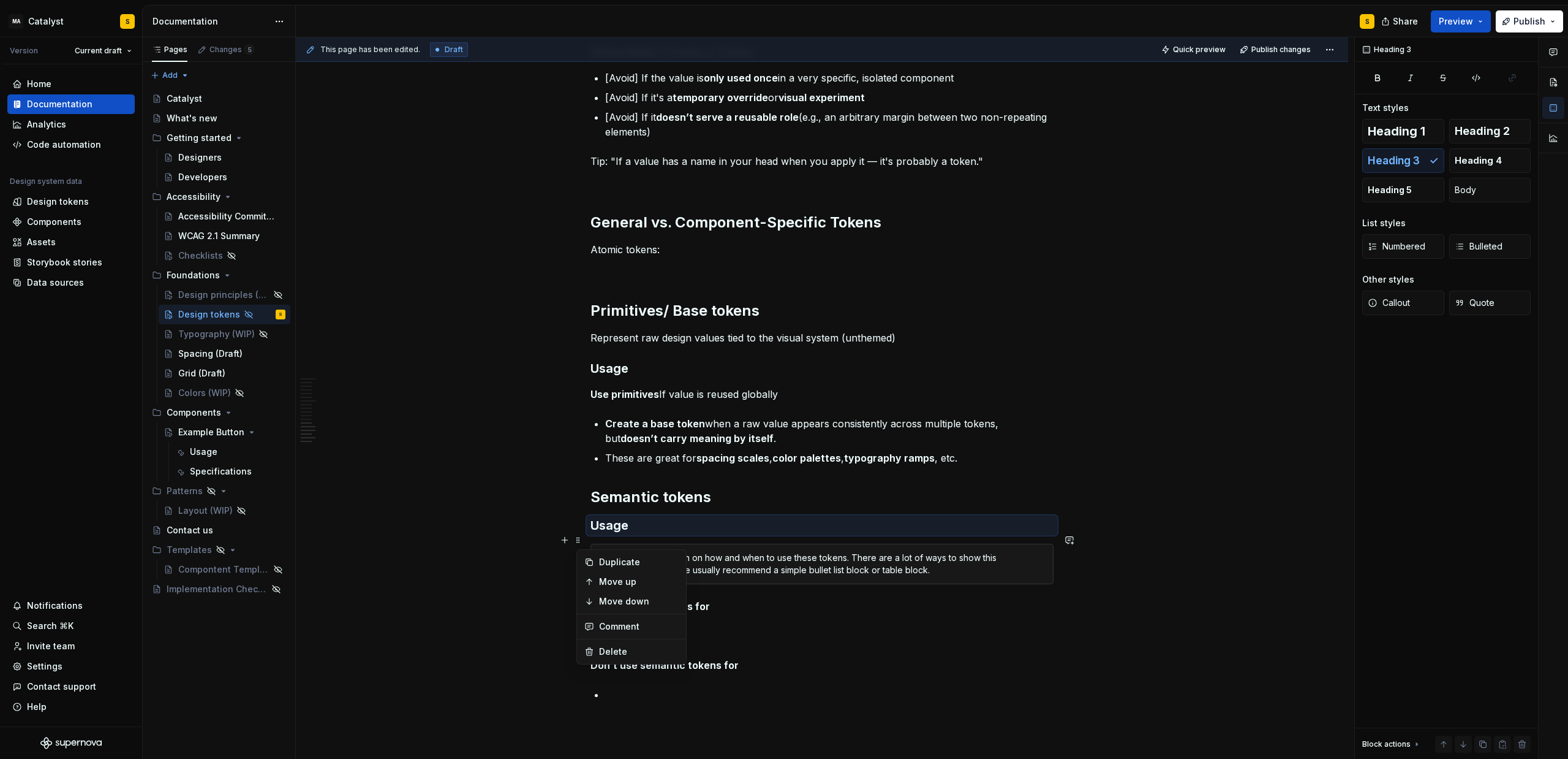
click at [616, 507] on h2 "Semantic tokens" at bounding box center [822, 496] width 463 height 20
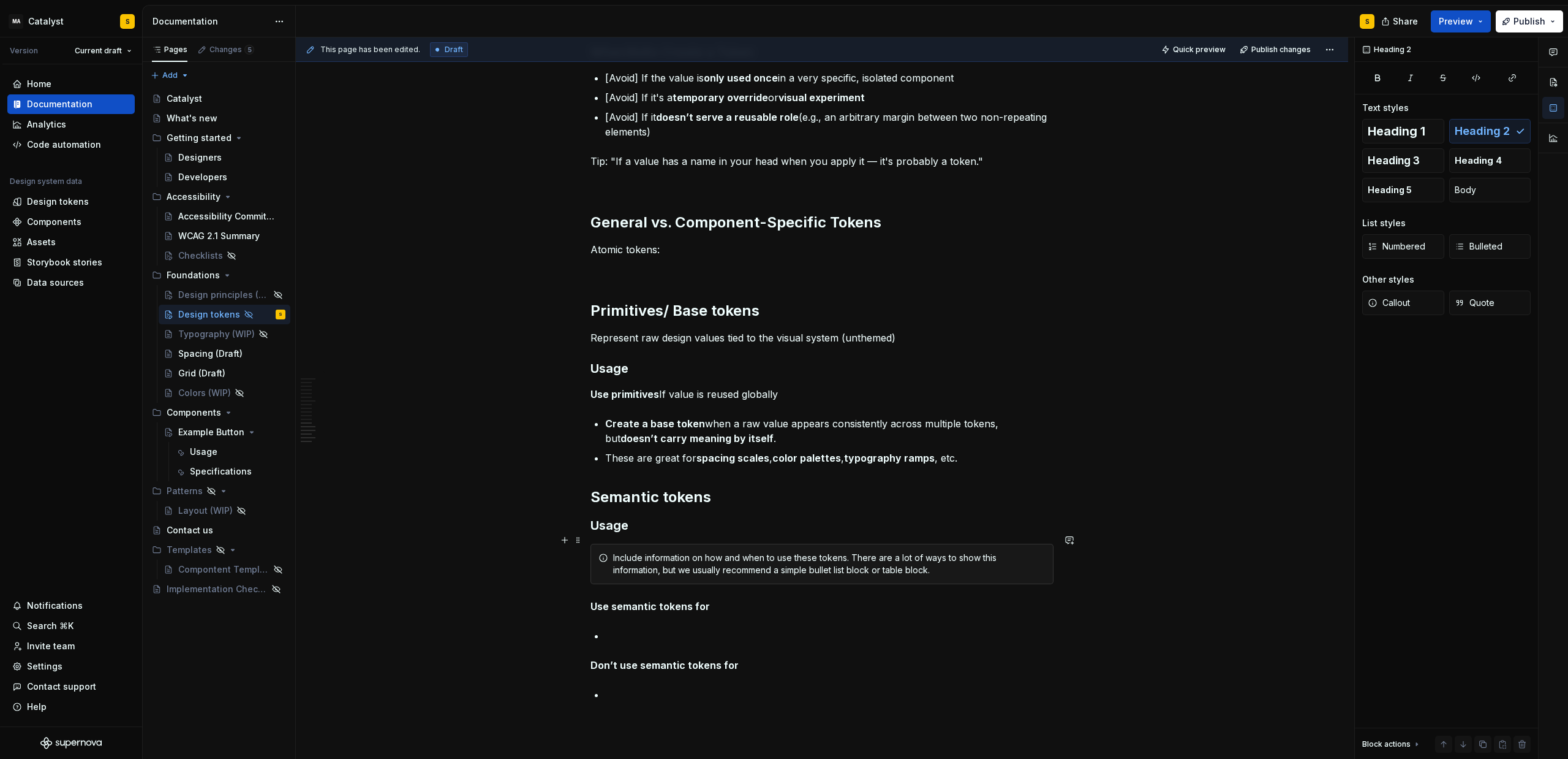
click at [615, 534] on h3 "Usage" at bounding box center [822, 525] width 463 height 17
click at [583, 576] on span at bounding box center [578, 573] width 10 height 17
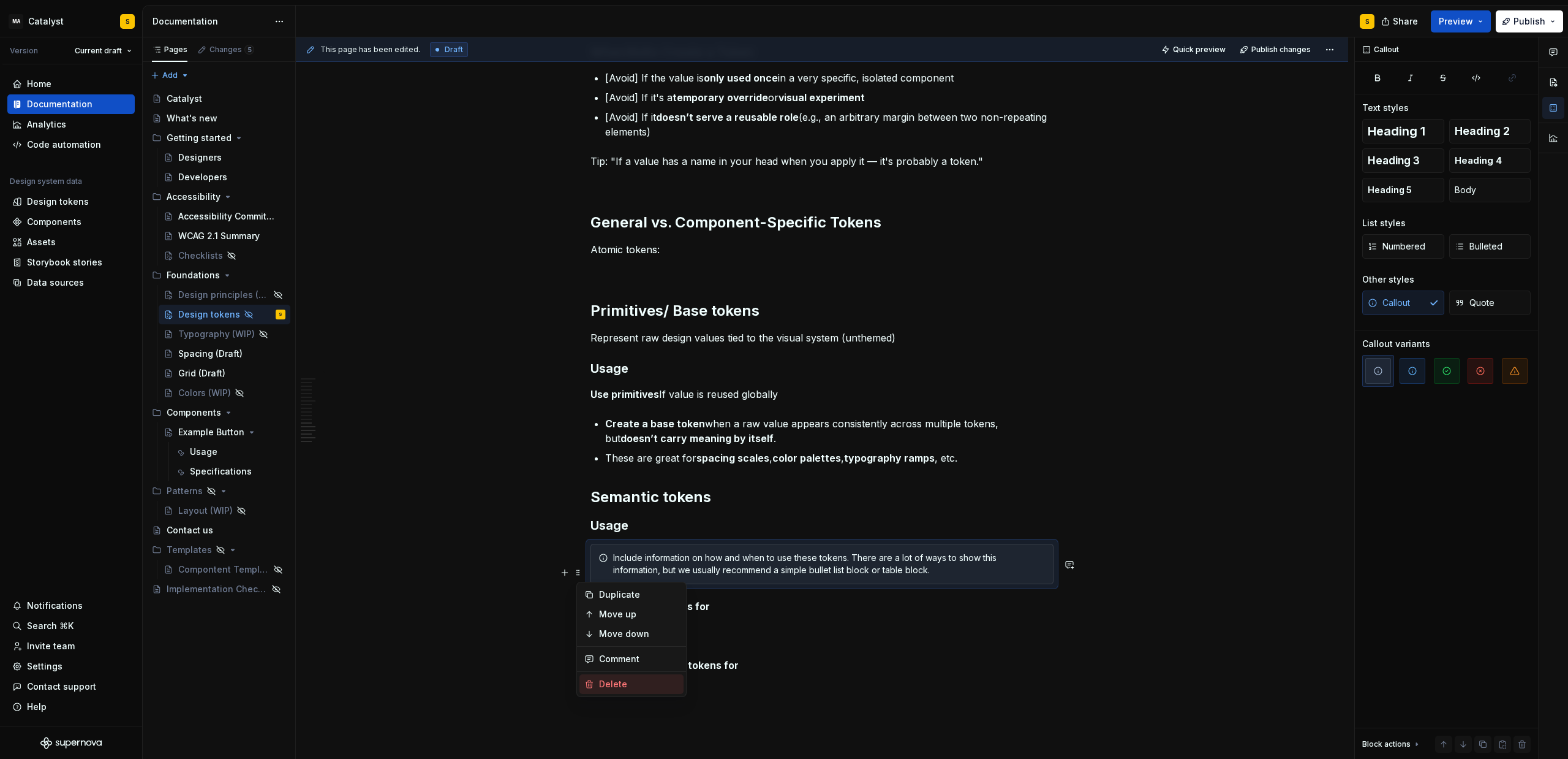
click at [624, 683] on div "Delete" at bounding box center [639, 684] width 79 height 12
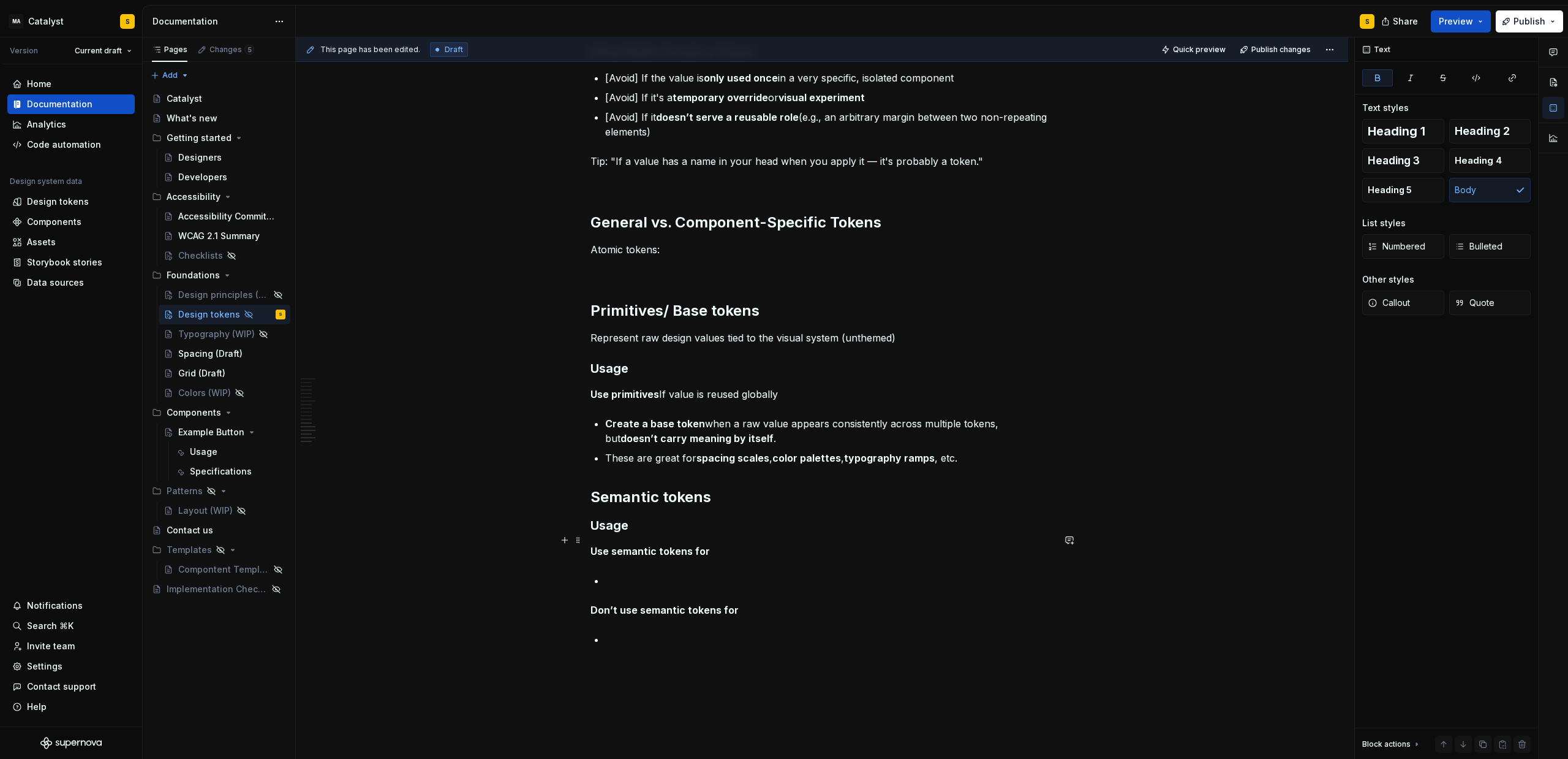
click at [748, 507] on h2 "Semantic tokens" at bounding box center [822, 496] width 463 height 20
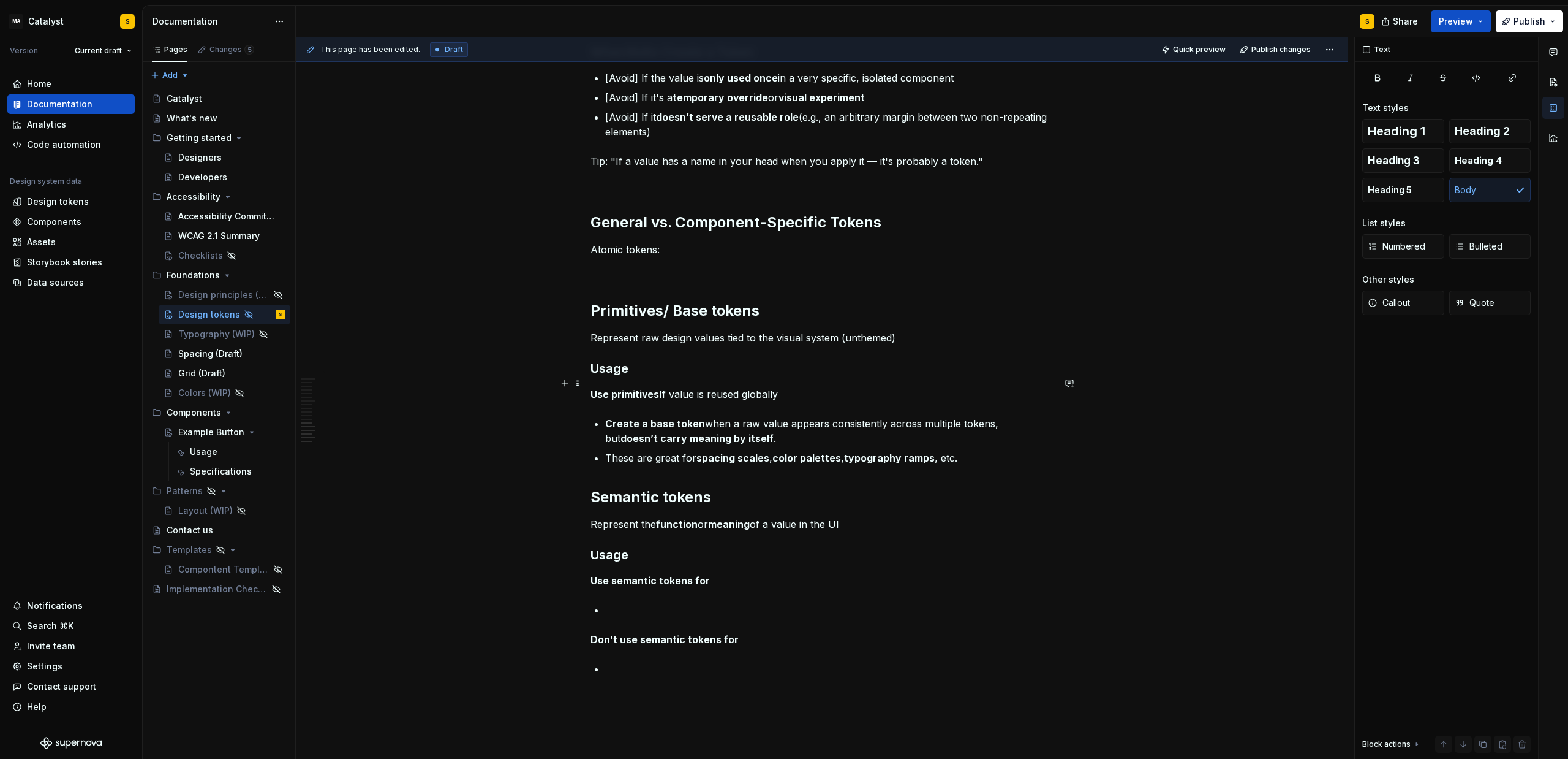
click at [606, 377] on h3 "Usage" at bounding box center [822, 369] width 463 height 17
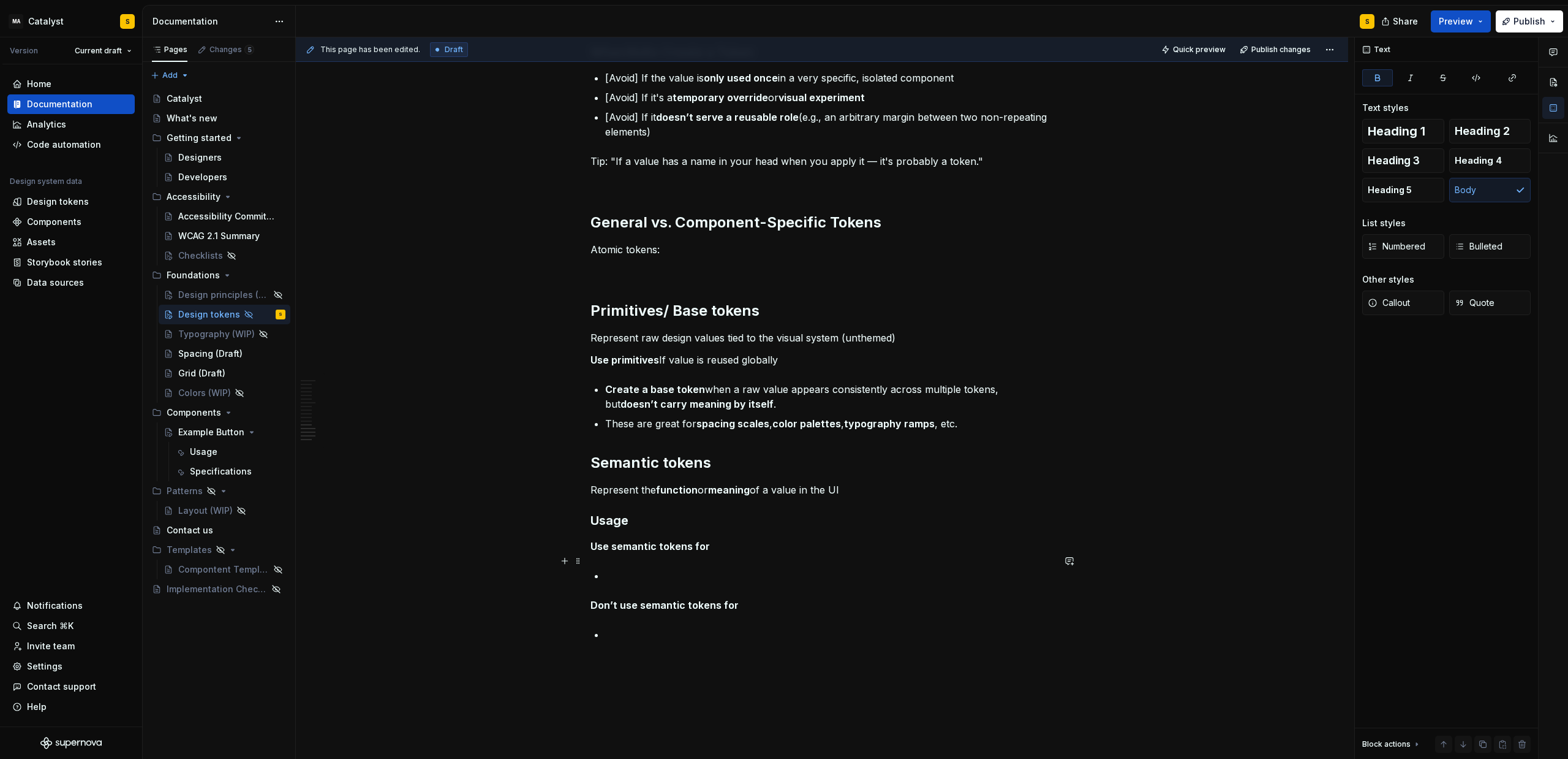
click at [702, 552] on strong "Use semantic tokens for" at bounding box center [650, 546] width 120 height 12
click at [693, 552] on strong "Use semantic tokens" at bounding box center [641, 546] width 102 height 12
click at [623, 529] on h3 "Usage" at bounding box center [822, 520] width 463 height 17
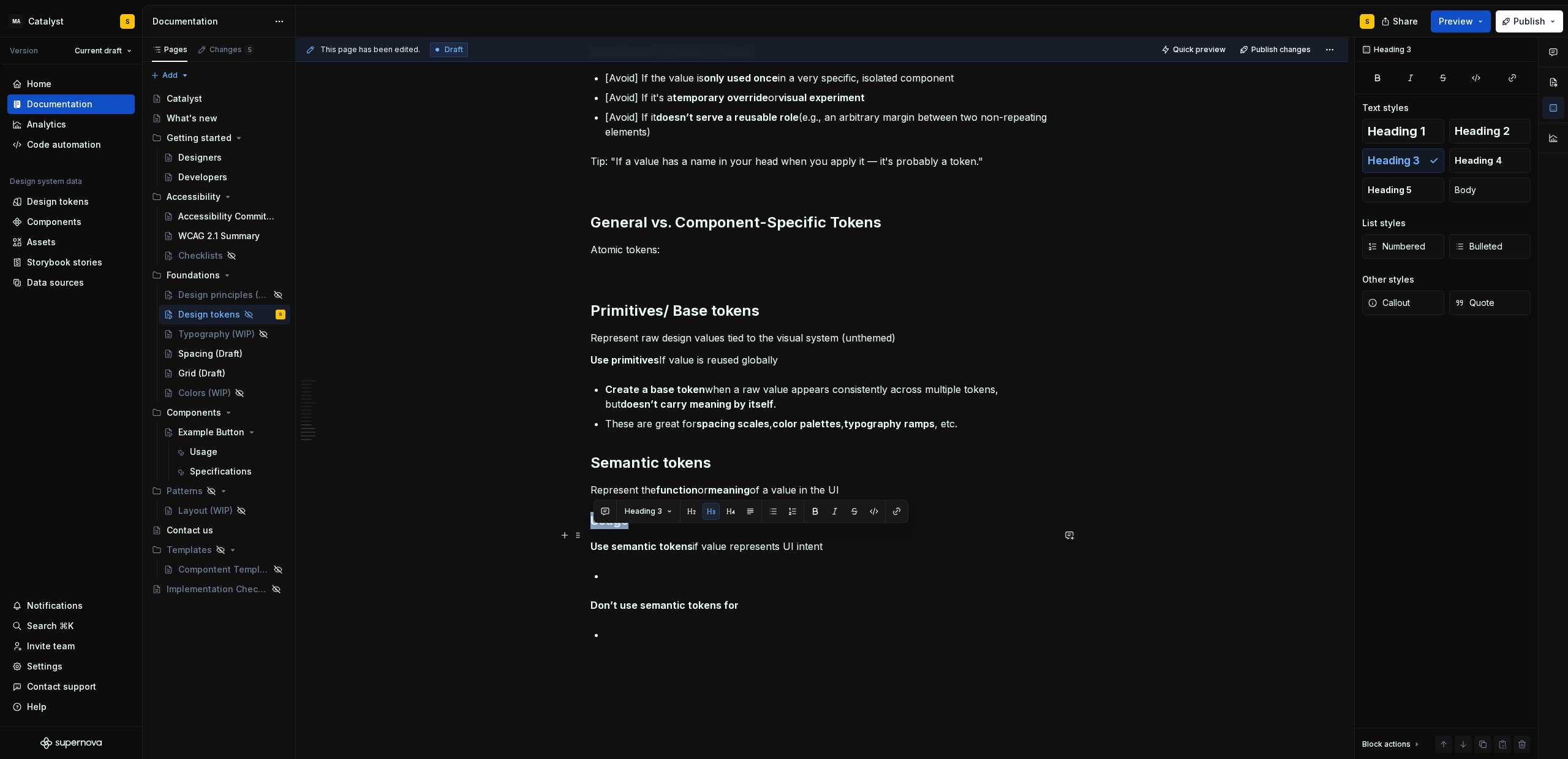
click at [623, 529] on h3 "Usage" at bounding box center [822, 520] width 463 height 17
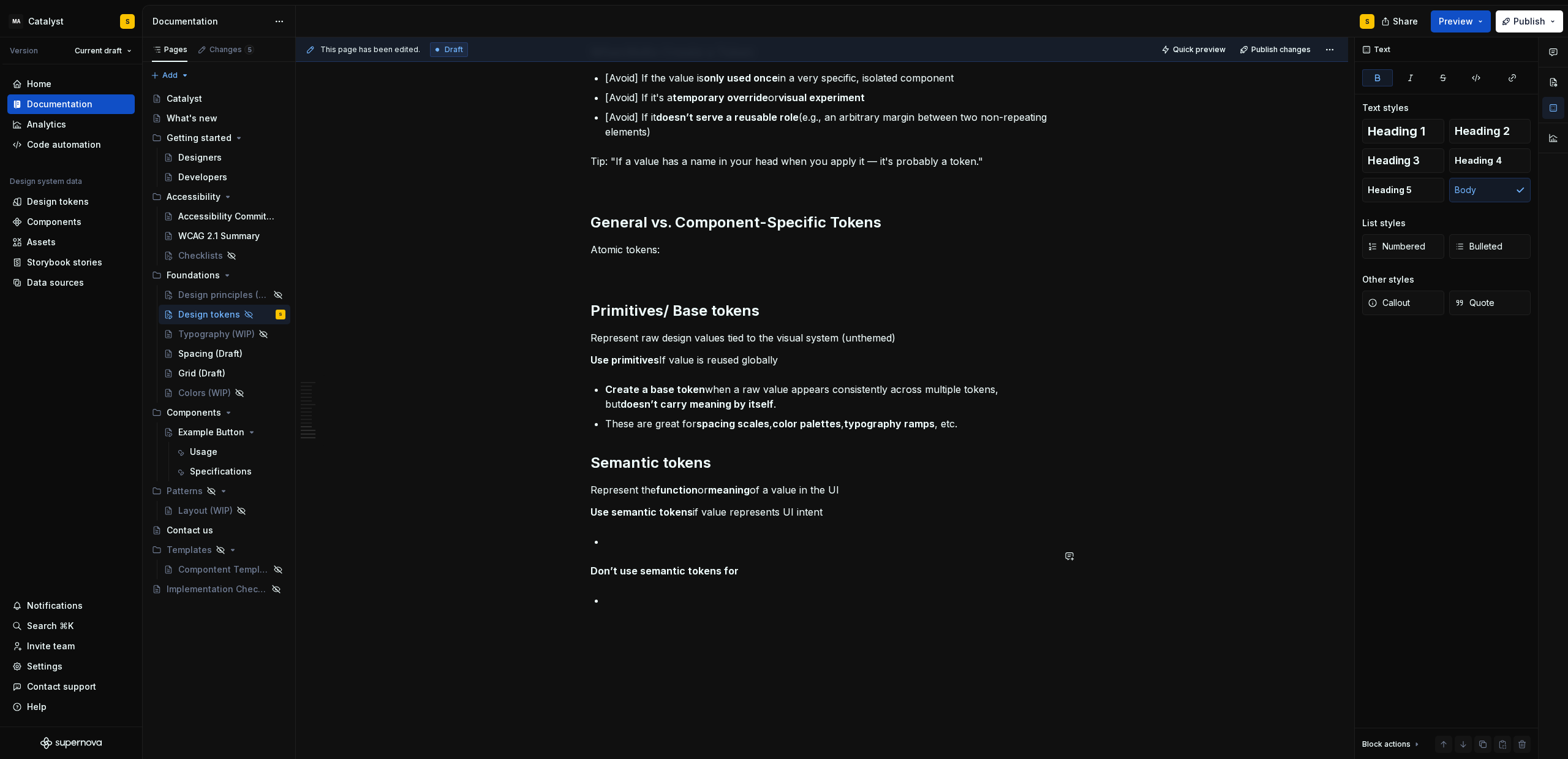
click at [663, 549] on p at bounding box center [830, 541] width 449 height 15
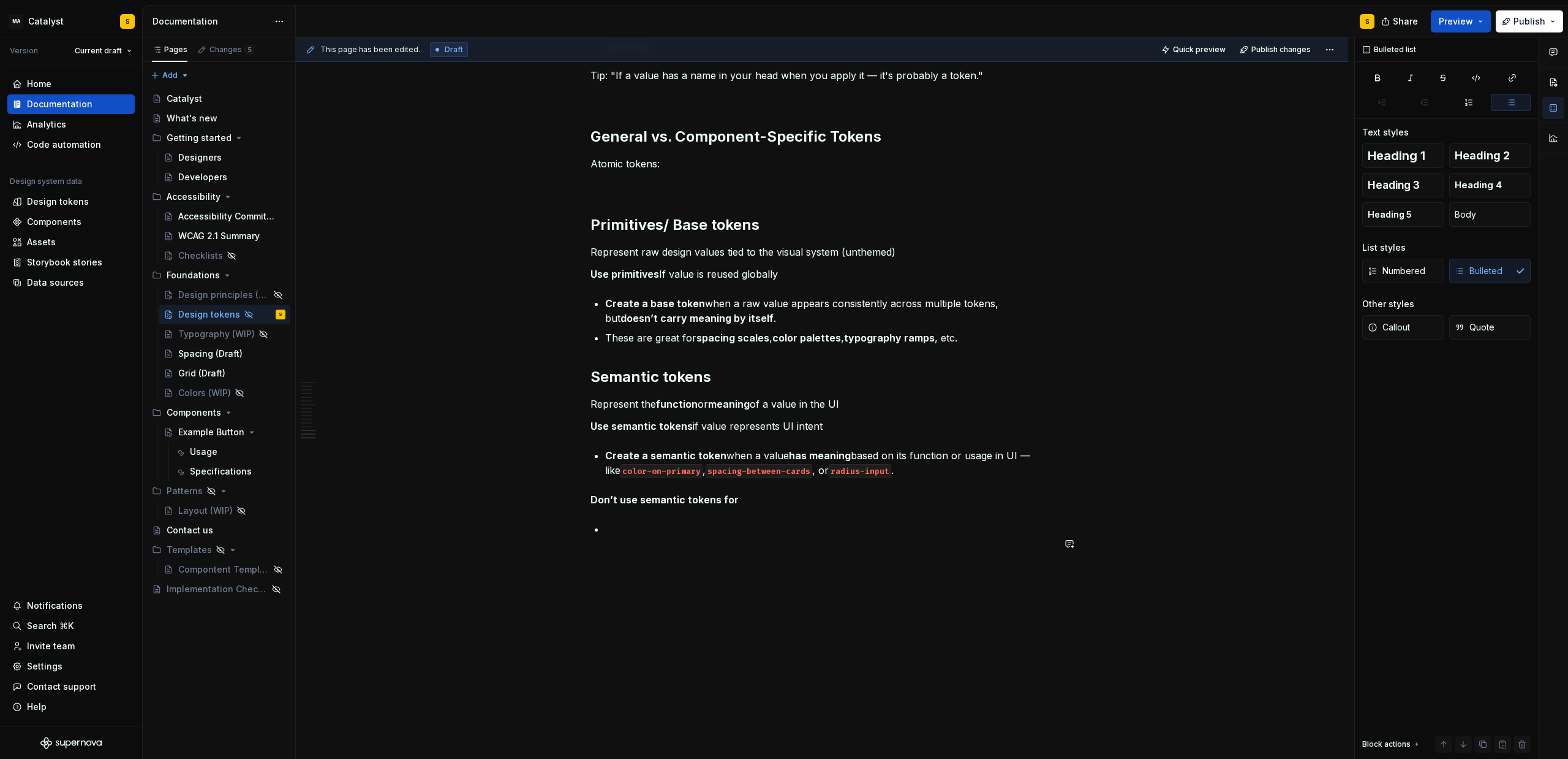
scroll to position [1485, 0]
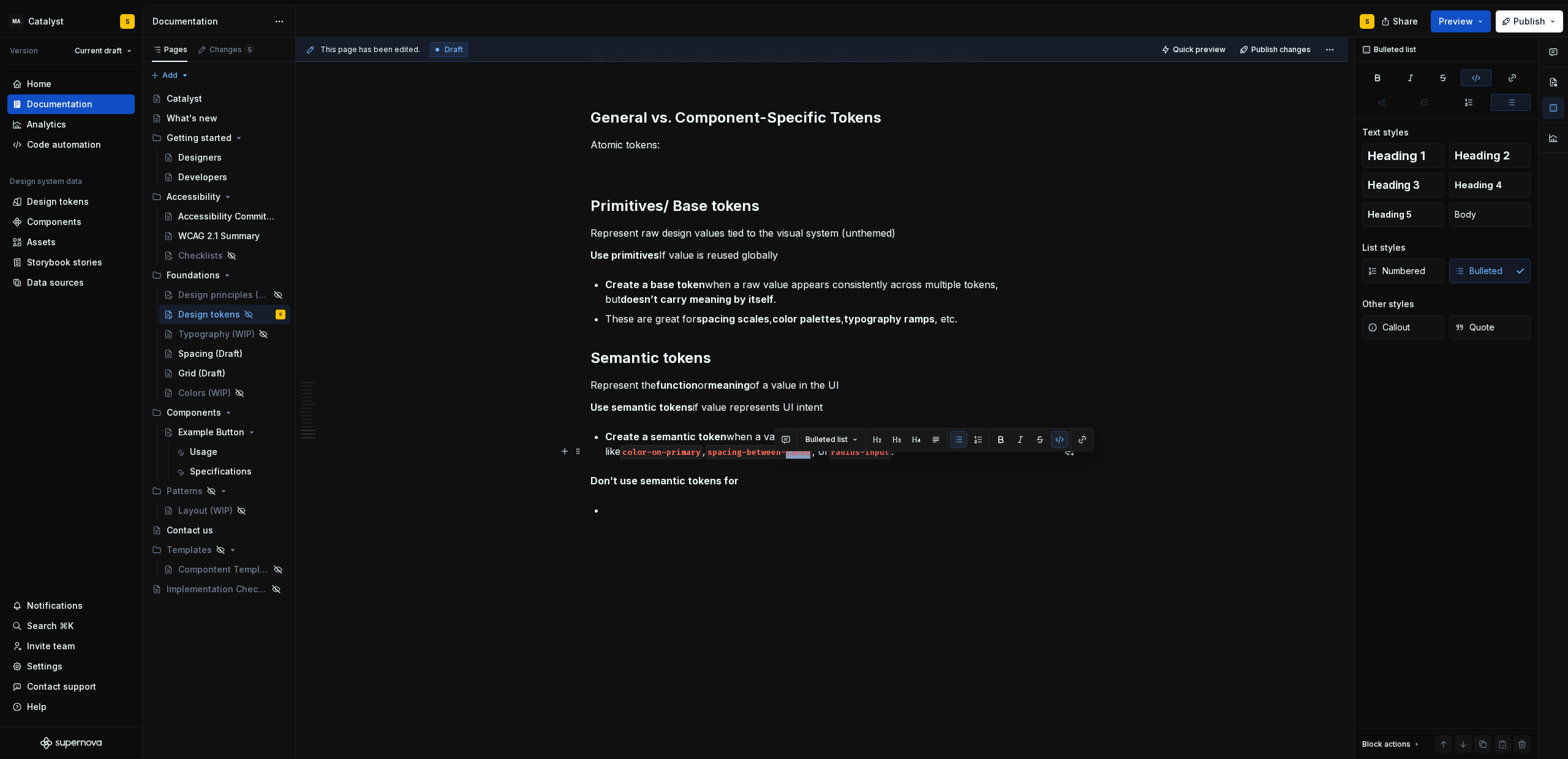
drag, startPoint x: 774, startPoint y: 462, endPoint x: 797, endPoint y: 462, distance: 23.0
click at [797, 459] on code "spacing-between-cards" at bounding box center [759, 452] width 106 height 14
click at [902, 458] on p "Create a semantic token when a value has meaning based on its function or usage…" at bounding box center [830, 443] width 449 height 29
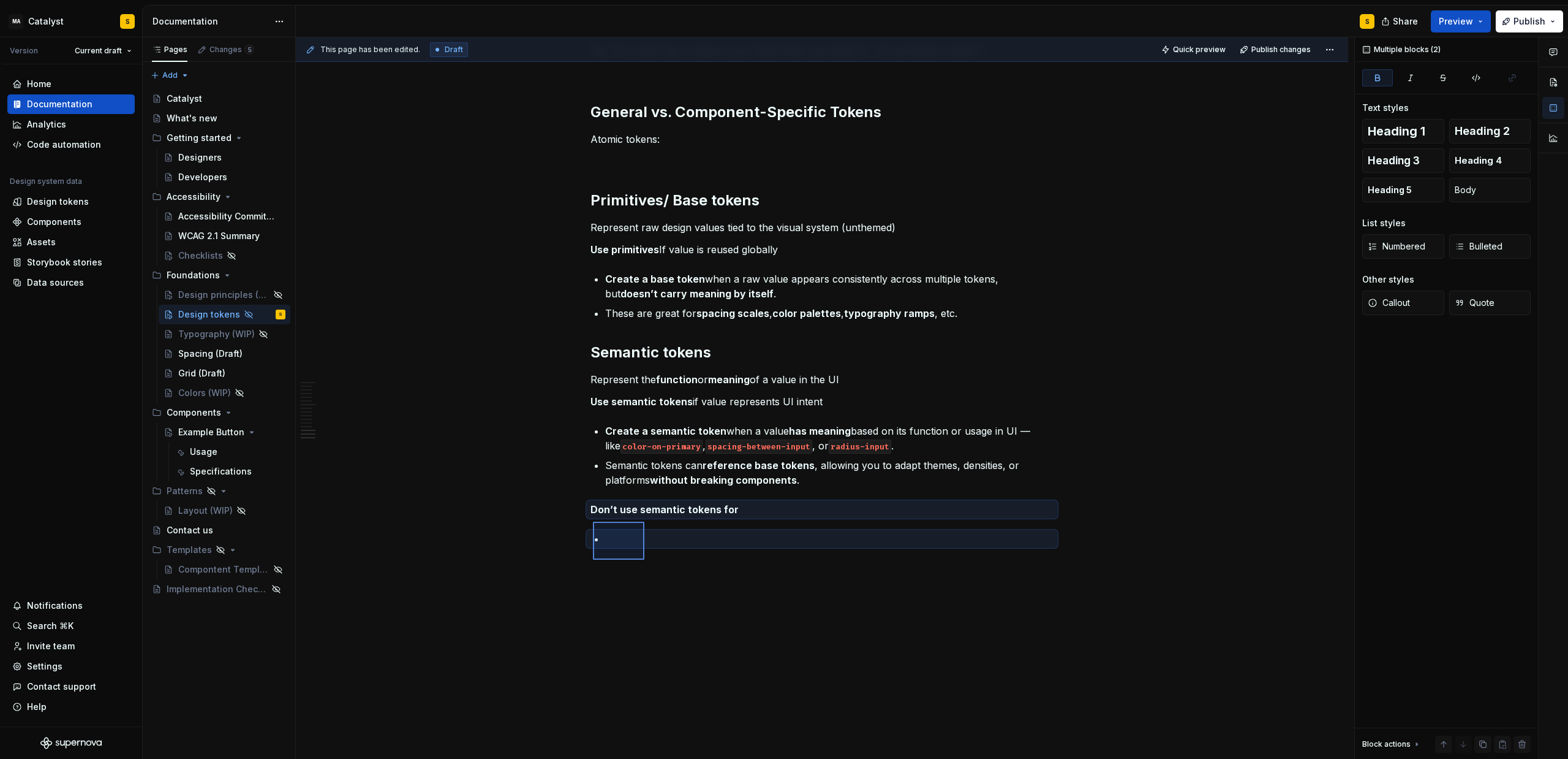
drag, startPoint x: 593, startPoint y: 522, endPoint x: 644, endPoint y: 560, distance: 63.6
click at [644, 560] on div "This page has been edited. Draft Quick preview Publish changes Hidden page Desi…" at bounding box center [824, 398] width 1058 height 722
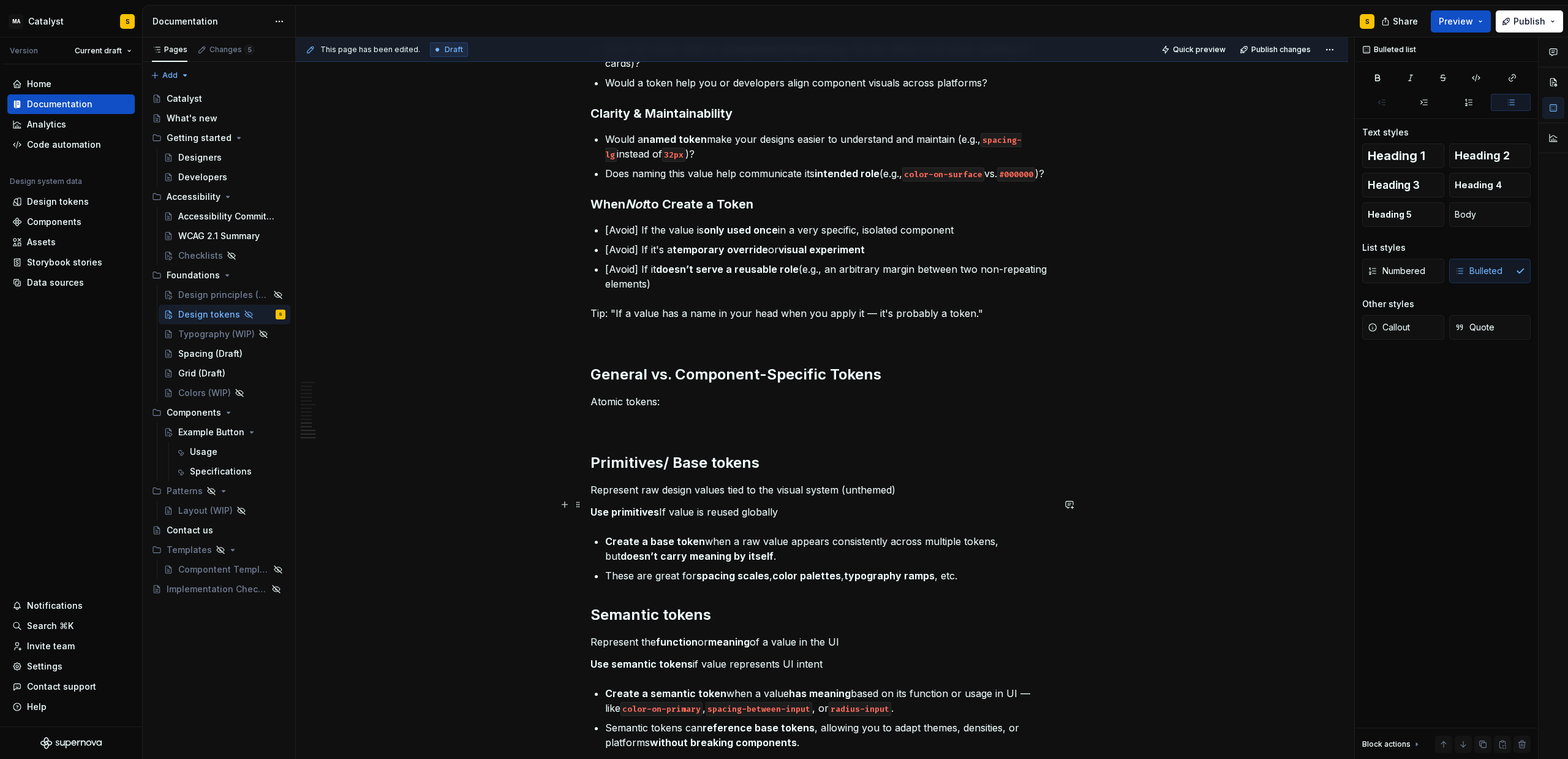
scroll to position [1249, 0]
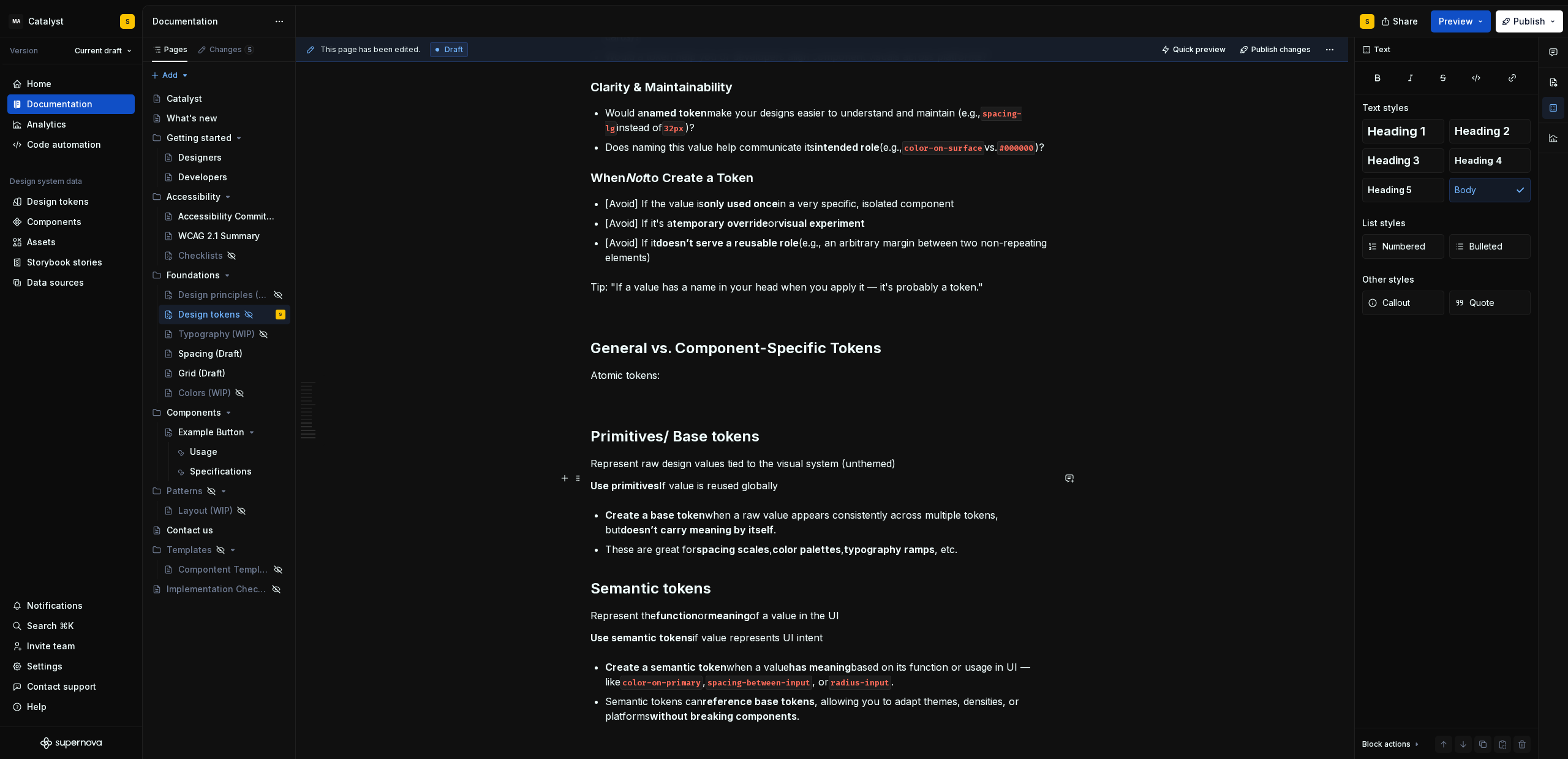
click at [915, 471] on p "Represent raw design values tied to the visual system (unthemed)" at bounding box center [822, 463] width 463 height 15
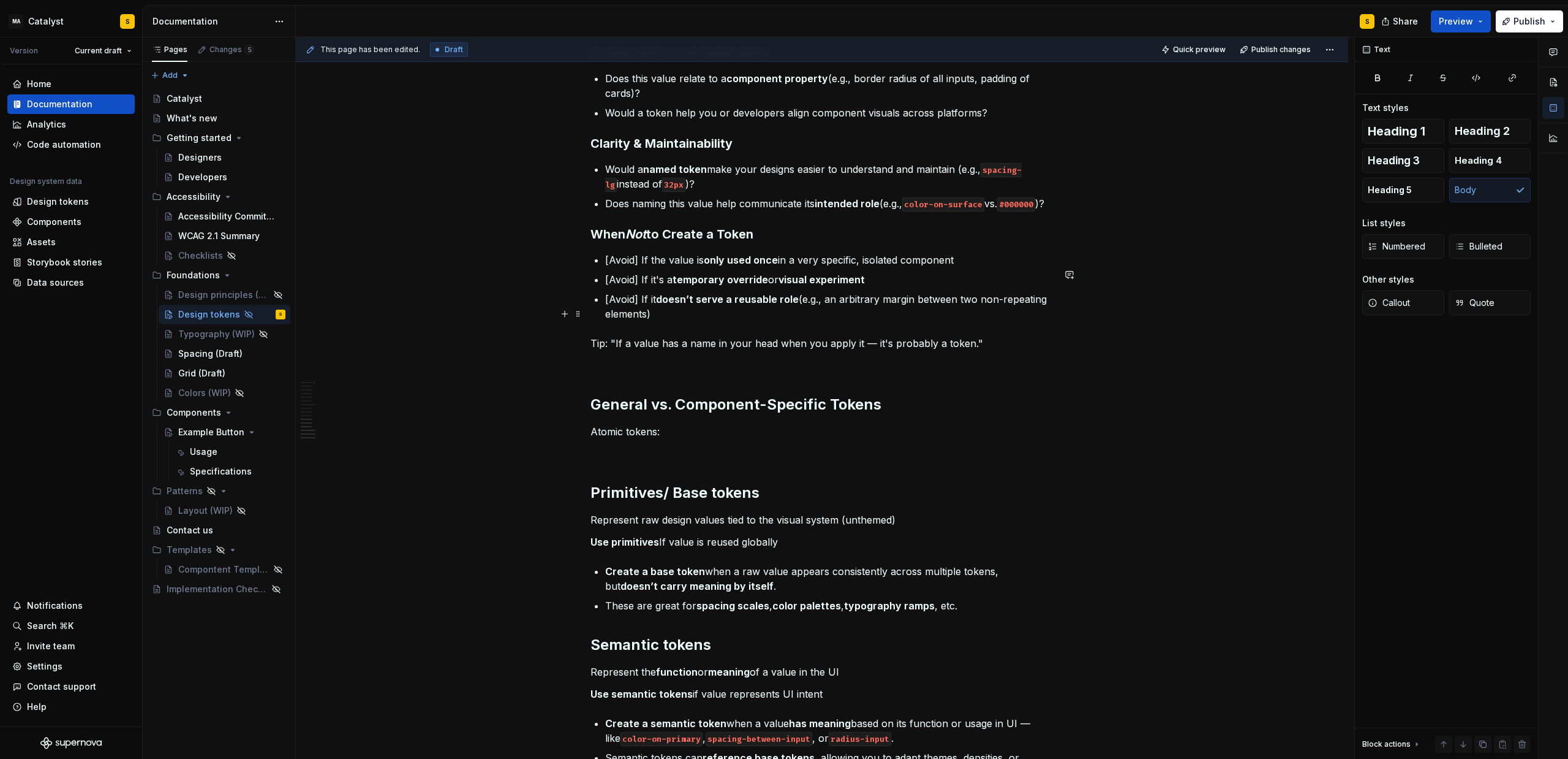
scroll to position [1194, 0]
click at [665, 501] on h2 "Primitives/ Base tokens" at bounding box center [822, 491] width 463 height 20
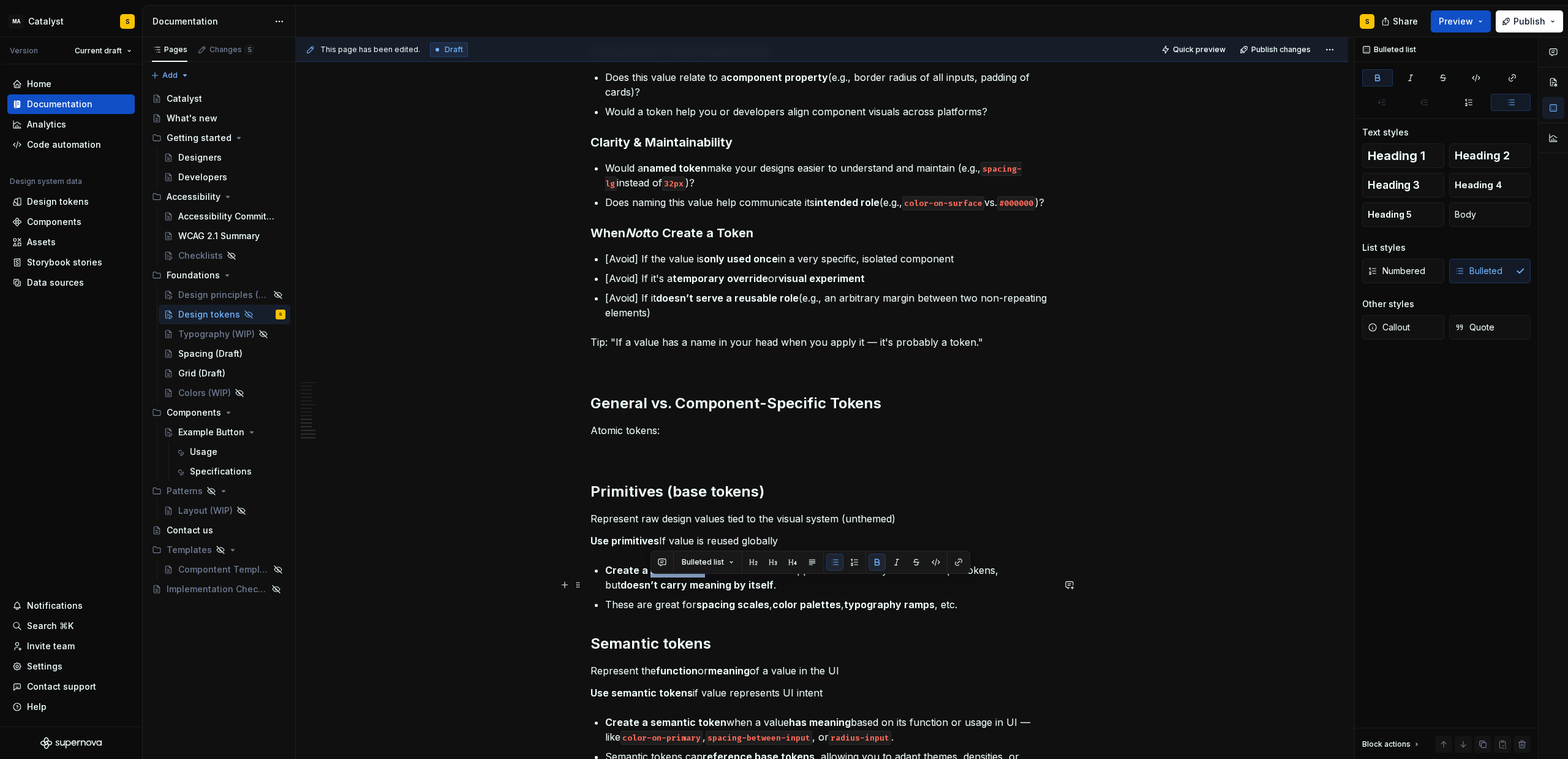
drag, startPoint x: 652, startPoint y: 585, endPoint x: 700, endPoint y: 586, distance: 48.0
click at [700, 576] on strong "Create a base token" at bounding box center [656, 569] width 100 height 12
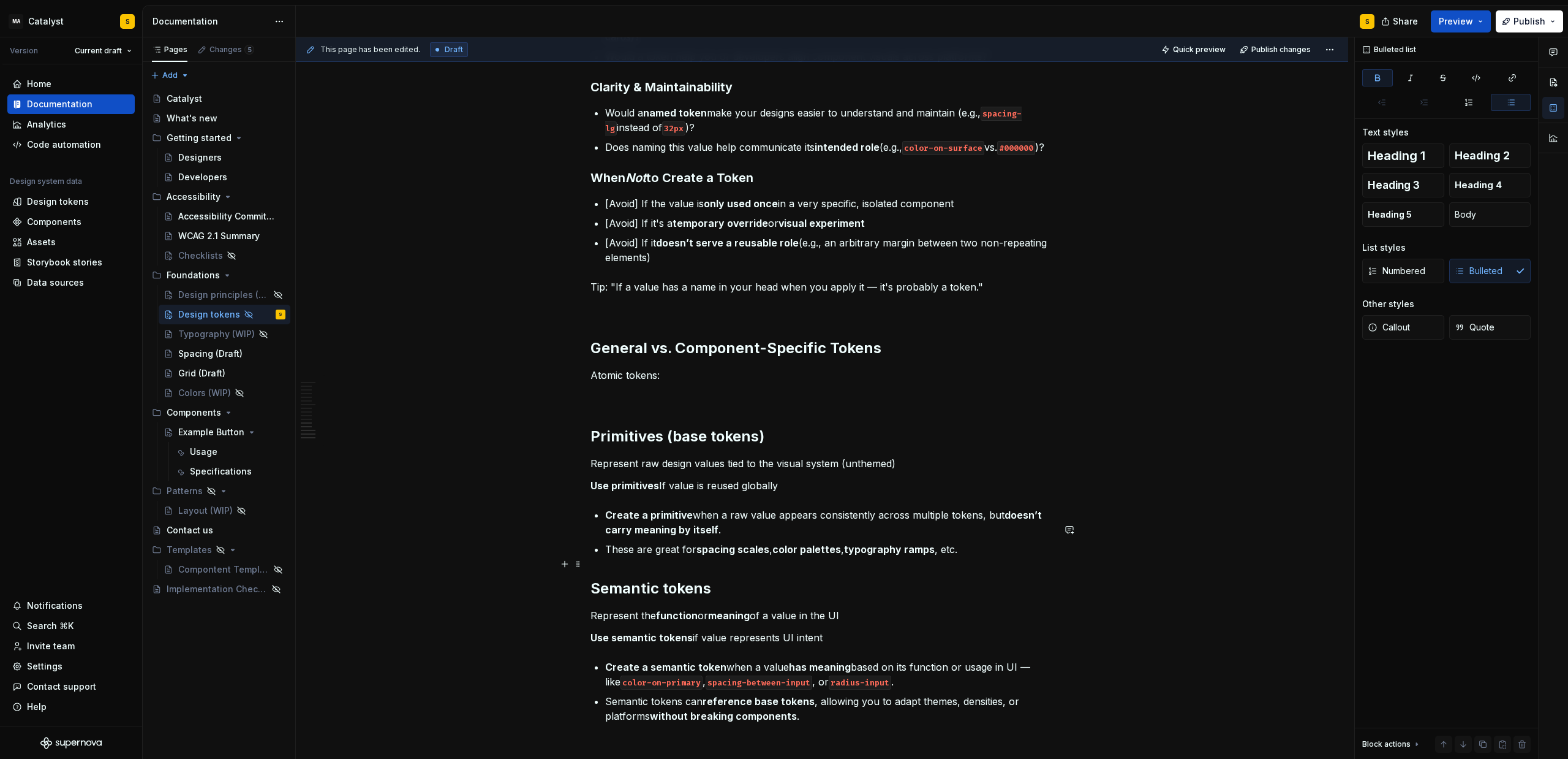
scroll to position [1305, 0]
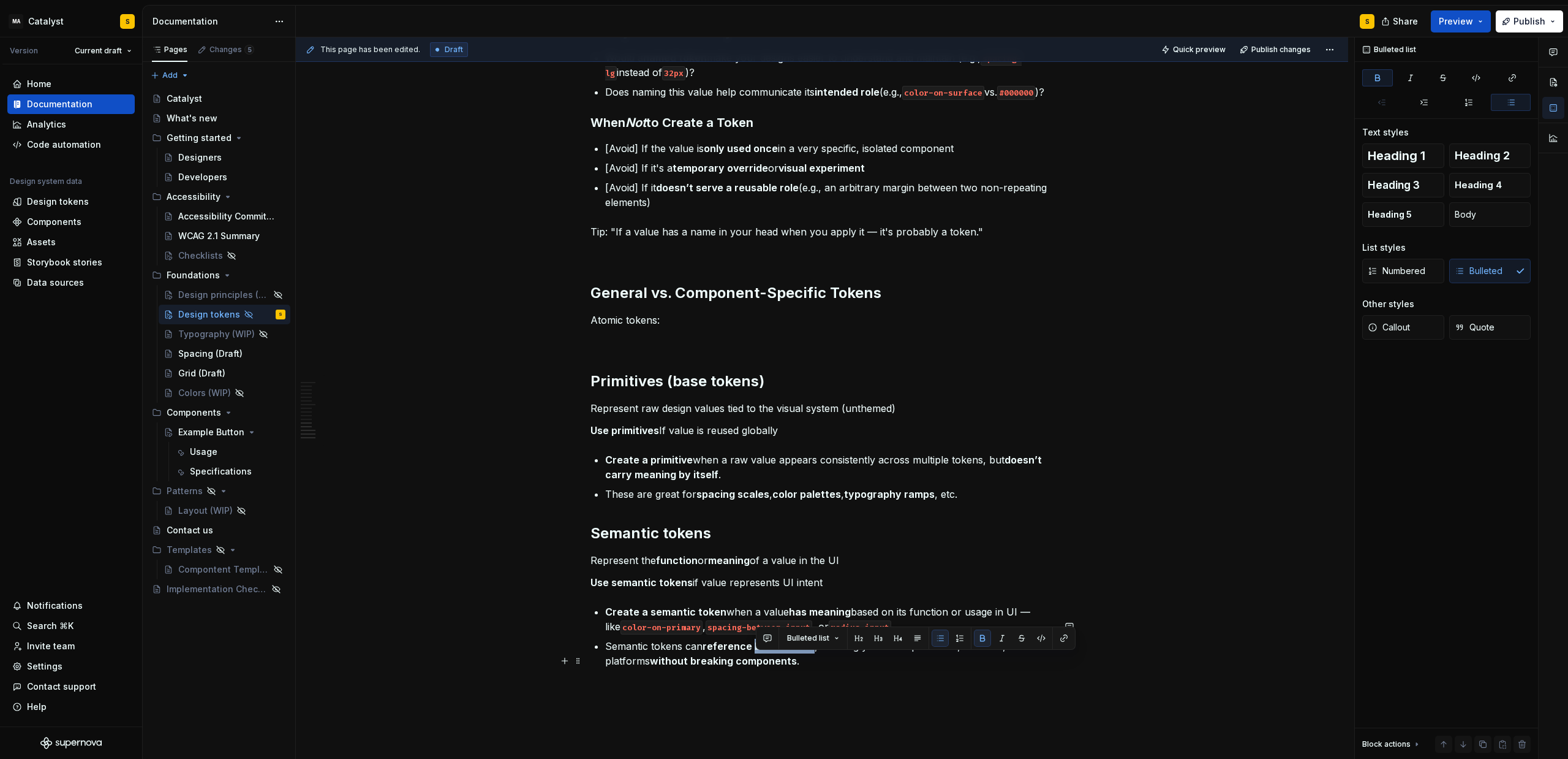
drag, startPoint x: 755, startPoint y: 660, endPoint x: 812, endPoint y: 660, distance: 57.0
click at [812, 652] on strong "reference base tokens" at bounding box center [758, 646] width 112 height 12
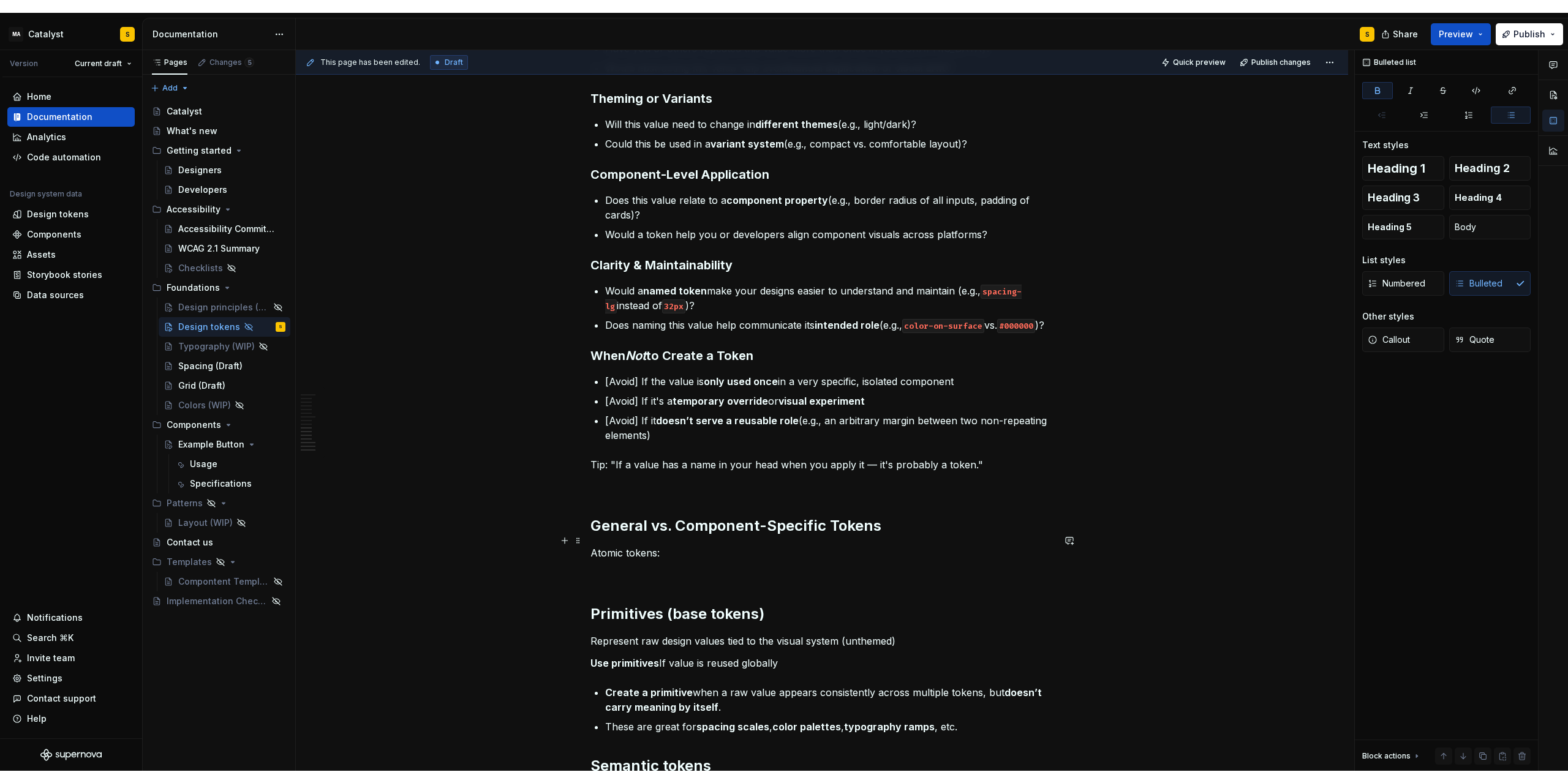
scroll to position [1138, 0]
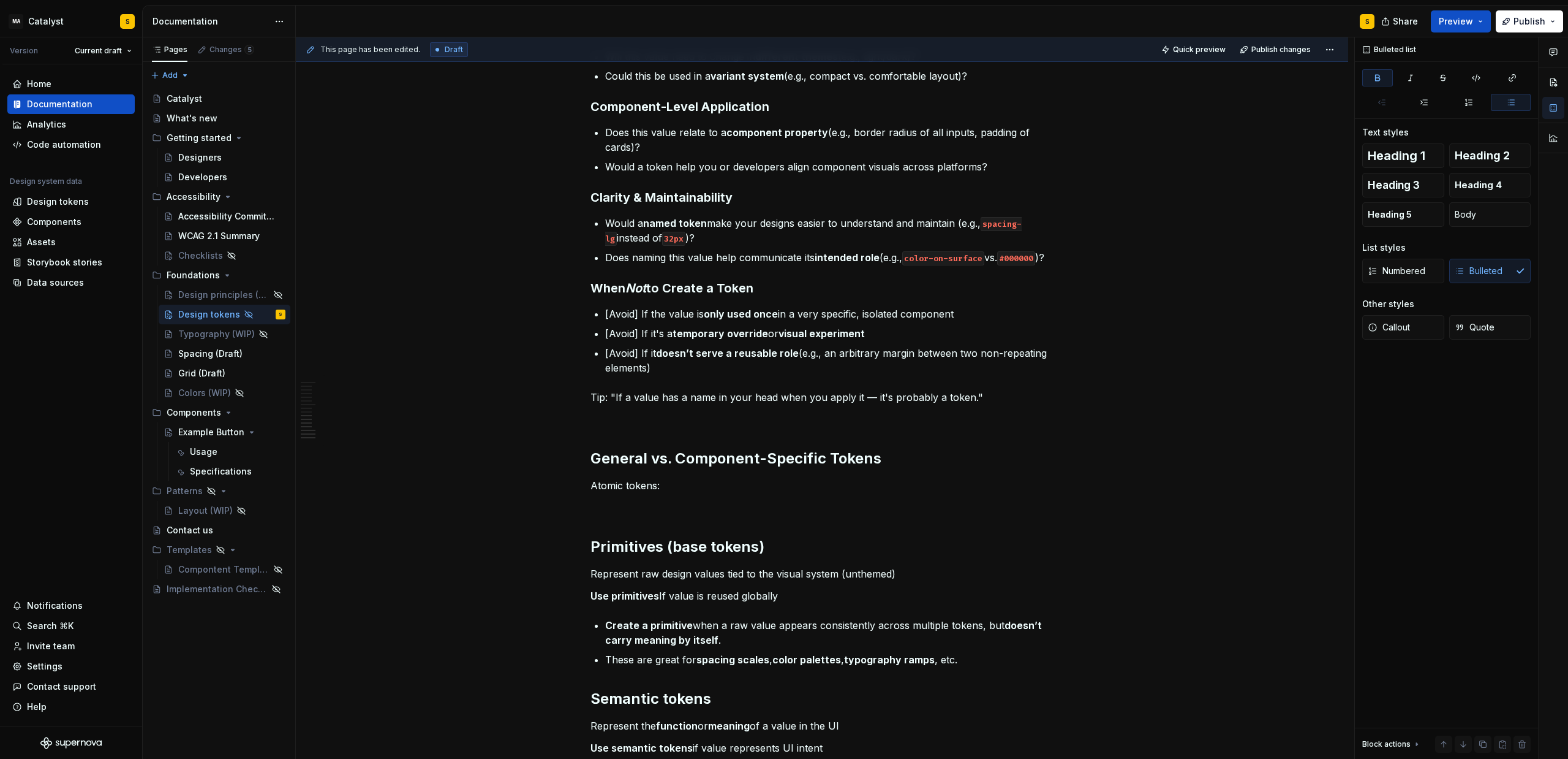
type textarea "*"
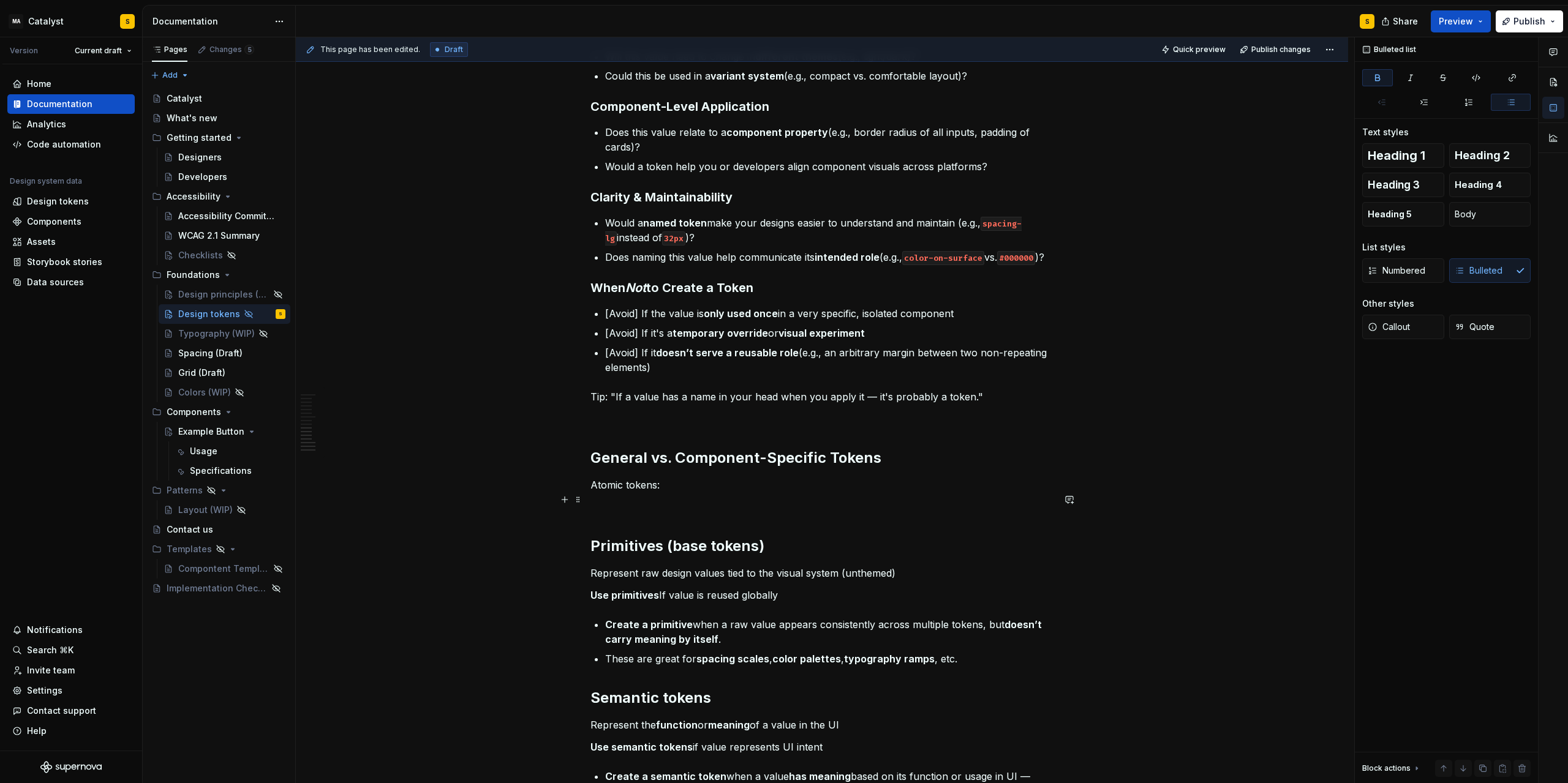
click at [602, 492] on p "Atomic tokens:" at bounding box center [822, 485] width 463 height 15
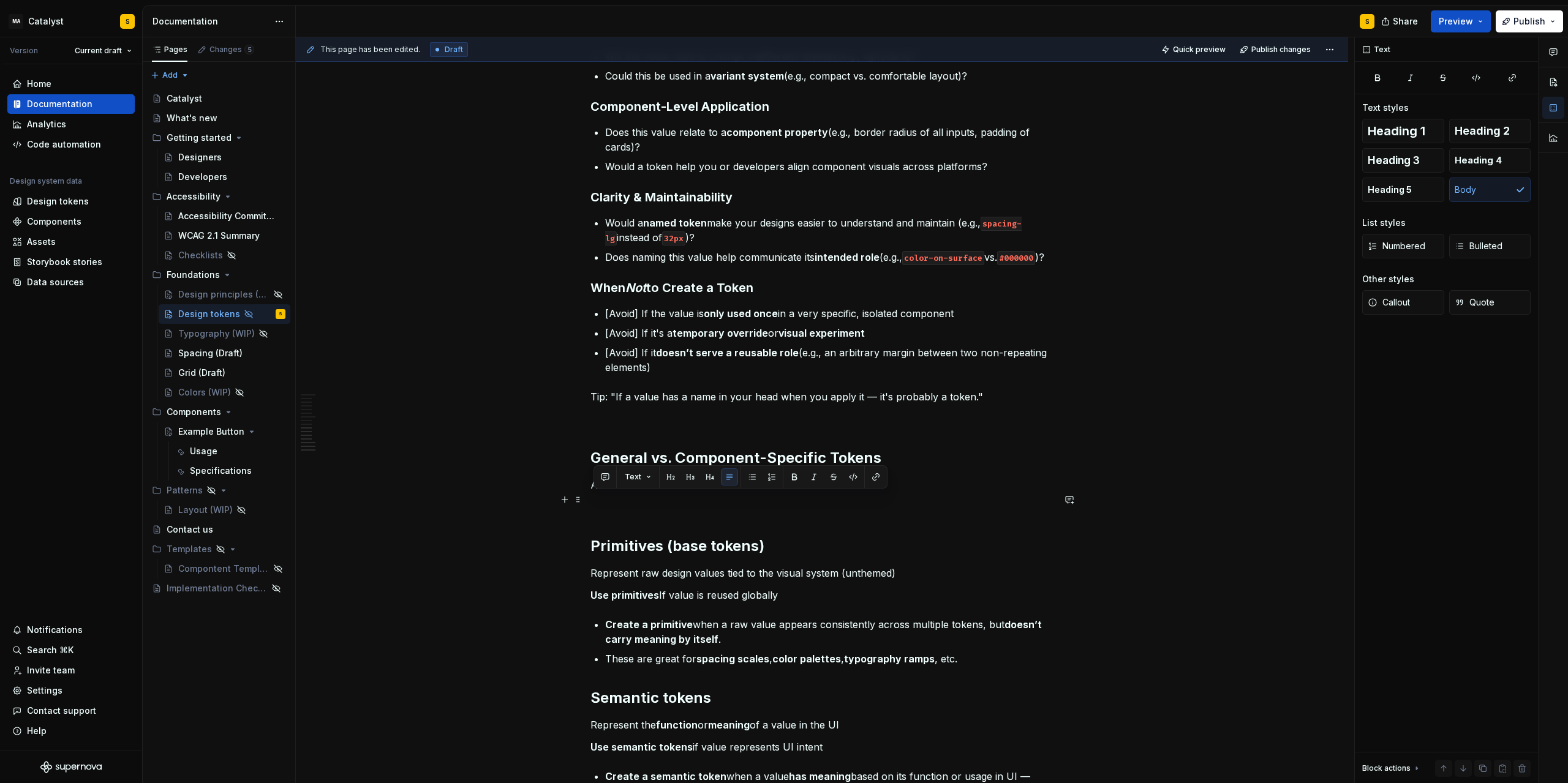
click at [602, 492] on p "Atomic tokens:" at bounding box center [822, 485] width 463 height 15
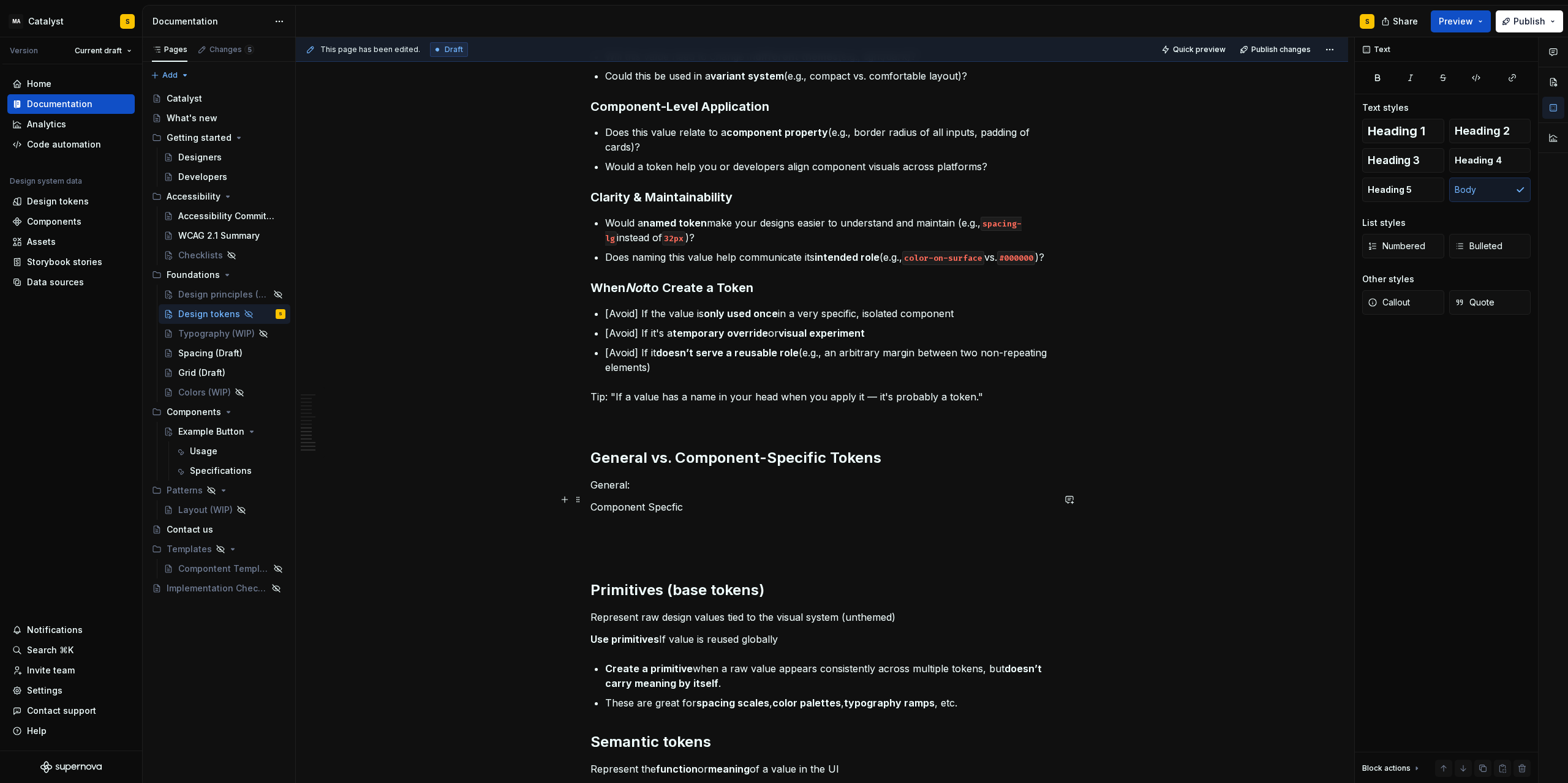
click at [655, 492] on p "General:" at bounding box center [822, 485] width 463 height 15
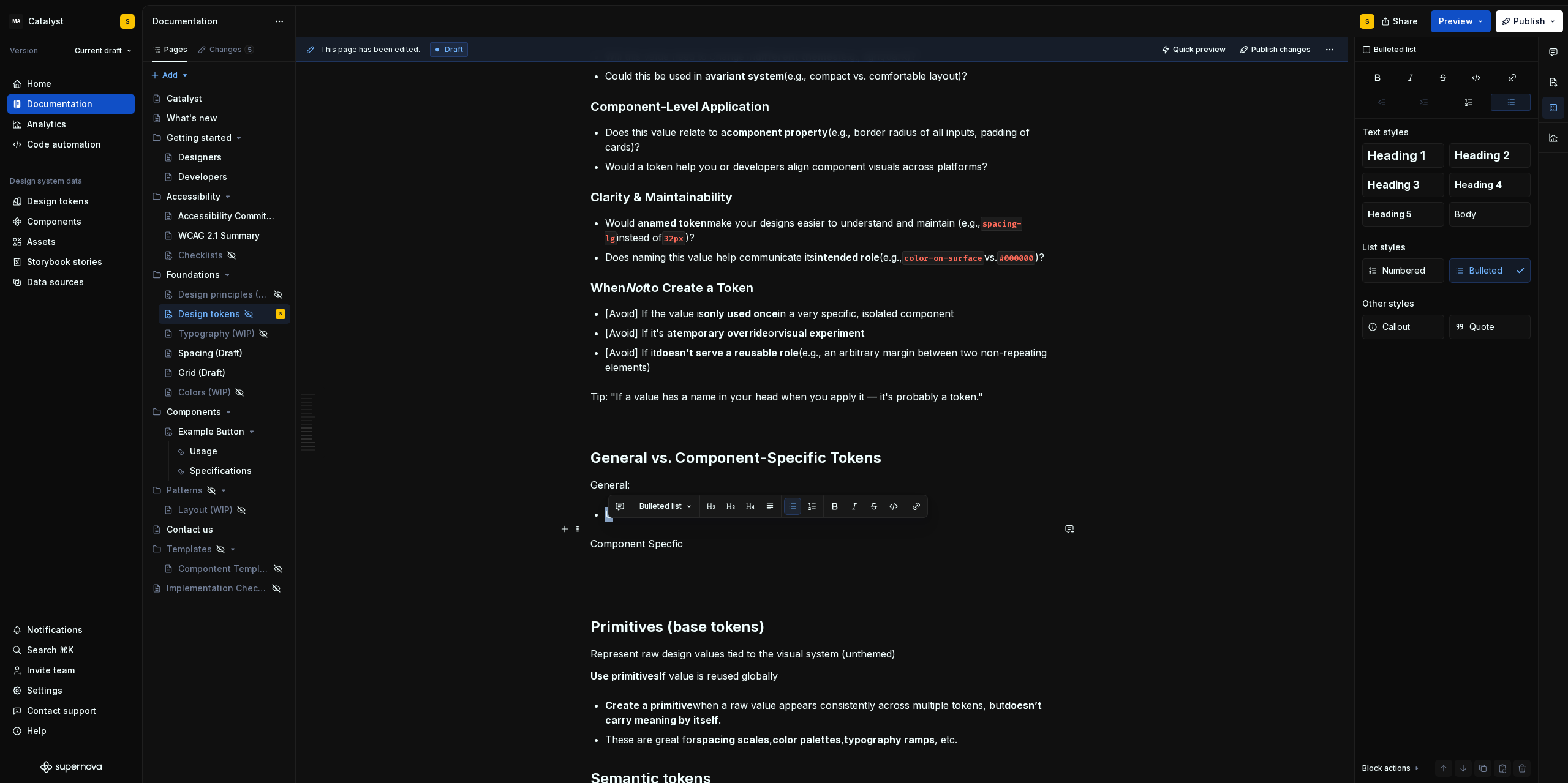
click at [616, 521] on p "U" at bounding box center [830, 514] width 449 height 15
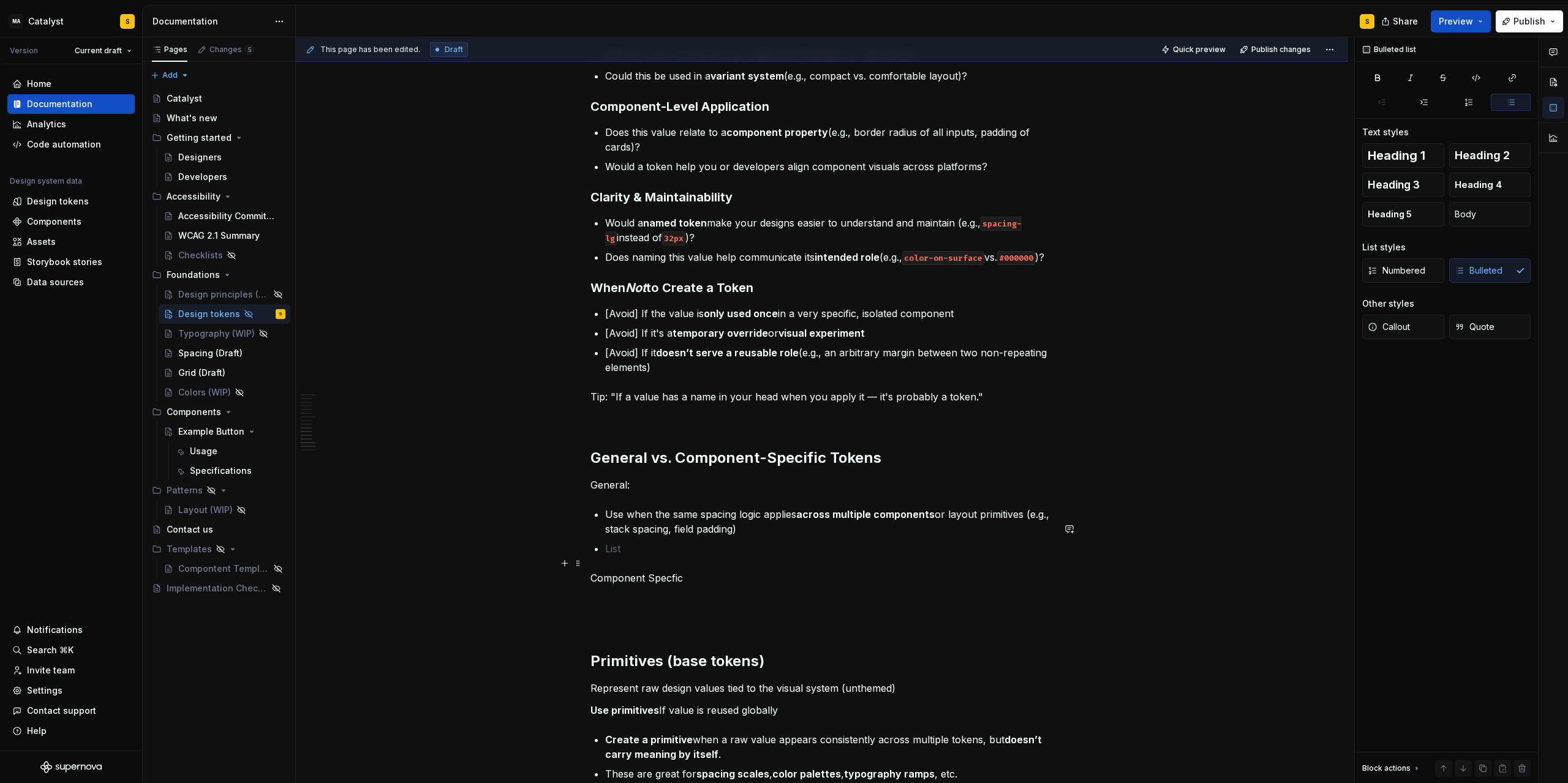
click at [641, 556] on p at bounding box center [830, 548] width 449 height 15
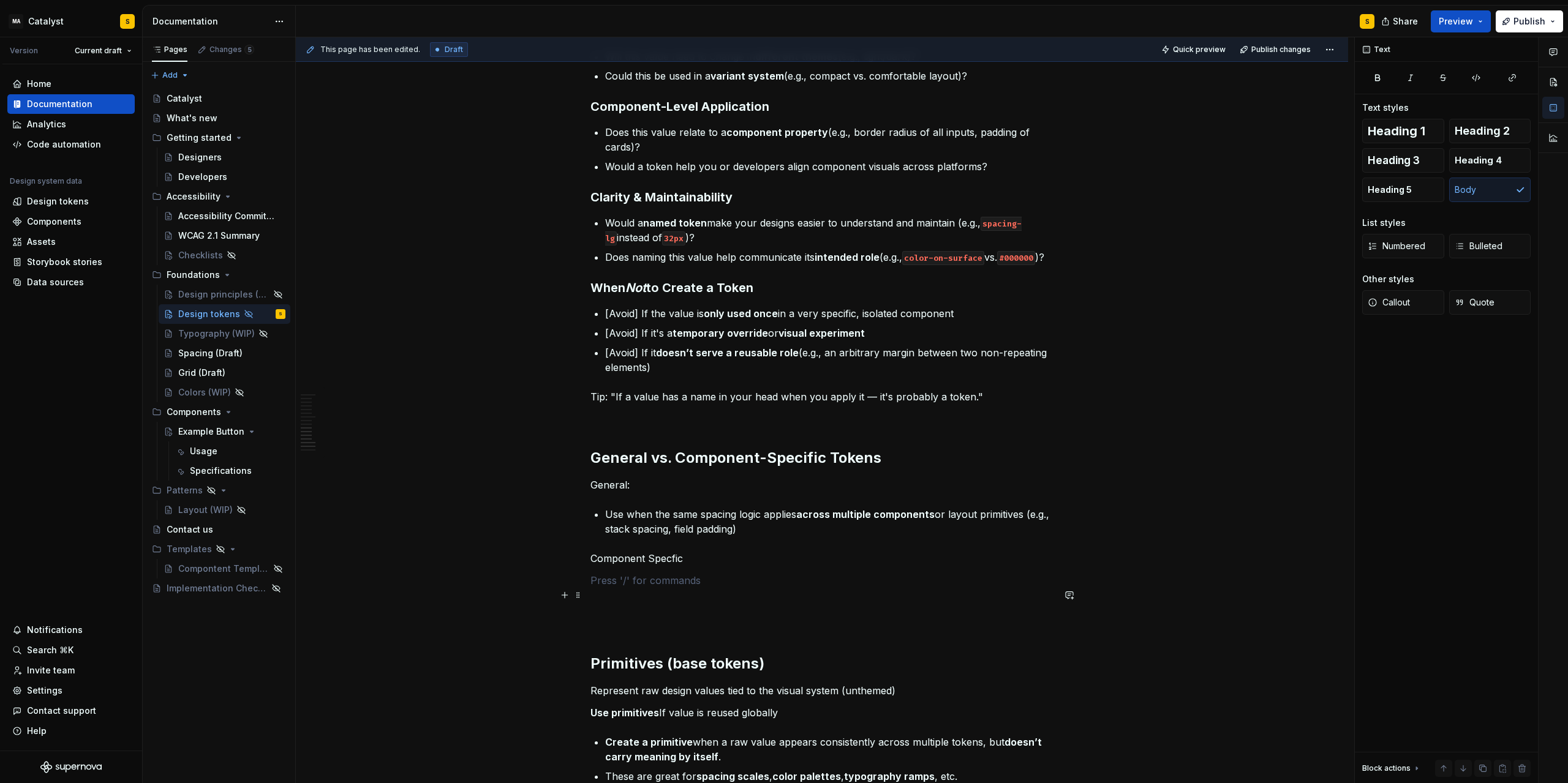
click at [627, 588] on p at bounding box center [822, 580] width 463 height 15
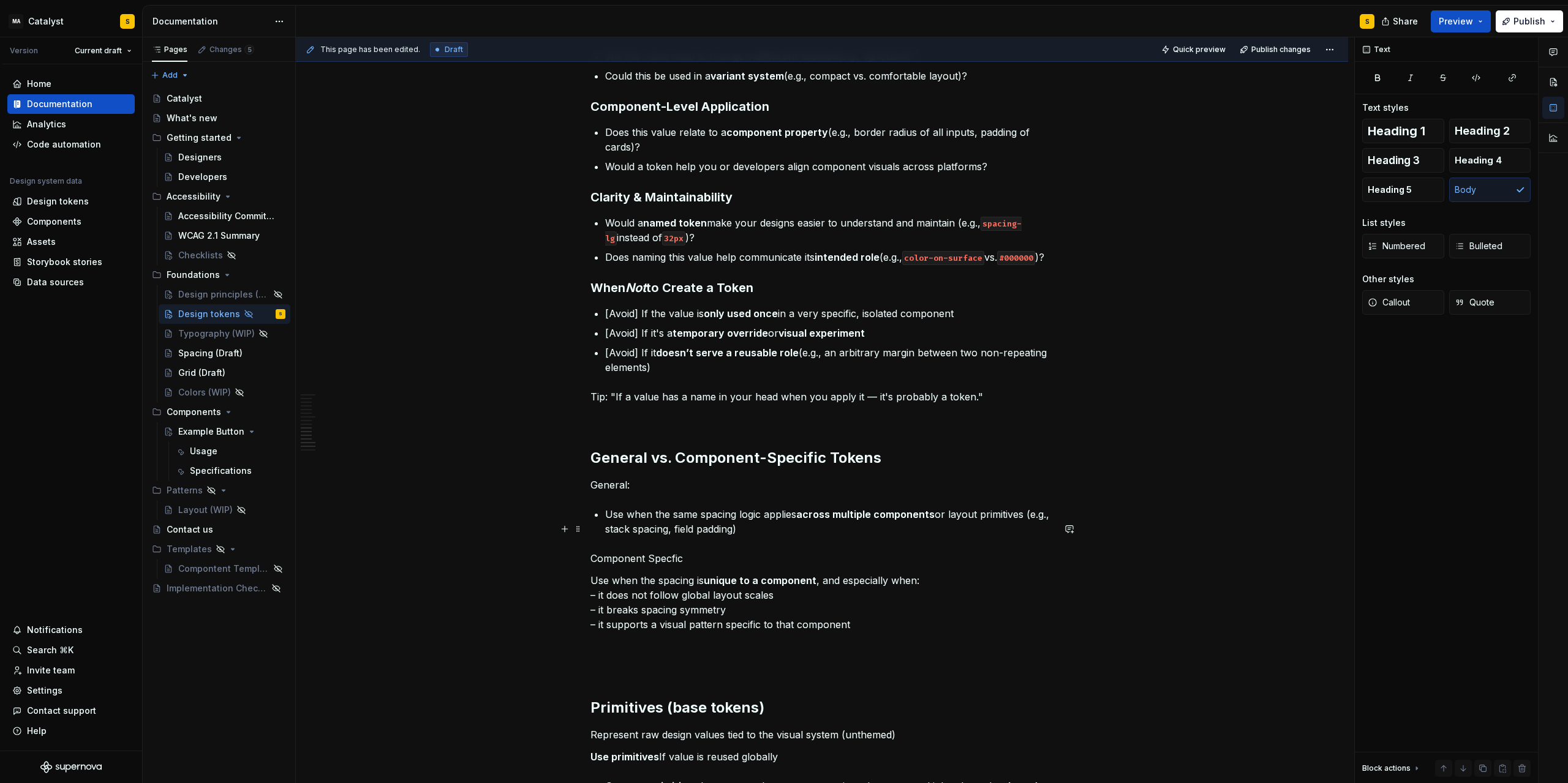
click at [606, 530] on li "Use when the same spacing logic applies across multiple components or layout pr…" at bounding box center [830, 521] width 449 height 29
click at [618, 468] on h2 "General vs. Component-Specific Tokens" at bounding box center [822, 458] width 463 height 20
click at [604, 492] on p "General:" at bounding box center [822, 485] width 463 height 15
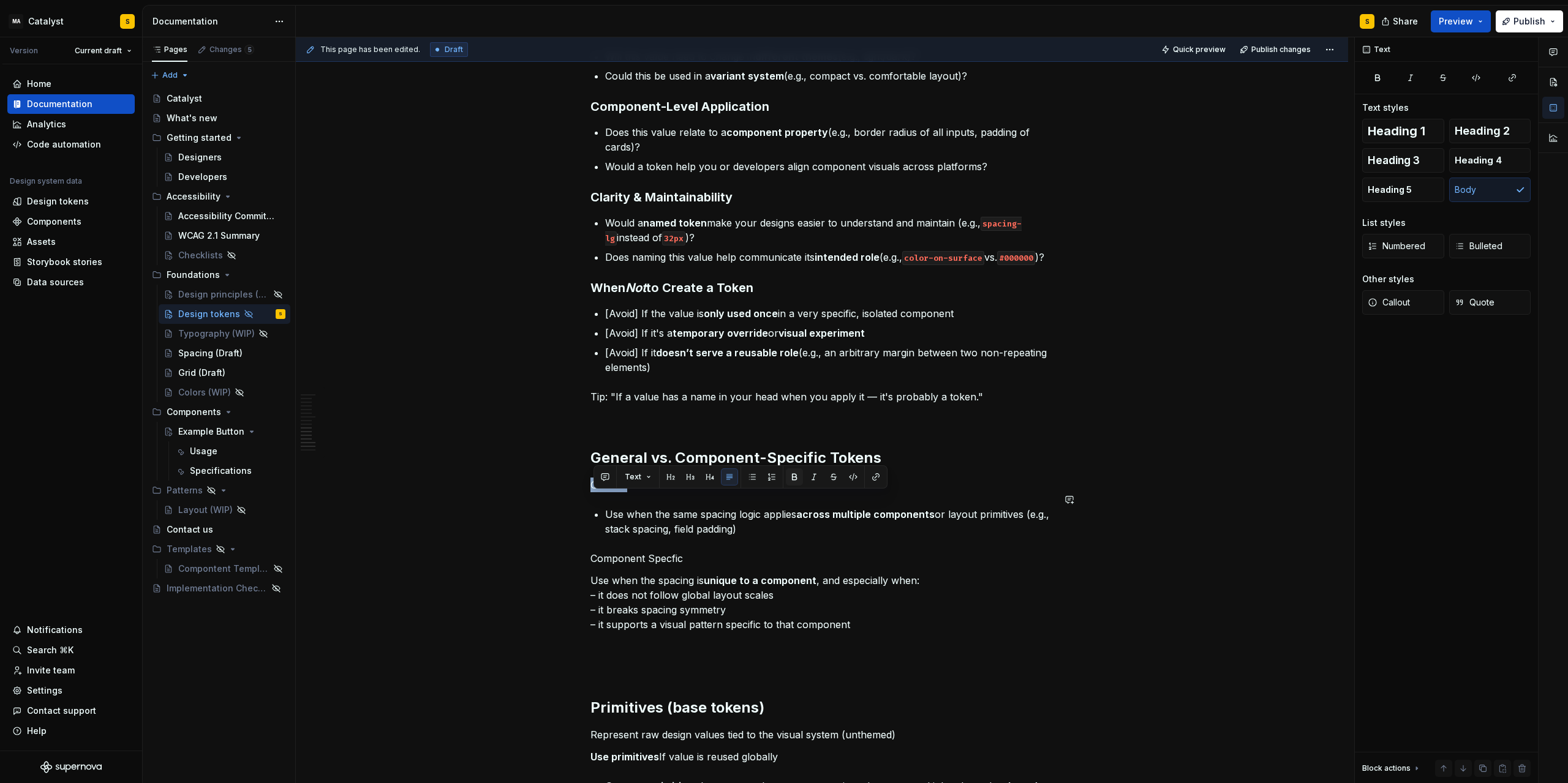
click at [790, 477] on button "button" at bounding box center [795, 477] width 17 height 17
click at [620, 566] on p "Component Specfic" at bounding box center [822, 559] width 463 height 15
click at [602, 491] on strong "General:" at bounding box center [611, 484] width 42 height 12
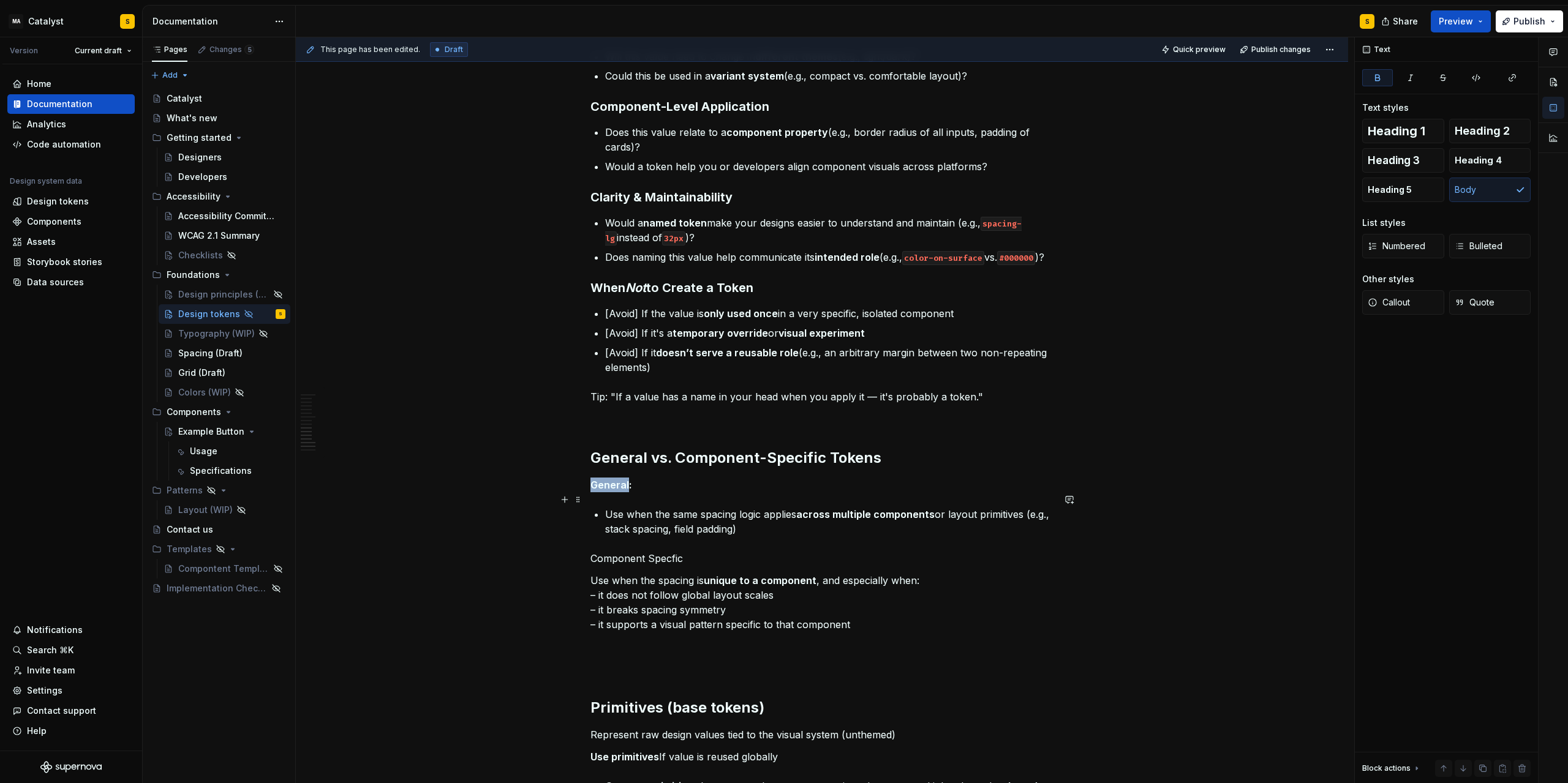
click at [602, 491] on strong "General:" at bounding box center [611, 484] width 42 height 12
click at [693, 479] on button "button" at bounding box center [690, 477] width 17 height 17
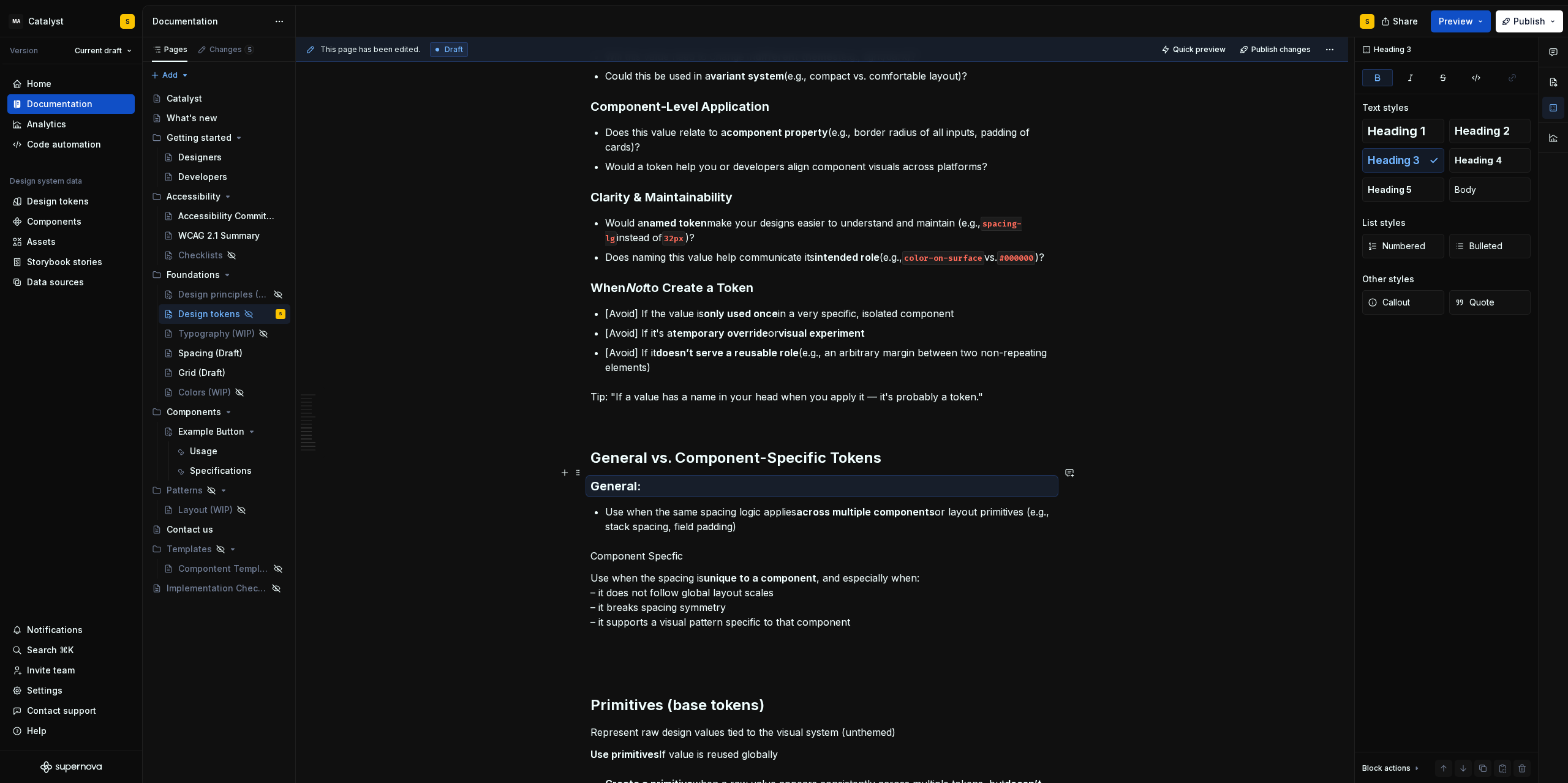
click at [883, 468] on h2 "General vs. Component-Specific Tokens" at bounding box center [822, 458] width 463 height 20
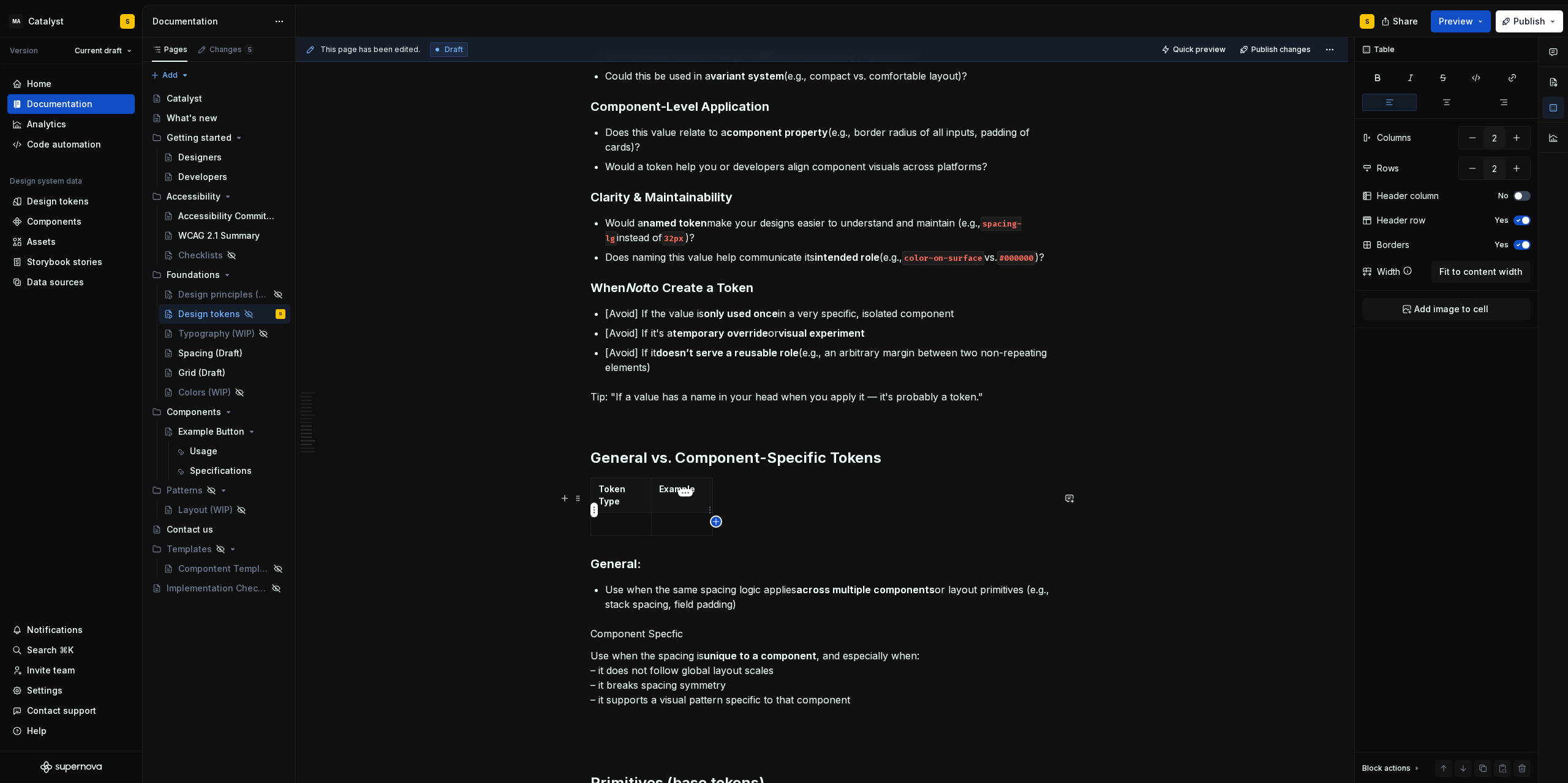
click at [718, 521] on icon "button" at bounding box center [716, 521] width 10 height 10
click at [724, 495] on p at bounding box center [725, 489] width 7 height 12
click at [786, 521] on icon "button" at bounding box center [783, 521] width 10 height 10
type input "4"
click at [794, 514] on th at bounding box center [794, 496] width 22 height 35
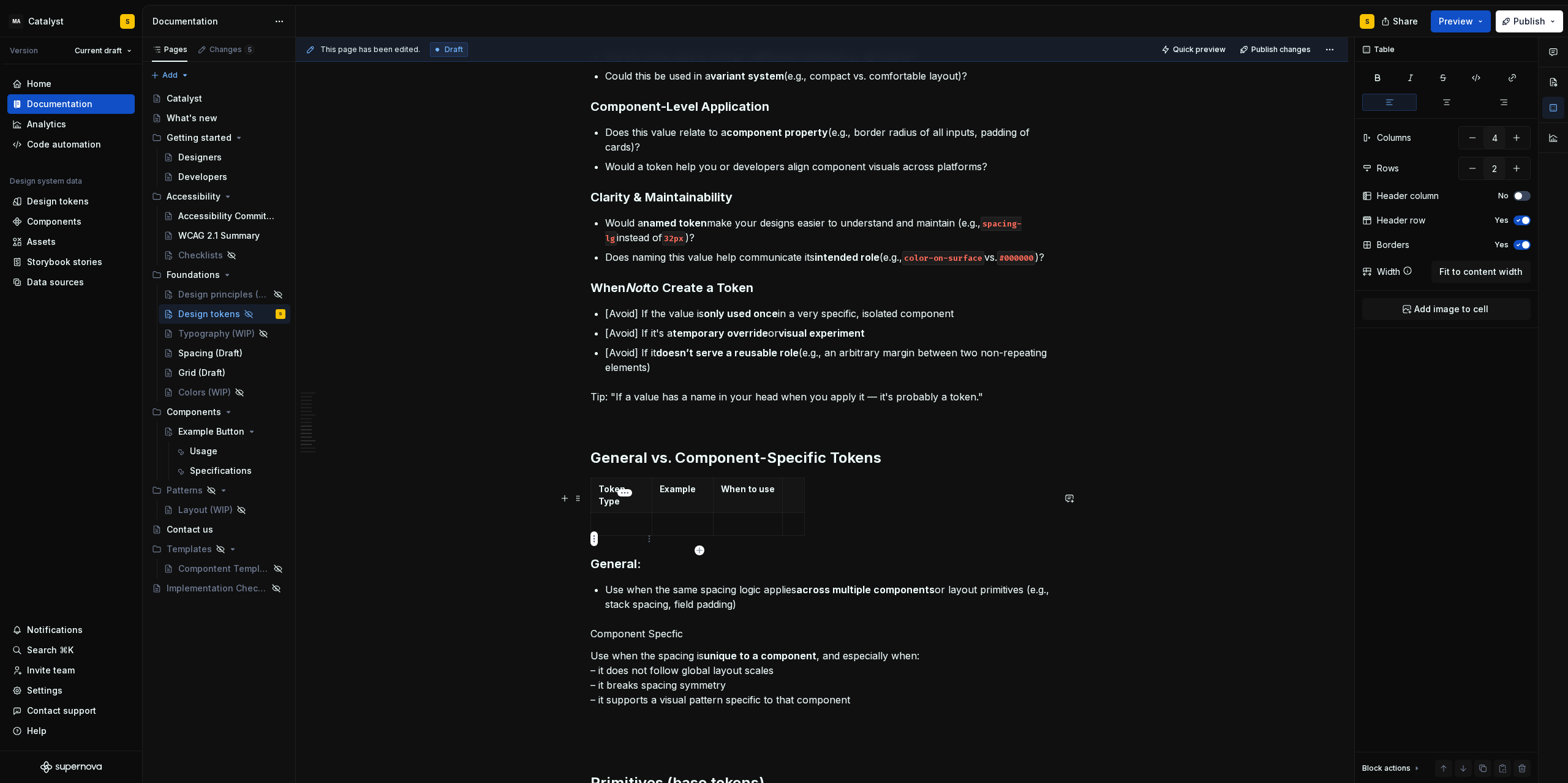
click at [604, 530] on p at bounding box center [621, 524] width 46 height 12
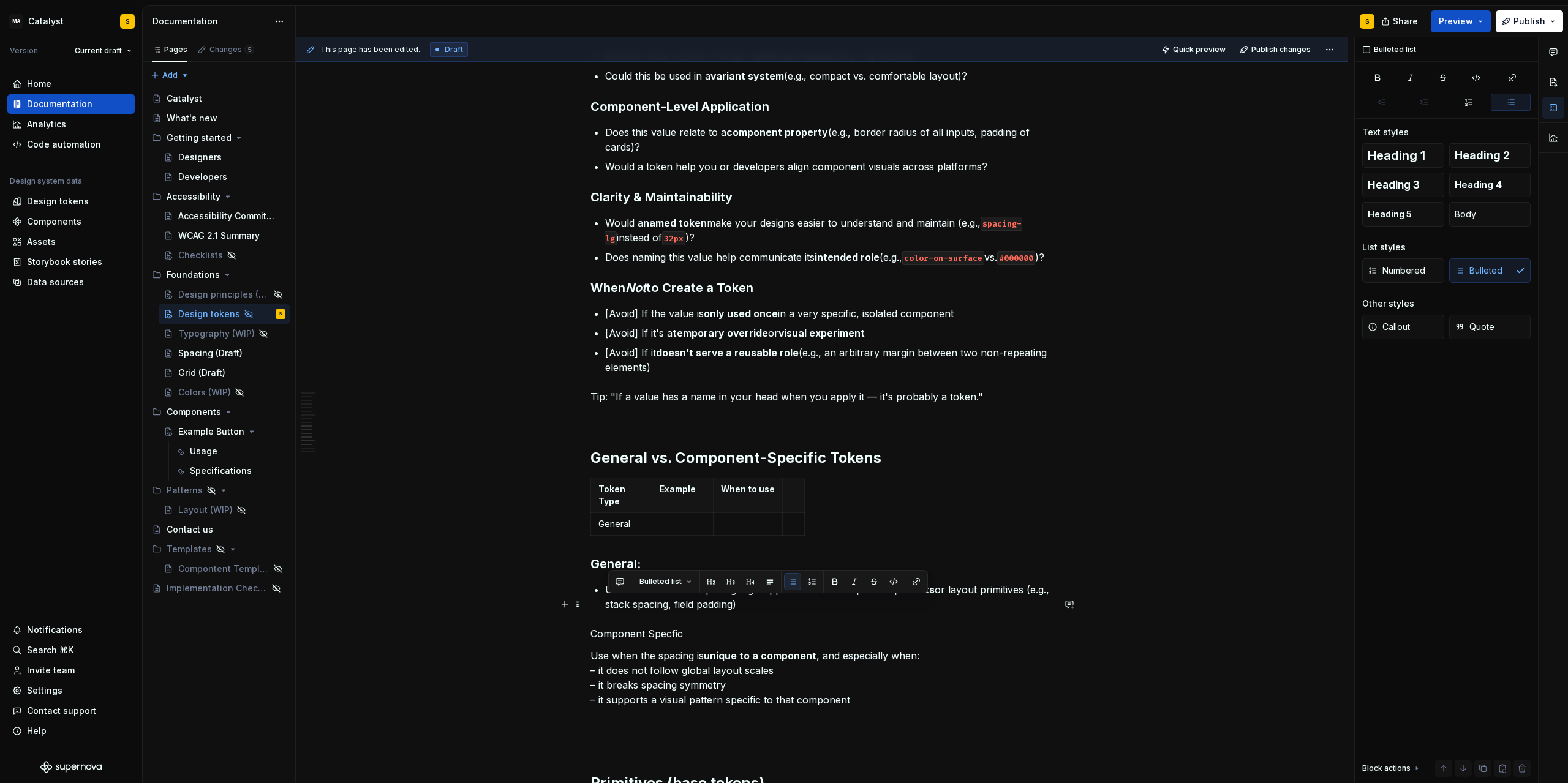
drag, startPoint x: 778, startPoint y: 620, endPoint x: 610, endPoint y: 606, distance: 168.6
click at [610, 606] on p "Use when the same spacing logic applies across multiple components or layout pr…" at bounding box center [830, 597] width 449 height 29
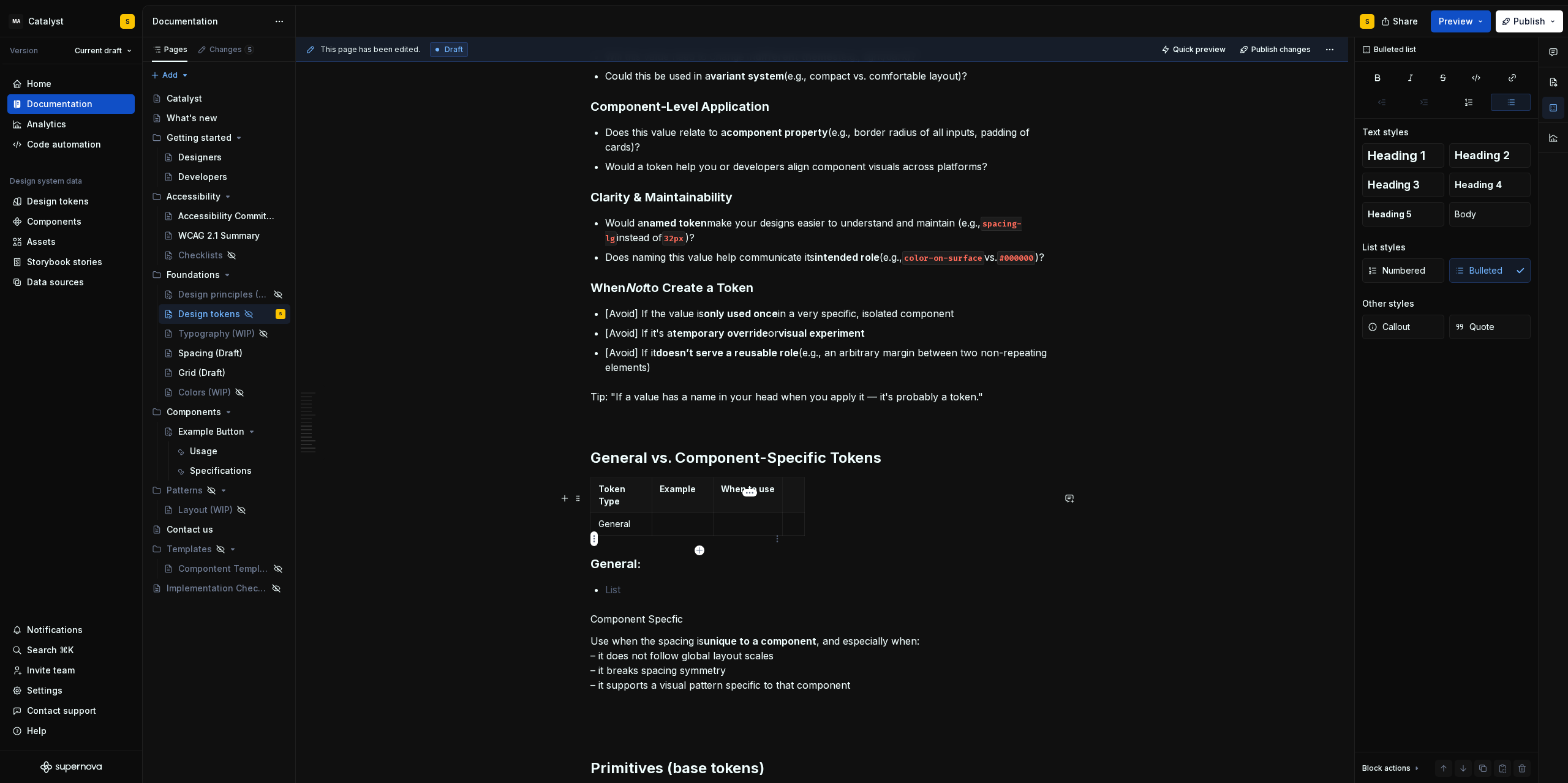
click at [742, 533] on td at bounding box center [748, 525] width 69 height 23
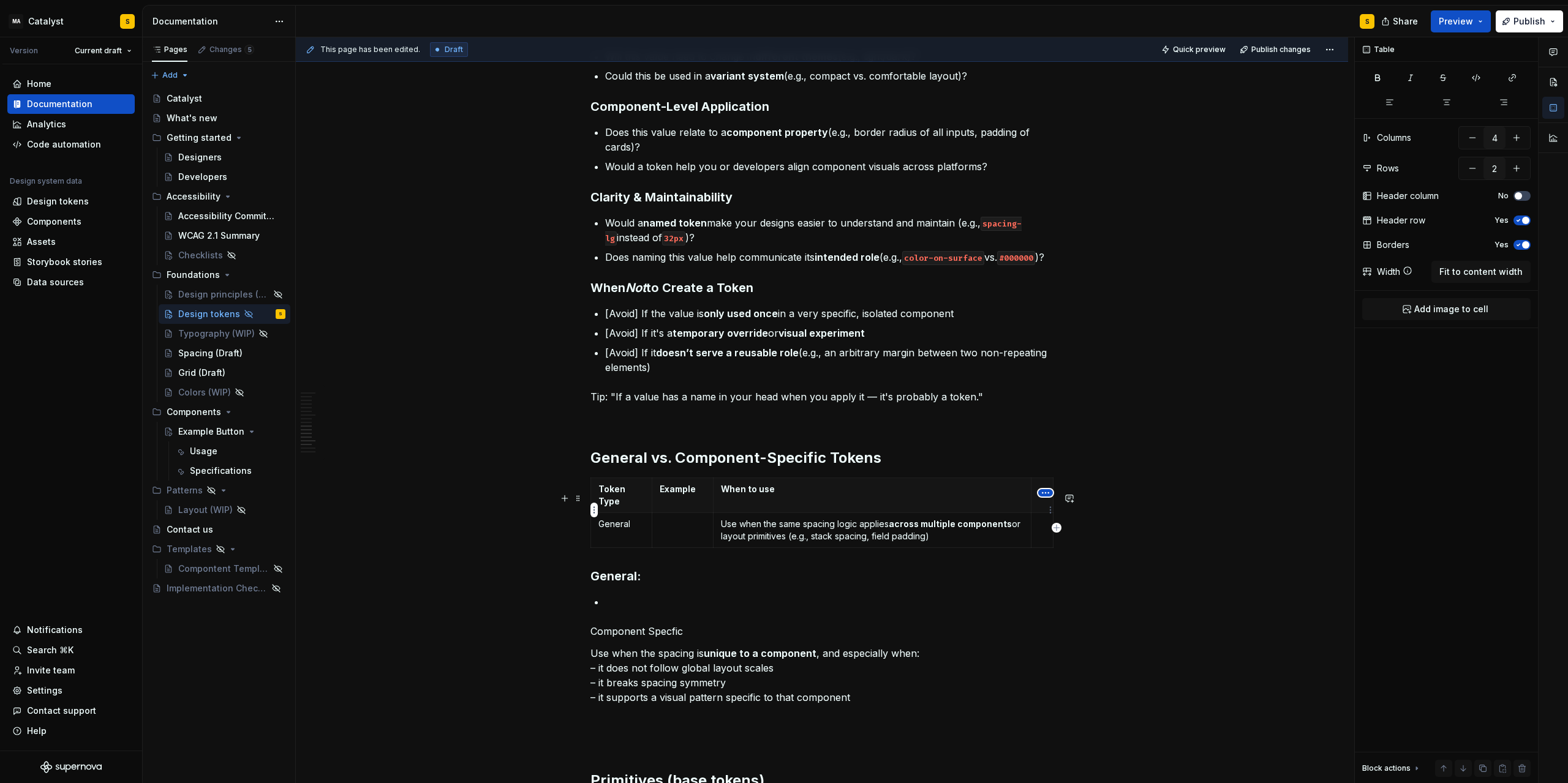
click at [1047, 495] on html "MA Catalyst S Version Current draft Home Documentation Analytics Code automatio…" at bounding box center [784, 392] width 1568 height 783
click at [1052, 594] on div "Delete column" at bounding box center [1101, 595] width 79 height 12
type input "3"
click at [683, 547] on td at bounding box center [683, 531] width 61 height 35
click at [960, 543] on p "Use when the same spacing logic applies across multiple components or layout pr…" at bounding box center [884, 530] width 325 height 25
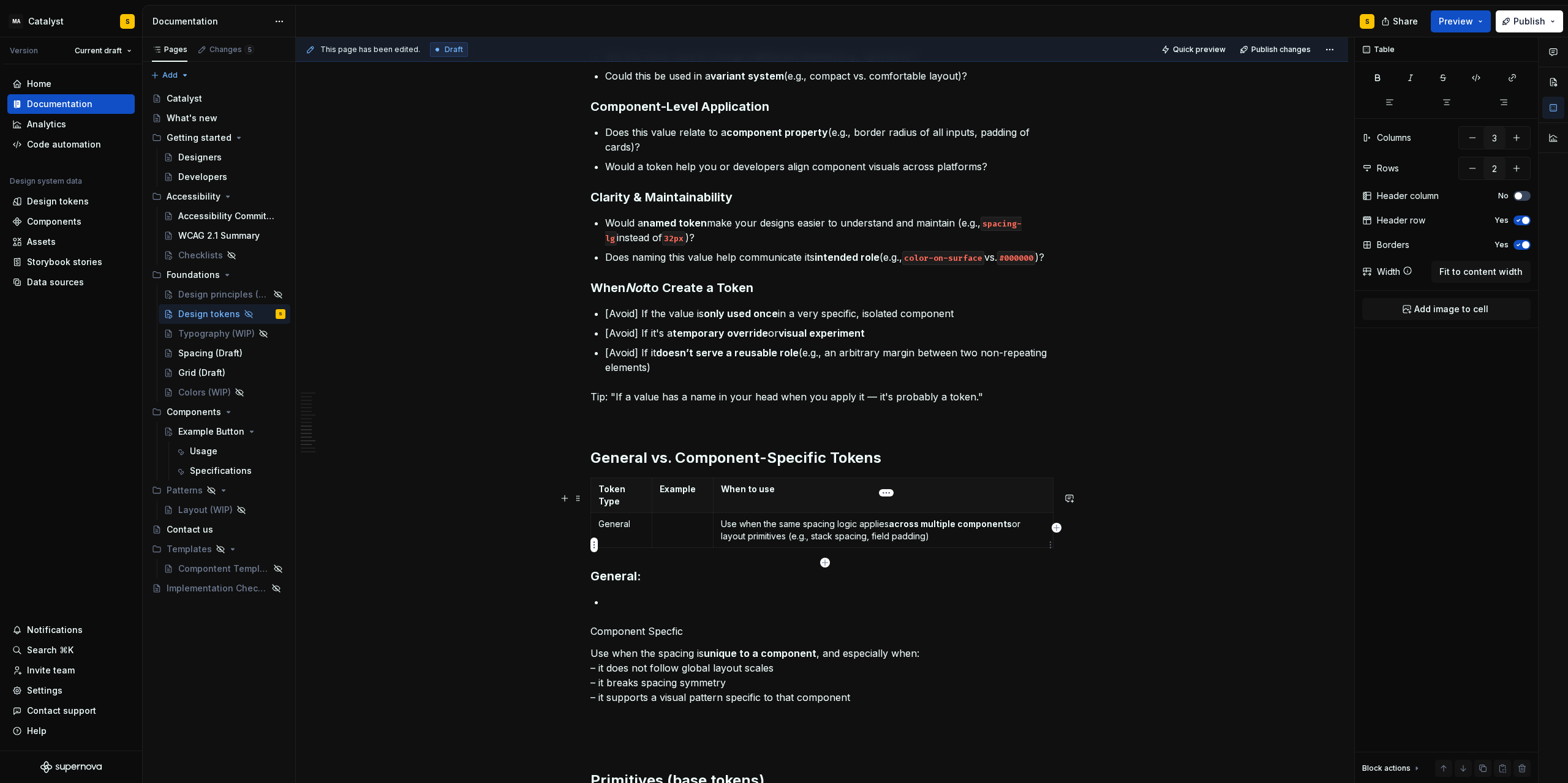
type input "3"
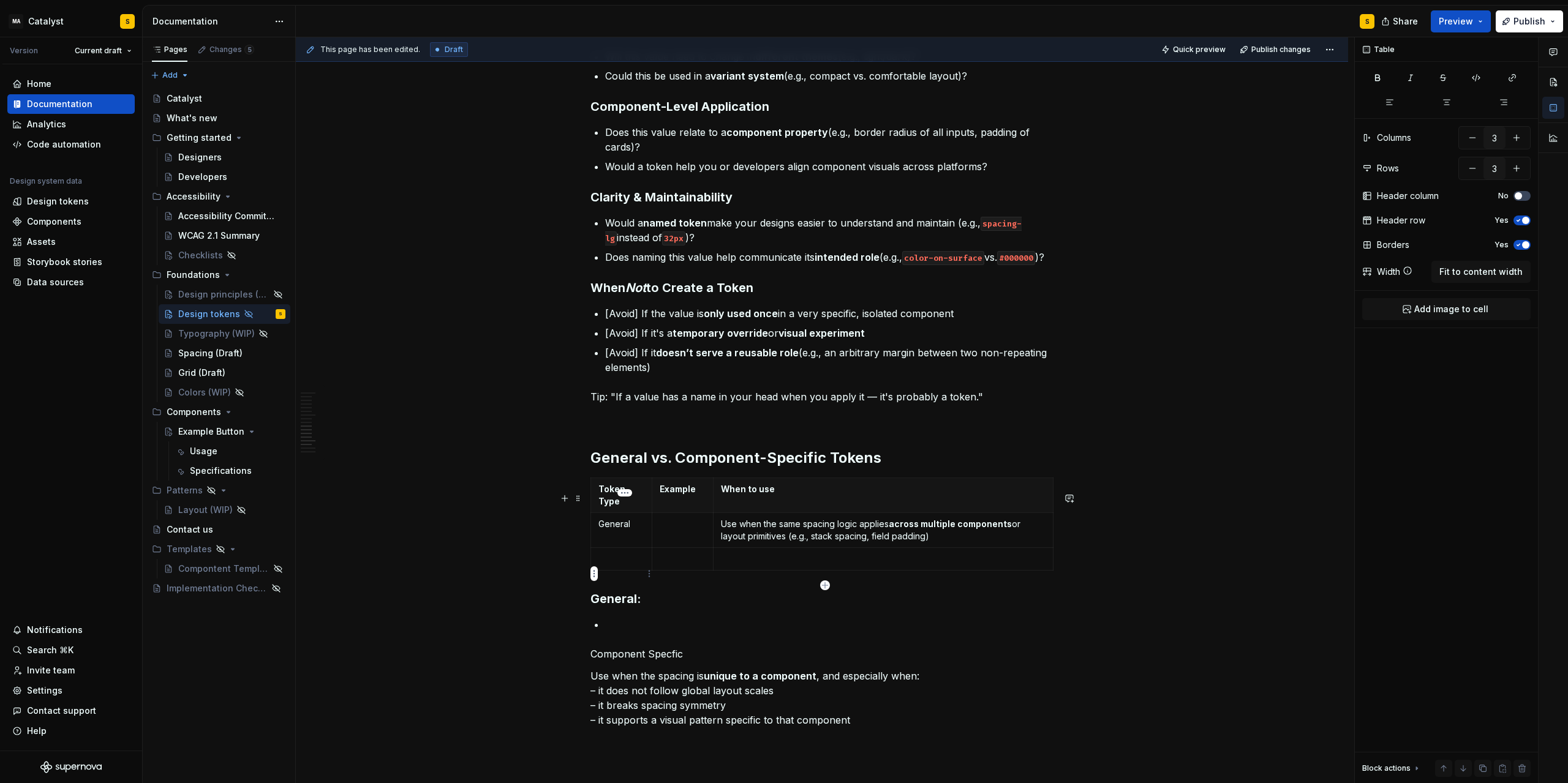
click at [606, 565] on p at bounding box center [621, 559] width 46 height 12
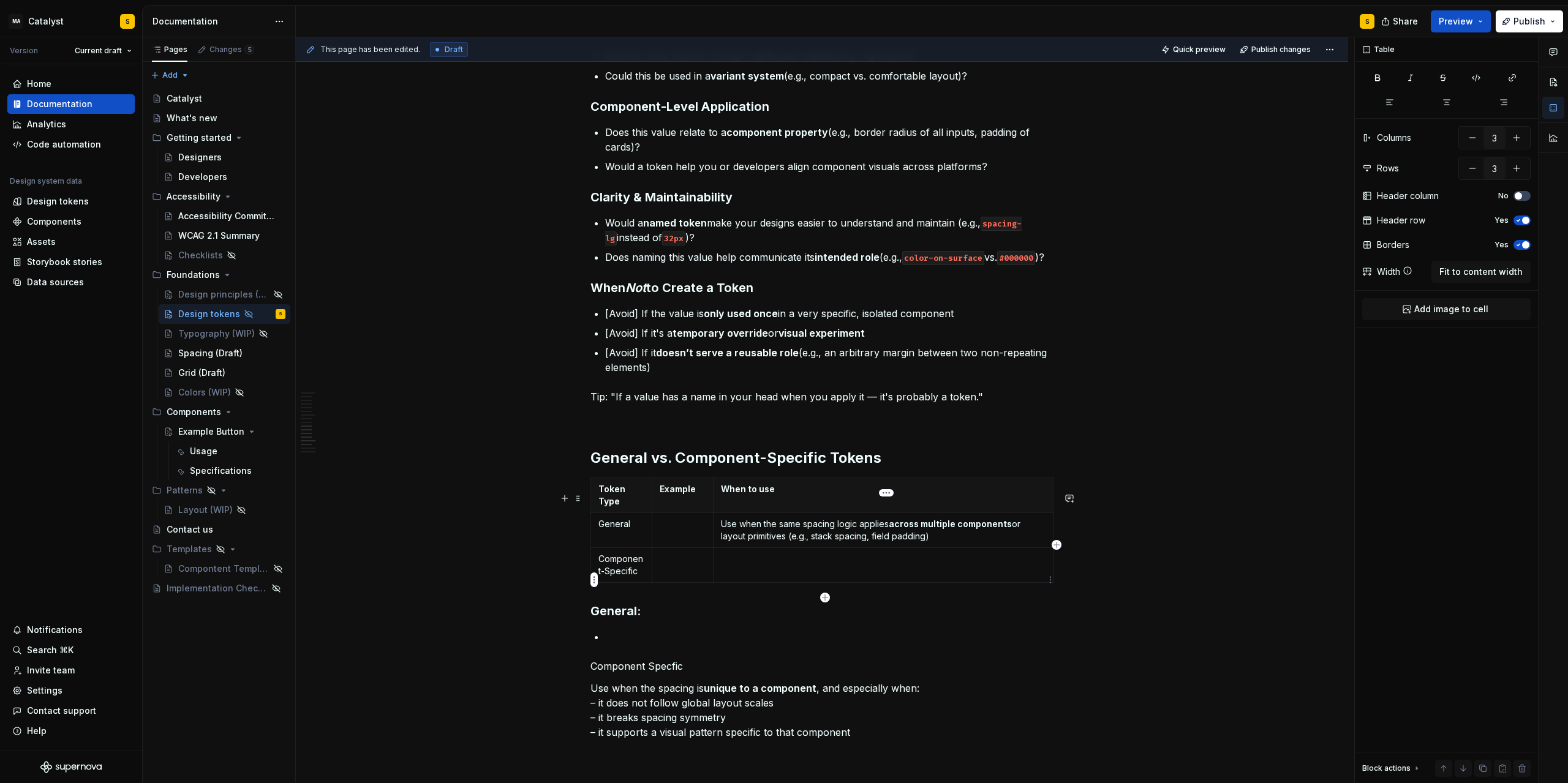
click at [767, 582] on td at bounding box center [883, 566] width 340 height 35
click at [729, 565] on p at bounding box center [884, 559] width 325 height 12
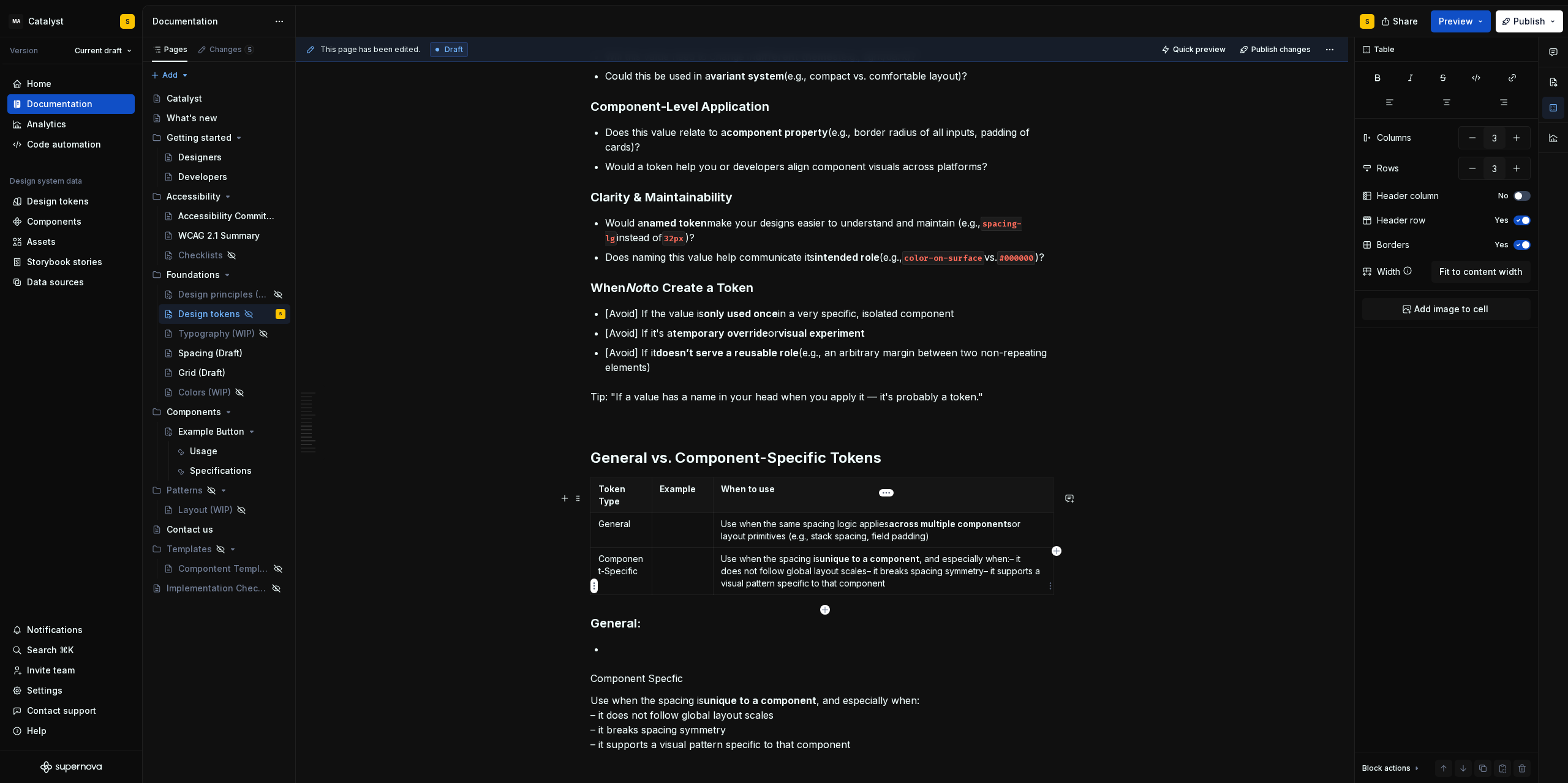
click at [1010, 573] on p "Use when the spacing is unique to a component , and especially when: – it does …" at bounding box center [884, 571] width 325 height 36
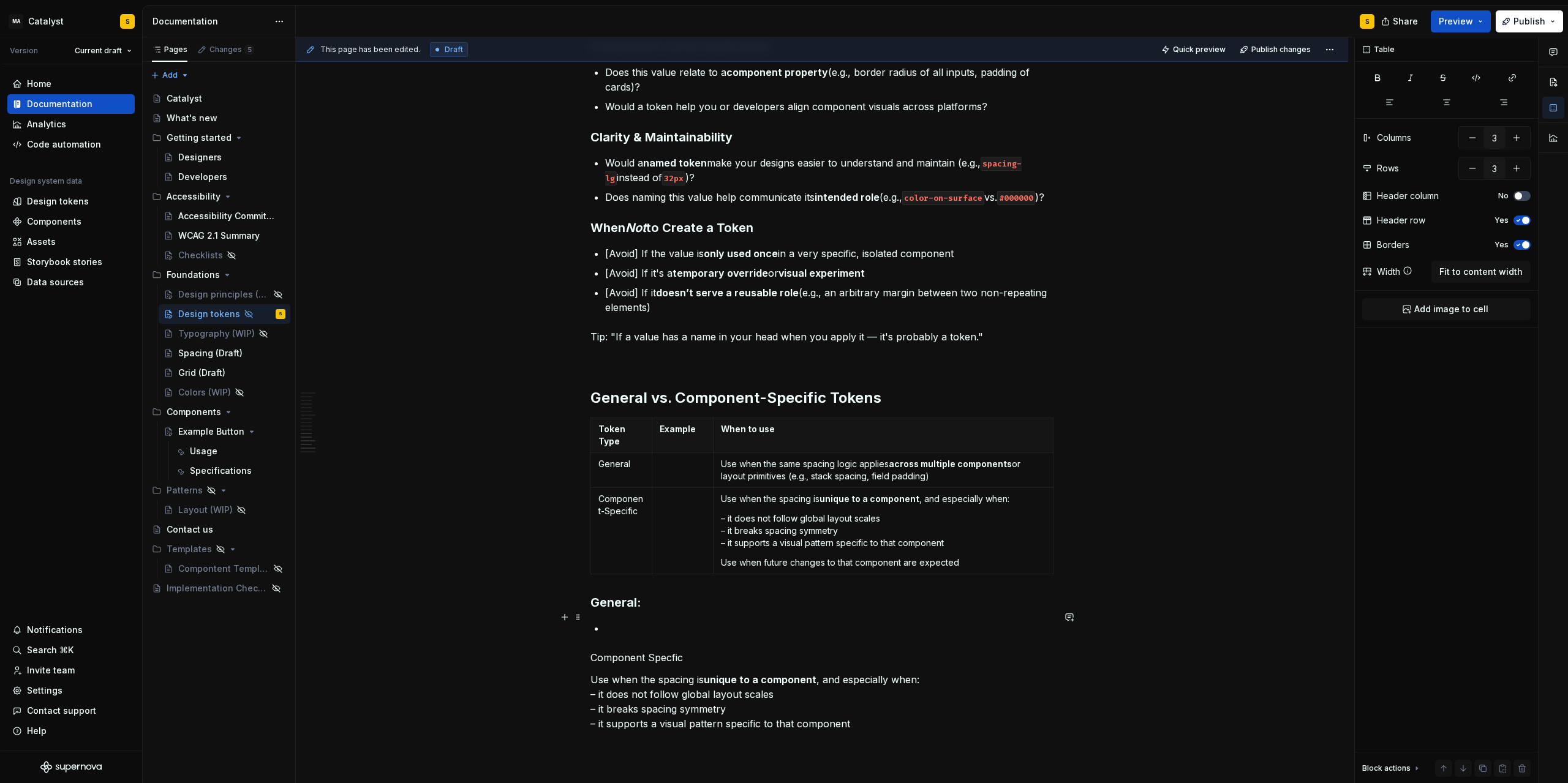
scroll to position [1248, 0]
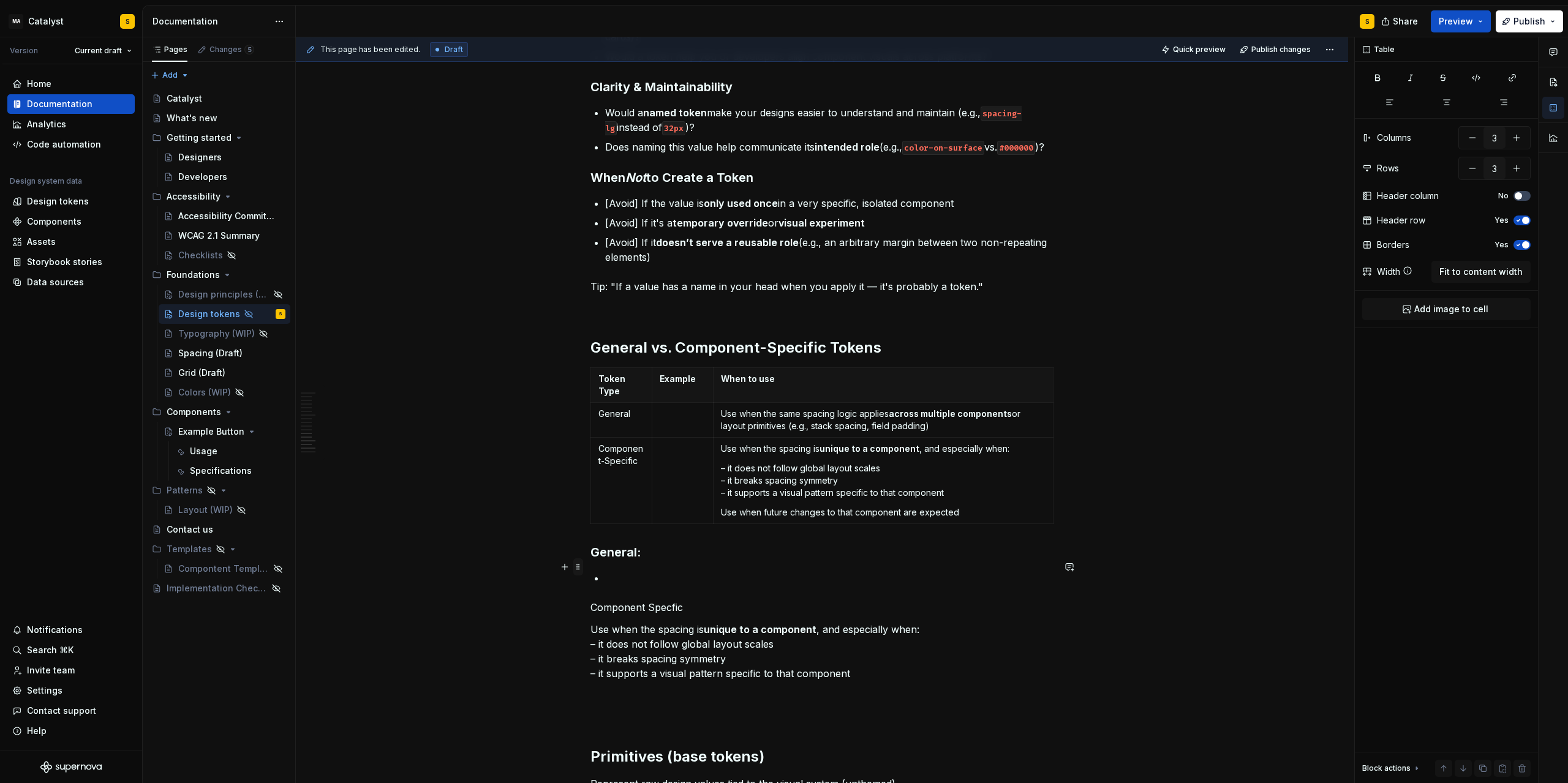
click at [581, 567] on span at bounding box center [578, 567] width 10 height 17
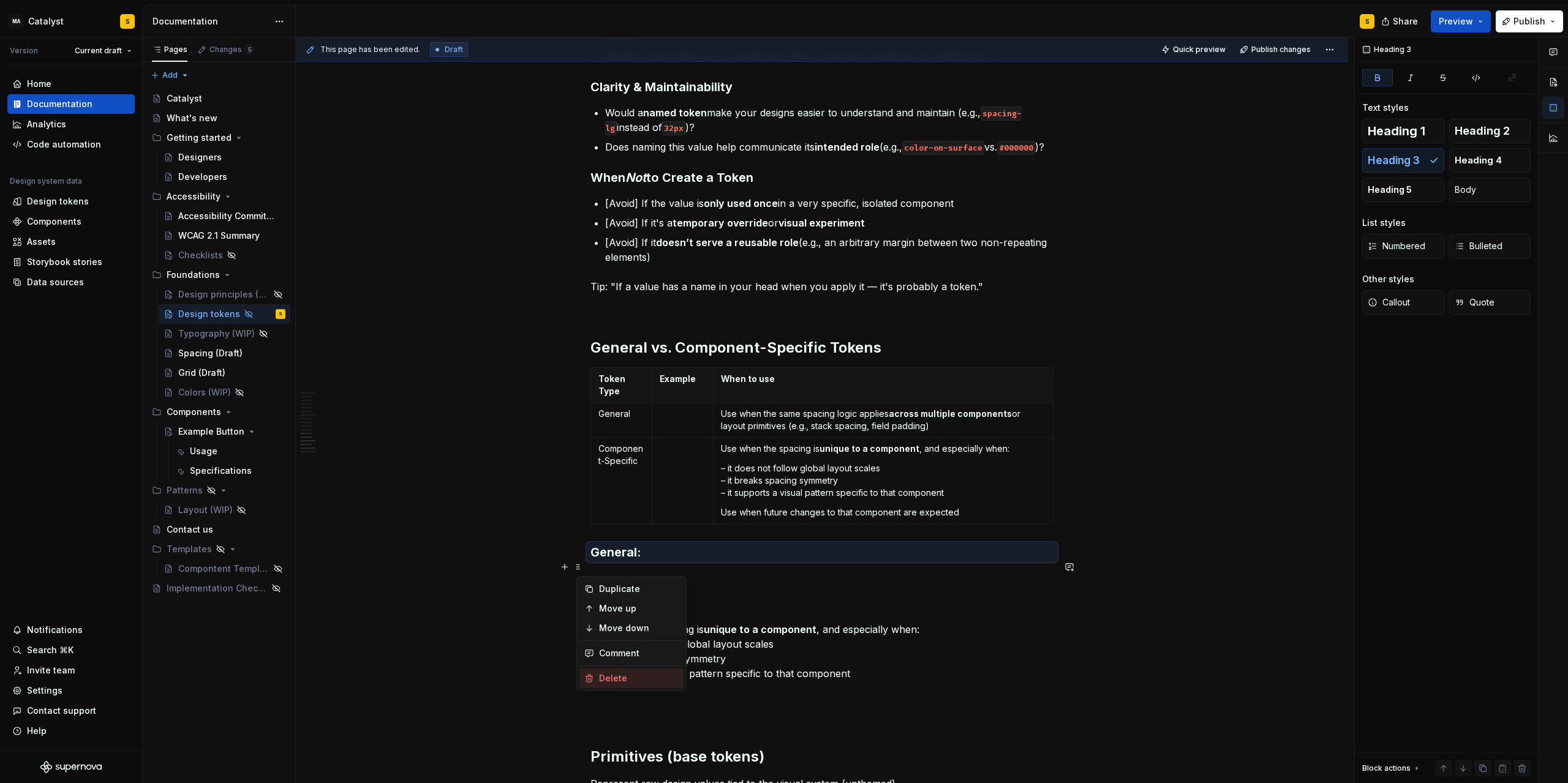
click at [621, 676] on div "Delete" at bounding box center [639, 678] width 79 height 12
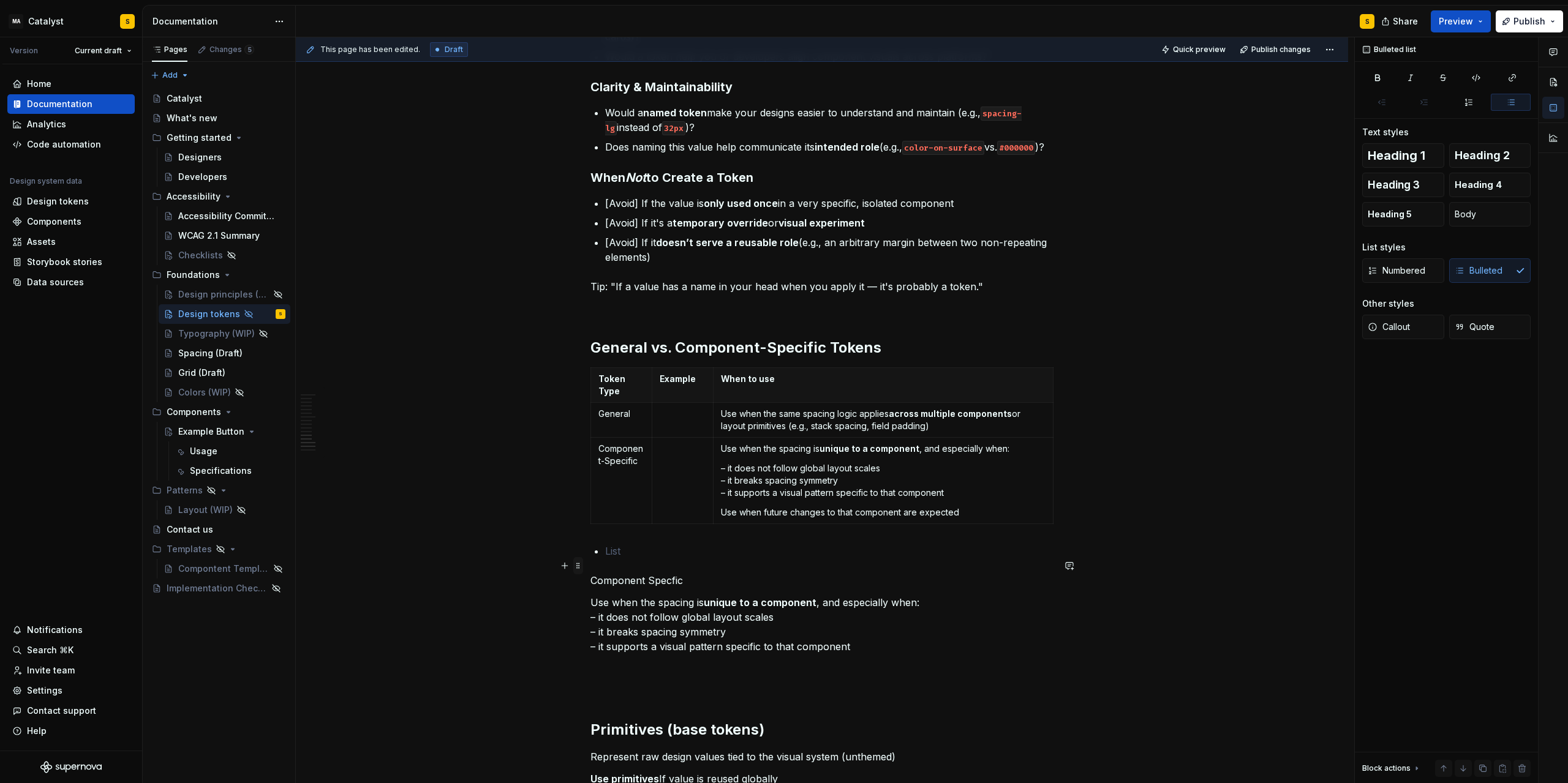
click at [583, 567] on span at bounding box center [578, 566] width 10 height 17
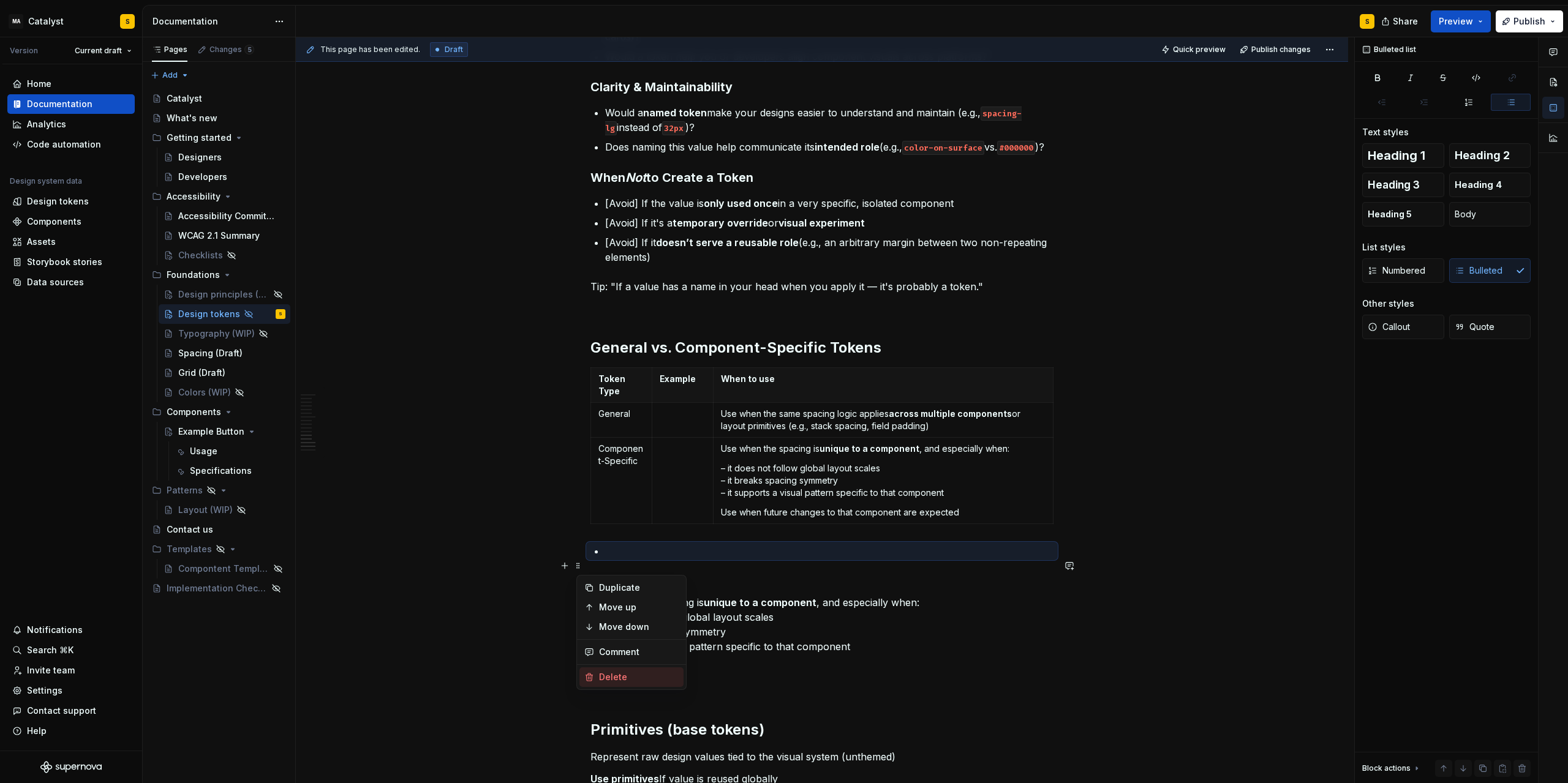
click at [614, 680] on div "Delete" at bounding box center [639, 677] width 79 height 12
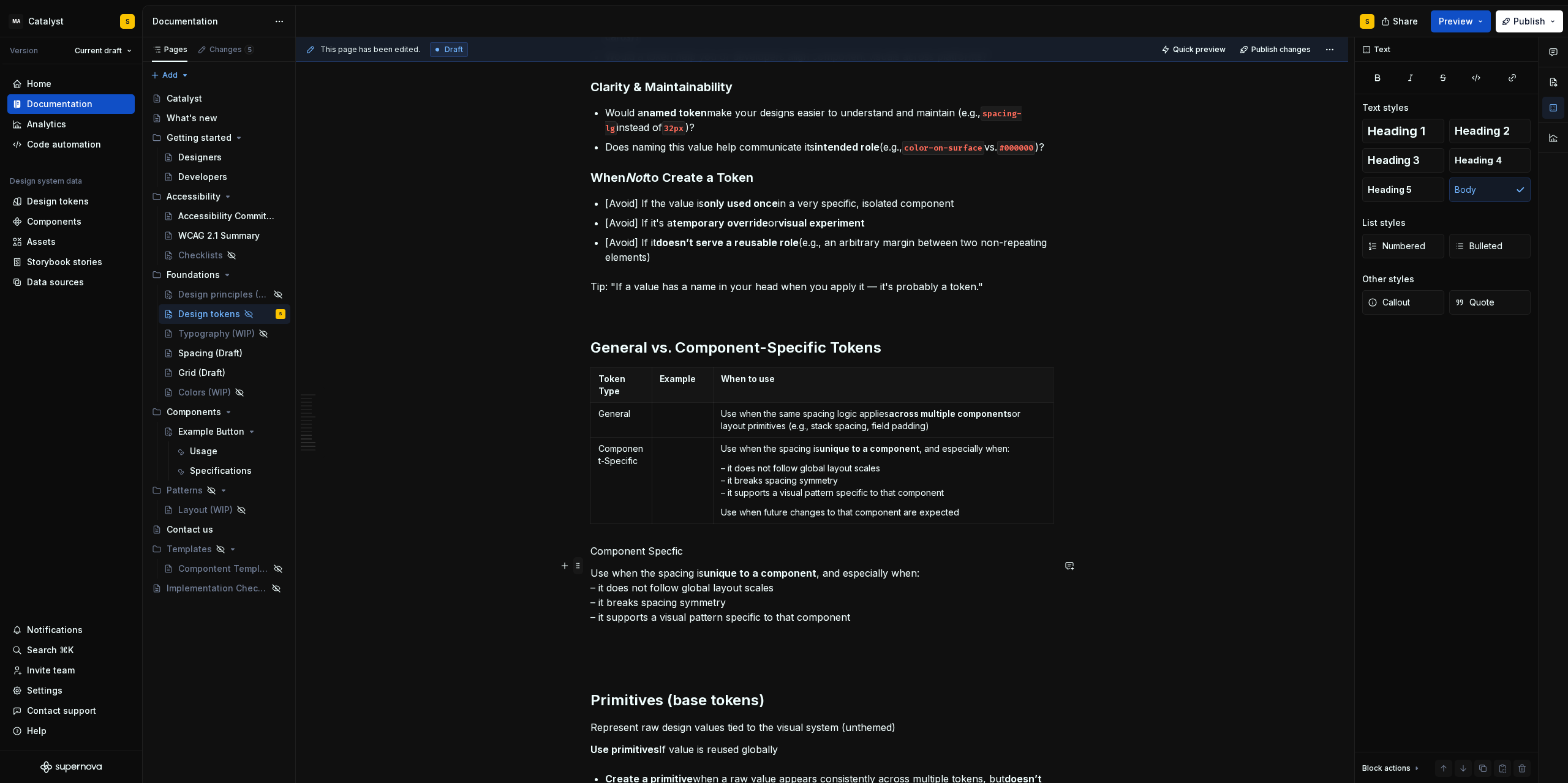
click at [583, 570] on span at bounding box center [578, 566] width 10 height 17
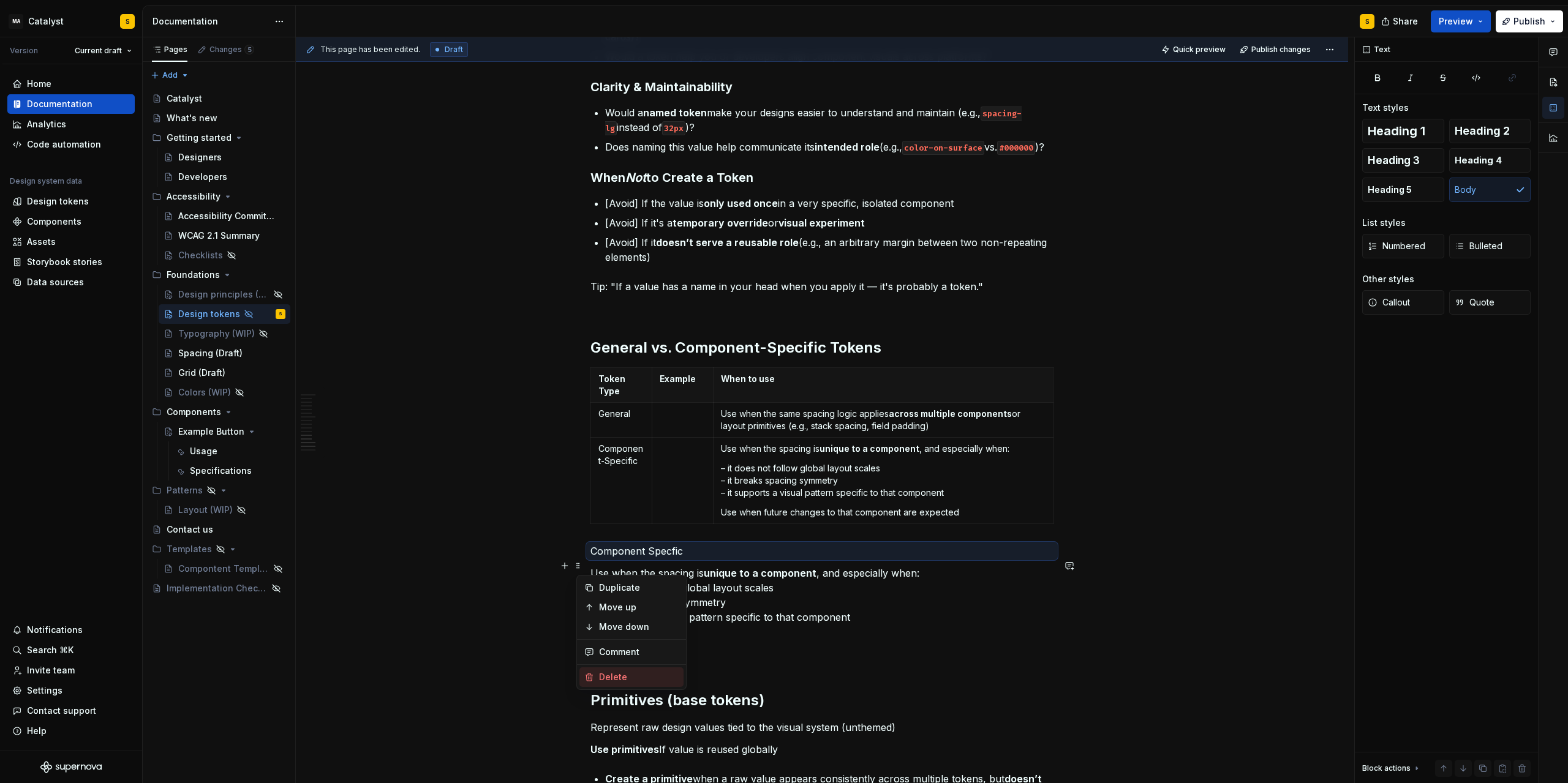
click at [616, 678] on div "Delete" at bounding box center [639, 677] width 79 height 12
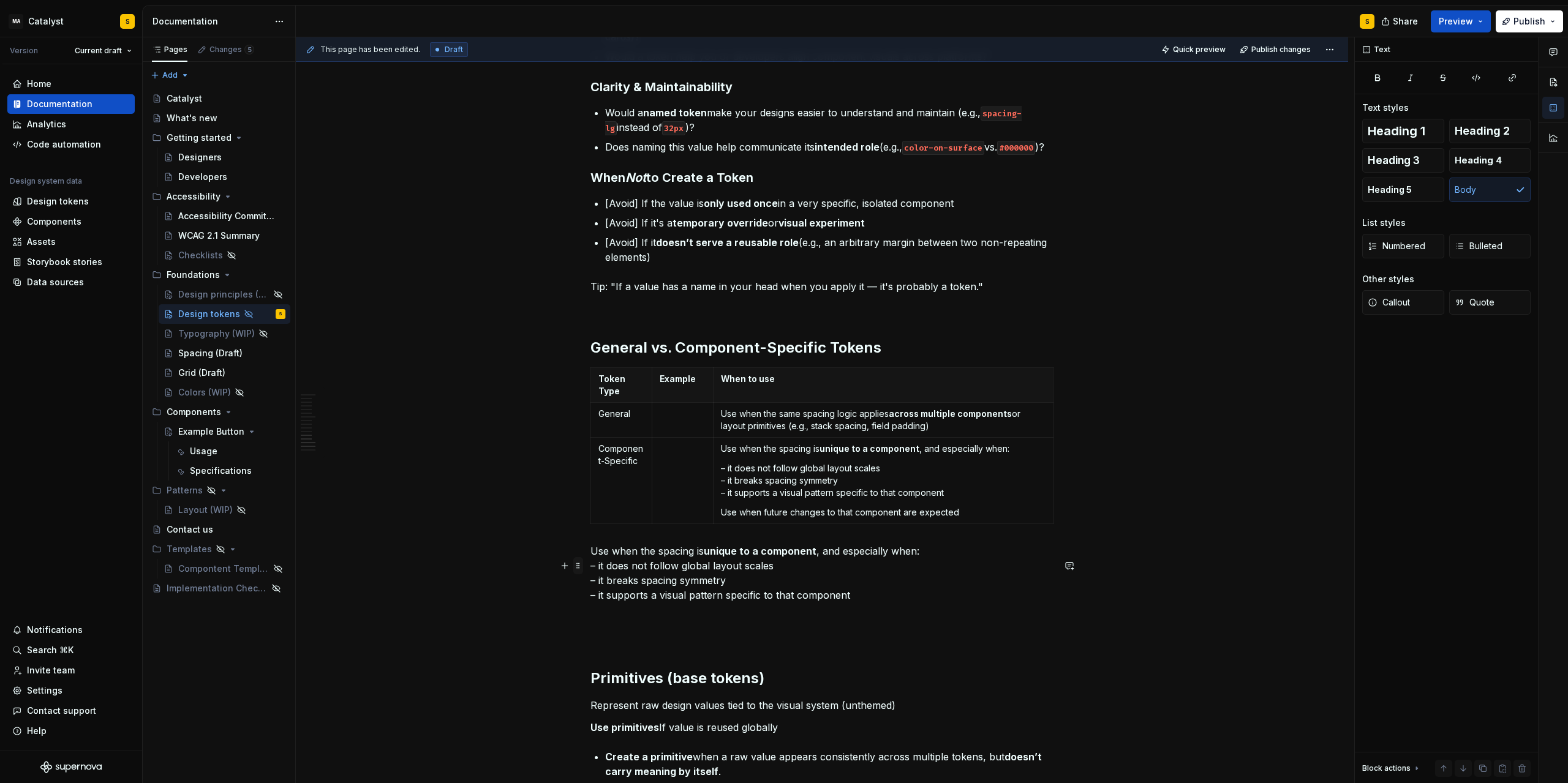
click at [579, 570] on span at bounding box center [578, 566] width 10 height 17
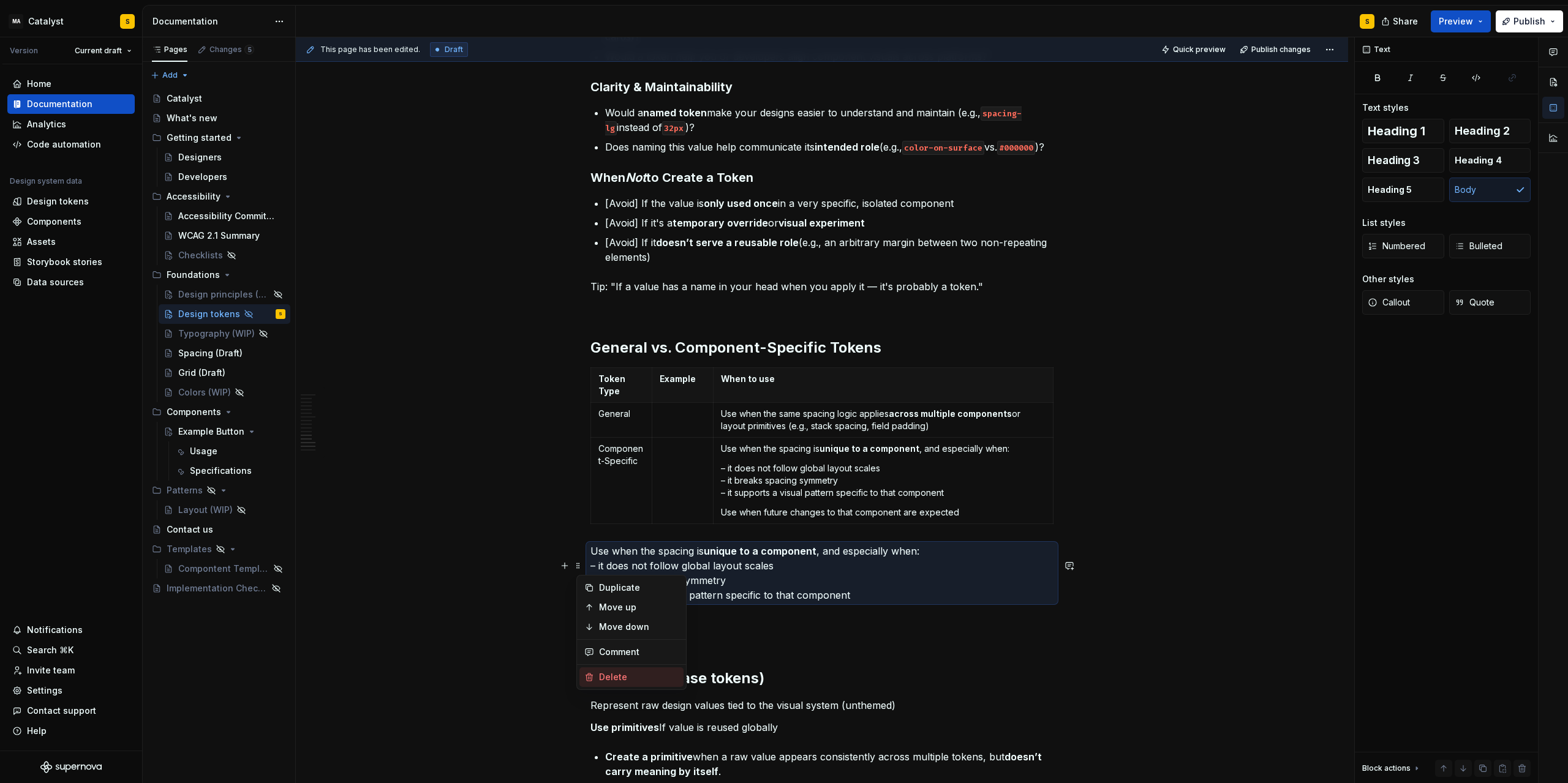
click at [614, 678] on div "Delete" at bounding box center [639, 677] width 79 height 12
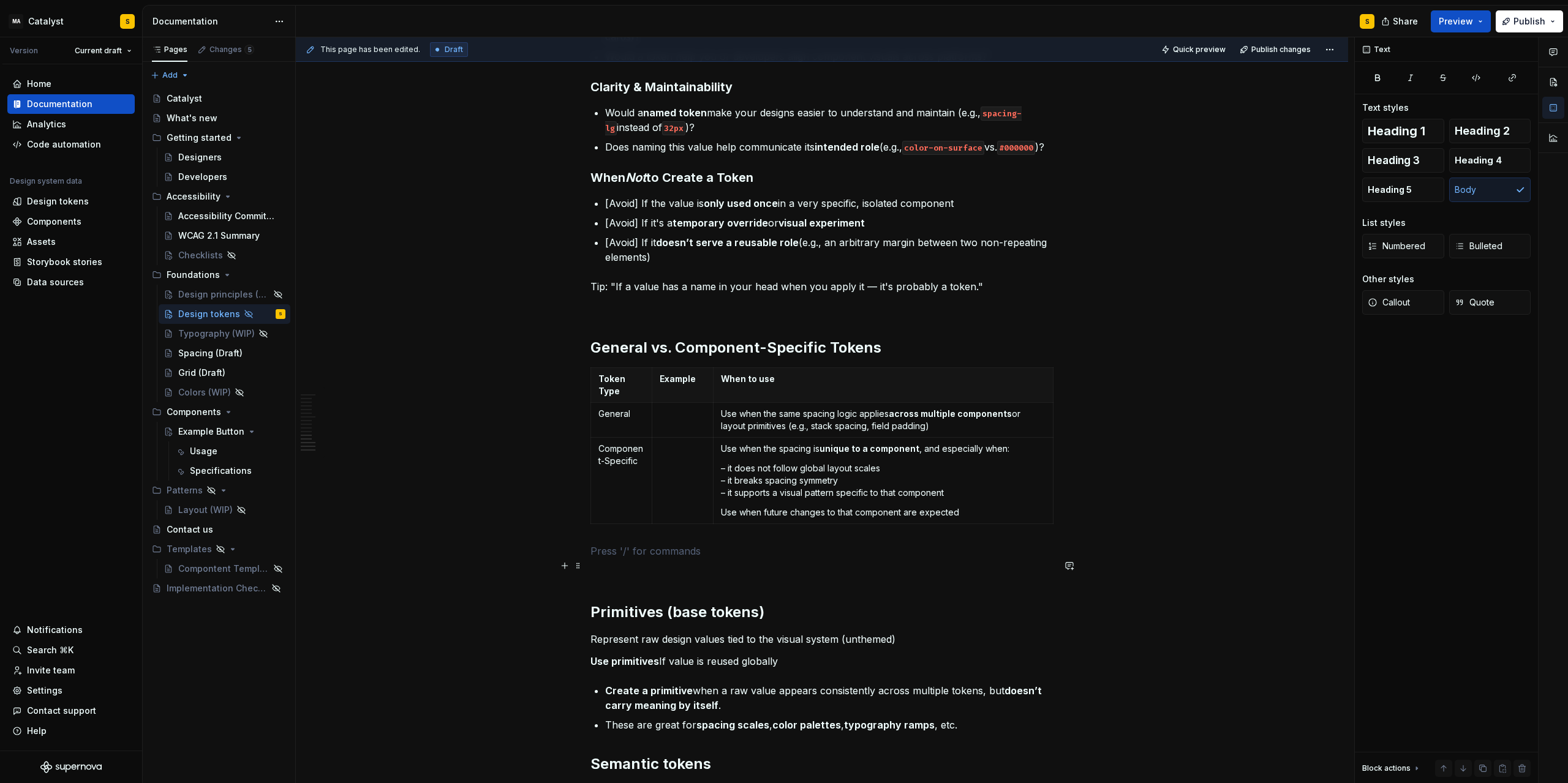
click at [621, 559] on p at bounding box center [822, 551] width 463 height 15
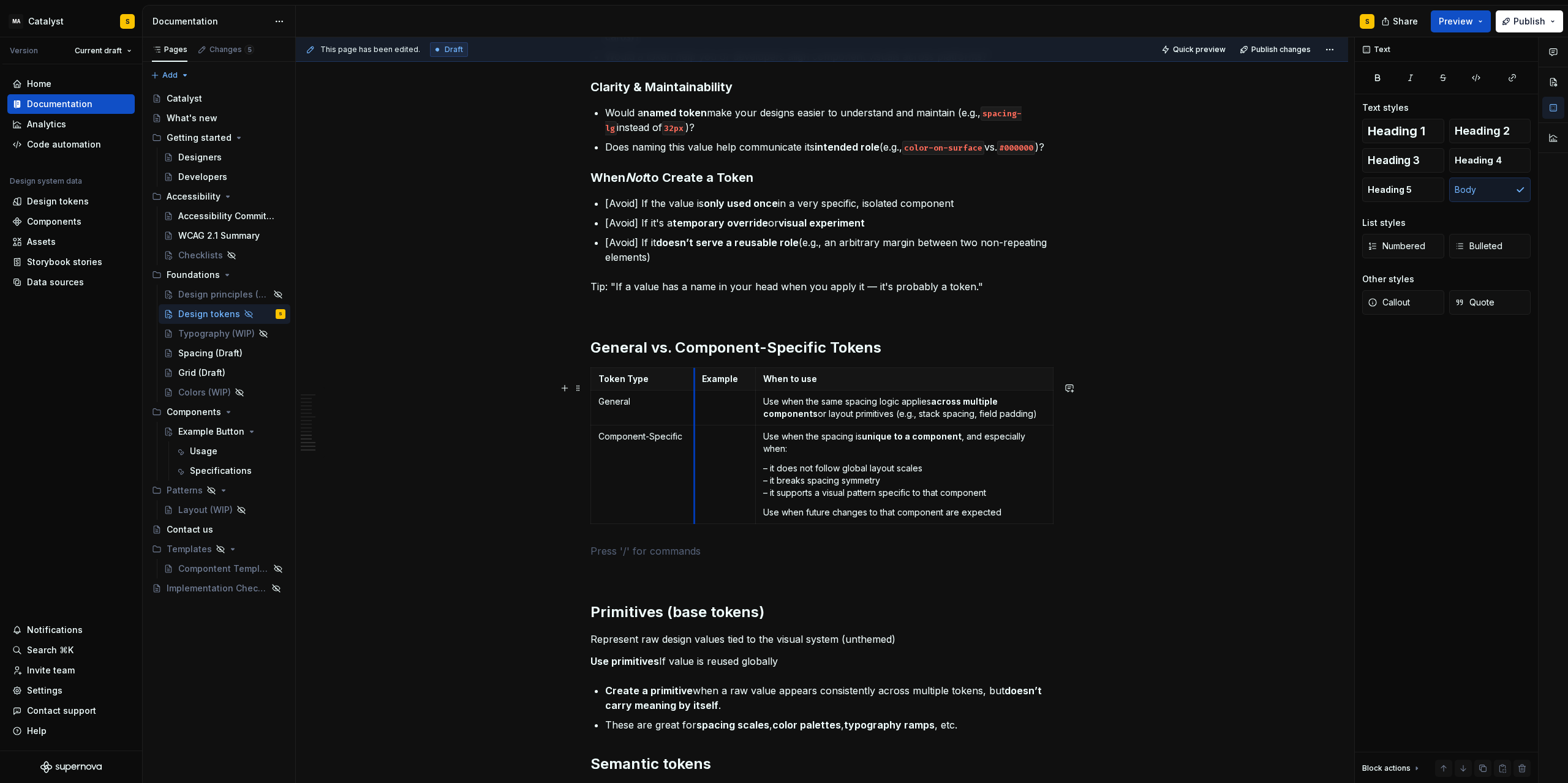
drag, startPoint x: 656, startPoint y: 414, endPoint x: 698, endPoint y: 413, distance: 42.0
click at [698, 413] on tbody "Token Type Example When to use General Use when the same spacing logic applies …" at bounding box center [822, 445] width 462 height 156
click at [891, 519] on p "Use when future changes to that component are expected" at bounding box center [904, 512] width 282 height 12
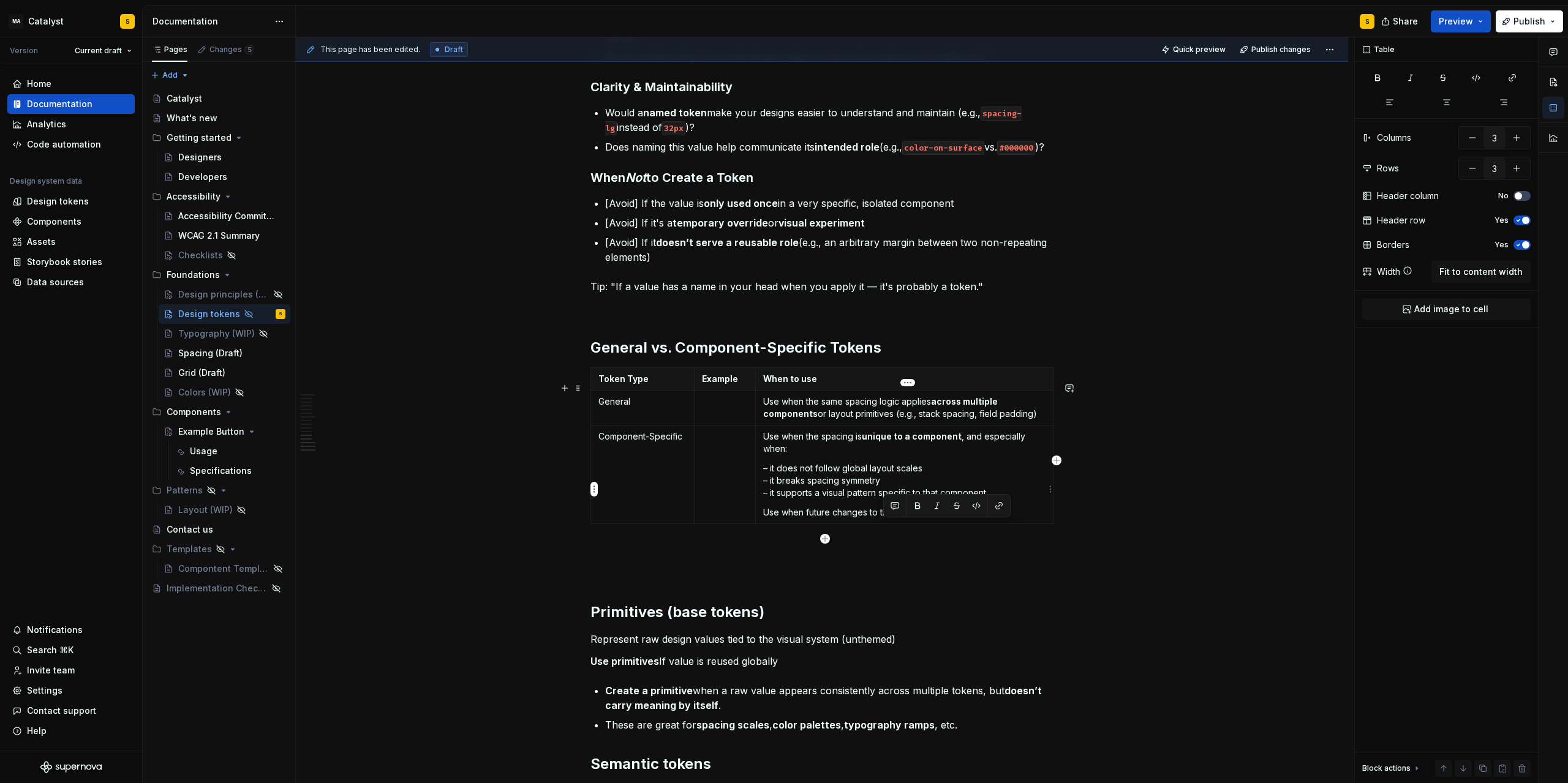
click at [891, 519] on p "Use when future changes to that component are expected" at bounding box center [904, 512] width 282 height 12
drag, startPoint x: 837, startPoint y: 525, endPoint x: 1015, endPoint y: 530, distance: 178.1
click at [1015, 519] on p "Use when future changes to that component are expected" at bounding box center [904, 512] width 282 height 12
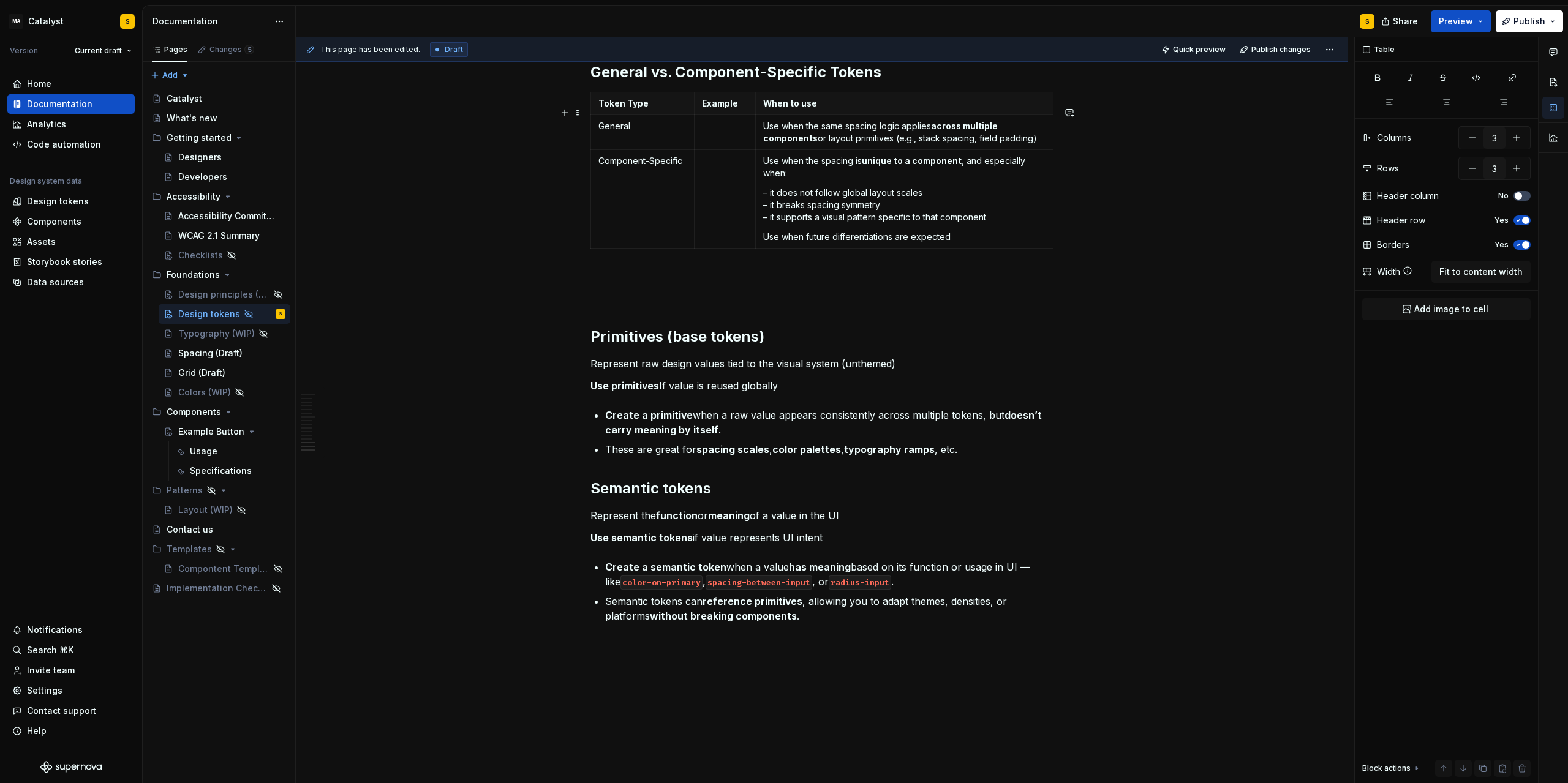
scroll to position [1358, 0]
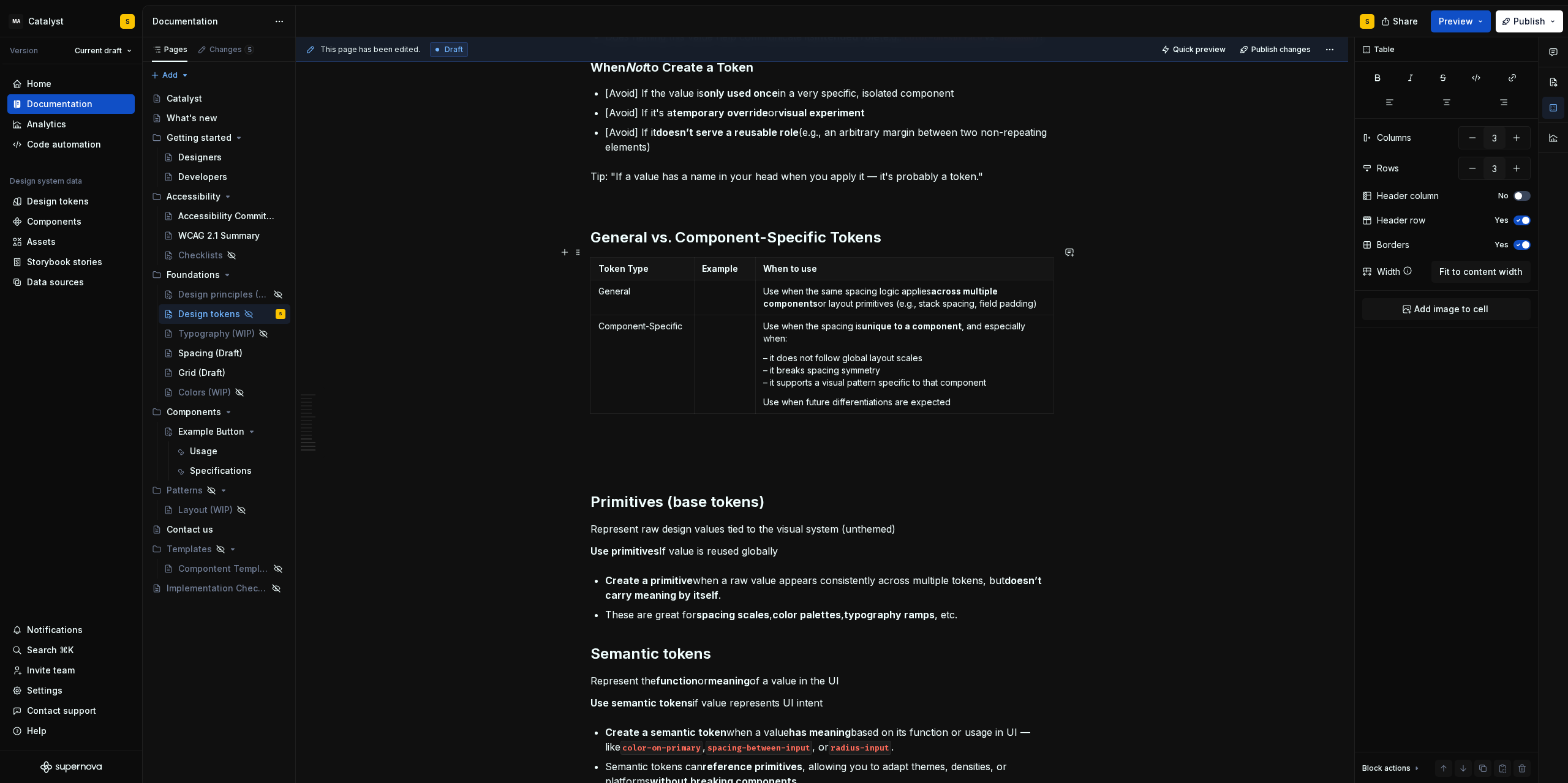
click at [616, 247] on h2 "General vs. Component-Specific Tokens" at bounding box center [822, 237] width 463 height 20
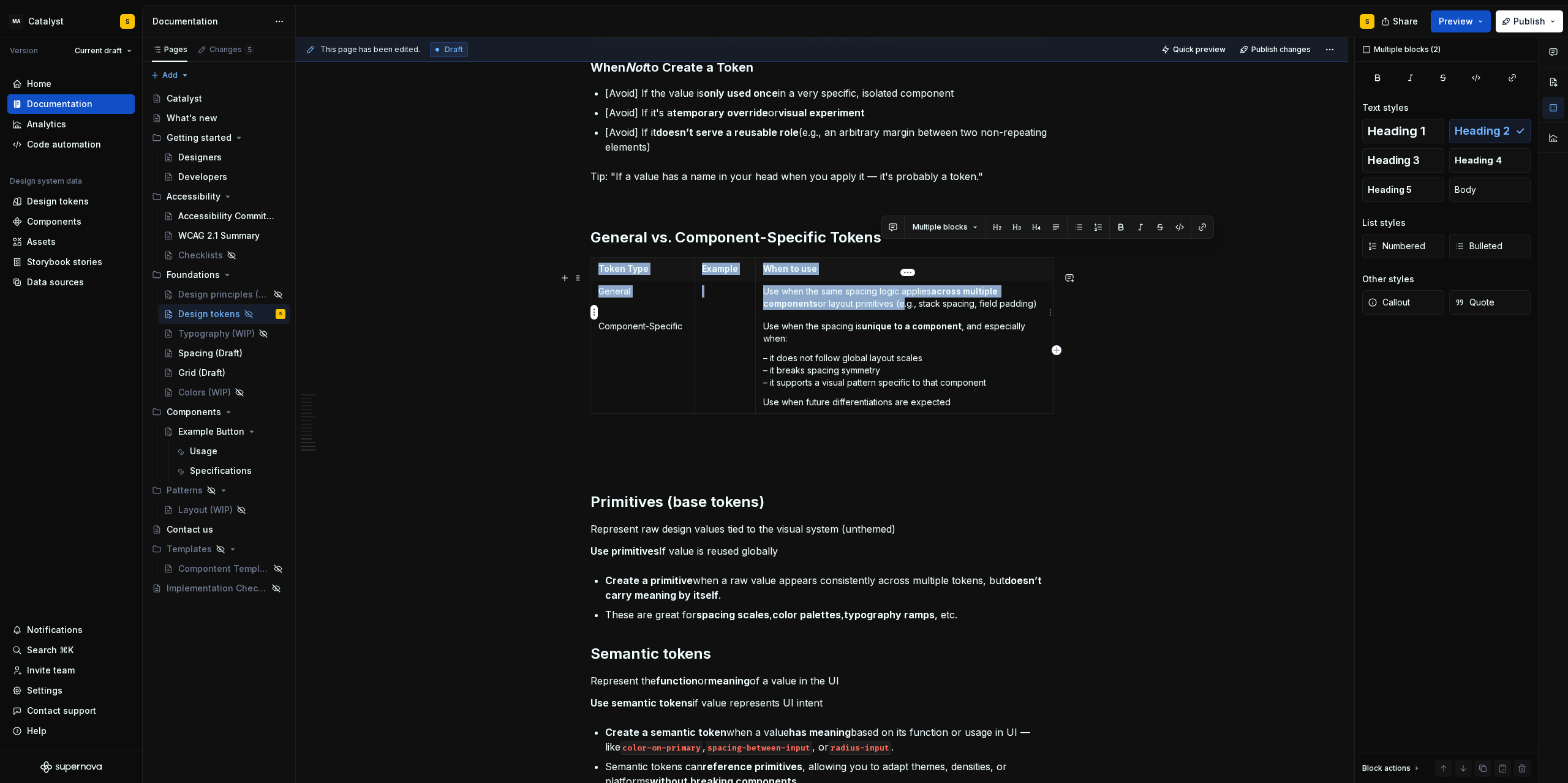
drag, startPoint x: 903, startPoint y: 249, endPoint x: 904, endPoint y: 319, distance: 70.0
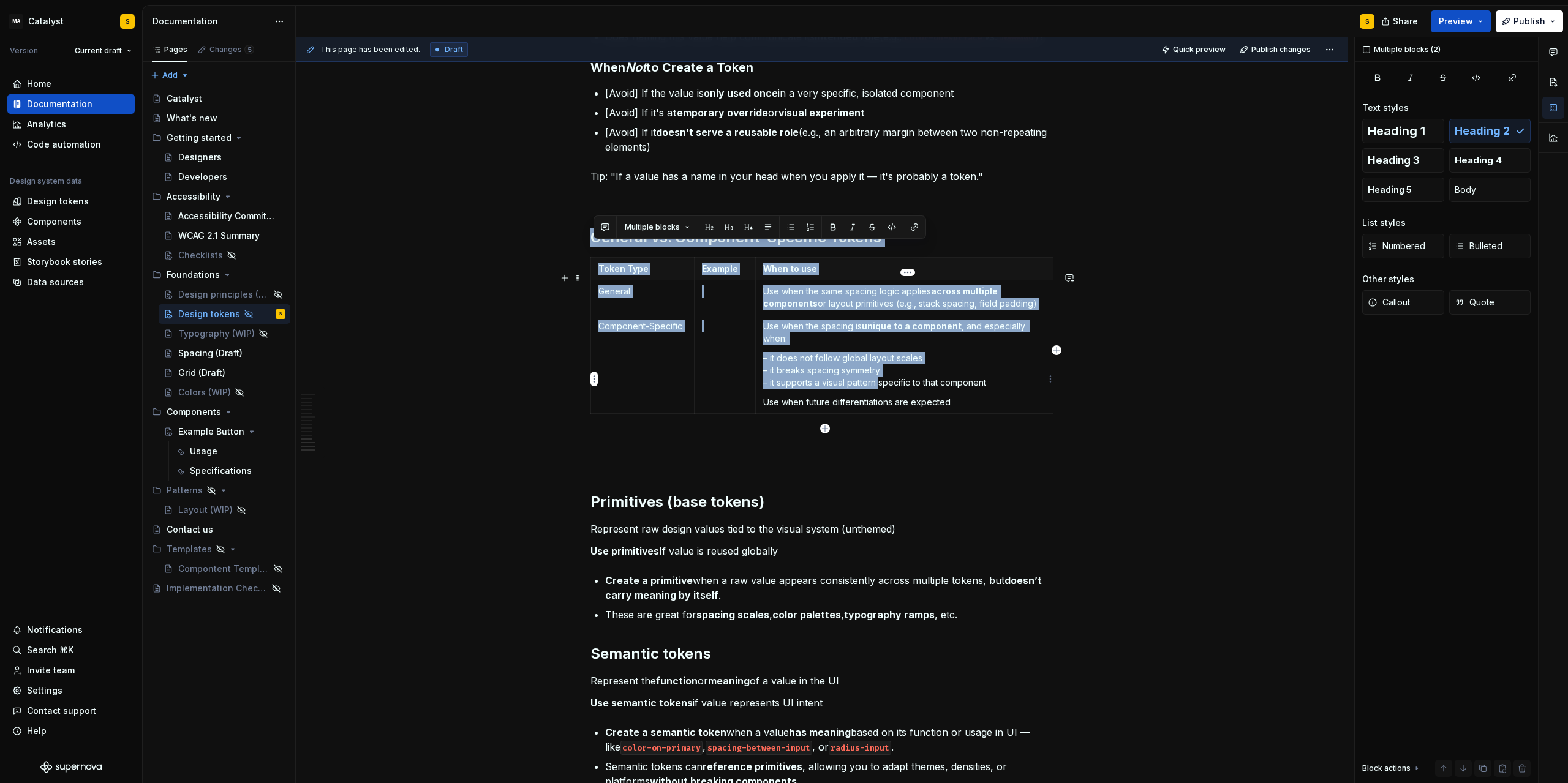
drag, startPoint x: 595, startPoint y: 249, endPoint x: 940, endPoint y: 420, distance: 385.1
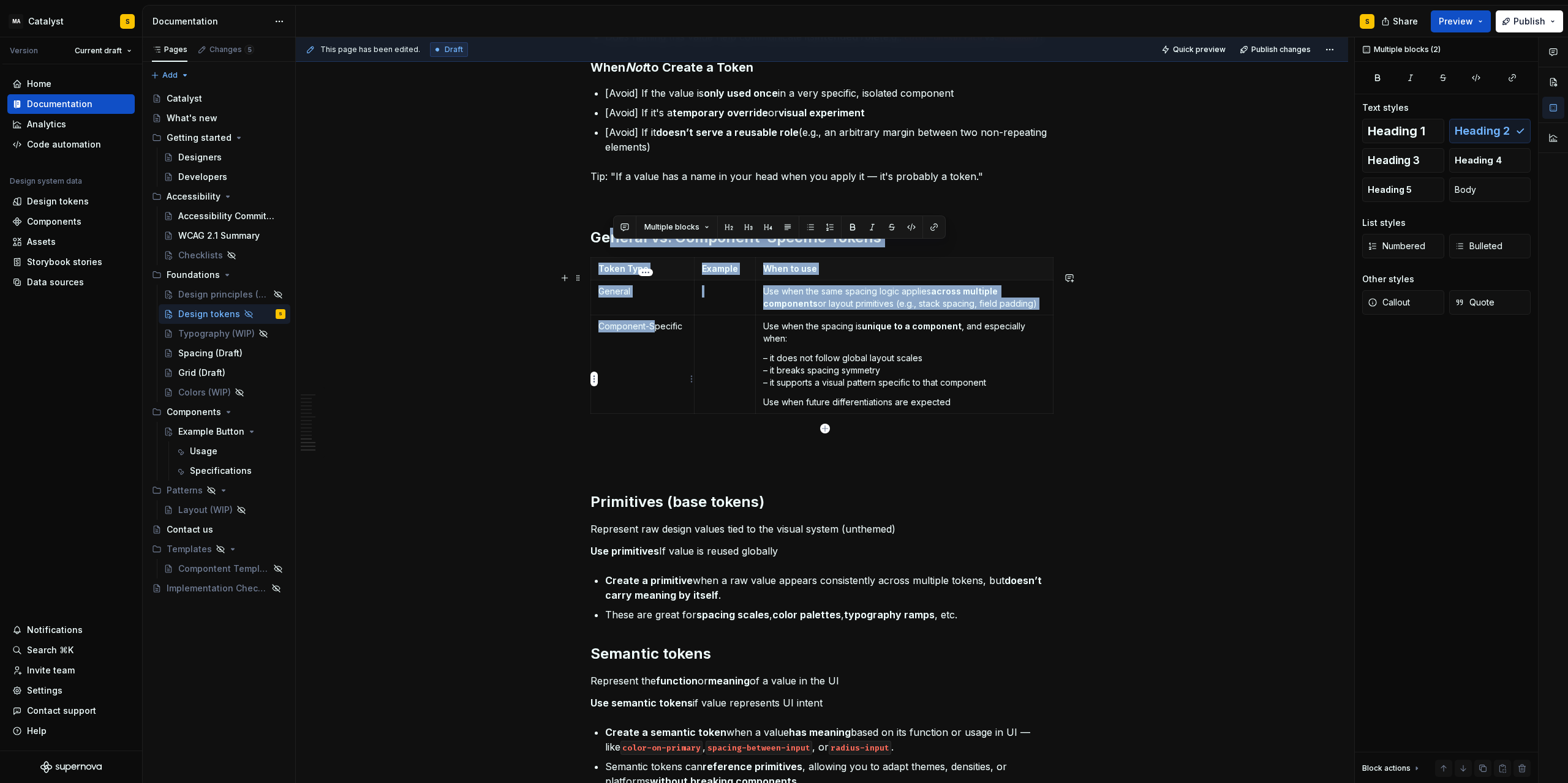
drag, startPoint x: 615, startPoint y: 235, endPoint x: 656, endPoint y: 369, distance: 140.1
click at [583, 246] on span at bounding box center [578, 253] width 10 height 17
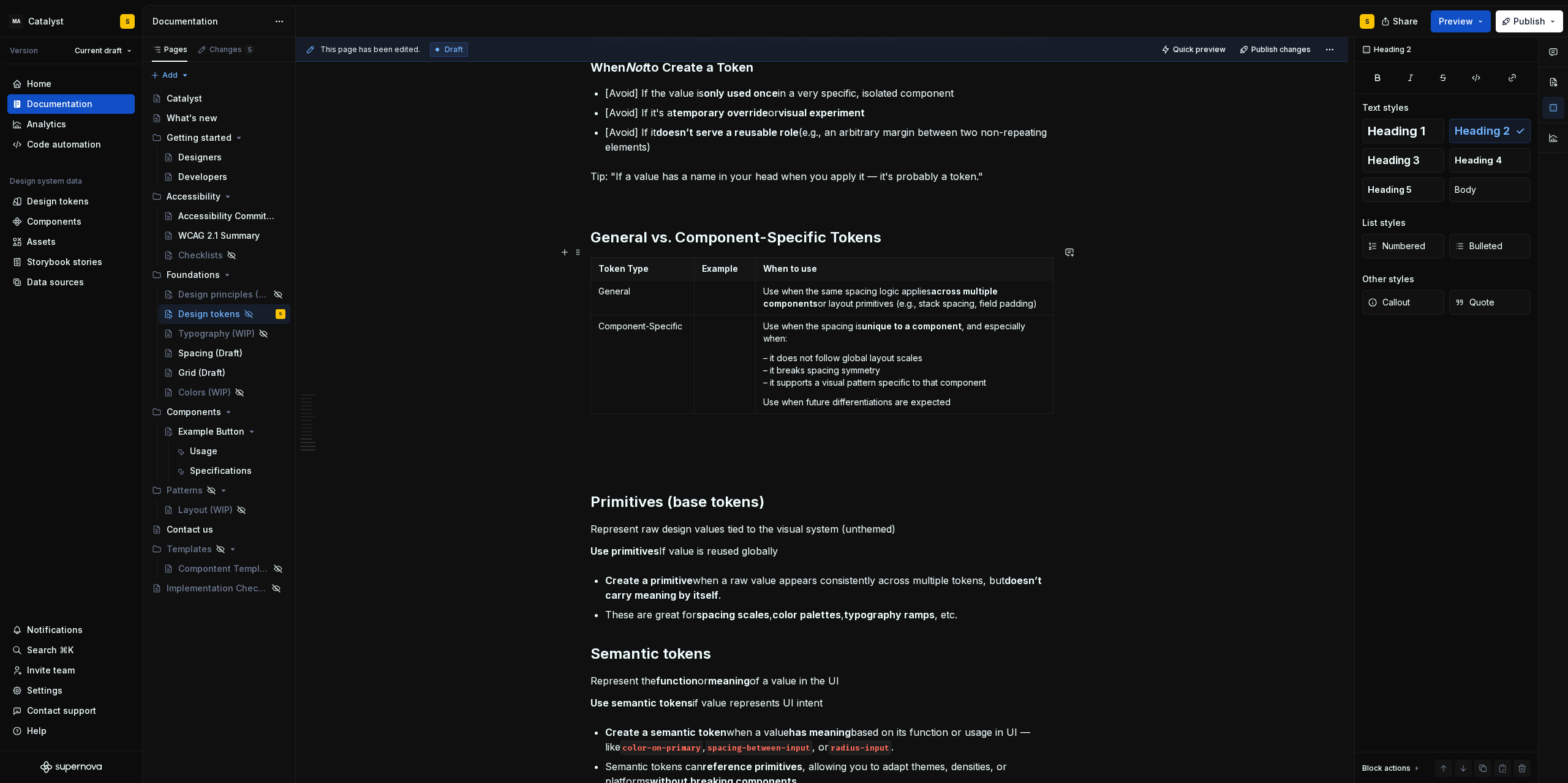
click at [606, 247] on h2 "General vs. Component-Specific Tokens" at bounding box center [822, 237] width 463 height 20
click at [577, 250] on span at bounding box center [578, 253] width 10 height 17
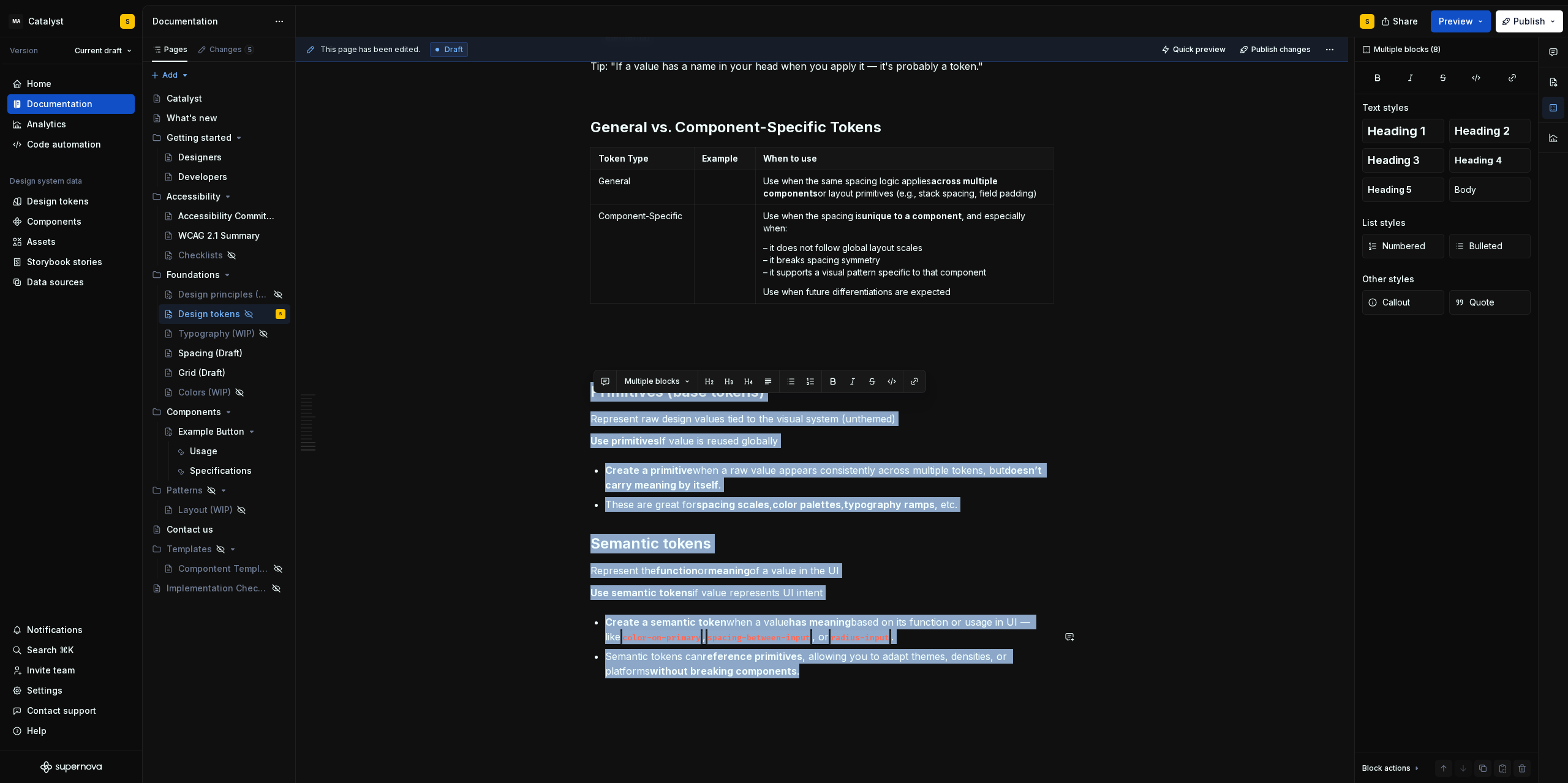
drag, startPoint x: 594, startPoint y: 408, endPoint x: 874, endPoint y: 706, distance: 408.9
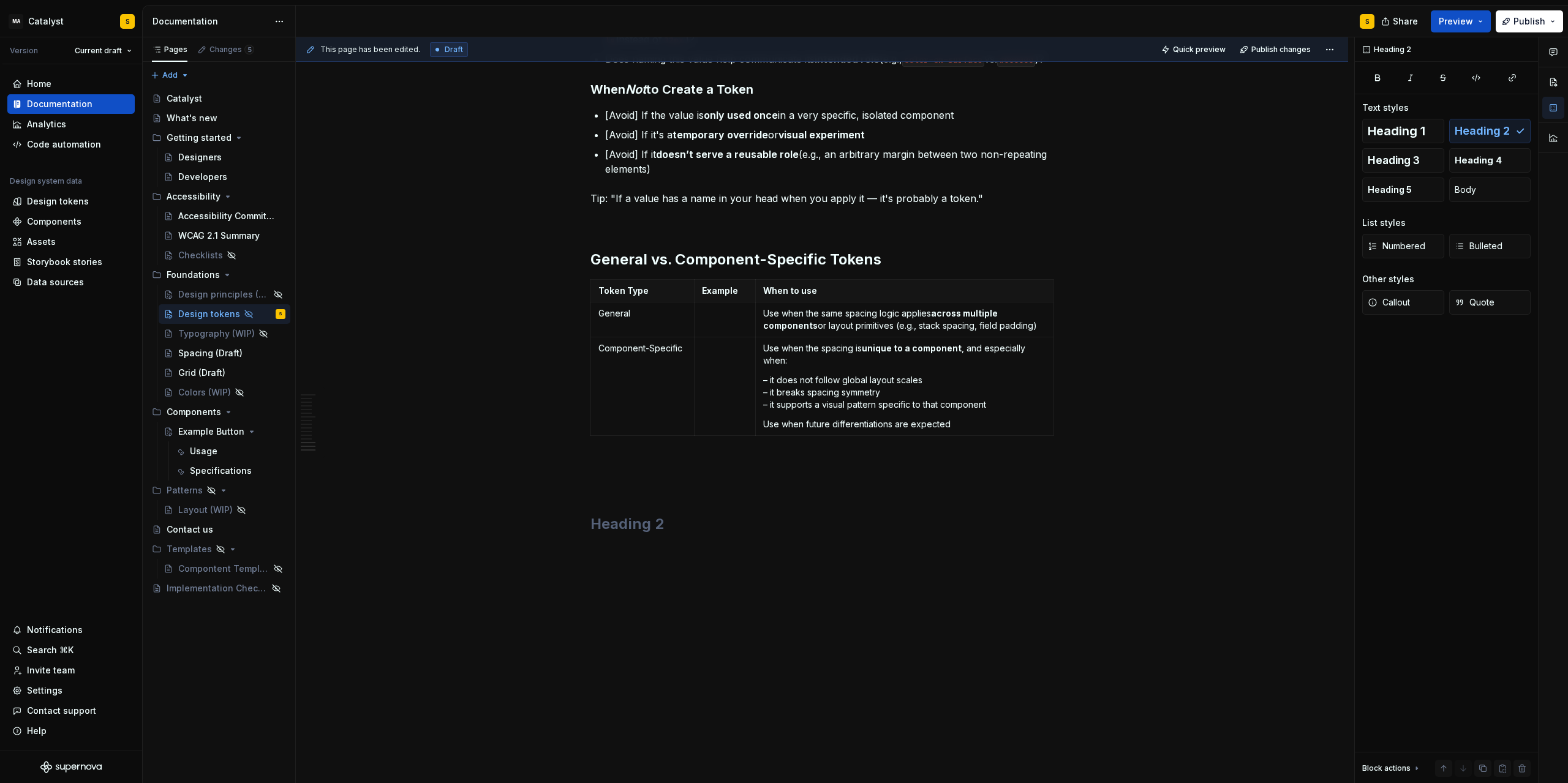
scroll to position [1351, 0]
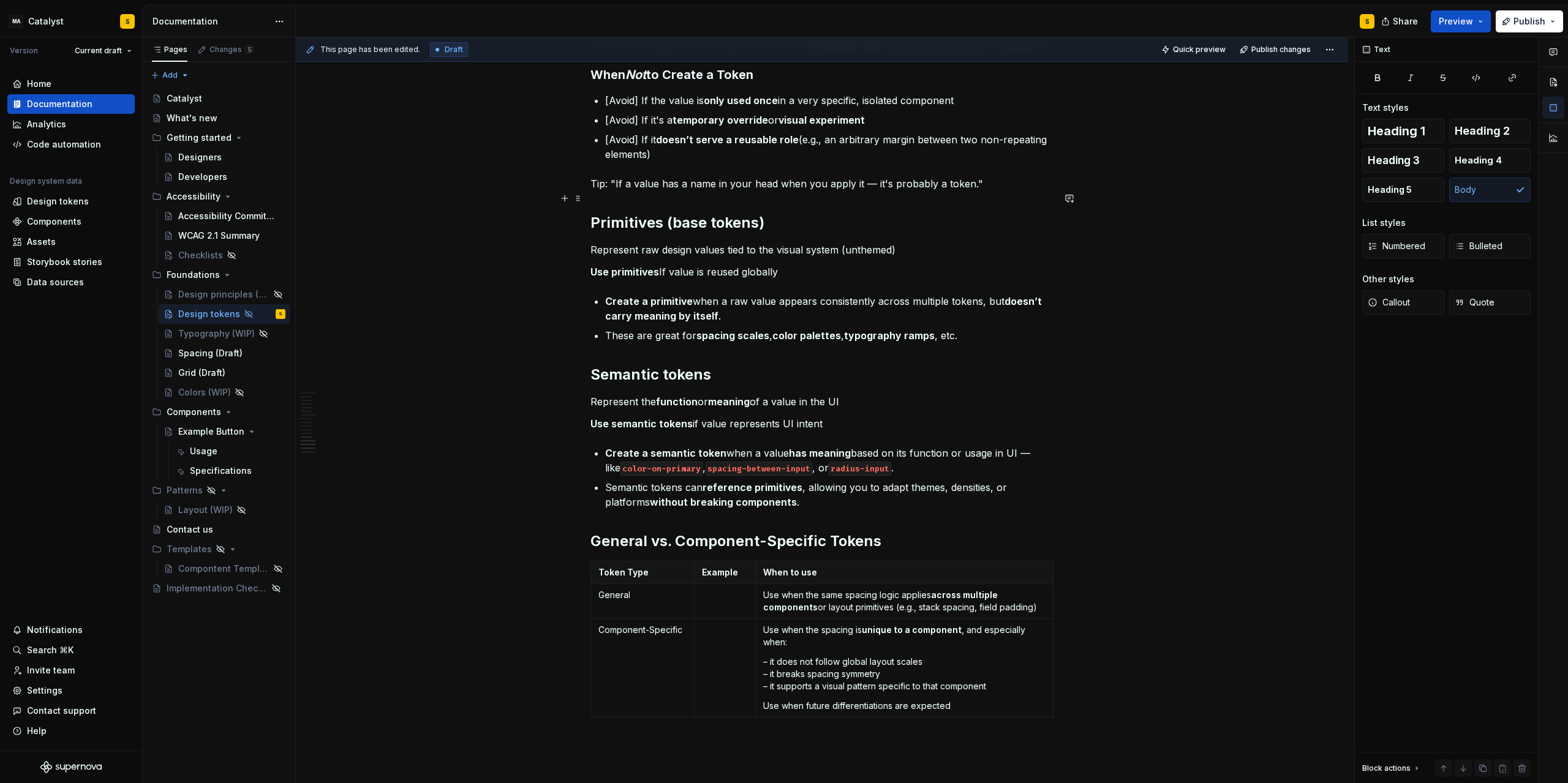
click at [992, 191] on p "Tip: "If a value has a name in your head when you apply it — it's probably a to…" at bounding box center [822, 184] width 463 height 15
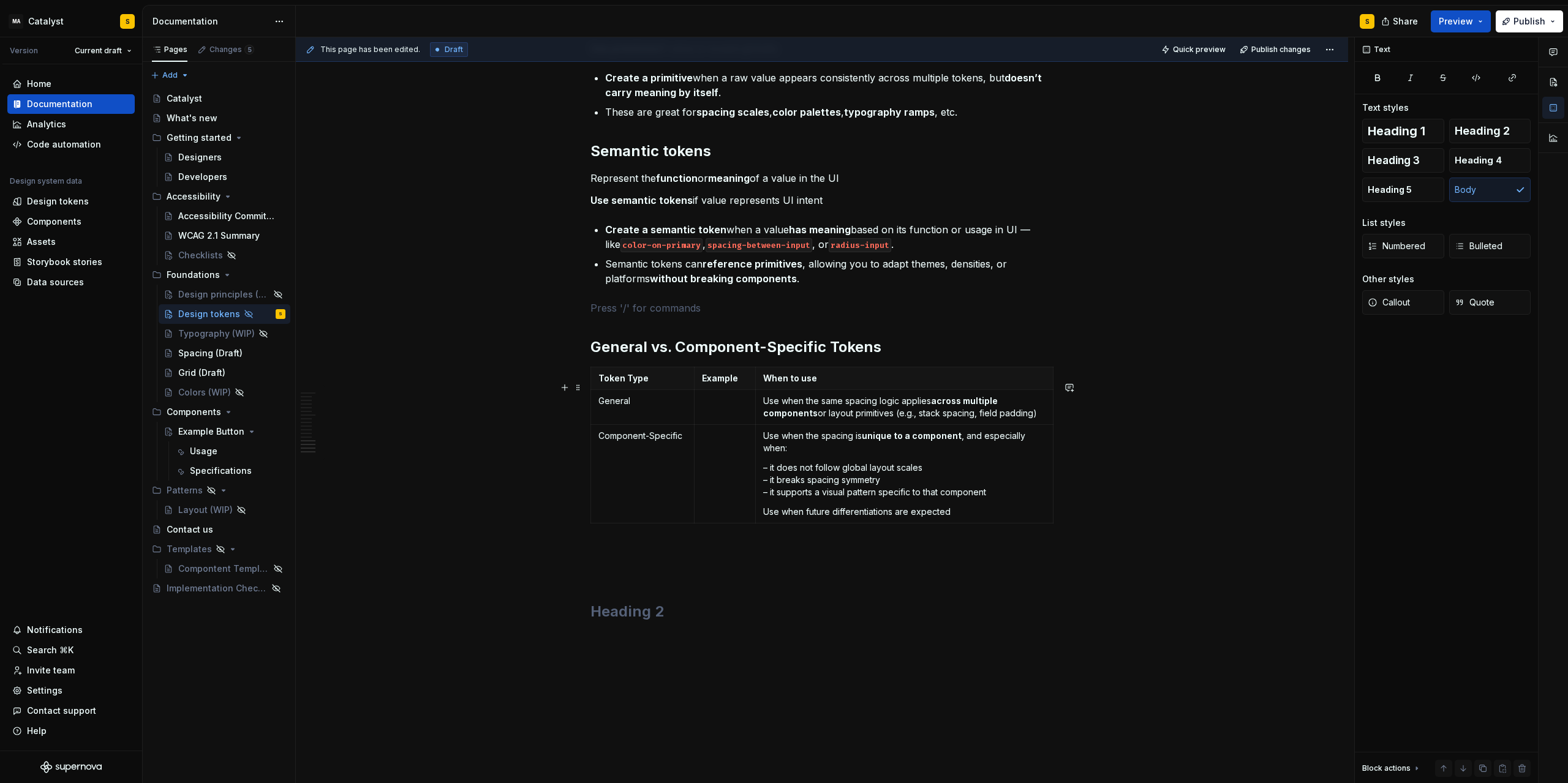
scroll to position [1627, 0]
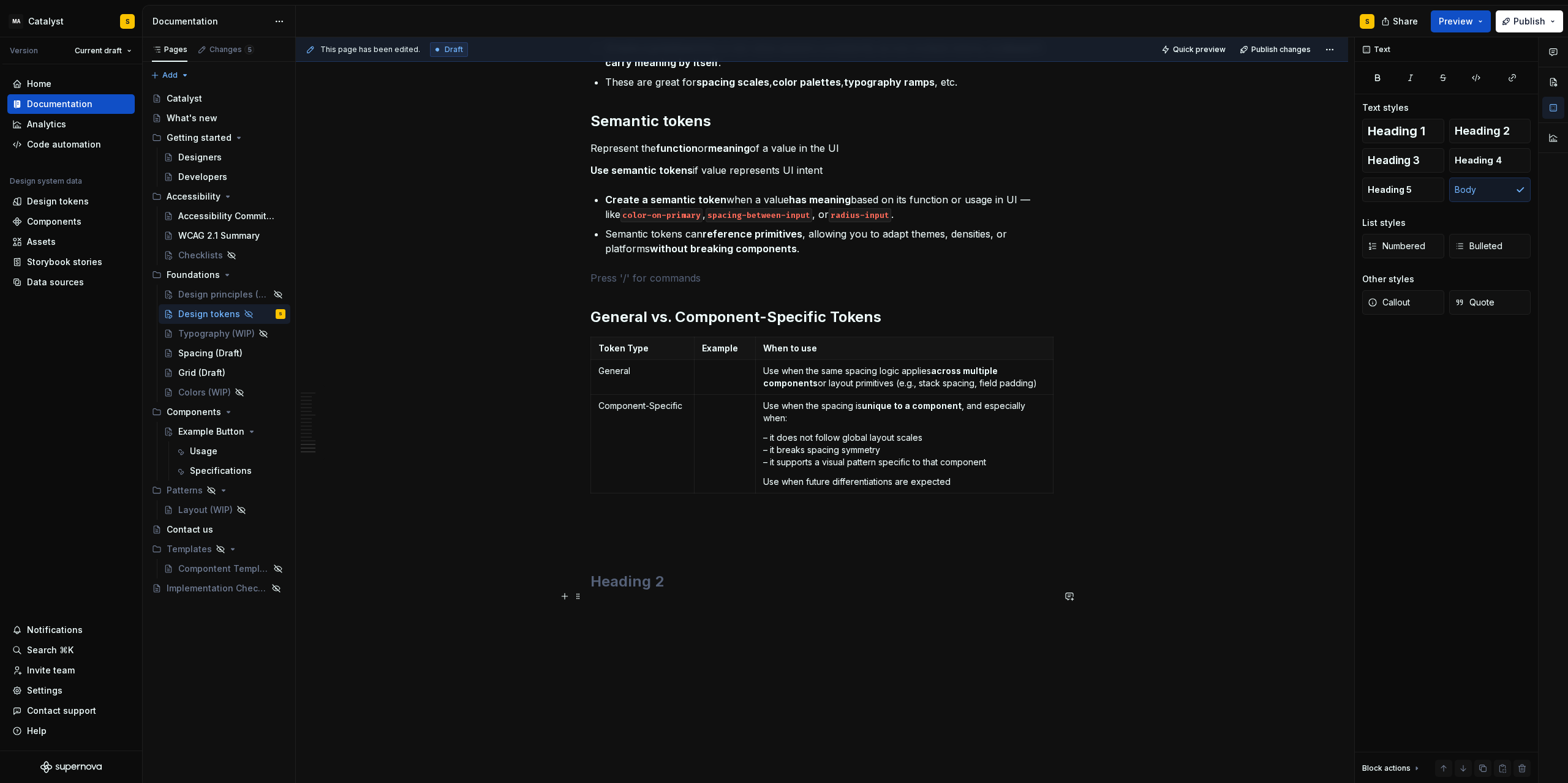
click at [683, 588] on h2 at bounding box center [822, 582] width 463 height 20
click at [587, 602] on div "This page has been edited. Draft Quick preview Publish changes Hidden page Desi…" at bounding box center [824, 411] width 1058 height 747
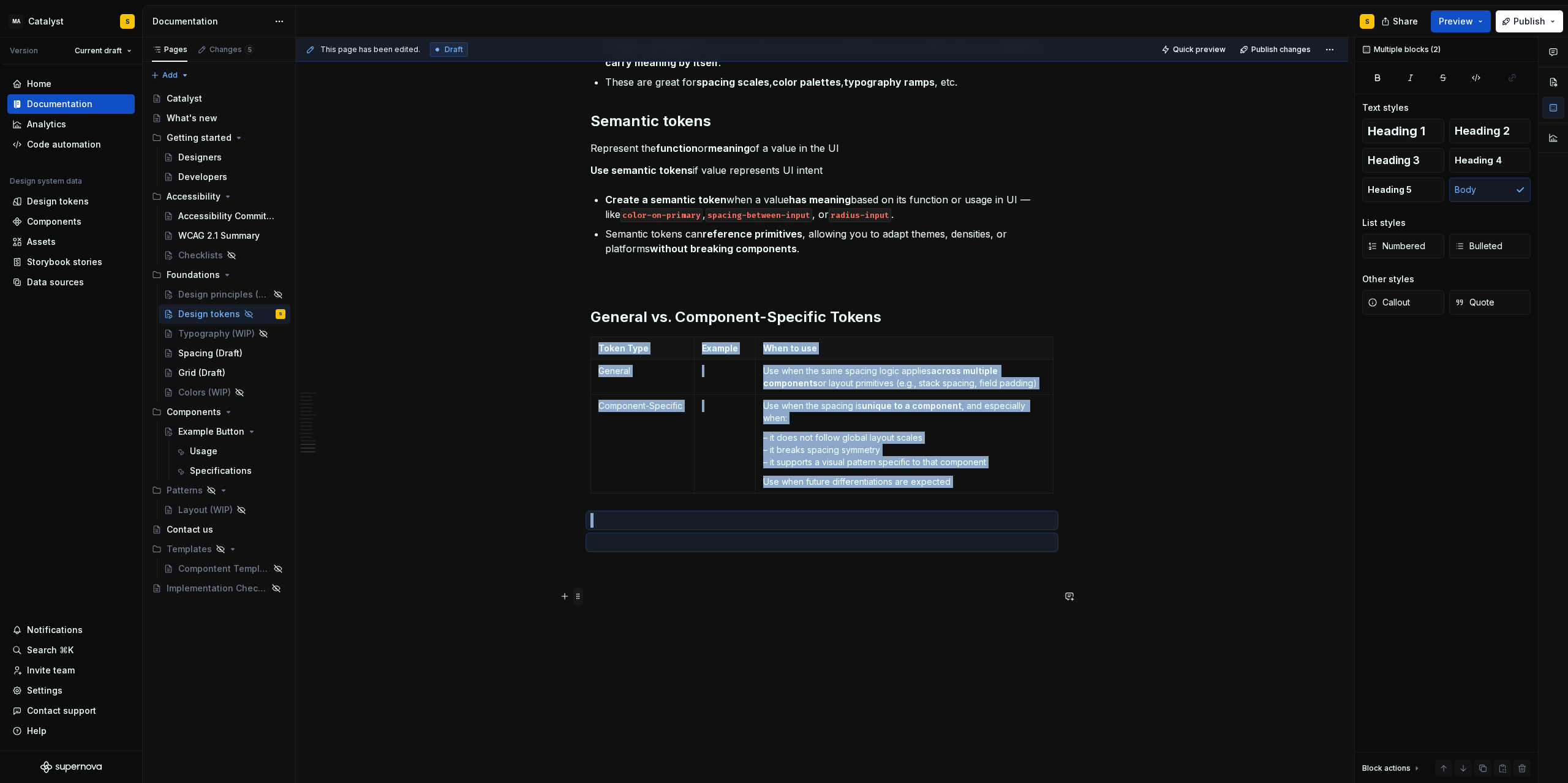
click at [583, 602] on span at bounding box center [578, 597] width 10 height 17
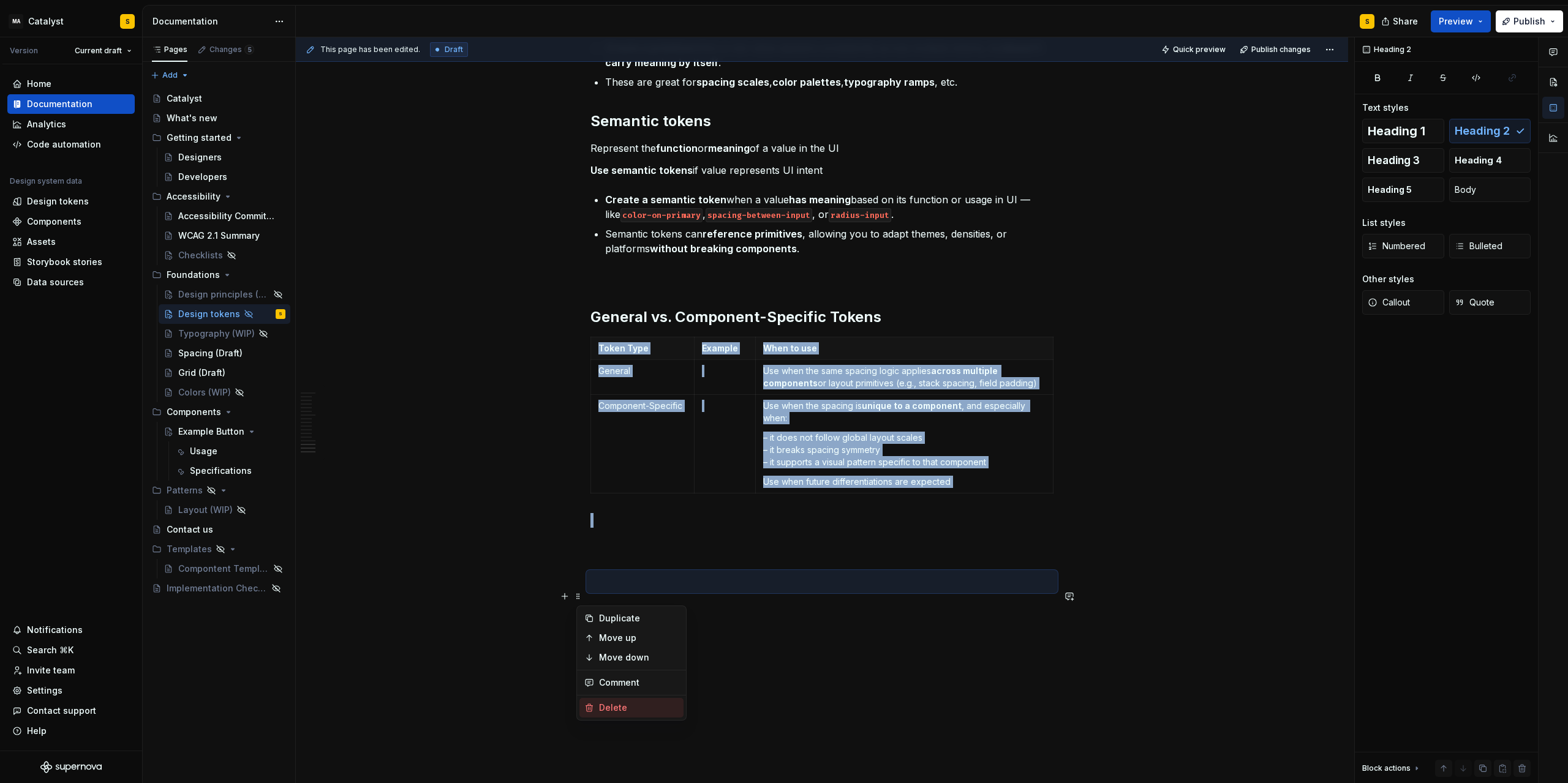
drag, startPoint x: 633, startPoint y: 705, endPoint x: 633, endPoint y: 689, distance: 16.0
click at [633, 704] on div "Delete" at bounding box center [639, 708] width 79 height 12
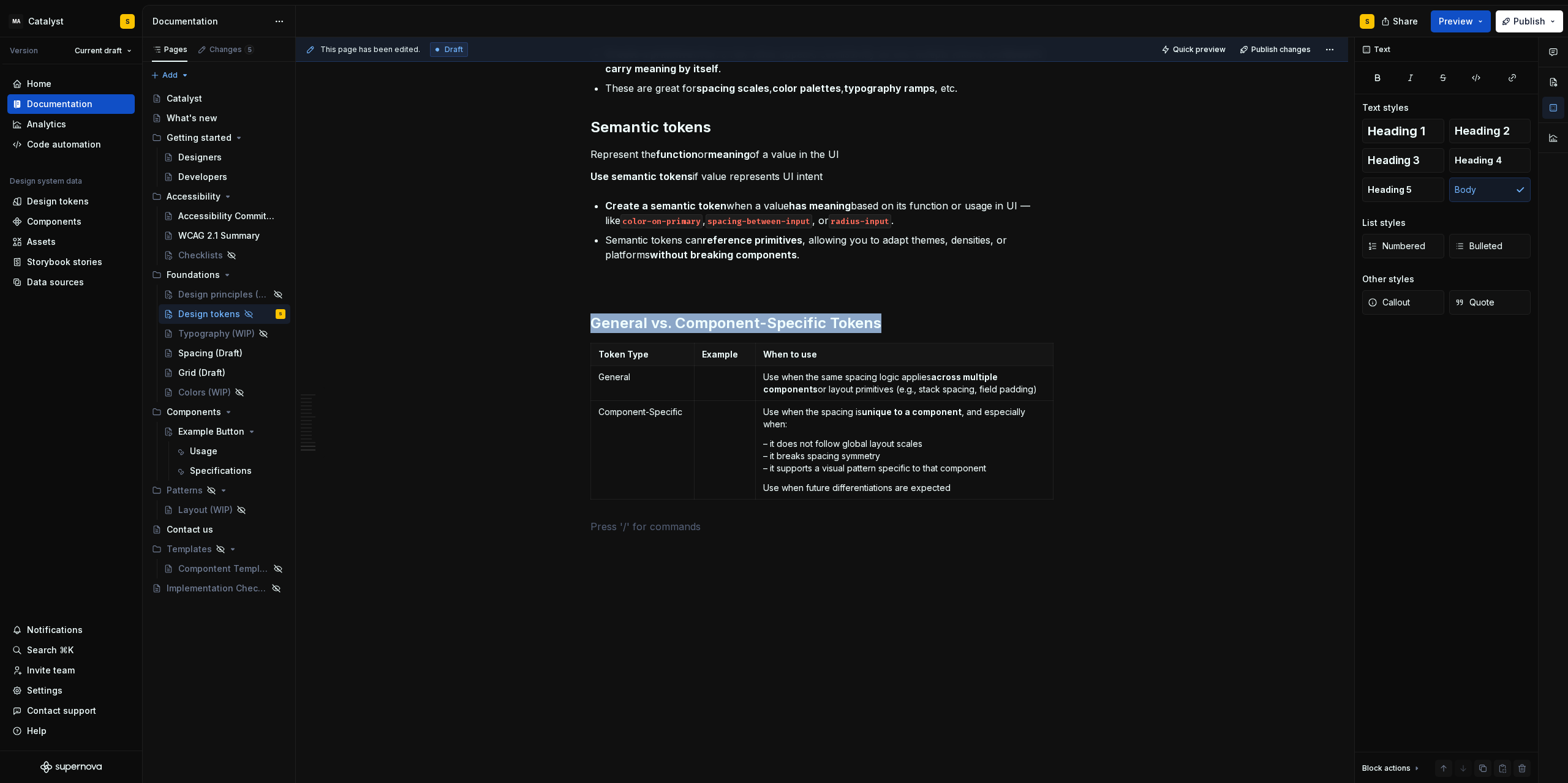
scroll to position [1606, 0]
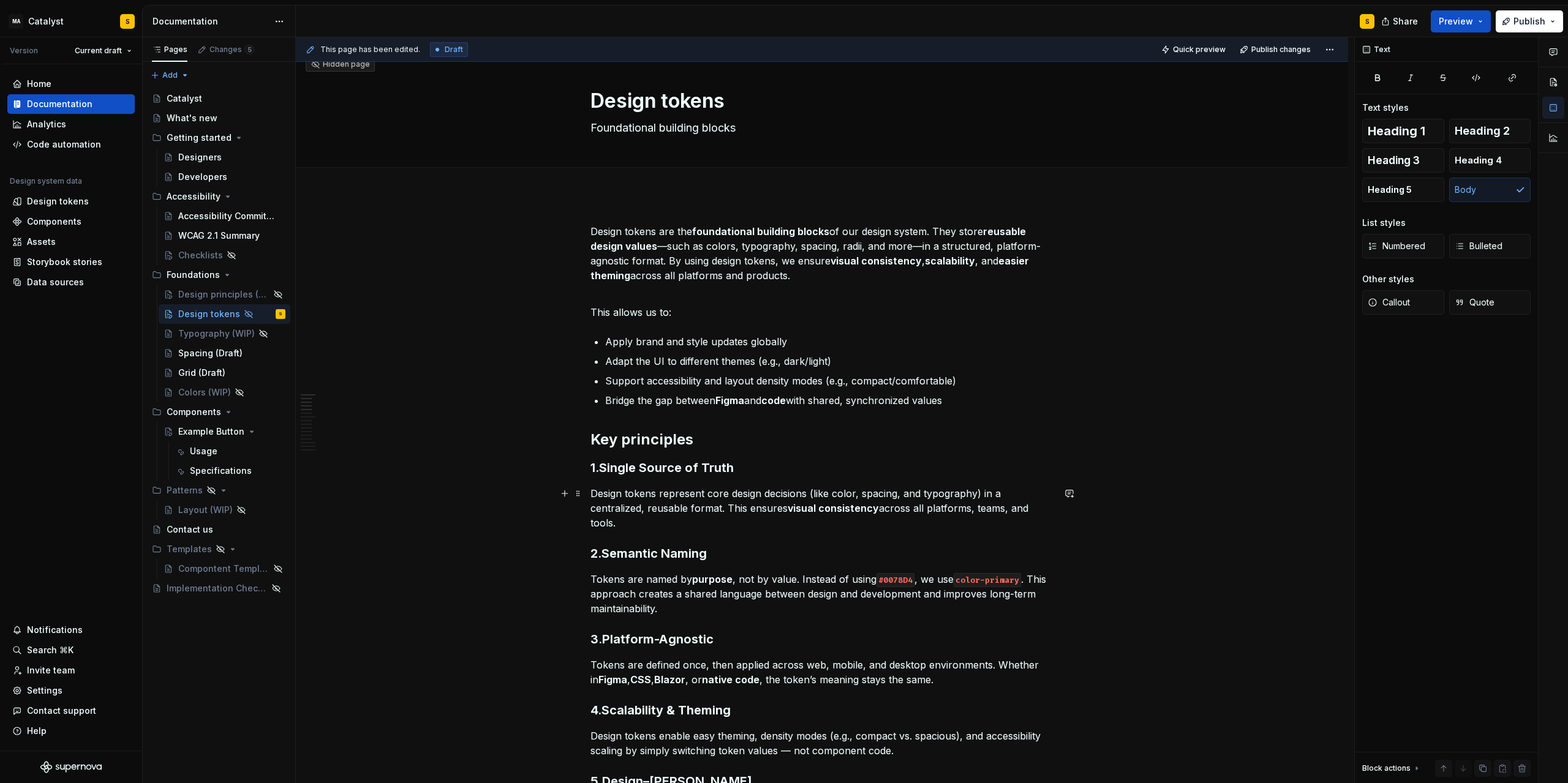
scroll to position [0, 0]
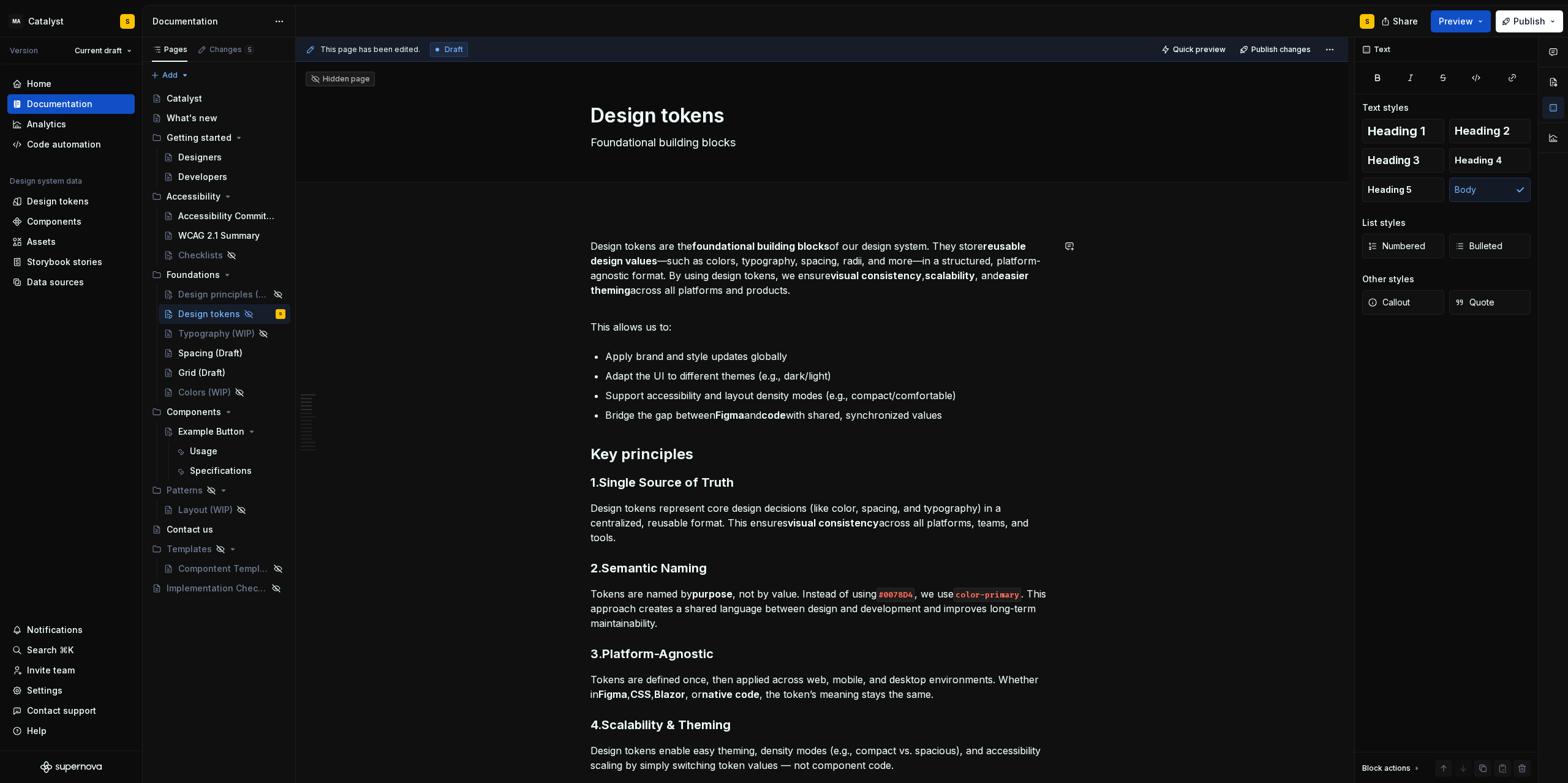
click at [776, 122] on textarea "Design tokens" at bounding box center [820, 116] width 463 height 29
type textarea "*"
type textarea "Design tokens"
type textarea "*"
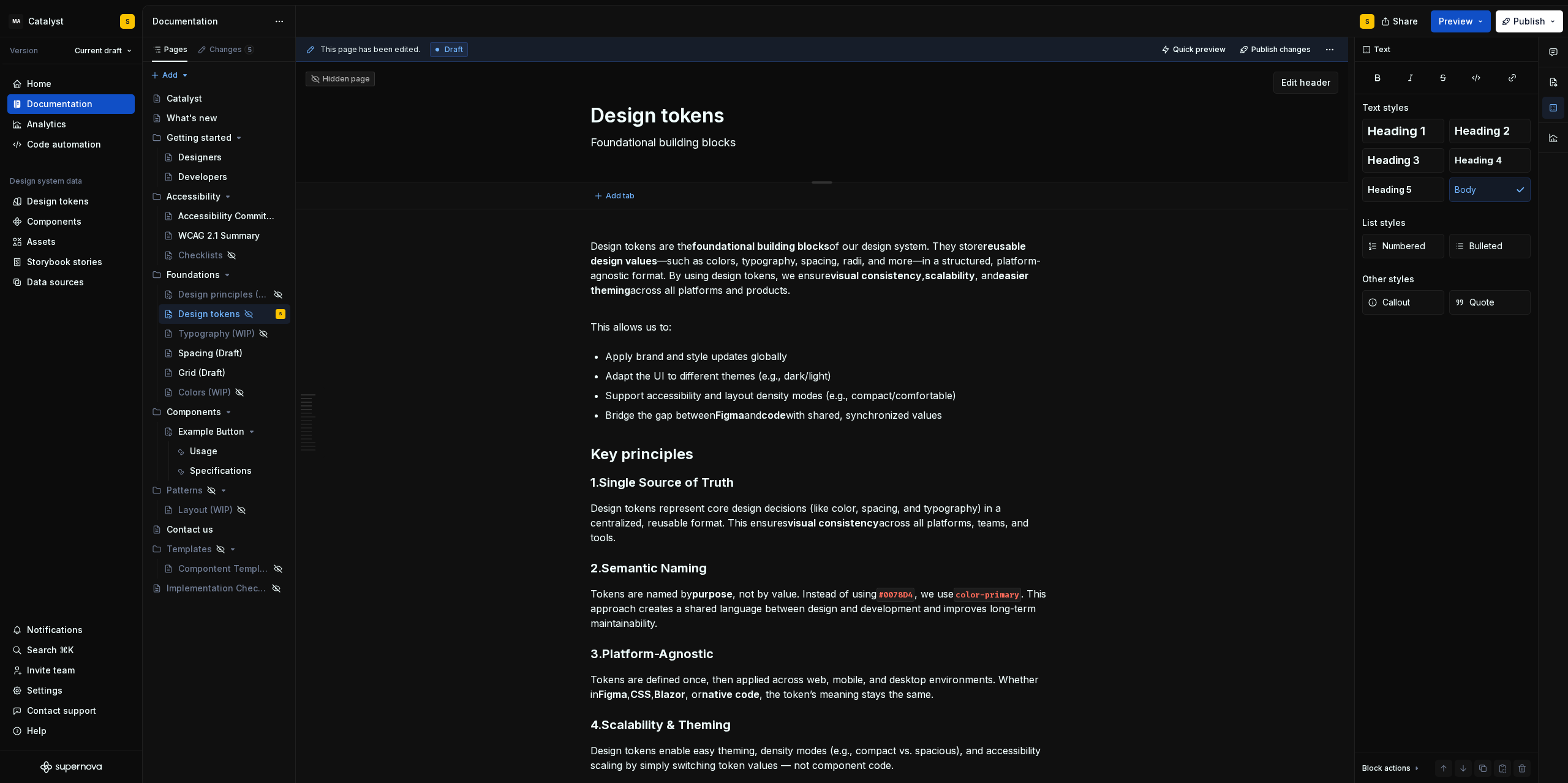
type textarea "Design tokens ("
type textarea "*"
type textarea "Design tokens (W"
type textarea "*"
type textarea "Design tokens ([GEOGRAPHIC_DATA]"
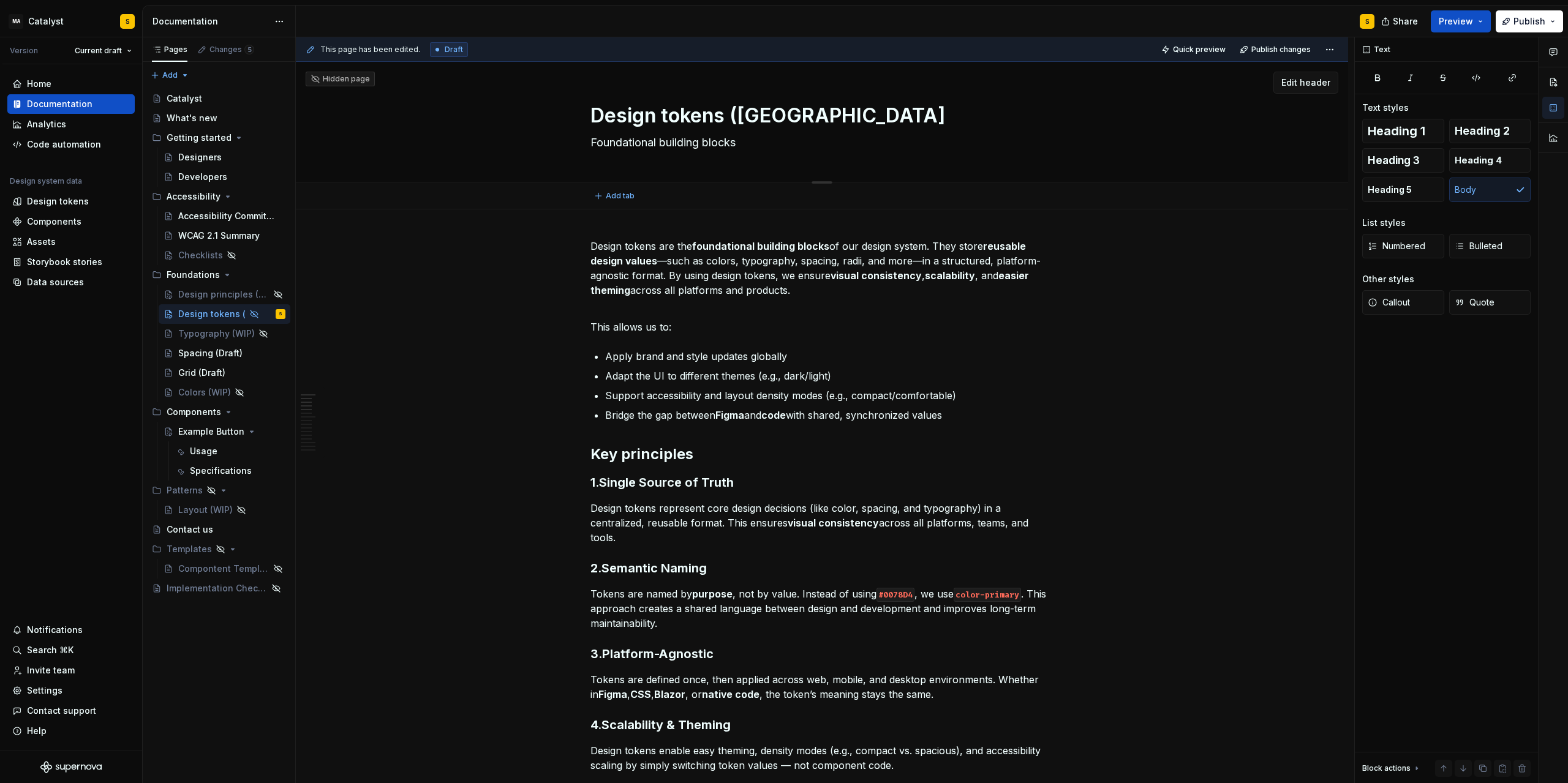
type textarea "*"
type textarea "Design tokens (WIB"
type textarea "*"
type textarea "Design tokens ([GEOGRAPHIC_DATA]"
type textarea "*"
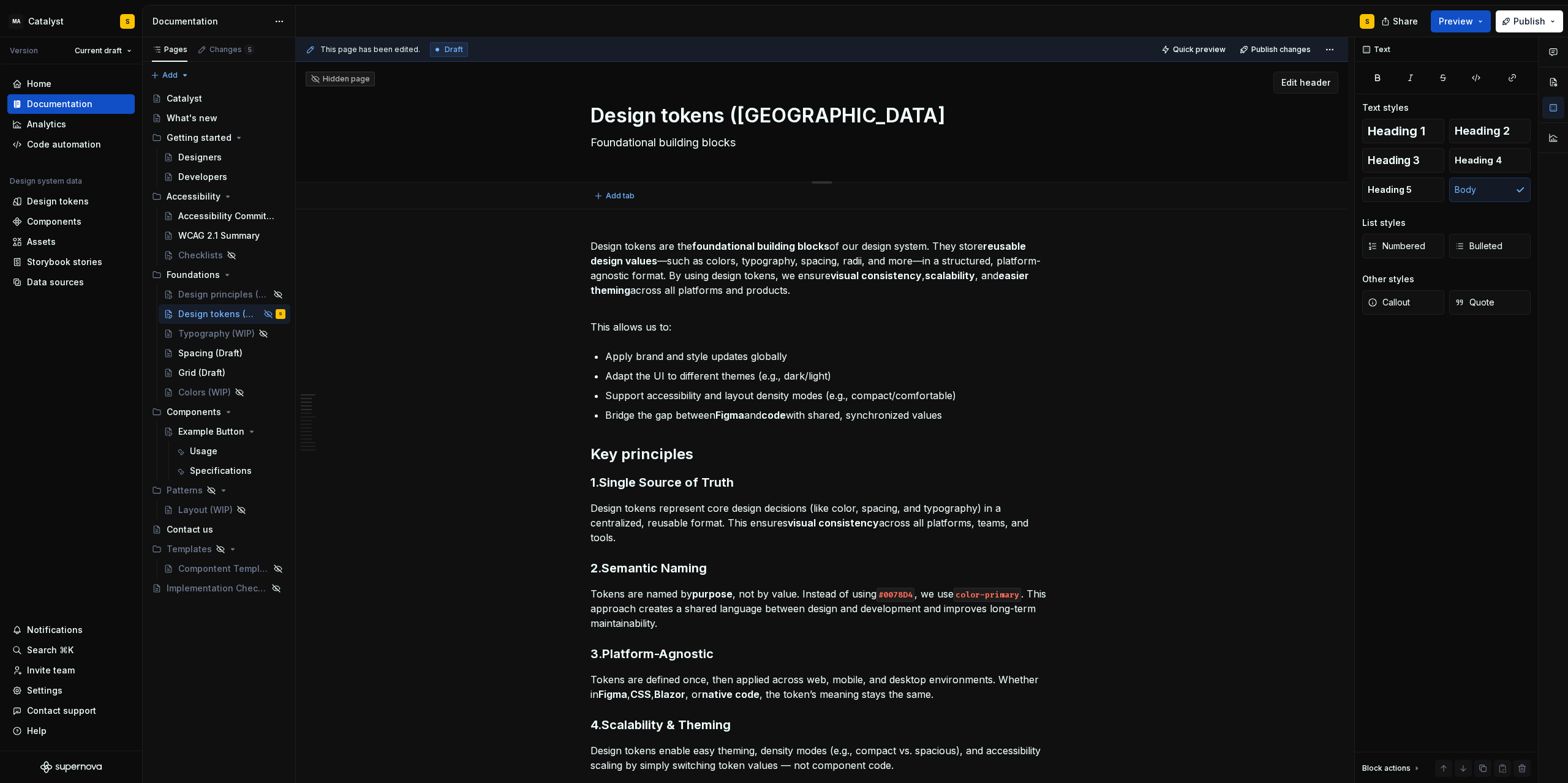
type textarea "Design tokens (WIP"
type textarea "*"
type textarea "Design tokens (WIP)"
type textarea "*"
type textarea "Design tokens (WIP)"
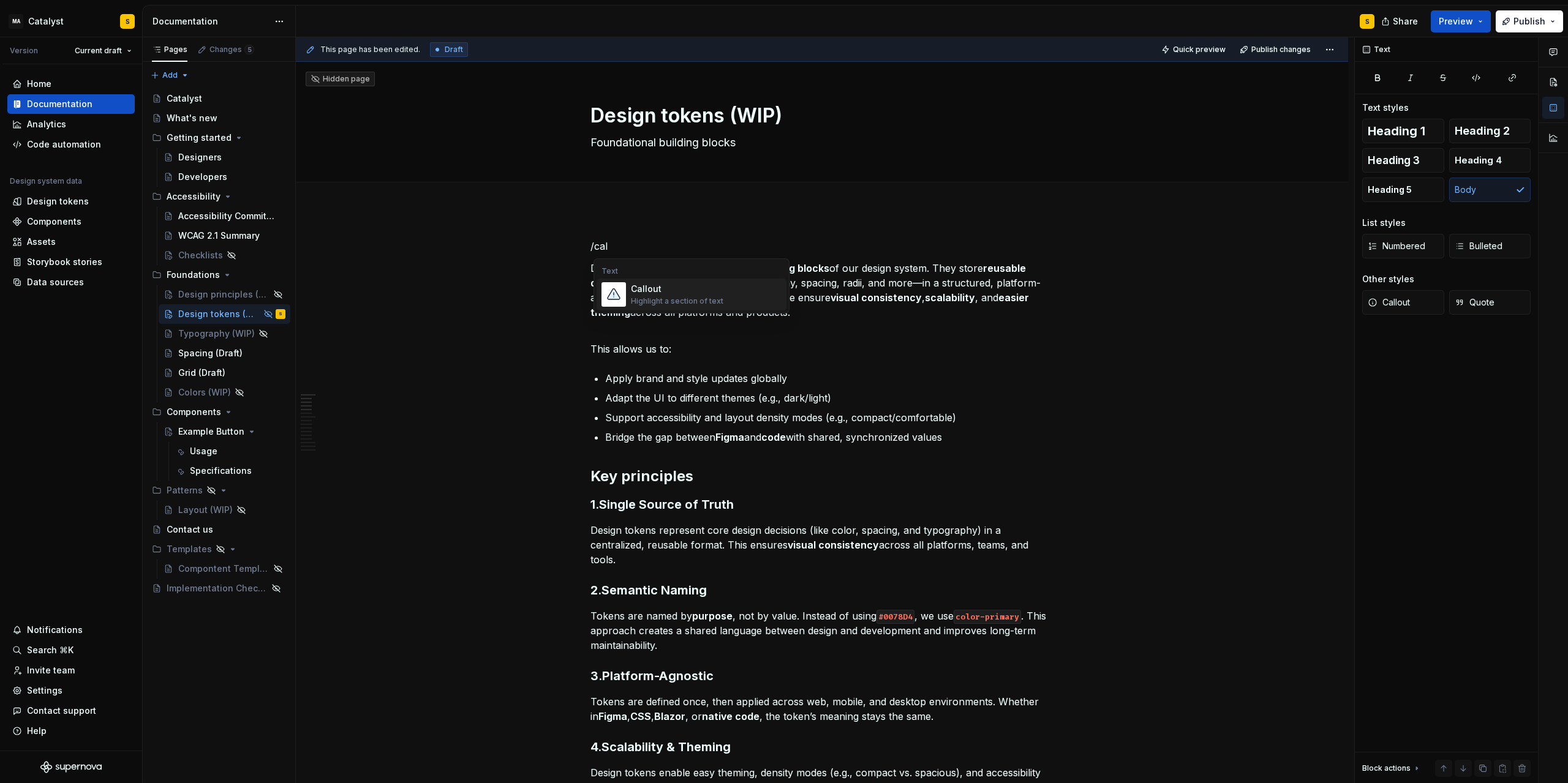
click at [640, 297] on div "Highlight a section of text" at bounding box center [677, 301] width 93 height 10
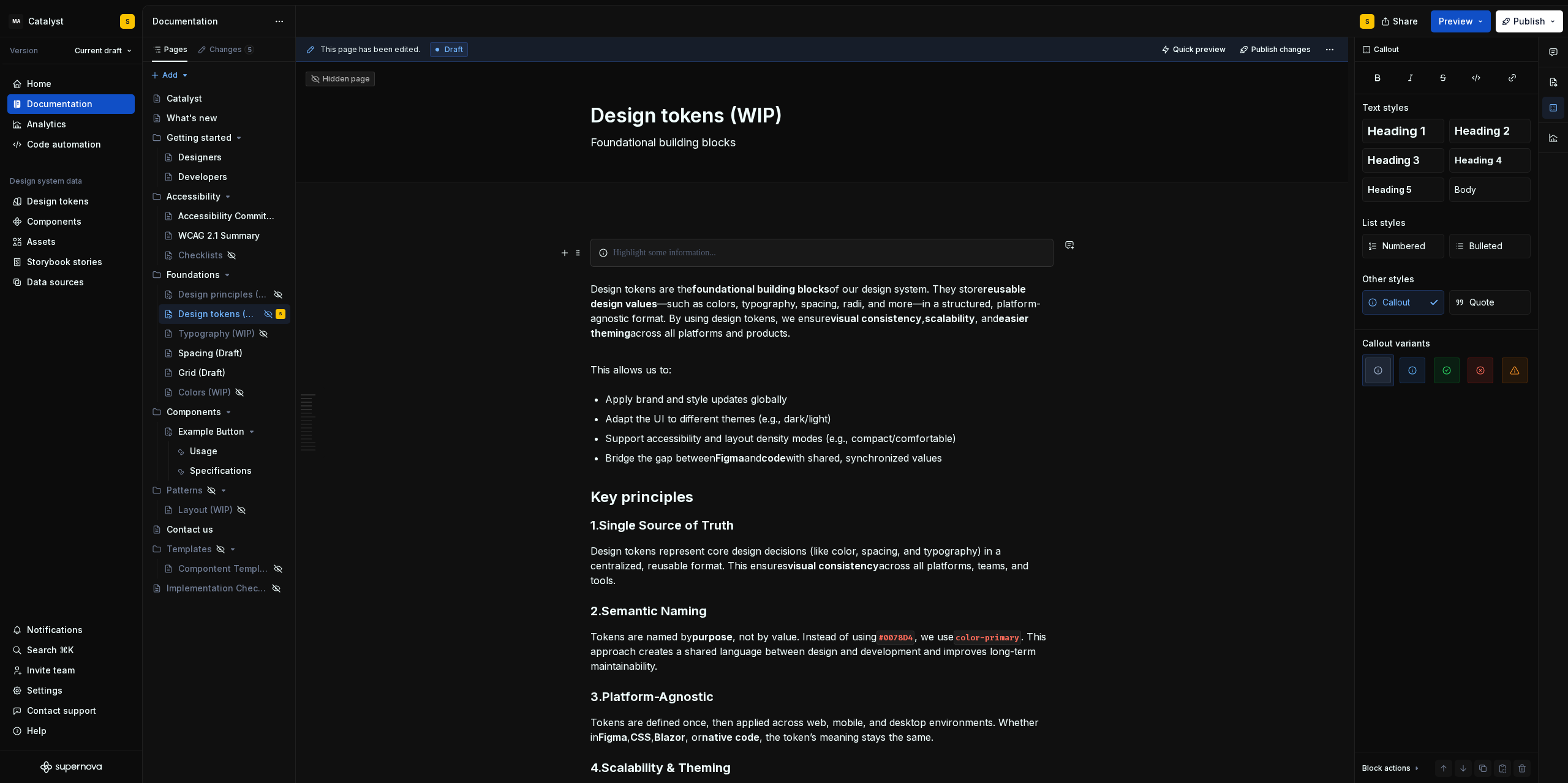
click at [653, 251] on div at bounding box center [830, 252] width 433 height 12
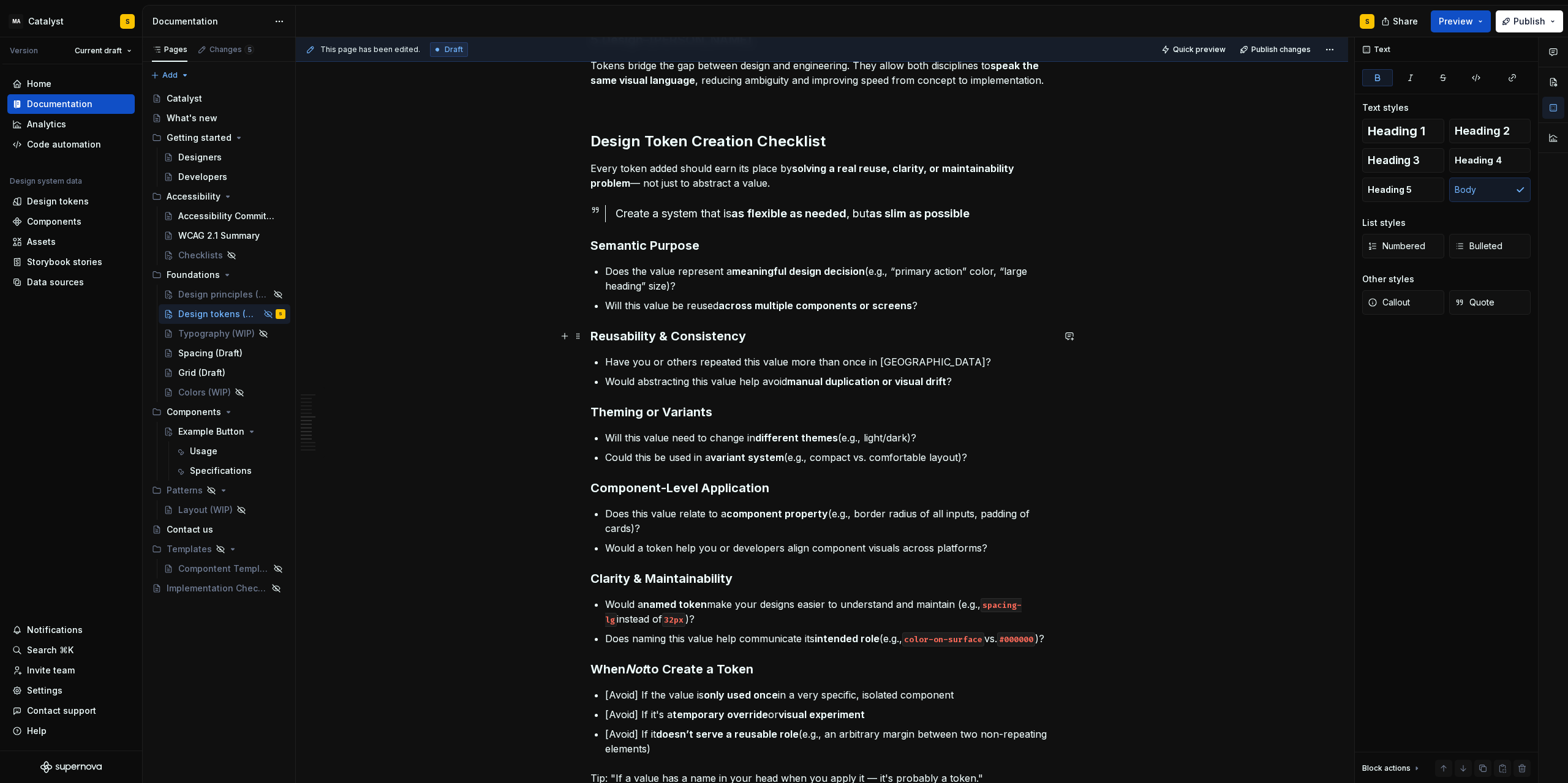
scroll to position [827, 0]
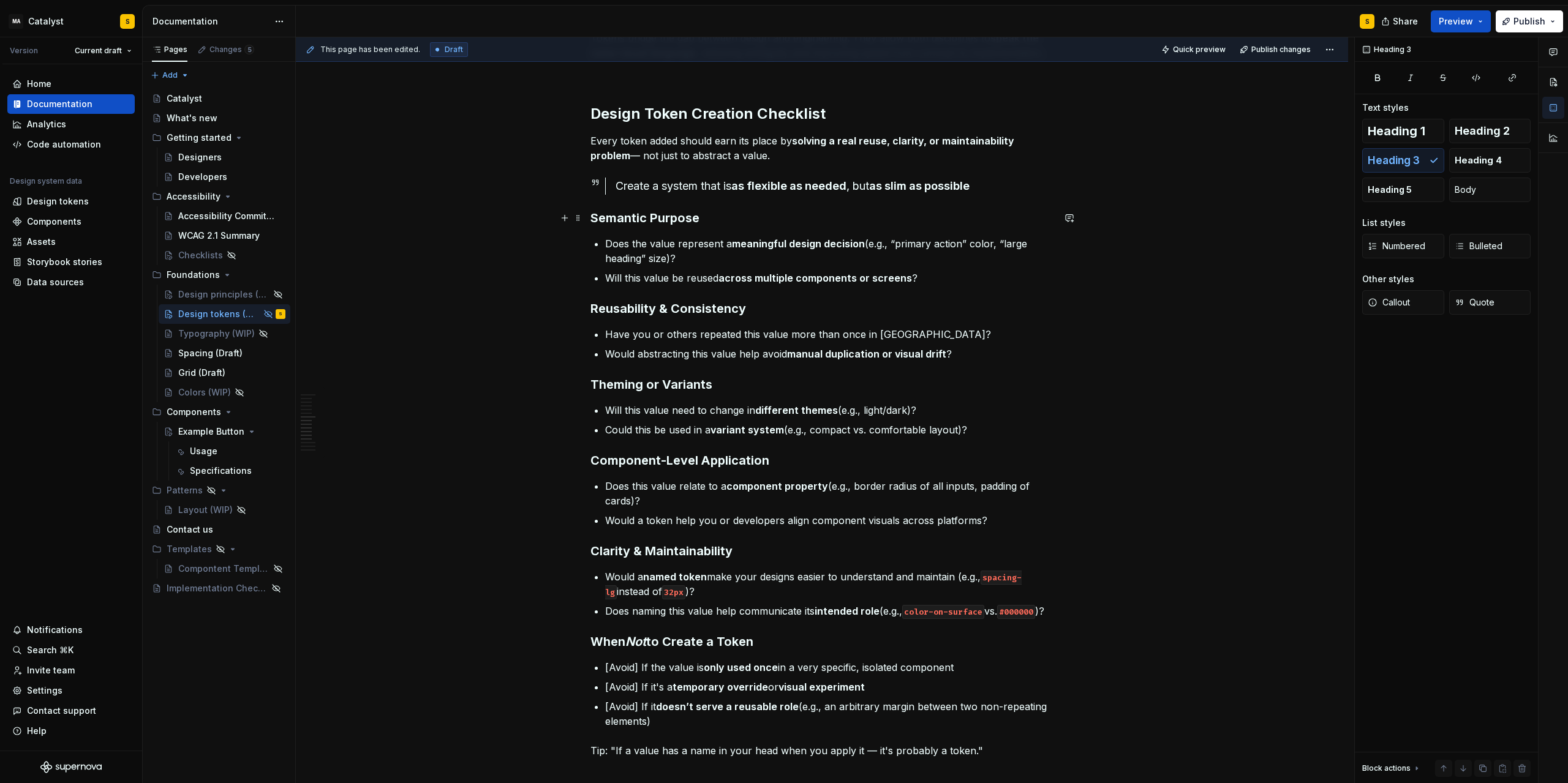
click at [595, 218] on h3 "Semantic Purpose" at bounding box center [822, 218] width 463 height 17
click at [1052, 159] on span "Heading 4" at bounding box center [1478, 160] width 48 height 12
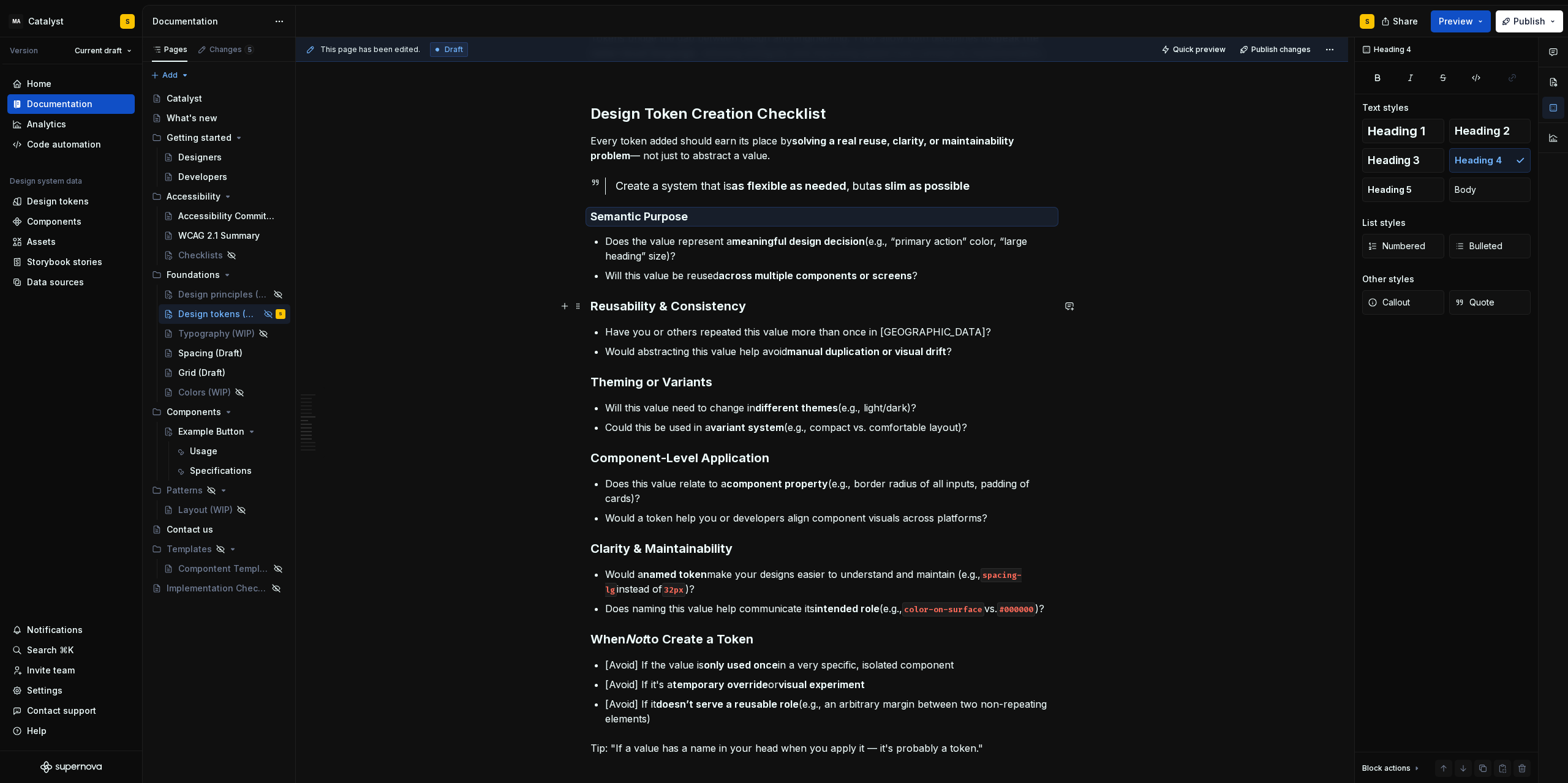
click at [635, 305] on h3 "Reusability & Consistency" at bounding box center [822, 307] width 463 height 17
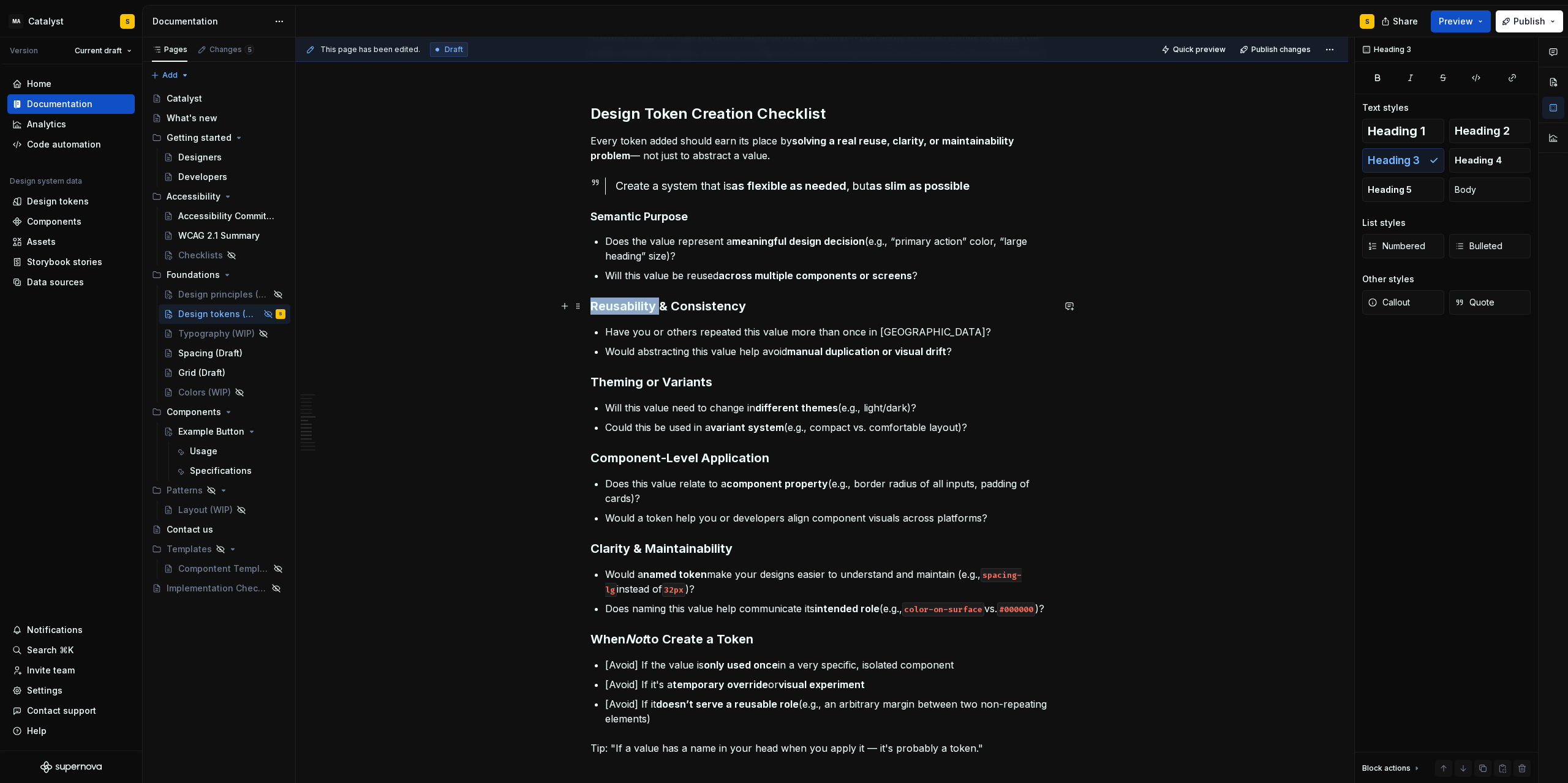
click at [635, 305] on h3 "Reusability & Consistency" at bounding box center [822, 307] width 463 height 17
click at [1052, 161] on span "Heading 4" at bounding box center [1478, 160] width 48 height 12
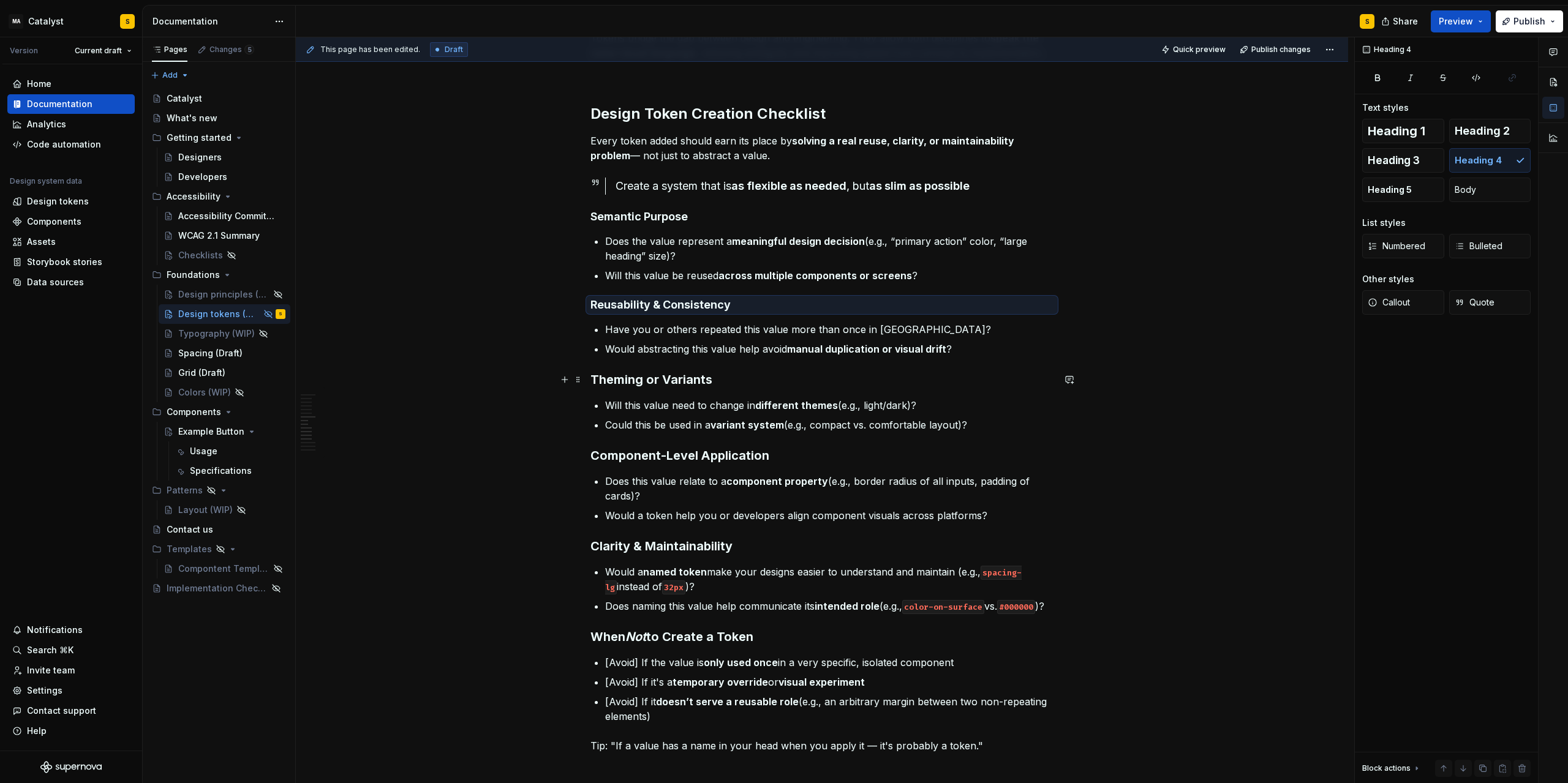
click at [679, 373] on h3 "Theming or Variants" at bounding box center [822, 380] width 463 height 17
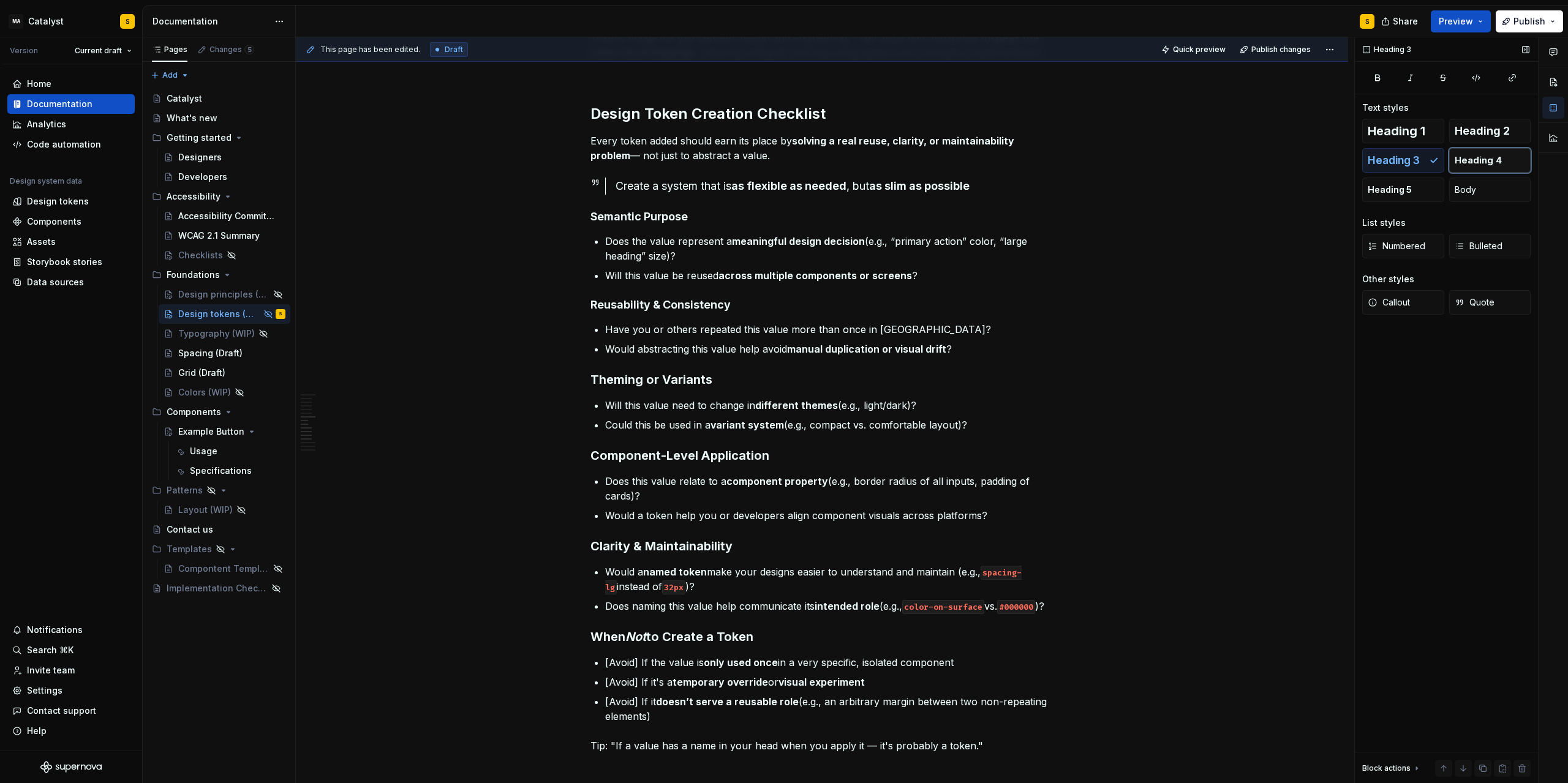
click at [1052, 166] on button "Heading 4" at bounding box center [1490, 160] width 82 height 25
click at [736, 454] on h3 "Component-Level Application" at bounding box center [822, 453] width 463 height 17
click at [1052, 159] on span "Heading 4" at bounding box center [1478, 160] width 48 height 12
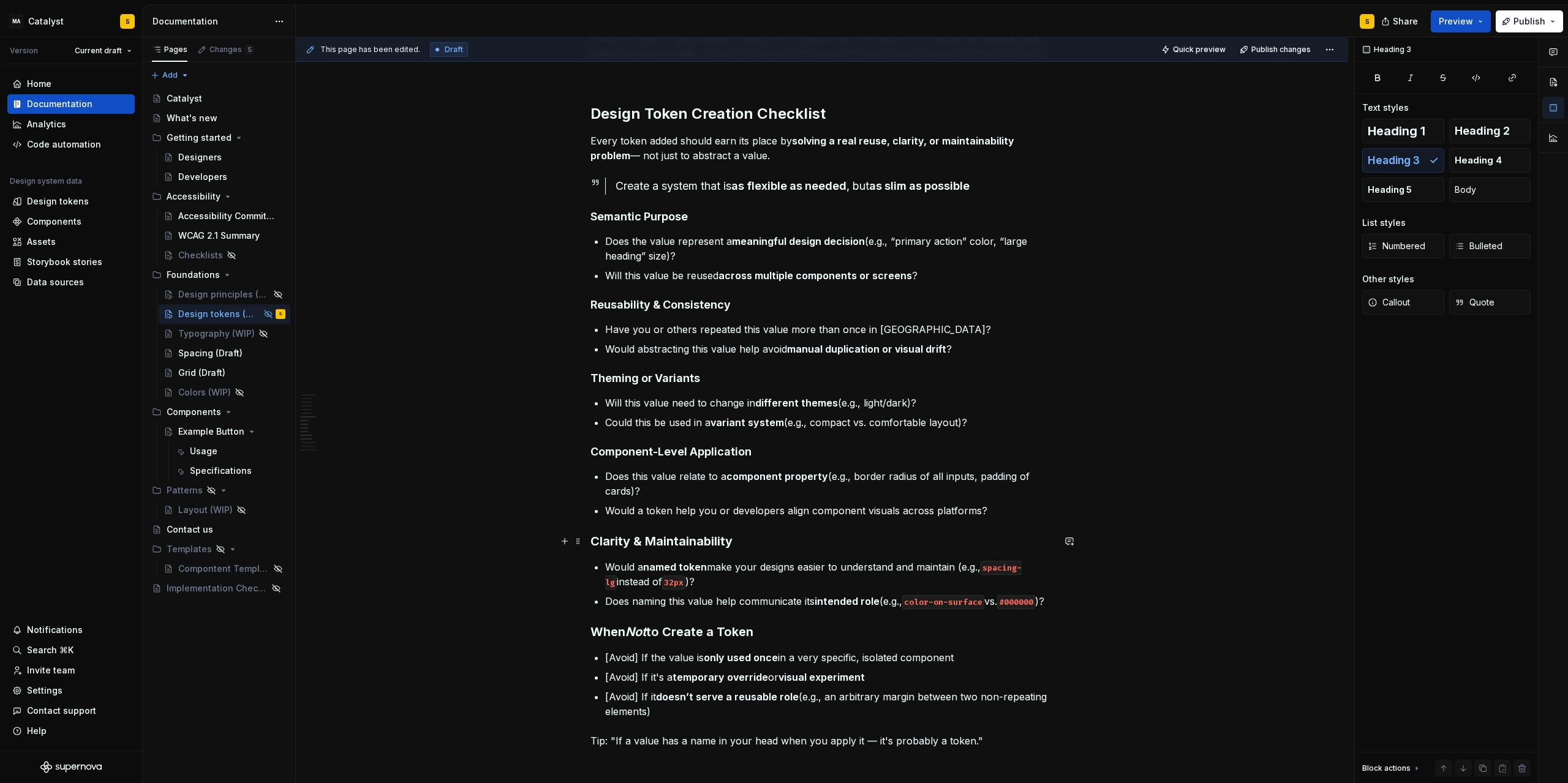
click at [694, 535] on h3 "Clarity & Maintainability" at bounding box center [822, 541] width 463 height 17
click at [1052, 161] on span "Heading 4" at bounding box center [1478, 160] width 48 height 12
click at [643, 637] on em "Not" at bounding box center [636, 629] width 21 height 15
click at [1052, 160] on span "Heading 4" at bounding box center [1478, 160] width 48 height 12
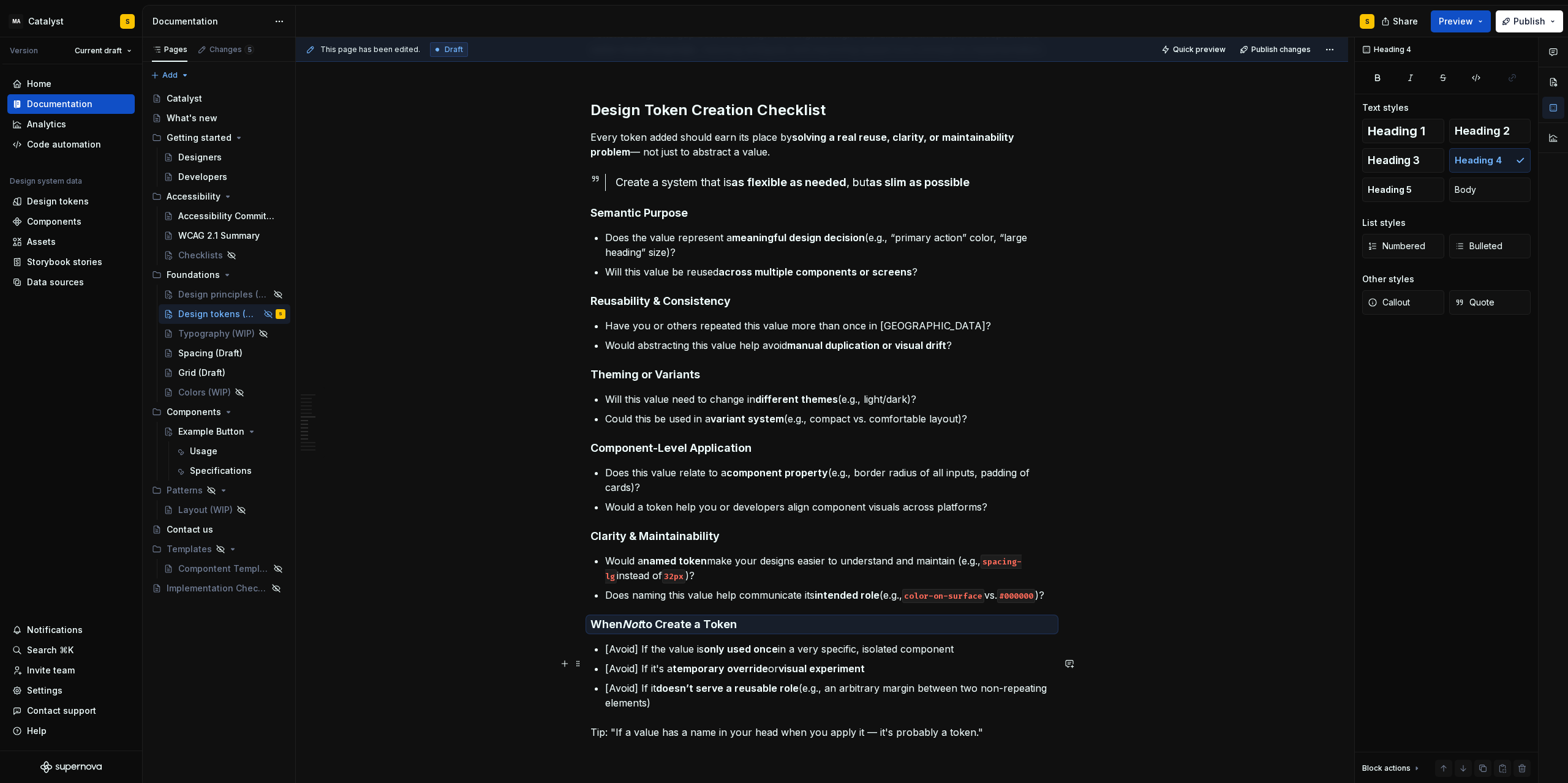
scroll to position [772, 0]
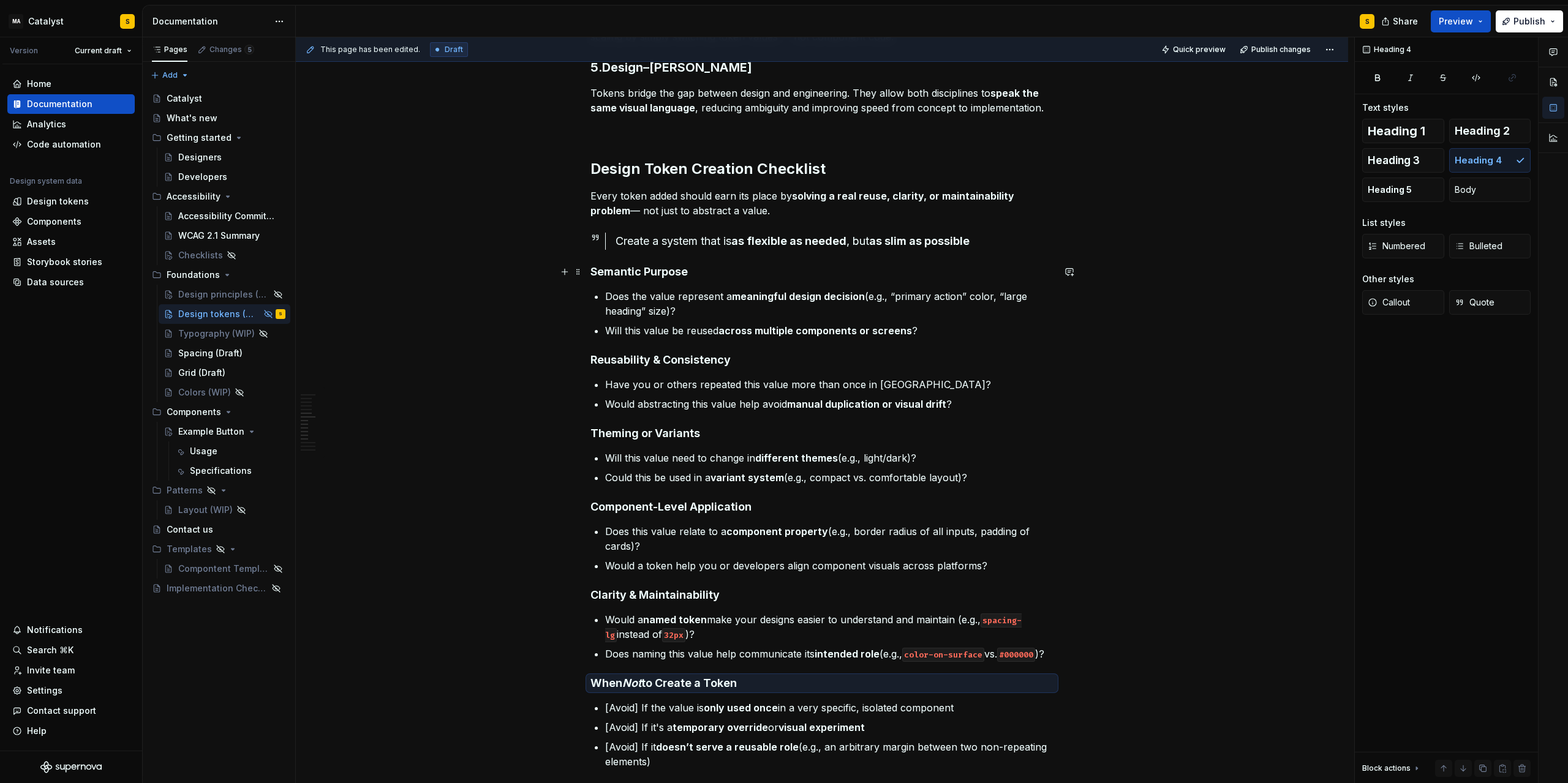
click at [672, 269] on h4 "Semantic Purpose" at bounding box center [822, 272] width 463 height 15
click at [1052, 189] on span "Heading 5" at bounding box center [1390, 189] width 44 height 12
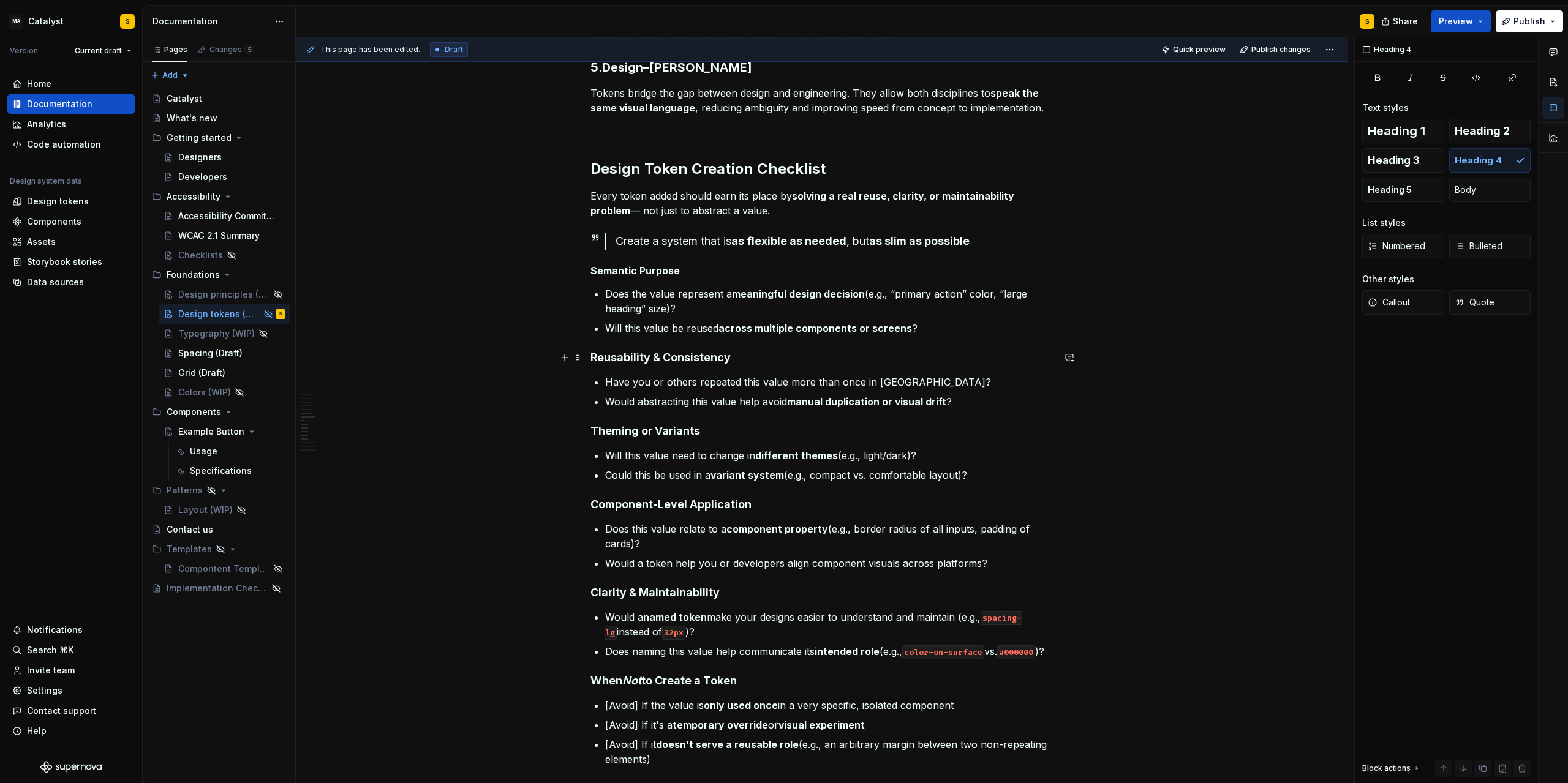
click at [677, 356] on h4 "Reusability & Consistency" at bounding box center [822, 357] width 463 height 15
click at [1052, 193] on span "Heading 5" at bounding box center [1390, 189] width 44 height 12
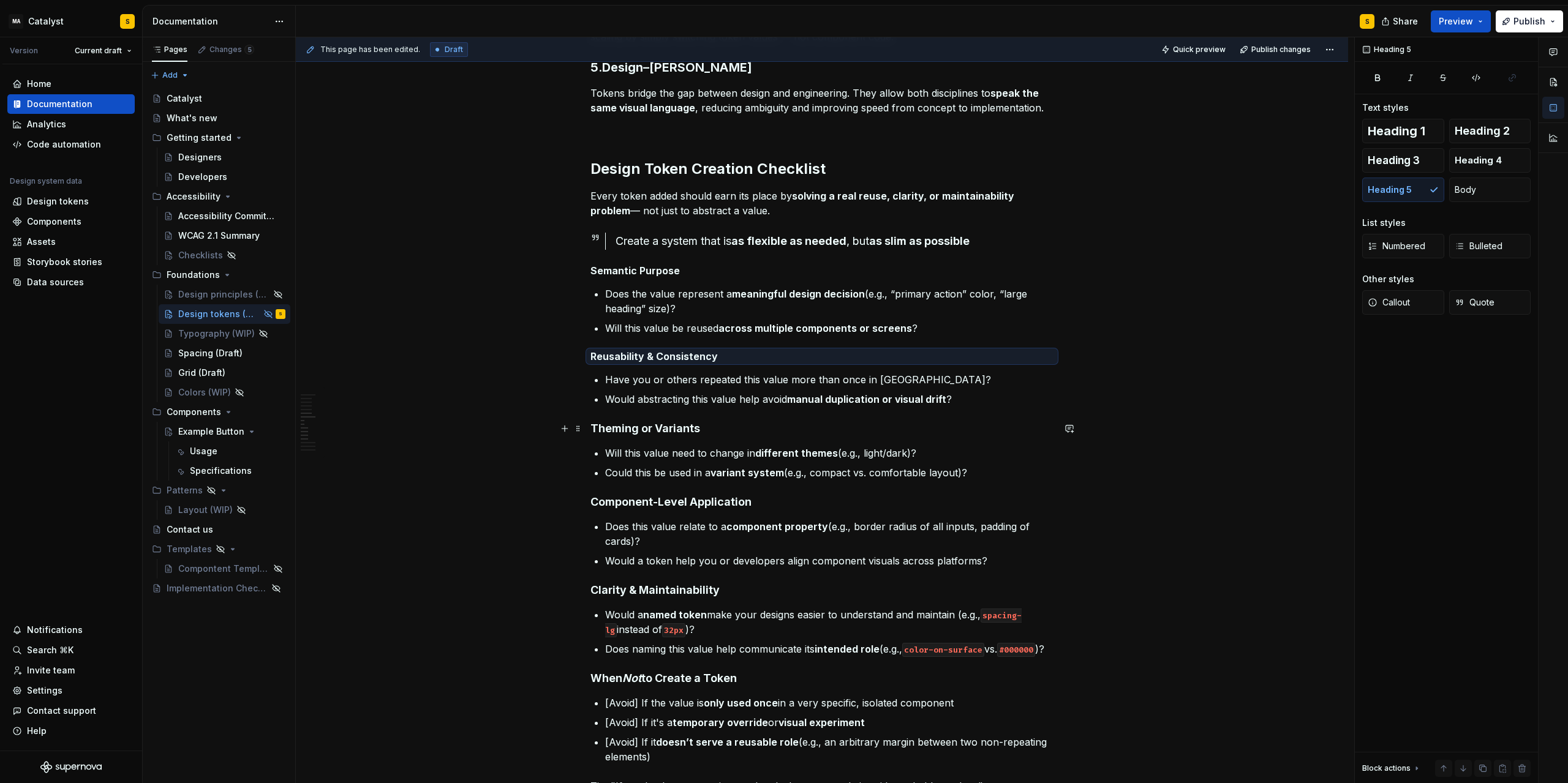
click at [686, 428] on h4 "Theming or Variants" at bounding box center [822, 429] width 463 height 15
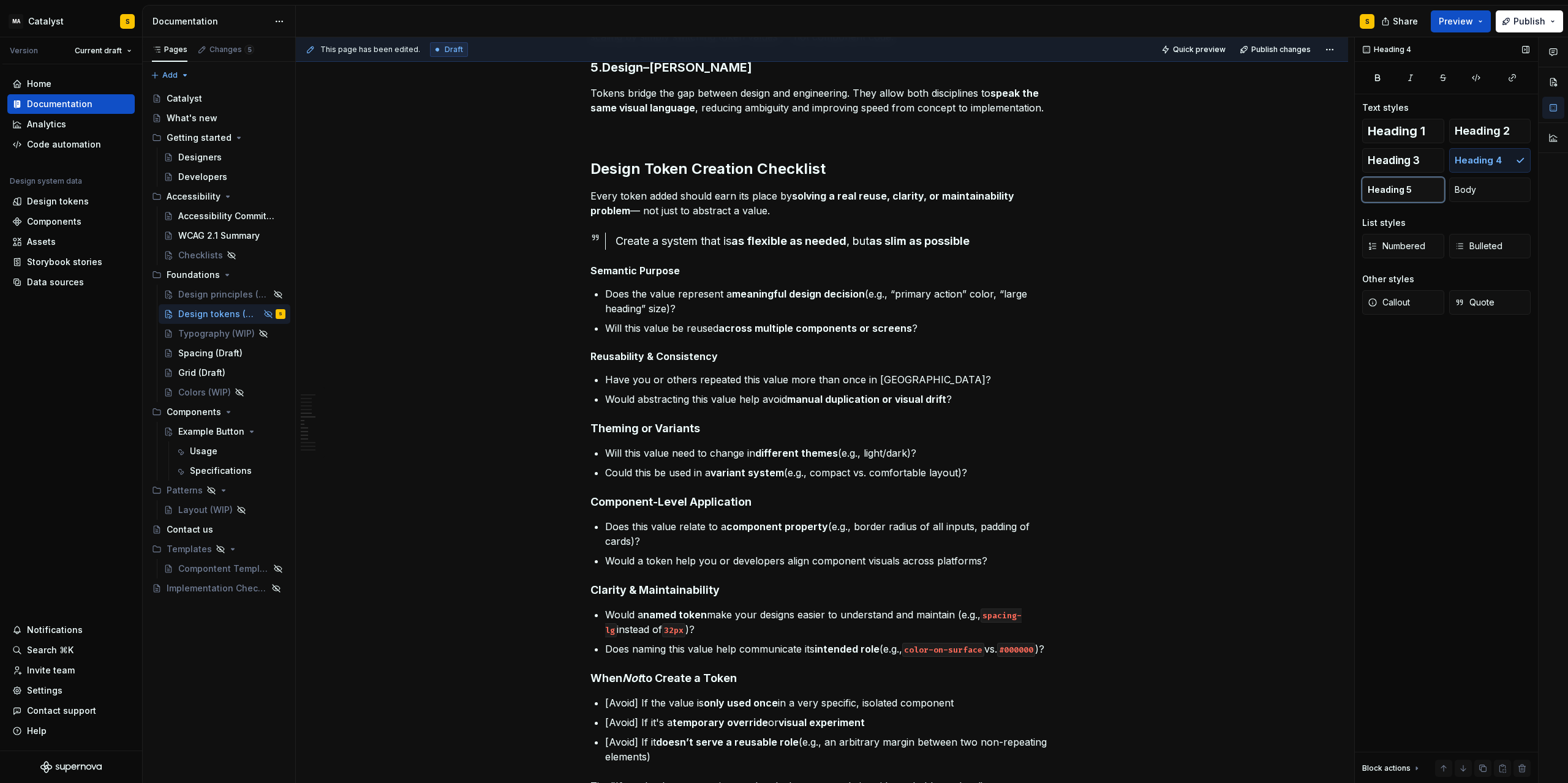
click at [1052, 186] on span "Heading 5" at bounding box center [1390, 189] width 44 height 12
click at [697, 500] on h4 "Component-Level Application" at bounding box center [822, 499] width 463 height 15
click at [1052, 193] on span "Heading 5" at bounding box center [1390, 189] width 44 height 12
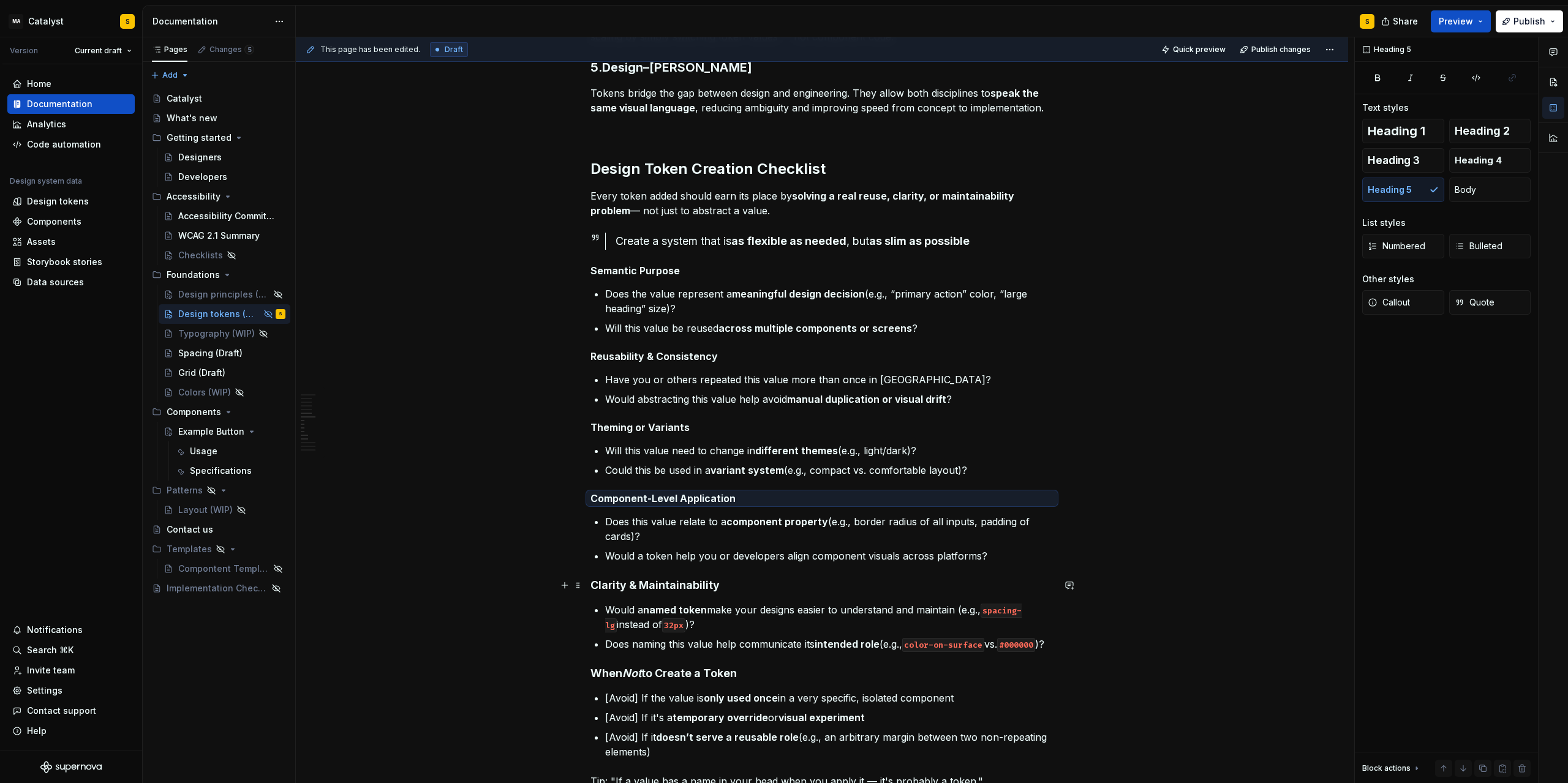
click at [679, 589] on h4 "Clarity & Maintainability" at bounding box center [822, 586] width 463 height 15
click at [1052, 189] on span "Heading 5" at bounding box center [1390, 189] width 44 height 12
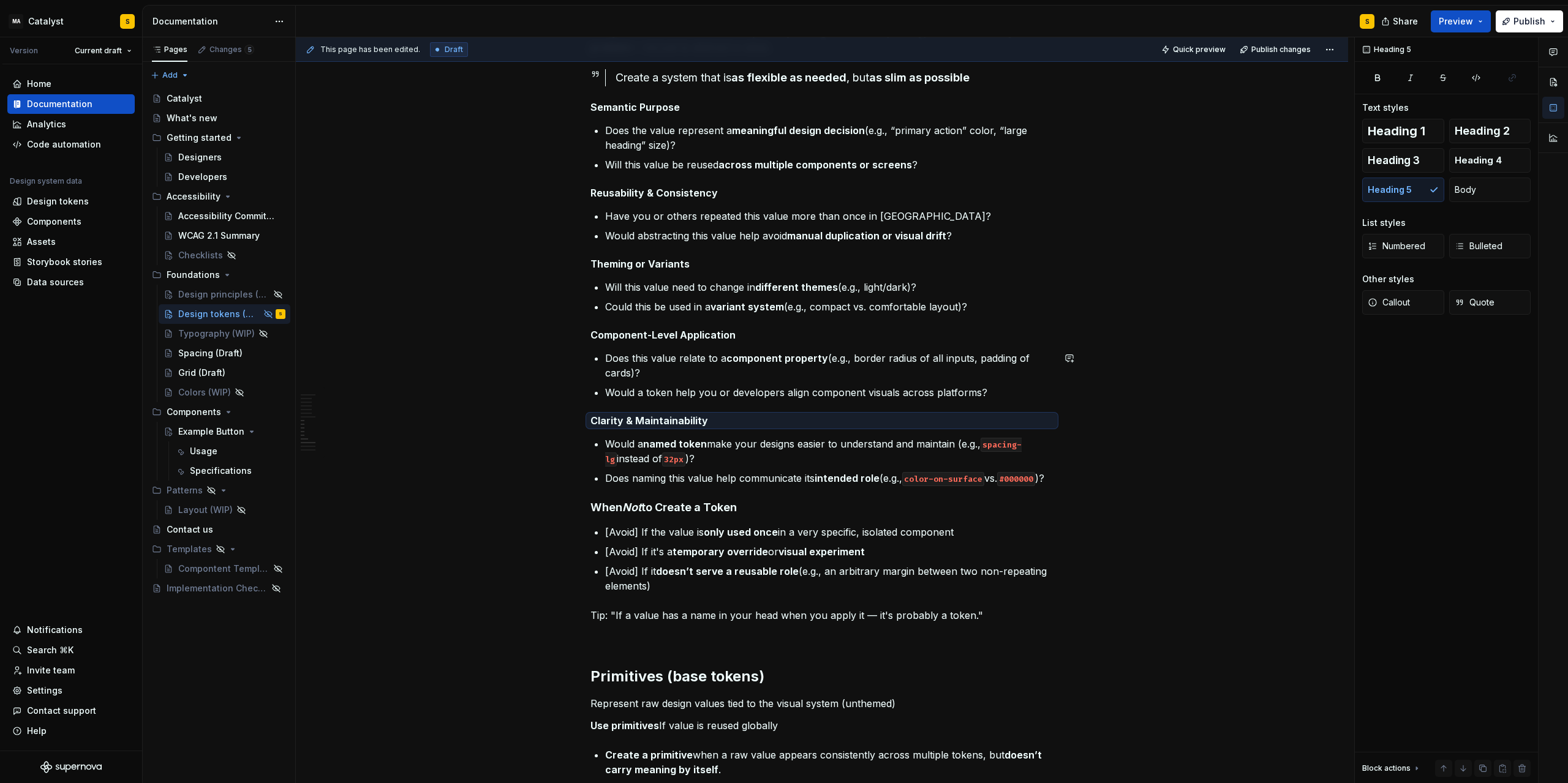
scroll to position [937, 0]
click at [721, 514] on h4 "When Not to Create a Token" at bounding box center [822, 506] width 463 height 15
click at [1052, 190] on span "Heading 5" at bounding box center [1390, 189] width 44 height 12
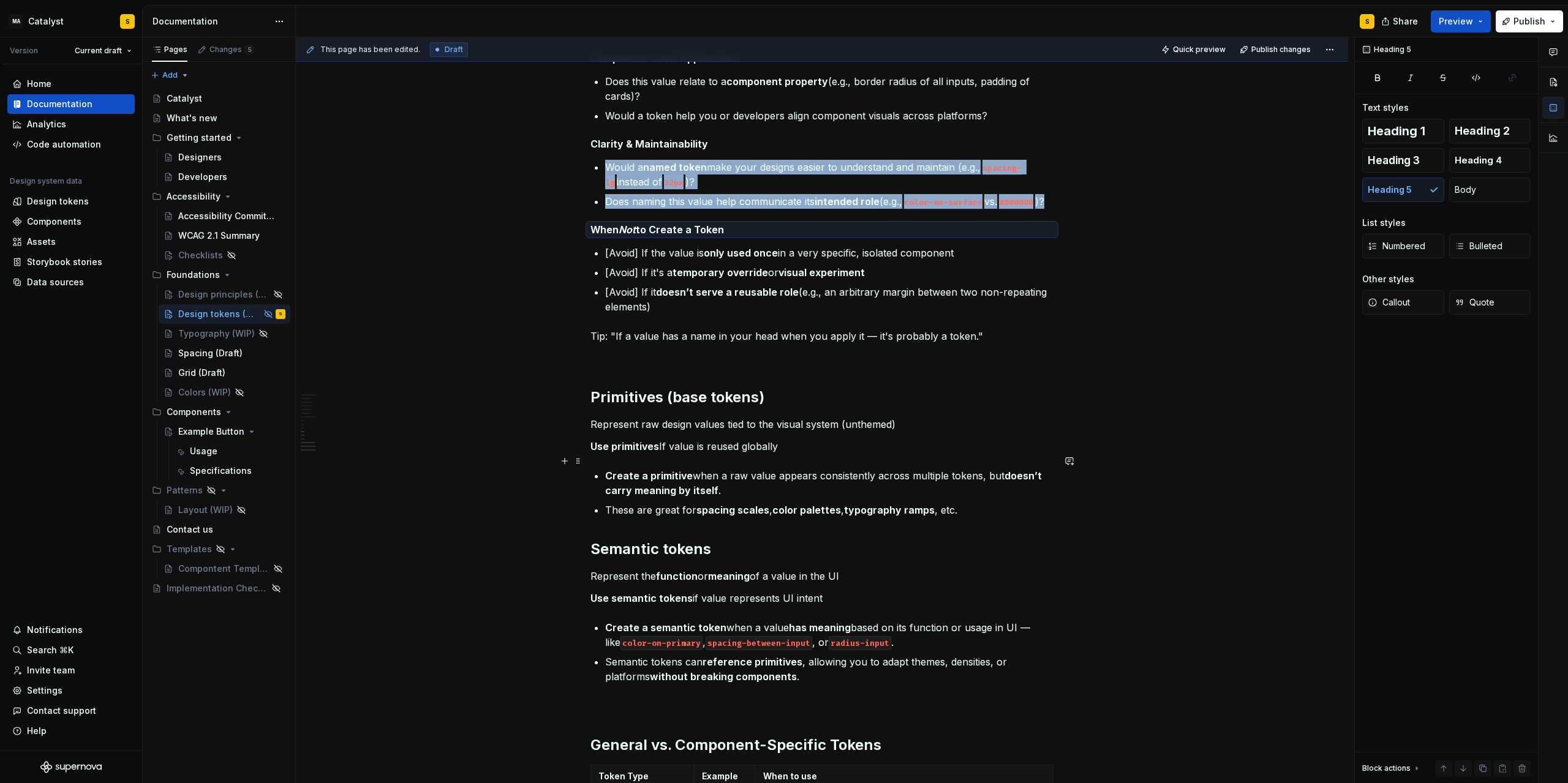
scroll to position [1213, 0]
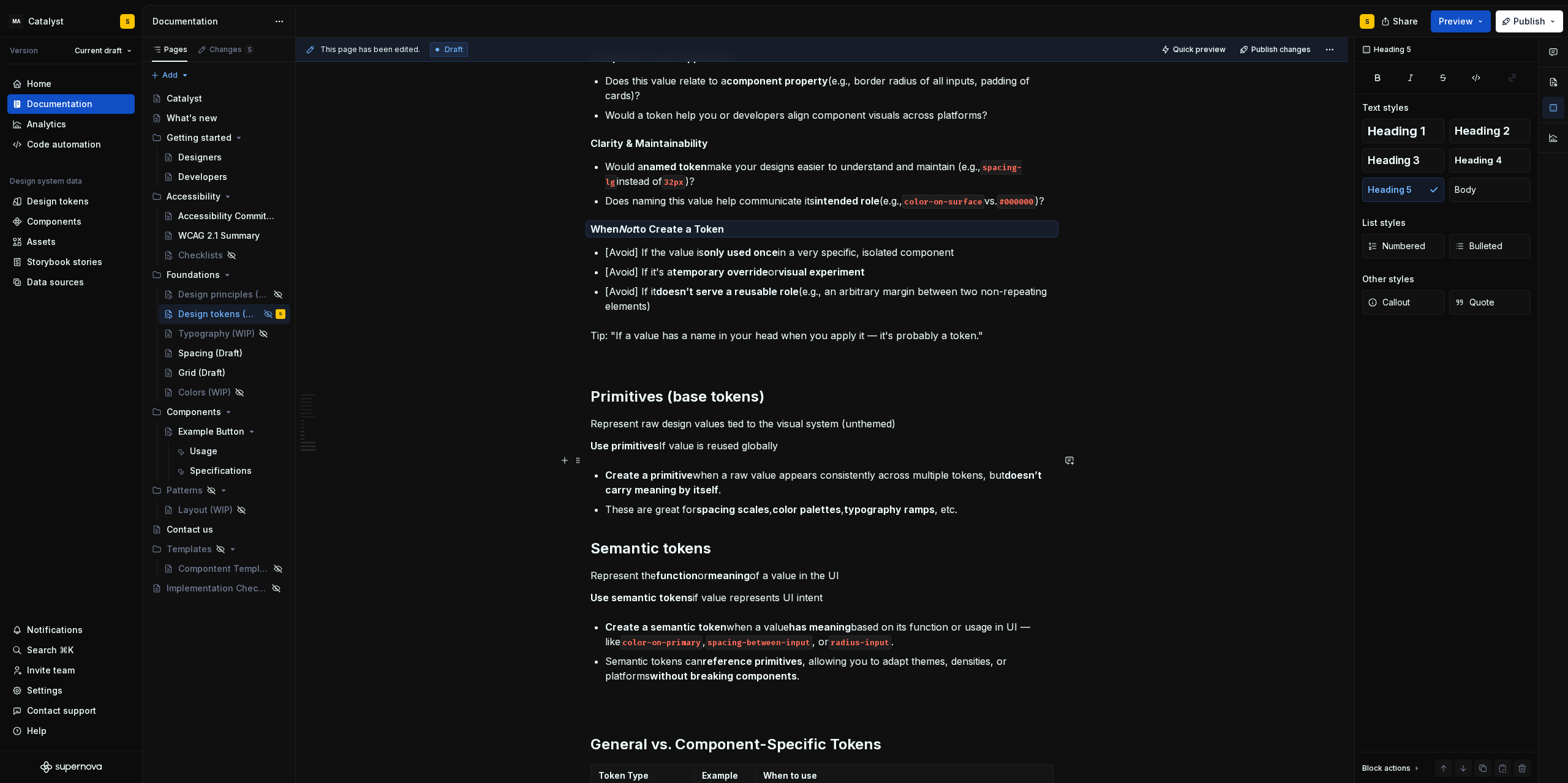
click at [667, 453] on p "Use primitives If value is reused globally" at bounding box center [822, 445] width 463 height 15
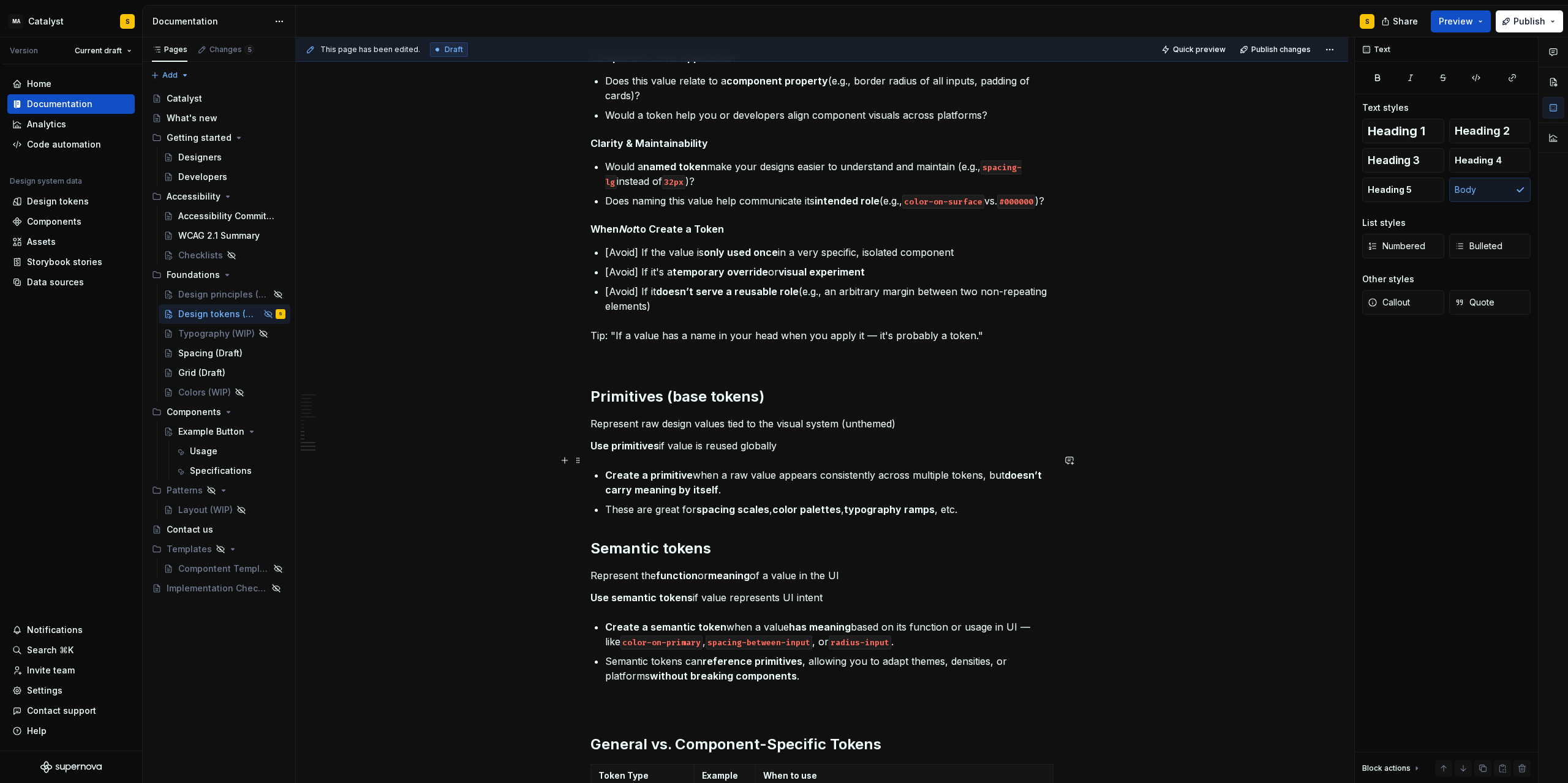
click at [675, 453] on p "Use primitives if value is reused globally" at bounding box center [822, 445] width 463 height 15
click at [673, 453] on p "Use primitives if value is reused globally" at bounding box center [822, 445] width 463 height 15
click at [706, 605] on p "Use semantic tokens if value represents UI intent" at bounding box center [822, 598] width 463 height 15
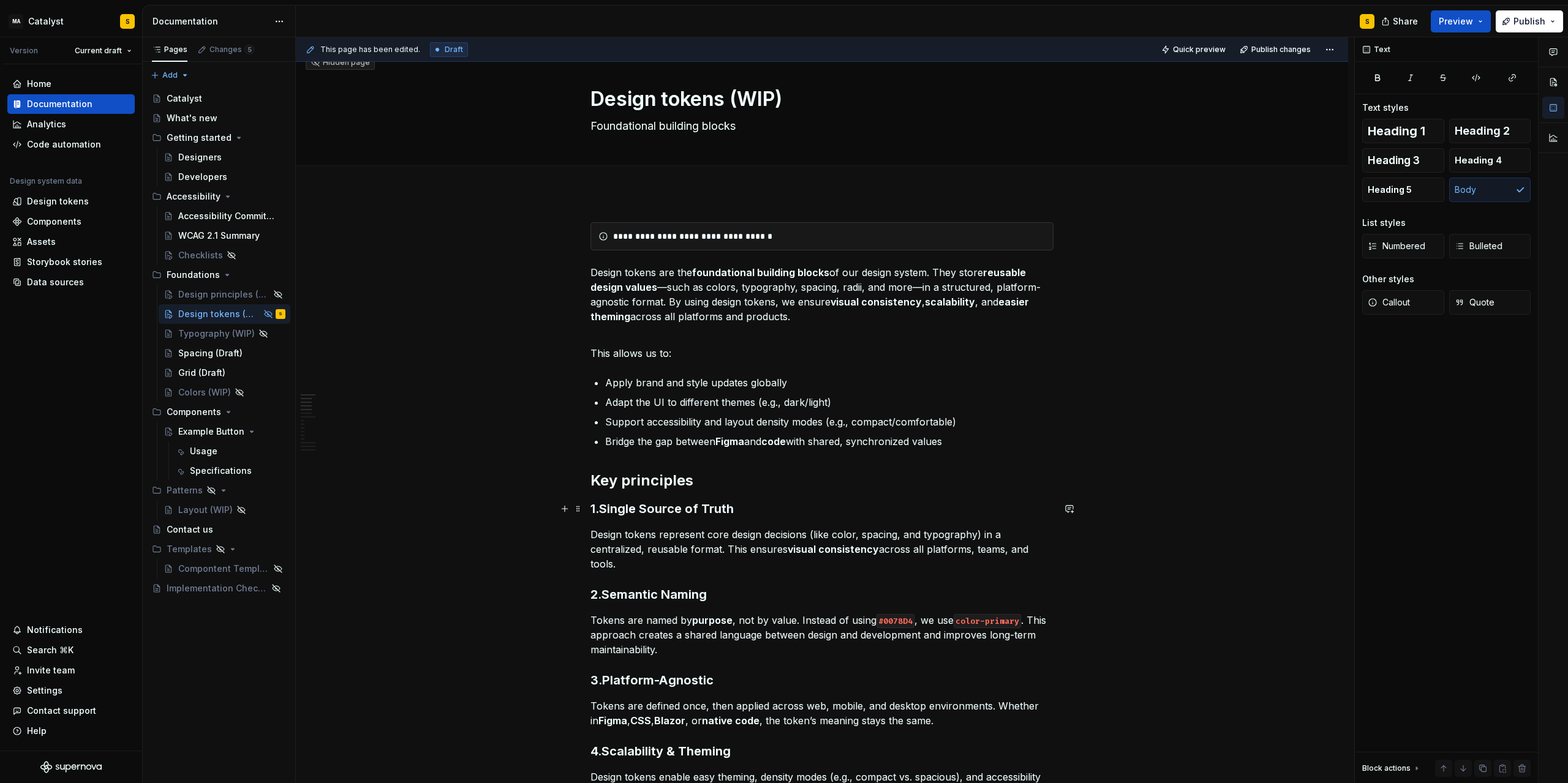
scroll to position [0, 0]
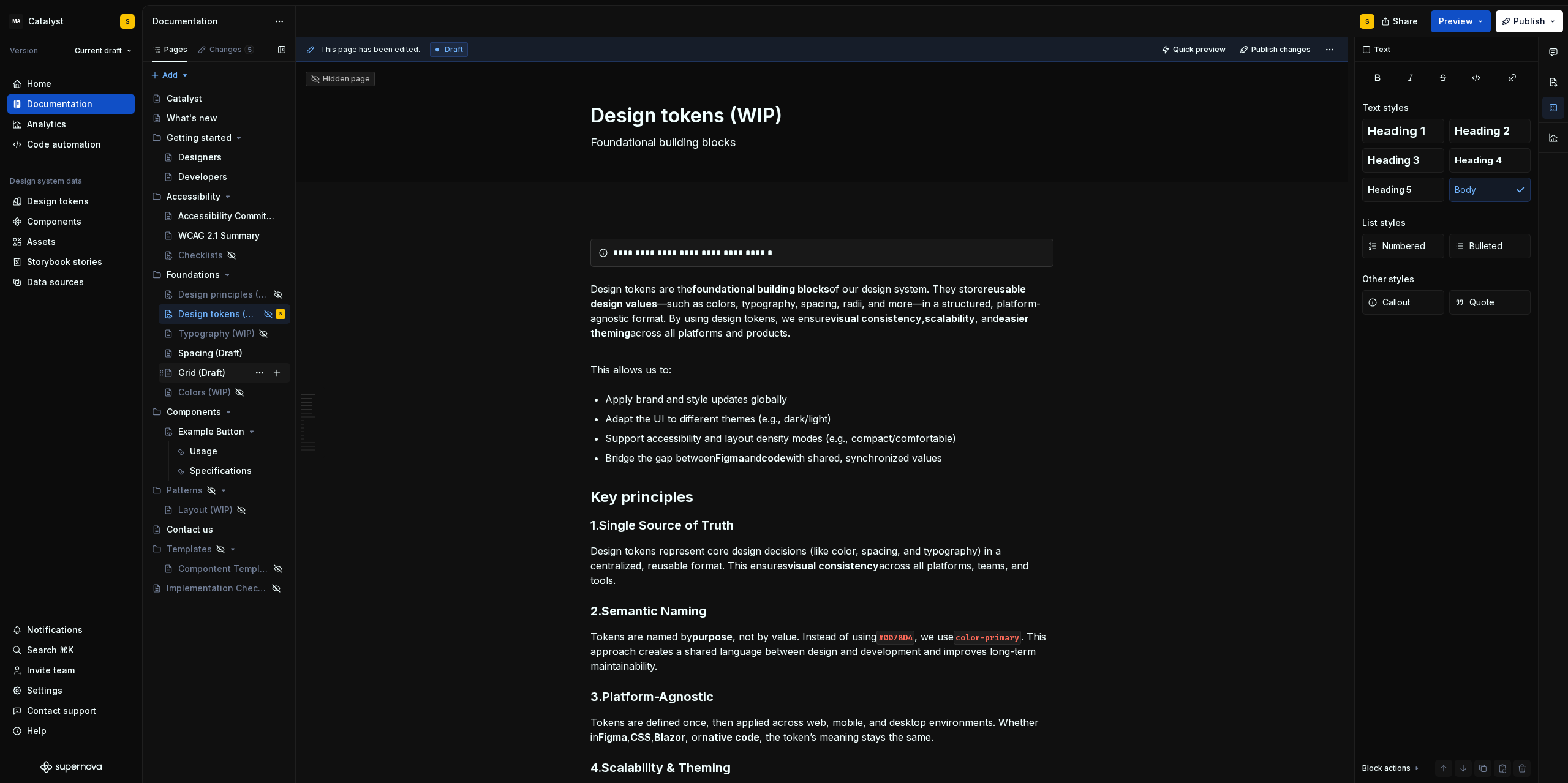
click at [190, 375] on div "Grid (Draft)" at bounding box center [202, 372] width 48 height 12
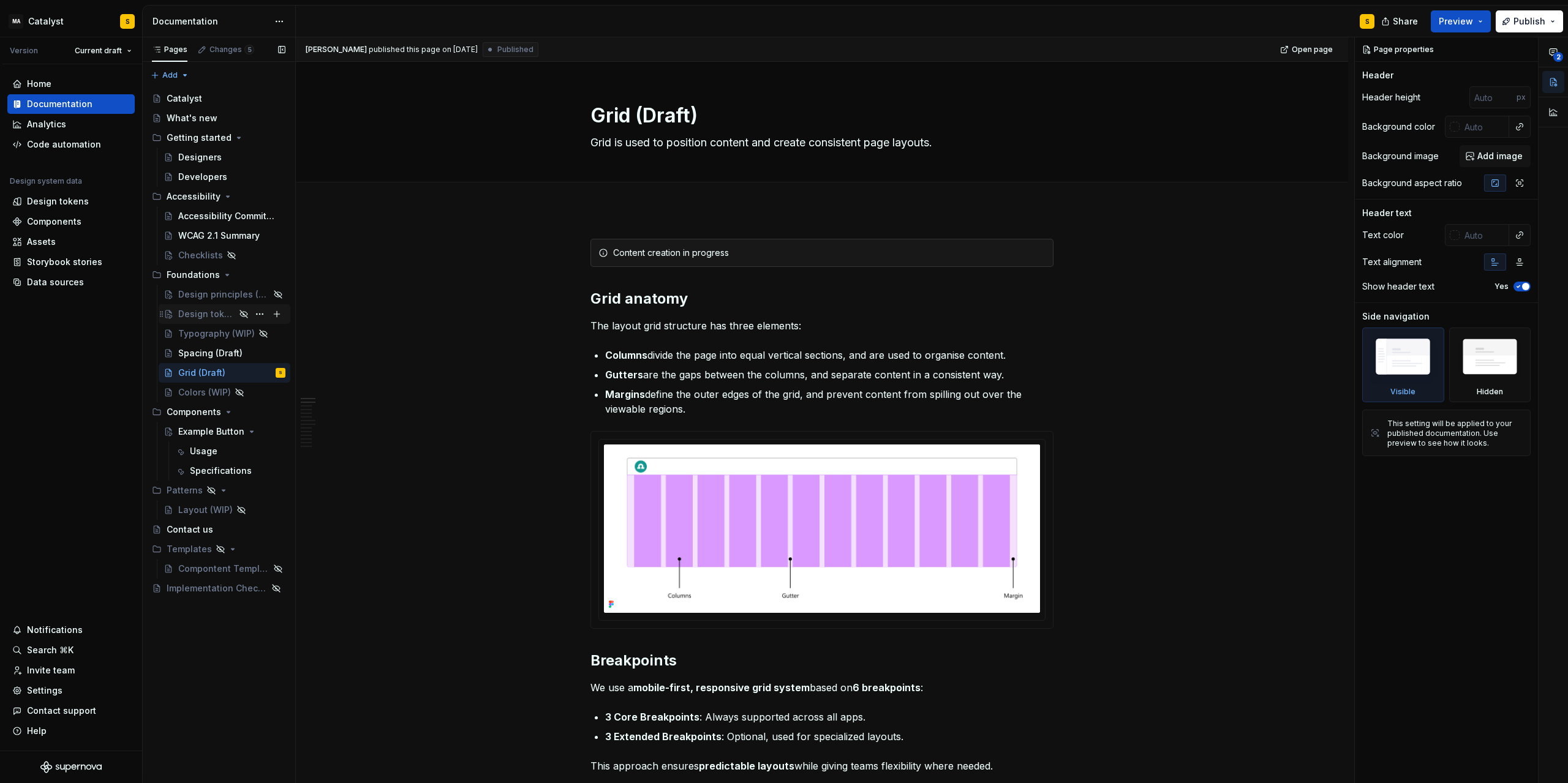
click at [204, 311] on div "Design tokens (WIP)" at bounding box center [207, 314] width 57 height 12
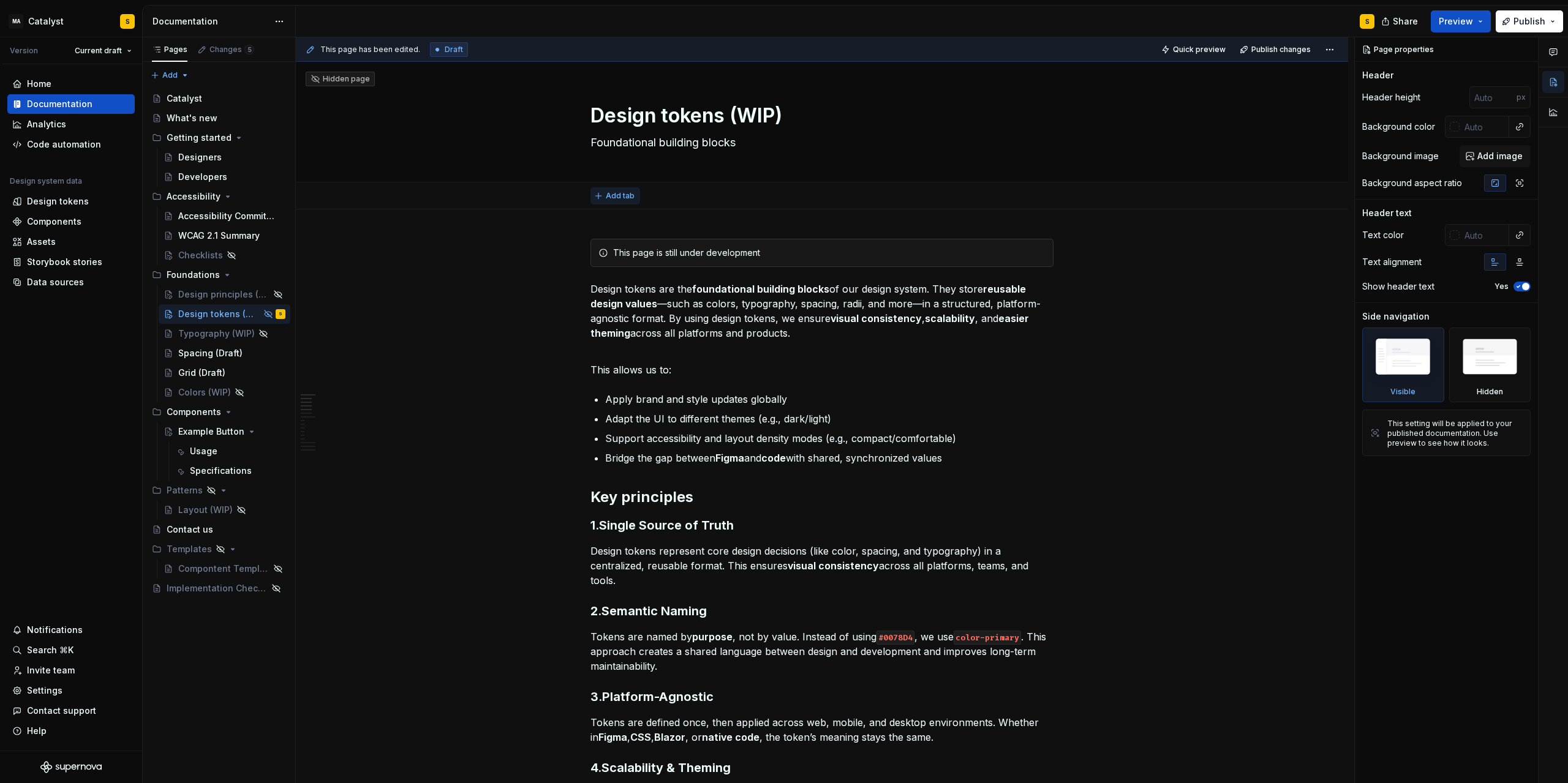
click at [610, 196] on span "Add tab" at bounding box center [620, 196] width 29 height 10
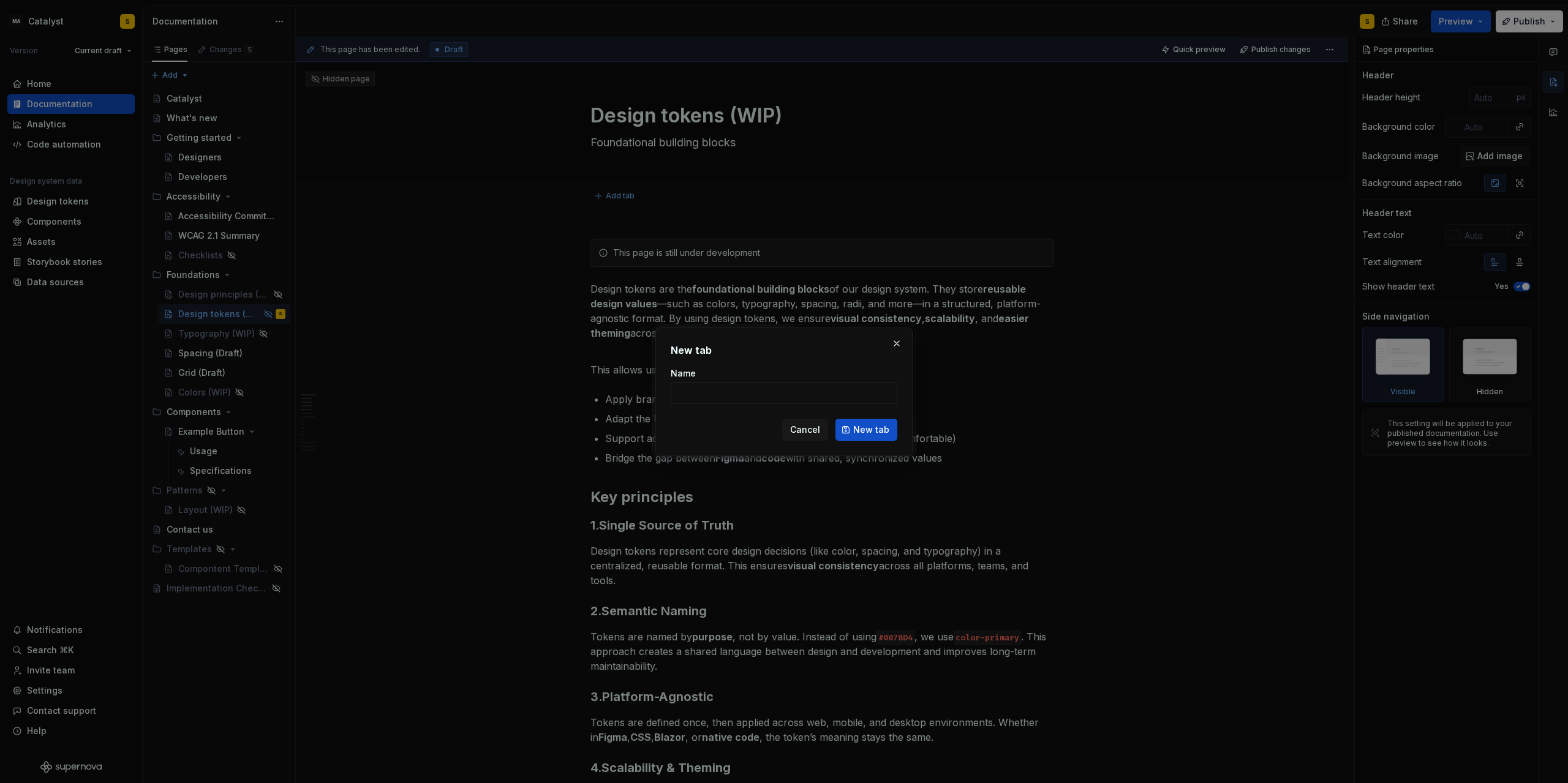
type textarea "*"
type input "Foundations"
type textarea "*"
type input "Foundations"
click at [866, 429] on span "New tab" at bounding box center [872, 430] width 36 height 12
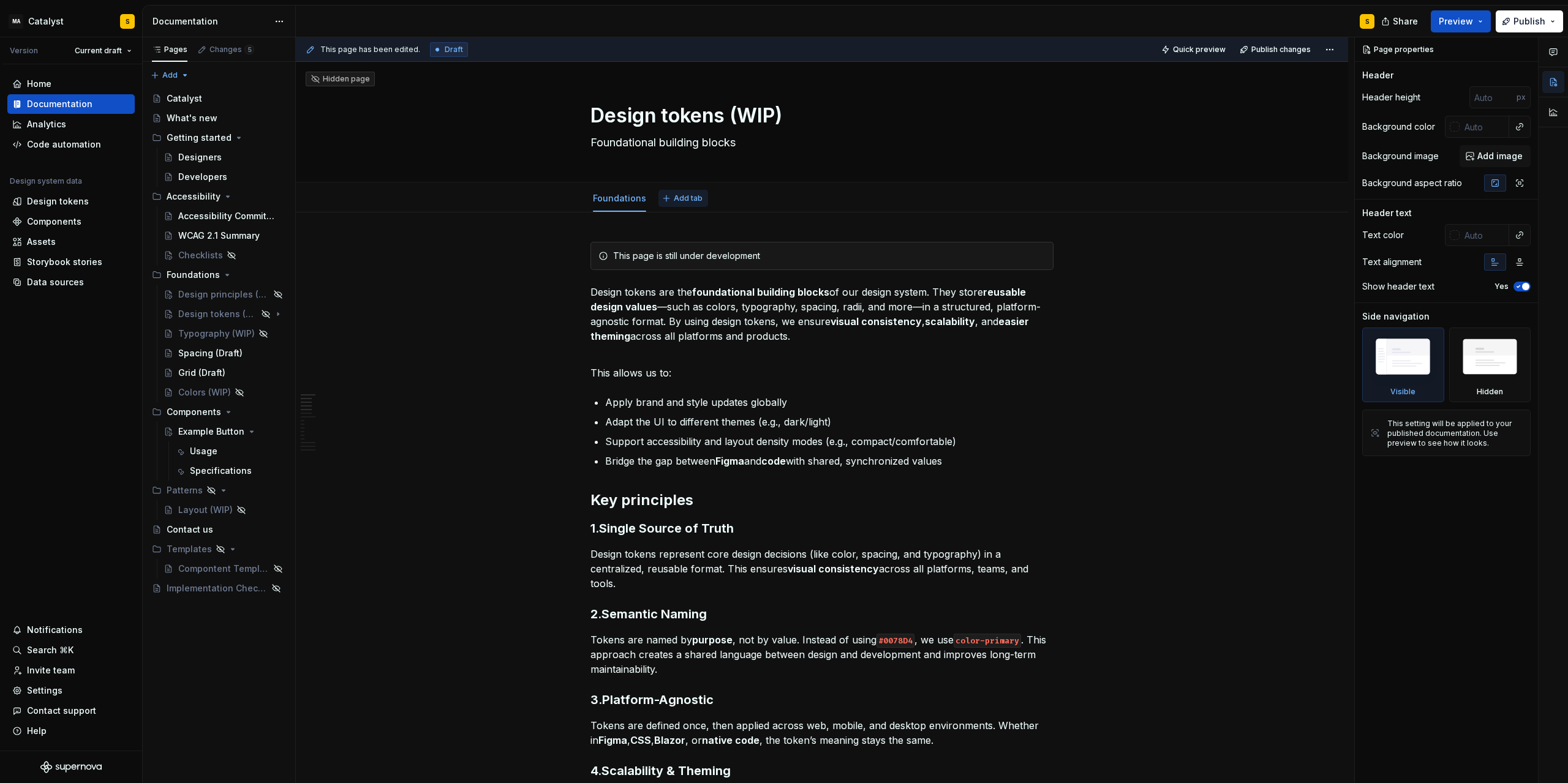
click at [683, 200] on span "Add tab" at bounding box center [688, 198] width 29 height 10
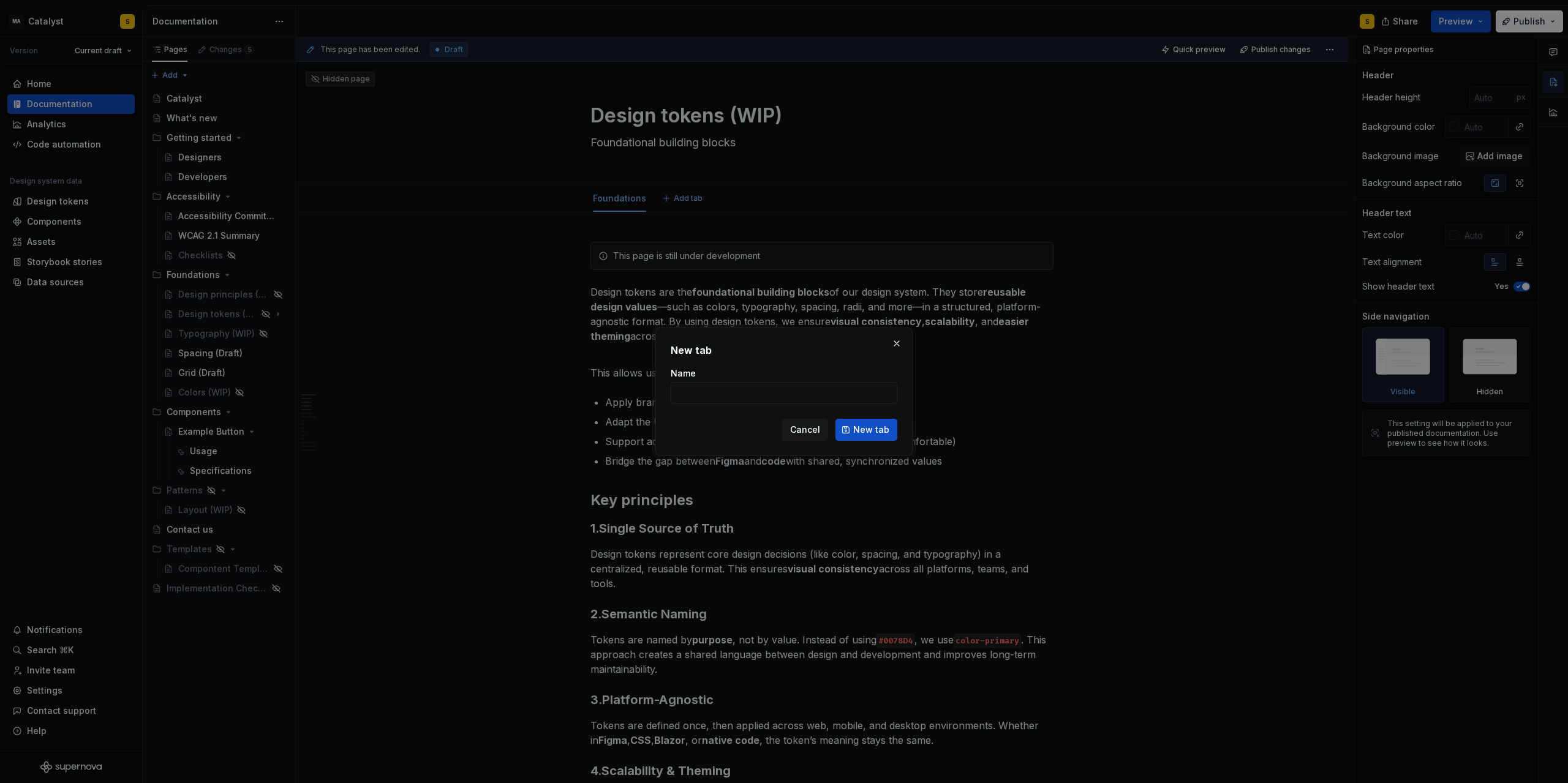
type textarea "*"
click at [736, 395] on input "Name" at bounding box center [784, 393] width 227 height 22
type input "Structure"
click at [867, 427] on span "New tab" at bounding box center [872, 430] width 36 height 12
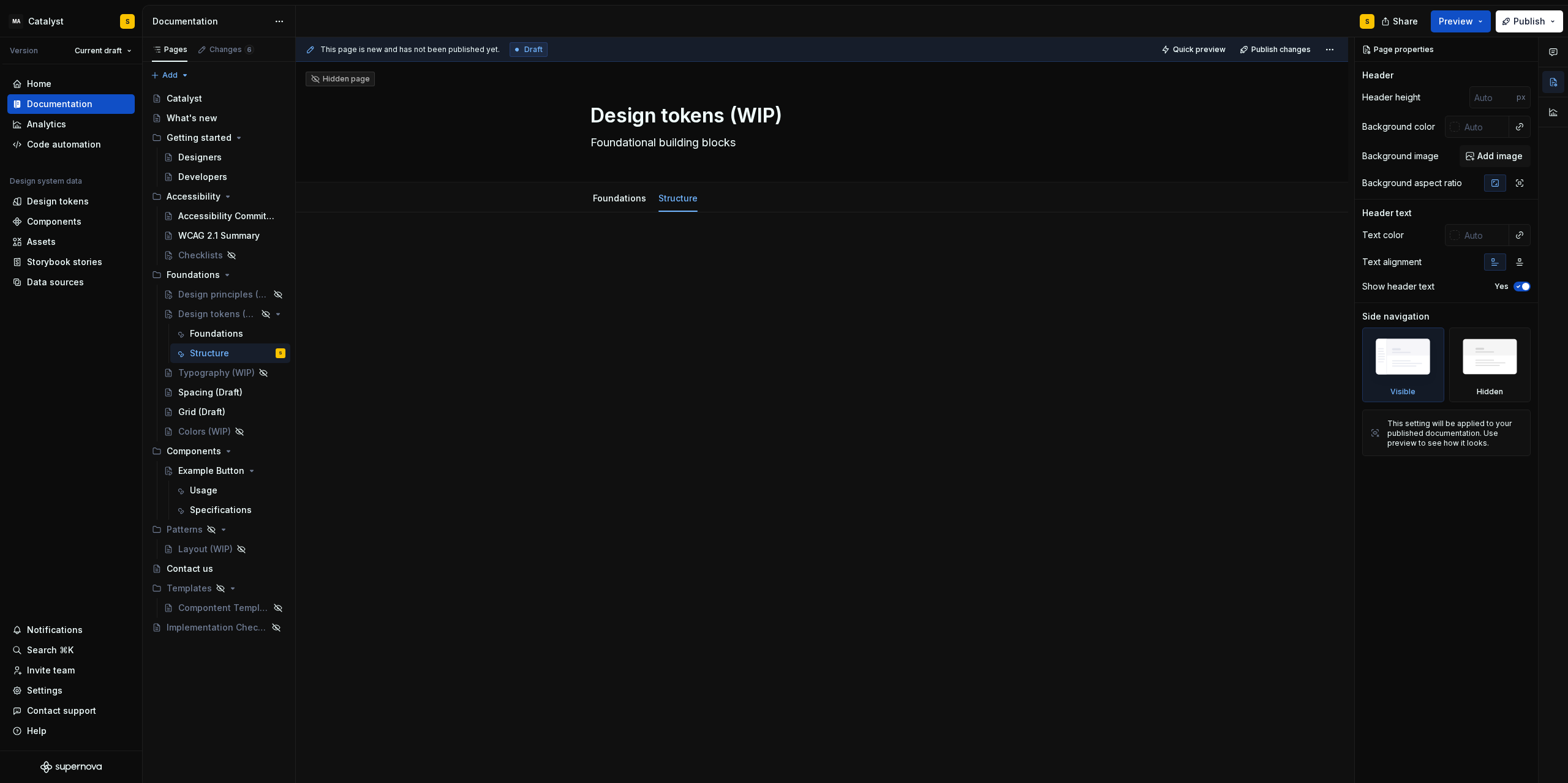
type textarea "*"
click at [595, 291] on div at bounding box center [822, 272] width 463 height 61
click at [599, 268] on div at bounding box center [822, 265] width 463 height 47
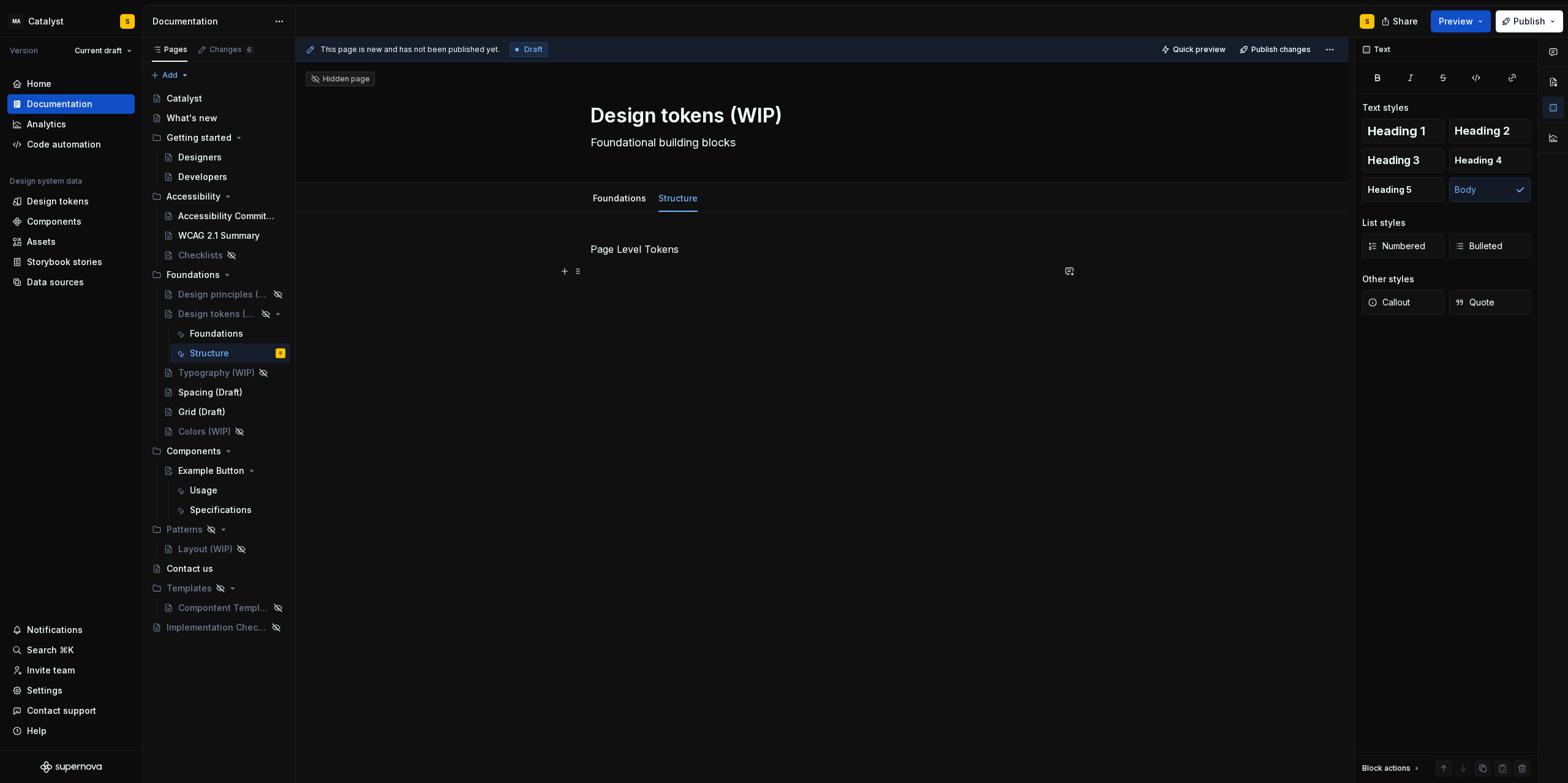
click at [611, 270] on p at bounding box center [822, 271] width 463 height 15
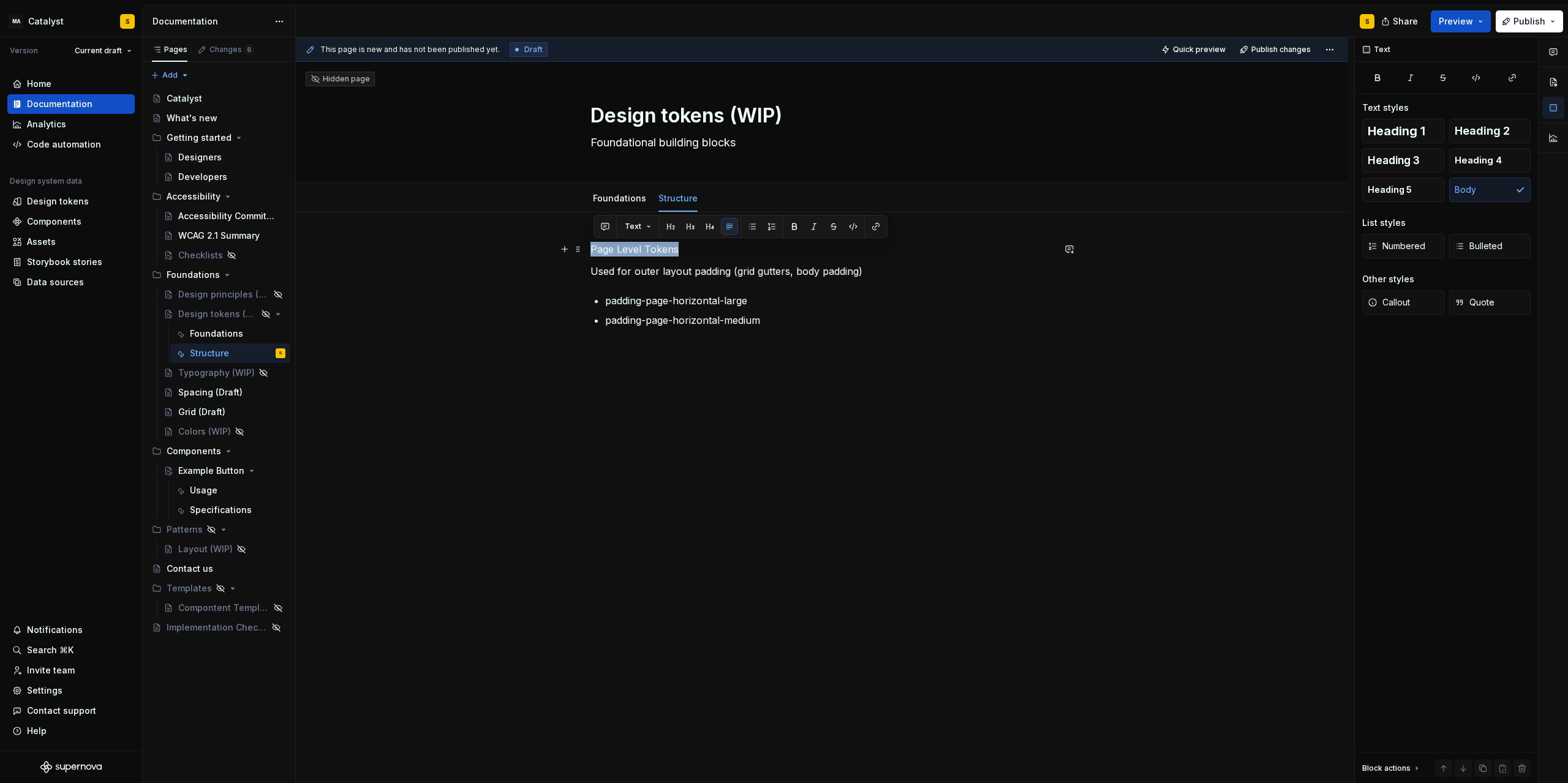
drag, startPoint x: 596, startPoint y: 249, endPoint x: 685, endPoint y: 251, distance: 89.0
click at [685, 251] on p "Page Level Tokens" at bounding box center [822, 249] width 463 height 15
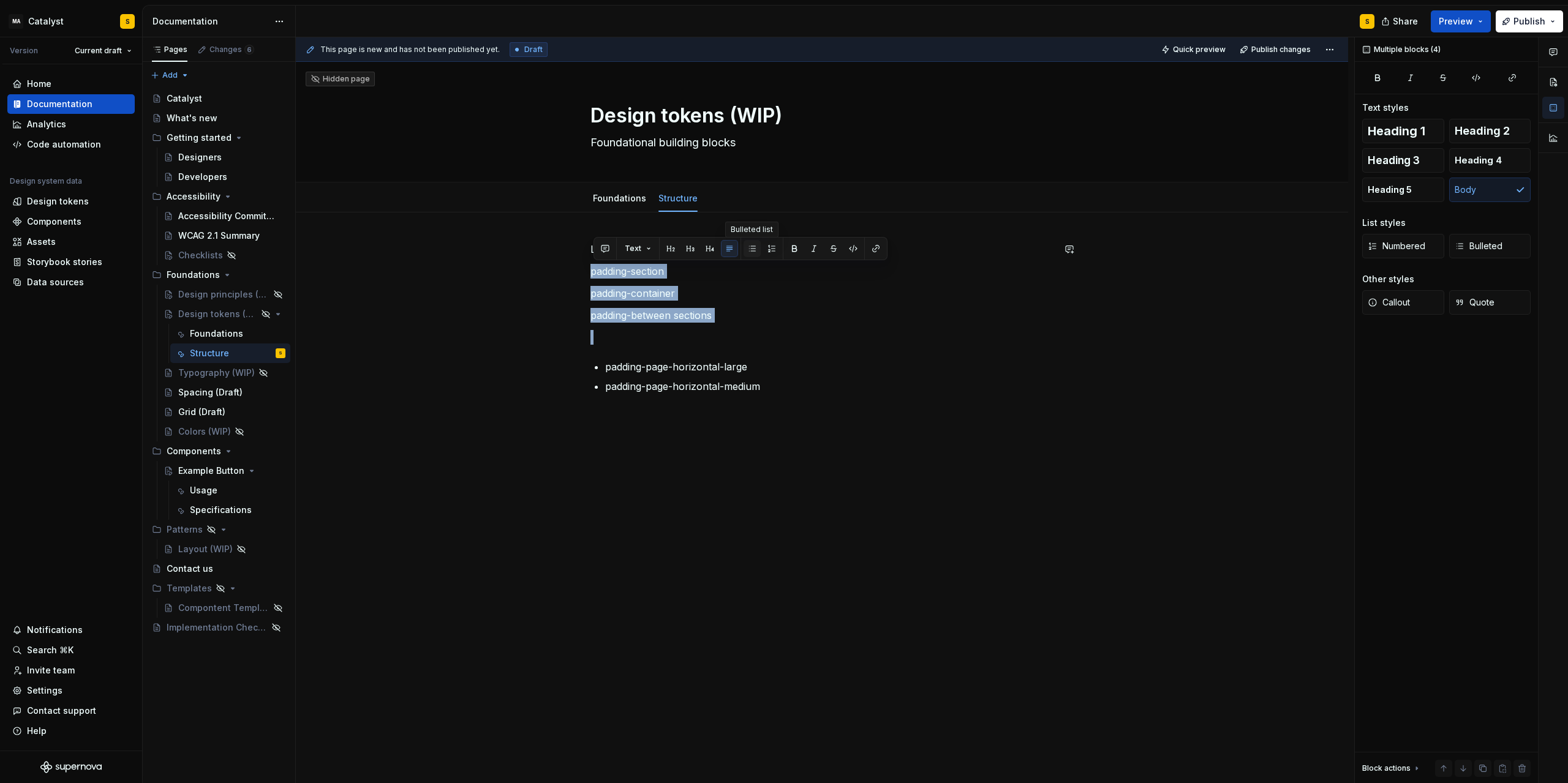
click at [754, 246] on button "button" at bounding box center [752, 249] width 17 height 17
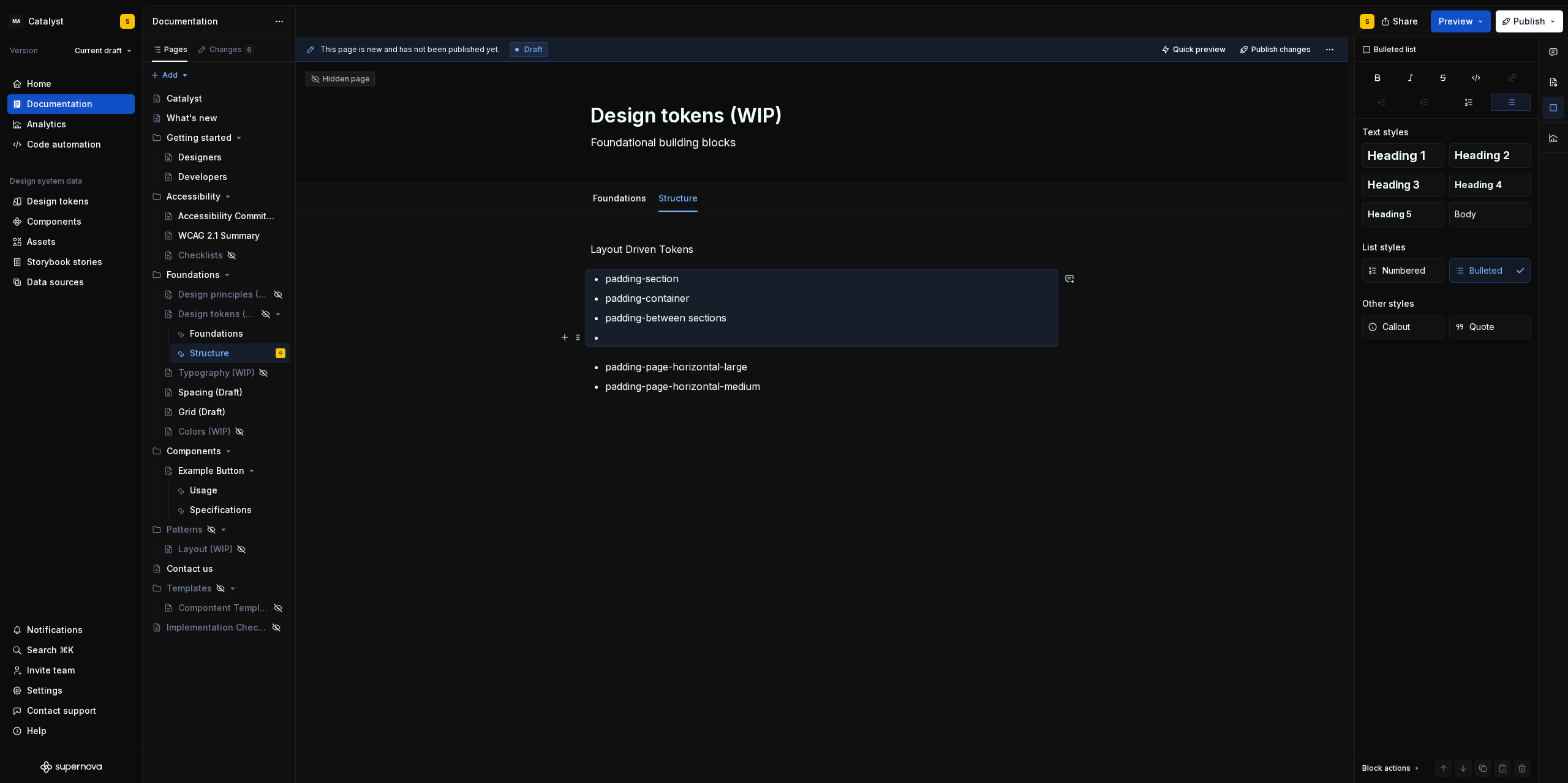
click at [621, 341] on p at bounding box center [830, 338] width 449 height 15
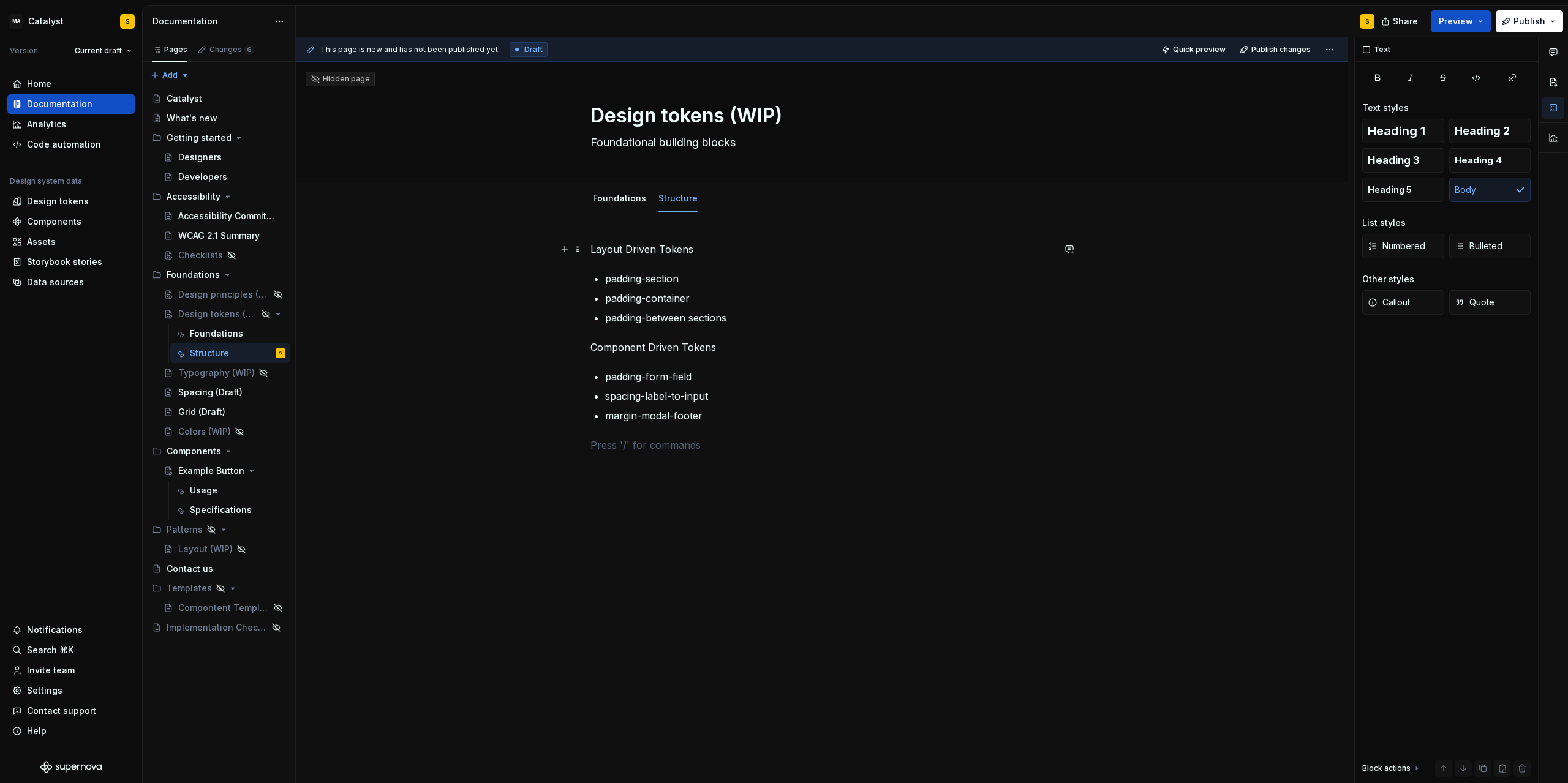
click at [629, 248] on p "Layout Driven Tokens" at bounding box center [822, 249] width 463 height 15
click at [591, 344] on div "Layout Tokens padding-section padding-container padding-between sections Compon…" at bounding box center [822, 468] width 1053 height 512
click at [700, 349] on p "General Component Driven Tokens" at bounding box center [822, 347] width 463 height 15
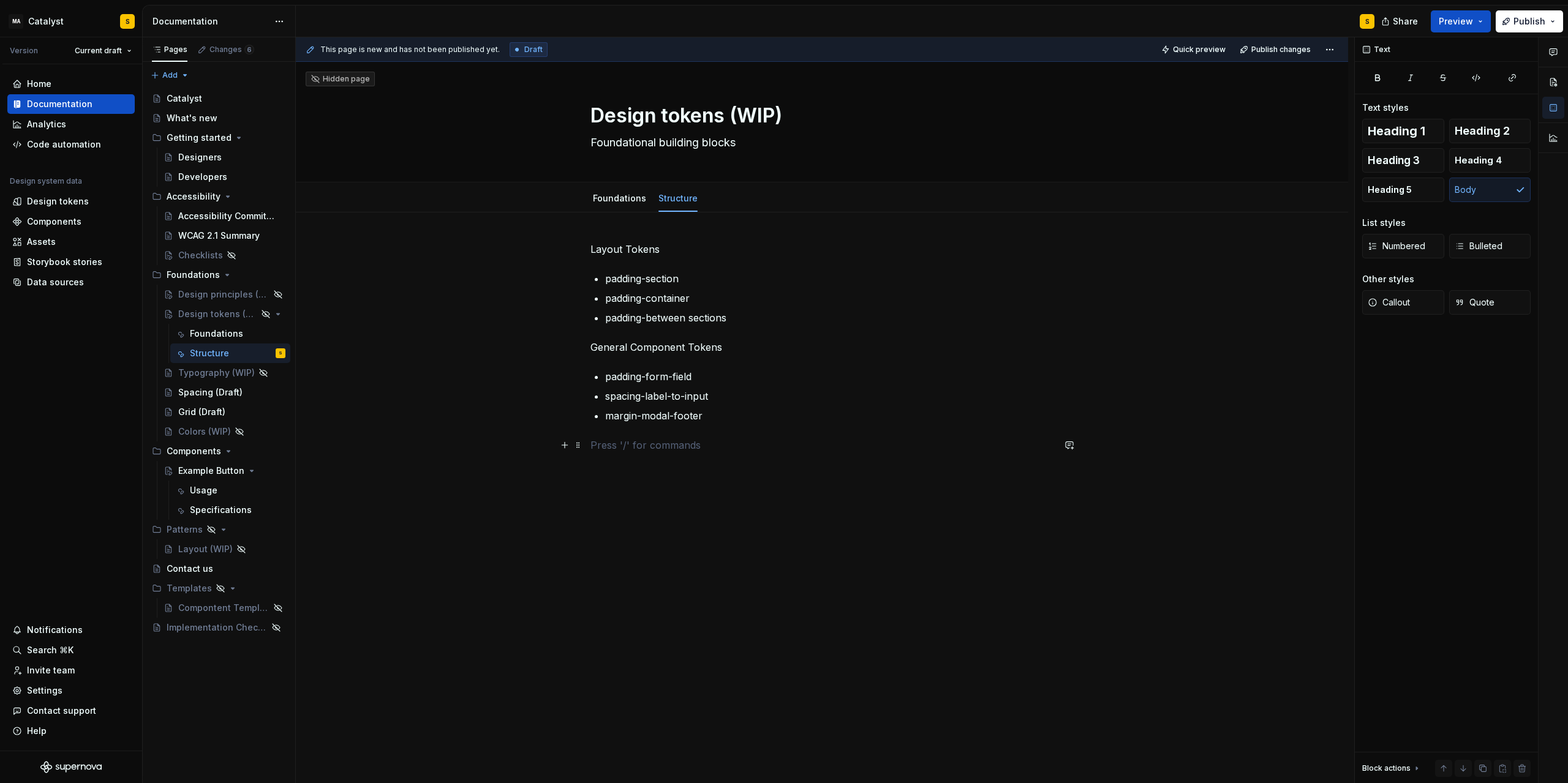
click at [635, 449] on p at bounding box center [822, 445] width 463 height 15
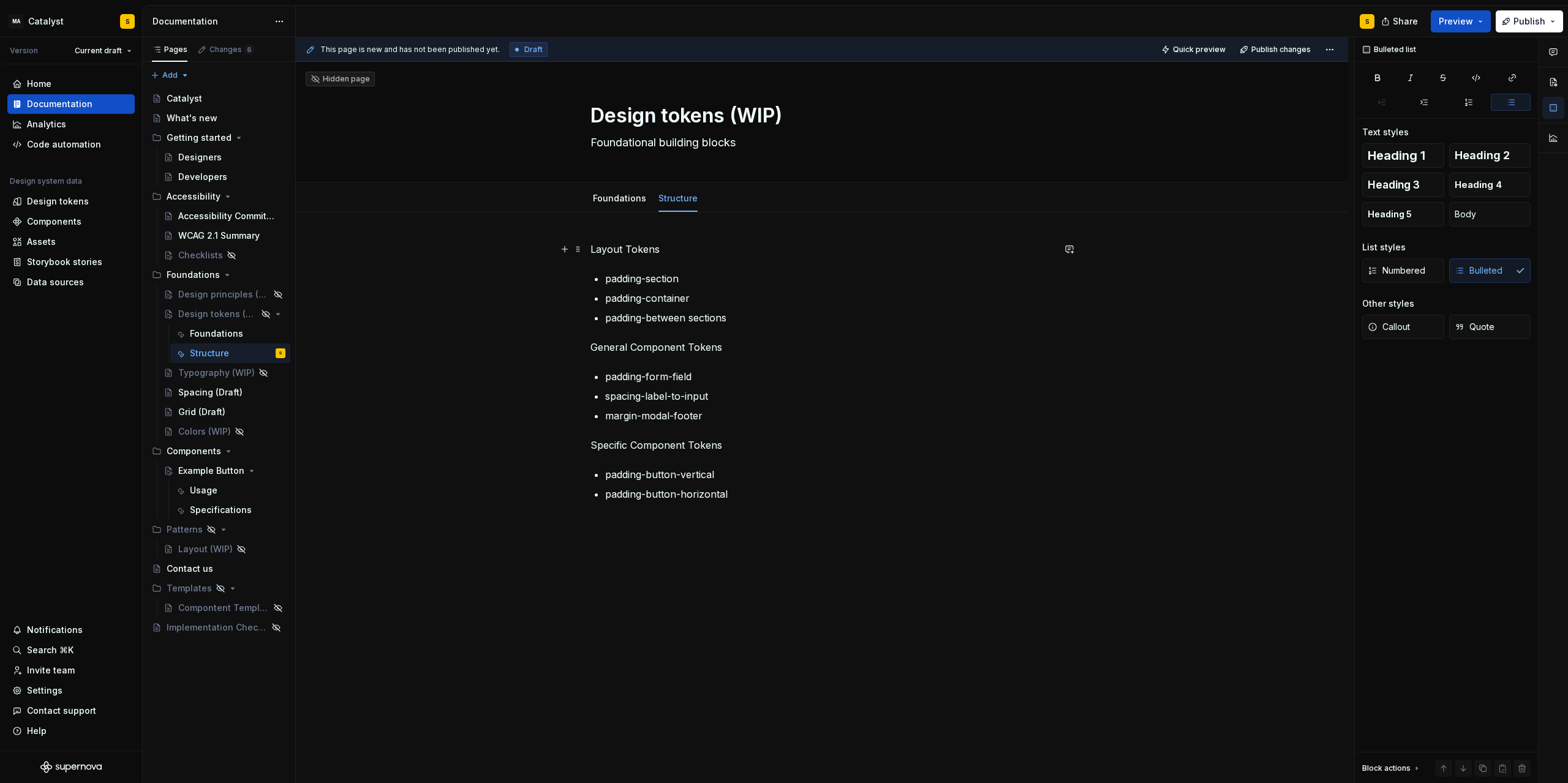
click at [592, 249] on div "Layout Tokens padding-section padding-container padding-between sections Genera…" at bounding box center [822, 496] width 1053 height 568
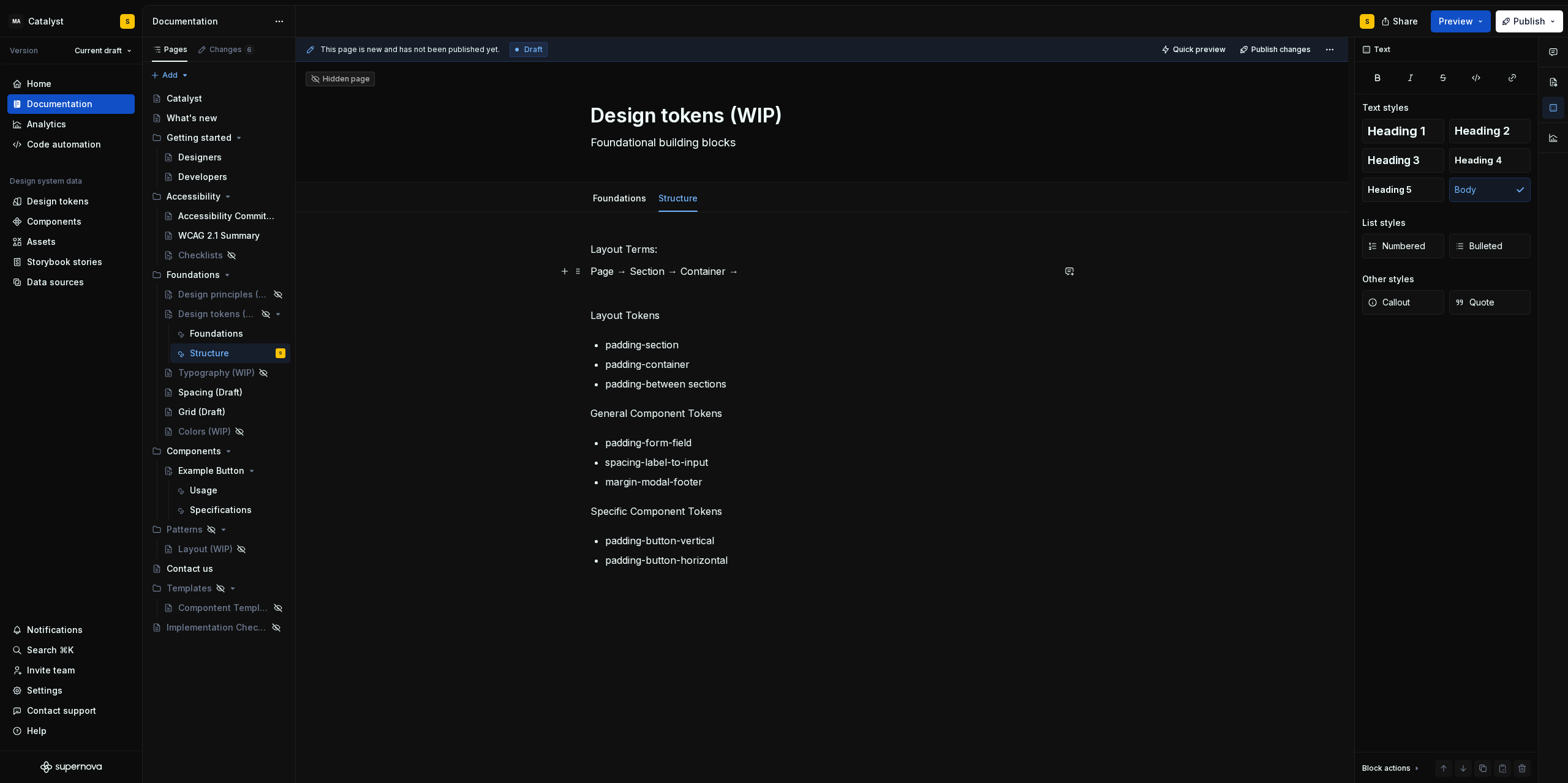
click at [642, 273] on p "Page → Section → Container →" at bounding box center [822, 271] width 463 height 15
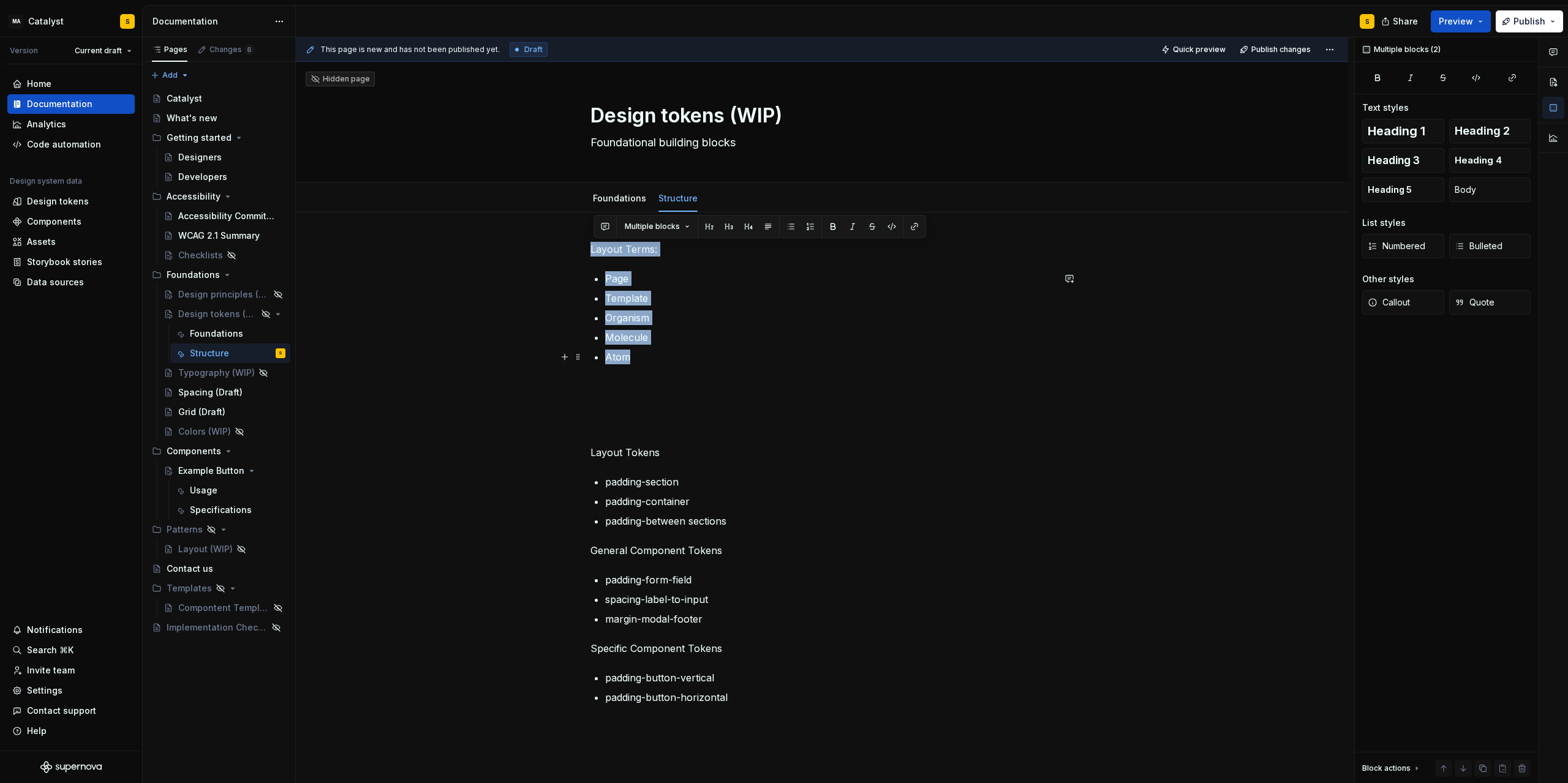
drag, startPoint x: 595, startPoint y: 249, endPoint x: 667, endPoint y: 358, distance: 130.6
click at [667, 358] on div "Layout Terms: Page Template Organism Molecule Atom Layout Tokens padding-sectio…" at bounding box center [822, 487] width 463 height 492
click at [629, 279] on p "Page" at bounding box center [830, 278] width 449 height 15
click at [629, 280] on p "Page" at bounding box center [830, 278] width 449 height 15
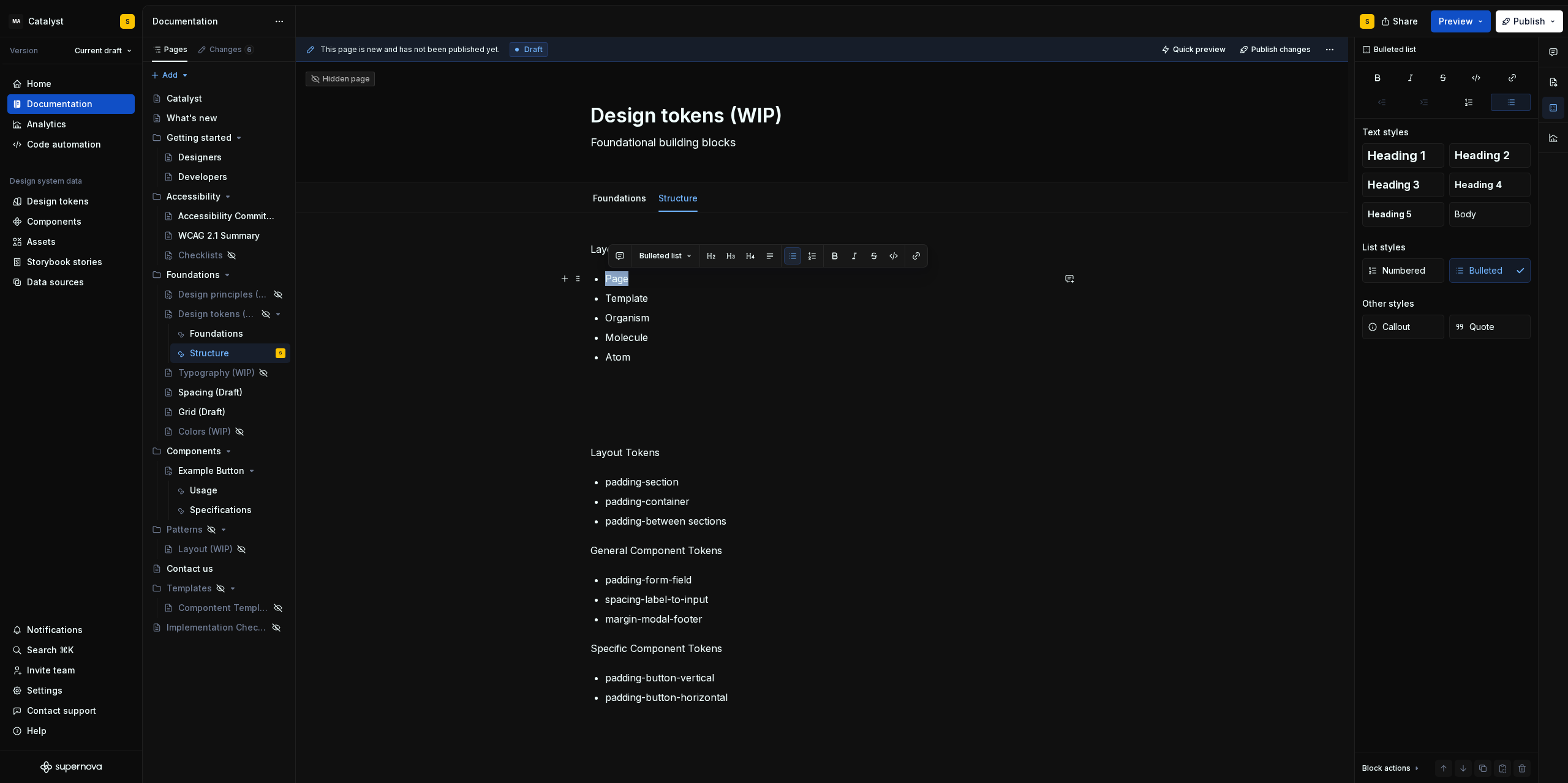
click at [614, 281] on p "Page" at bounding box center [830, 278] width 449 height 15
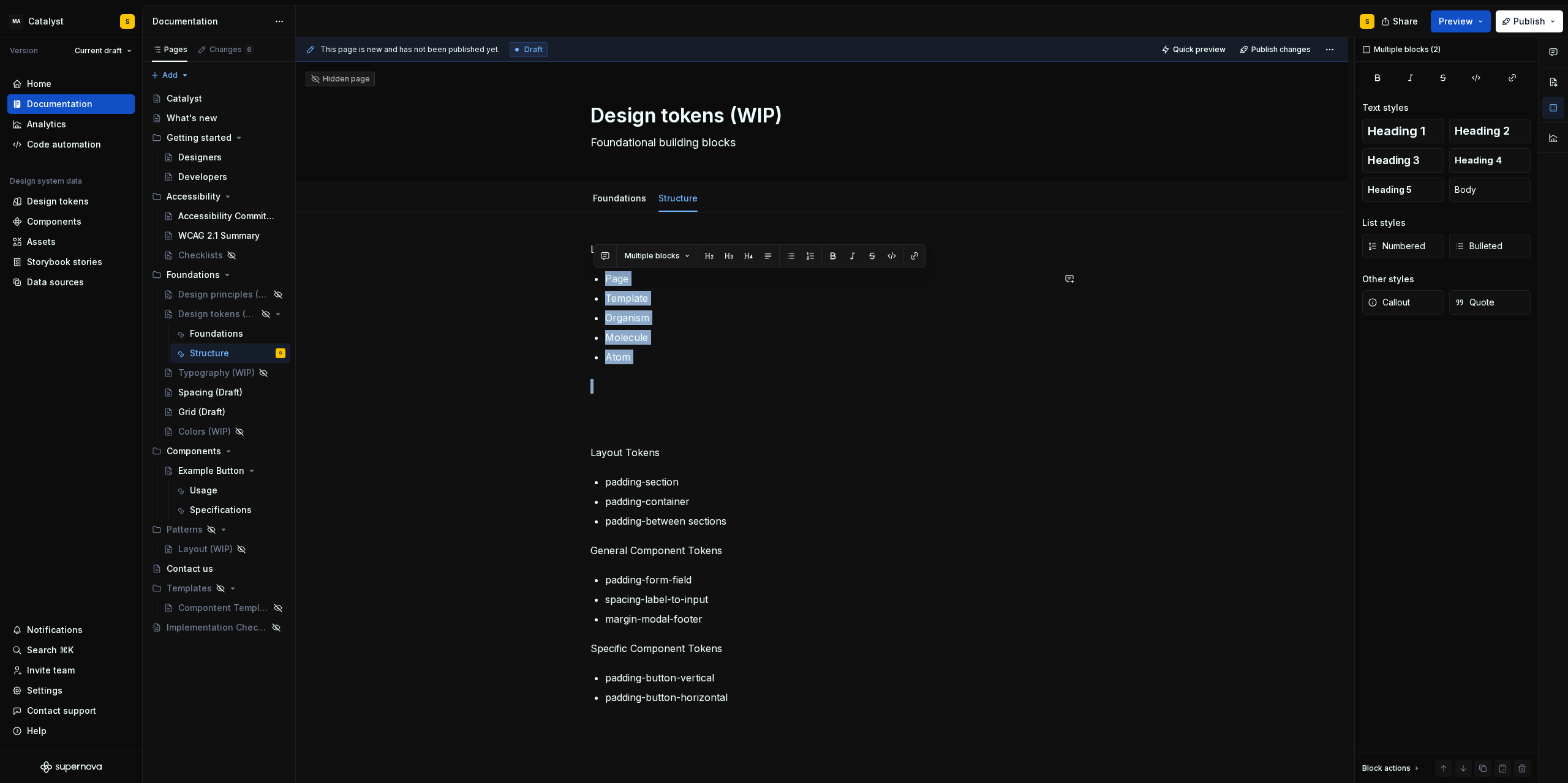
drag, startPoint x: 613, startPoint y: 284, endPoint x: 670, endPoint y: 377, distance: 109.1
click at [670, 377] on div "Layout Terms: Page Template Organism Molecule Atom Layout Tokens padding-sectio…" at bounding box center [822, 487] width 463 height 492
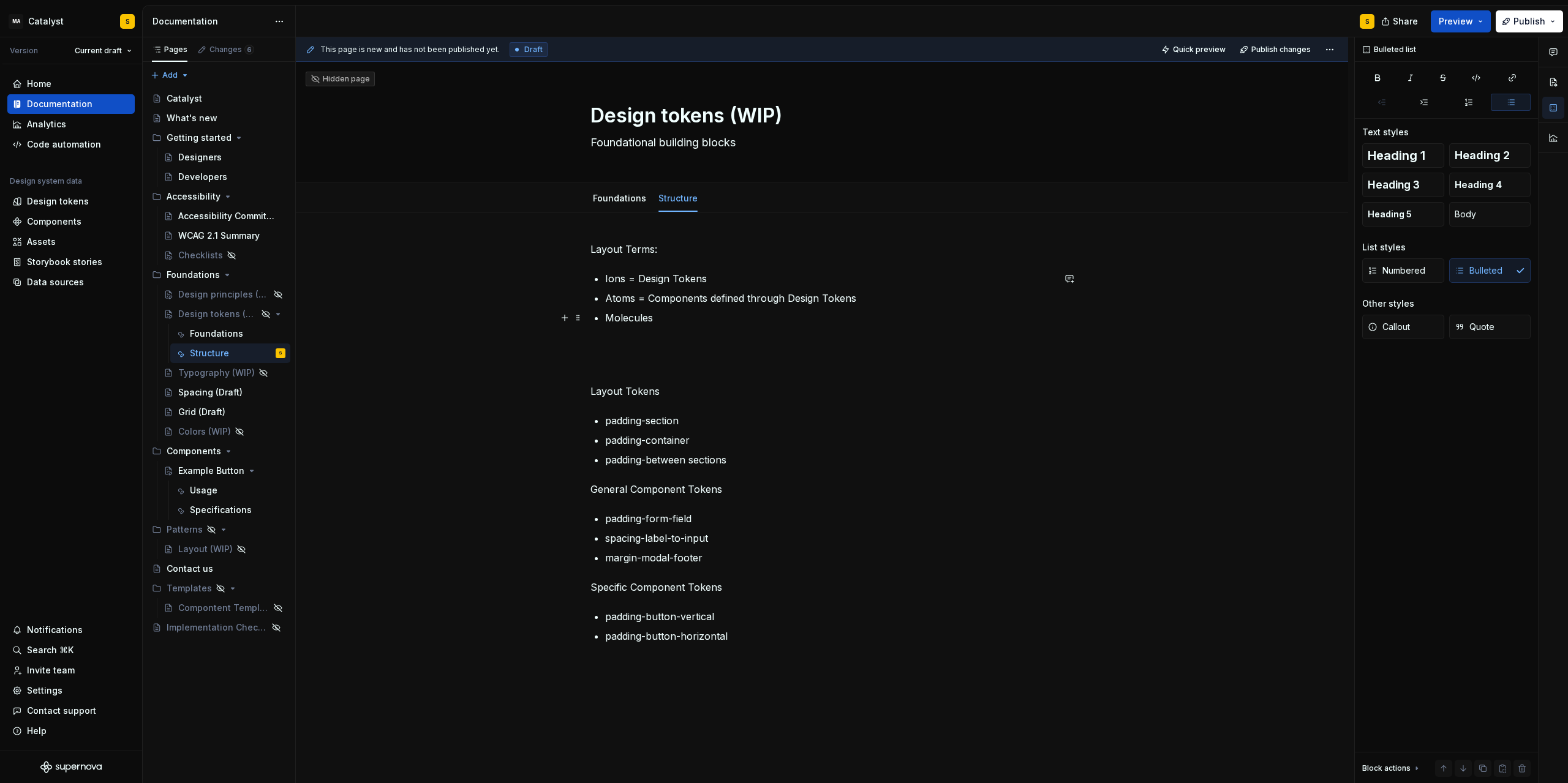
click at [675, 318] on p "Molecules" at bounding box center [830, 318] width 449 height 15
click at [719, 319] on p "Molecules =" at bounding box center [830, 318] width 449 height 15
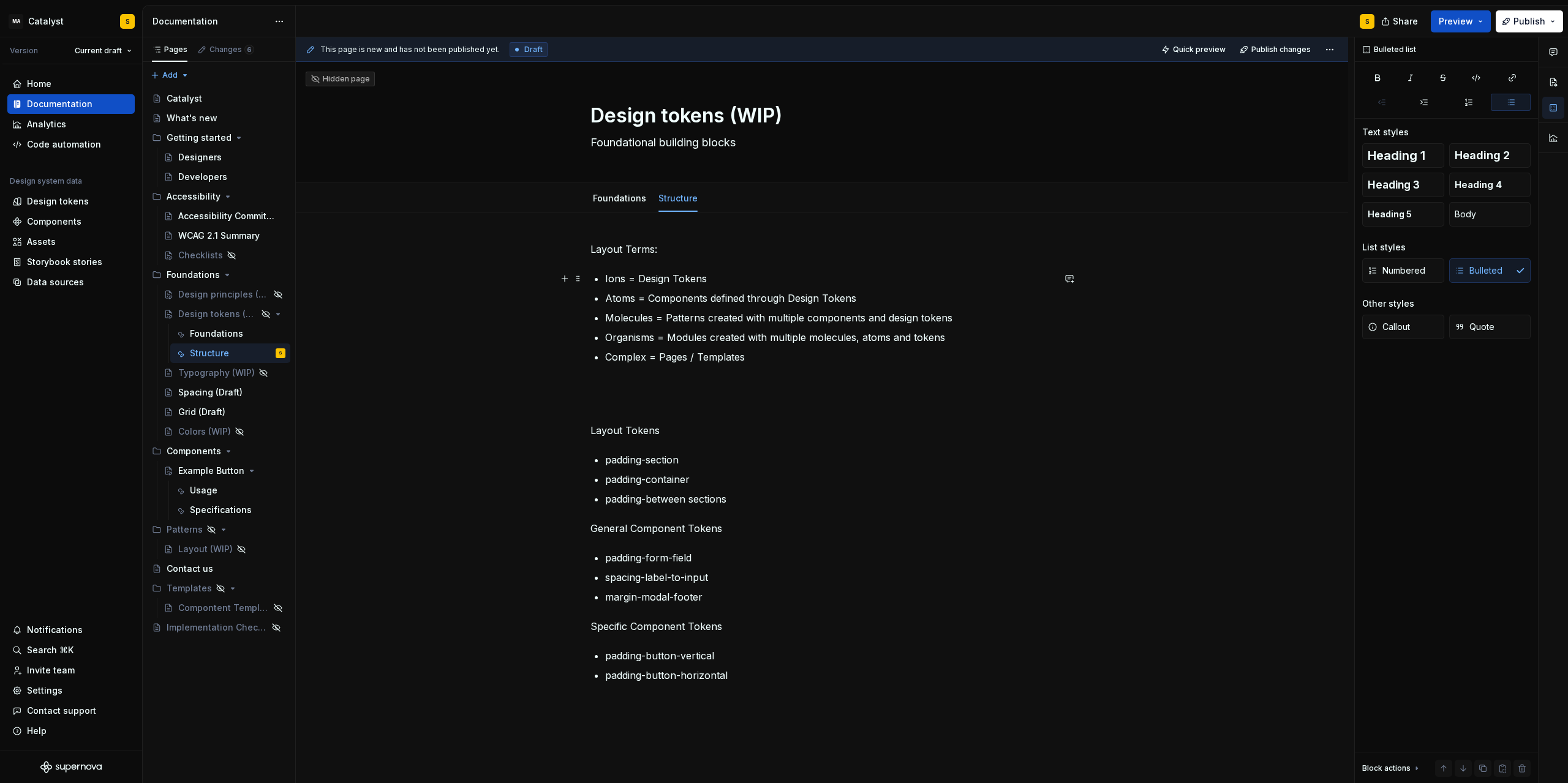
click at [739, 279] on p "Ions = Design Tokens" at bounding box center [830, 278] width 449 height 15
click at [882, 296] on p "Atoms = Components defined through Design Tokens" at bounding box center [830, 298] width 449 height 15
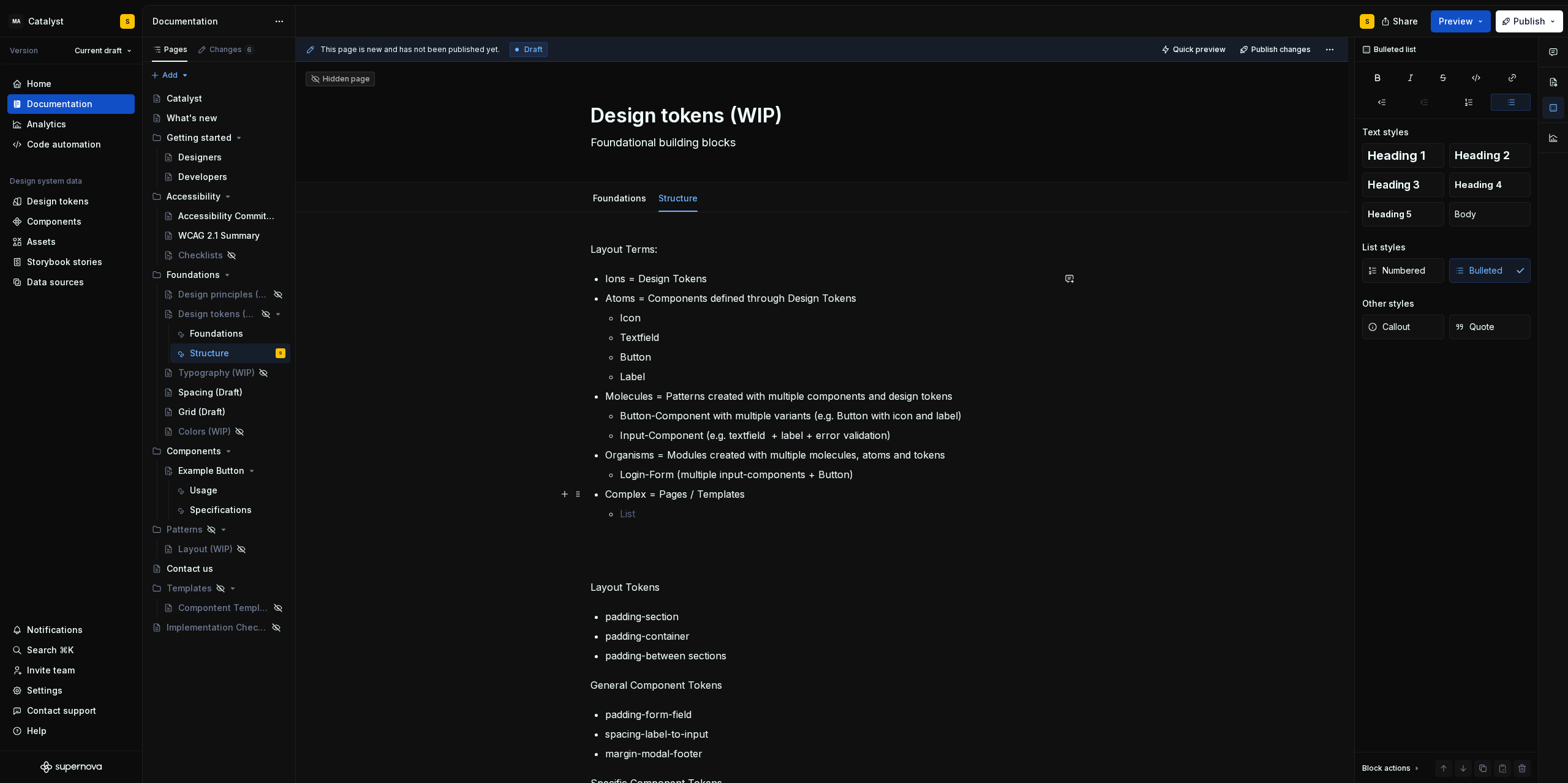
click at [638, 495] on p "Complex = Pages / Templates" at bounding box center [830, 494] width 449 height 15
click at [637, 495] on p "Complex = Pages / Templates" at bounding box center [830, 494] width 449 height 15
type textarea "*"
click at [673, 495] on p "Template" at bounding box center [830, 494] width 449 height 15
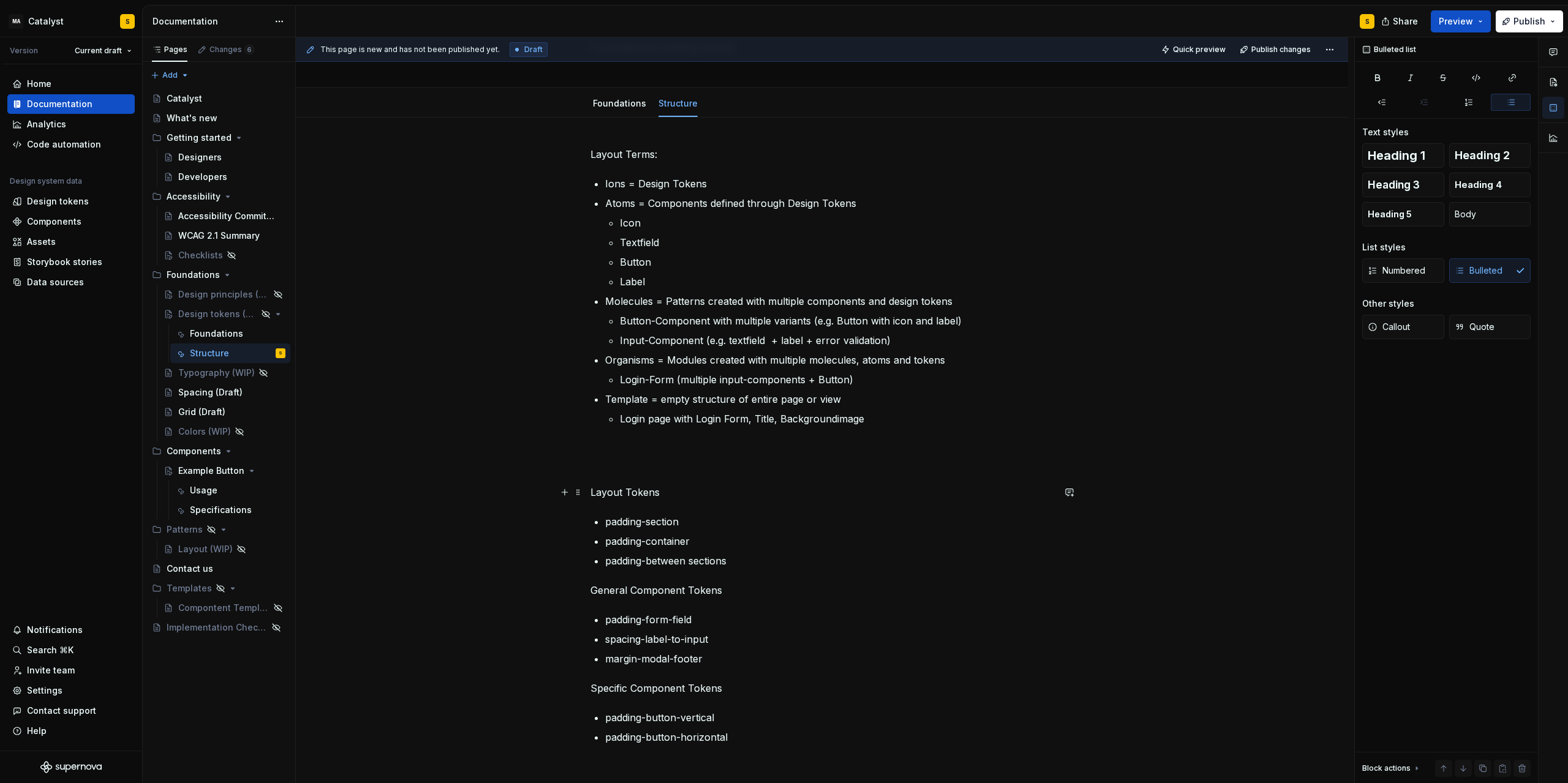
scroll to position [110, 0]
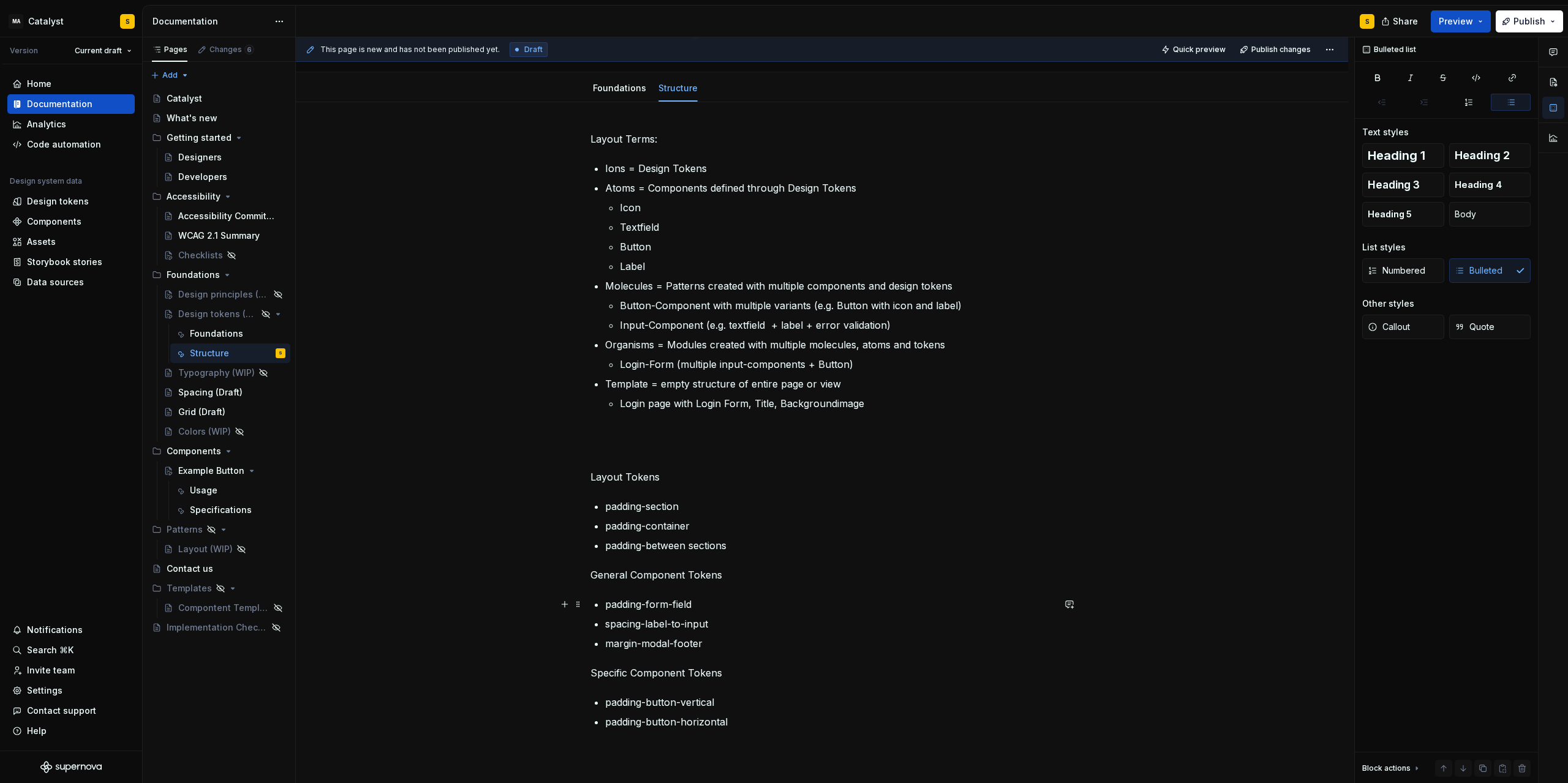
click at [708, 598] on p "padding-form-field" at bounding box center [830, 604] width 449 height 15
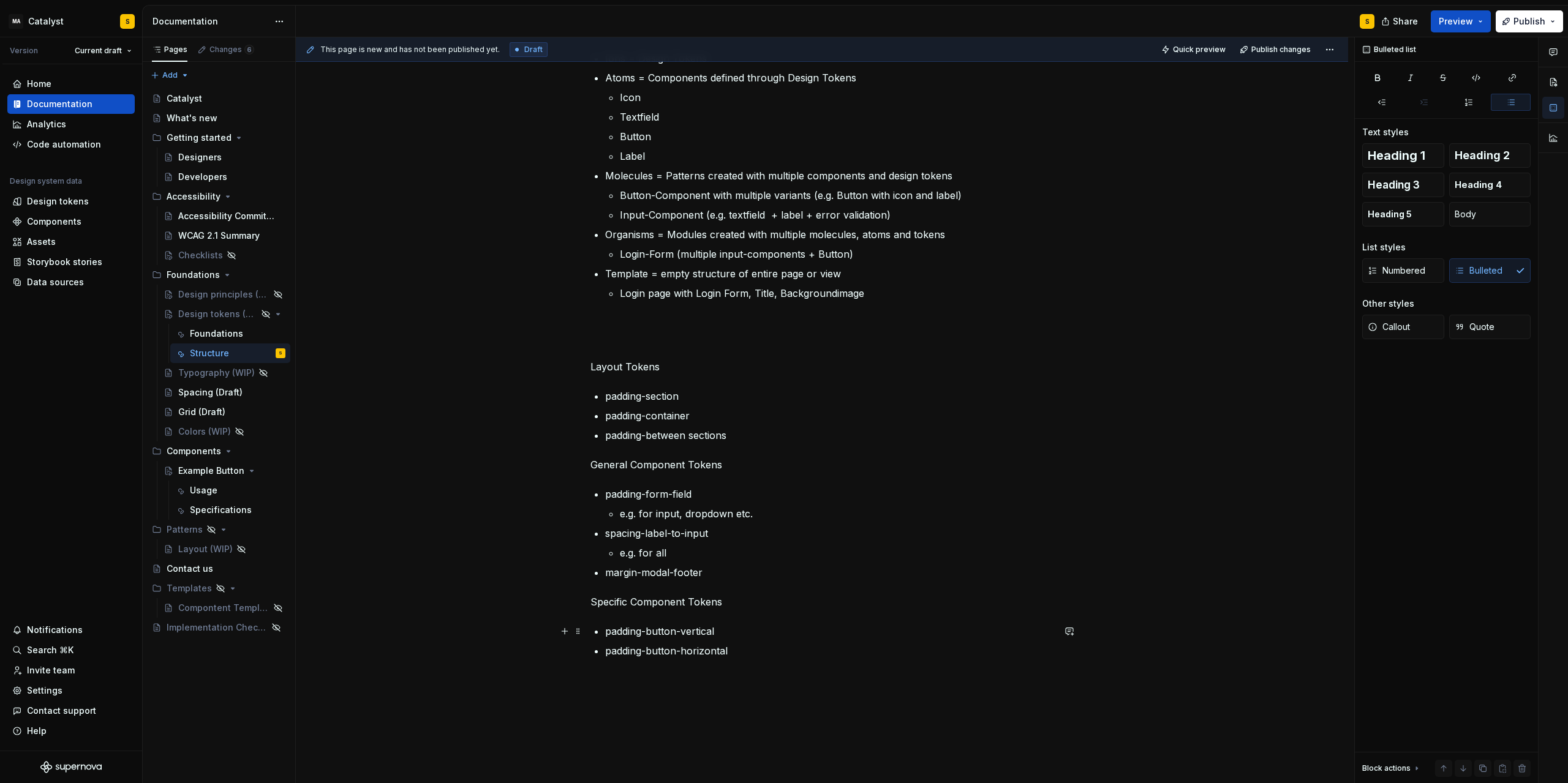
scroll to position [166, 0]
